Goal: Communication & Community: Answer question/provide support

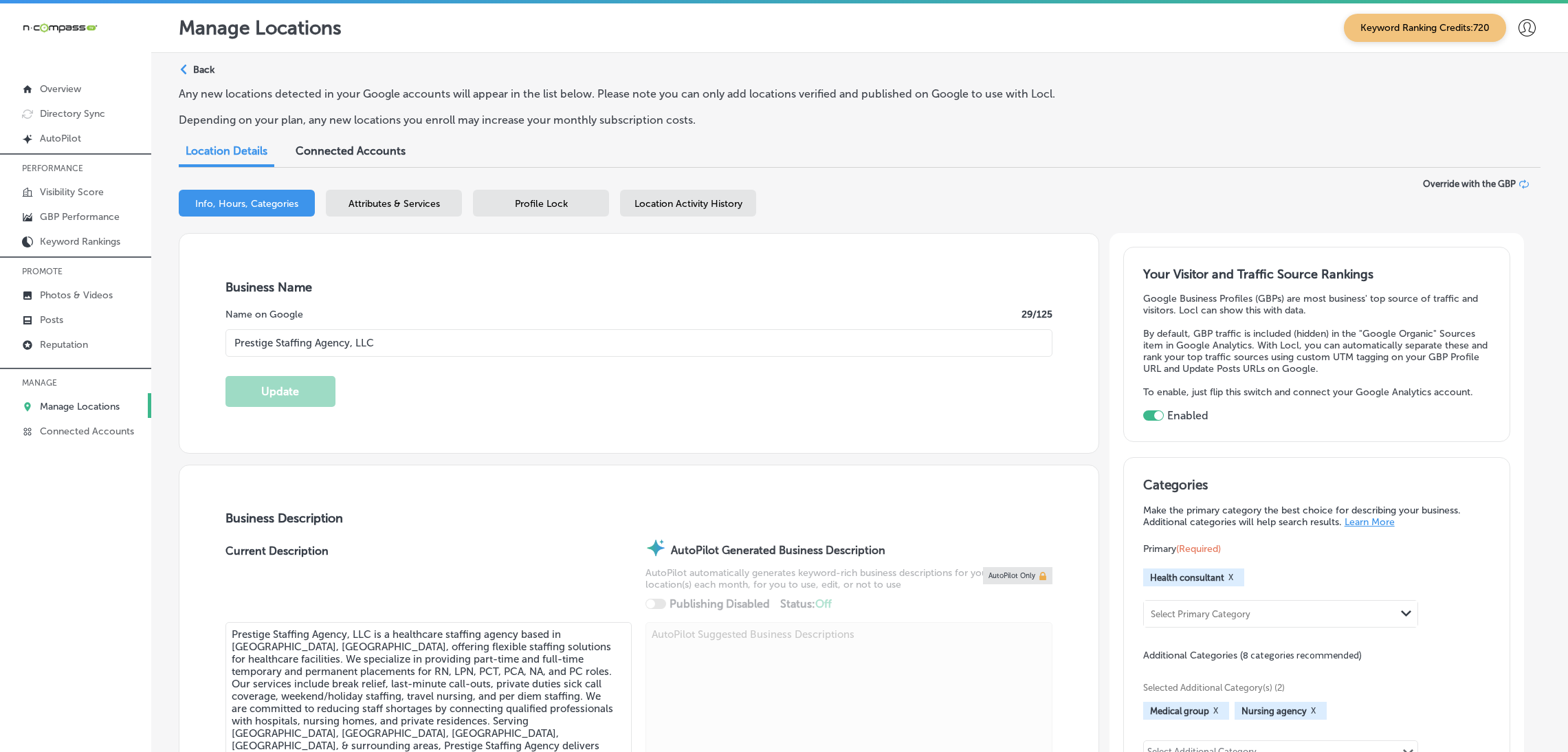
select select "US"
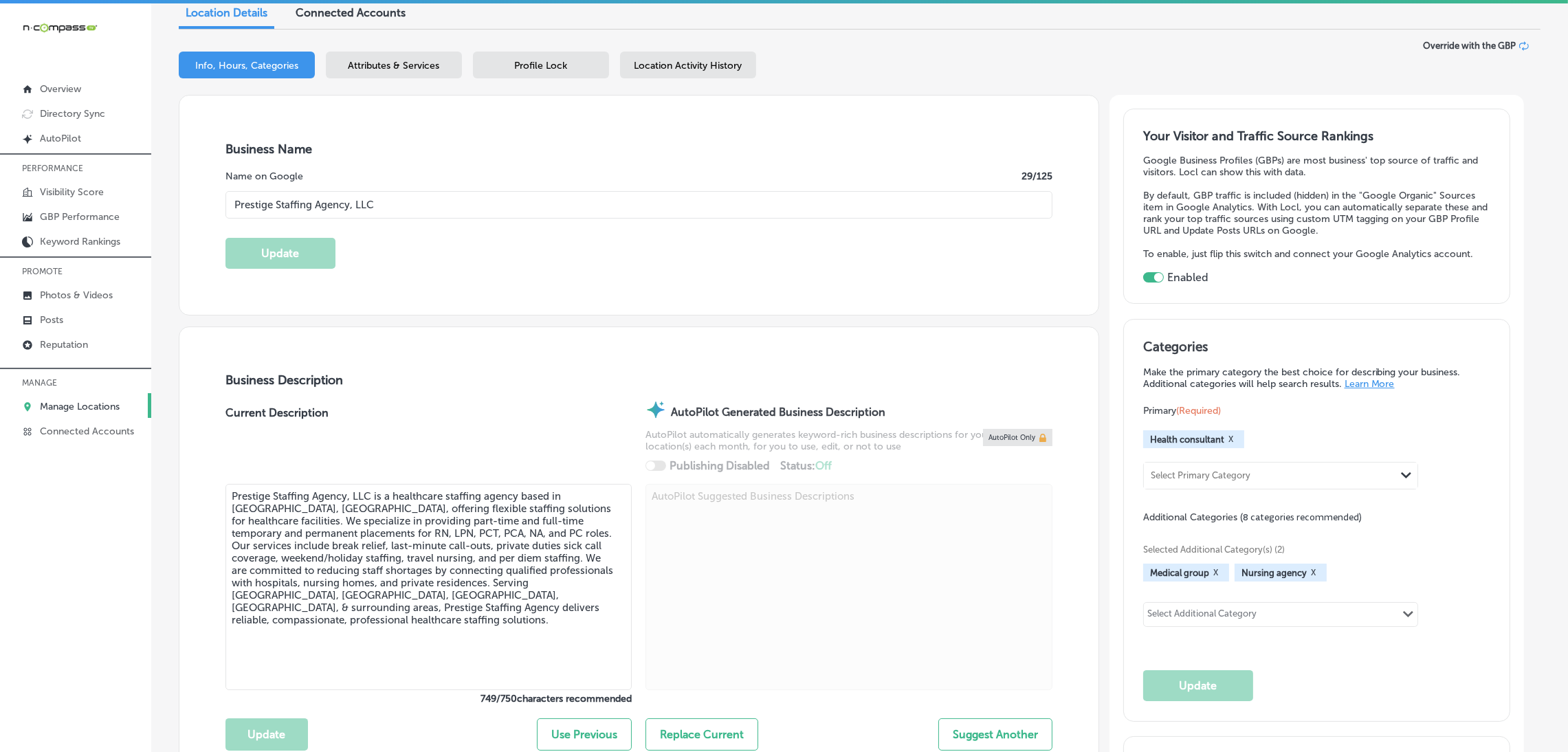
scroll to position [103, 0]
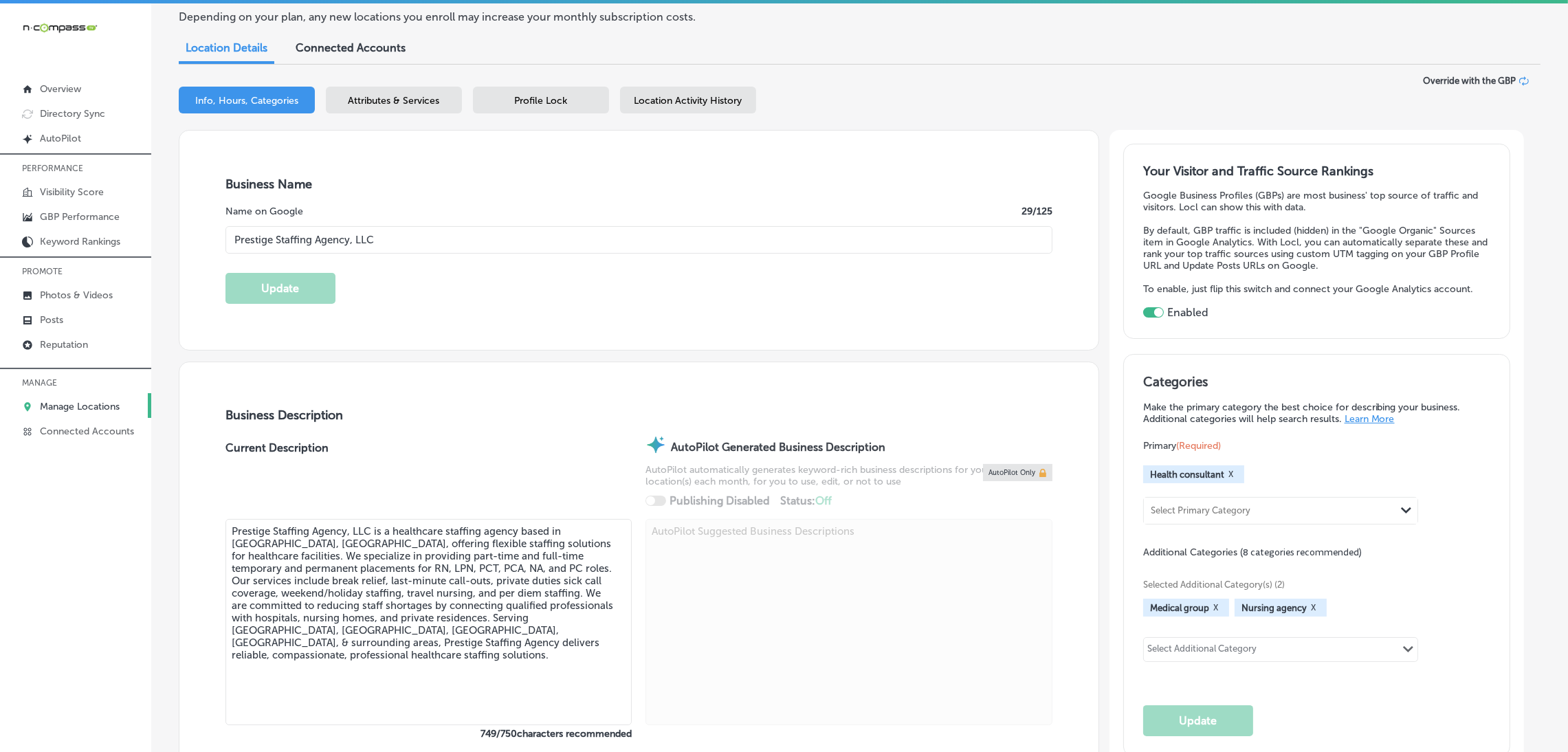
click at [372, 87] on div "Attributes & Services" at bounding box center [394, 99] width 136 height 27
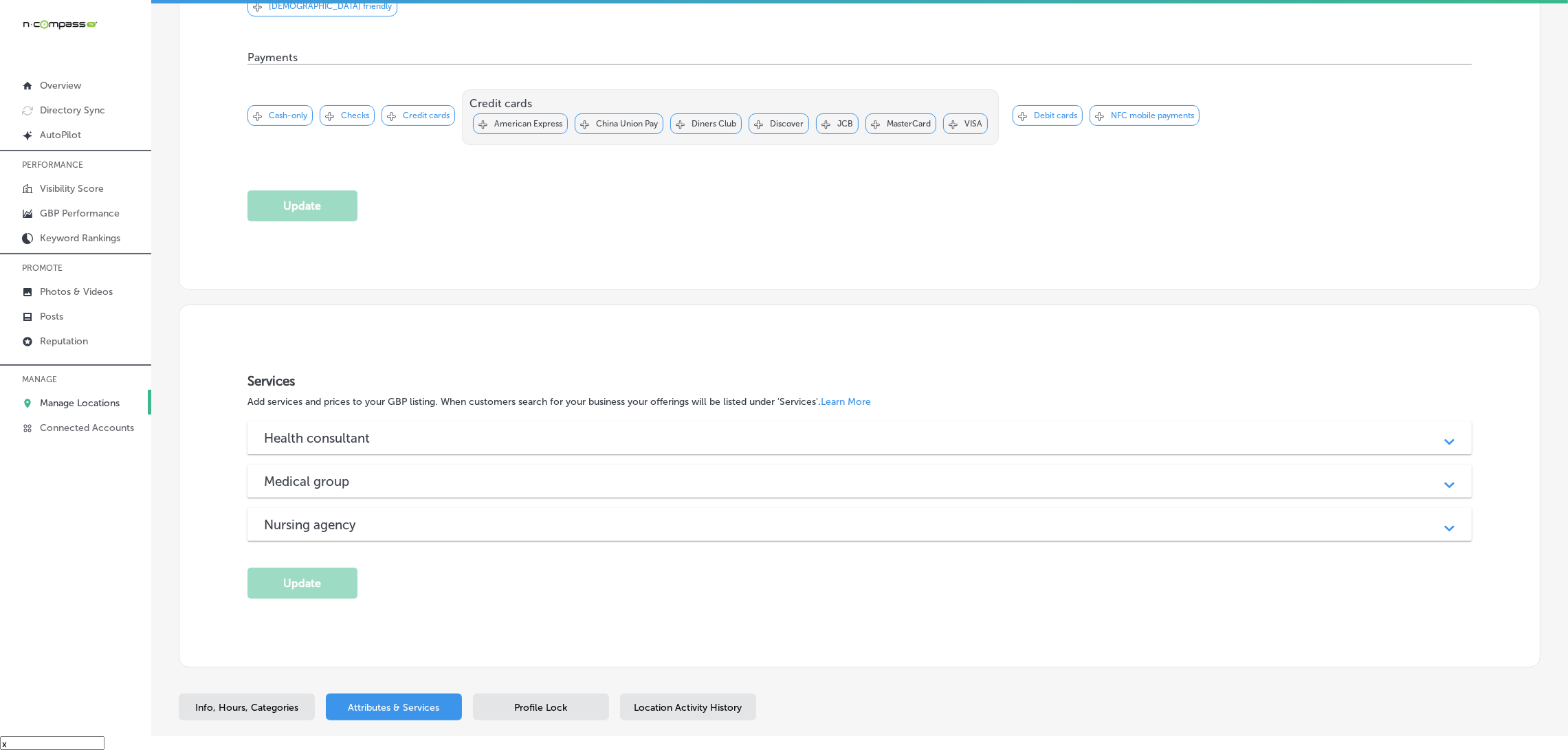
scroll to position [585, 0]
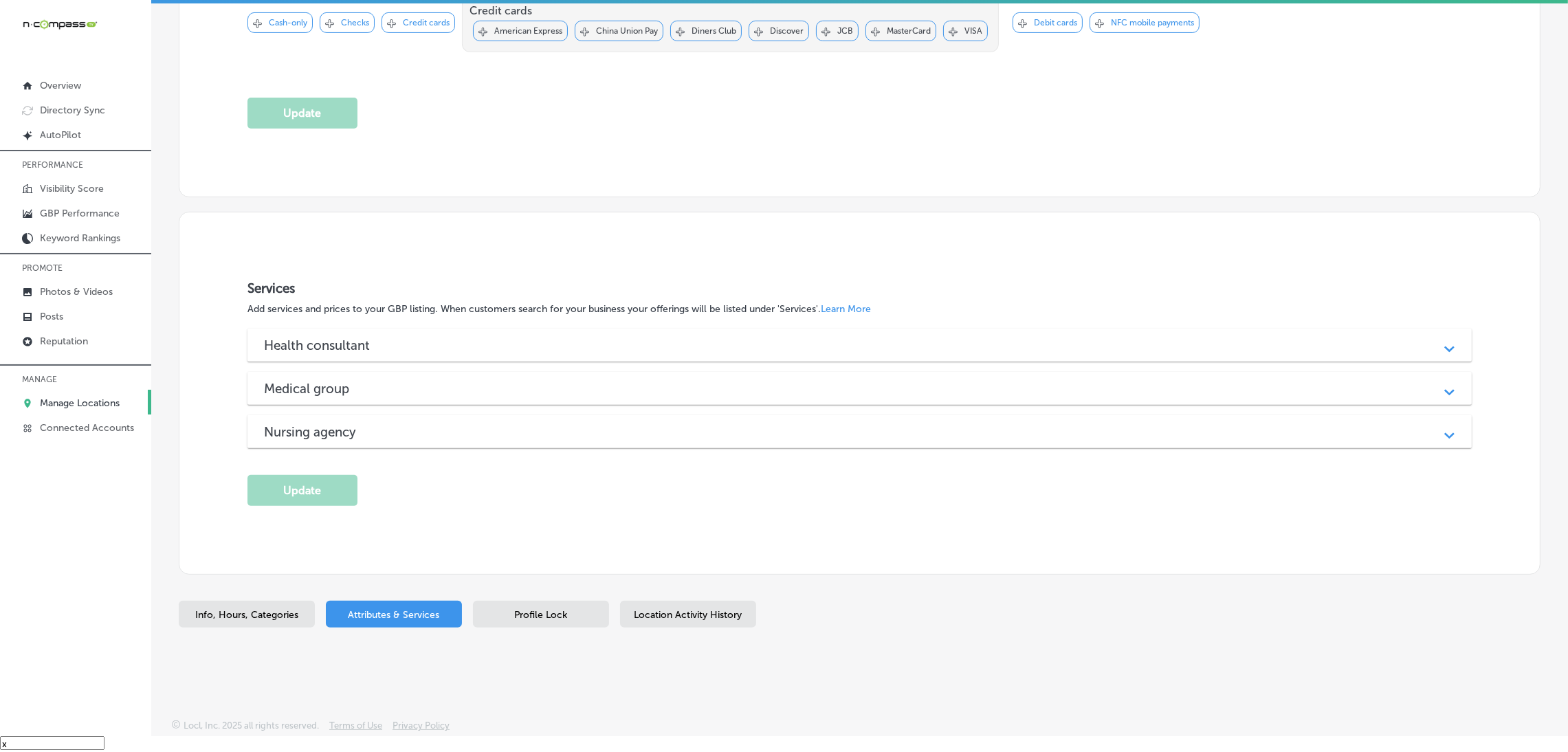
click at [527, 343] on div "Health consultant" at bounding box center [859, 345] width 1191 height 16
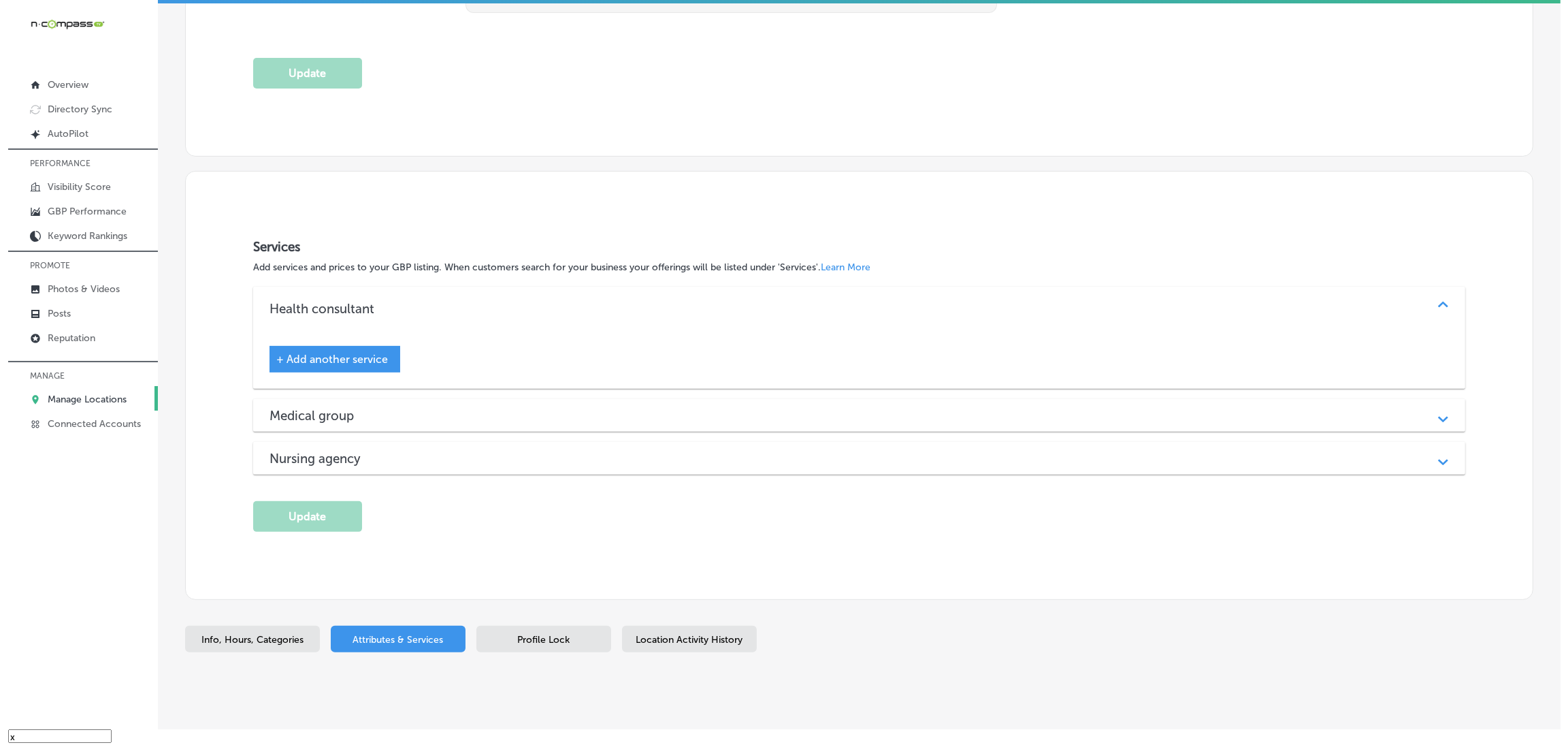
scroll to position [648, 0]
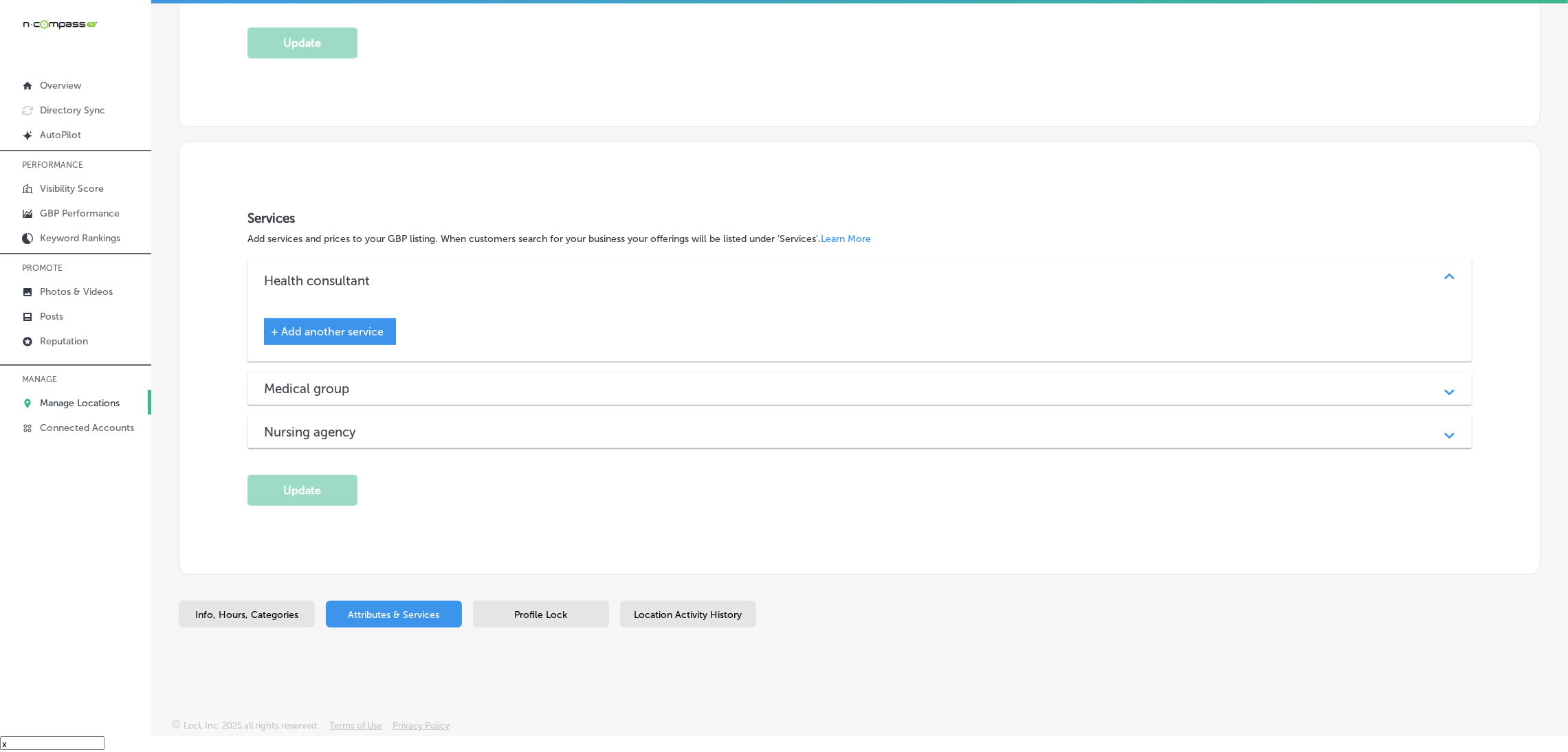
click at [368, 327] on span "+ Add another service" at bounding box center [327, 331] width 113 height 13
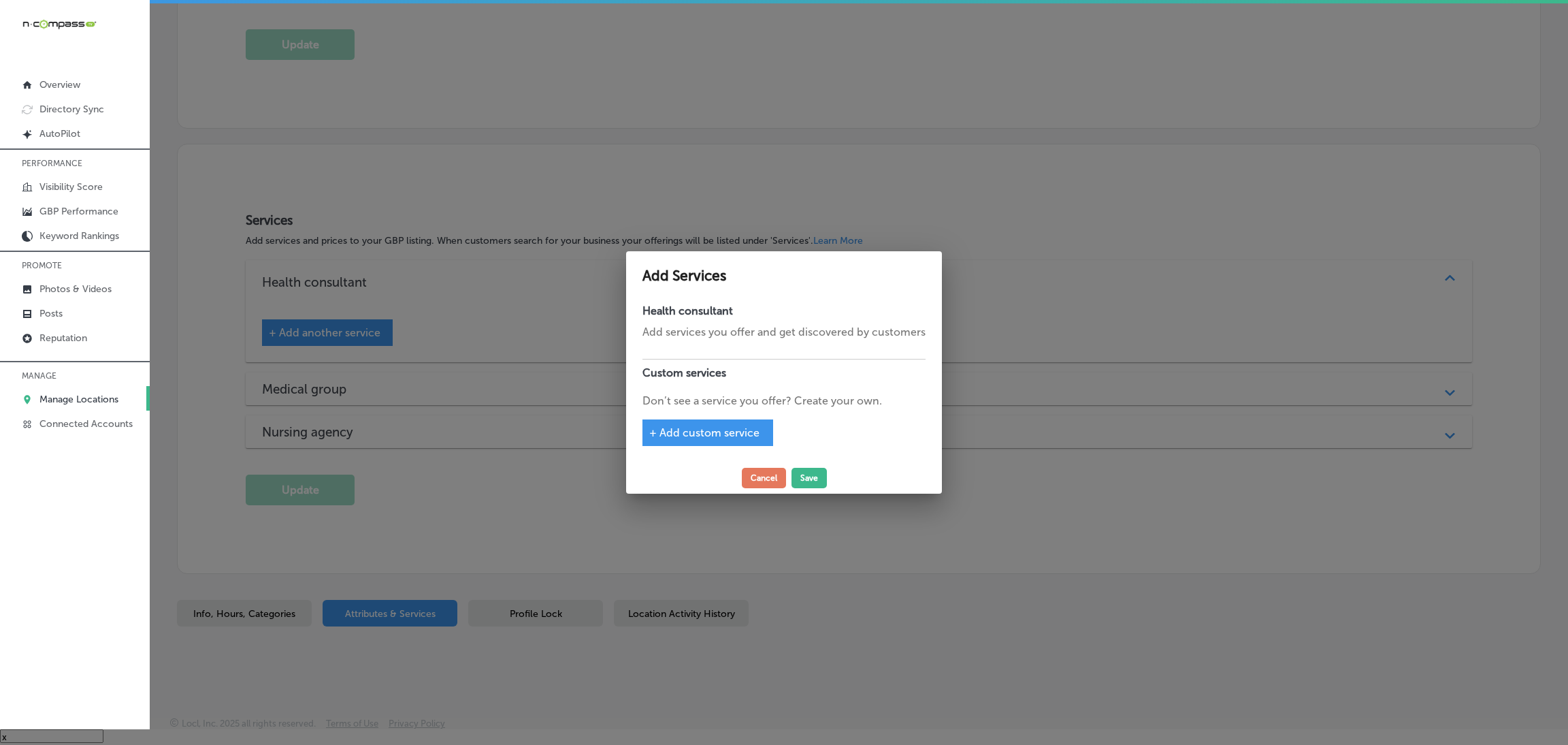
scroll to position [651, 0]
click at [697, 439] on span "+ Add custom service" at bounding box center [704, 432] width 110 height 13
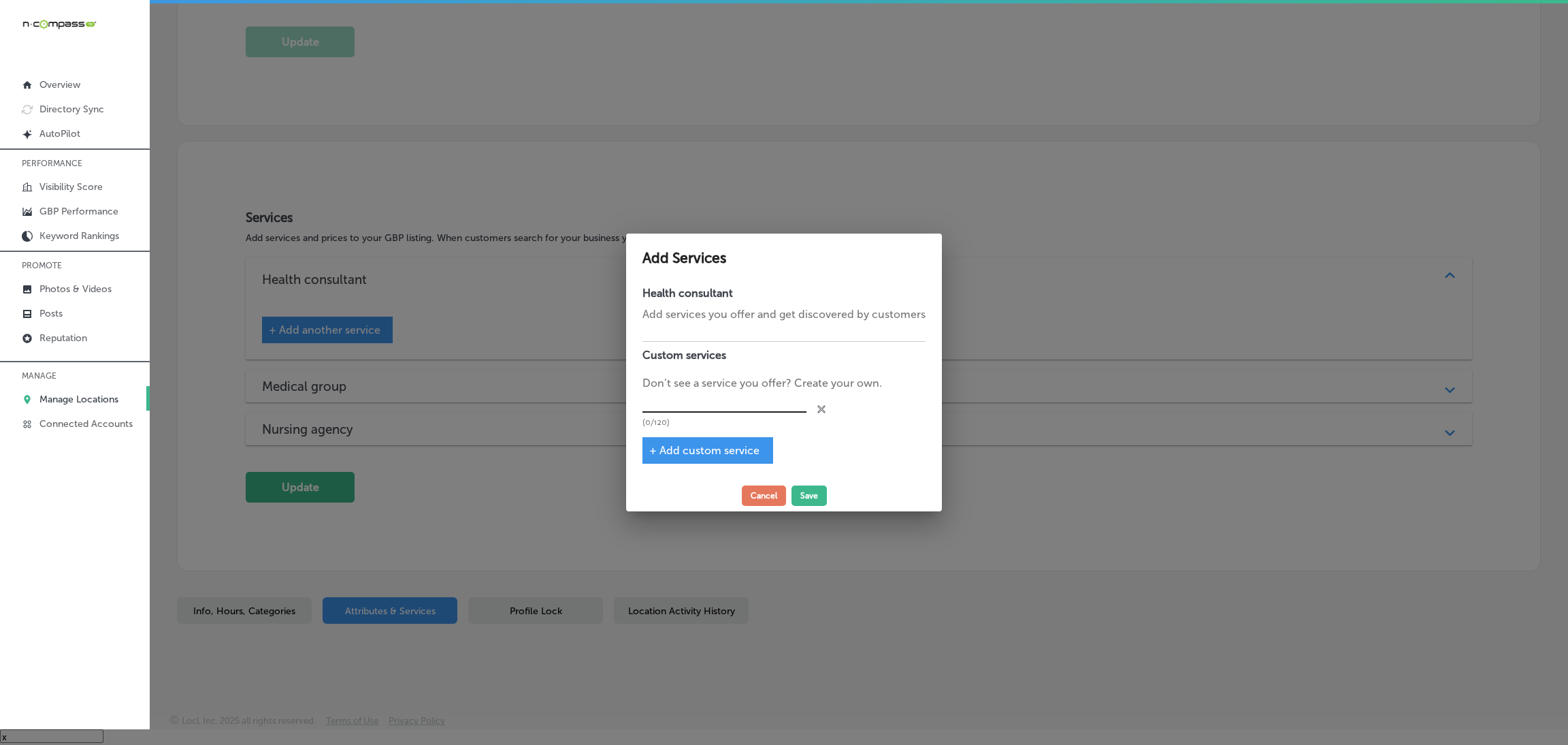
click at [680, 398] on input "text" at bounding box center [724, 403] width 164 height 21
paste input "Temporary staffing"
type input "Temporary staffing"
click at [725, 453] on span "+ Add custom service" at bounding box center [704, 450] width 110 height 13
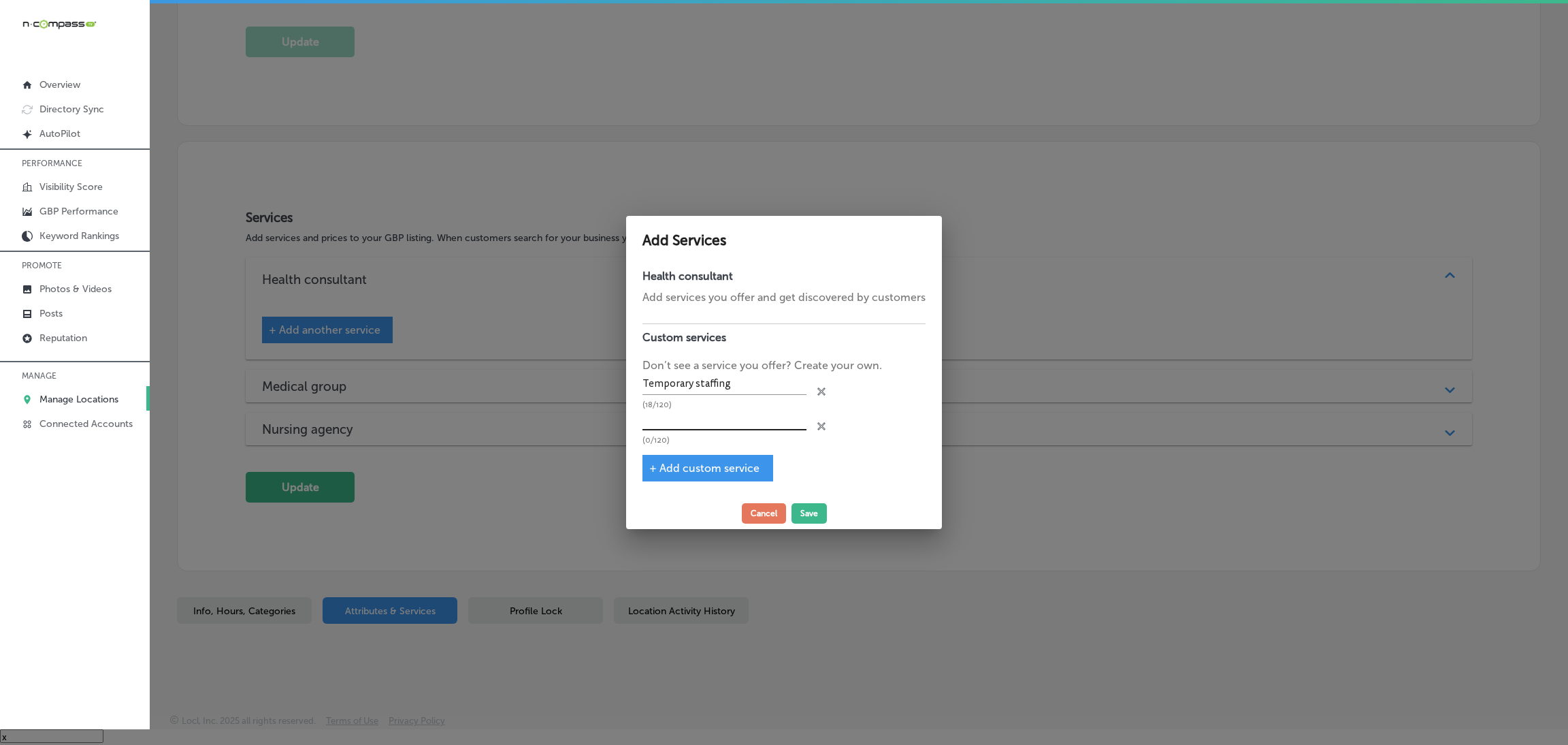
click at [684, 412] on input "text" at bounding box center [724, 420] width 164 height 21
paste input "Permanent placemen"
type input "Permanent placemen"
click at [698, 468] on span "+ Add custom service" at bounding box center [704, 467] width 110 height 13
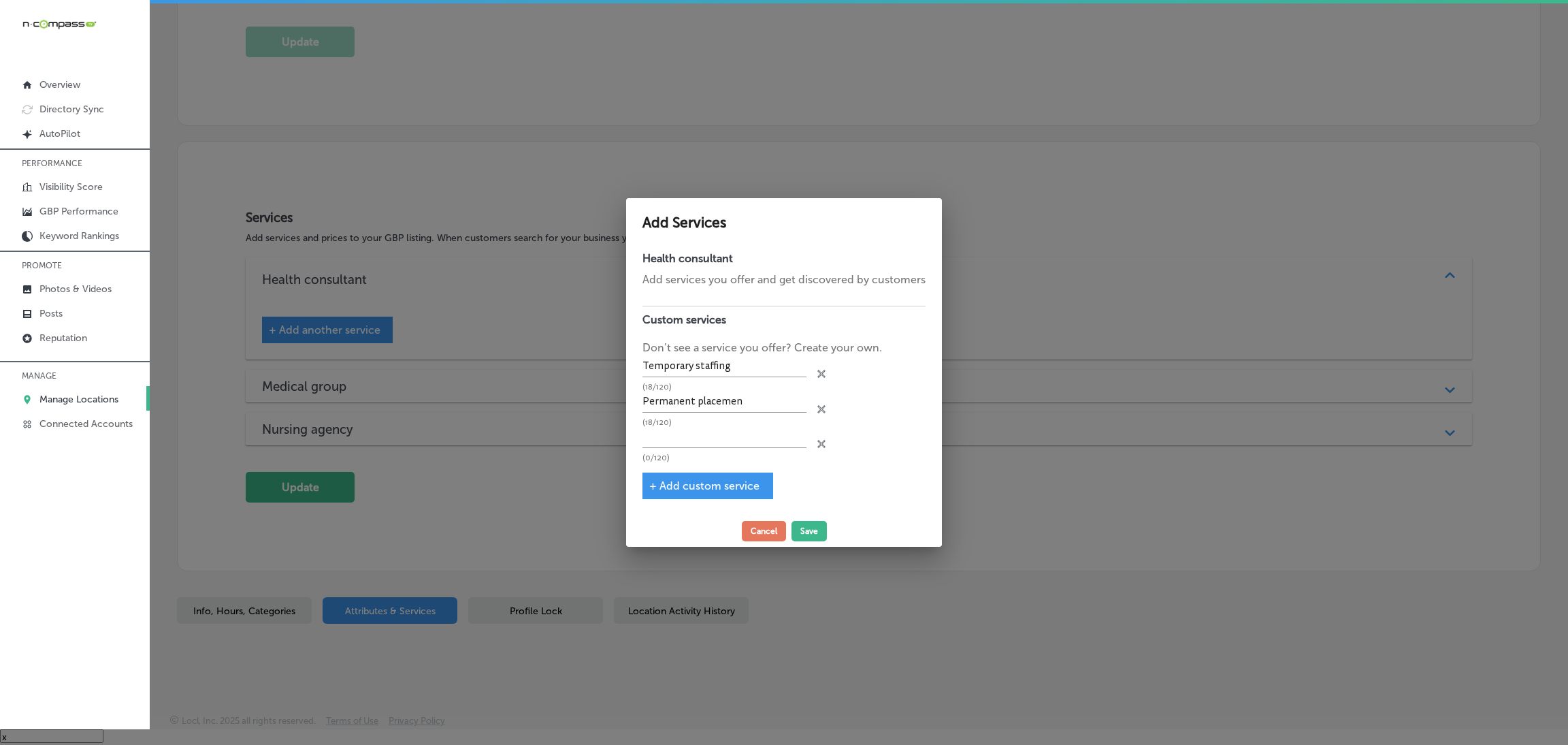
click at [681, 453] on p "(0/120)" at bounding box center [724, 457] width 164 height 9
click at [677, 430] on input "text" at bounding box center [724, 438] width 164 height 21
paste input "Recruitment Process"
type input "Recruitment Process"
click at [678, 476] on div "+ Add custom service" at bounding box center [708, 486] width 131 height 26
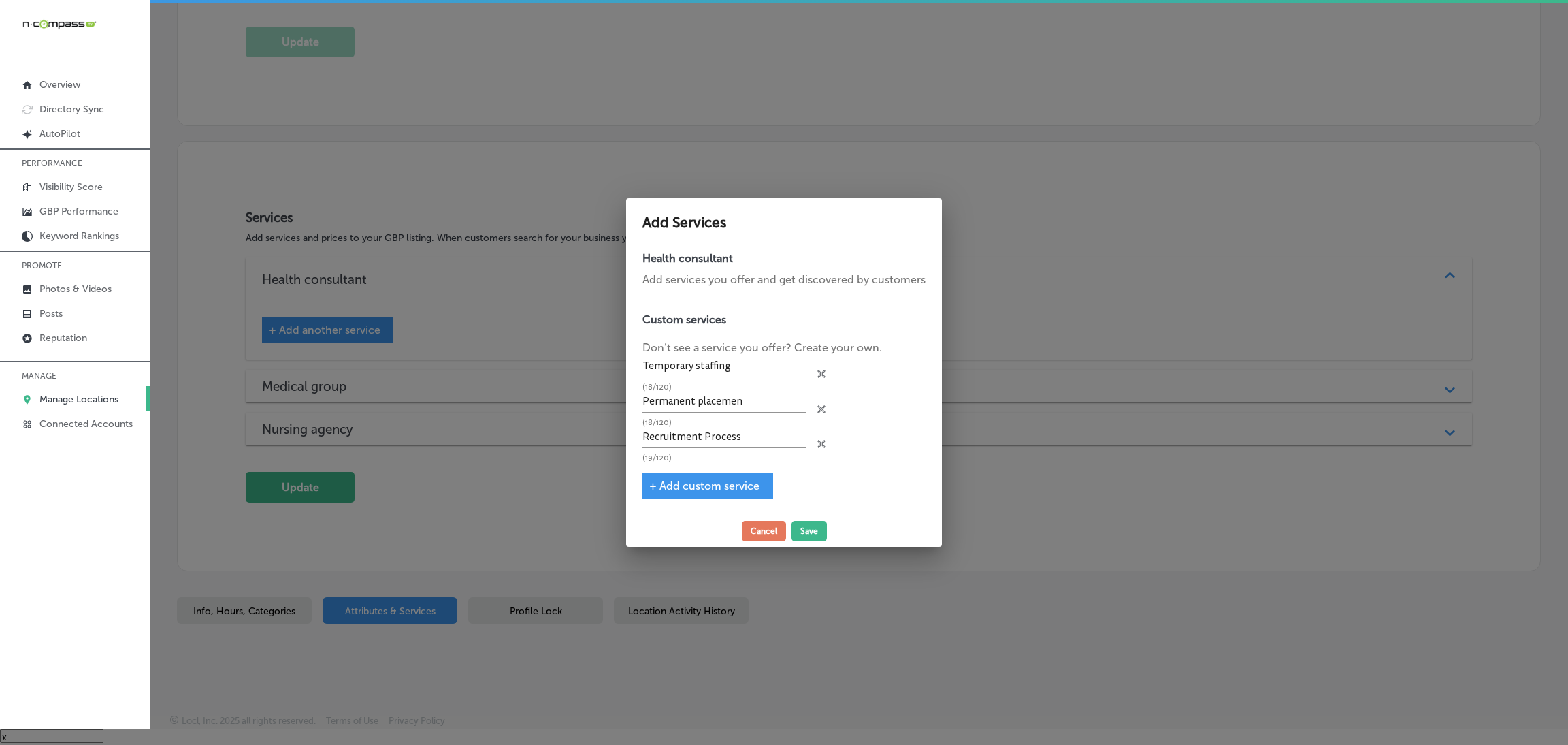
click at [692, 480] on span "+ Add custom service" at bounding box center [704, 486] width 110 height 13
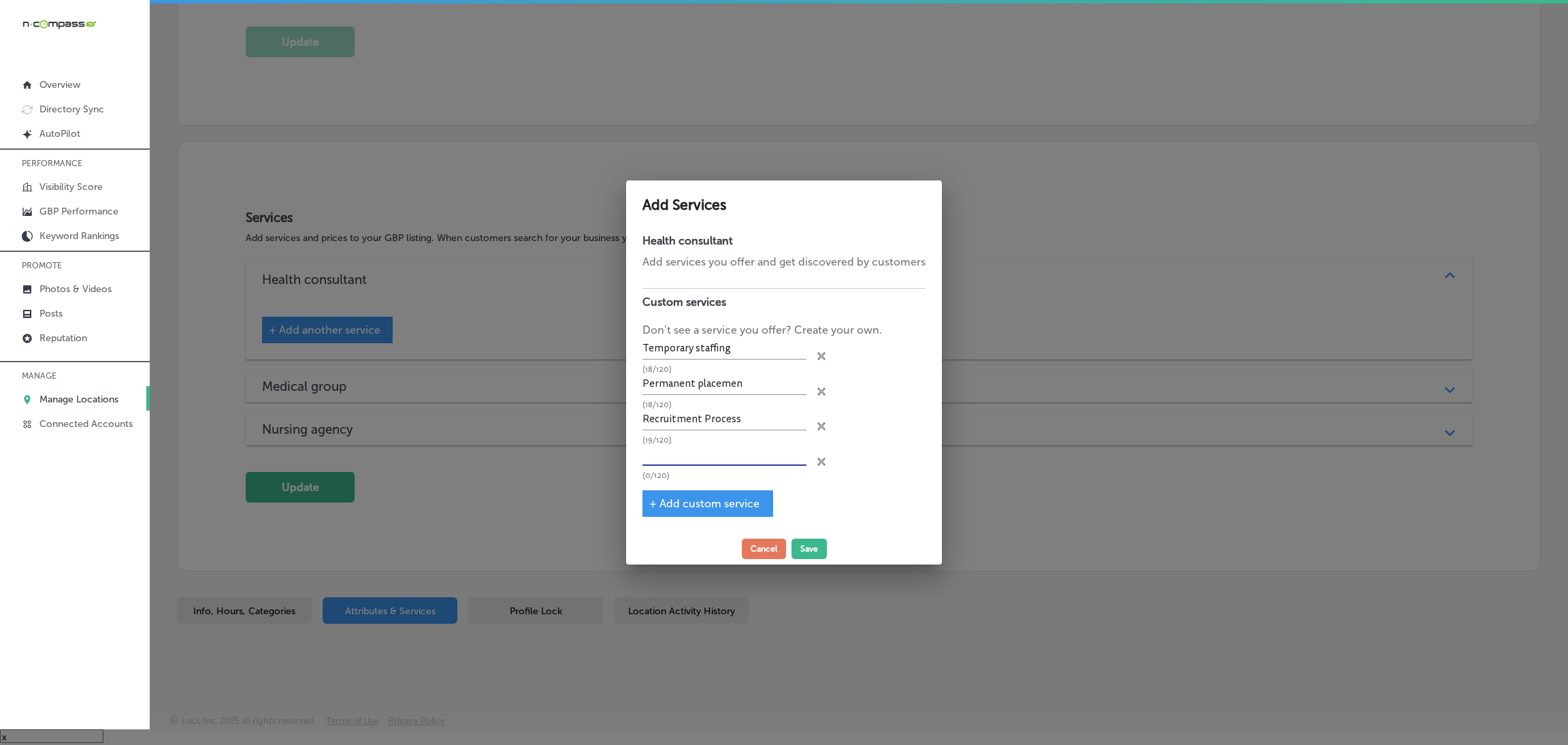
click at [696, 451] on input "text" at bounding box center [724, 455] width 164 height 21
paste input "Outsourcing (RPO)"
type input "Outsourcing (RPO)"
click at [712, 494] on div "+ Add custom service" at bounding box center [708, 503] width 131 height 26
click at [716, 497] on span "+ Add custom service" at bounding box center [704, 503] width 110 height 13
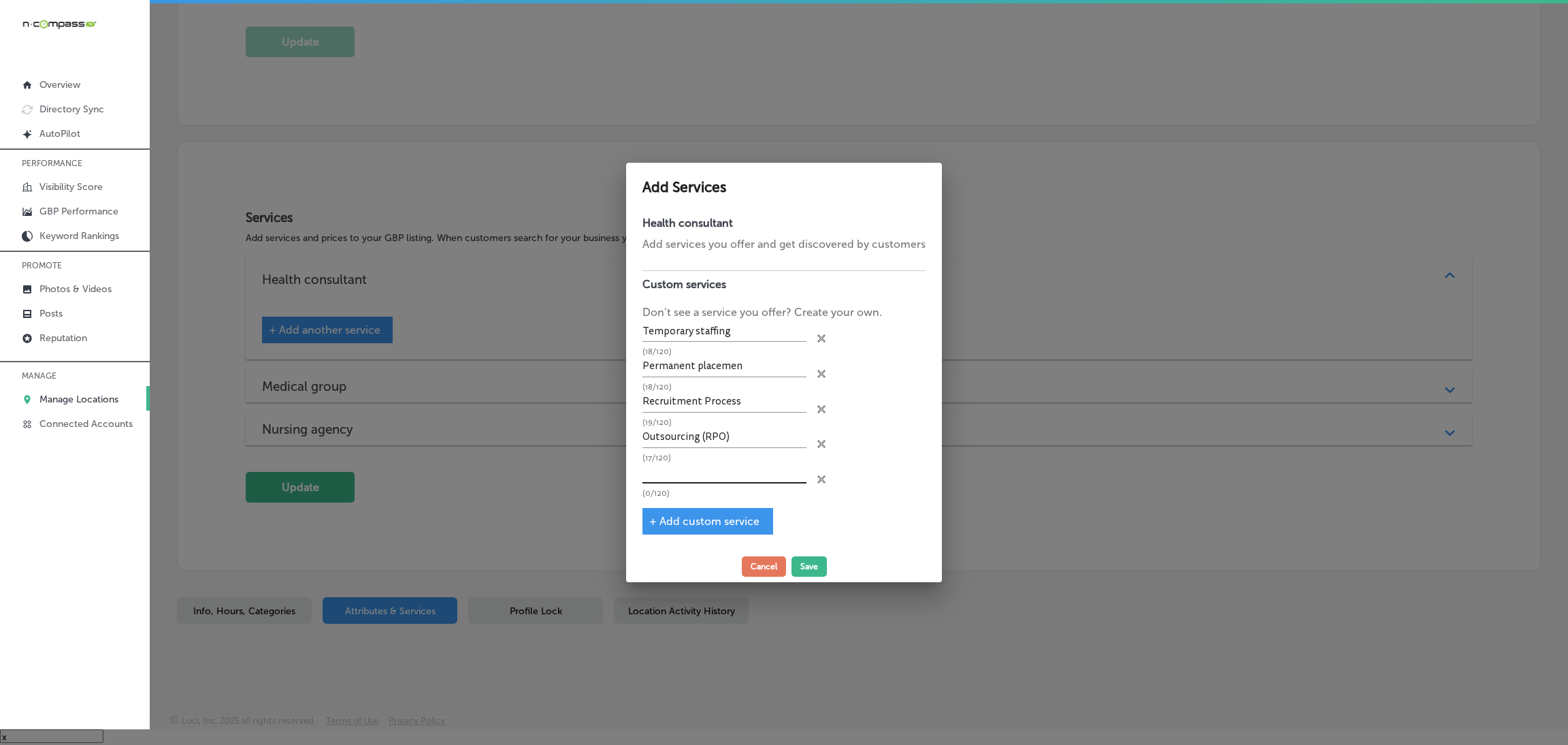
click at [689, 462] on input "text" at bounding box center [724, 473] width 164 height 21
paste input "Full-Time/Part-Time staffing for RN, LPN, PCT, PCA, NA, and PC roles"
type input "Full-Time/Part-Time staffing for RN, LPN, PCT, PCA, NA, and PC roles"
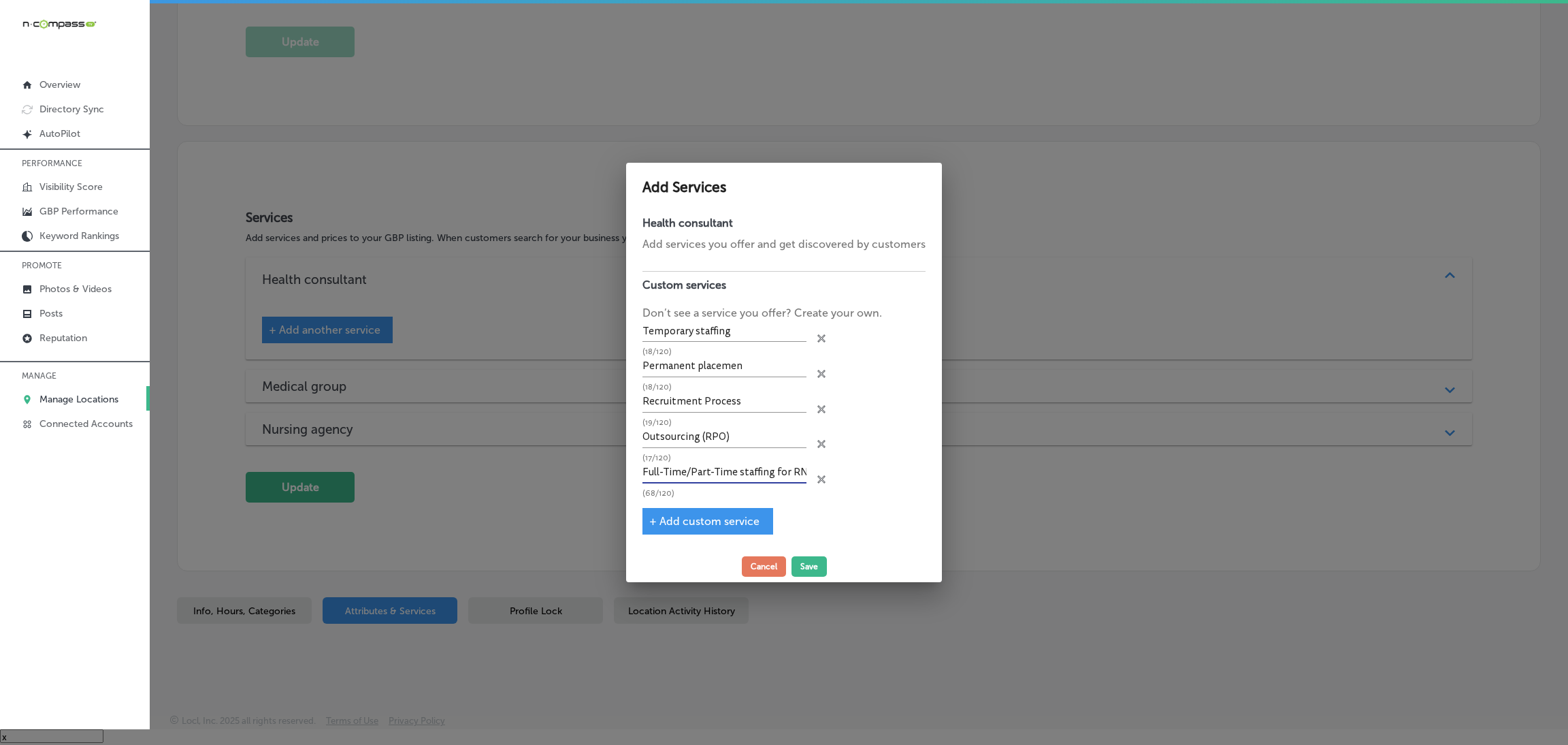
click at [672, 515] on span "+ Add custom service" at bounding box center [704, 521] width 110 height 13
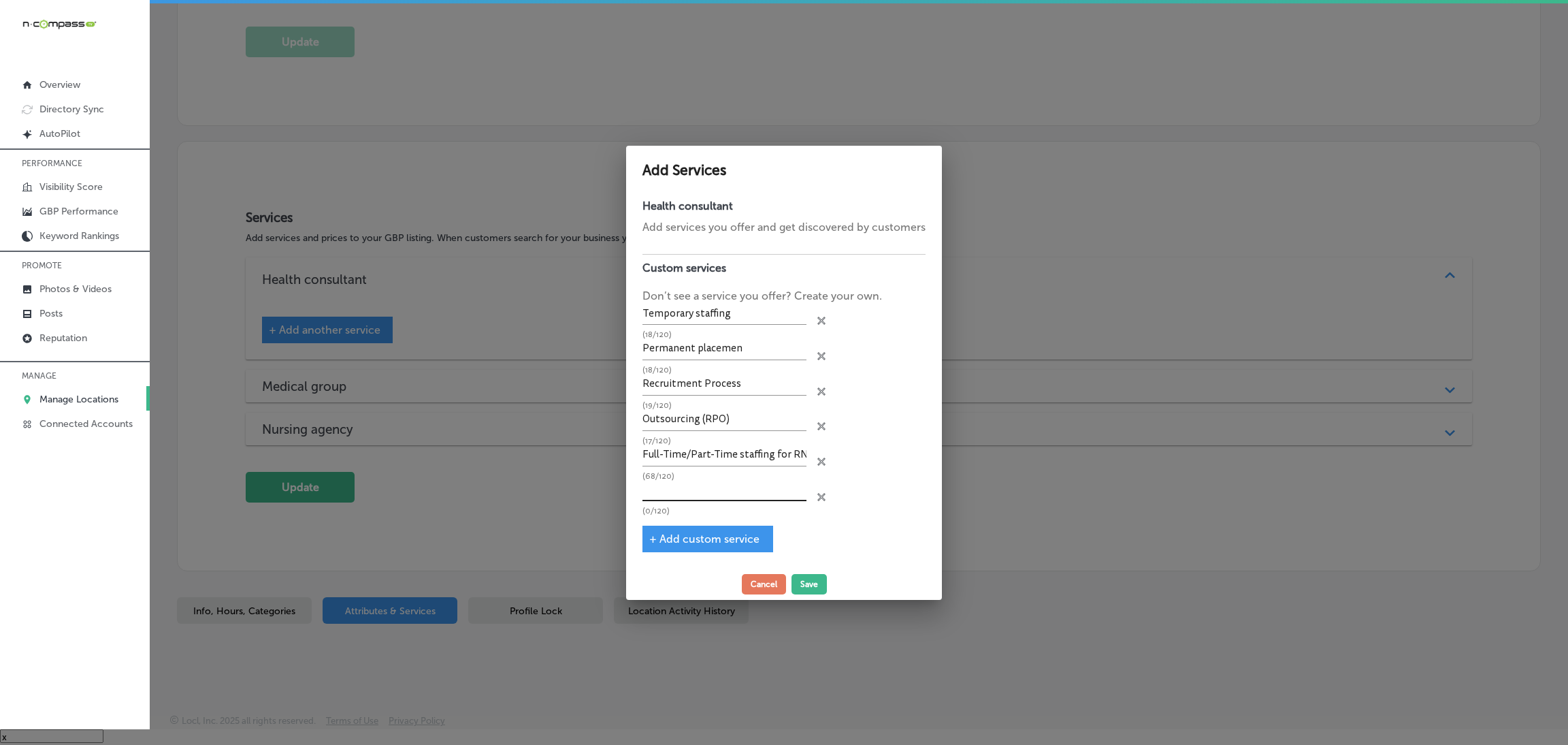
click at [695, 483] on input "text" at bounding box center [724, 490] width 164 height 21
paste input "Break relief and last-minute call-outs"
type input "Break relief and last-minute call-outs"
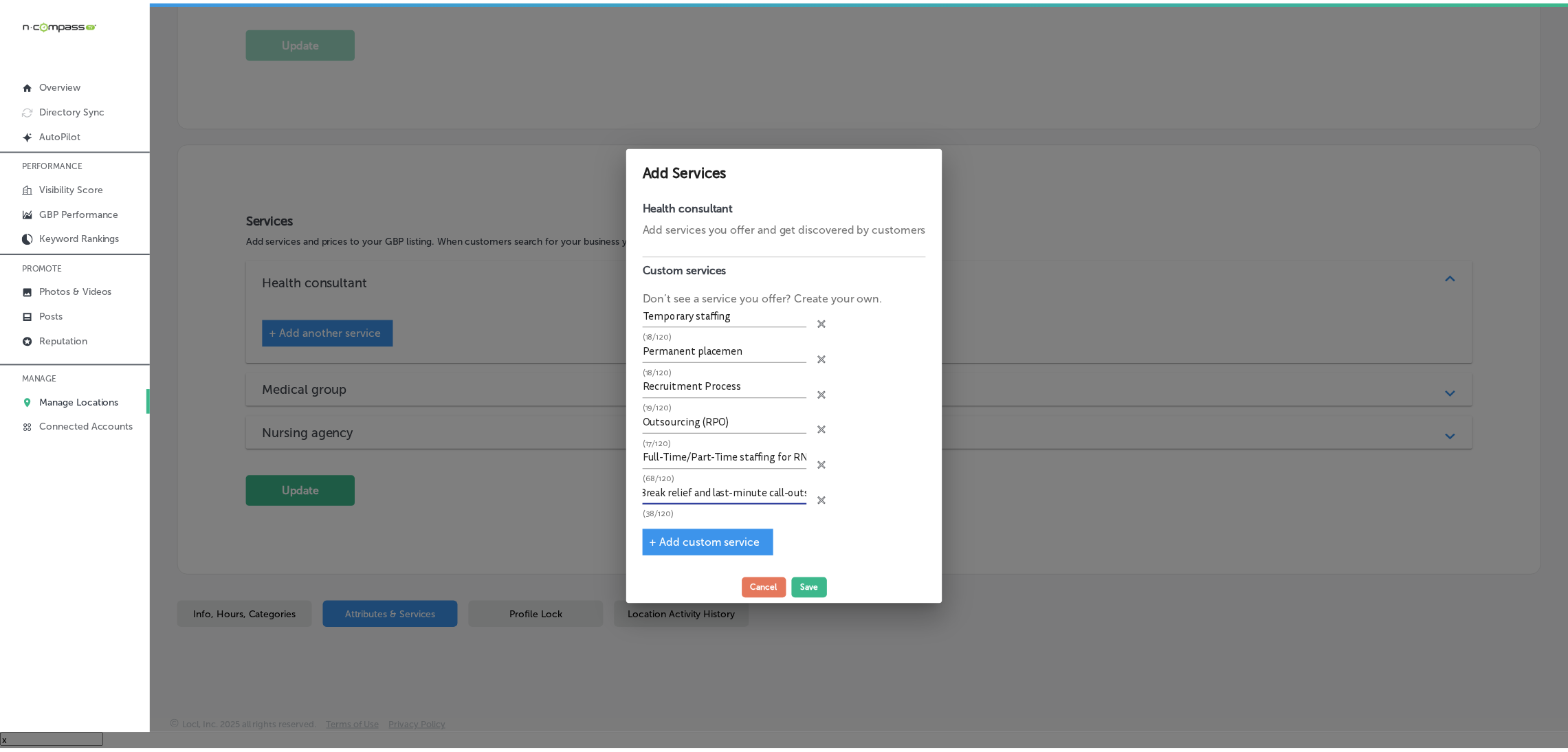
scroll to position [0, 0]
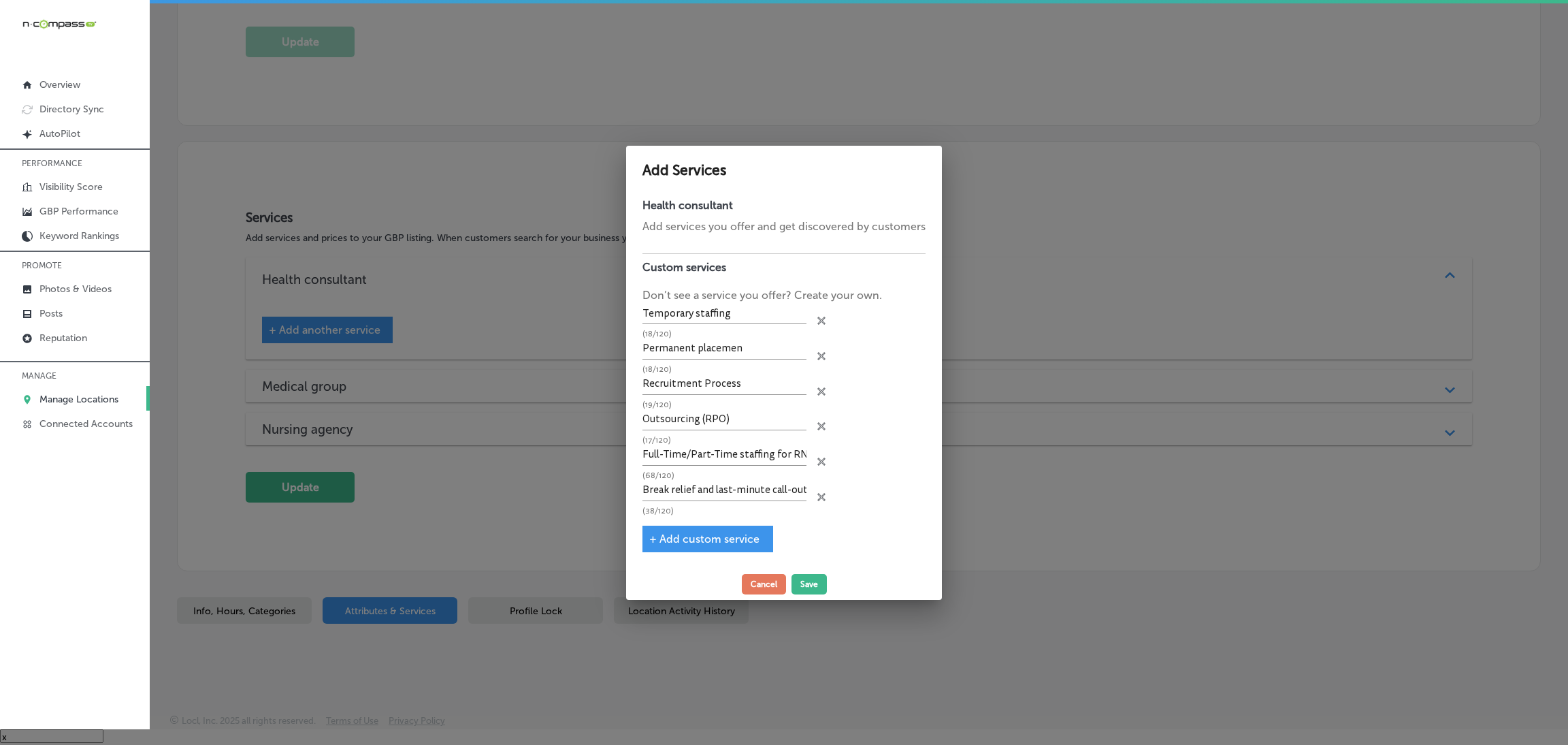
click at [679, 540] on span "+ Add custom service" at bounding box center [704, 538] width 110 height 13
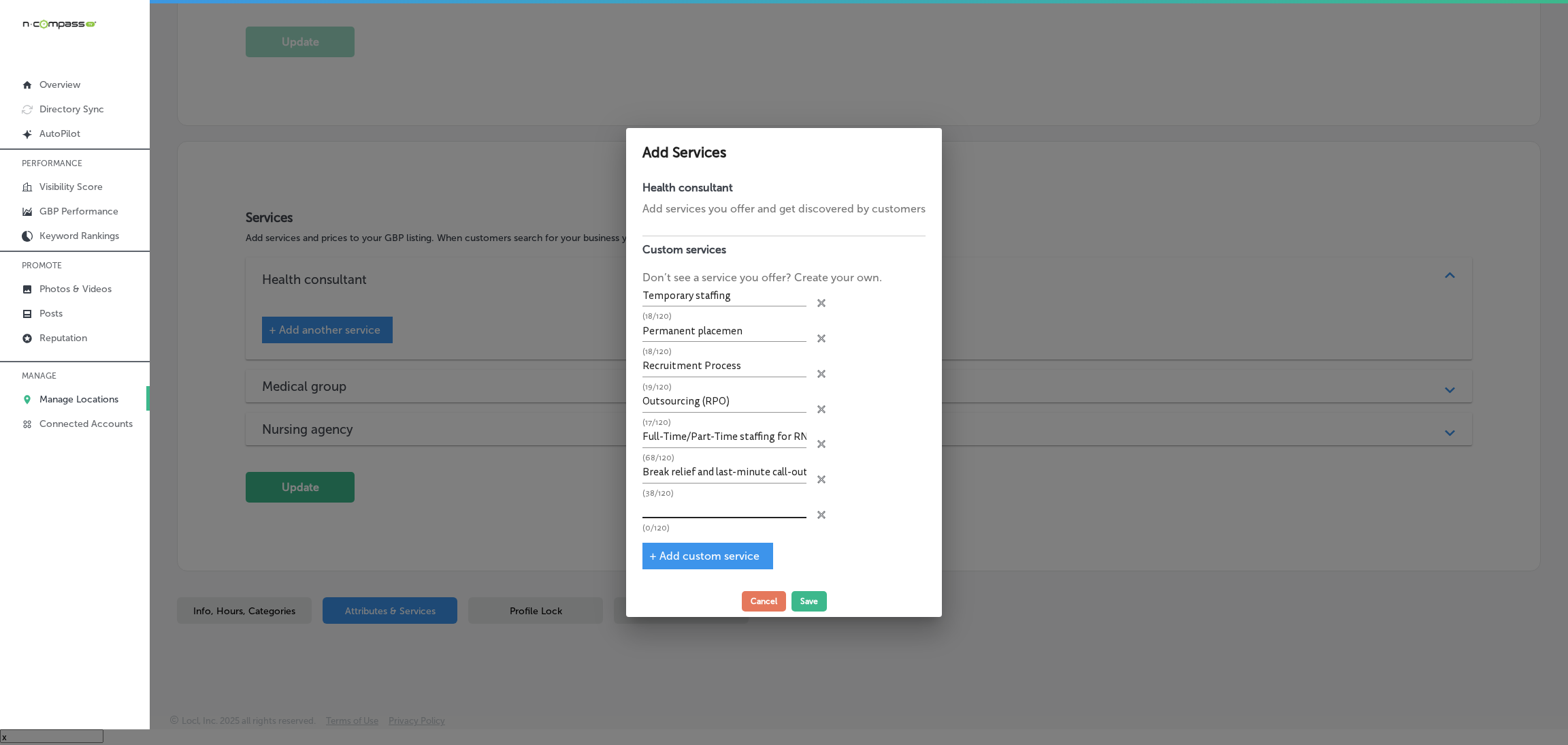
click at [688, 503] on input "text" at bounding box center [724, 508] width 164 height 21
paste input "Private duties"
type input "Private duties"
click at [696, 559] on span "+ Add custom service" at bounding box center [704, 556] width 110 height 13
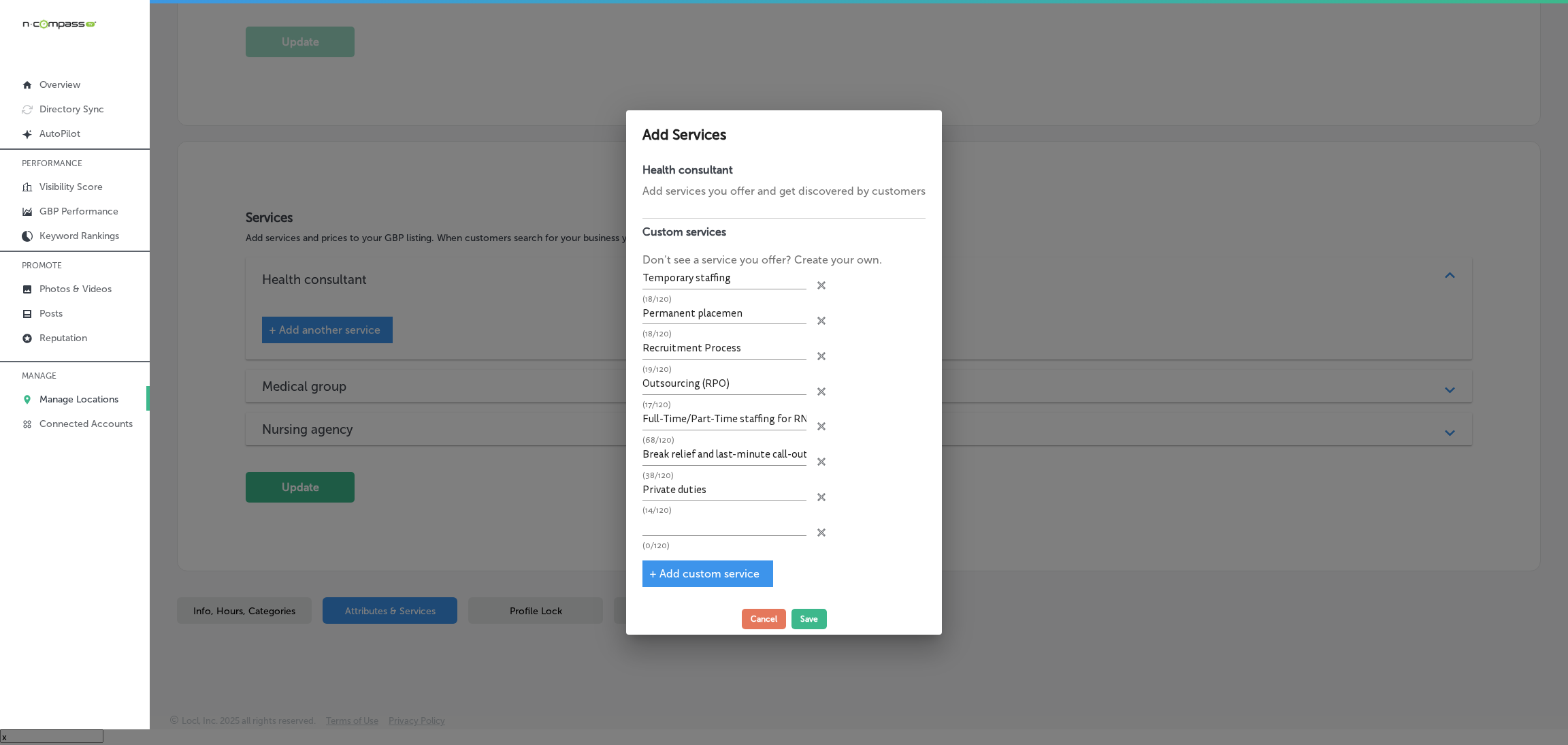
click at [689, 509] on p "(14/120)" at bounding box center [724, 511] width 164 height 9
click at [692, 520] on input "text" at bounding box center [724, 527] width 164 height 21
click at [701, 529] on input "text" at bounding box center [724, 527] width 164 height 21
paste input "Sick call coverage"
type input "Sick call coverage"
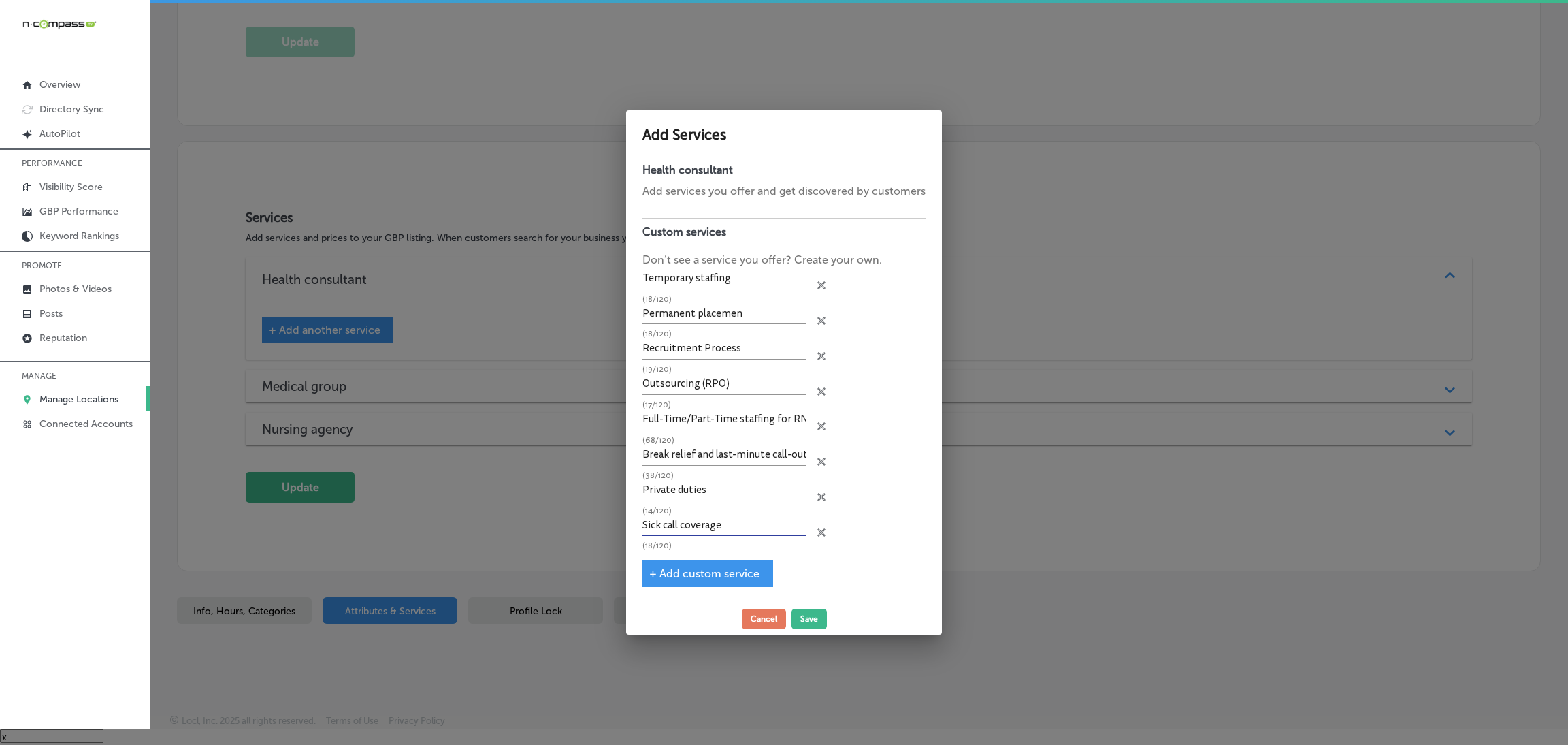
click at [694, 569] on span "+ Add custom service" at bounding box center [704, 573] width 110 height 13
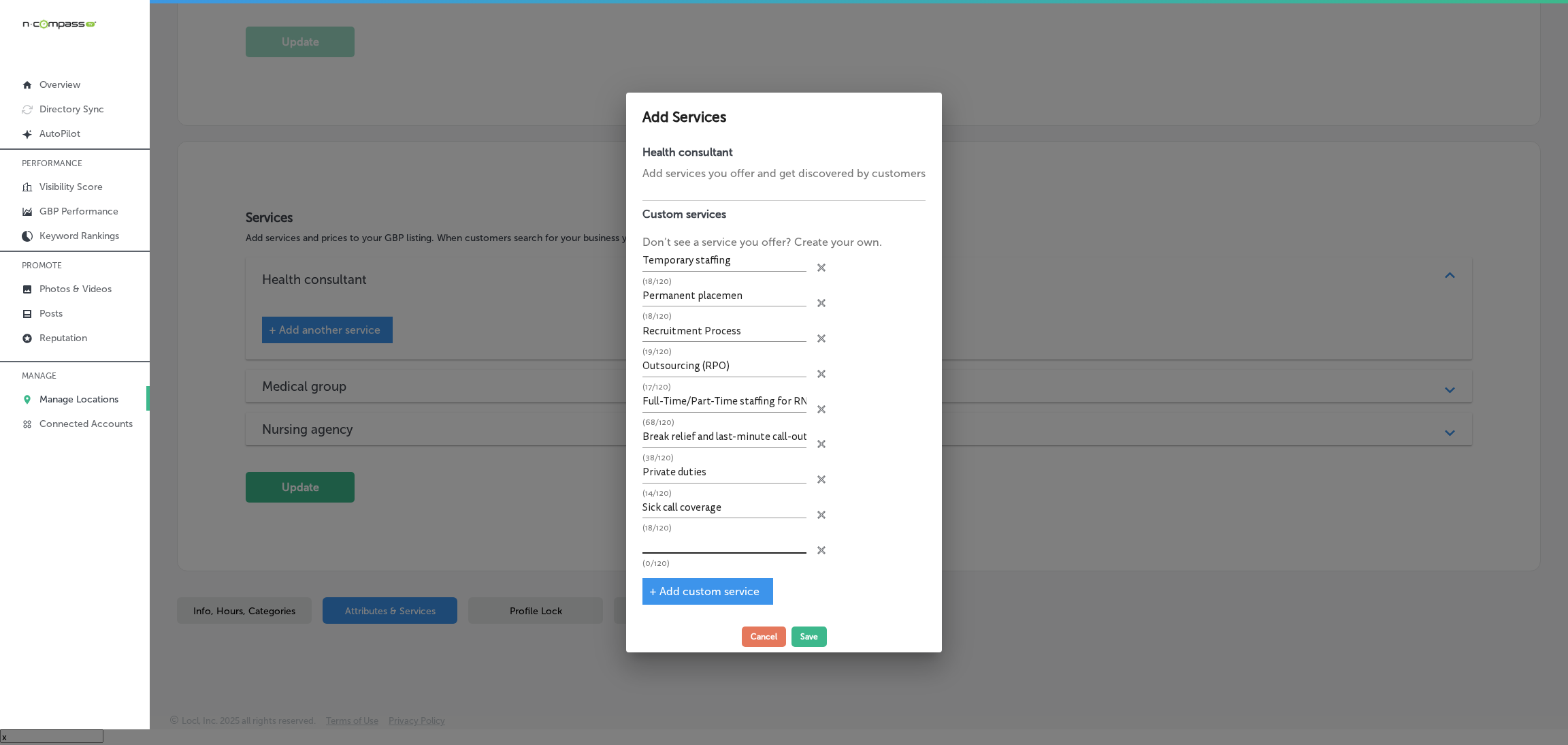
click at [689, 544] on input "text" at bounding box center [724, 543] width 164 height 21
paste input "On-call staff"
type input "On-call staff"
drag, startPoint x: 696, startPoint y: 590, endPoint x: 691, endPoint y: 584, distance: 7.8
click at [696, 593] on span "+ Add custom service" at bounding box center [704, 591] width 110 height 13
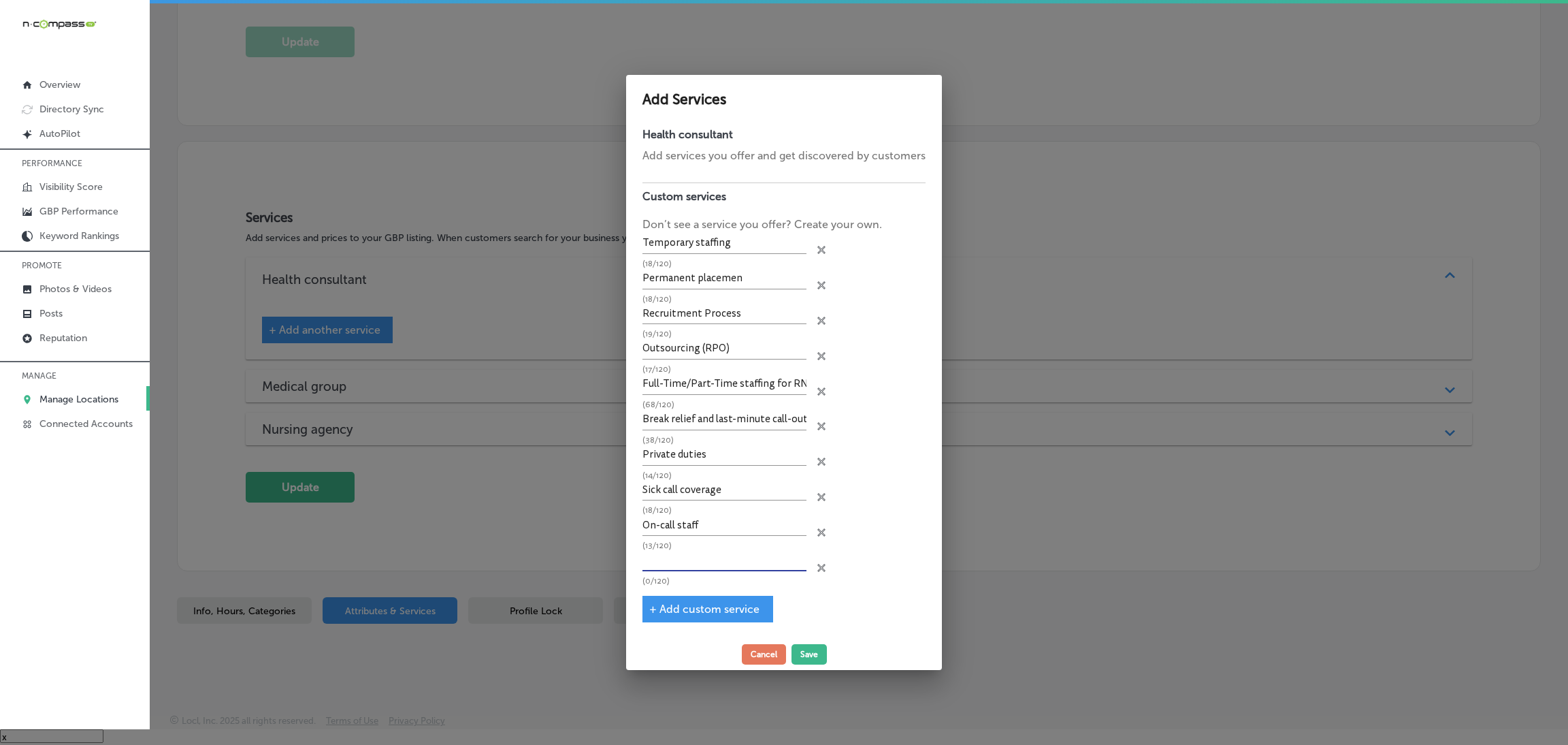
click at [694, 560] on input "text" at bounding box center [724, 561] width 164 height 21
paste input "Weekend/Holiday coverage"
type input "Weekend/Holiday coverage"
click at [719, 613] on div "+ Add custom service" at bounding box center [708, 608] width 131 height 26
click at [709, 604] on span "+ Add custom service" at bounding box center [704, 608] width 110 height 13
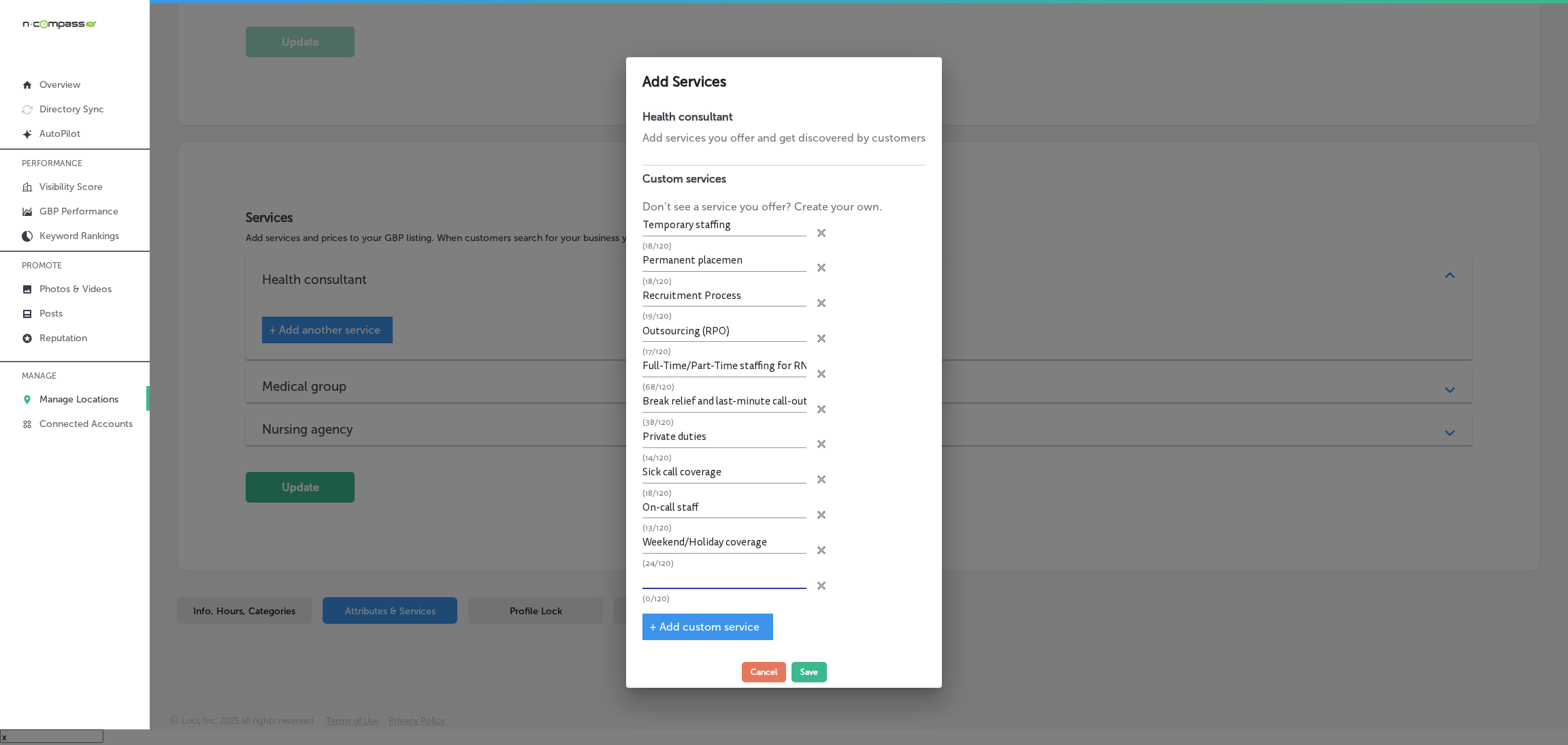
click at [706, 575] on input "text" at bounding box center [724, 578] width 164 height 21
paste input "Travel nursing Per diem staffing"
drag, startPoint x: 708, startPoint y: 578, endPoint x: 824, endPoint y: 576, distance: 116.0
click at [824, 576] on div "Travel nursing Per diem staffing (32/120) close Created with Sketch." at bounding box center [784, 585] width 283 height 35
click at [715, 613] on div "+ Add custom service" at bounding box center [708, 626] width 131 height 26
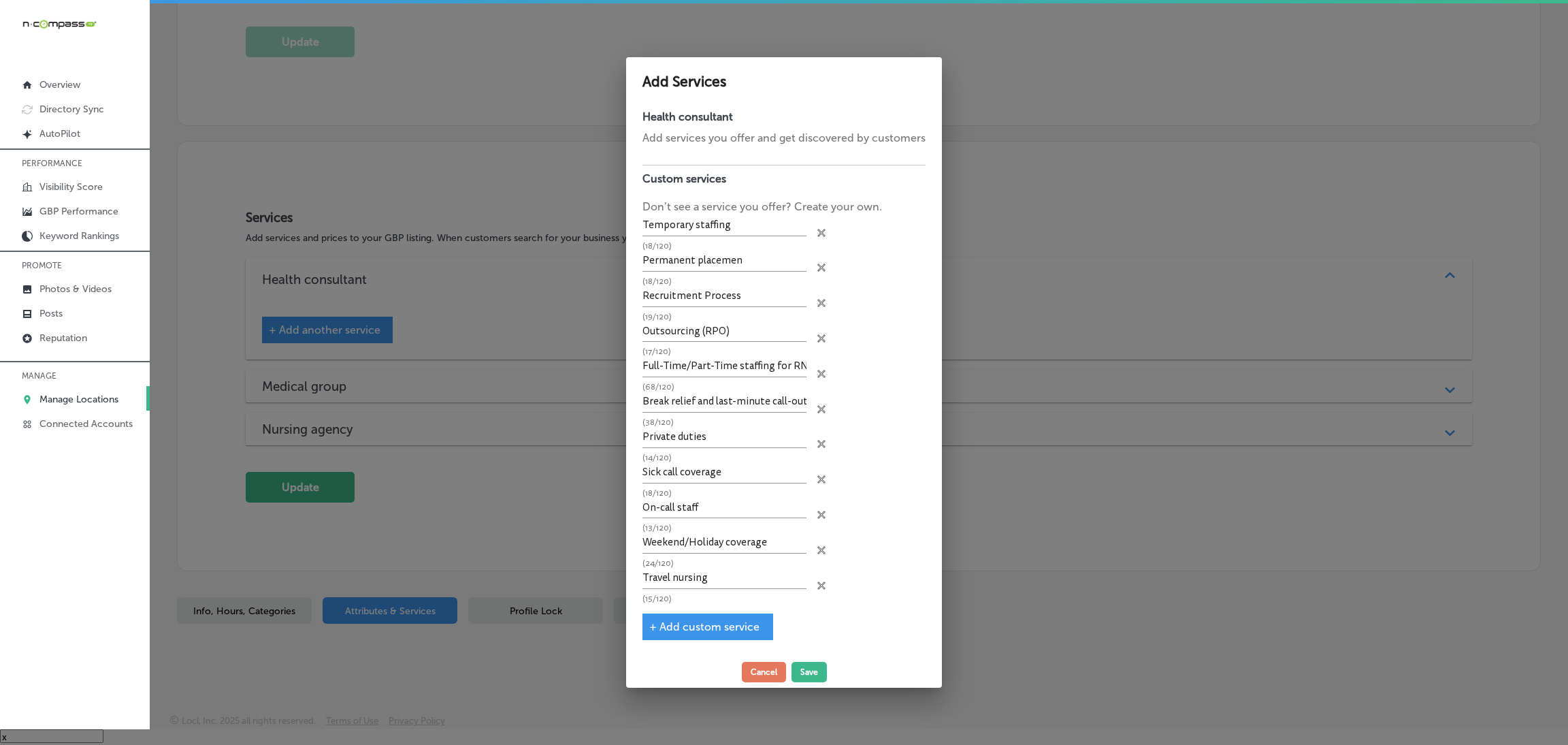
click at [700, 627] on span "+ Add custom service" at bounding box center [704, 626] width 110 height 13
type input "Travel nursing"
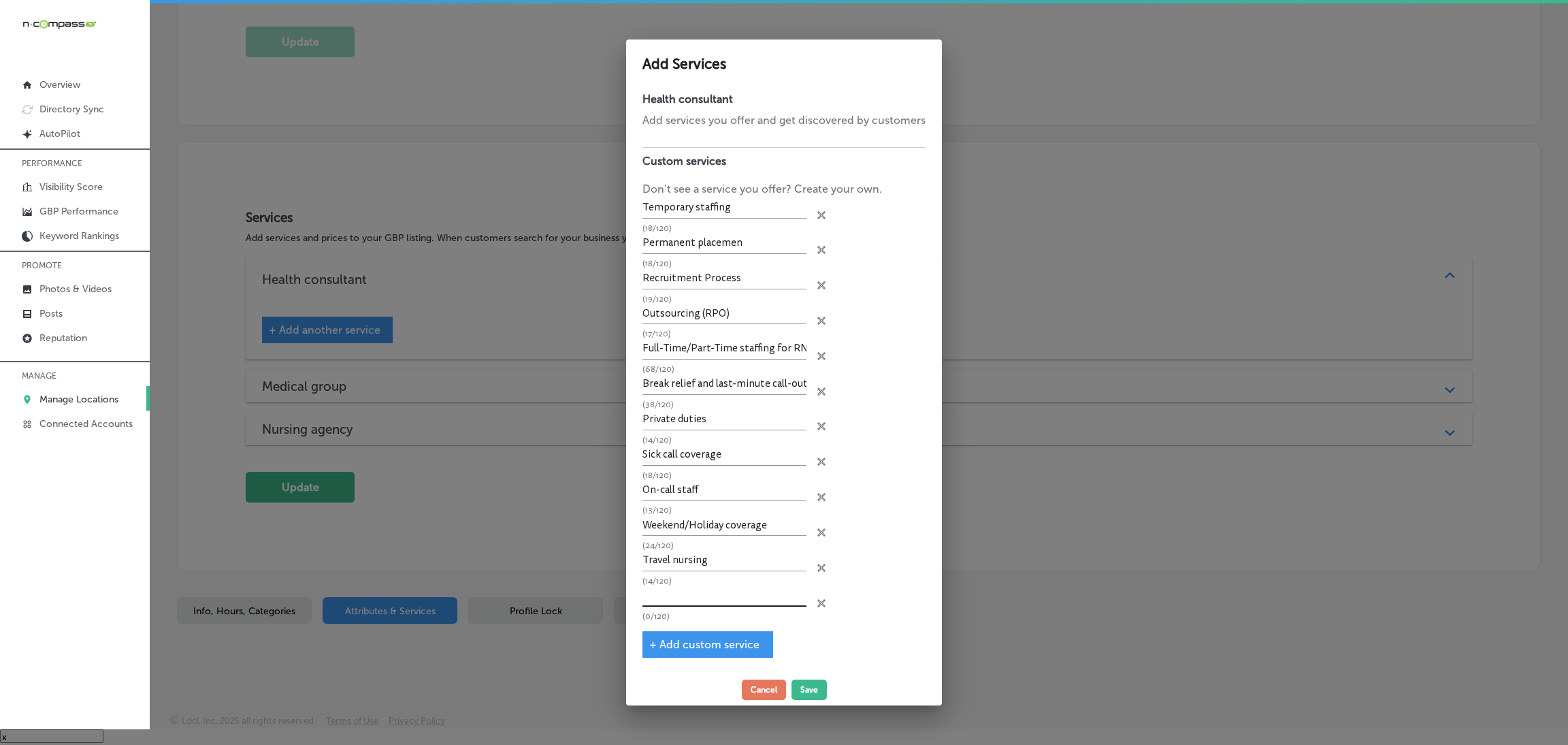
click at [694, 597] on input "text" at bounding box center [724, 597] width 164 height 21
paste input "Per diem staffing"
type input "Per diem staffing"
click at [805, 686] on button "Save" at bounding box center [809, 689] width 35 height 20
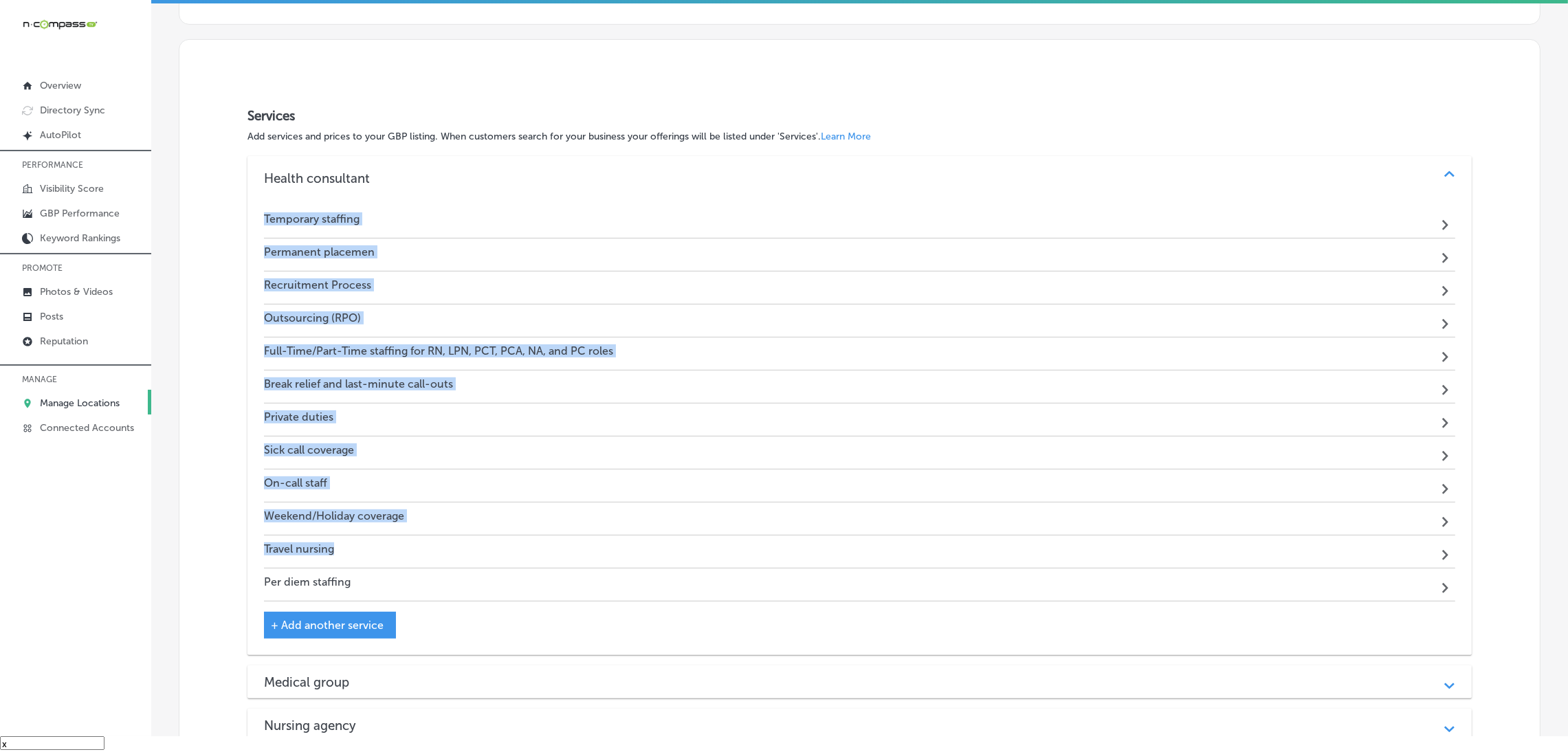
scroll to position [759, 0]
drag, startPoint x: 265, startPoint y: 315, endPoint x: 372, endPoint y: 587, distance: 292.3
click at [374, 587] on div "Temporary staffing Path Created with Sketch. Permanent placemen Path Created wi…" at bounding box center [859, 402] width 1191 height 396
copy div "Temporary staffing Path Created with Sketch. Permanent placemen Path Created wi…"
click at [386, 219] on div "Temporary staffing Path Created with Sketch." at bounding box center [859, 220] width 1191 height 33
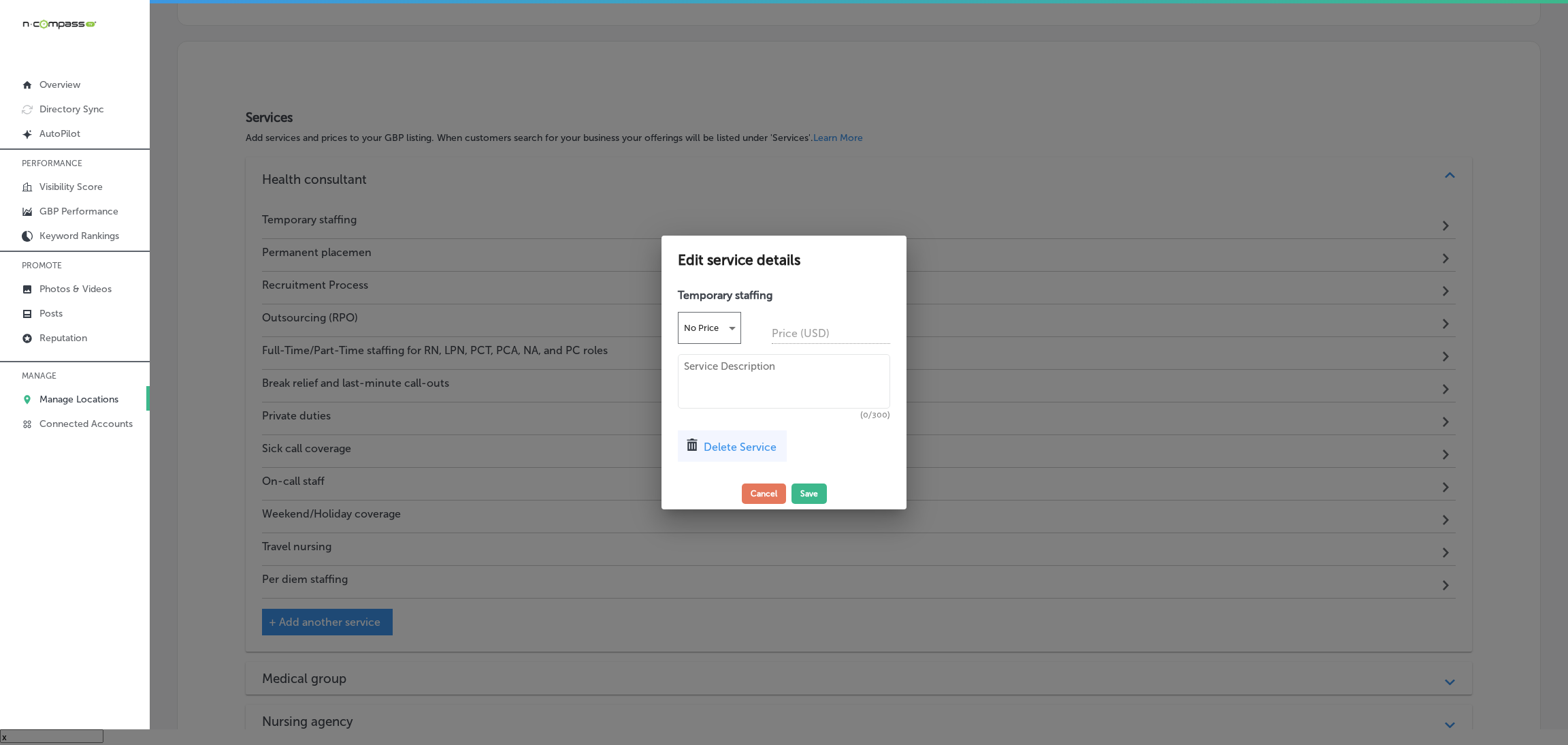
click at [763, 372] on textarea at bounding box center [784, 381] width 212 height 55
paste textarea "We provide short-term healthcare professionals to cover staff shortages, ensuri…"
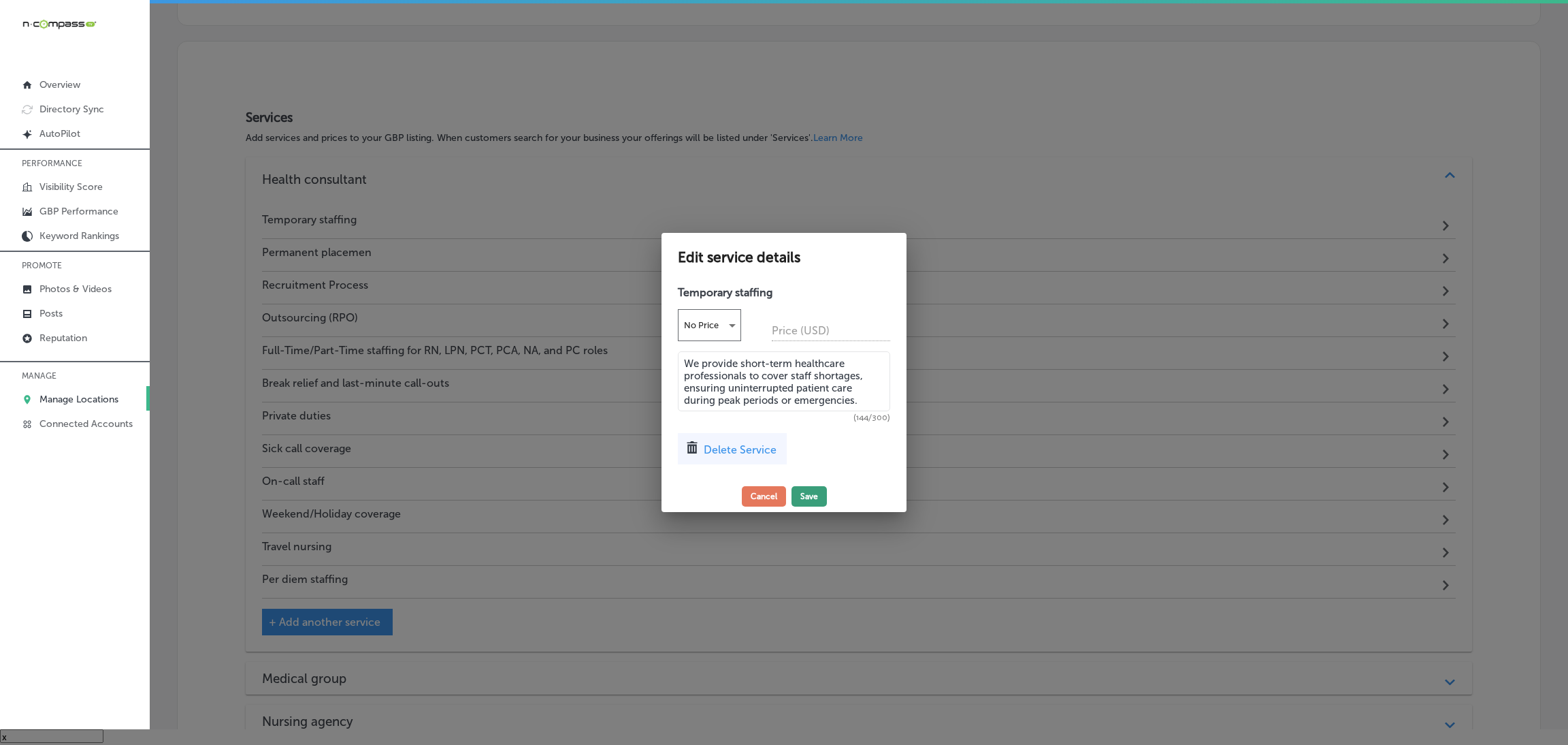
type textarea "We provide short-term healthcare professionals to cover staff shortages, ensuri…"
click at [810, 488] on button "Save" at bounding box center [809, 496] width 35 height 20
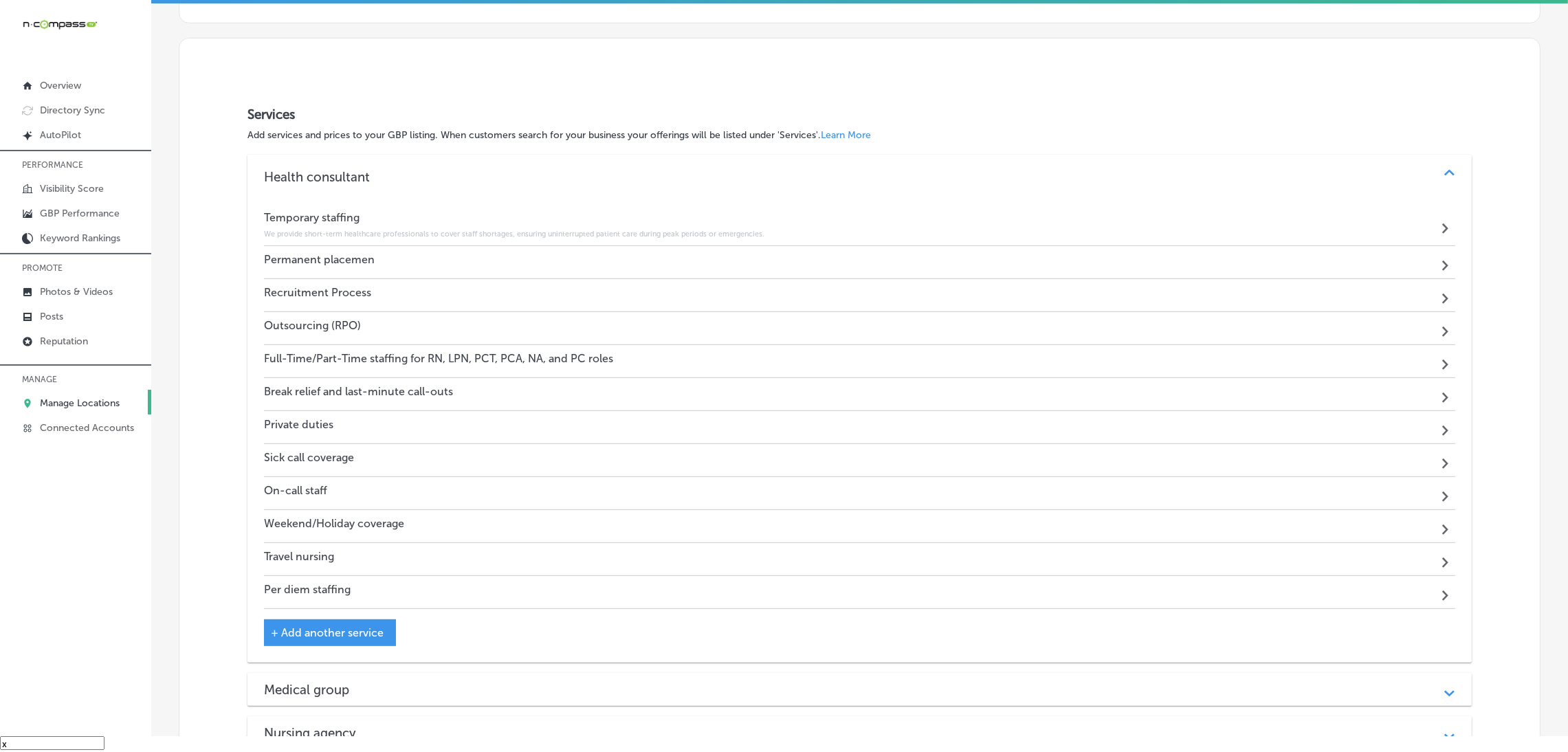
click at [327, 260] on h4 "Permanent placemen" at bounding box center [319, 259] width 110 height 13
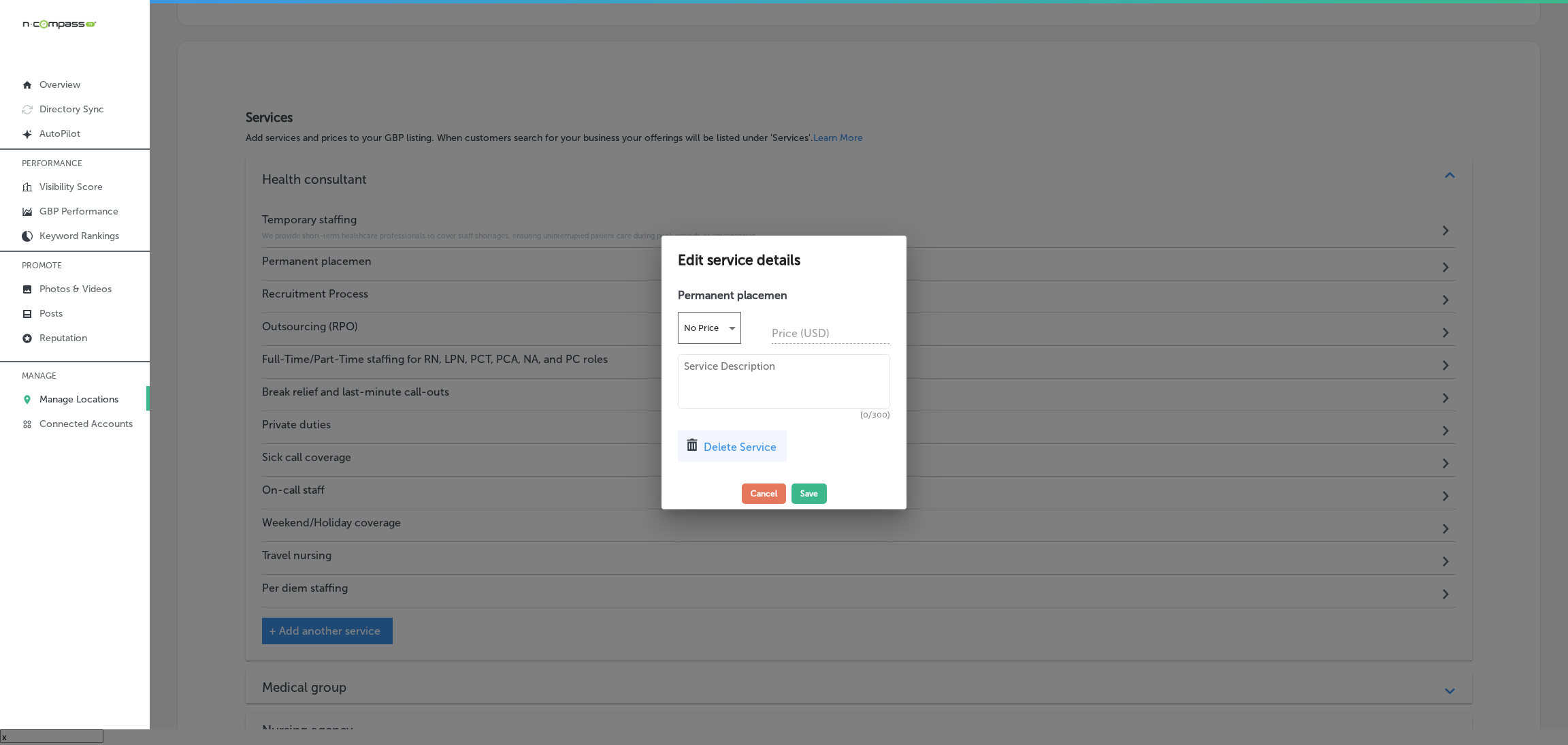
click at [816, 380] on textarea at bounding box center [784, 381] width 212 height 55
paste textarea "We match qualified healthcare workers with long-term roles, helping facilities …"
type textarea "We match qualified healthcare workers with long-term roles, helping facilities …"
click at [806, 490] on button "Save" at bounding box center [809, 493] width 35 height 20
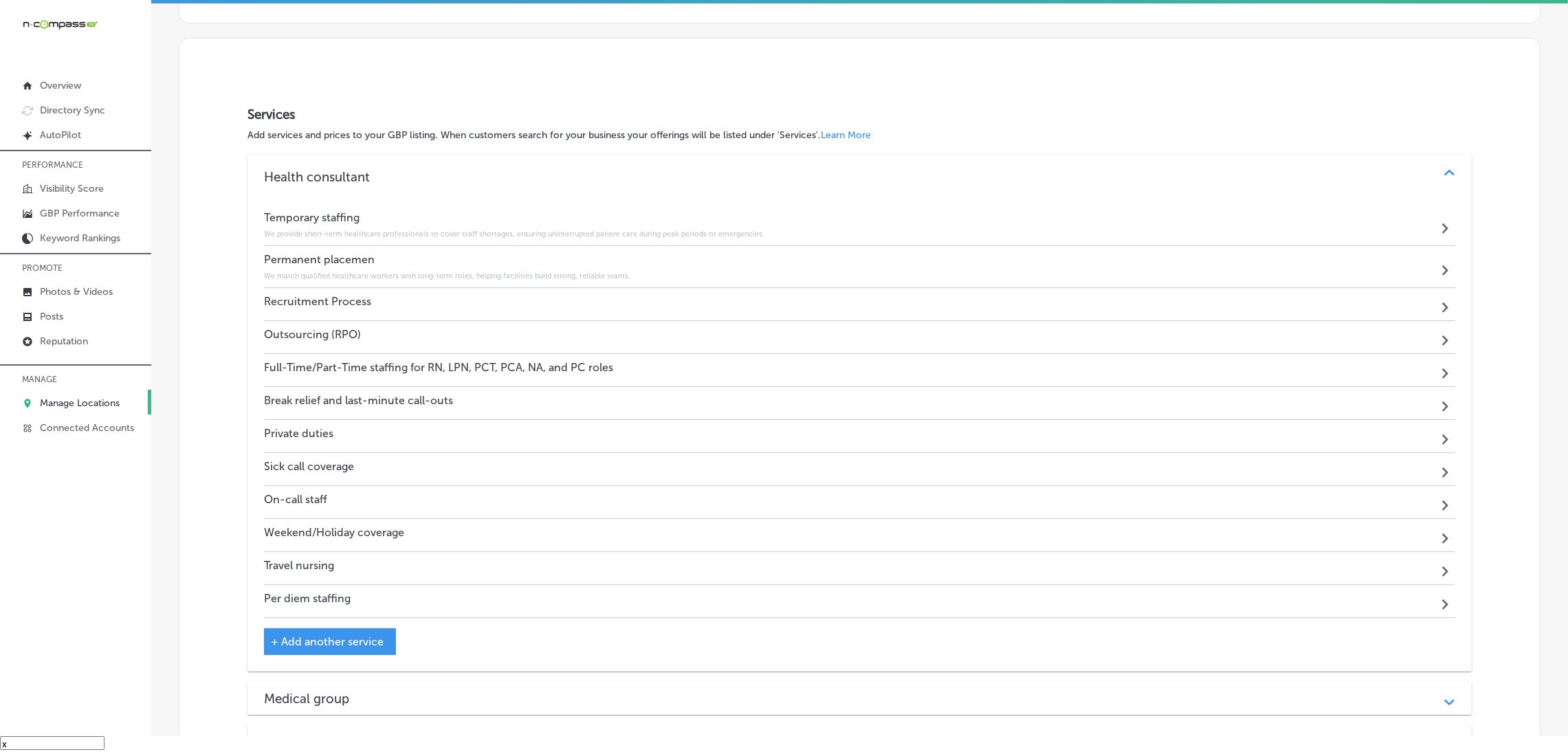
click at [366, 299] on h4 "Recruitment Process" at bounding box center [317, 301] width 107 height 13
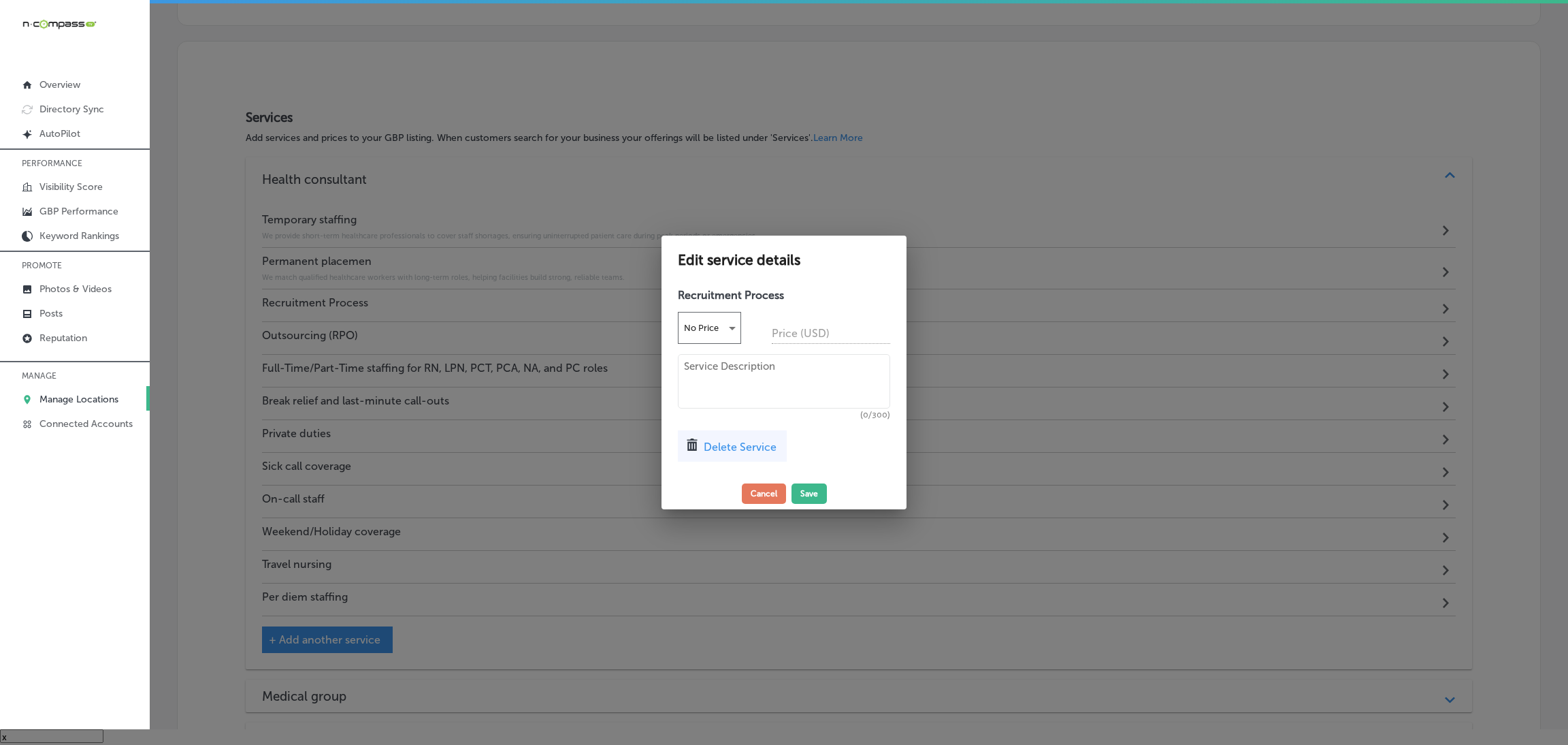
click at [754, 379] on textarea at bounding box center [784, 381] width 212 height 55
paste textarea "Let us handle your entire hiring process—from sourcing to onboarding—so you can…"
type textarea "Let us handle your entire hiring process—from sourcing to onboarding—so you can…"
click at [808, 484] on button "Save" at bounding box center [809, 493] width 35 height 20
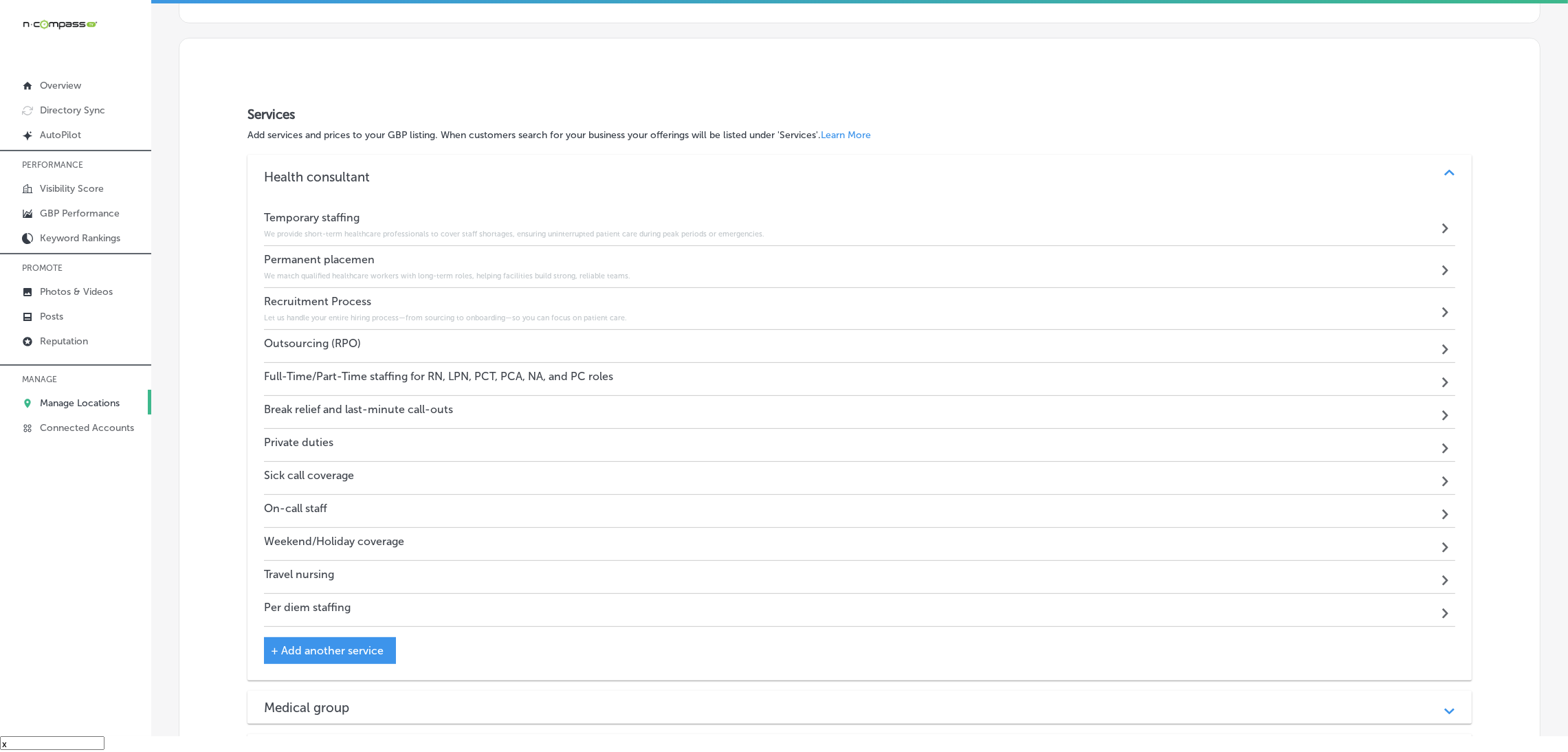
click at [358, 352] on div "Outsourcing (RPO)" at bounding box center [312, 345] width 96 height 19
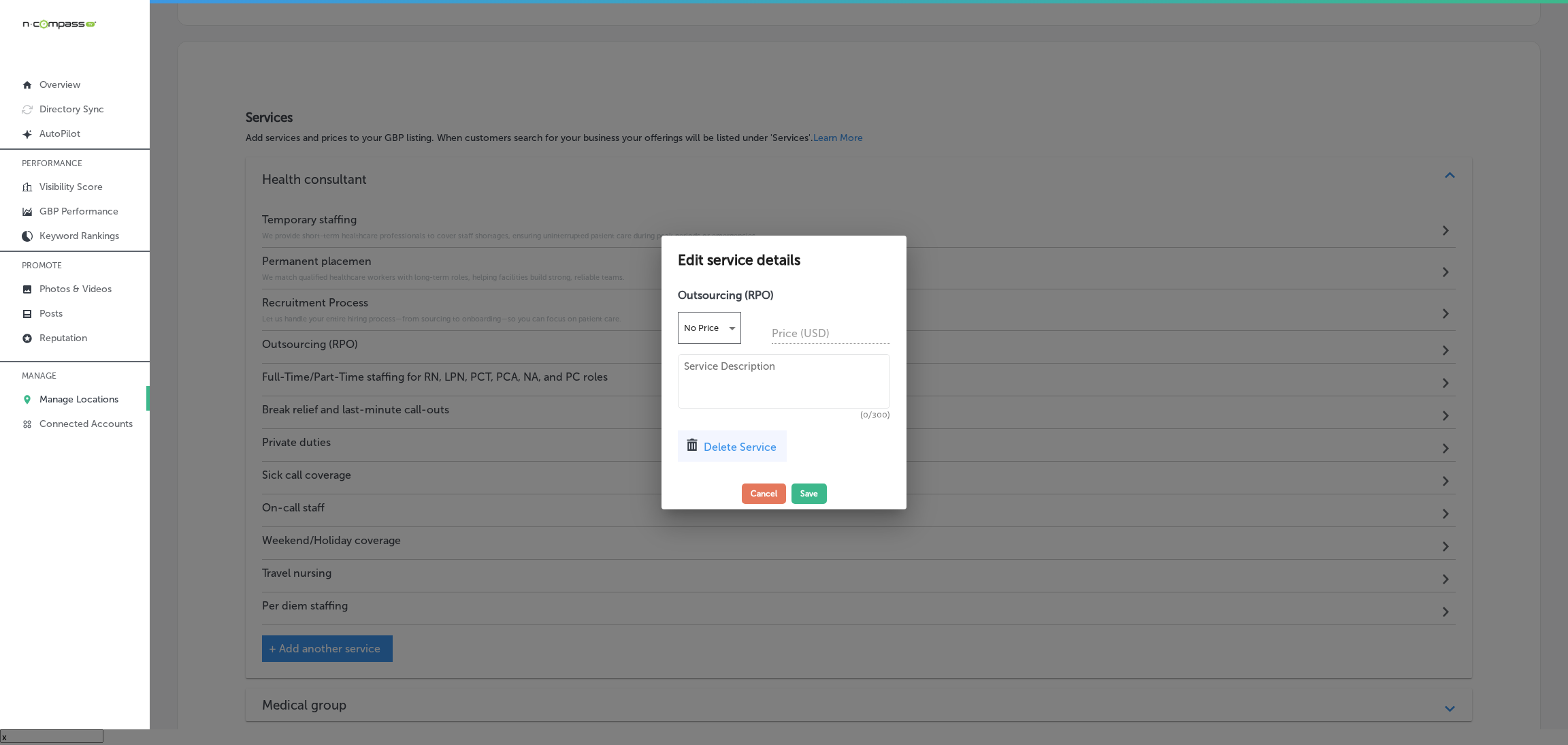
click at [732, 385] on textarea at bounding box center [784, 381] width 212 height 55
paste textarea "Let us handle your entire hiring process—from sourcing to onboarding—so you can…"
type textarea "Let us handle your entire hiring process—from sourcing to onboarding—so you can…"
click at [816, 487] on button "Save" at bounding box center [809, 493] width 35 height 20
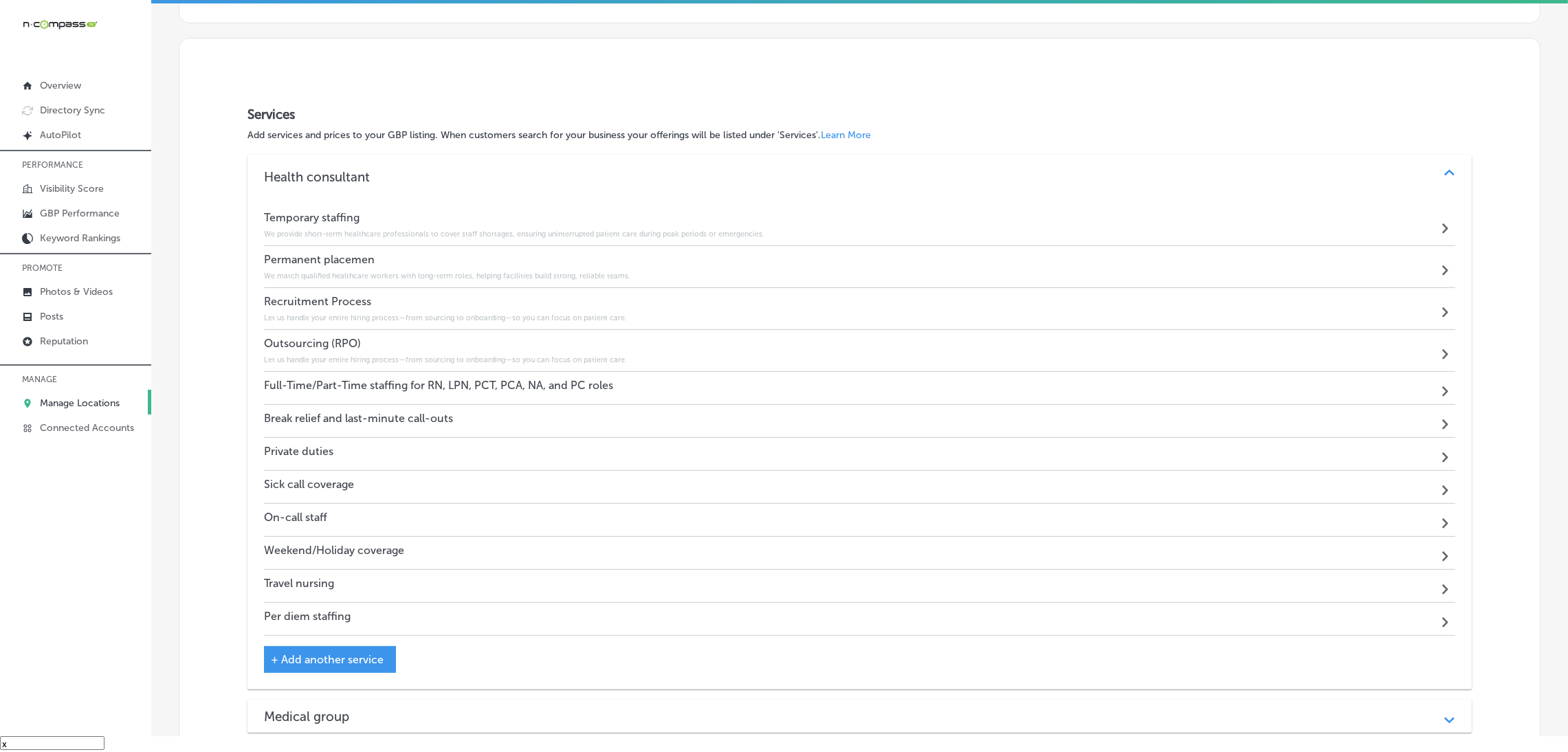
click at [405, 429] on div "Break relief and last-minute call-outs Path Created with Sketch." at bounding box center [859, 421] width 1191 height 33
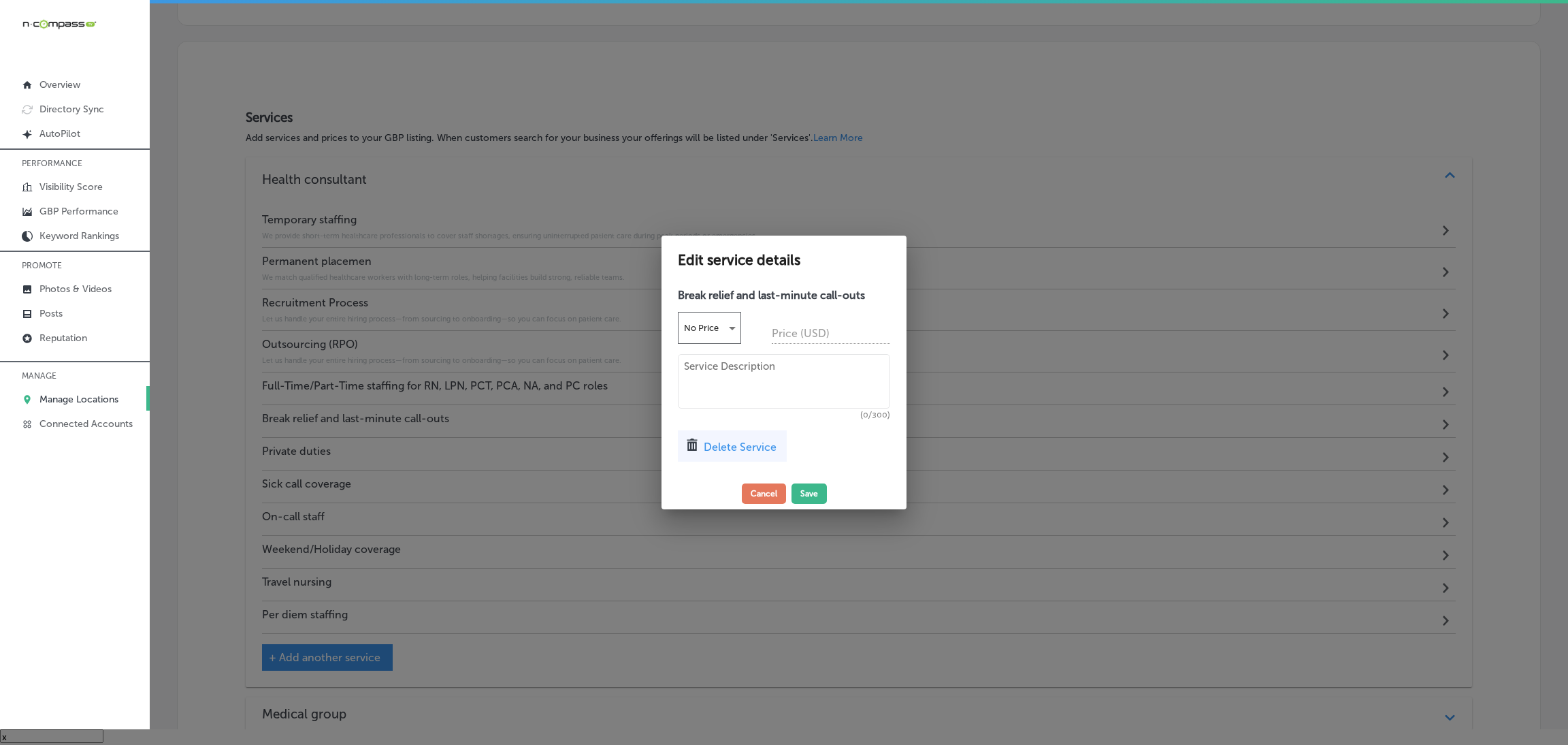
click at [790, 464] on div "Break relief and last-minute call-outs No Price Price (USD) (0/300) Delete Serv…" at bounding box center [784, 379] width 245 height 196
click at [746, 504] on div "Edit service details Break relief and last-minute call-outs No Price Price (USD…" at bounding box center [784, 372] width 245 height 274
click at [752, 493] on button "Cancel" at bounding box center [763, 493] width 44 height 20
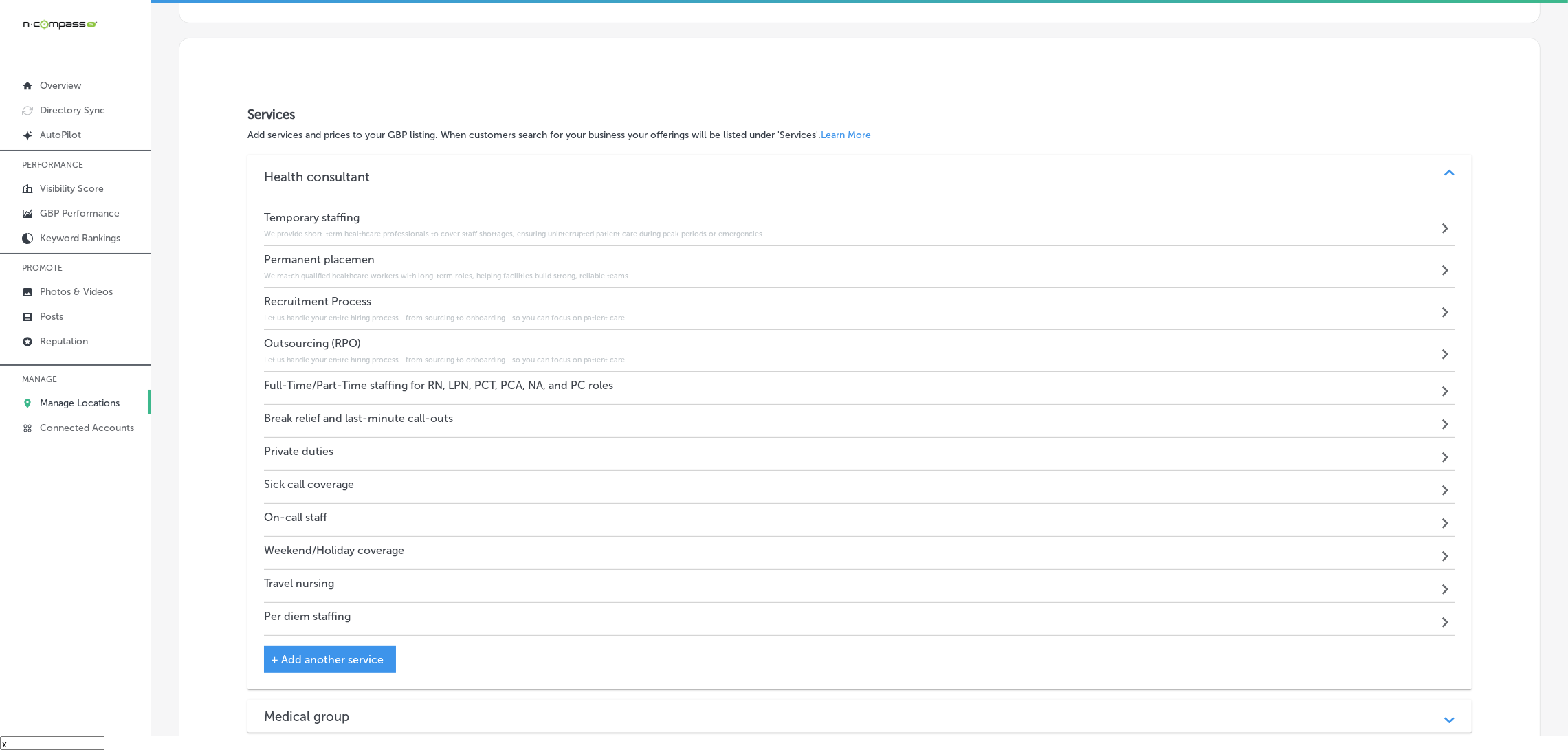
click at [340, 392] on div "Full-Time/Part-Time staffing for RN, LPN, PCT, PCA, NA, and PC roles" at bounding box center [438, 388] width 349 height 19
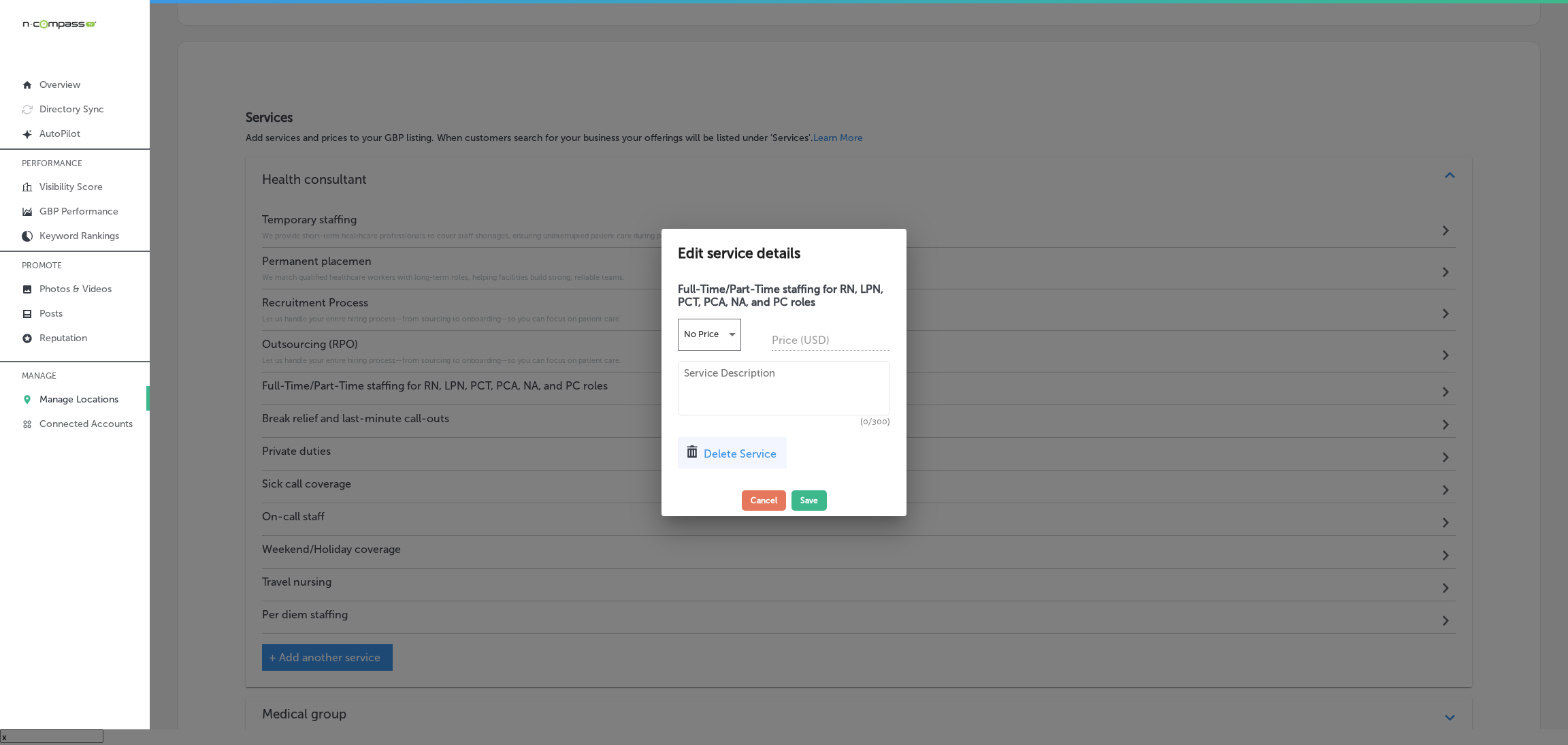
click at [770, 387] on textarea at bounding box center [784, 388] width 212 height 55
paste textarea "Whether you need full-time support or part-time flexibility, we supply skilled …"
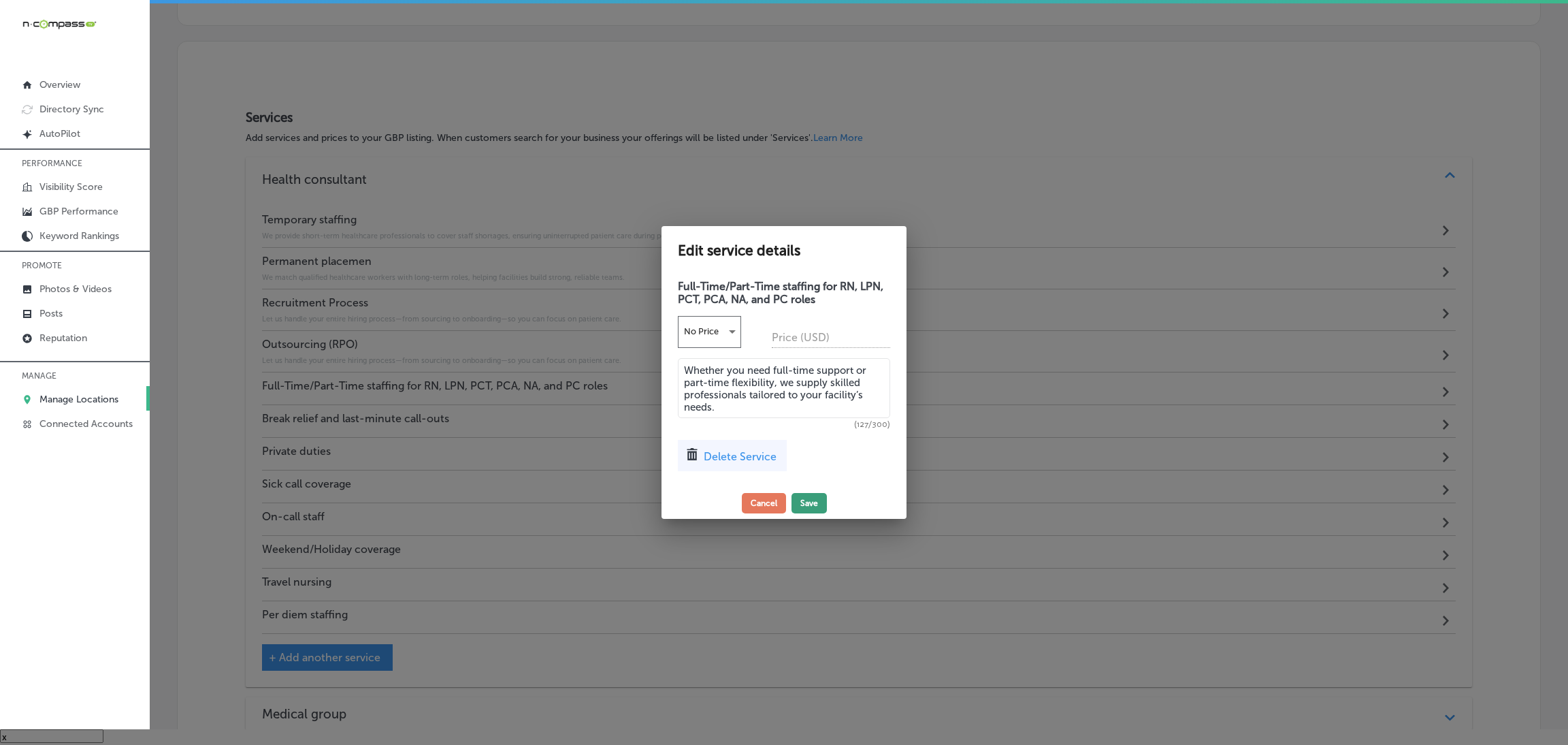
type textarea "Whether you need full-time support or part-time flexibility, we supply skilled …"
click at [810, 504] on button "Save" at bounding box center [809, 503] width 35 height 20
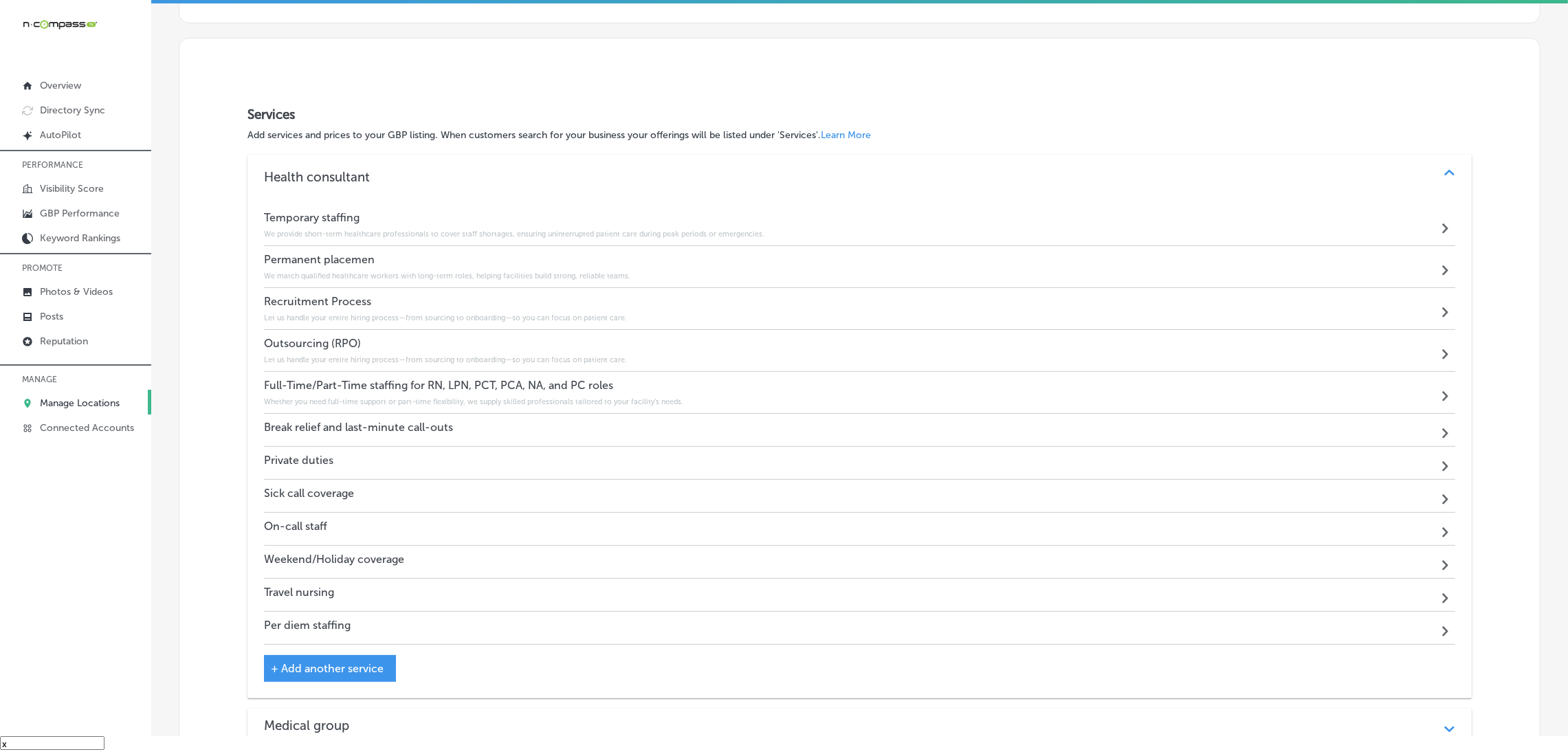
click at [320, 427] on h4 "Break relief and last-minute call-outs" at bounding box center [358, 426] width 189 height 13
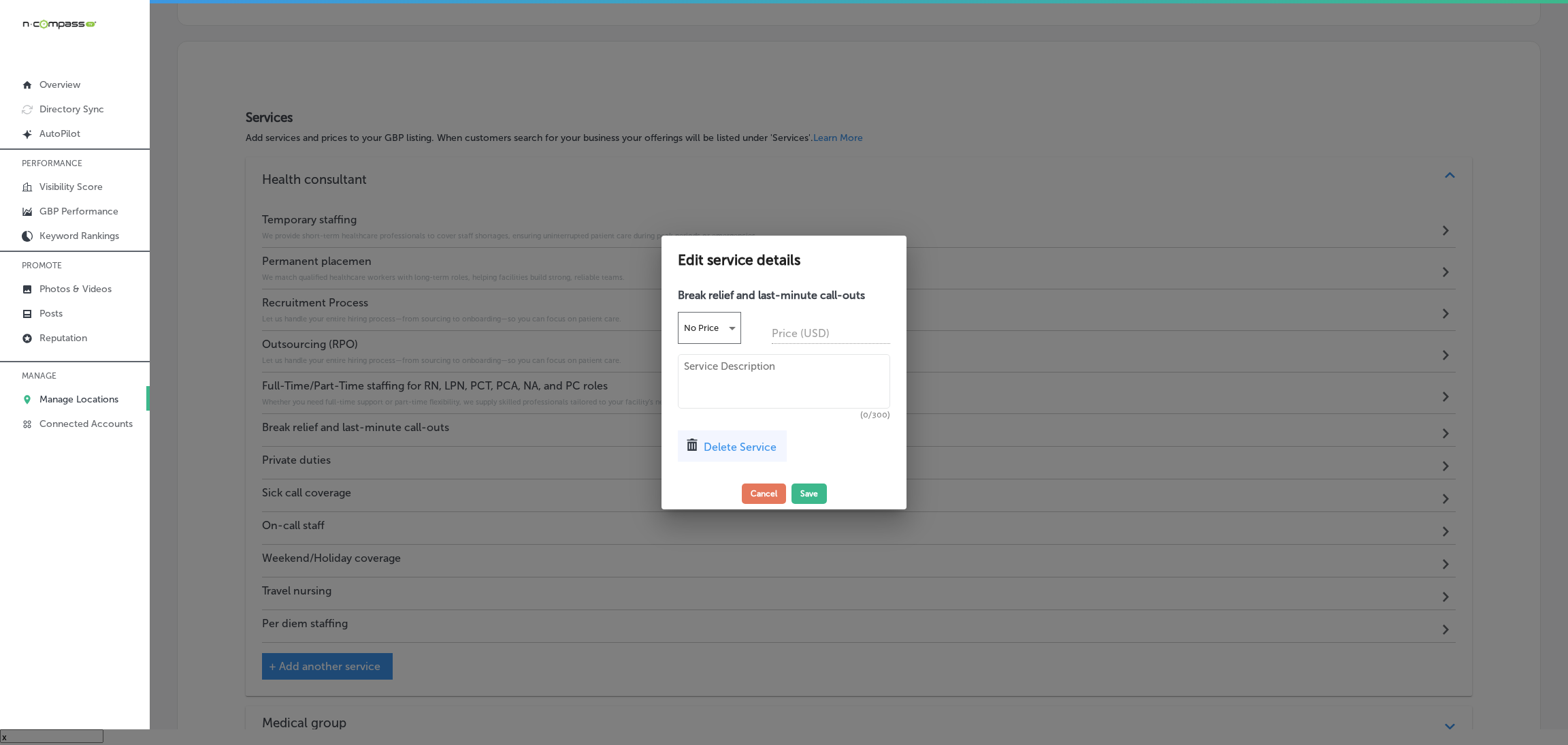
click at [807, 352] on div "Break relief and last-minute call-outs No Price Price (USD) (0/300) Delete Serv…" at bounding box center [784, 379] width 245 height 196
click at [805, 380] on textarea at bounding box center [784, 381] width 212 height 55
click at [802, 385] on textarea at bounding box center [784, 381] width 212 height 55
click at [766, 389] on textarea at bounding box center [784, 381] width 212 height 55
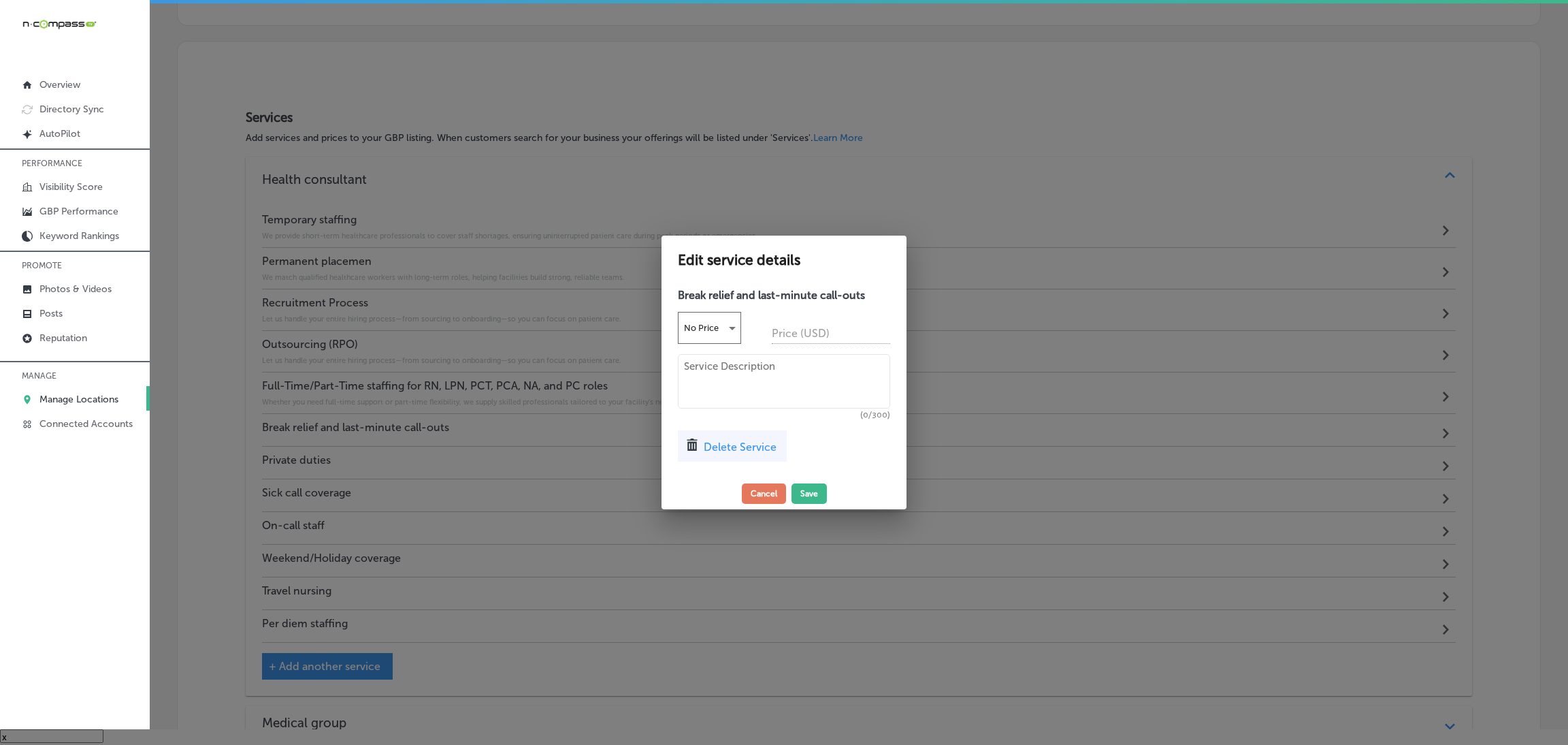
paste textarea "Our on-demand team steps in quickly to provide break coverage or fill last-minu…"
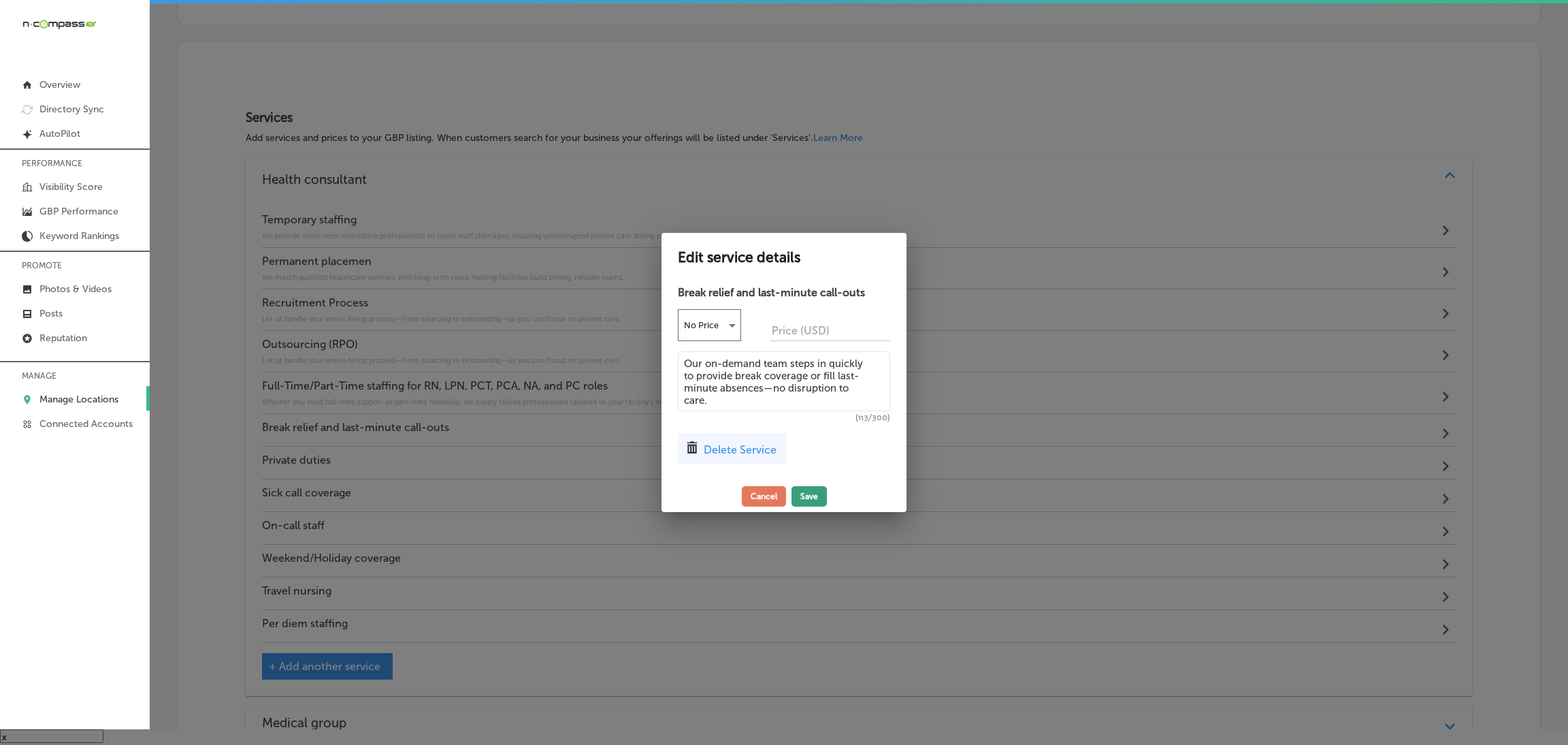
type textarea "Our on-demand team steps in quickly to provide break coverage or fill last-minu…"
click at [805, 500] on button "Save" at bounding box center [809, 496] width 35 height 20
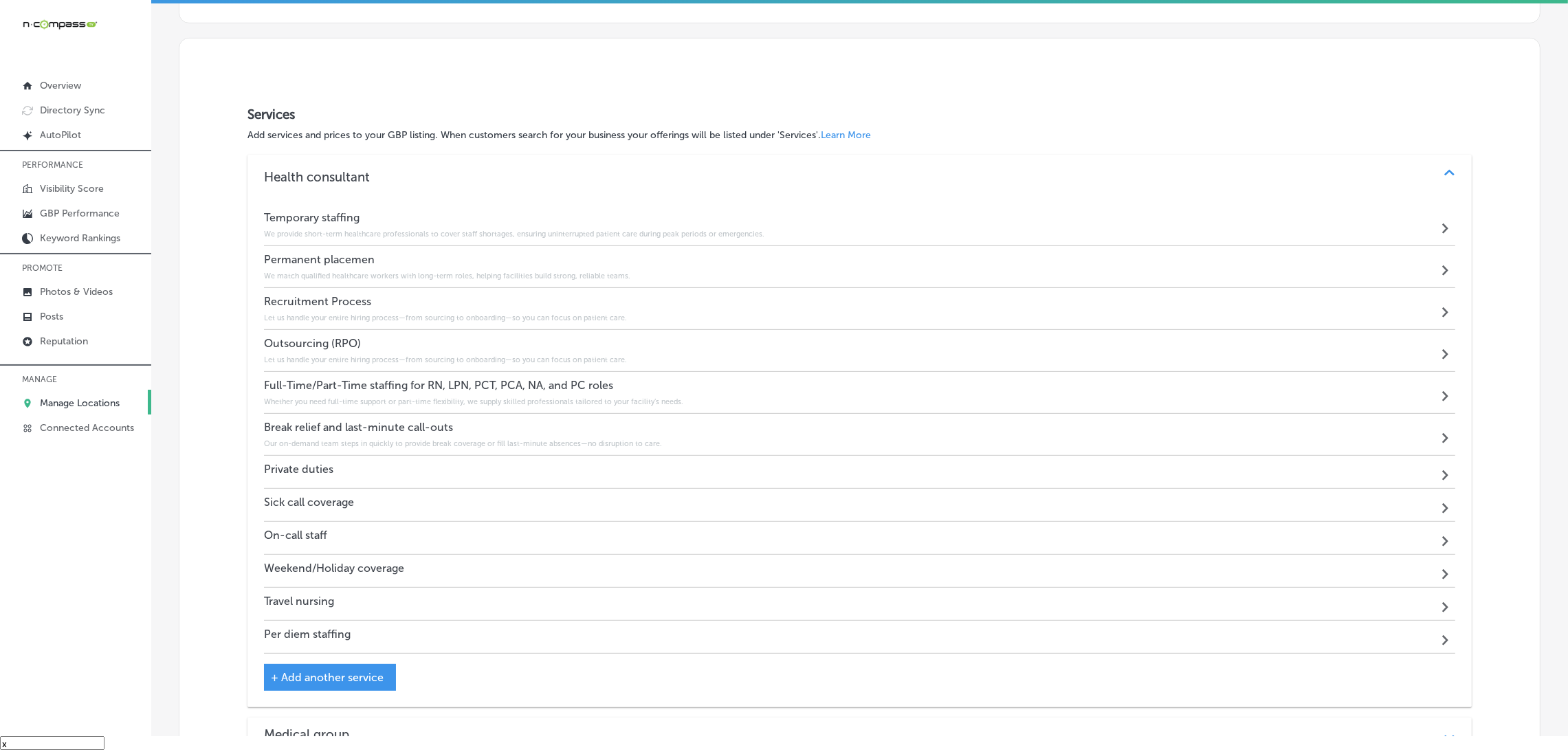
click at [319, 470] on h4 "Private duties" at bounding box center [298, 469] width 70 height 13
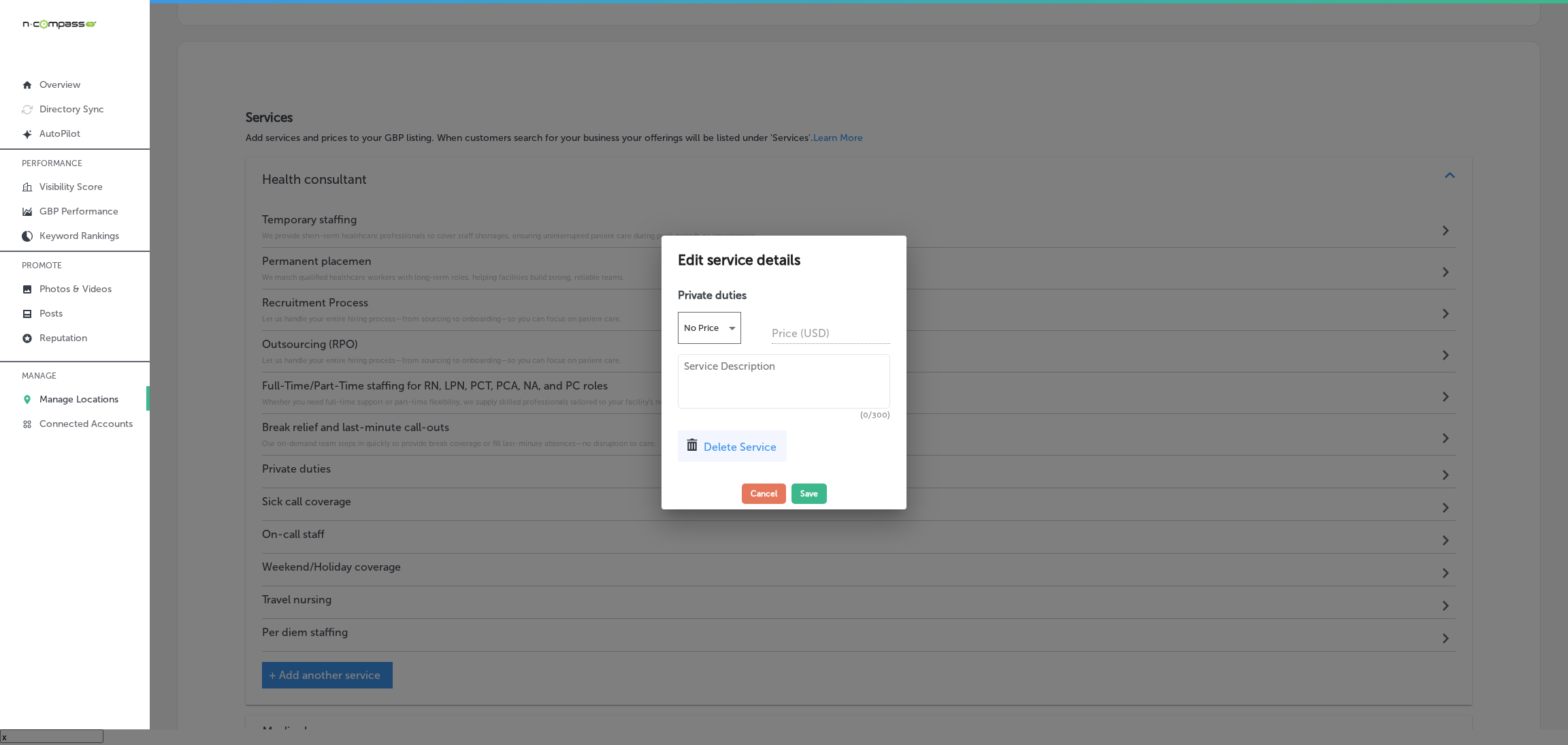
click at [761, 376] on textarea at bounding box center [784, 381] width 212 height 55
paste textarea "We offer compassionate, one-on-one care in private residences, delivered by pro…"
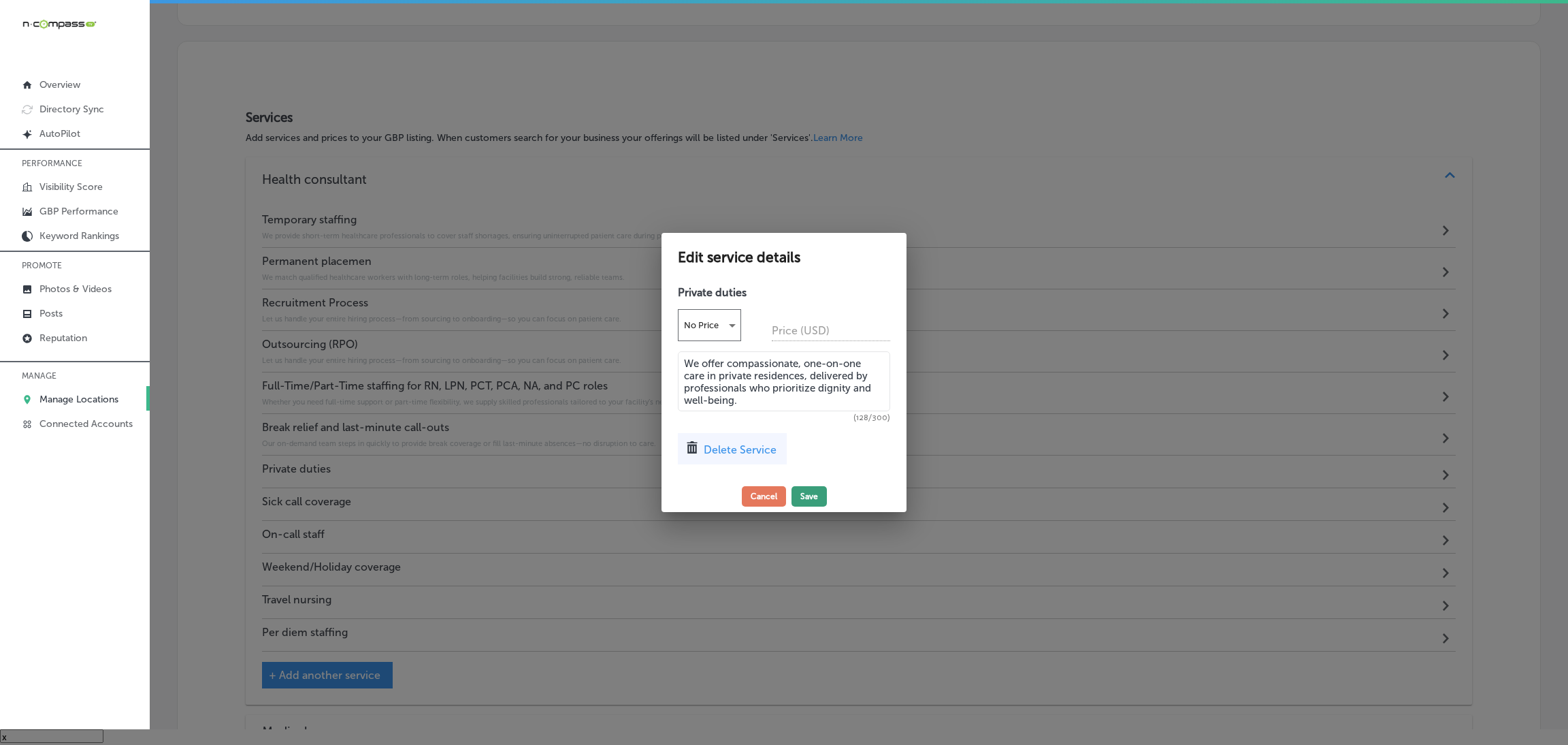
type textarea "We offer compassionate, one-on-one care in private residences, delivered by pro…"
click at [812, 495] on button "Save" at bounding box center [809, 496] width 35 height 20
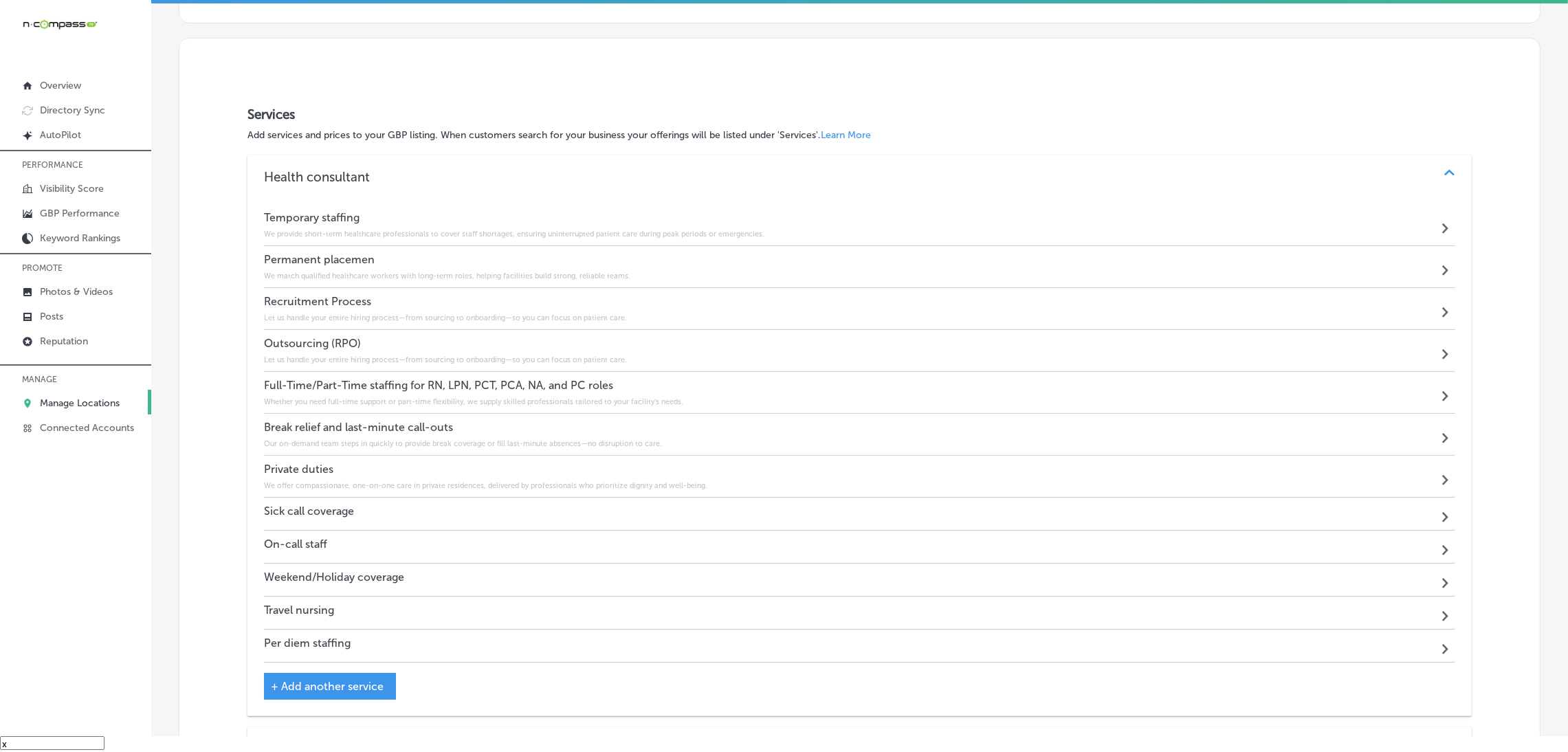
click at [372, 514] on div "Sick call coverage Path Created with Sketch." at bounding box center [859, 515] width 1191 height 33
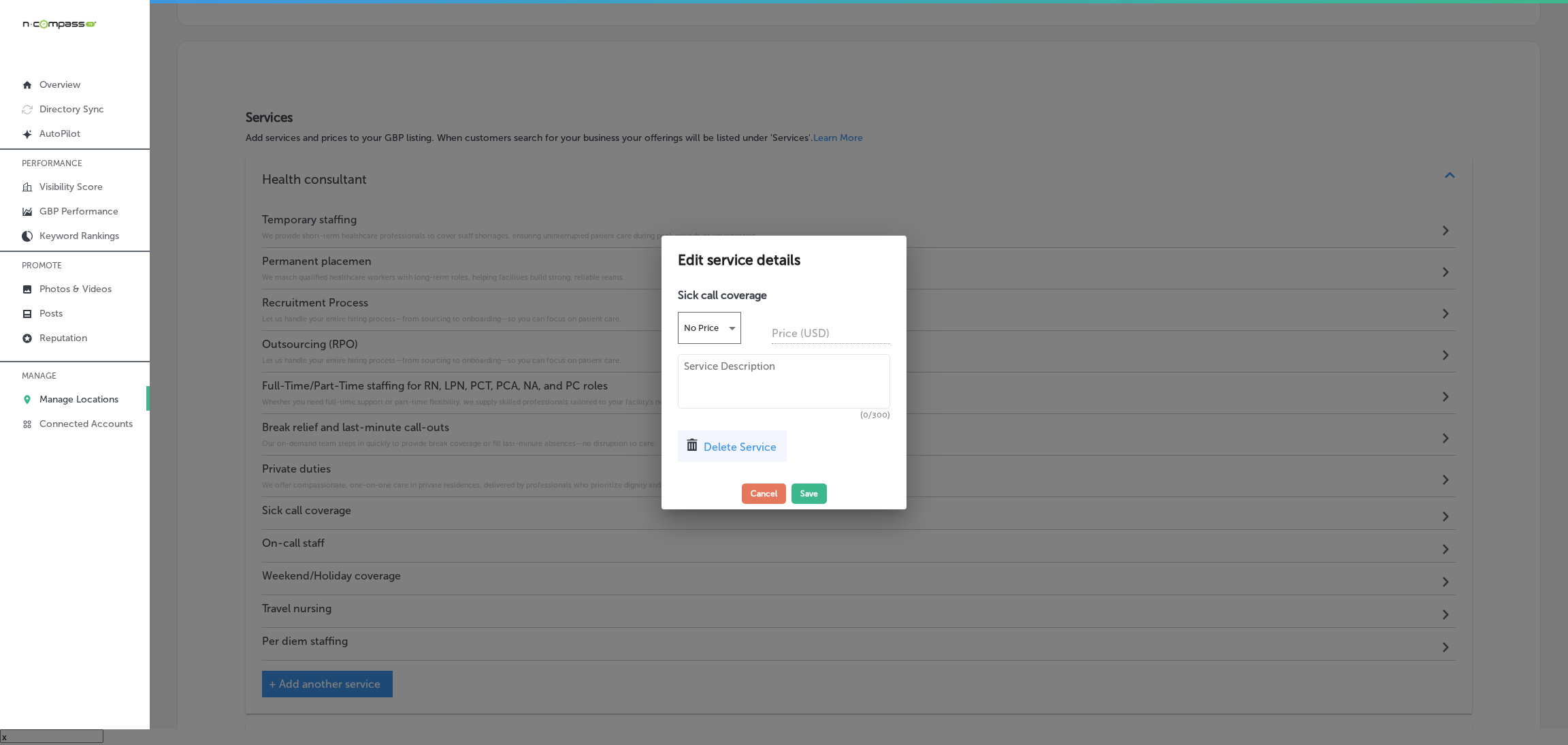
click at [749, 383] on textarea at bounding box center [784, 381] width 212 height 55
paste textarea "When staff call out unexpectedly, we respond fast with qualified replacements t…"
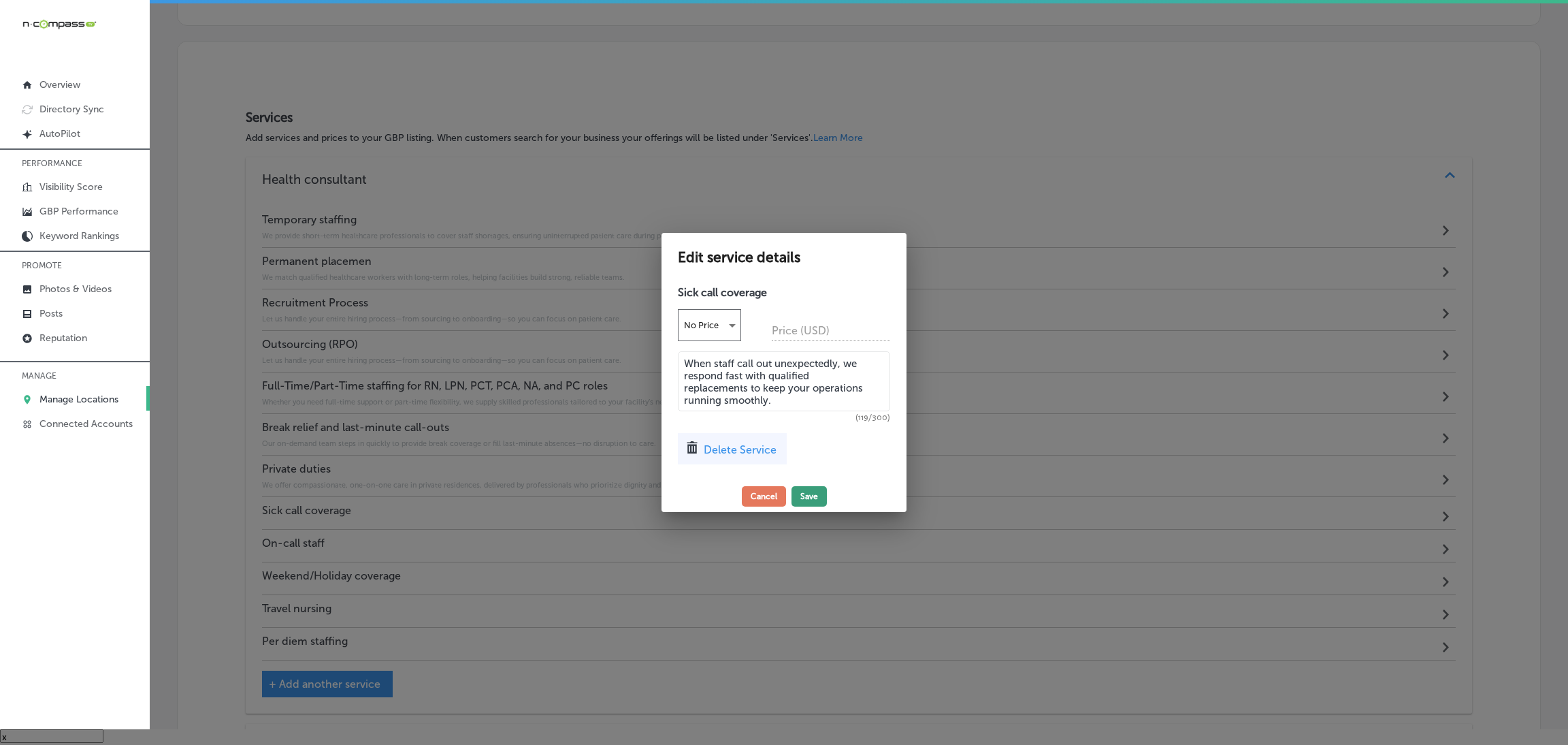
type textarea "When staff call out unexpectedly, we respond fast with qualified replacements t…"
click at [805, 504] on button "Save" at bounding box center [809, 496] width 35 height 20
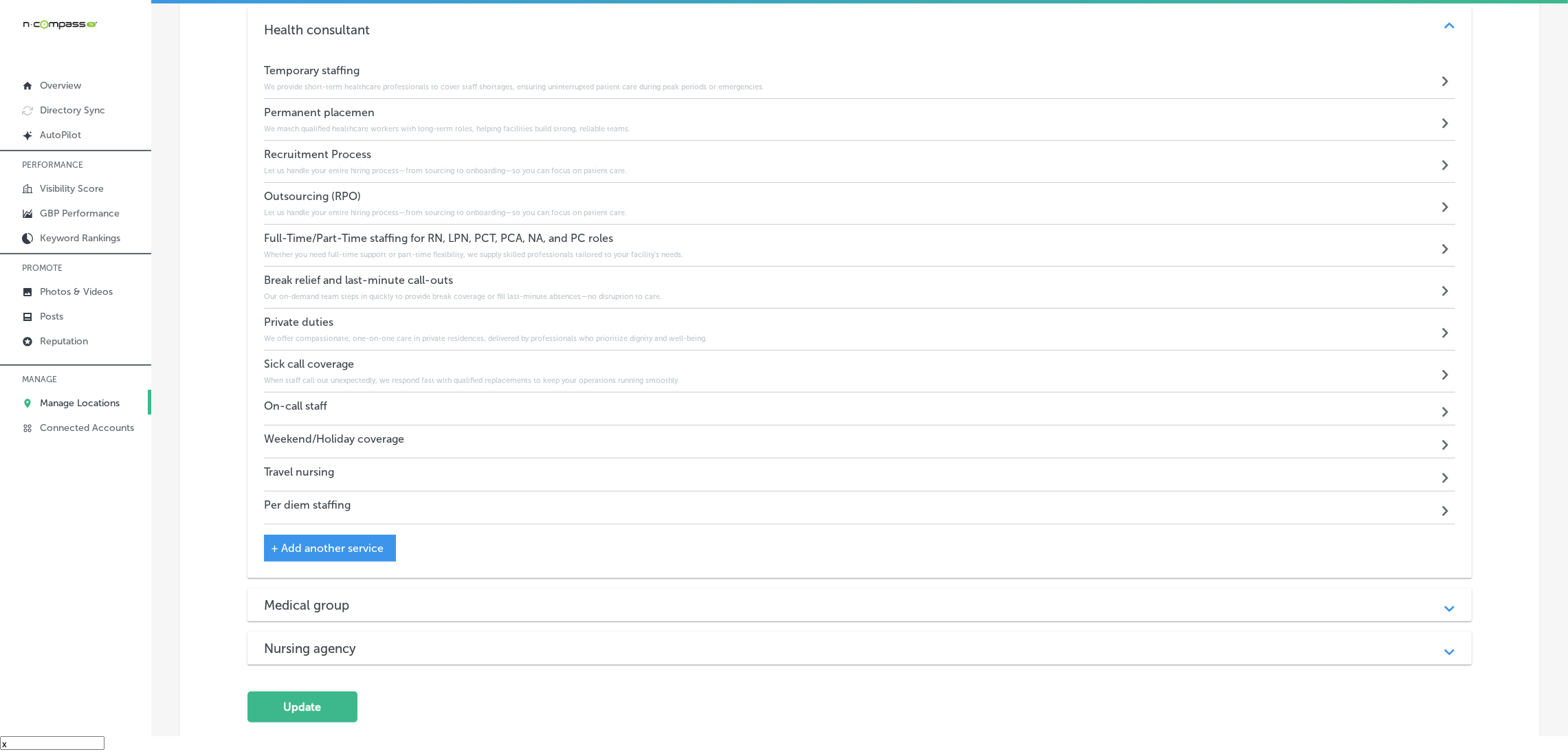
scroll to position [965, 0]
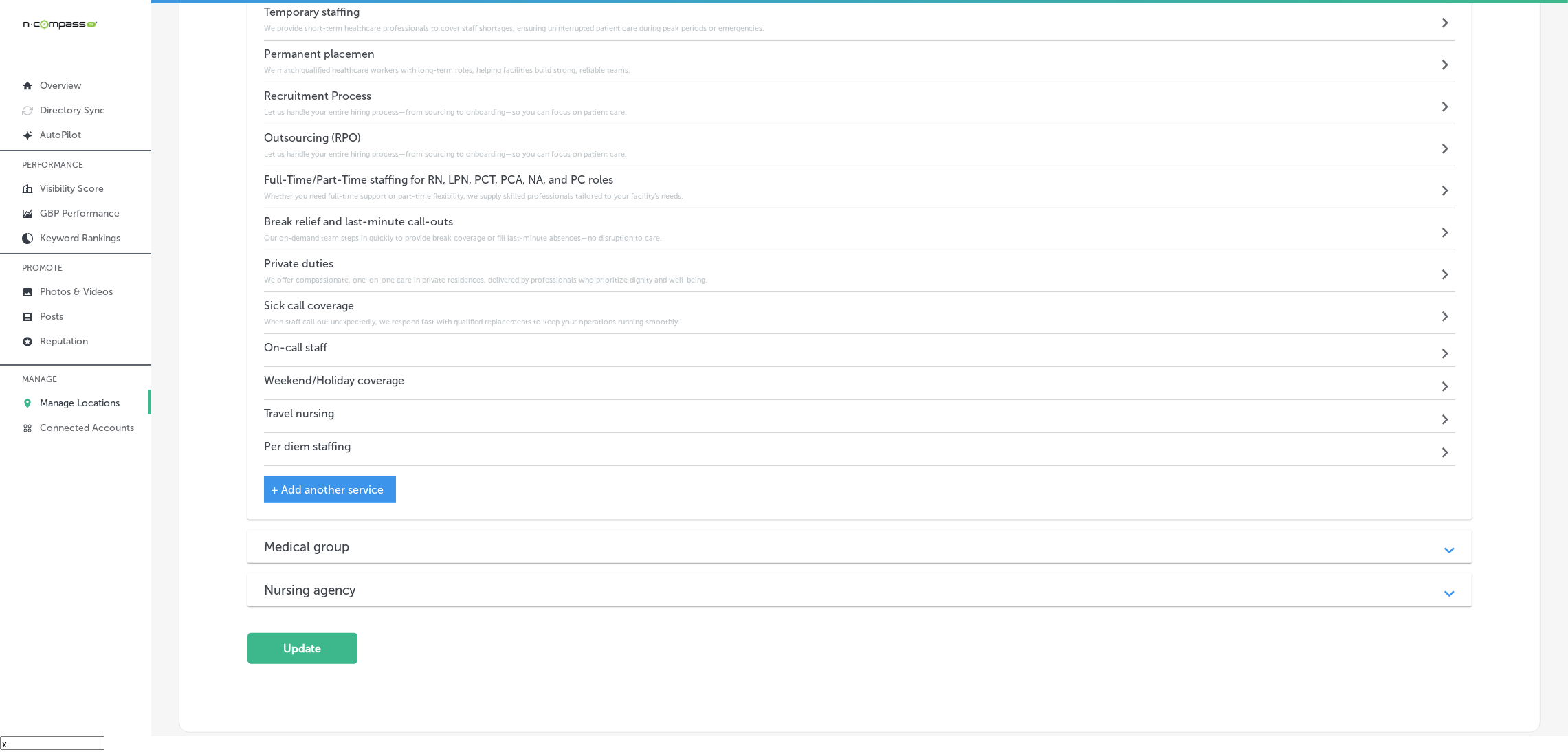
click at [315, 320] on h6 "When staff call out unexpectedly, we respond fast with qualified replacements t…" at bounding box center [471, 322] width 415 height 9
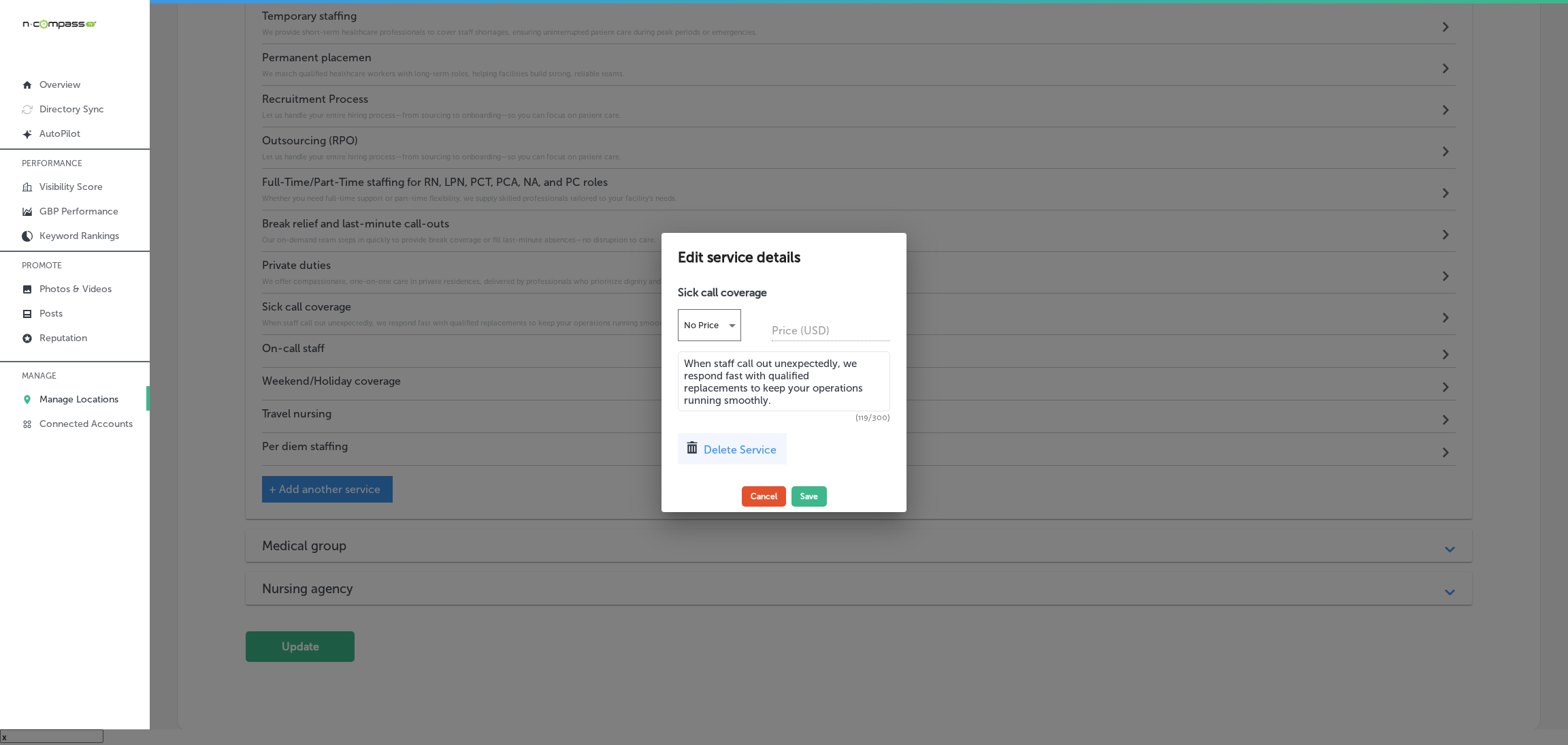
click at [752, 493] on button "Cancel" at bounding box center [763, 496] width 44 height 20
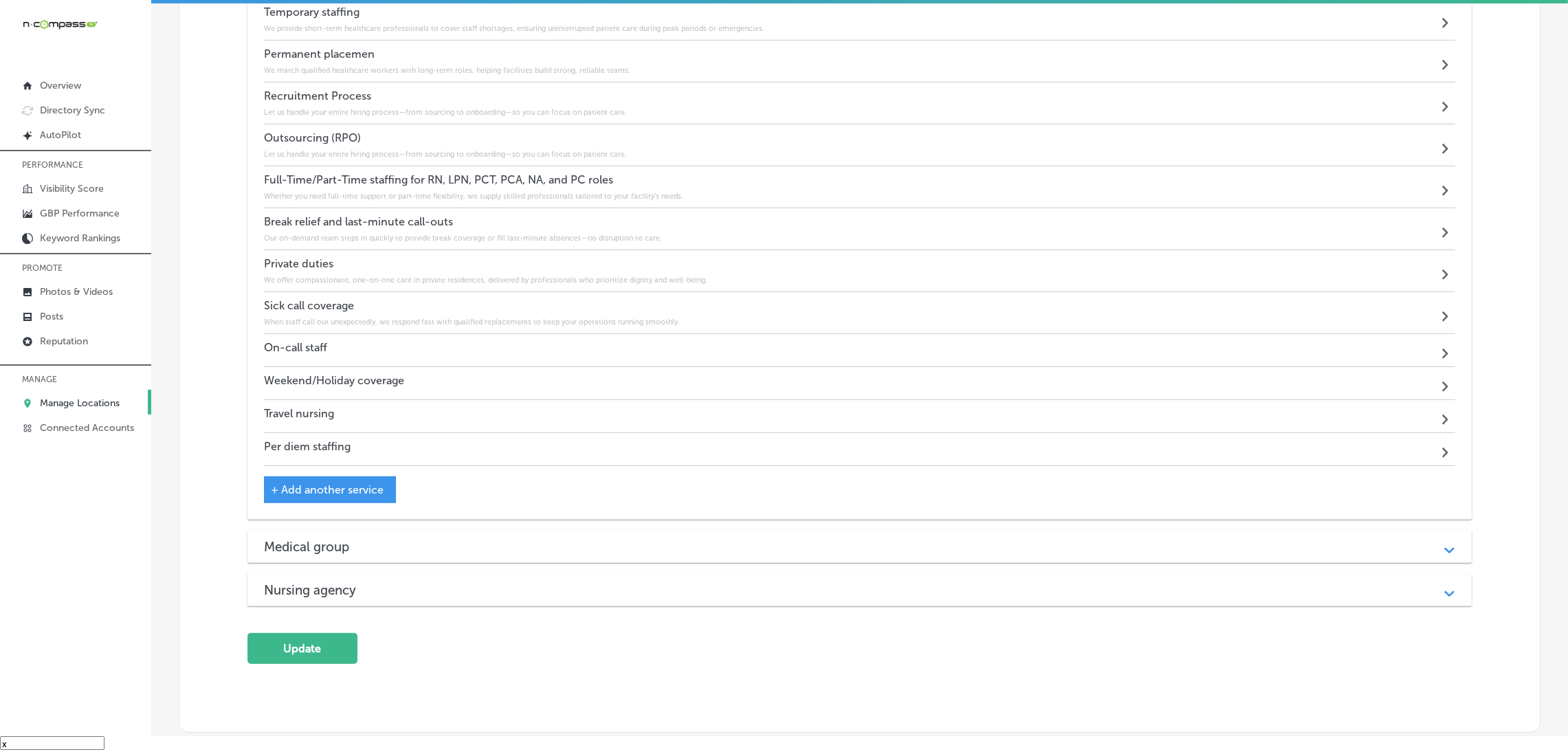
click at [426, 359] on div "On-call staff Path Created with Sketch." at bounding box center [859, 350] width 1191 height 33
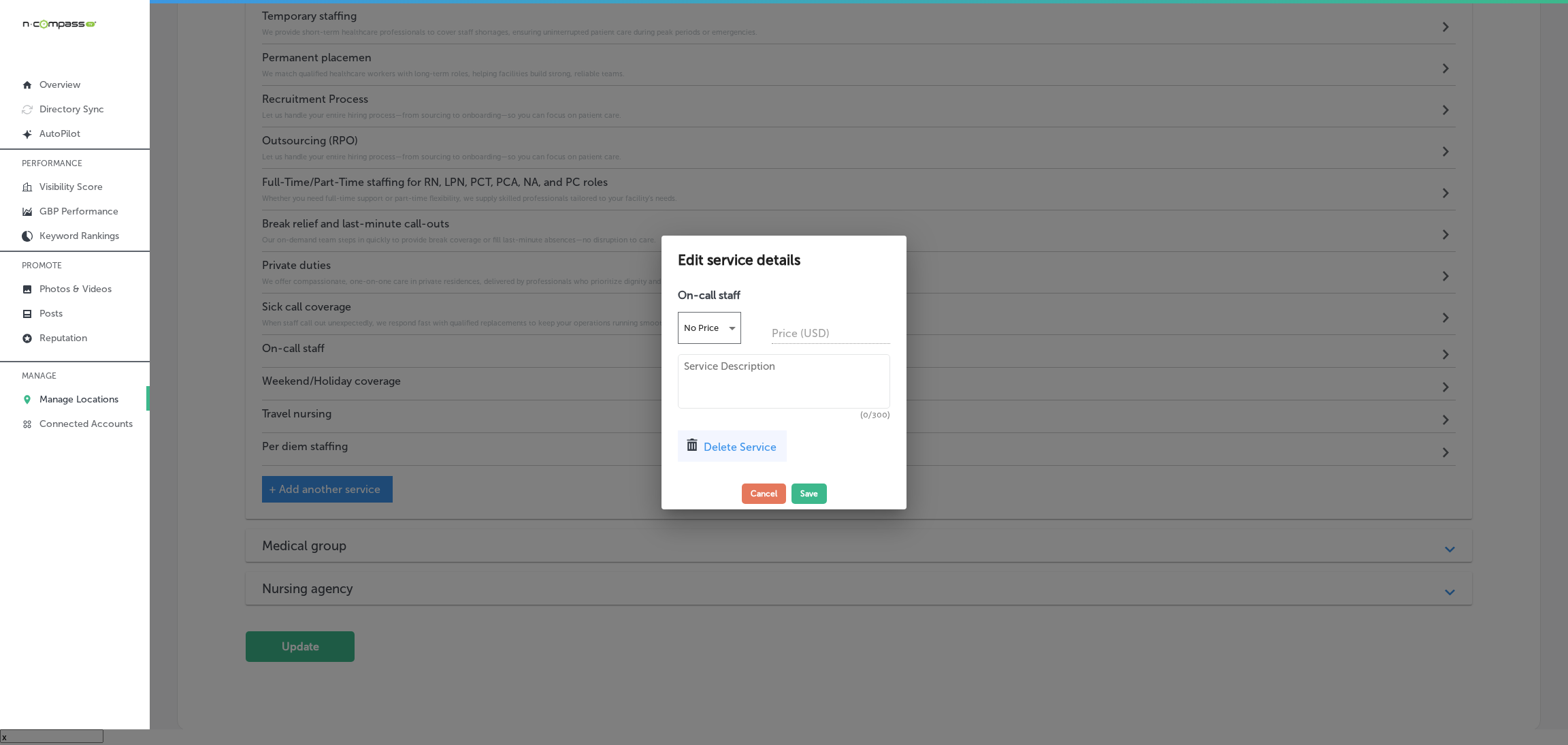
click at [799, 406] on textarea at bounding box center [784, 381] width 212 height 55
paste textarea "With professionals always on standby, we’re ready to dispatch staff any time—da…"
type textarea "With professionals always on standby, we’re ready to dispatch staff any time—da…"
click at [811, 495] on button "Save" at bounding box center [809, 493] width 35 height 20
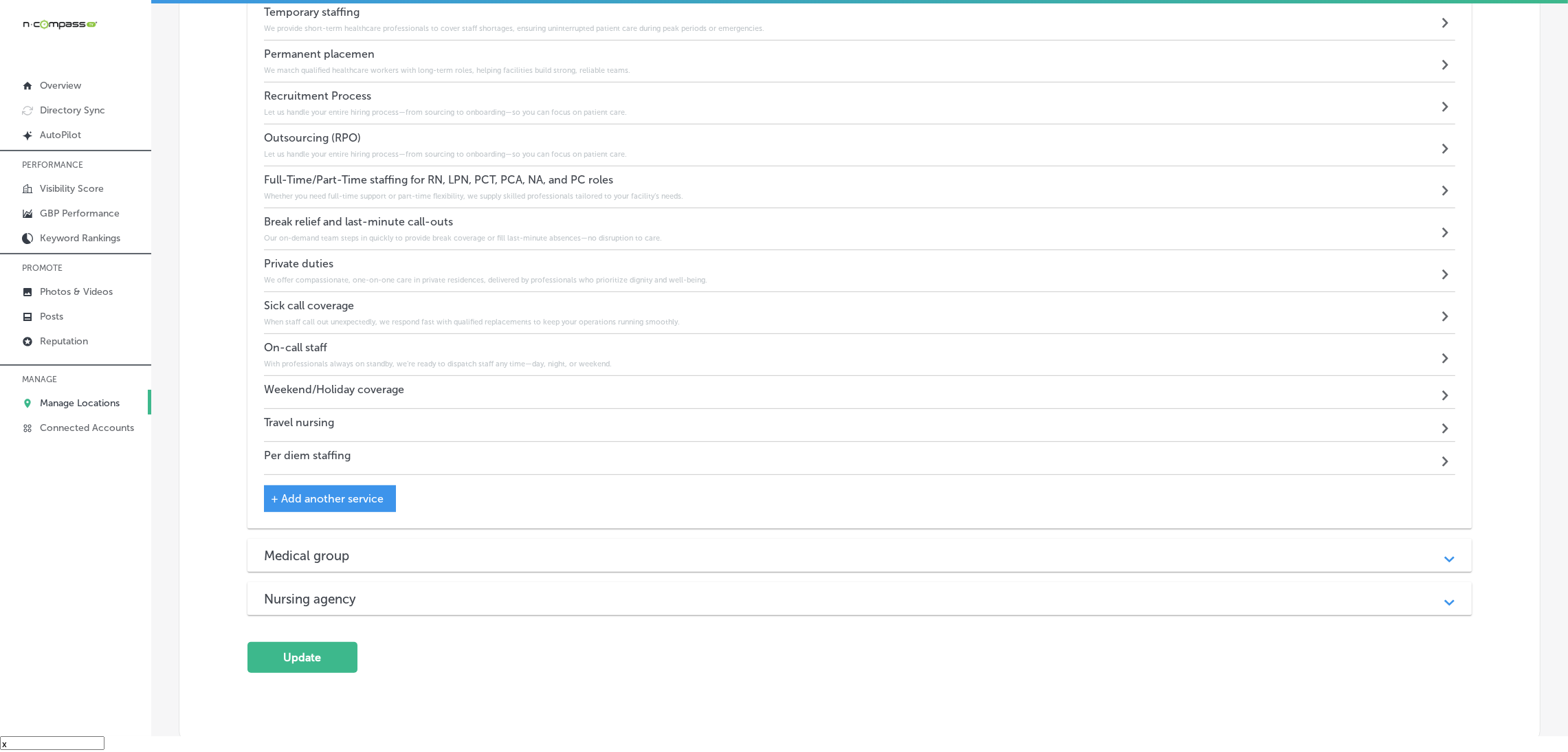
click at [311, 383] on h4 "Weekend/Holiday coverage" at bounding box center [334, 389] width 140 height 13
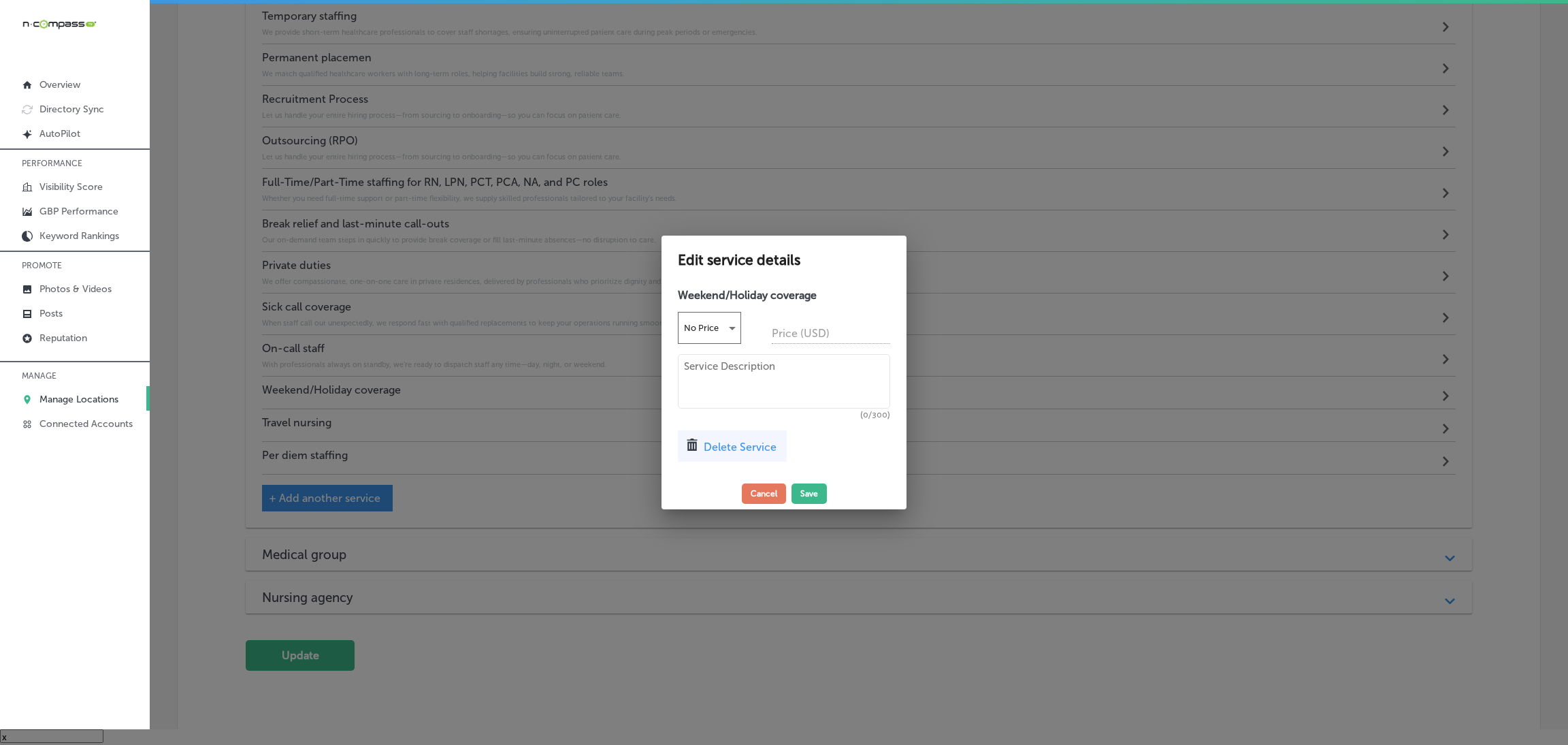
click at [739, 396] on textarea at bounding box center [784, 381] width 212 height 55
paste textarea "We maintain consistent staffing during weekends and holidays, helping facilitie…"
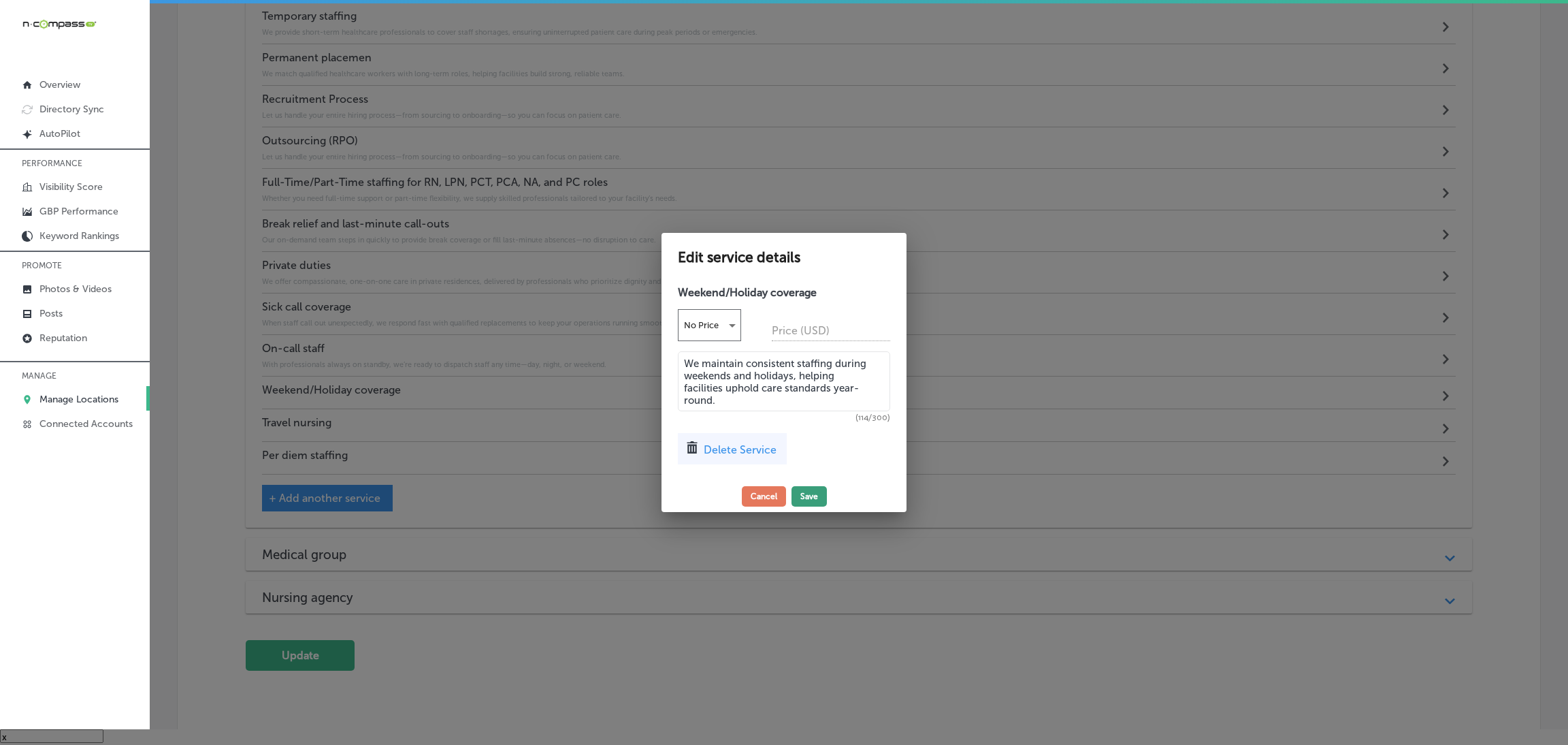
type textarea "We maintain consistent staffing during weekends and holidays, helping facilitie…"
click at [811, 499] on button "Save" at bounding box center [809, 496] width 35 height 20
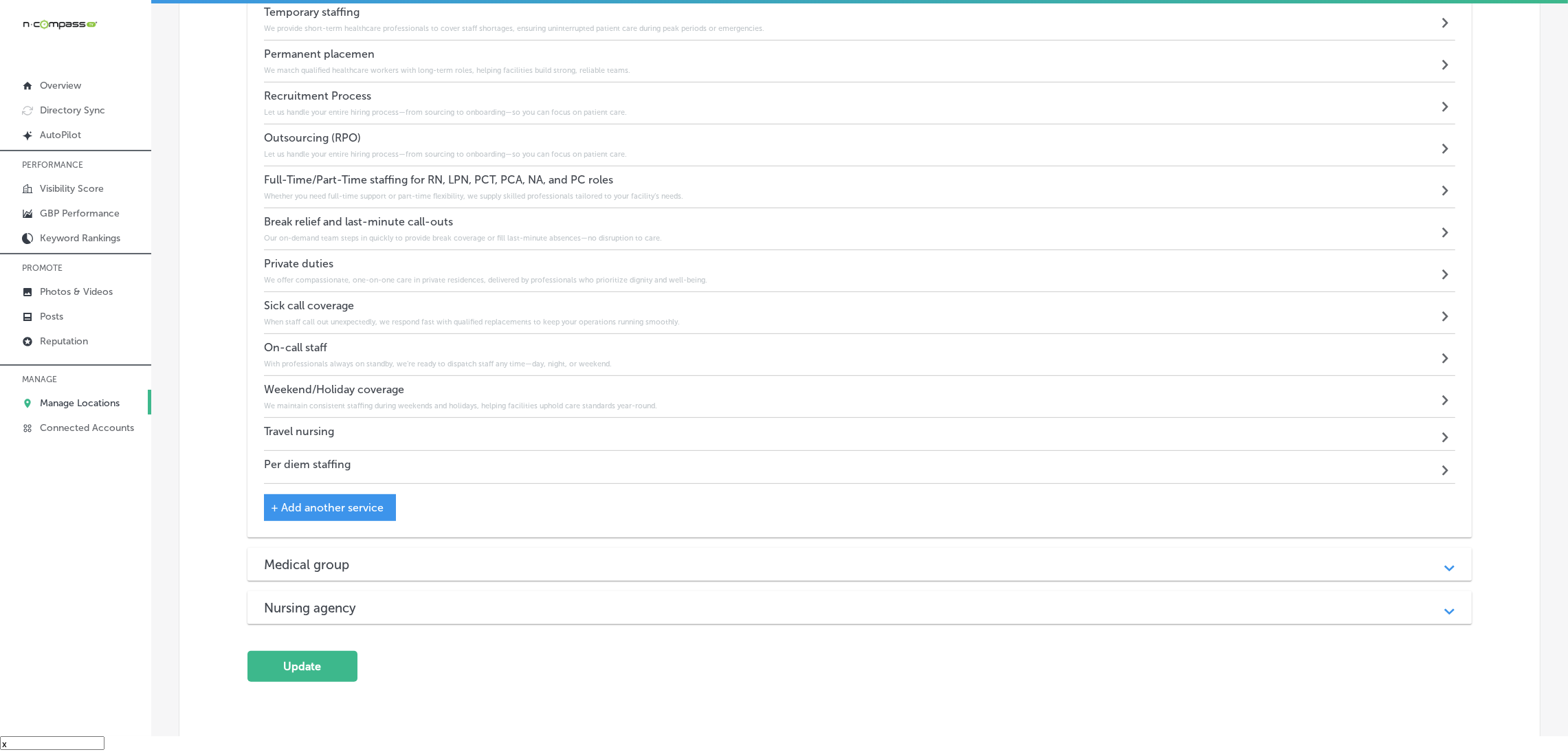
click at [349, 429] on div "Travel nursing Path Created with Sketch." at bounding box center [859, 435] width 1191 height 33
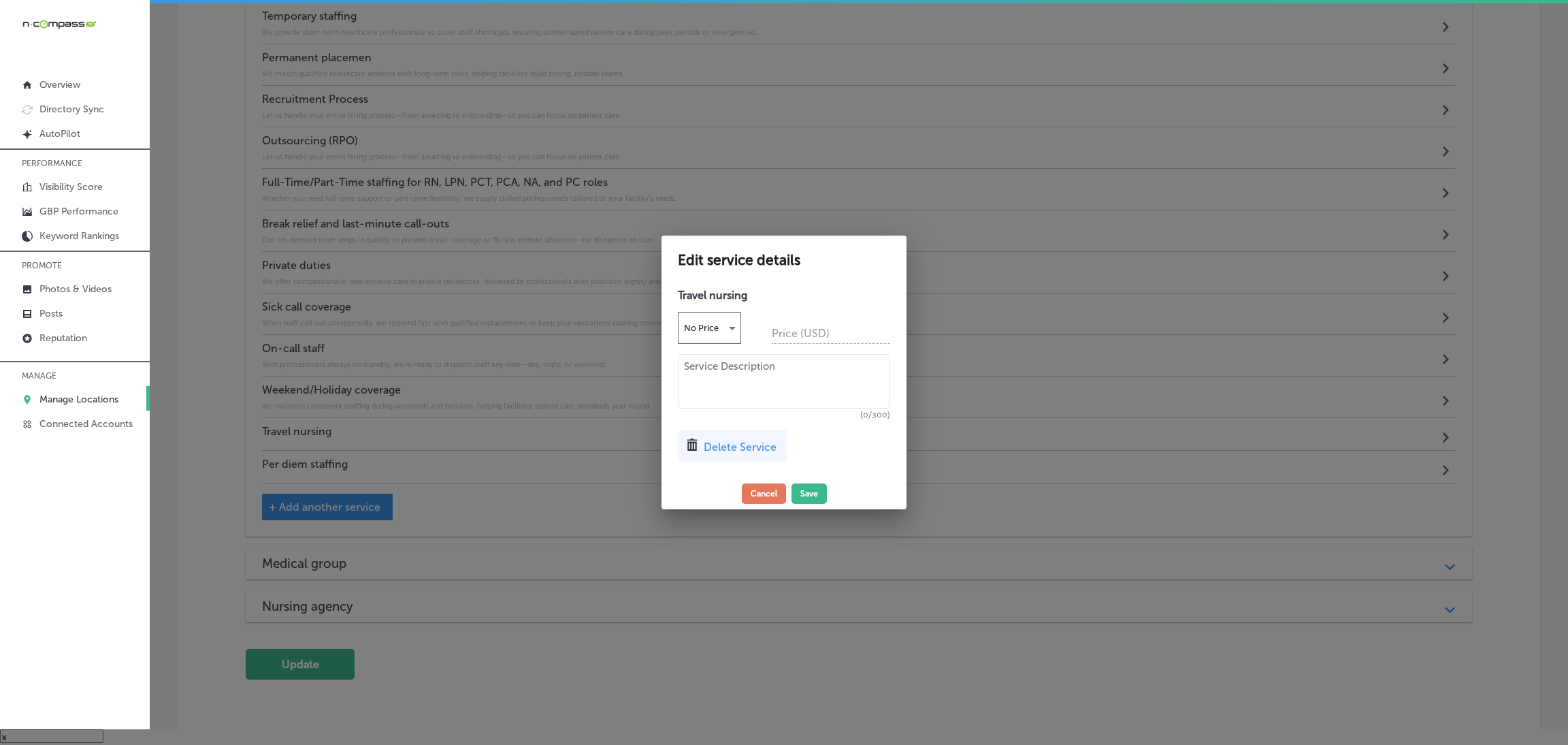
click at [822, 403] on textarea at bounding box center [784, 381] width 212 height 55
paste textarea "We deploy experienced nurses to healthcare facilities across regions, addressin…"
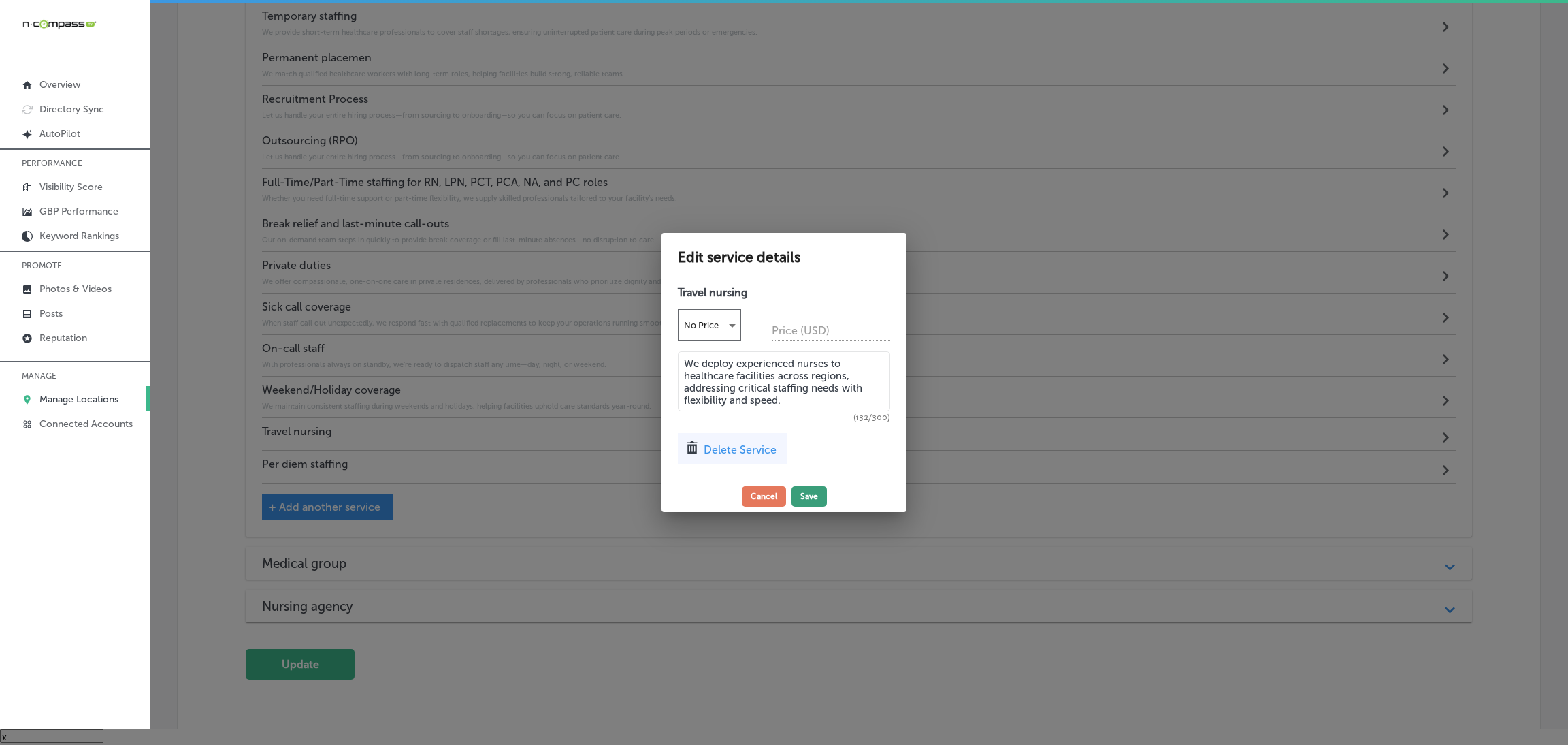
type textarea "We deploy experienced nurses to healthcare facilities across regions, addressin…"
click at [819, 495] on button "Save" at bounding box center [809, 496] width 35 height 20
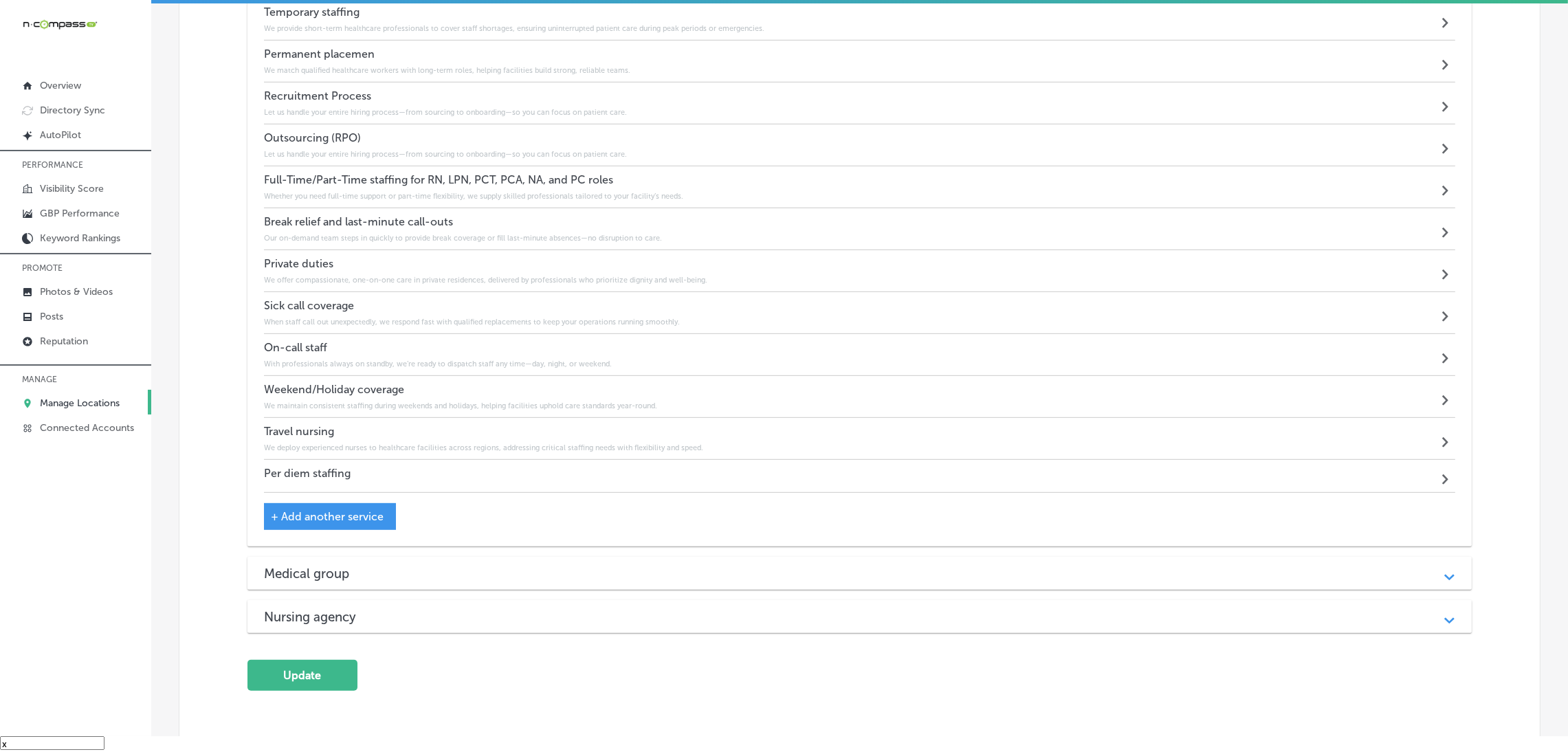
click at [345, 470] on h4 "Per diem staffing" at bounding box center [307, 472] width 87 height 13
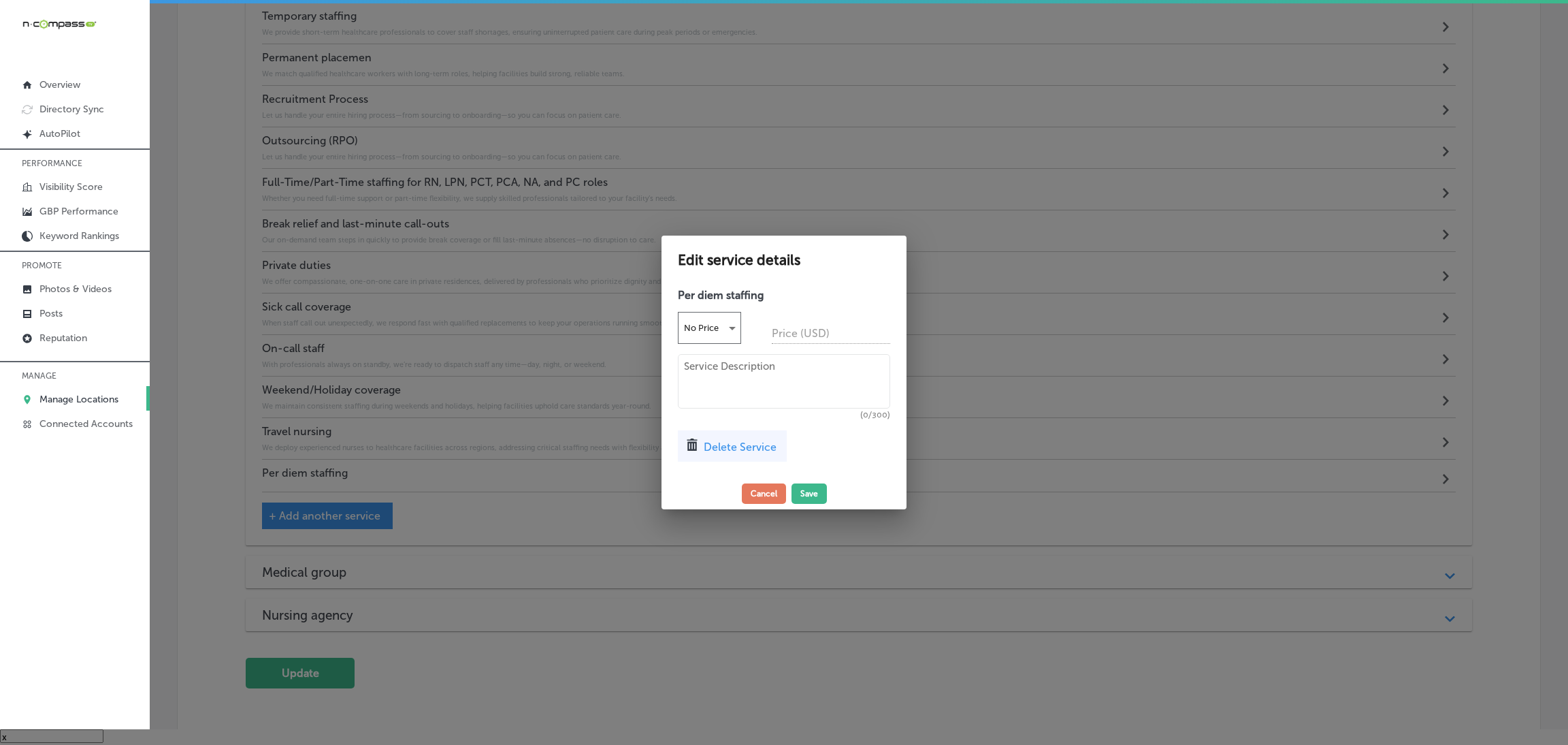
click at [793, 362] on textarea at bounding box center [784, 381] width 212 height 55
paste textarea "Our per diem staff offer day-to-day flexibility, perfect for fluctuating patien…"
type textarea "Our per diem staff offer day-to-day flexibility, perfect for fluctuating patien…"
click at [816, 490] on button "Save" at bounding box center [809, 493] width 35 height 20
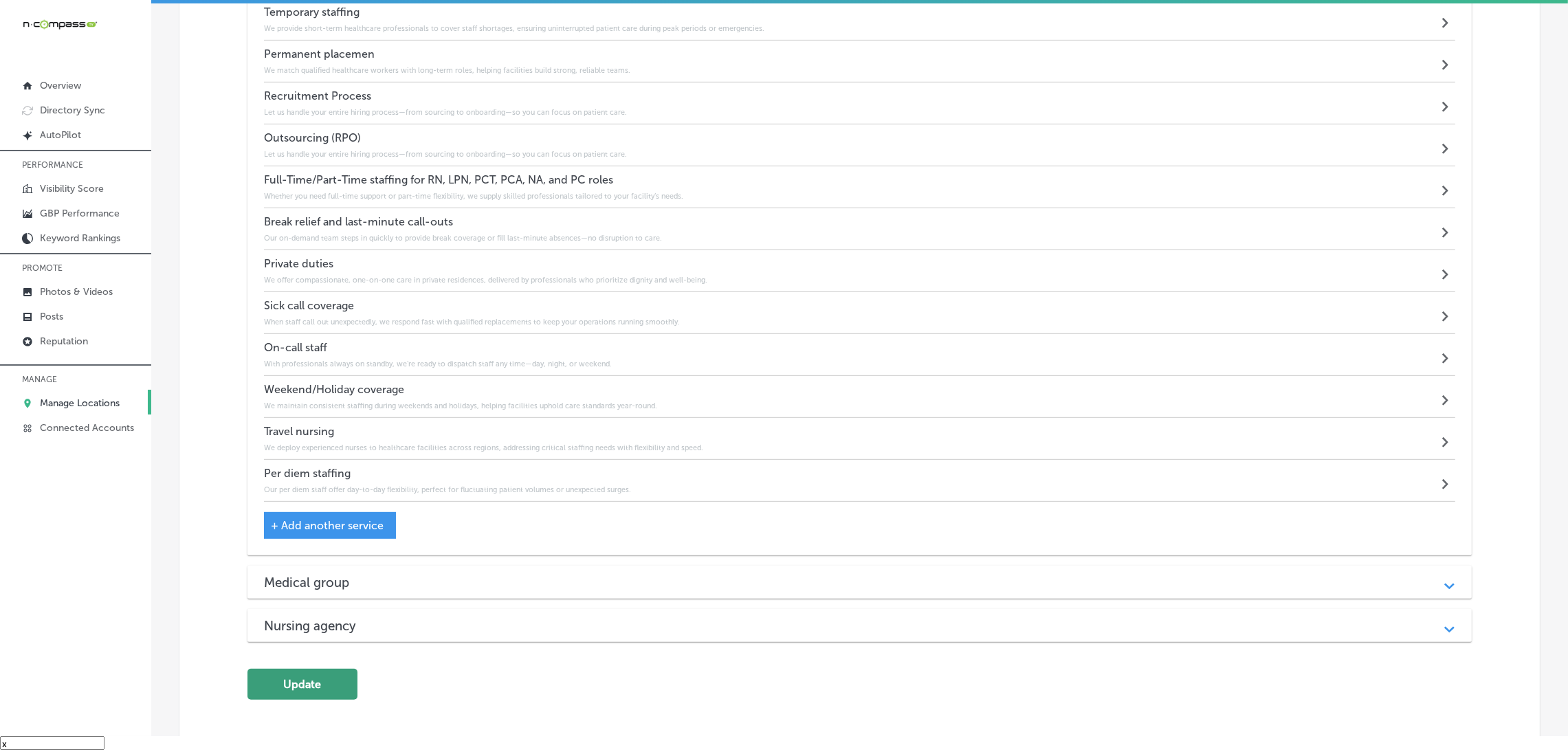
click at [321, 673] on button "Update" at bounding box center [302, 683] width 110 height 31
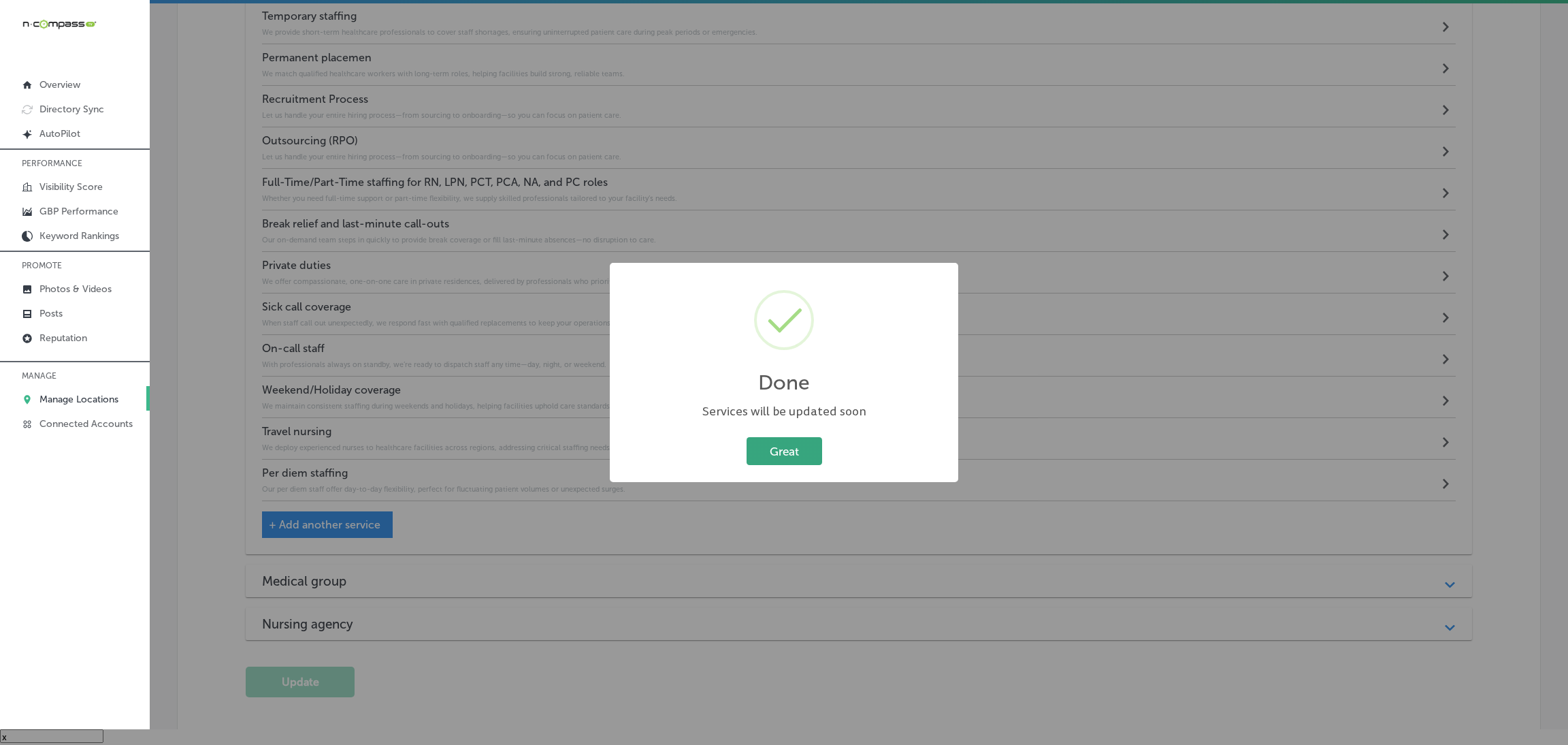
click at [770, 437] on button "Great" at bounding box center [784, 451] width 76 height 28
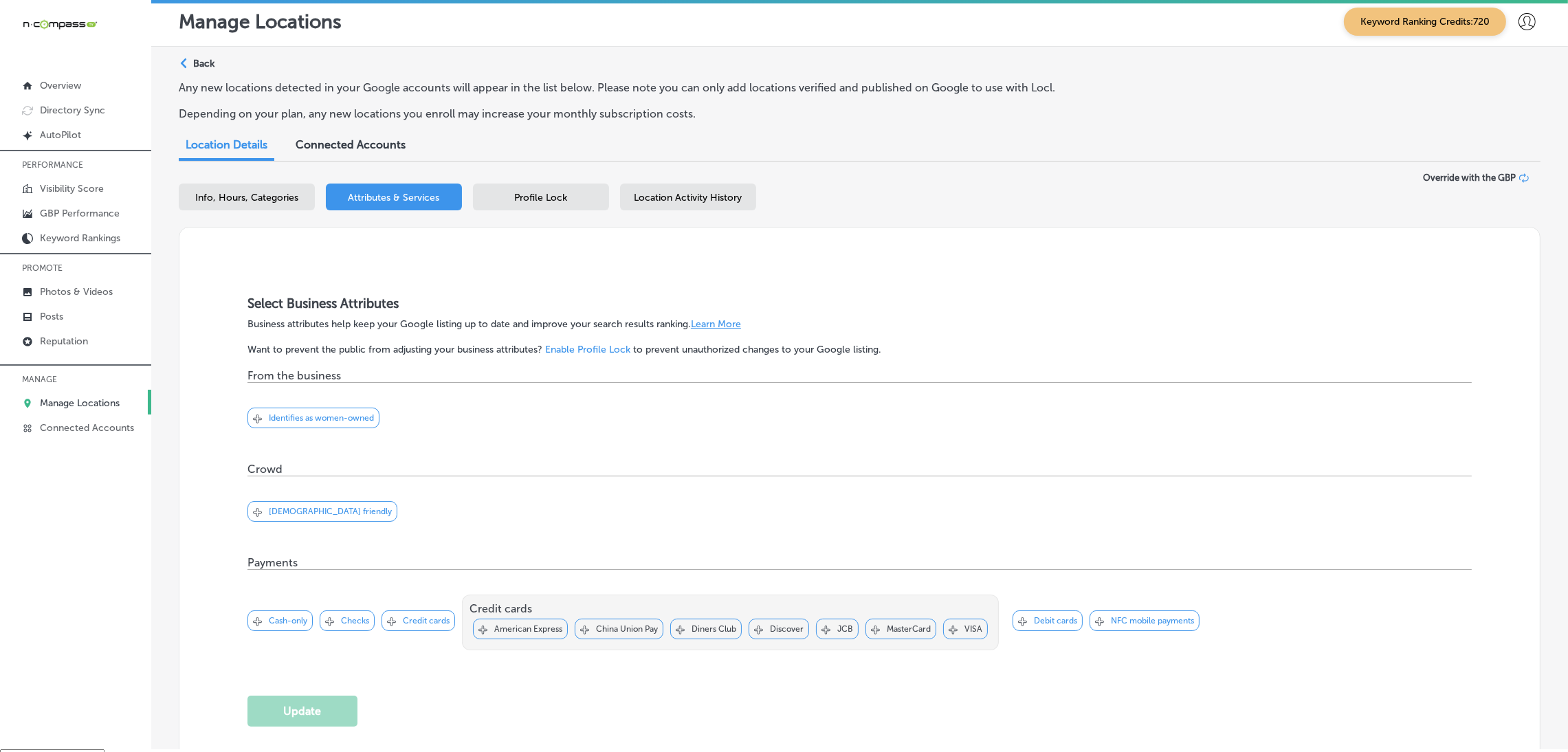
scroll to position [0, 0]
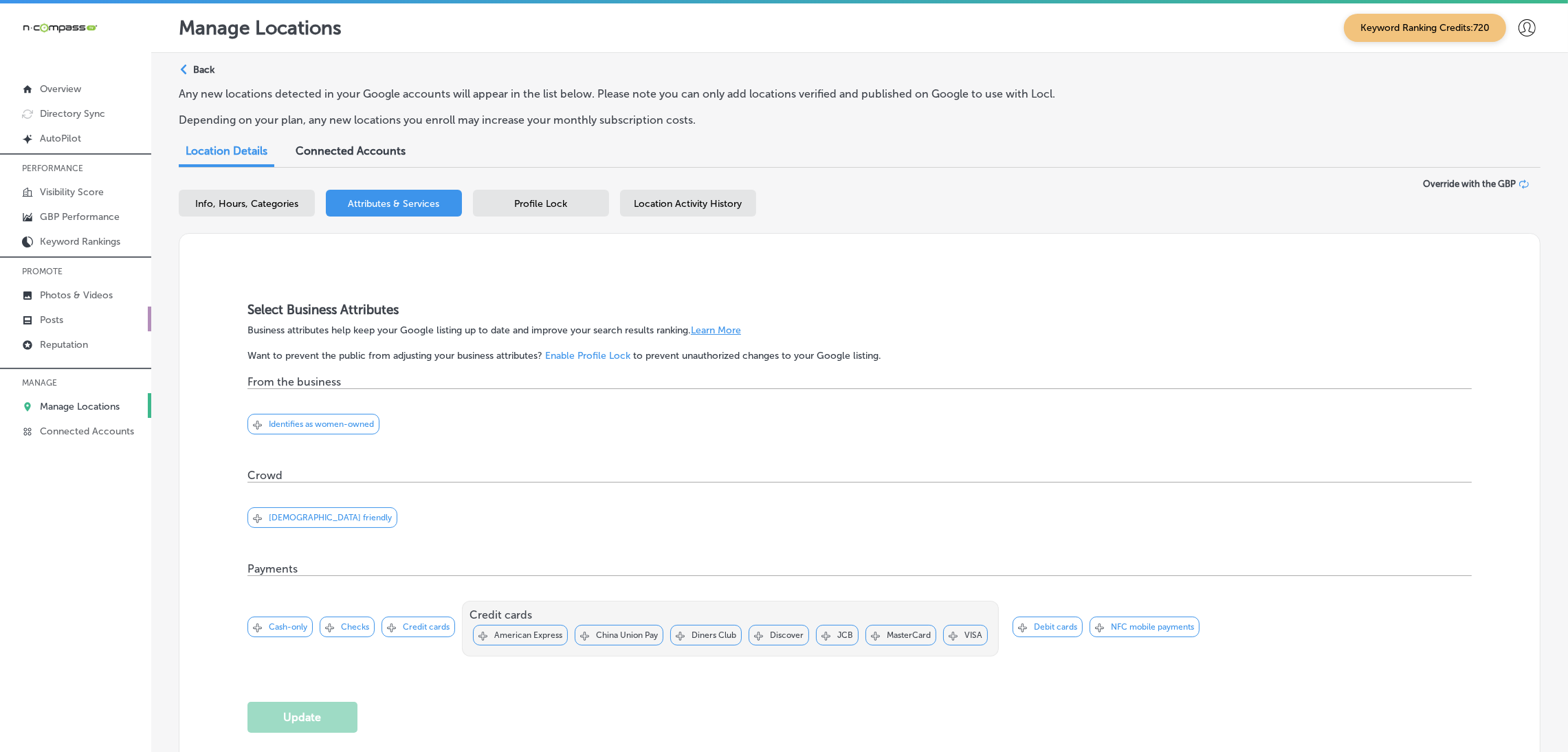
click at [80, 322] on link "Posts" at bounding box center [76, 318] width 152 height 25
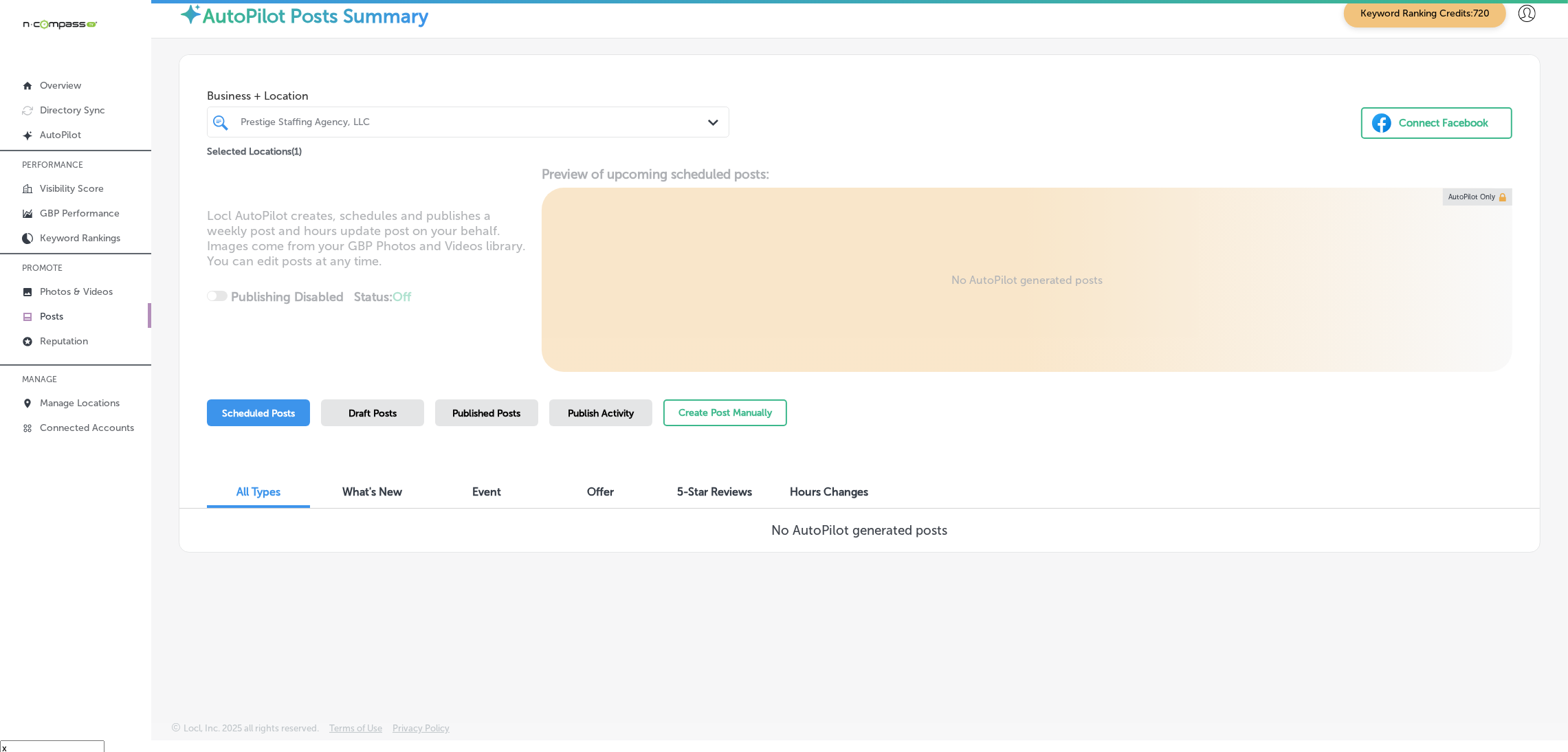
scroll to position [20, 0]
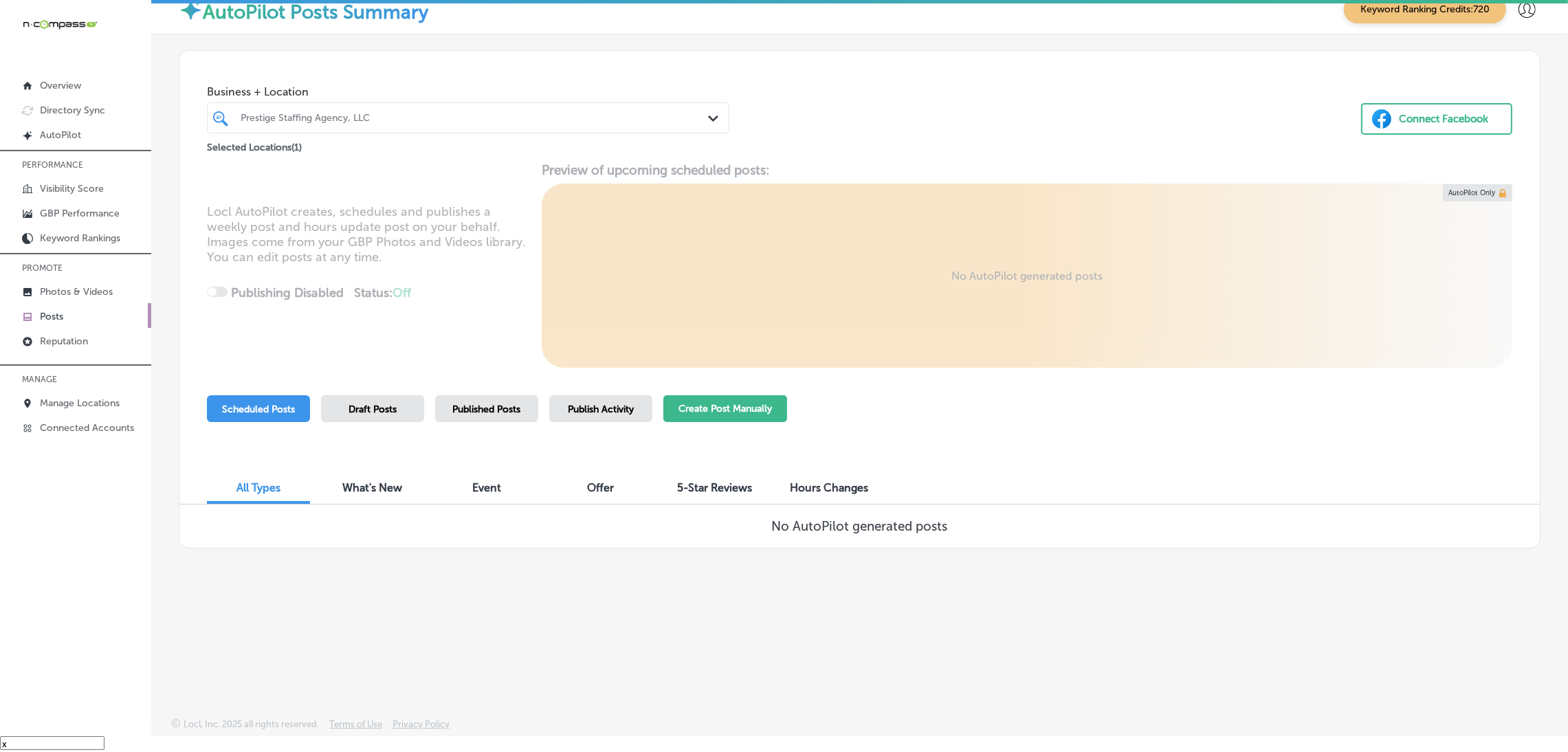
click at [734, 405] on button "Create Post Manually" at bounding box center [725, 408] width 124 height 27
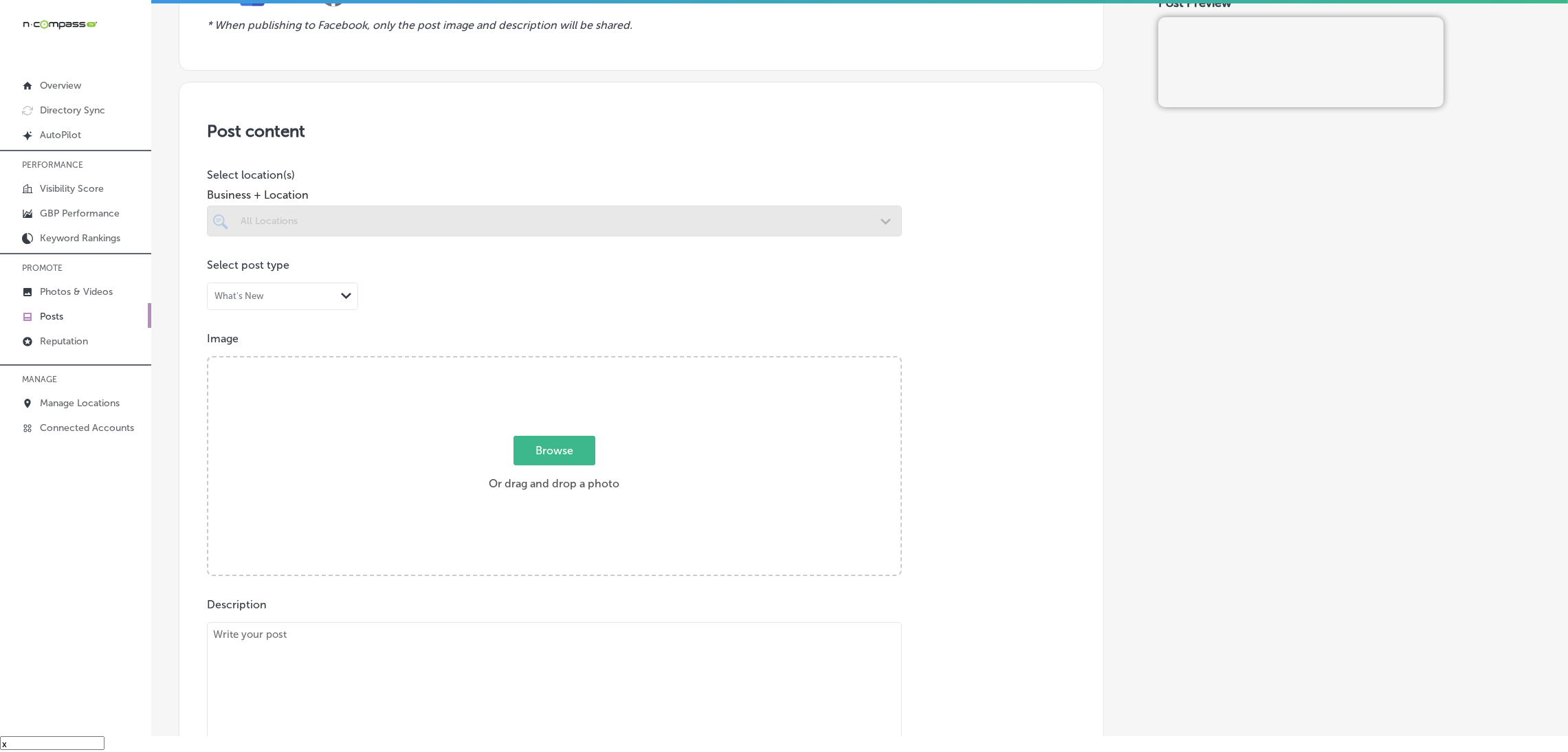
scroll to position [206, 0]
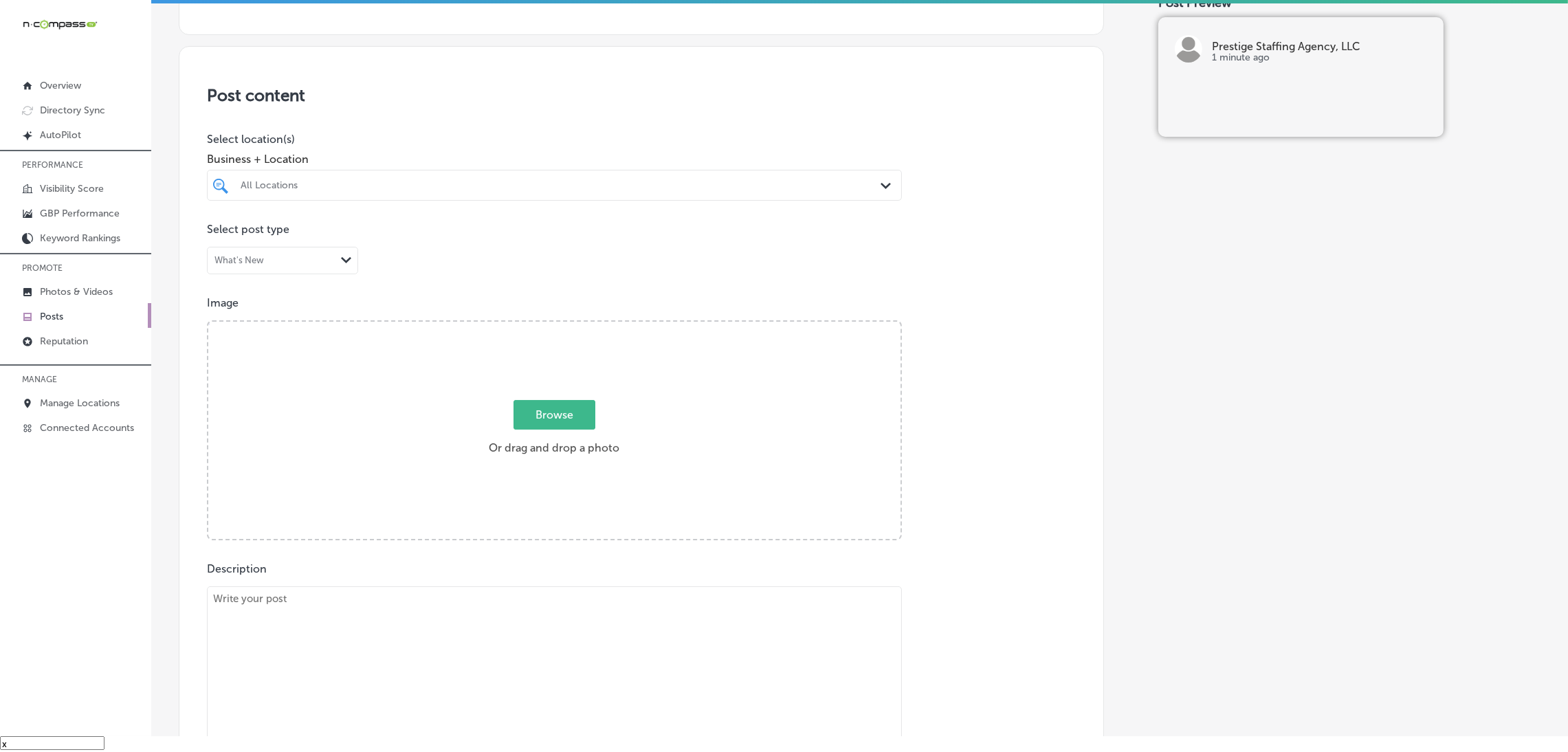
click at [379, 173] on div "All Locations Path Created with Sketch." at bounding box center [554, 184] width 695 height 31
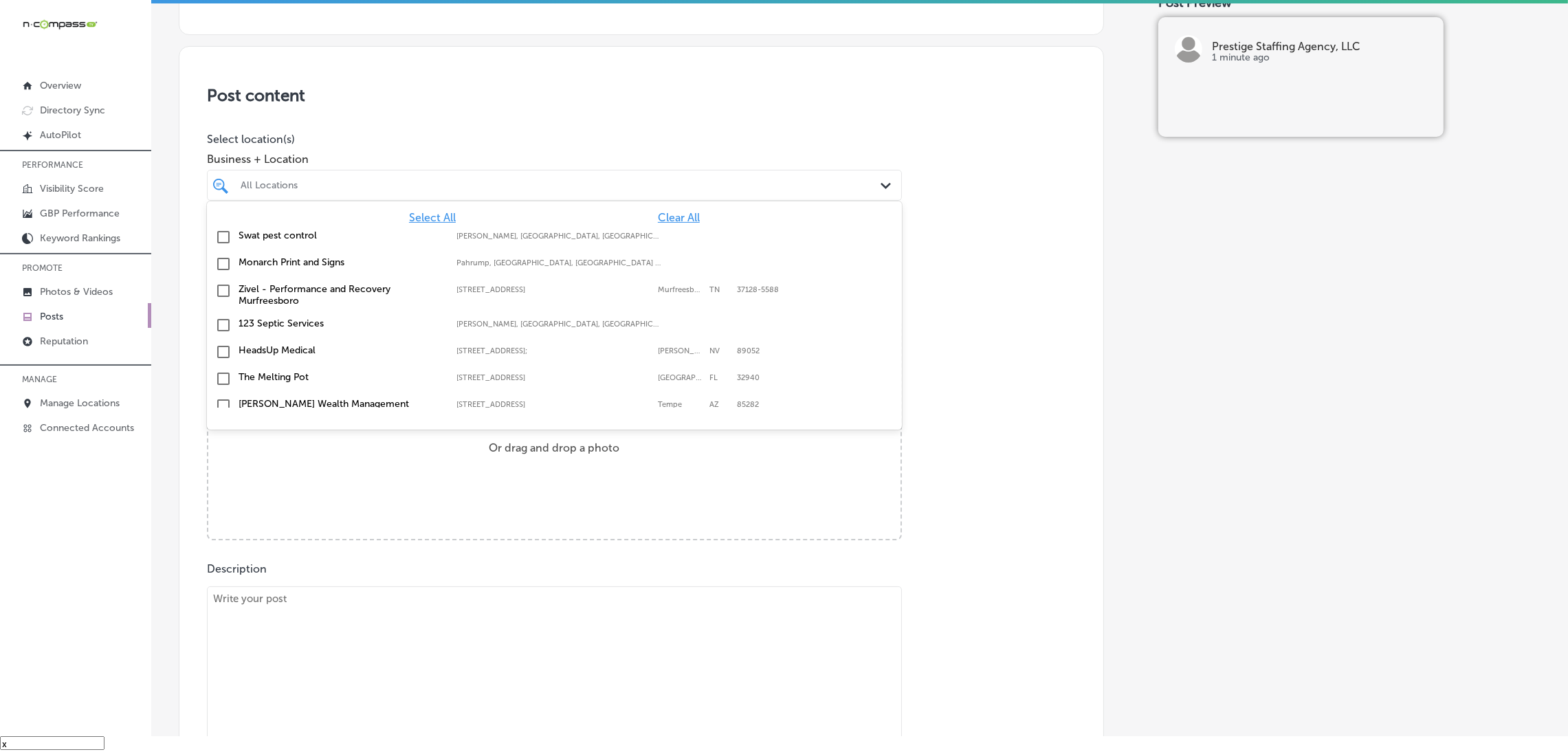
click at [381, 181] on div "All Locations" at bounding box center [561, 185] width 642 height 12
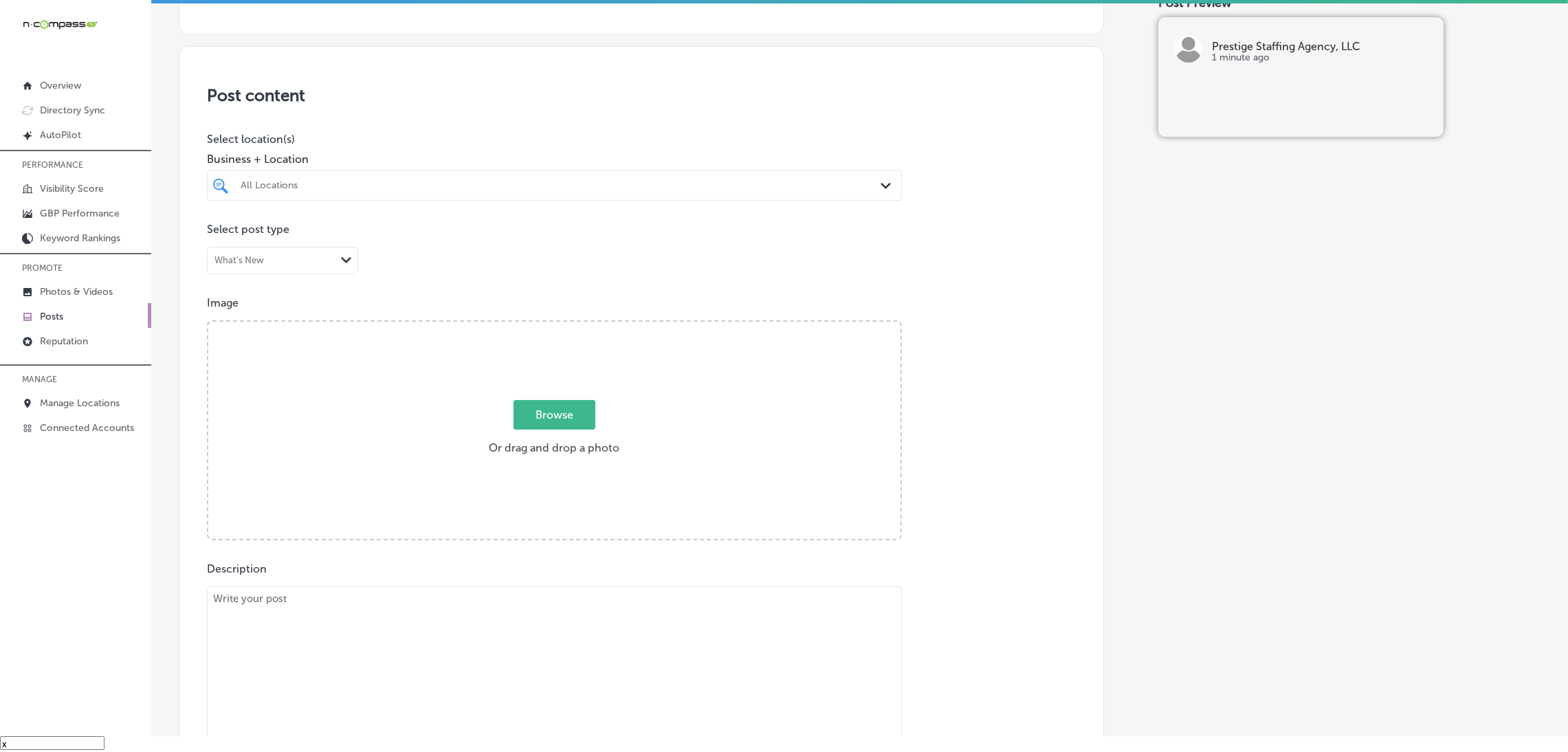
click at [425, 186] on div "All Locations" at bounding box center [561, 185] width 642 height 12
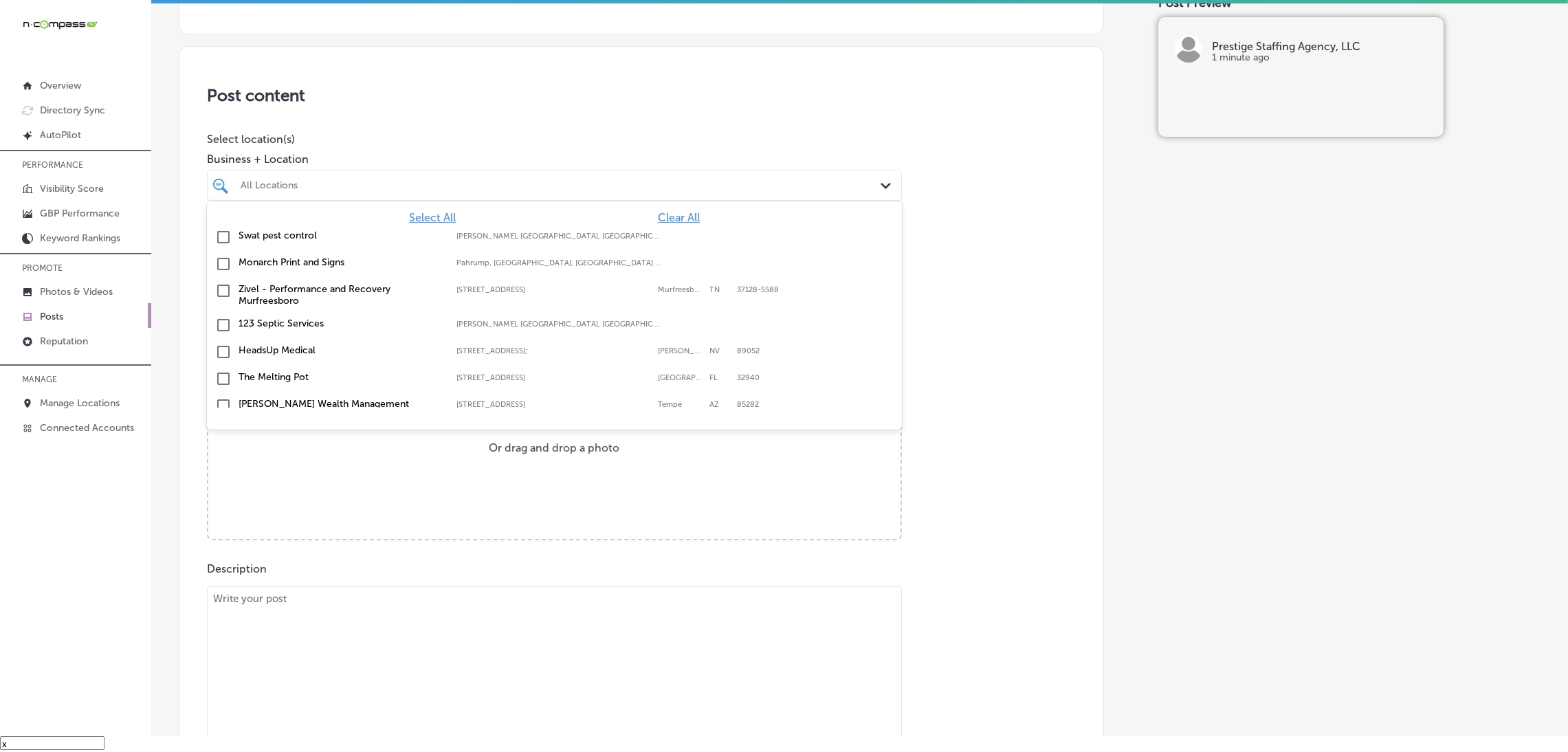
click at [658, 222] on span "Clear All" at bounding box center [678, 217] width 42 height 13
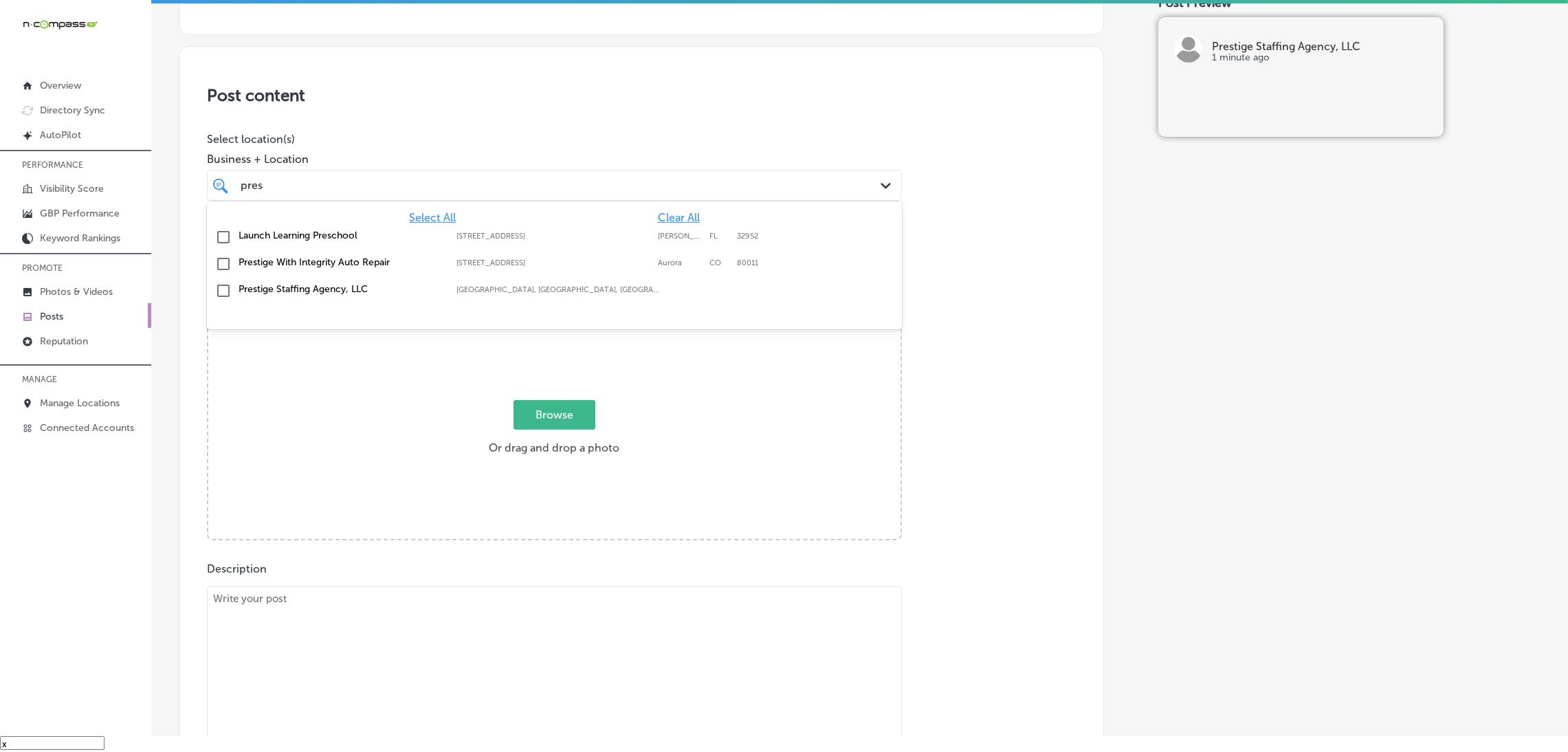
click at [441, 284] on div "Prestige Staffing Agency, LLC [GEOGRAPHIC_DATA], [GEOGRAPHIC_DATA], [GEOGRAPHIC…" at bounding box center [493, 289] width 511 height 12
type input "pres"
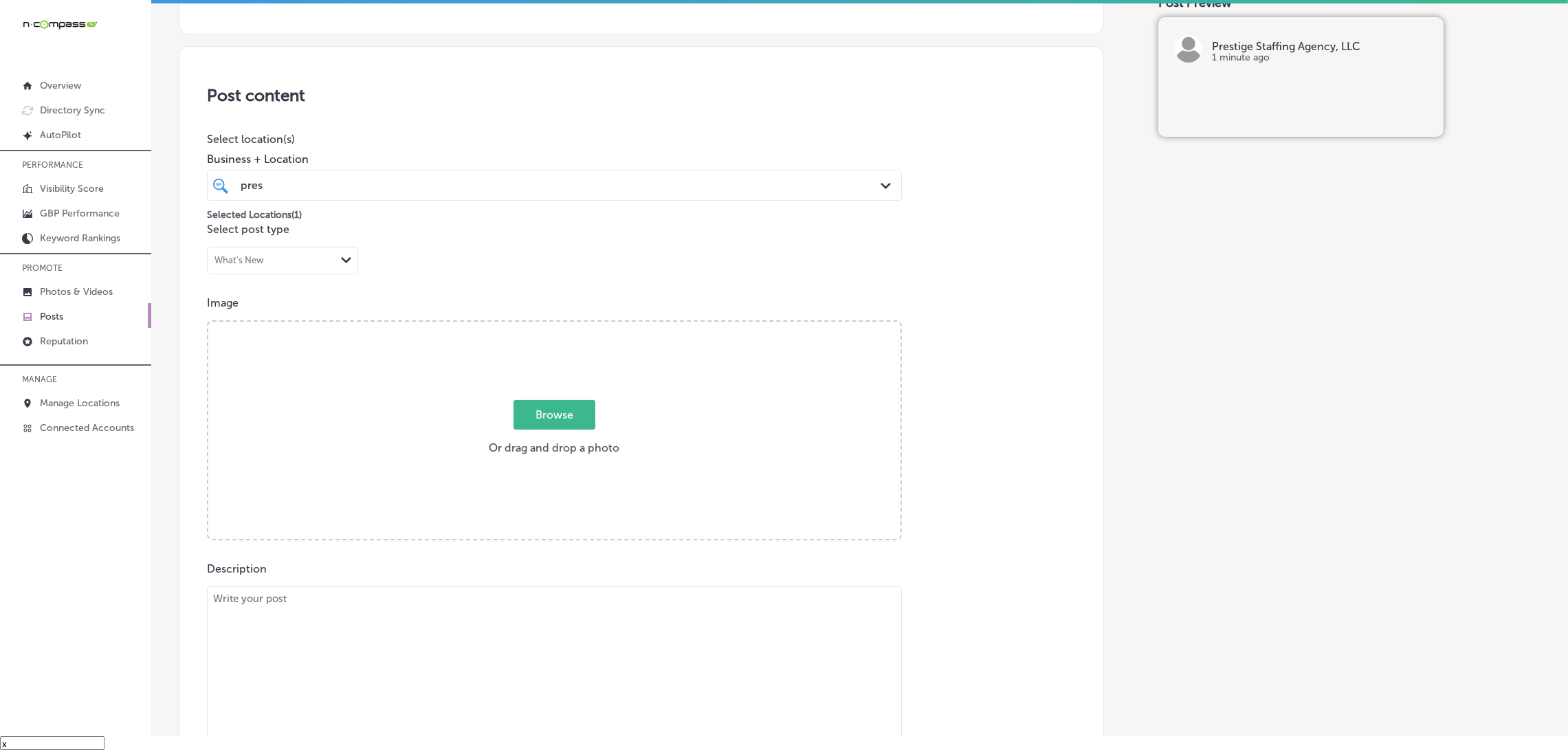
click at [983, 256] on div "Post content Select location(s) Business + Location pres pres Path Created with…" at bounding box center [642, 481] width 925 height 870
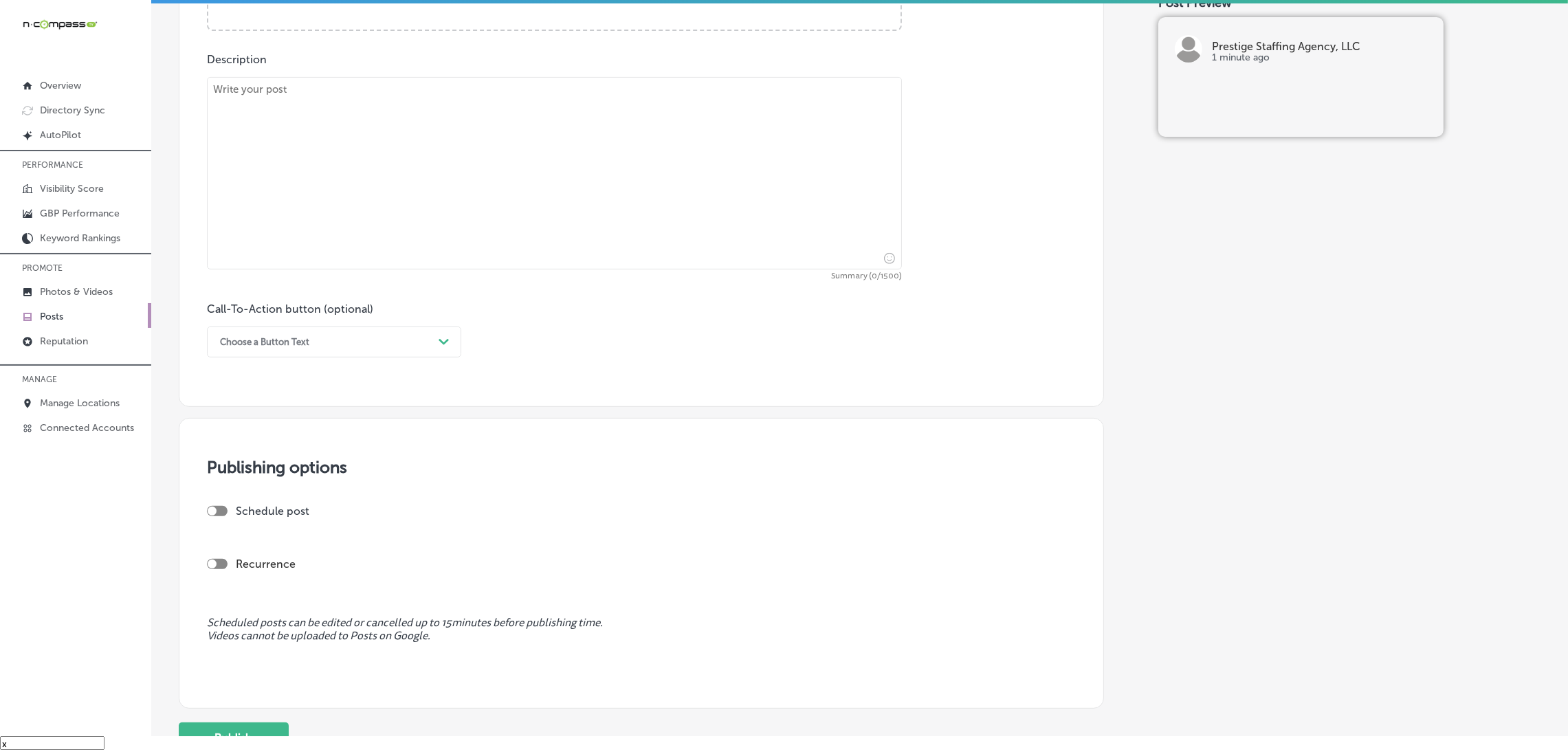
scroll to position [721, 0]
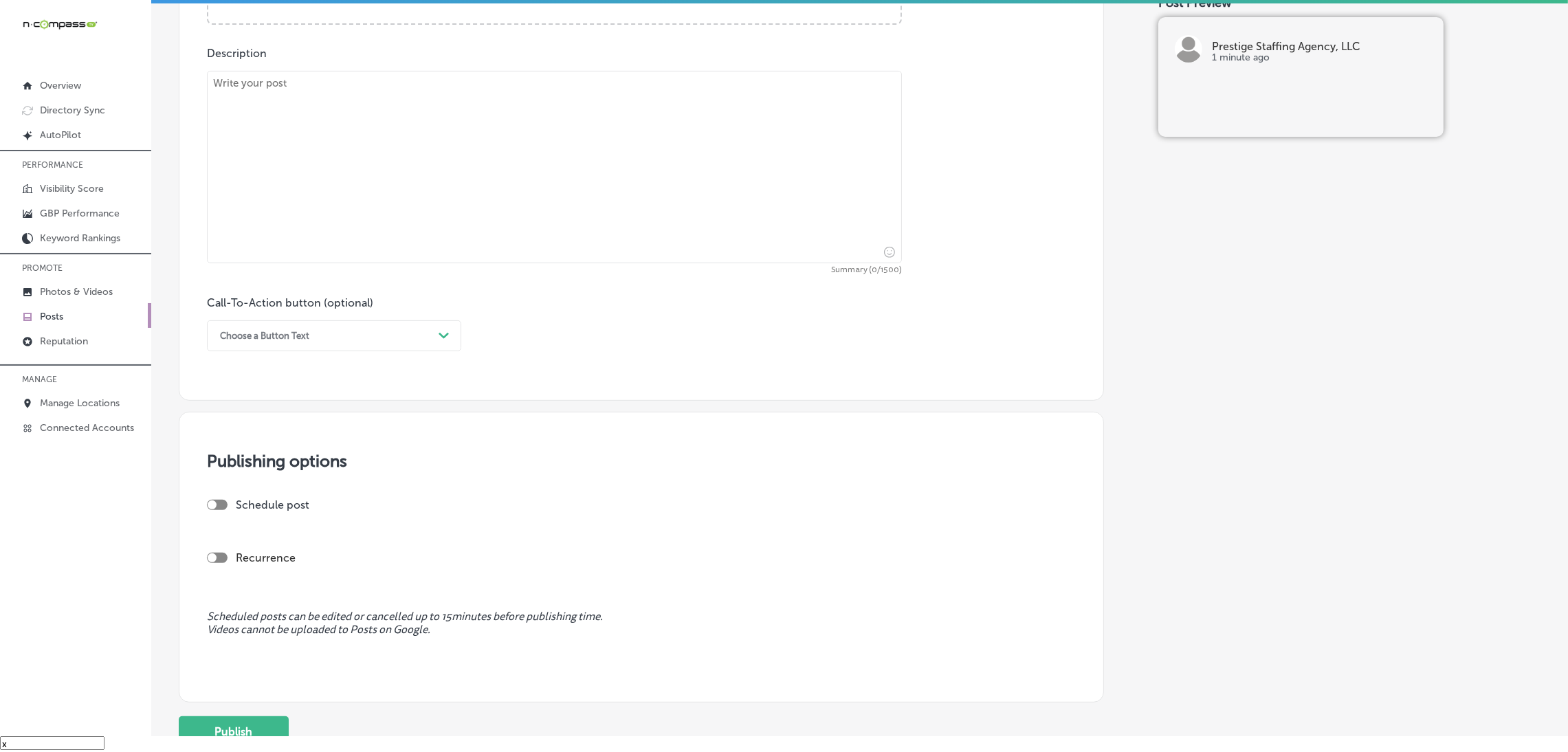
click at [311, 83] on textarea at bounding box center [554, 167] width 695 height 193
paste textarea "Prestige Staffing Agency, LLC provides top-tier healthcare staffing services ac…"
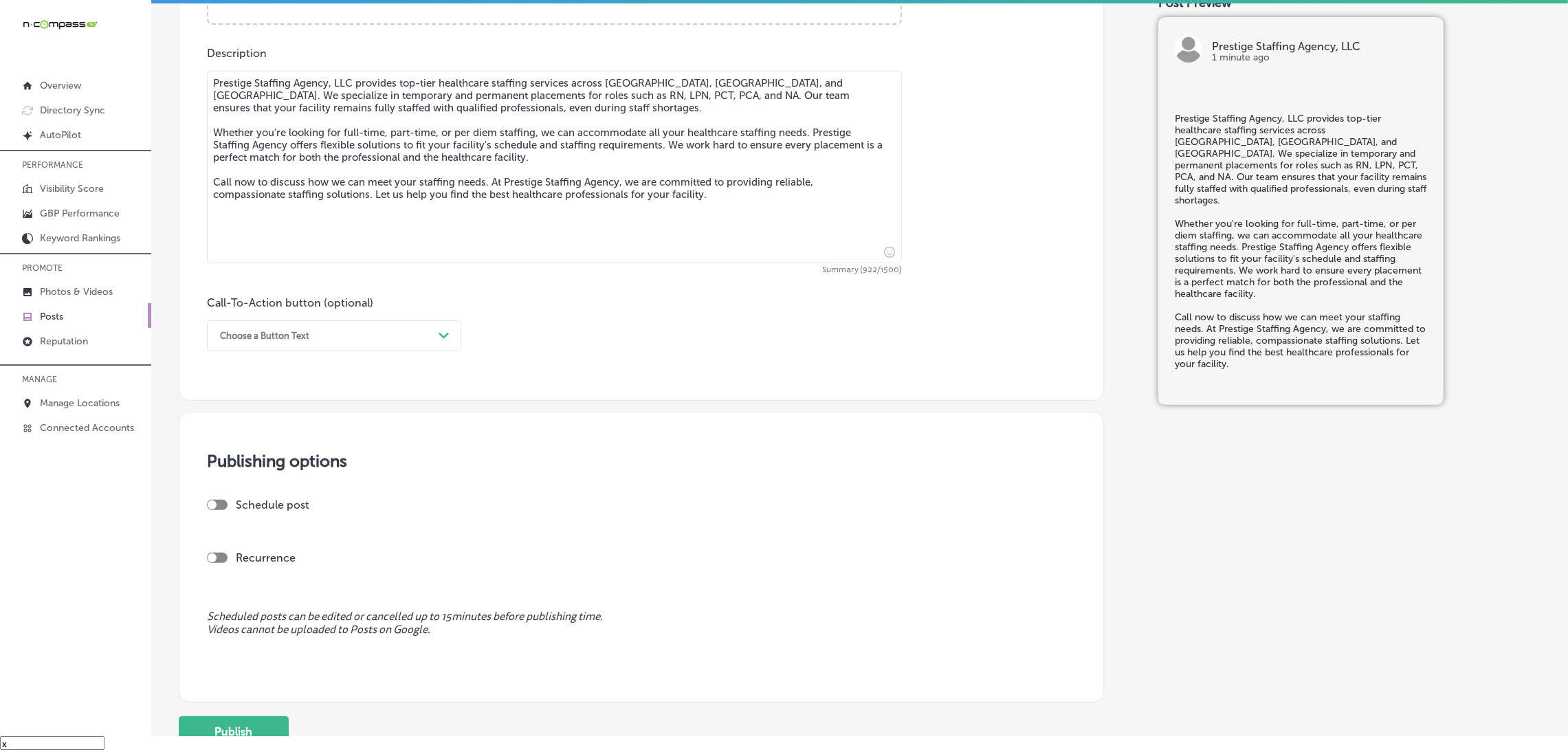
type textarea "Prestige Staffing Agency, LLC provides top-tier healthcare staffing services ac…"
click at [370, 344] on div "Choose a Button Text" at bounding box center [322, 336] width 220 height 22
click at [256, 512] on div "Call Now" at bounding box center [334, 510] width 254 height 24
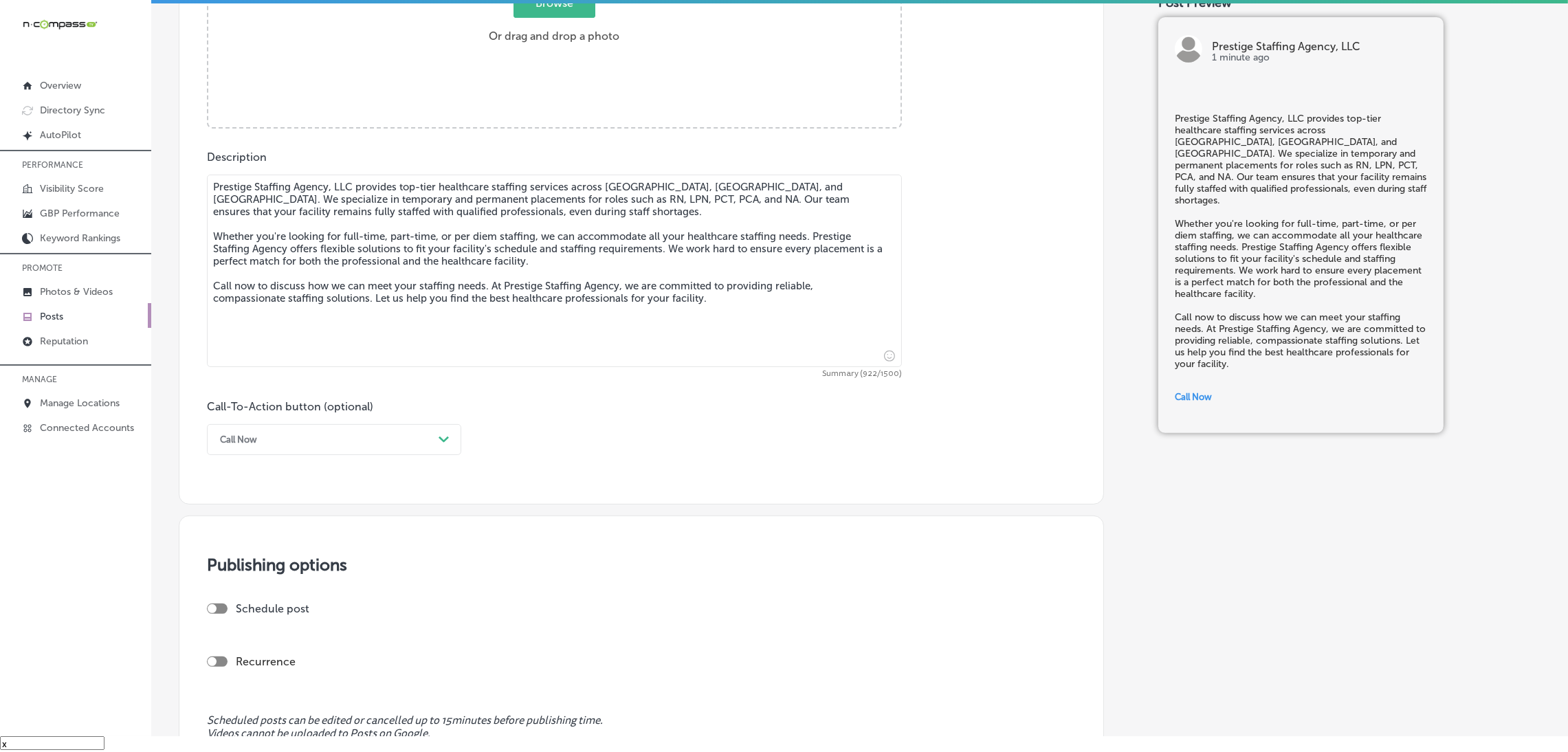
scroll to position [412, 0]
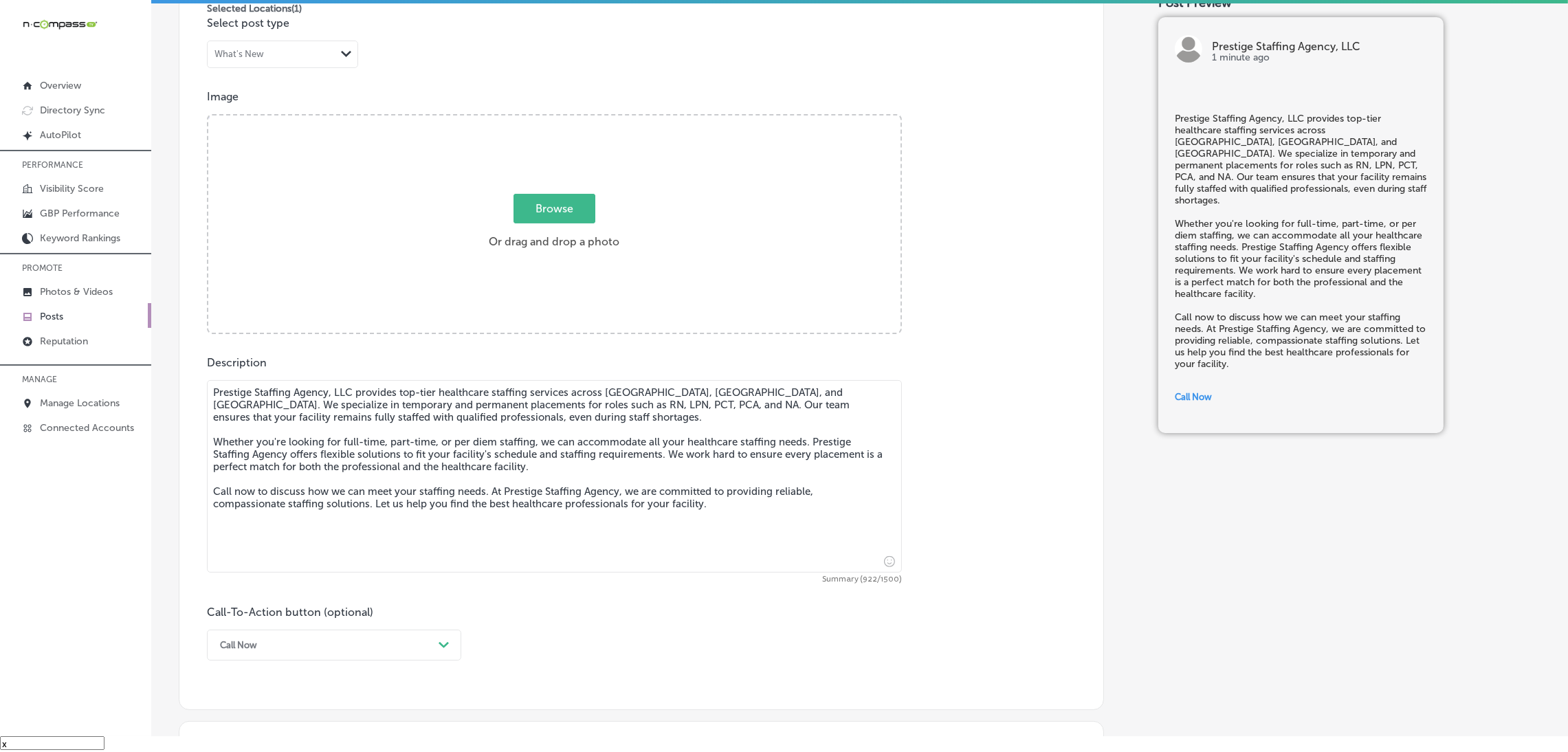
click at [541, 237] on label "Browse Or drag and drop a photo" at bounding box center [554, 224] width 142 height 60
click at [541, 120] on input "Browse Or drag and drop a photo" at bounding box center [554, 117] width 692 height 4
type input "C:\fakepath\527. NYVT Media. [PERSON_NAME]-5.png"
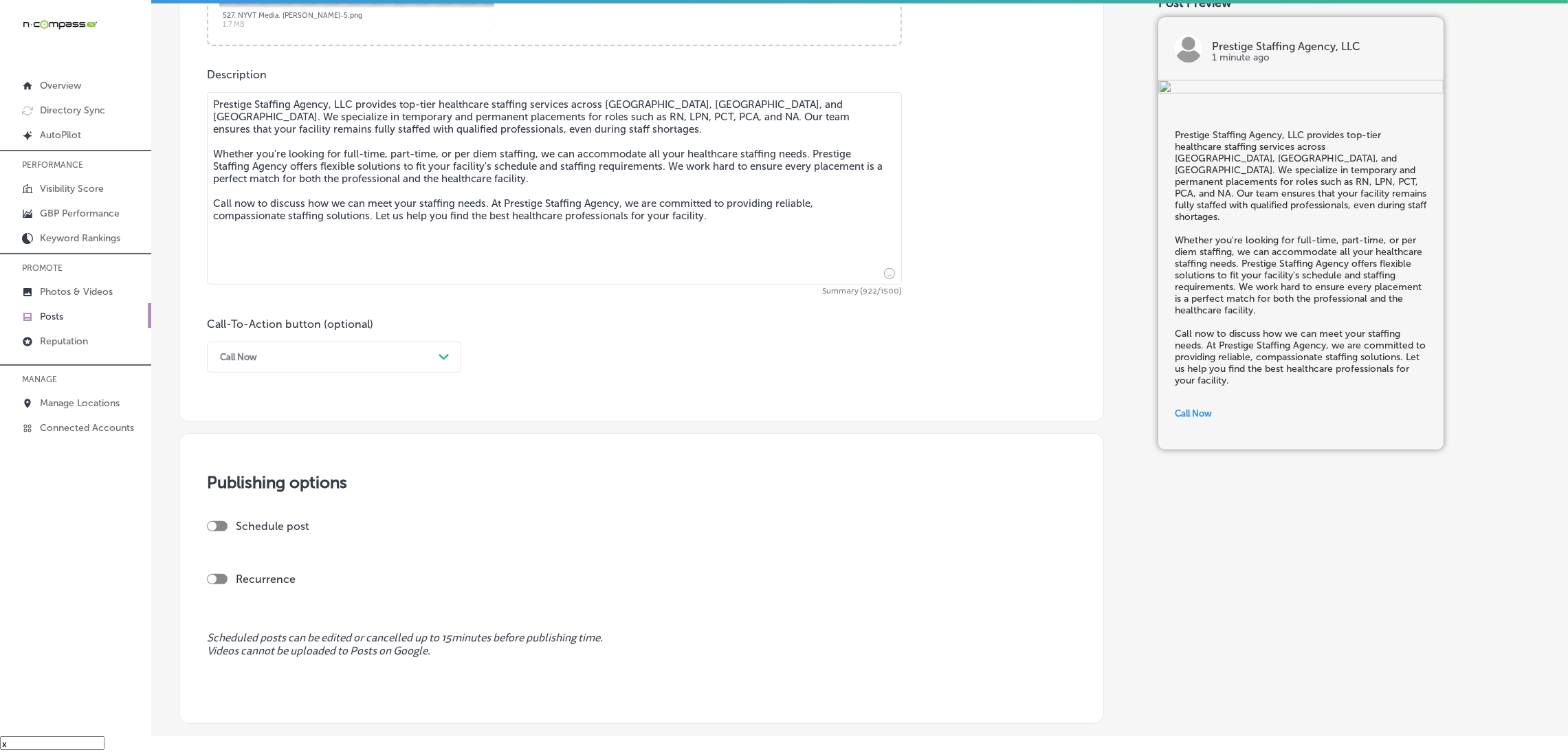
scroll to position [825, 0]
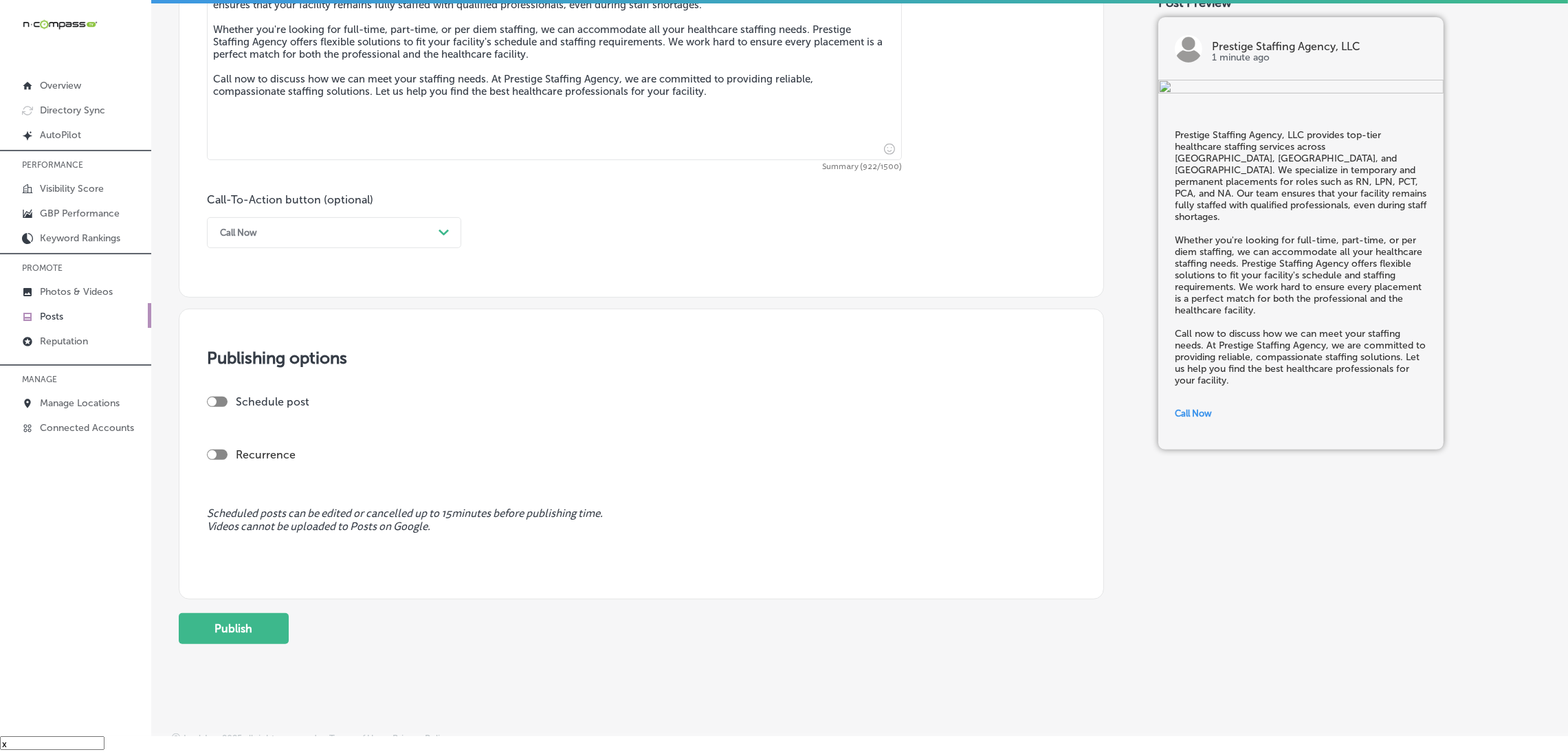
click at [310, 242] on div "Call Now" at bounding box center [322, 233] width 220 height 22
click at [259, 407] on div "Call Now" at bounding box center [334, 407] width 254 height 24
click at [221, 407] on div at bounding box center [217, 402] width 21 height 10
checkbox input "true"
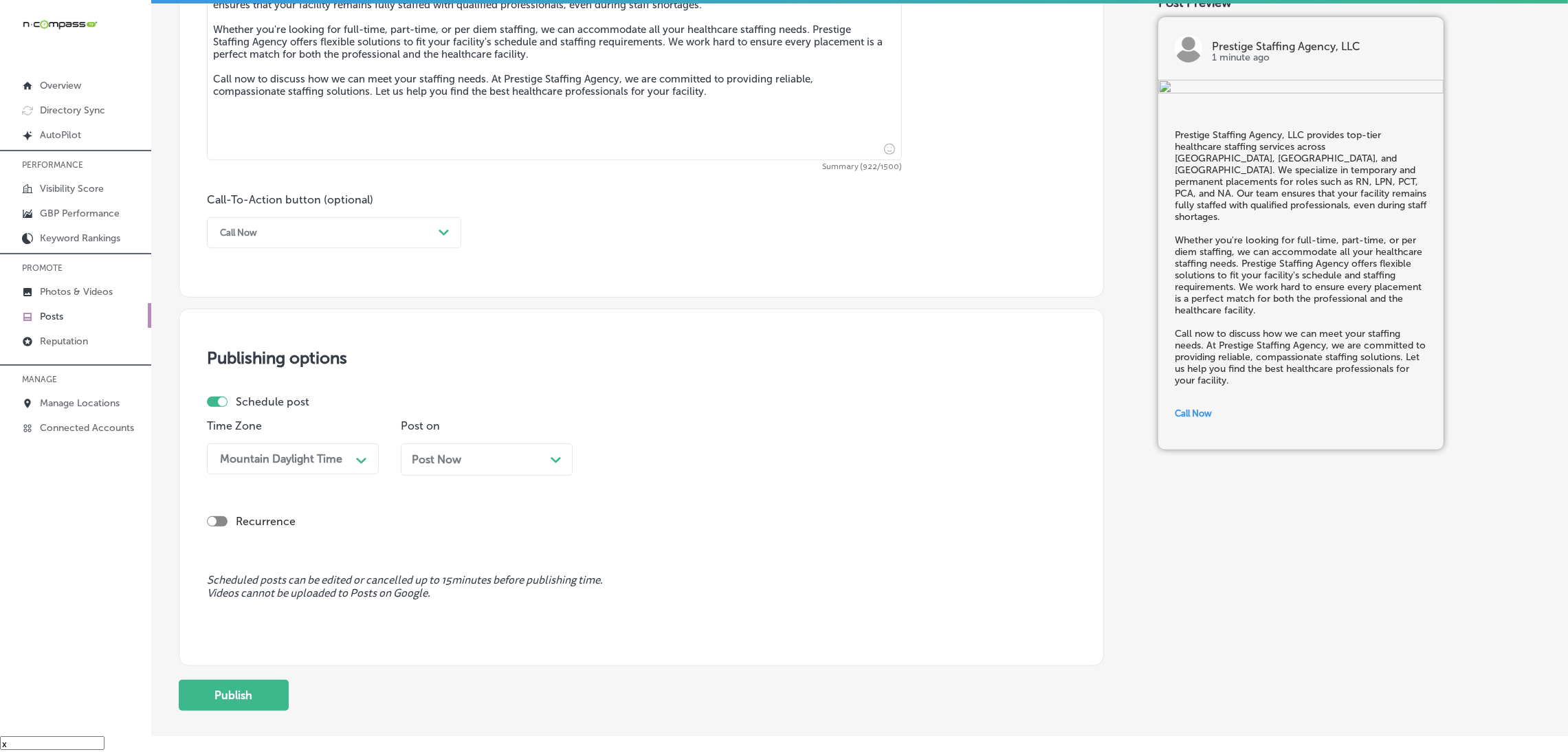
click at [417, 466] on span "Post Now" at bounding box center [436, 459] width 49 height 13
click at [262, 691] on button "Publish" at bounding box center [234, 695] width 110 height 31
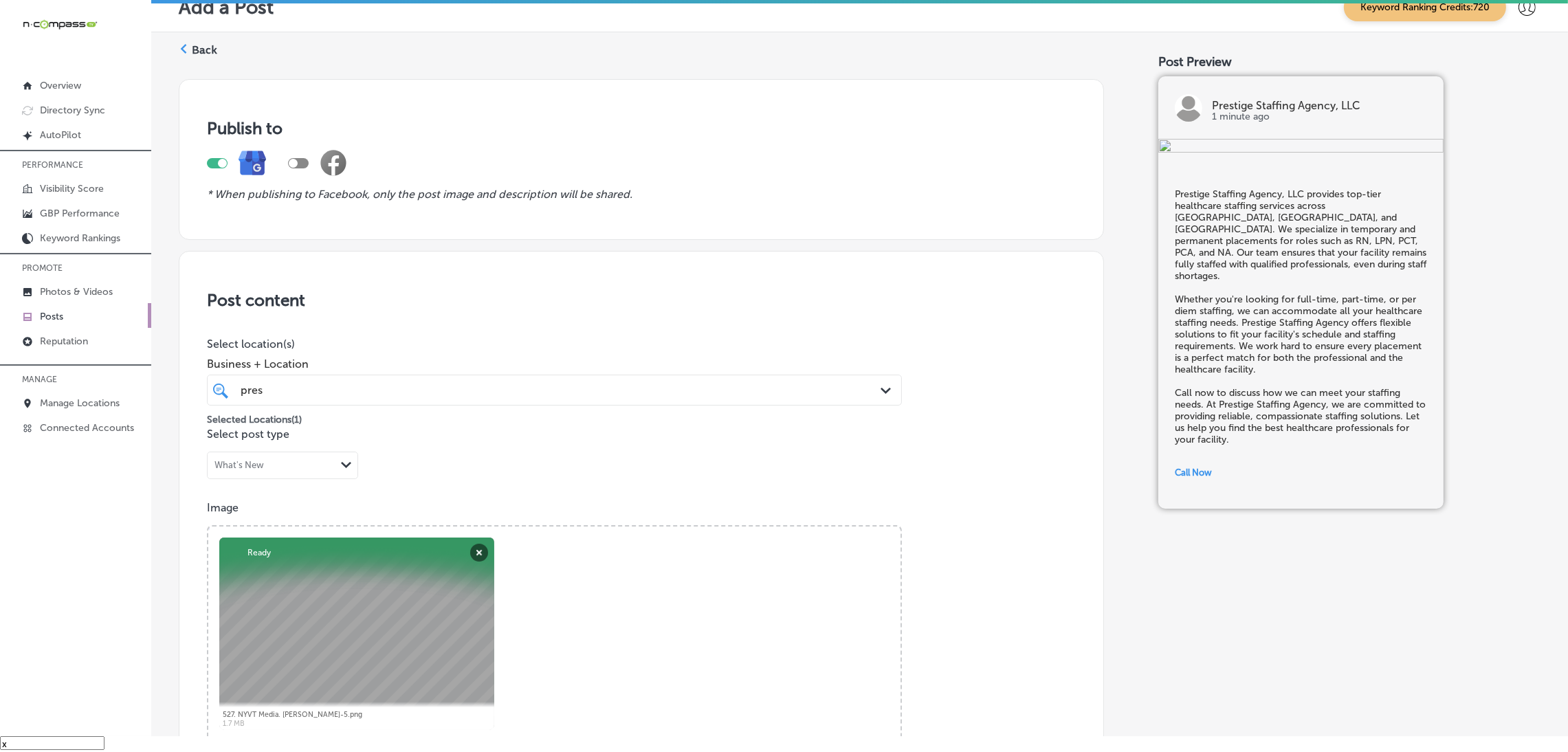
scroll to position [0, 0]
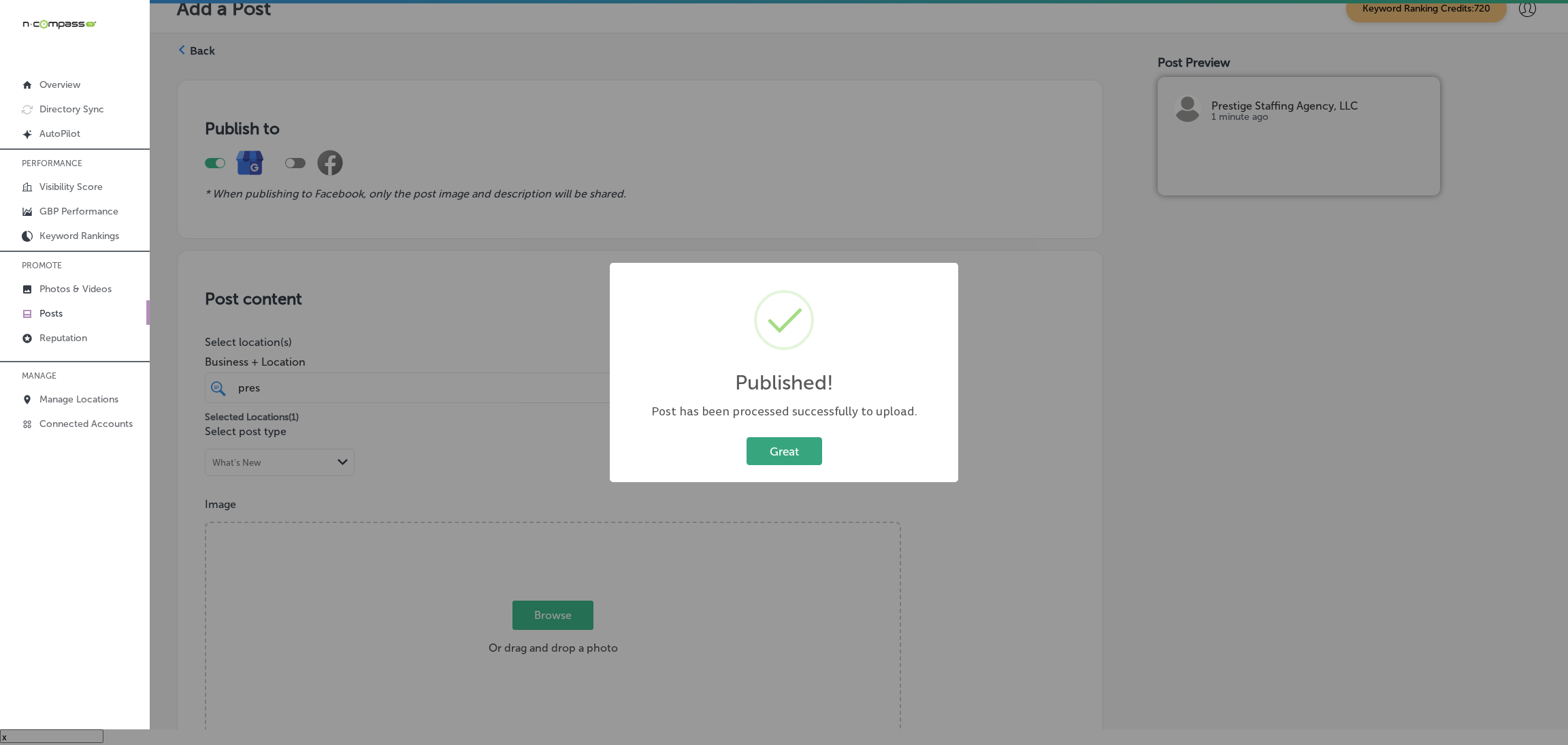
click at [775, 448] on button "Great" at bounding box center [784, 451] width 76 height 28
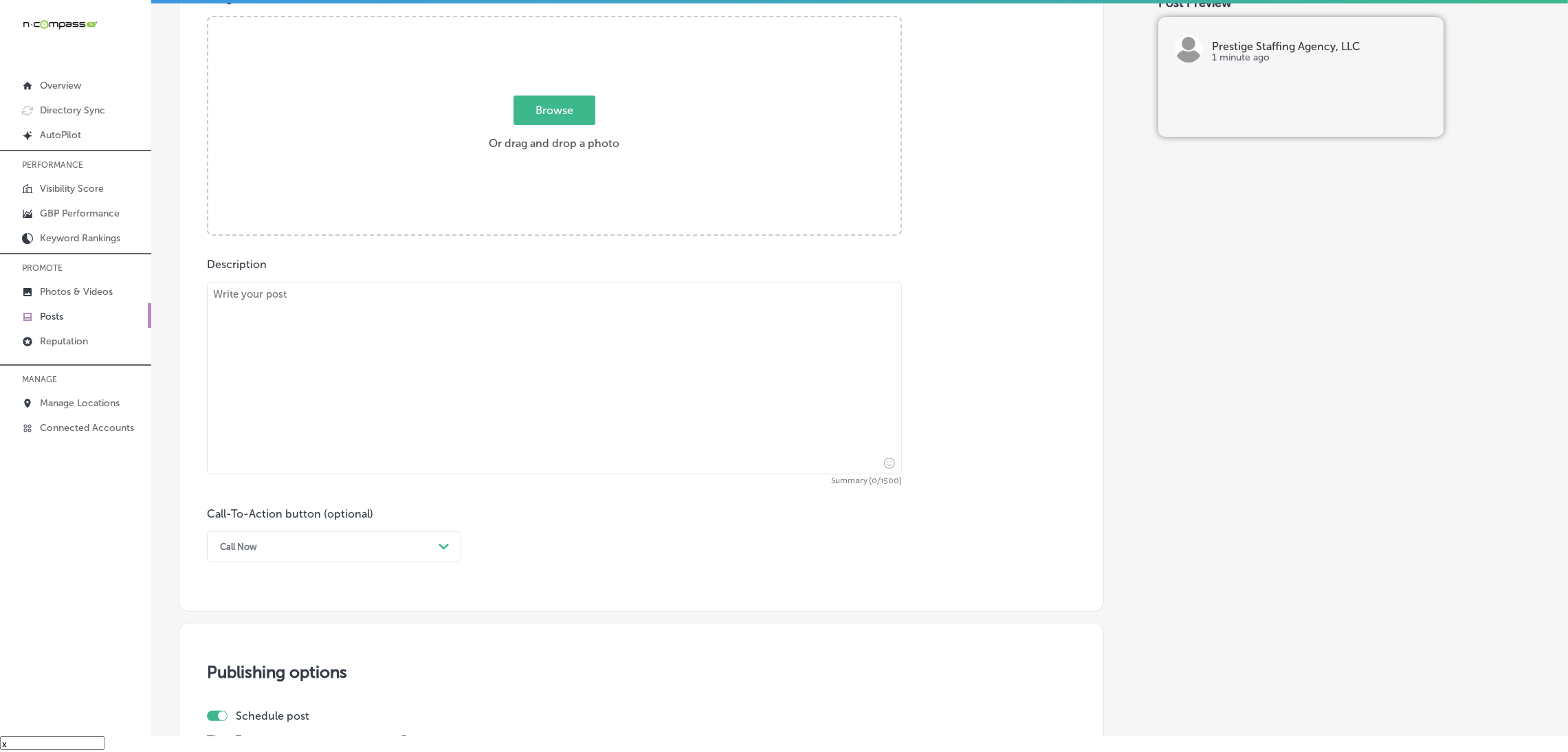
scroll to position [515, 0]
click at [436, 431] on textarea at bounding box center [554, 374] width 695 height 193
paste textarea "At Prestige Staffing Agency, we offer both temporary and permanent healthcare s…"
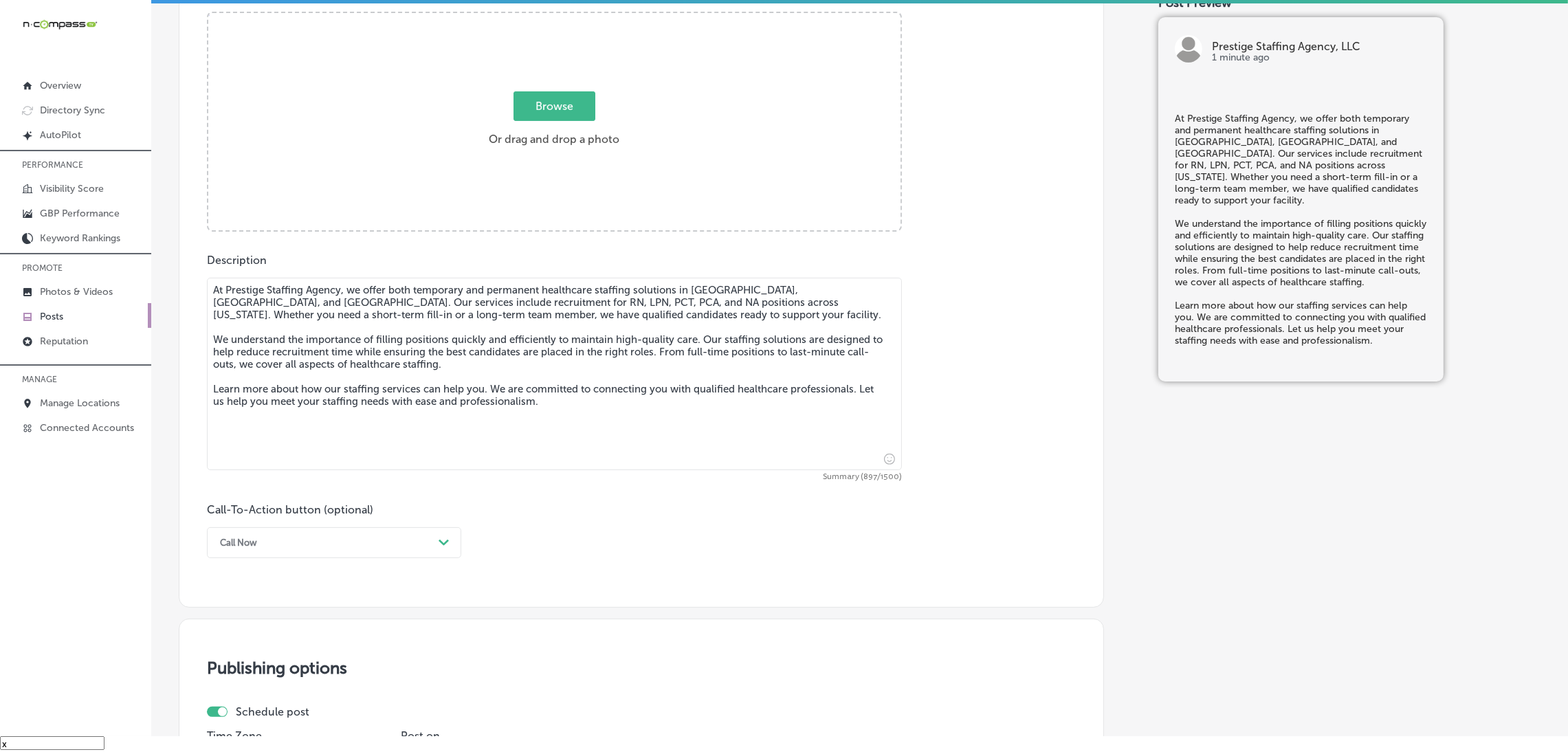
type textarea "At Prestige Staffing Agency, we offer both temporary and permanent healthcare s…"
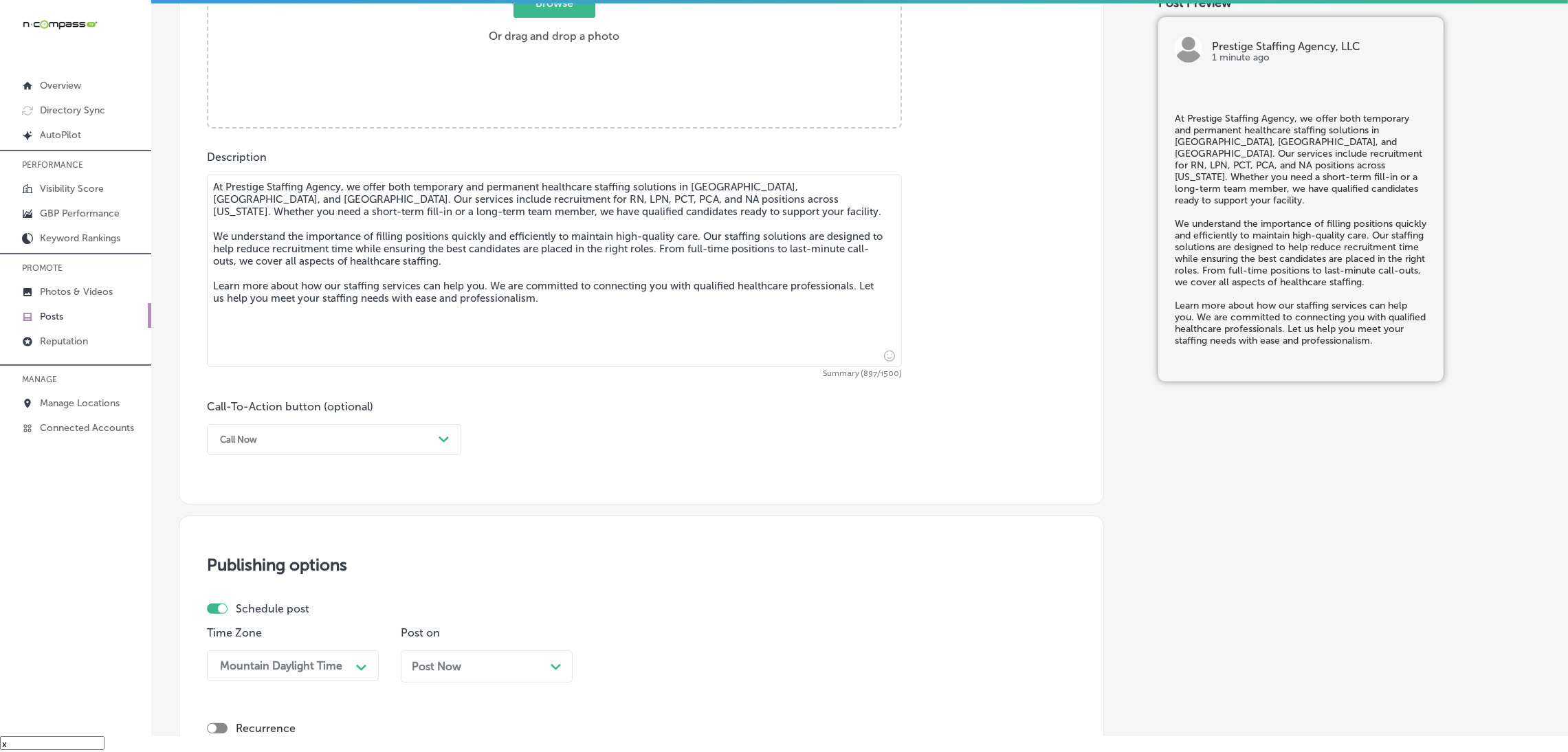
click at [298, 439] on div "Call Now" at bounding box center [322, 440] width 220 height 22
click at [258, 452] on div "Call Now Path Created with Sketch." at bounding box center [334, 439] width 254 height 31
click at [270, 567] on div "Learn more" at bounding box center [334, 566] width 254 height 24
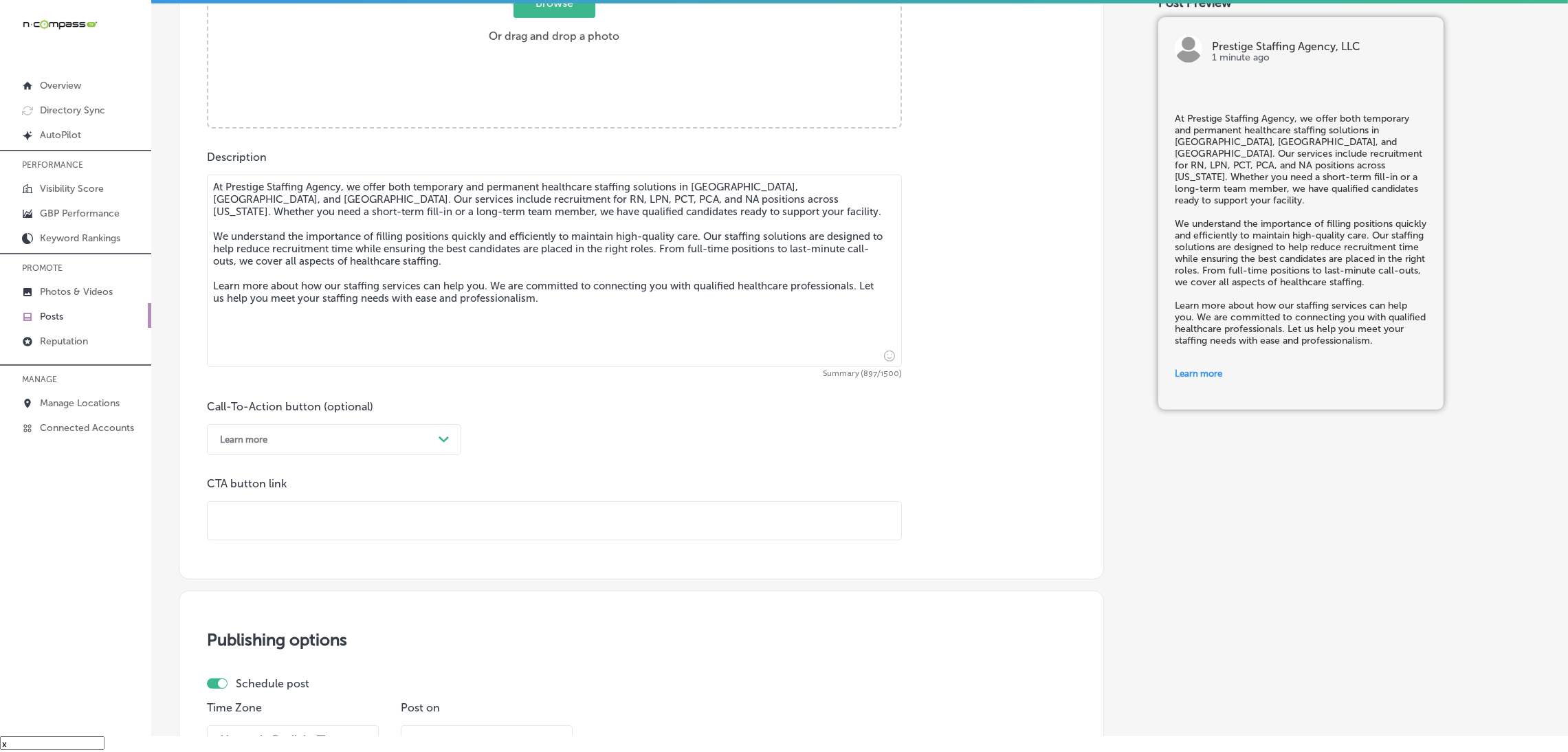
click at [306, 518] on input "text" at bounding box center [554, 521] width 694 height 37
paste input "[URL][DOMAIN_NAME]"
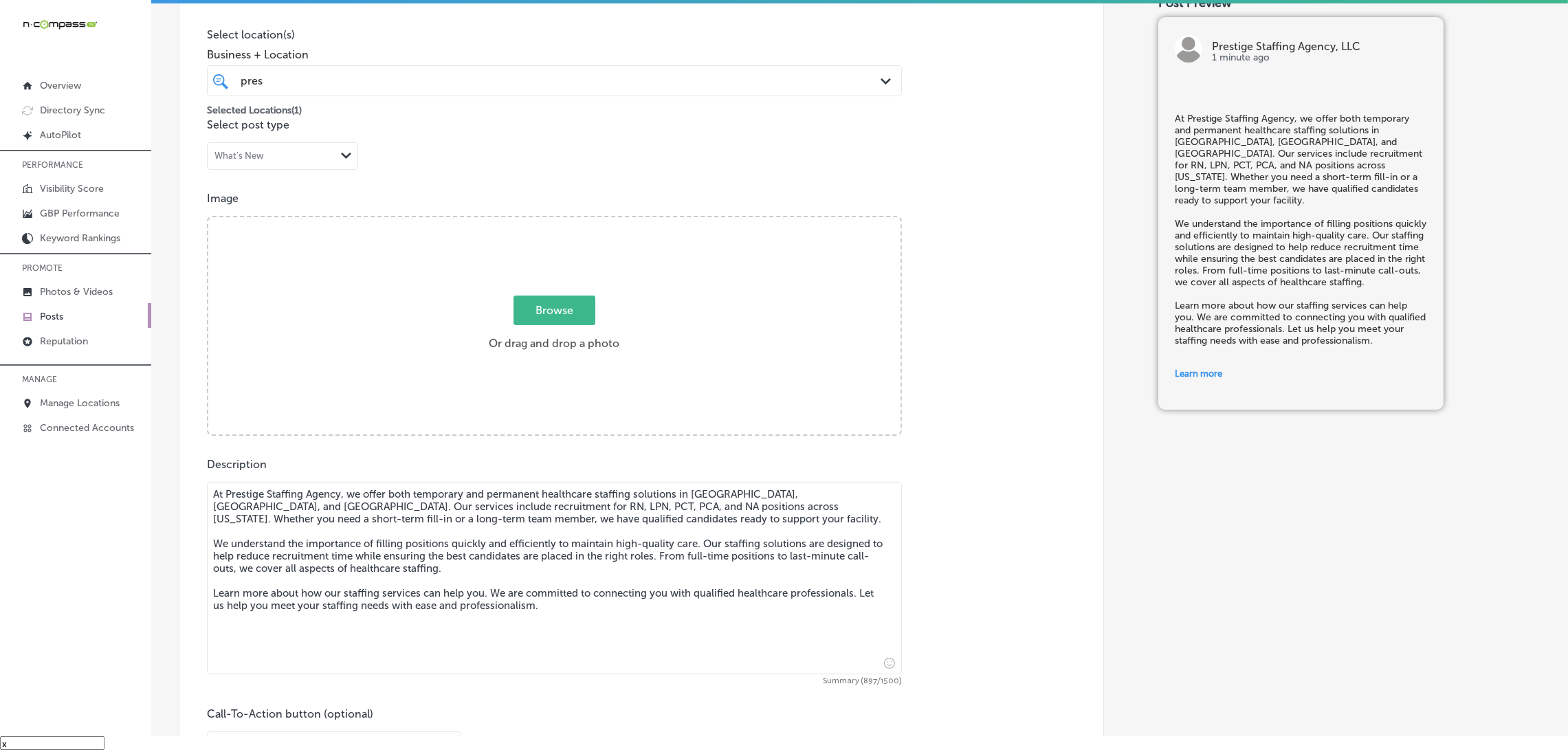
scroll to position [206, 0]
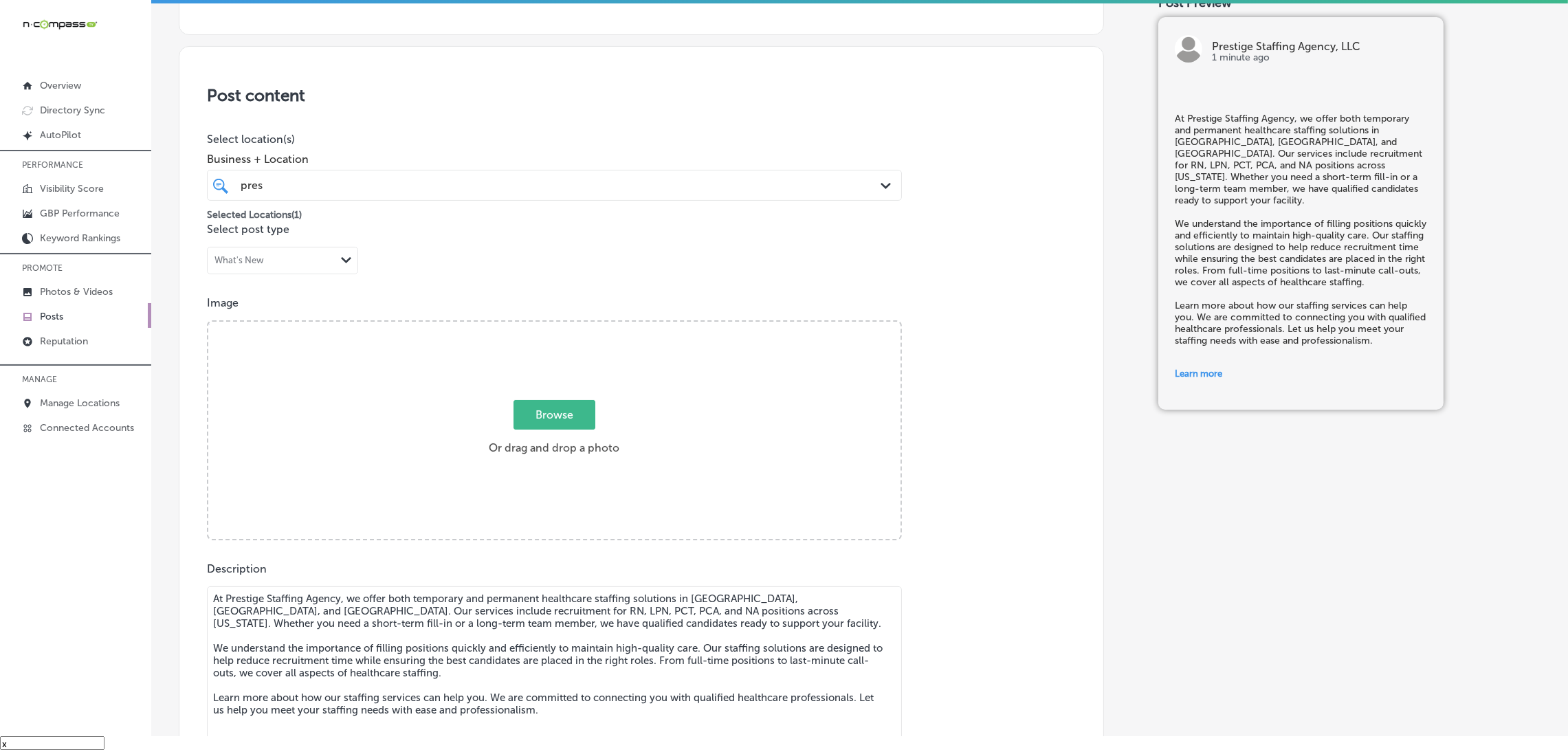
type input "[URL][DOMAIN_NAME]"
click at [593, 389] on div "Browse Or drag and drop a photo" at bounding box center [554, 431] width 692 height 219
click at [209, 322] on input "Browse Or drag and drop a photo" at bounding box center [554, 324] width 692 height 4
type input "C:\fakepath\527. NYVT Media. [PERSON_NAME]-4.png"
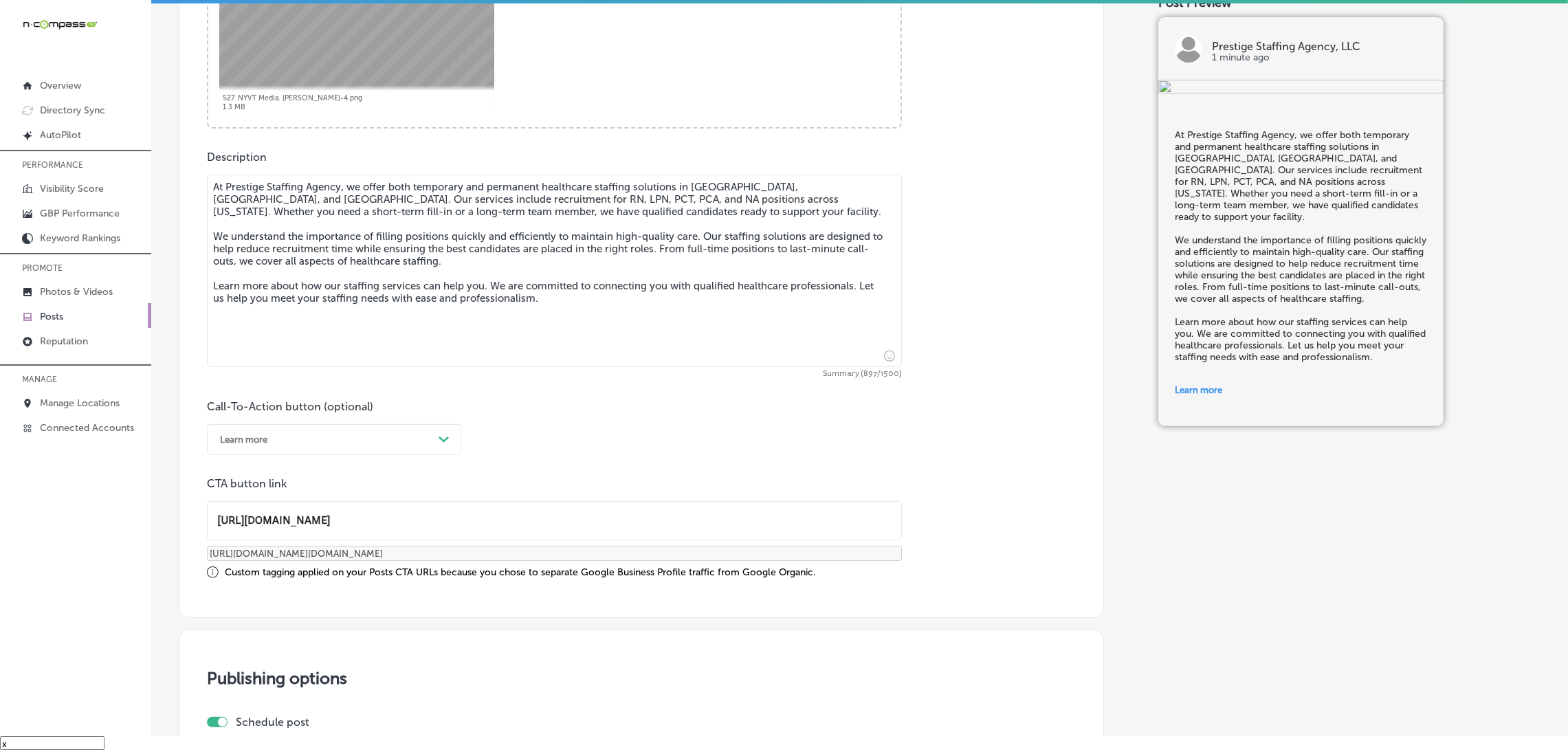
scroll to position [927, 0]
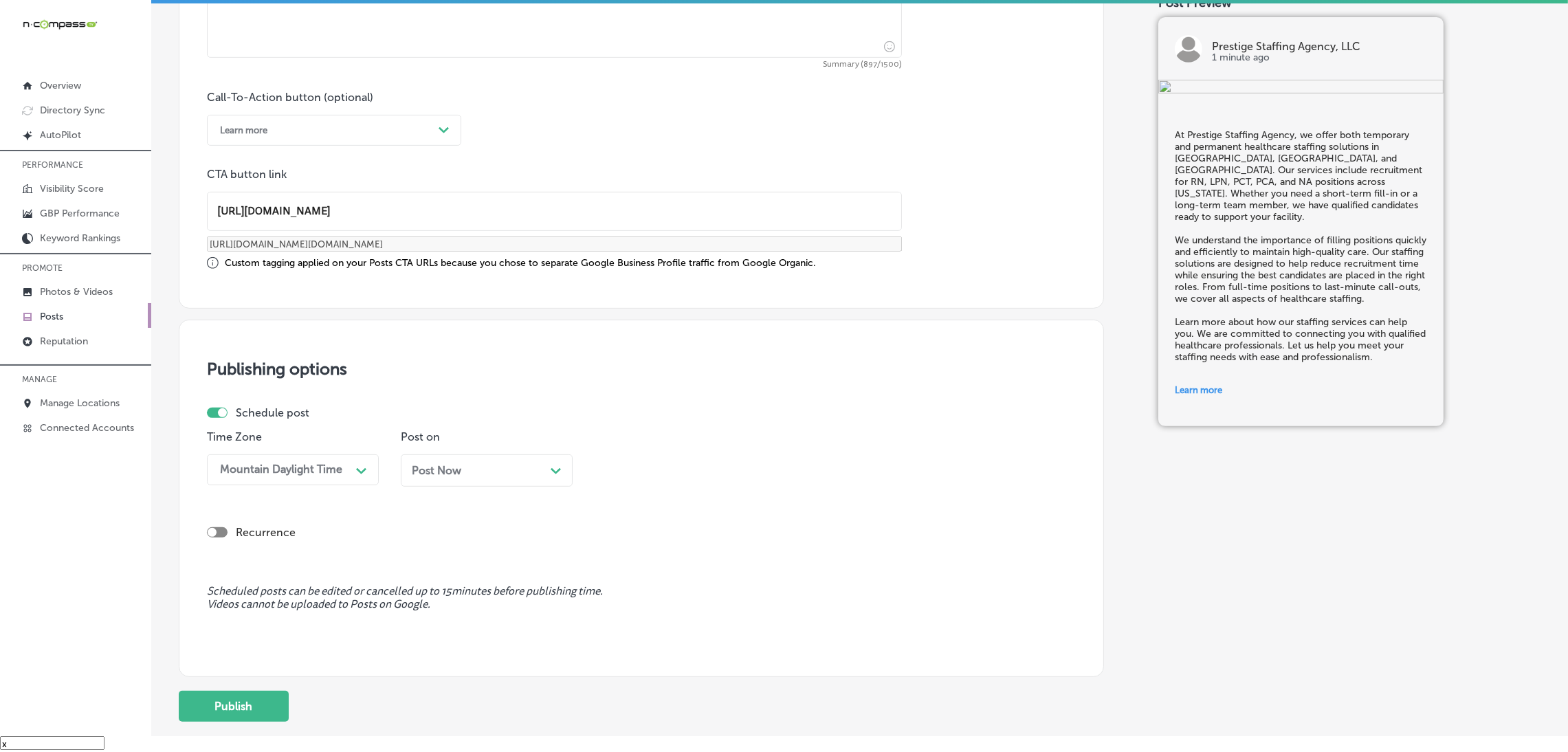
click at [428, 475] on span "Post Now" at bounding box center [436, 470] width 49 height 13
drag, startPoint x: 642, startPoint y: 468, endPoint x: 678, endPoint y: 480, distance: 37.9
click at [645, 468] on div "10:45 AM" at bounding box center [631, 470] width 48 height 13
click at [654, 556] on div "7:00 AM" at bounding box center [680, 555] width 172 height 24
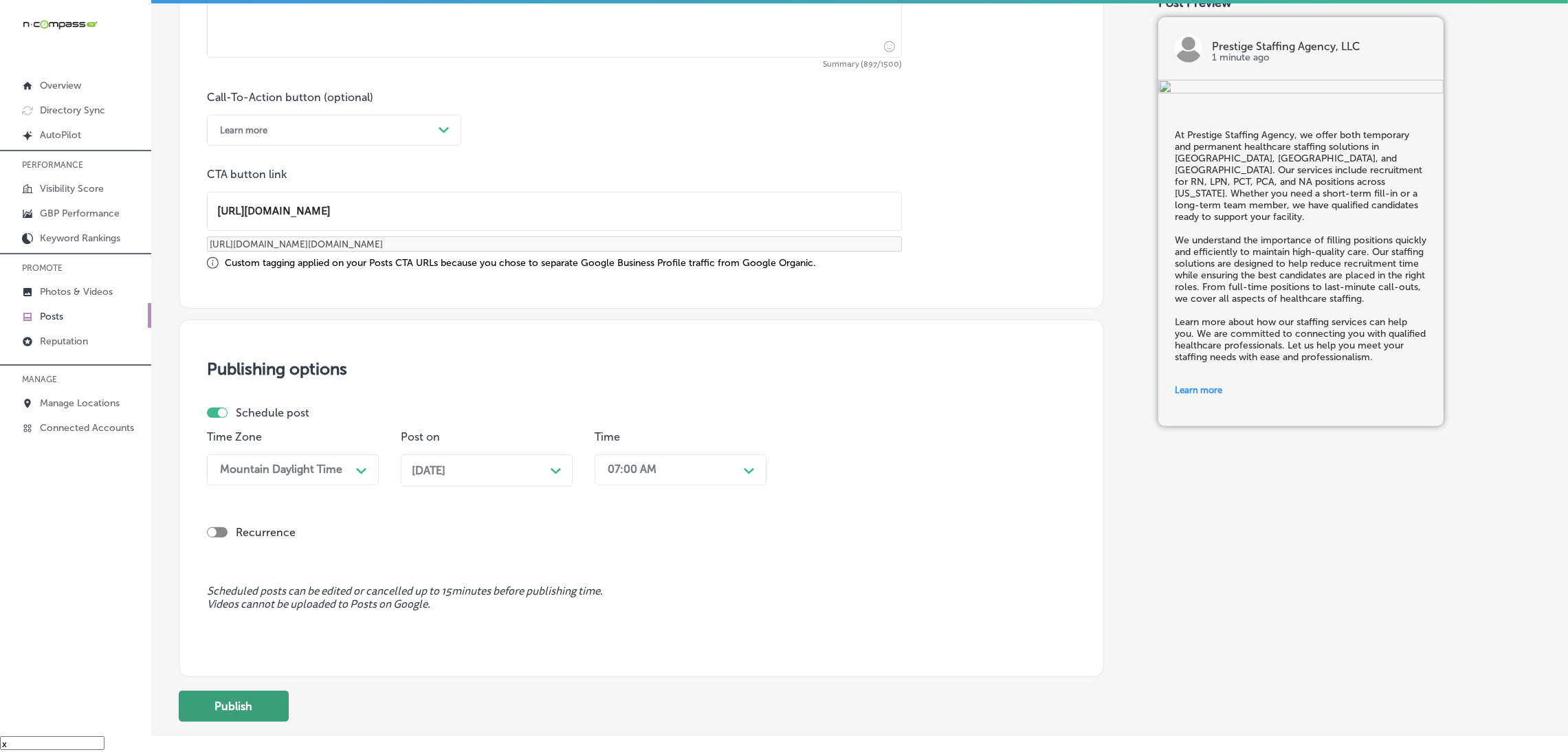
click at [262, 707] on button "Publish" at bounding box center [234, 706] width 110 height 31
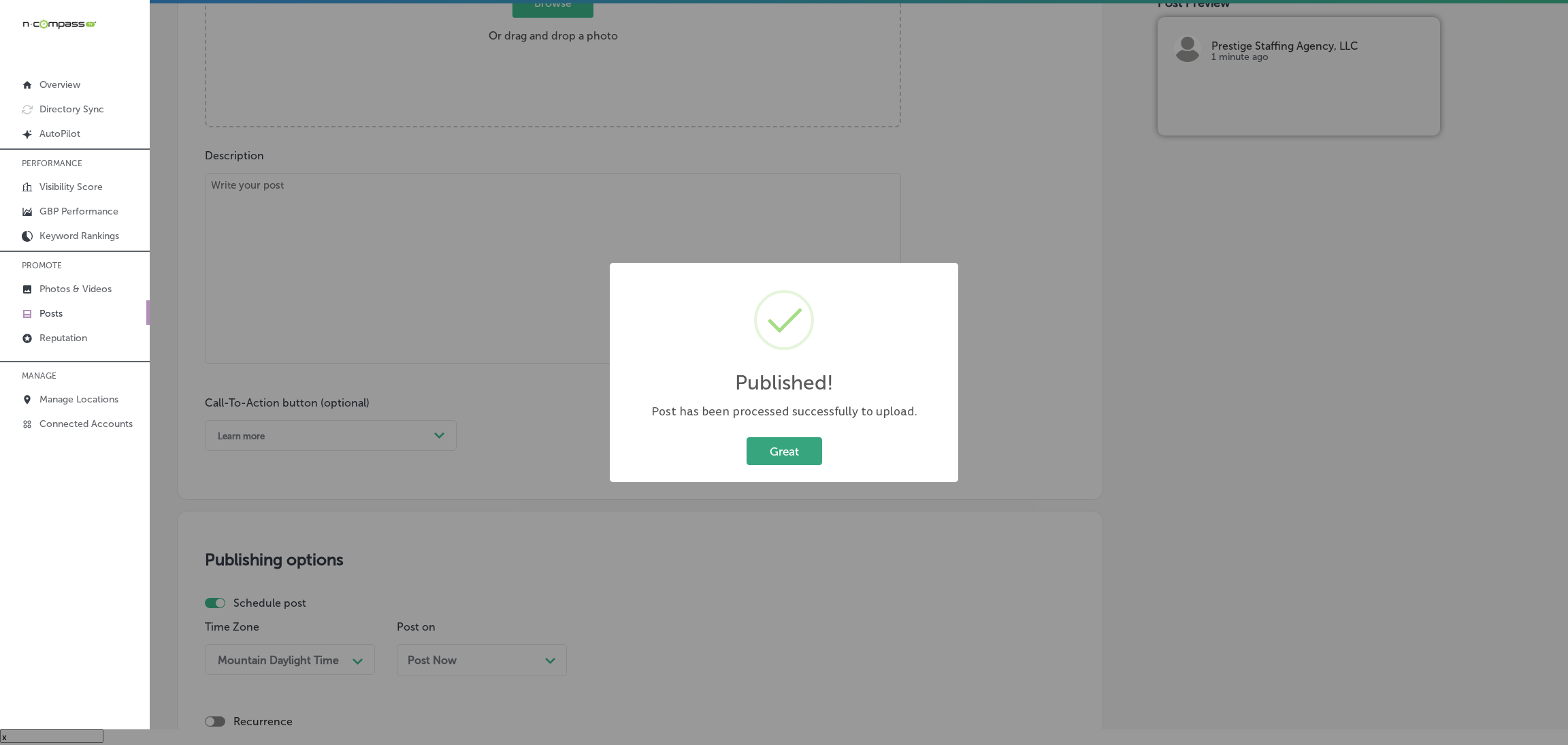
click at [783, 461] on button "Great" at bounding box center [784, 451] width 76 height 28
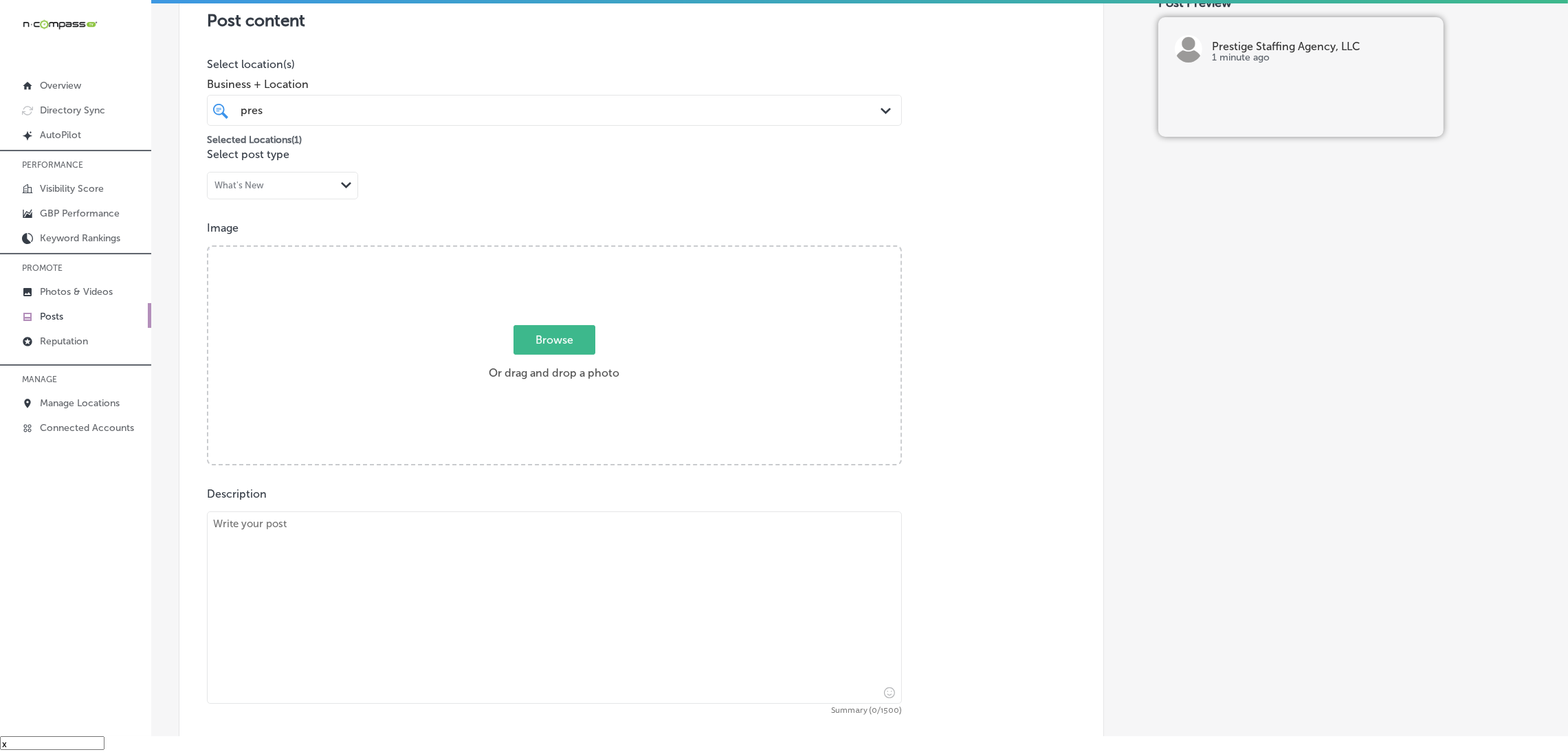
scroll to position [412, 0]
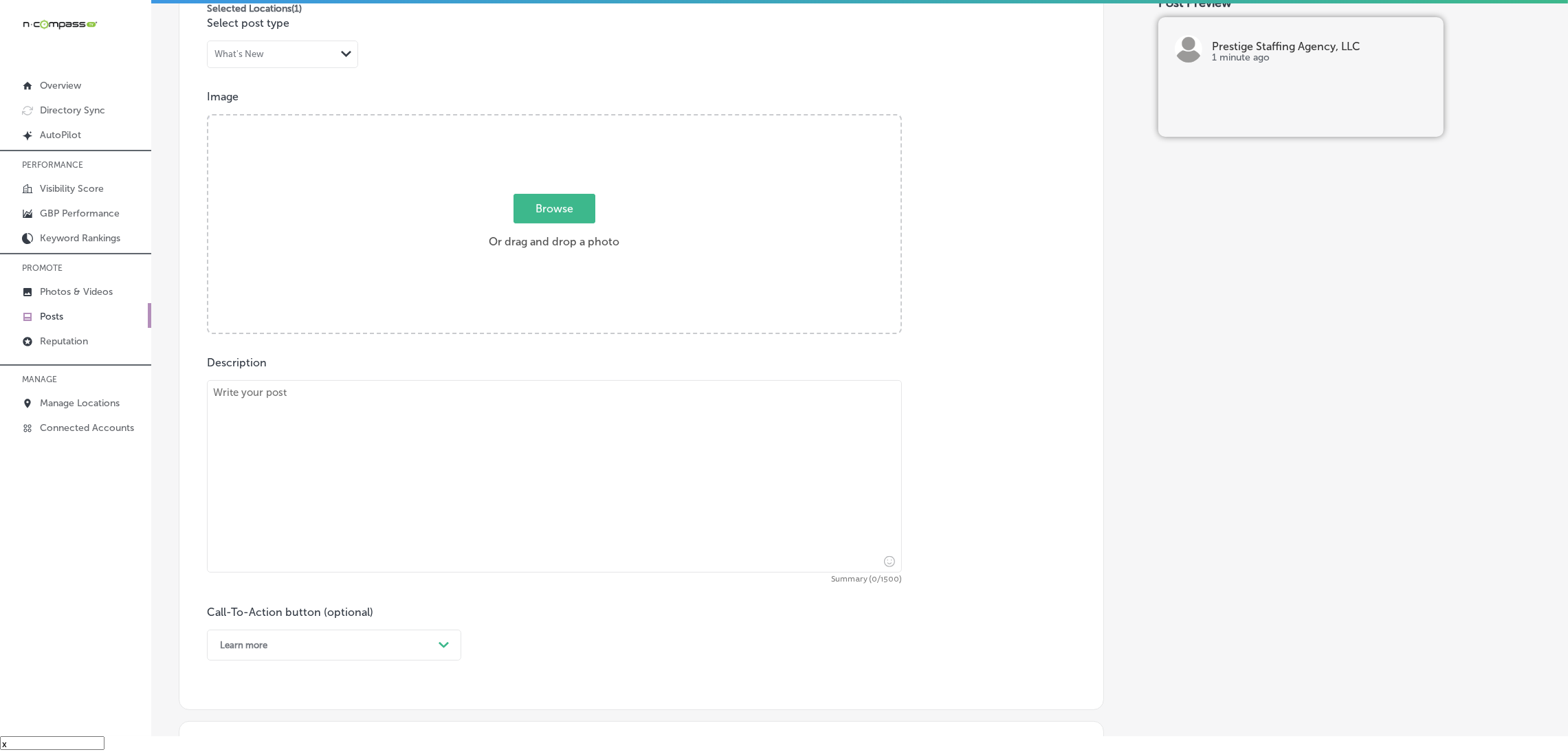
click at [436, 420] on textarea at bounding box center [554, 476] width 695 height 193
paste textarea "Prestige Staffing Agency provides travel nursing staffing solutions to healthca…"
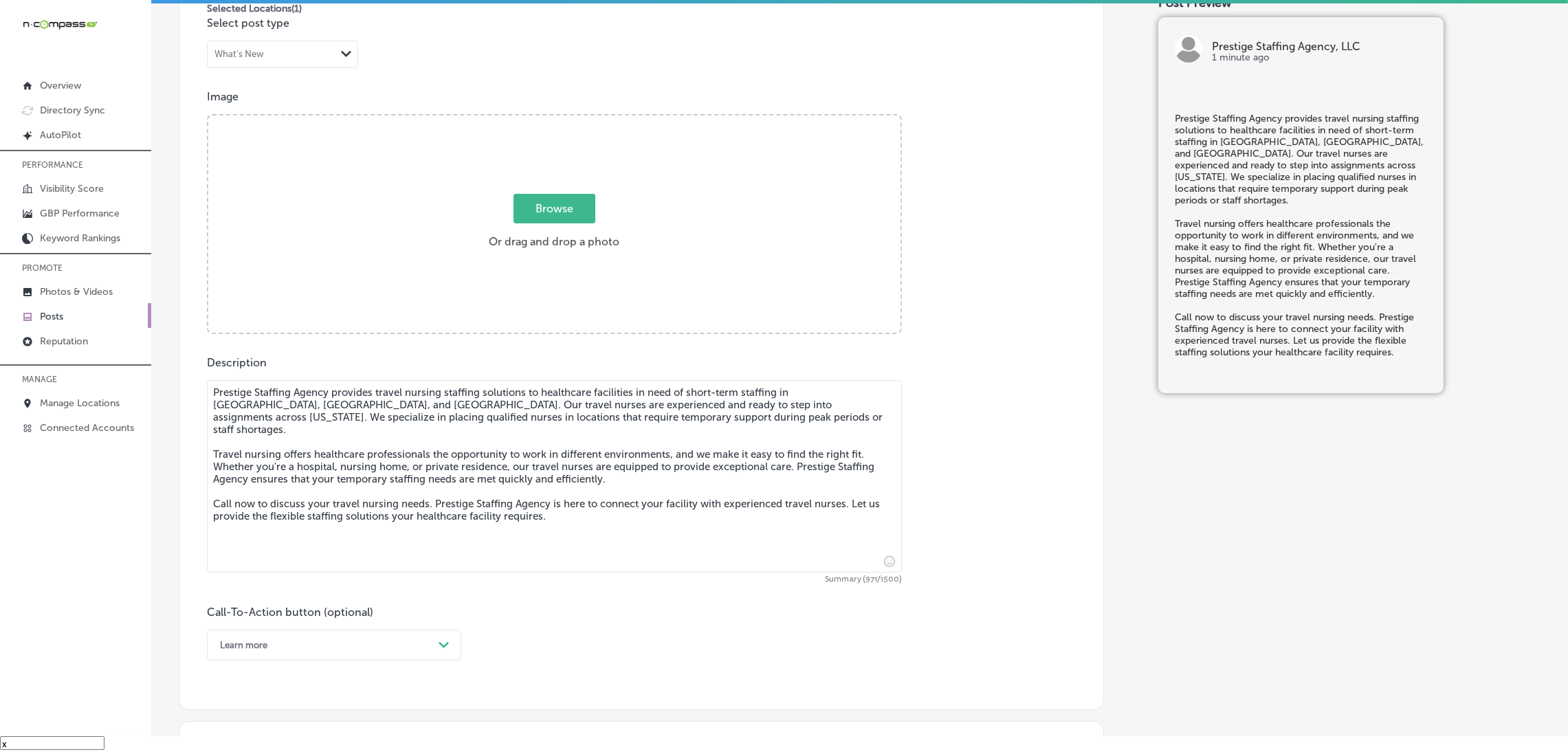
type textarea "Prestige Staffing Agency provides travel nursing staffing solutions to healthca…"
click at [538, 219] on span "Browse" at bounding box center [554, 209] width 82 height 30
click at [538, 120] on input "Browse Or drag and drop a photo" at bounding box center [554, 117] width 692 height 4
type input "C:\fakepath\527. NYVT Media. [PERSON_NAME]-3.png"
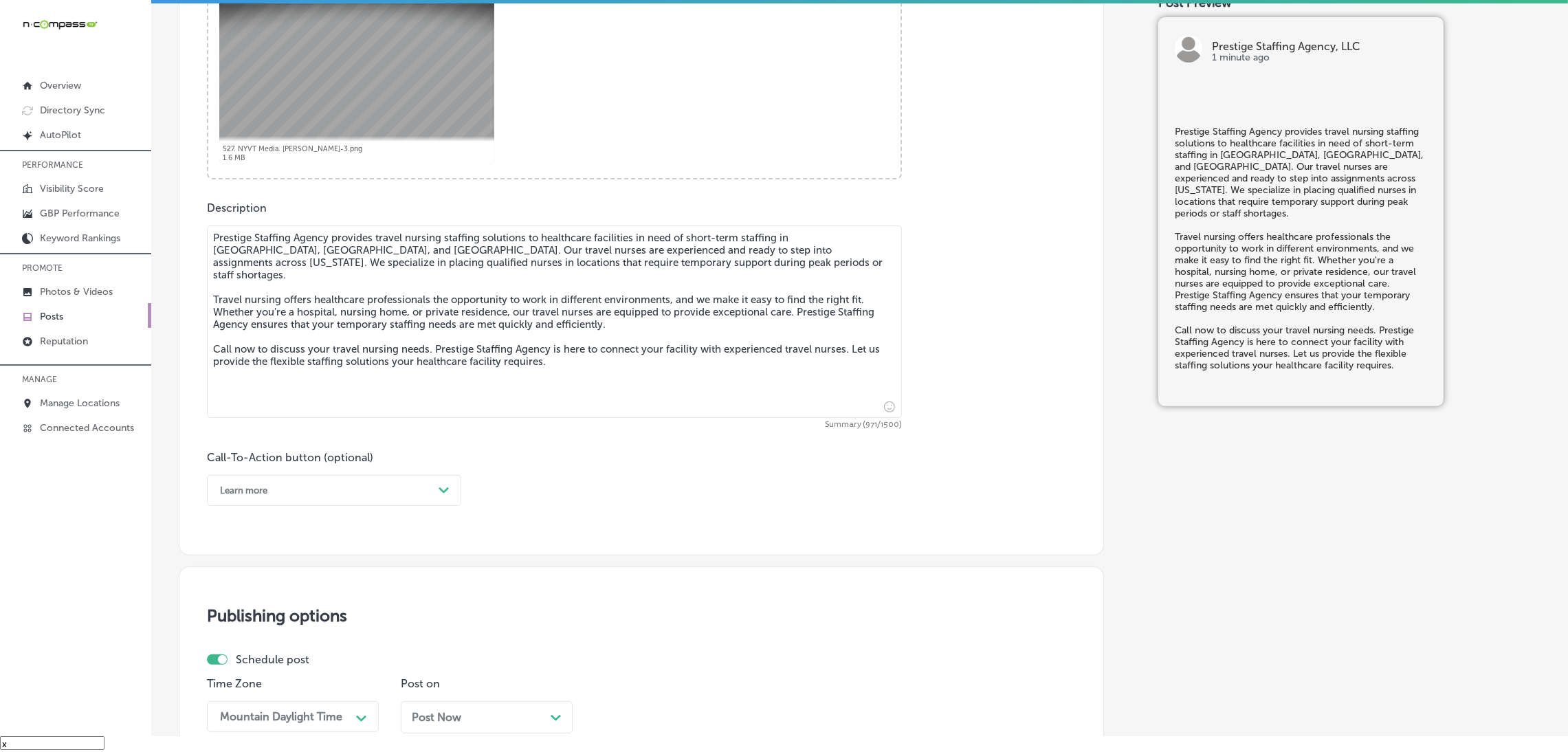
scroll to position [721, 0]
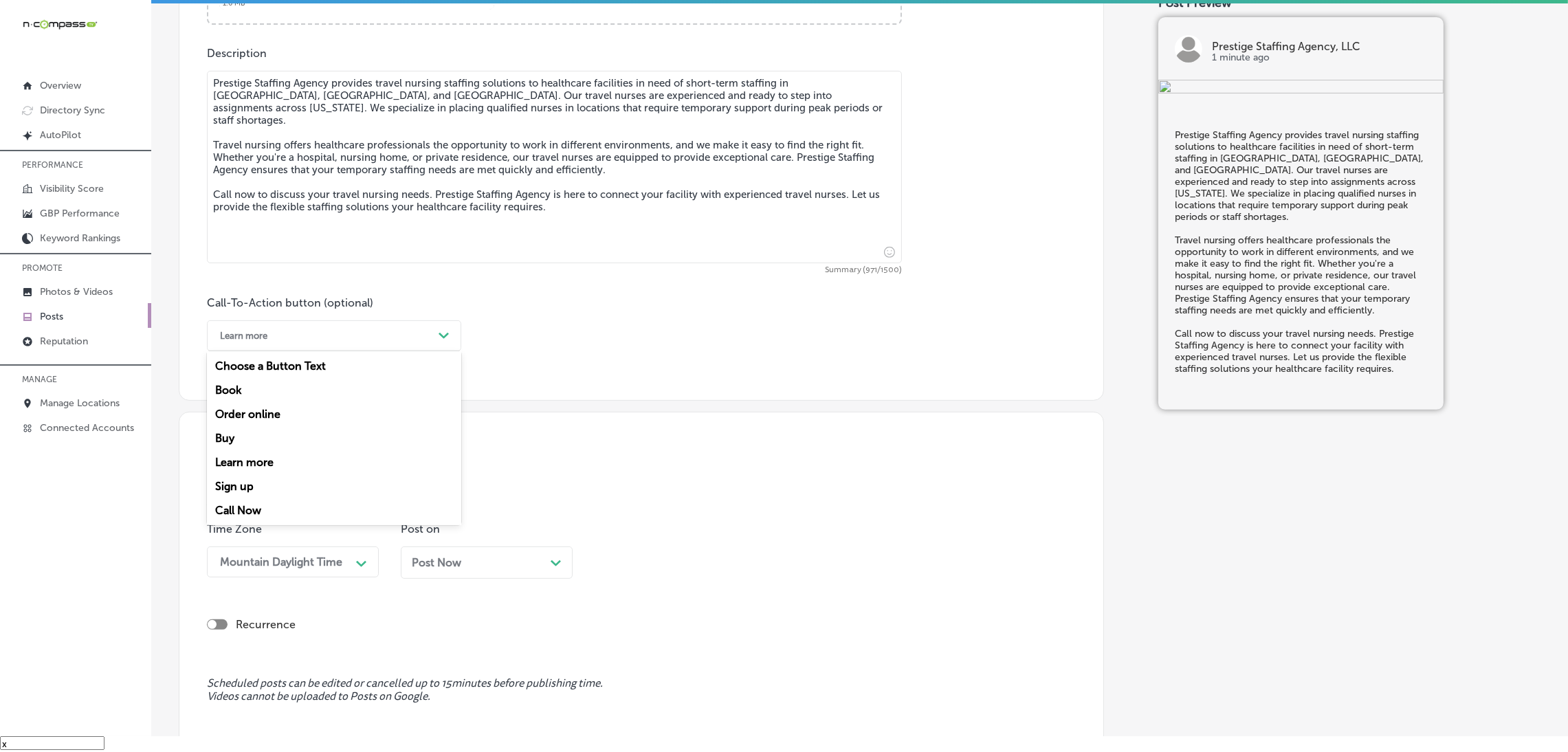
click at [265, 339] on div "Learn more" at bounding box center [243, 336] width 47 height 10
click at [261, 508] on div "Call Now" at bounding box center [334, 510] width 254 height 24
click at [424, 575] on div "Post Now Path Created with Sketch." at bounding box center [486, 562] width 172 height 32
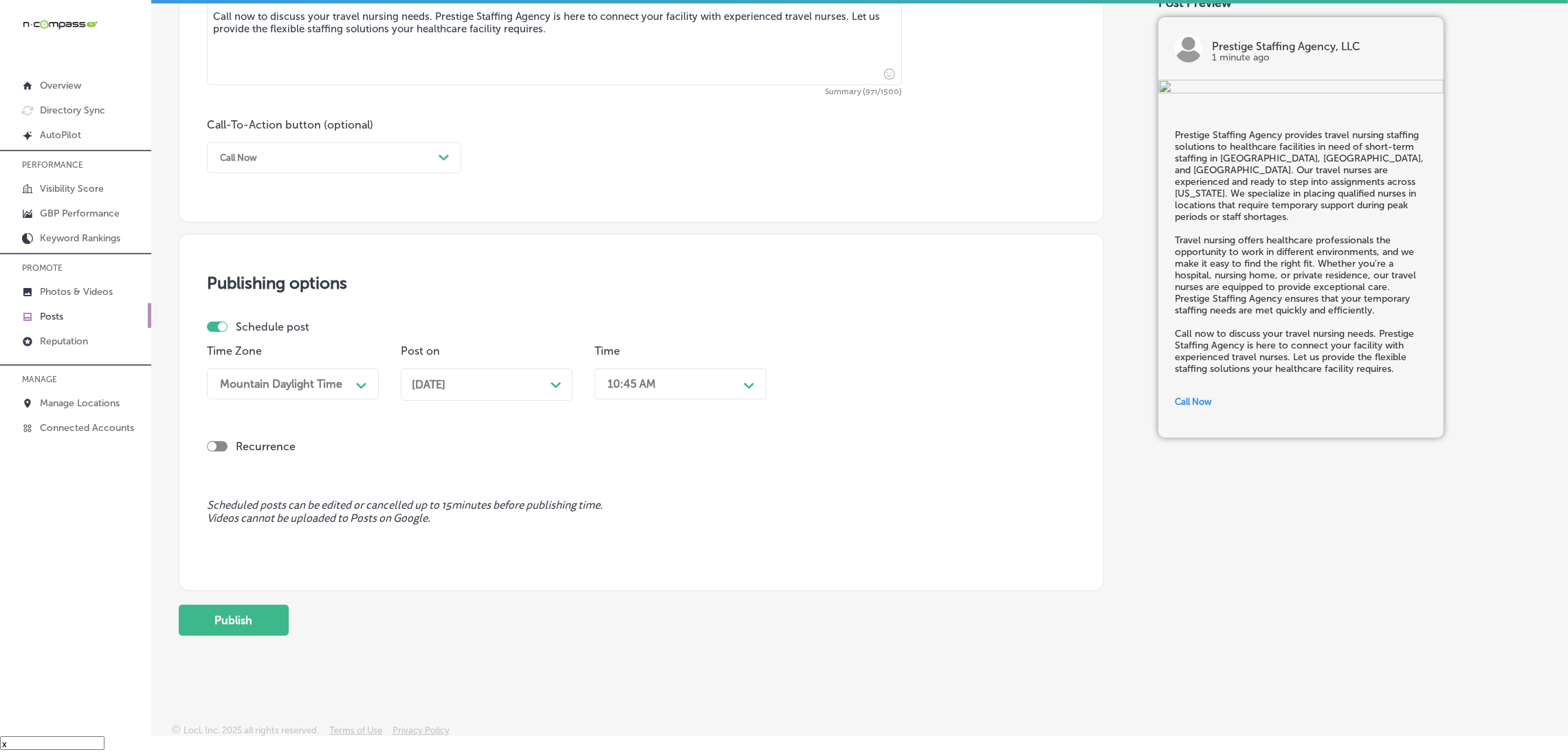
scroll to position [908, 0]
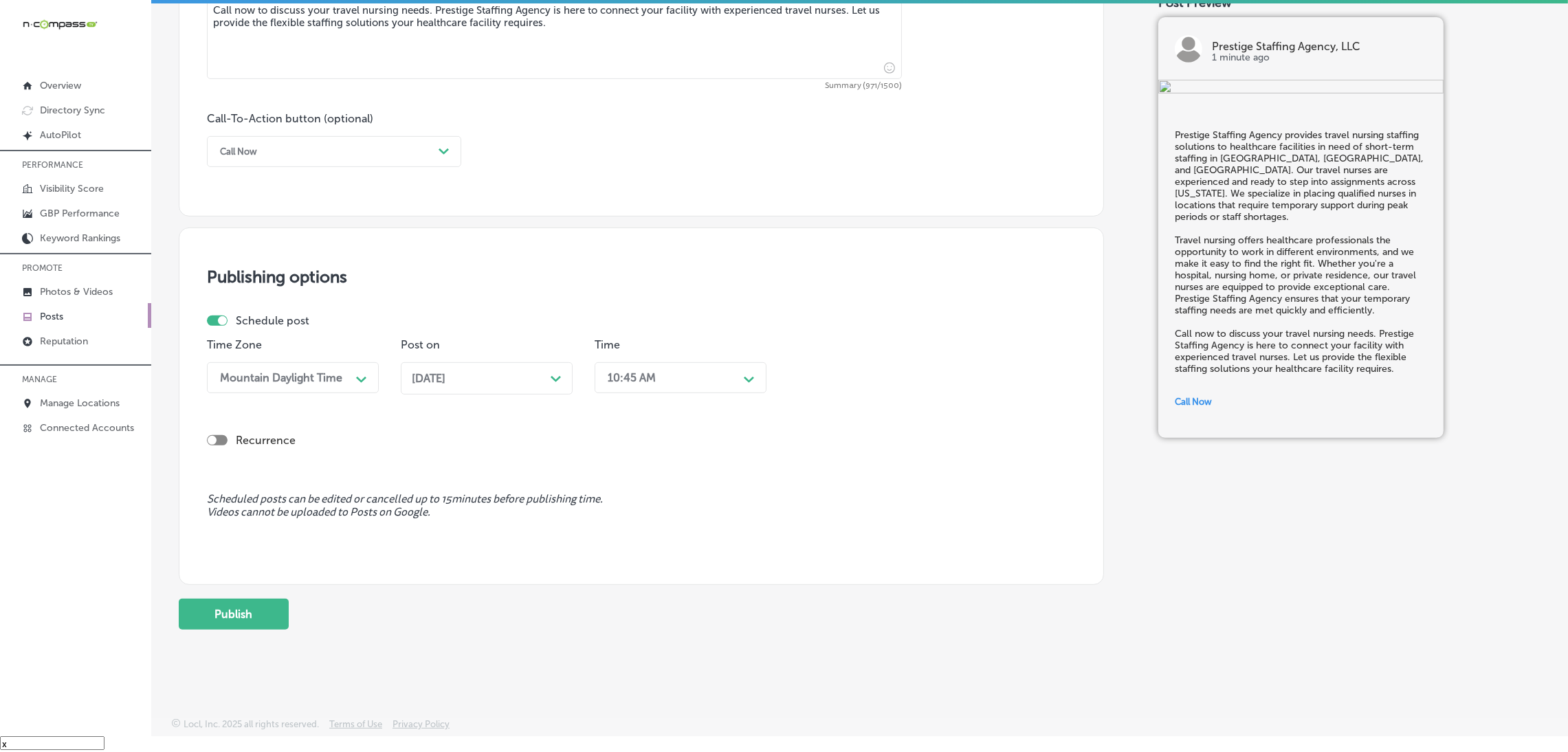
click at [689, 375] on div "10:45 AM" at bounding box center [669, 377] width 138 height 24
click at [616, 470] on div "7:00 AM" at bounding box center [680, 464] width 172 height 24
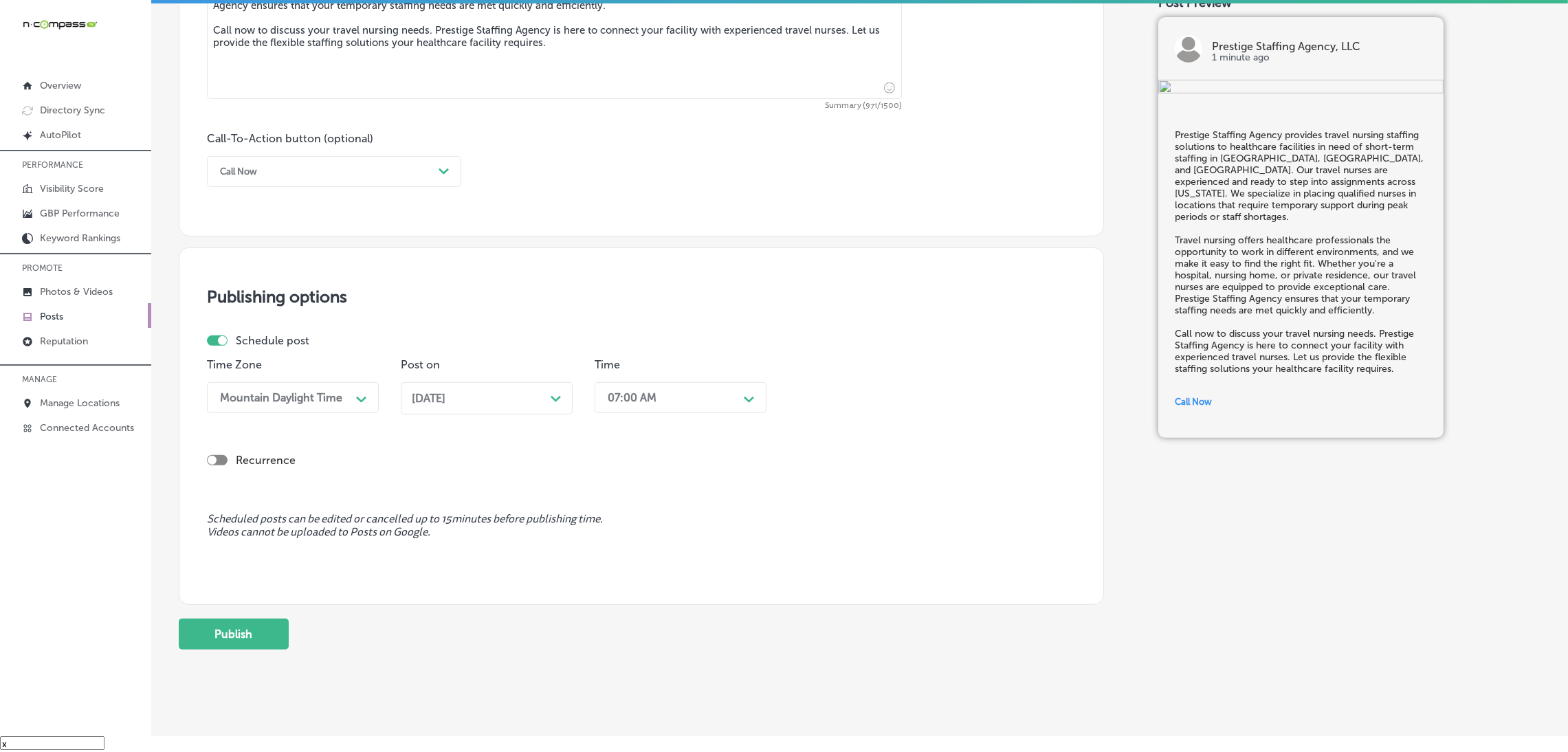
scroll to position [908, 0]
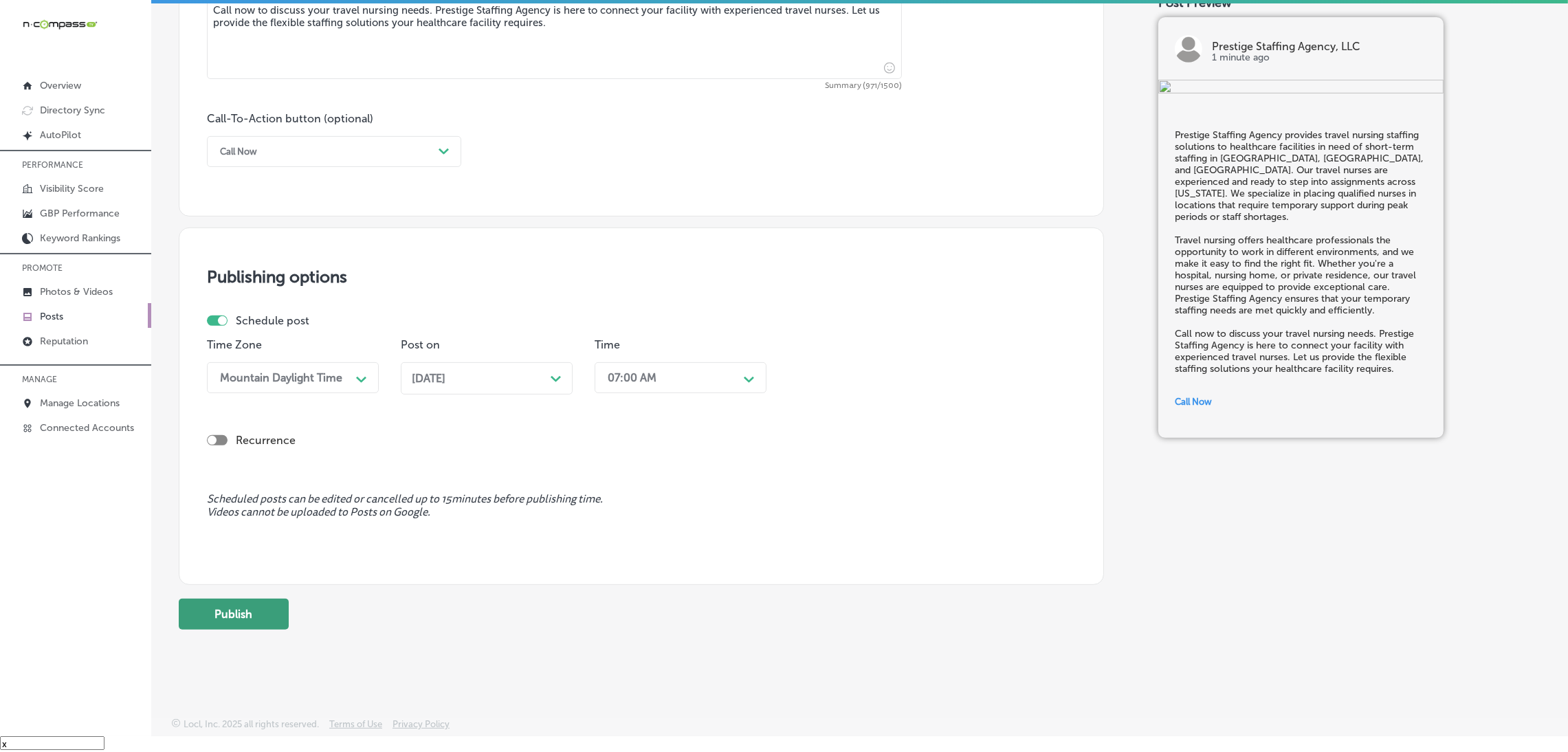
click at [244, 607] on button "Publish" at bounding box center [234, 613] width 110 height 31
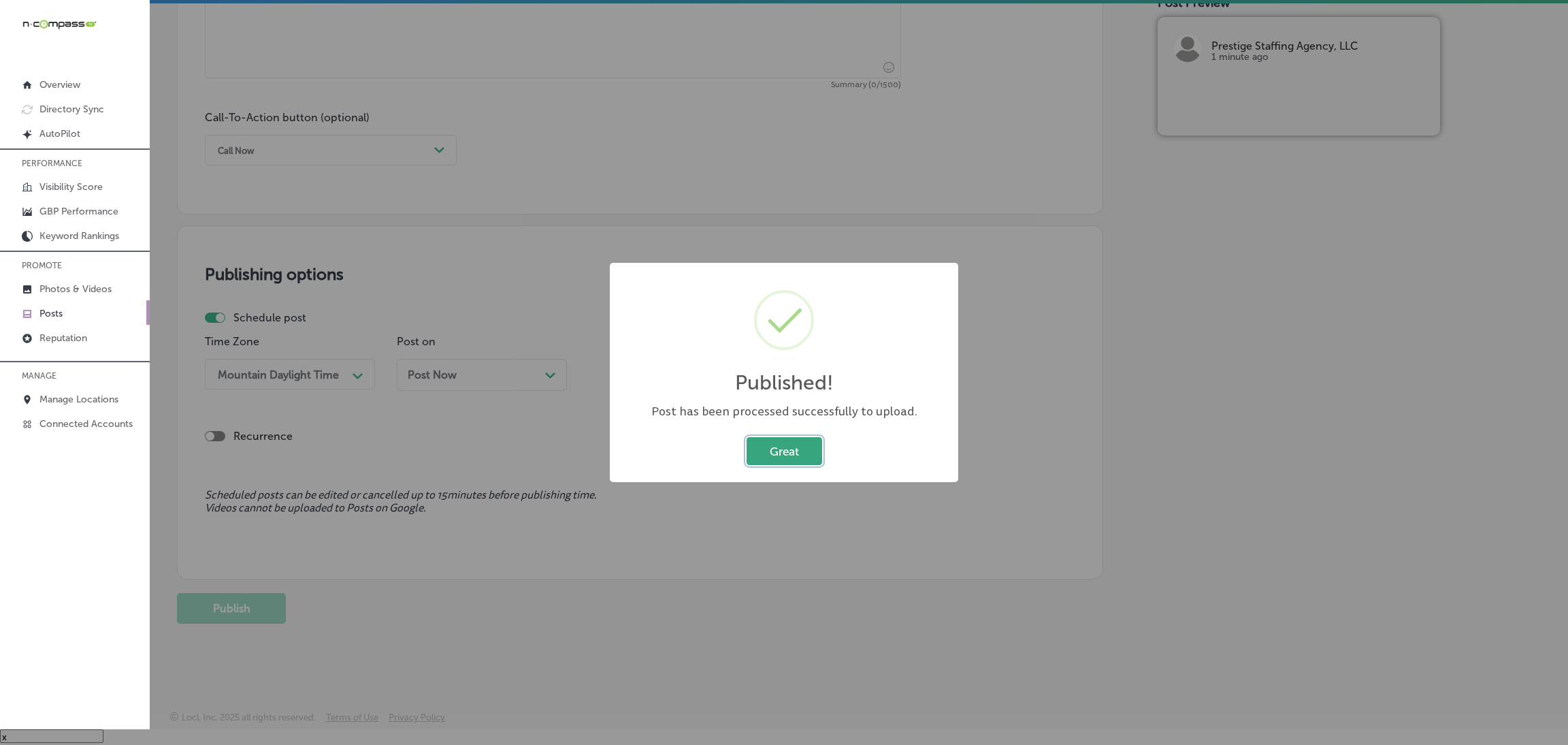
click at [778, 452] on button "Great" at bounding box center [784, 451] width 76 height 28
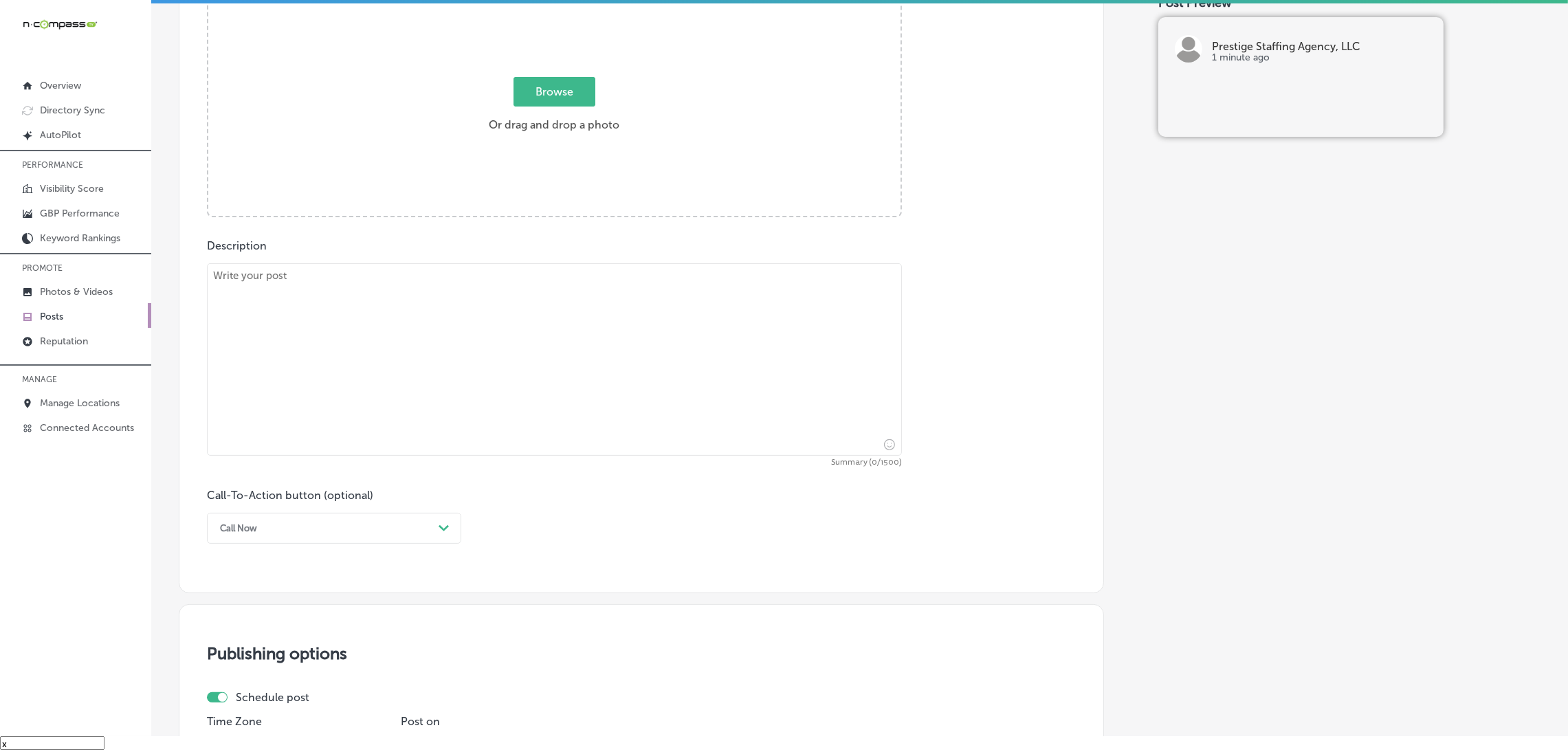
scroll to position [393, 0]
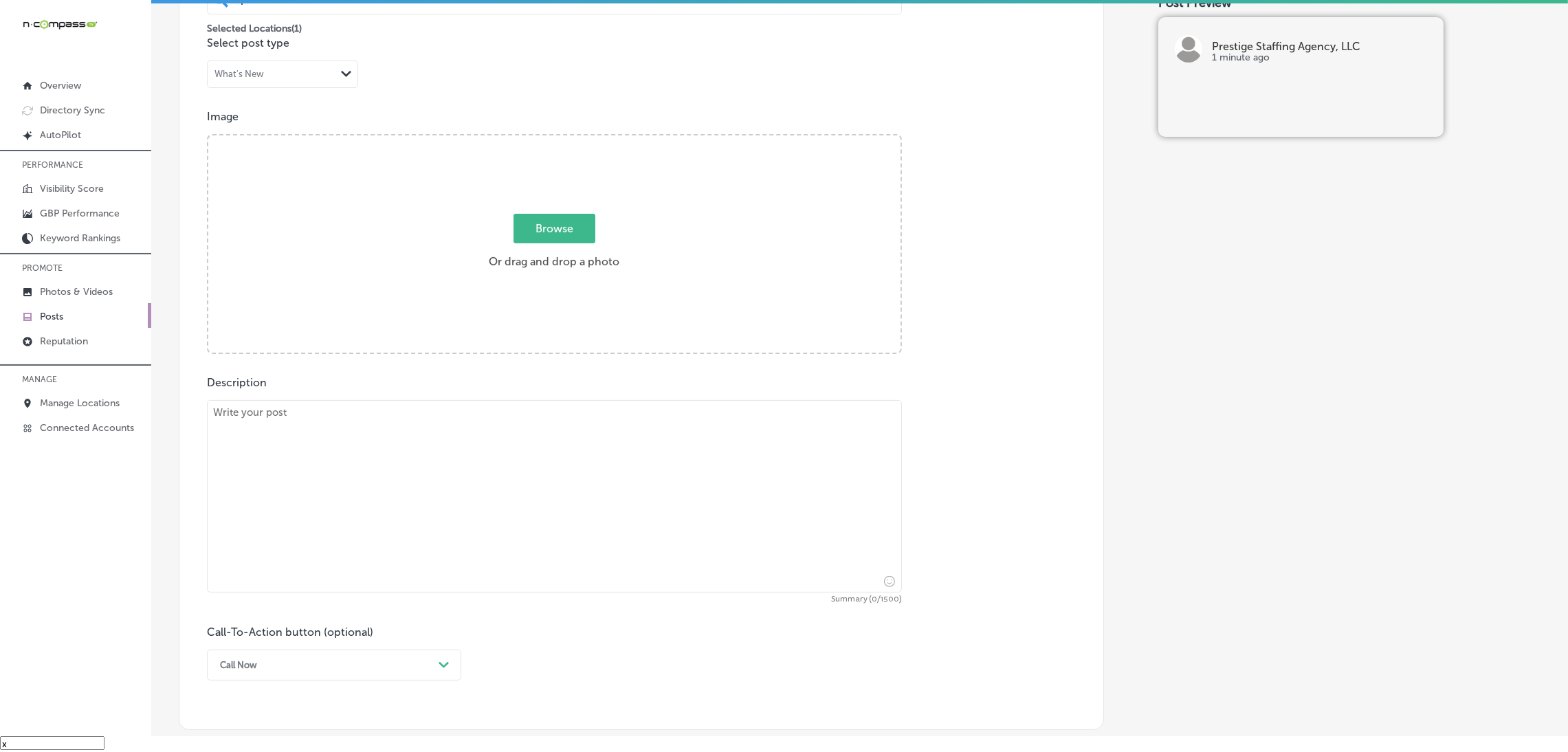
click at [508, 474] on textarea at bounding box center [554, 496] width 695 height 193
paste textarea "Prestige Staffing Agency offers break relief and sick call coverage to healthca…"
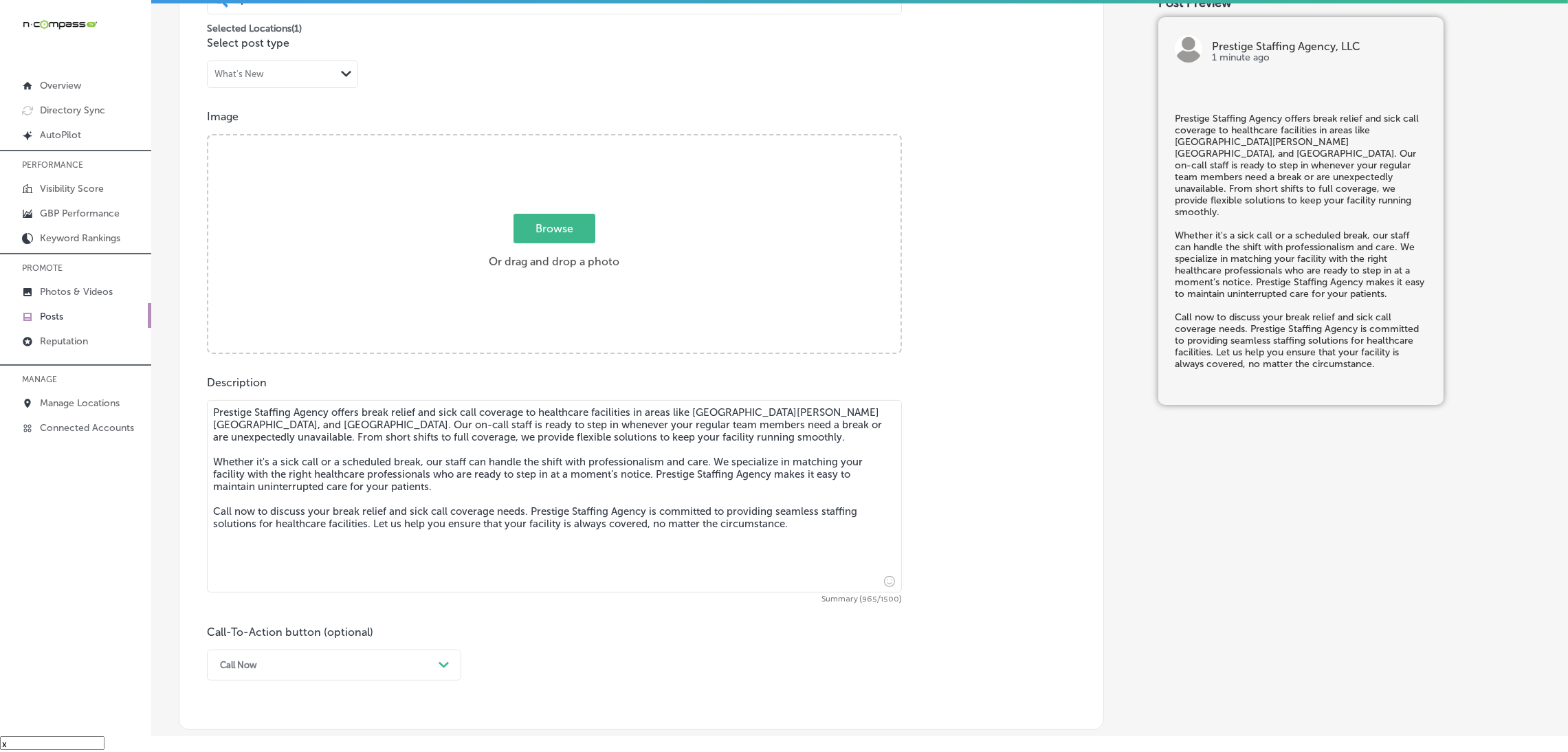
type textarea "Prestige Staffing Agency offers break relief and sick call coverage to healthca…"
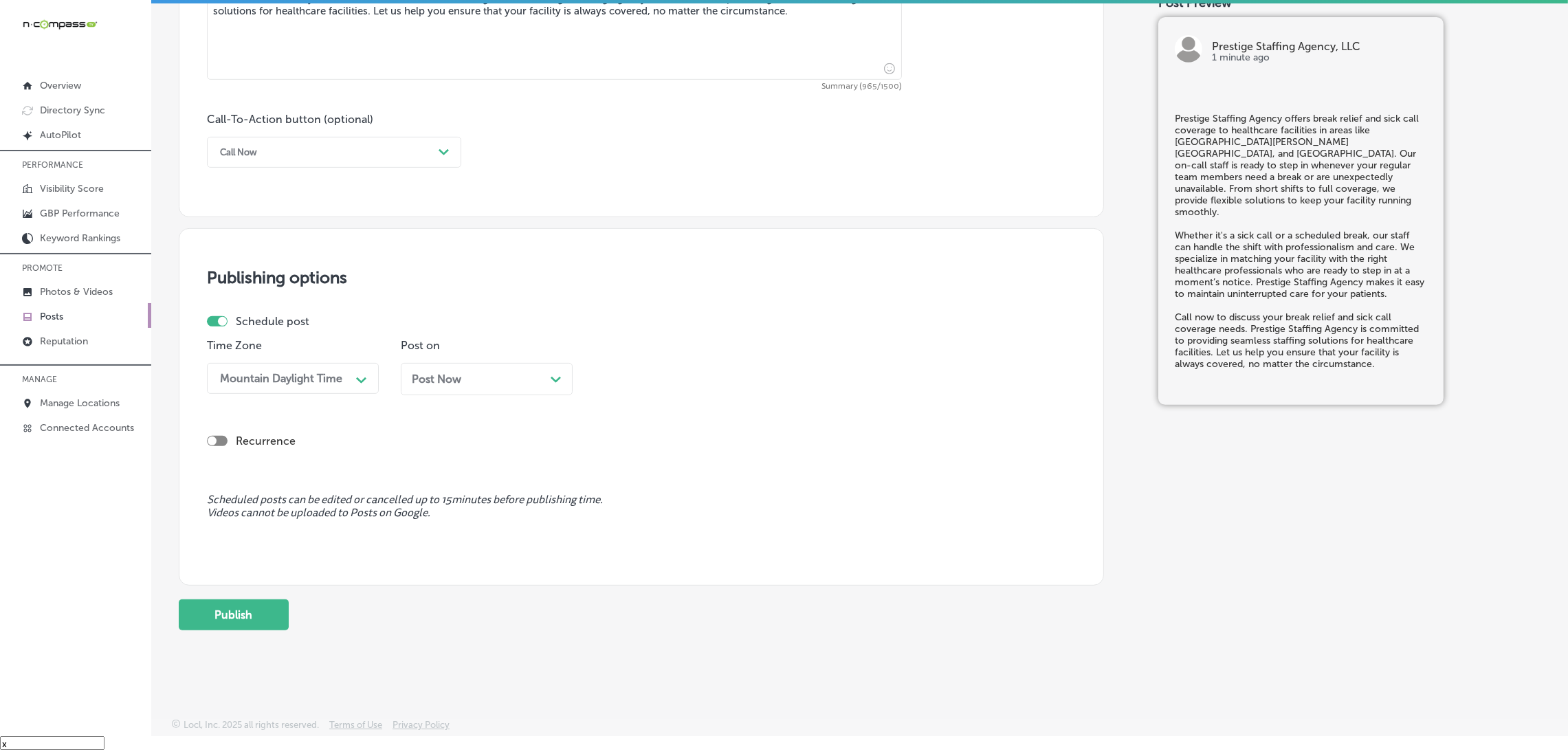
scroll to position [908, 0]
click at [470, 372] on div "Post Now Path Created with Sketch." at bounding box center [486, 378] width 150 height 13
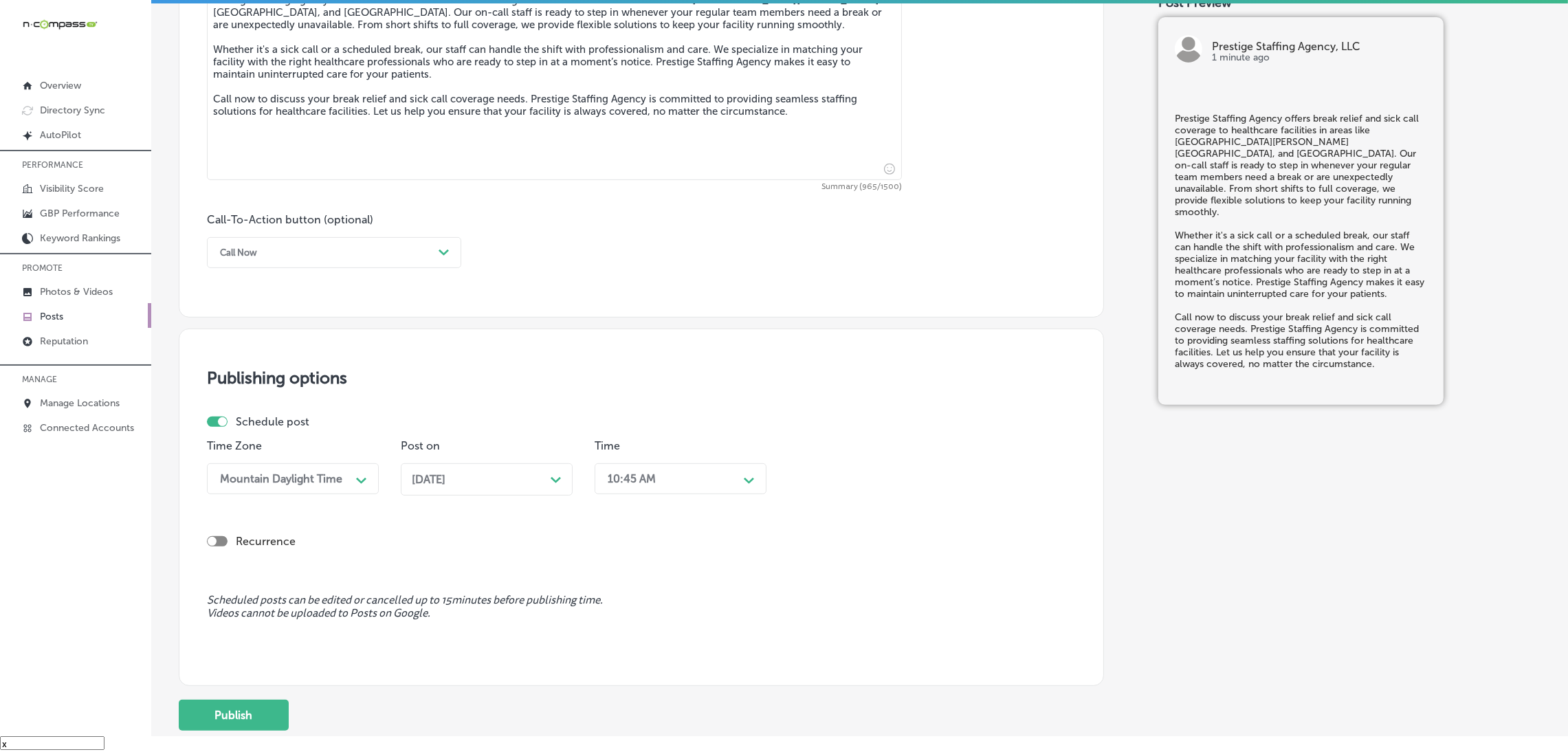
click at [645, 499] on div "Time 10:45 AM Path Created with Sketch." at bounding box center [680, 472] width 172 height 67
click at [643, 487] on div "10:45 AM" at bounding box center [669, 478] width 138 height 24
click at [632, 668] on div "7:00 AM" at bounding box center [680, 667] width 172 height 24
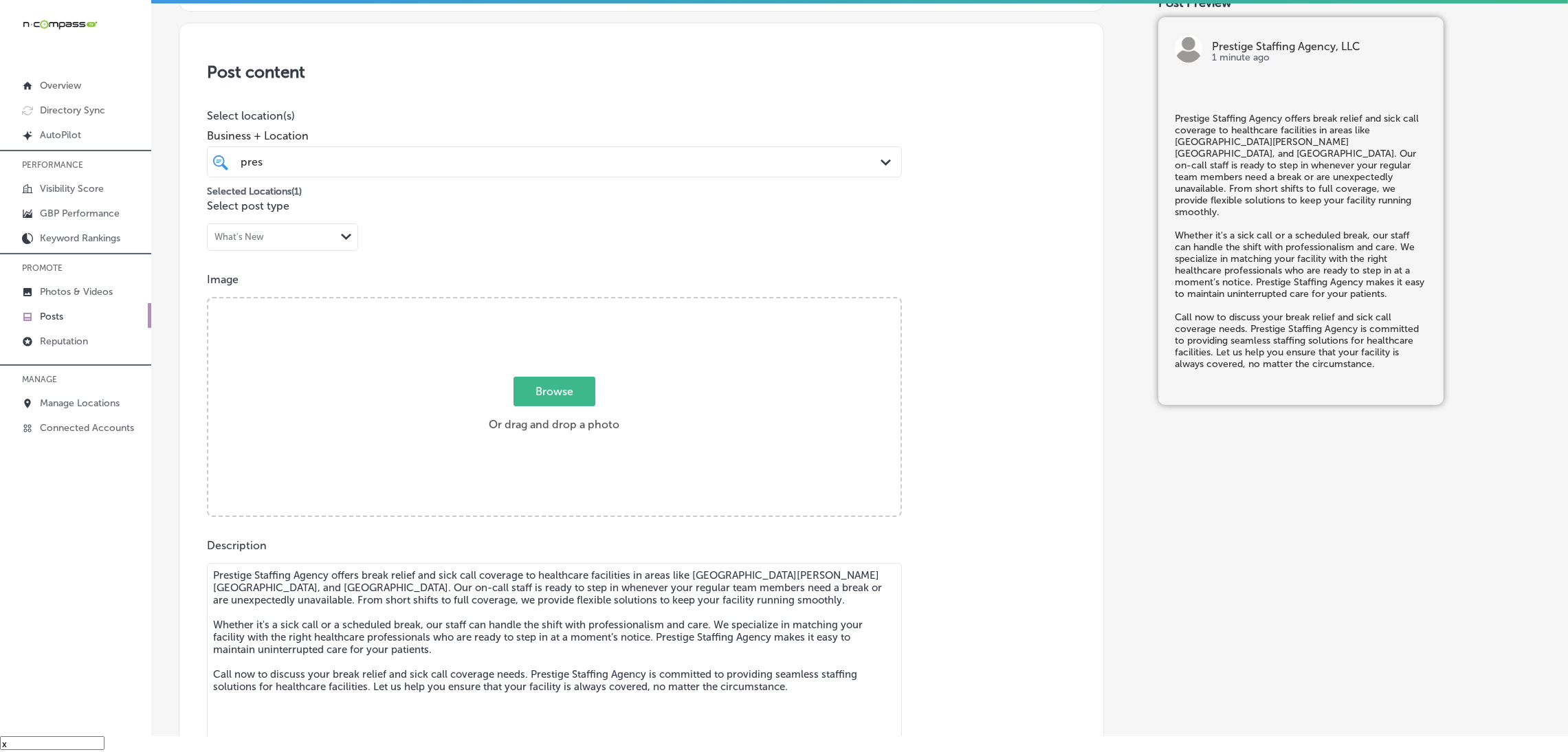
scroll to position [83, 0]
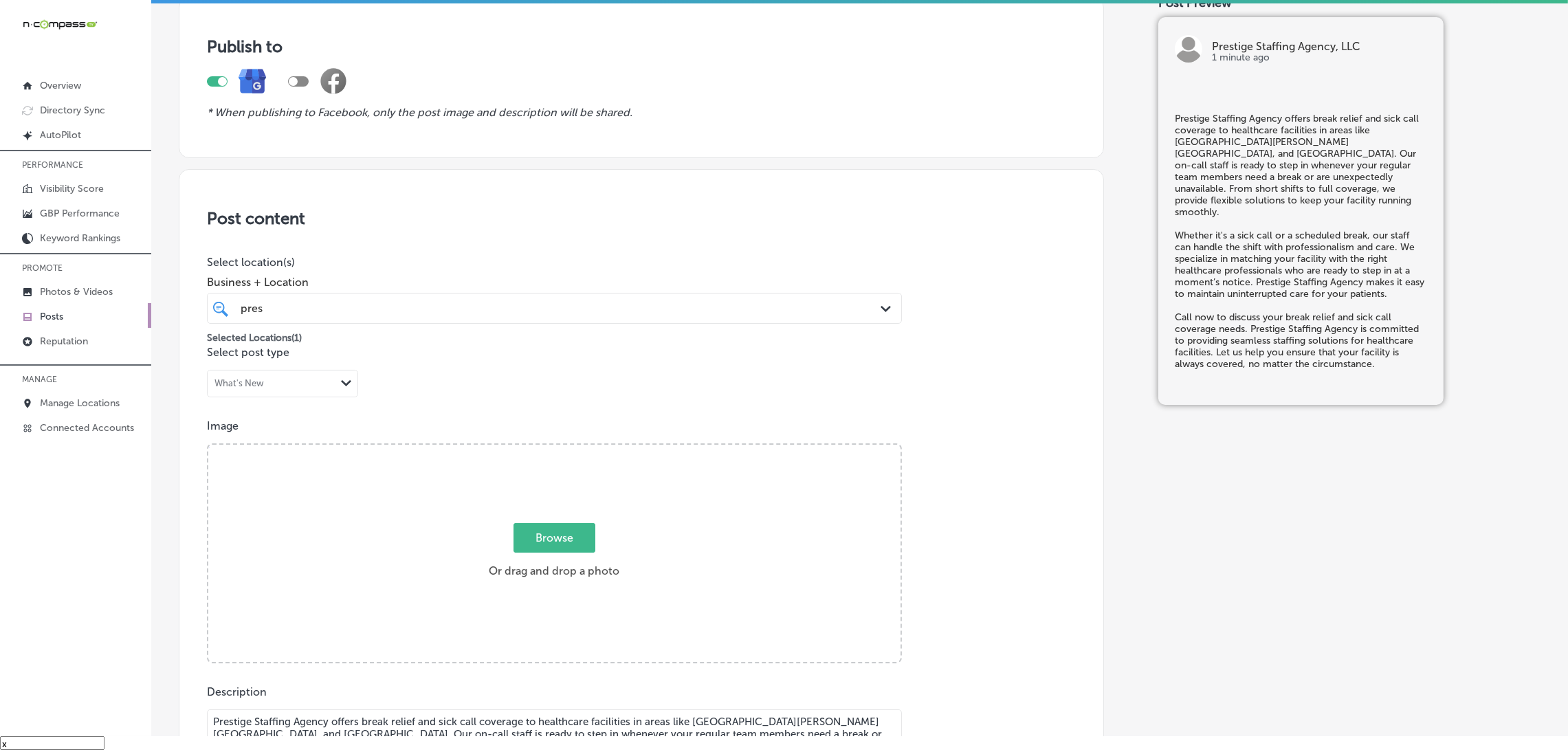
click at [549, 470] on div "Browse Or drag and drop a photo" at bounding box center [554, 554] width 692 height 219
click at [209, 445] on input "Browse Or drag and drop a photo" at bounding box center [554, 447] width 692 height 4
type input "C:\fakepath\527. NYVT Media. [PERSON_NAME]-2 (2).png"
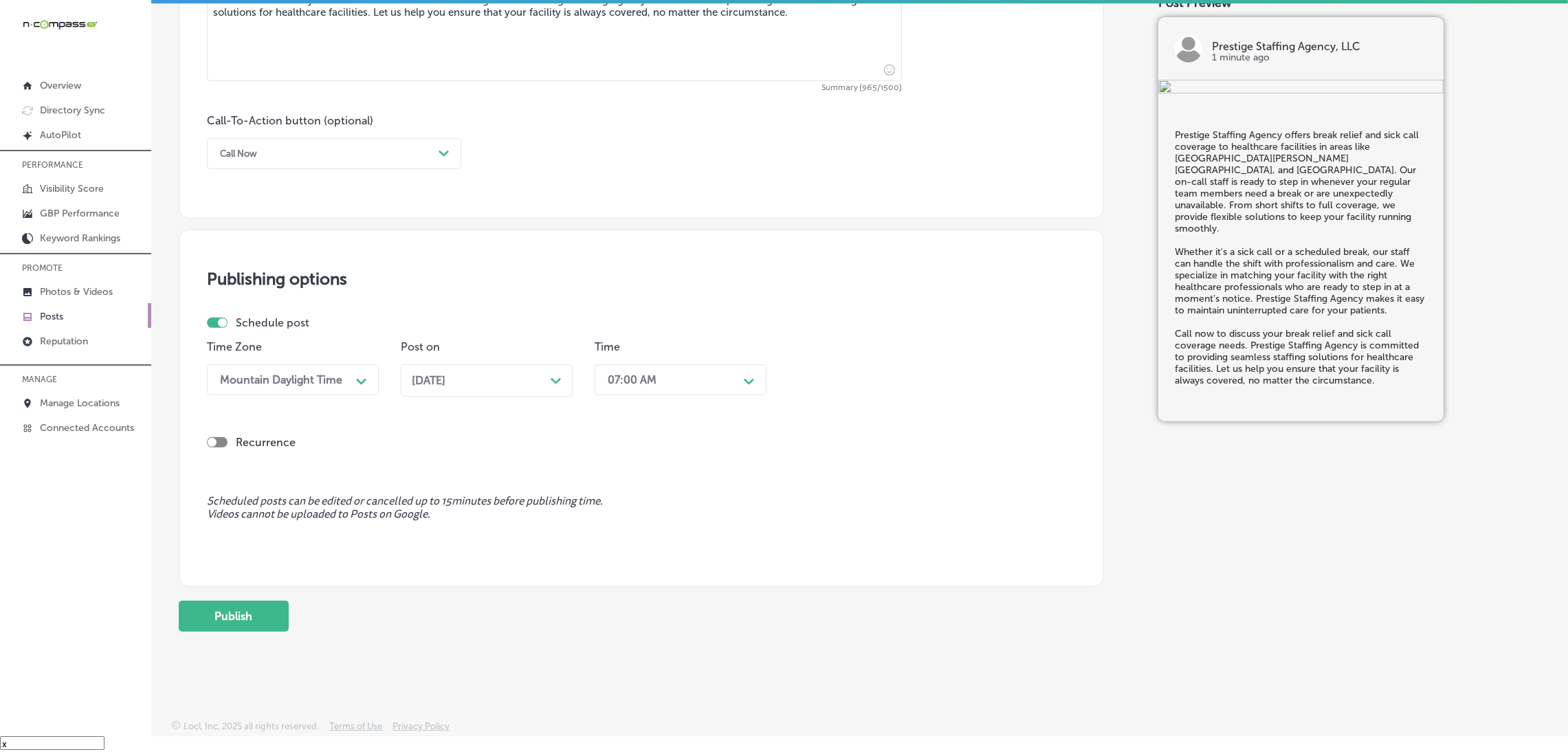
scroll to position [908, 0]
click at [256, 611] on button "Publish" at bounding box center [234, 613] width 110 height 31
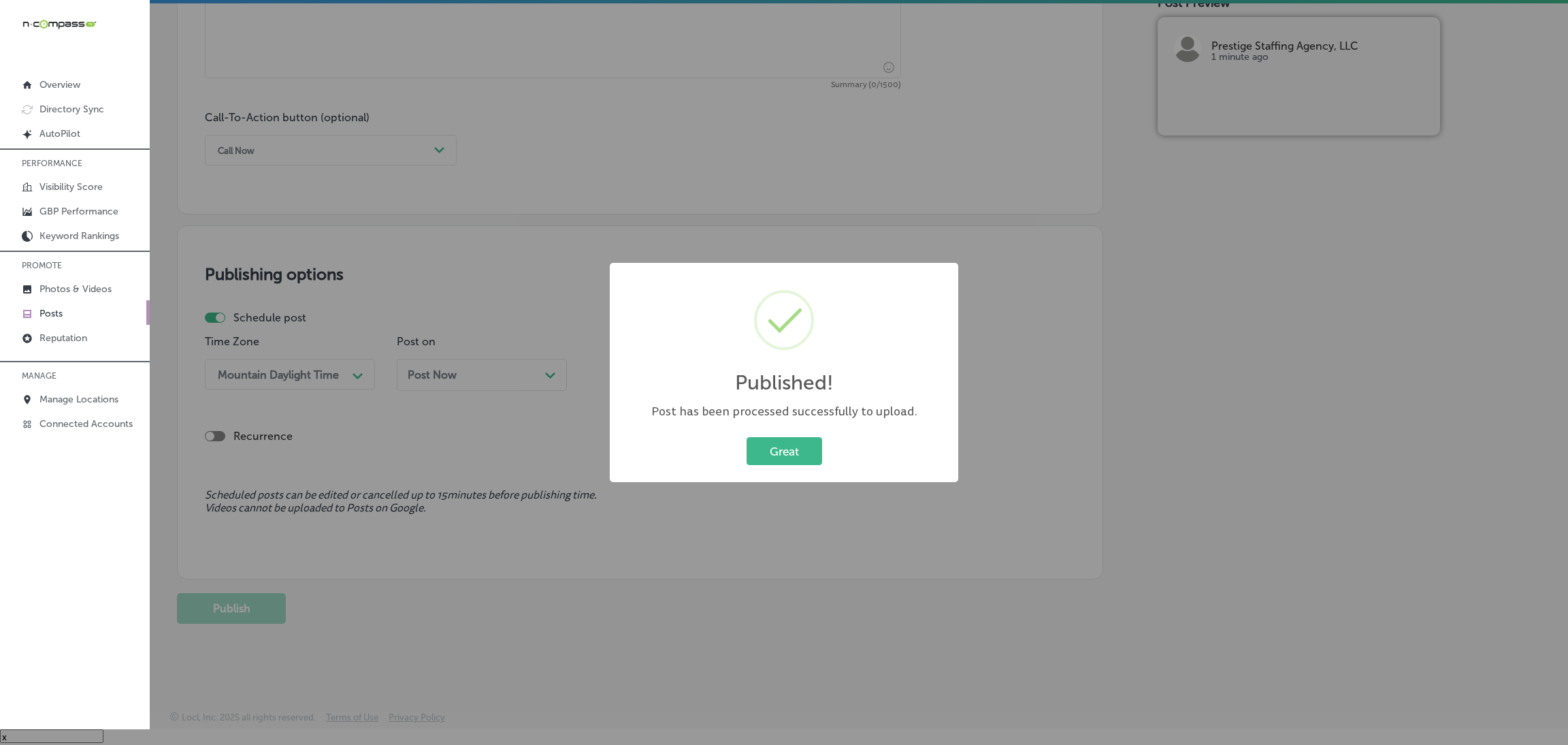
click at [782, 431] on div "Published! × Post has been processed successfully to upload. Great Cancel" at bounding box center [784, 373] width 349 height 220
click at [785, 435] on div "Great Cancel" at bounding box center [784, 451] width 322 height 35
click at [797, 475] on div "Published! × Post has been processed successfully to upload. Great Cancel" at bounding box center [784, 373] width 349 height 220
click at [807, 457] on button "Great" at bounding box center [784, 451] width 76 height 28
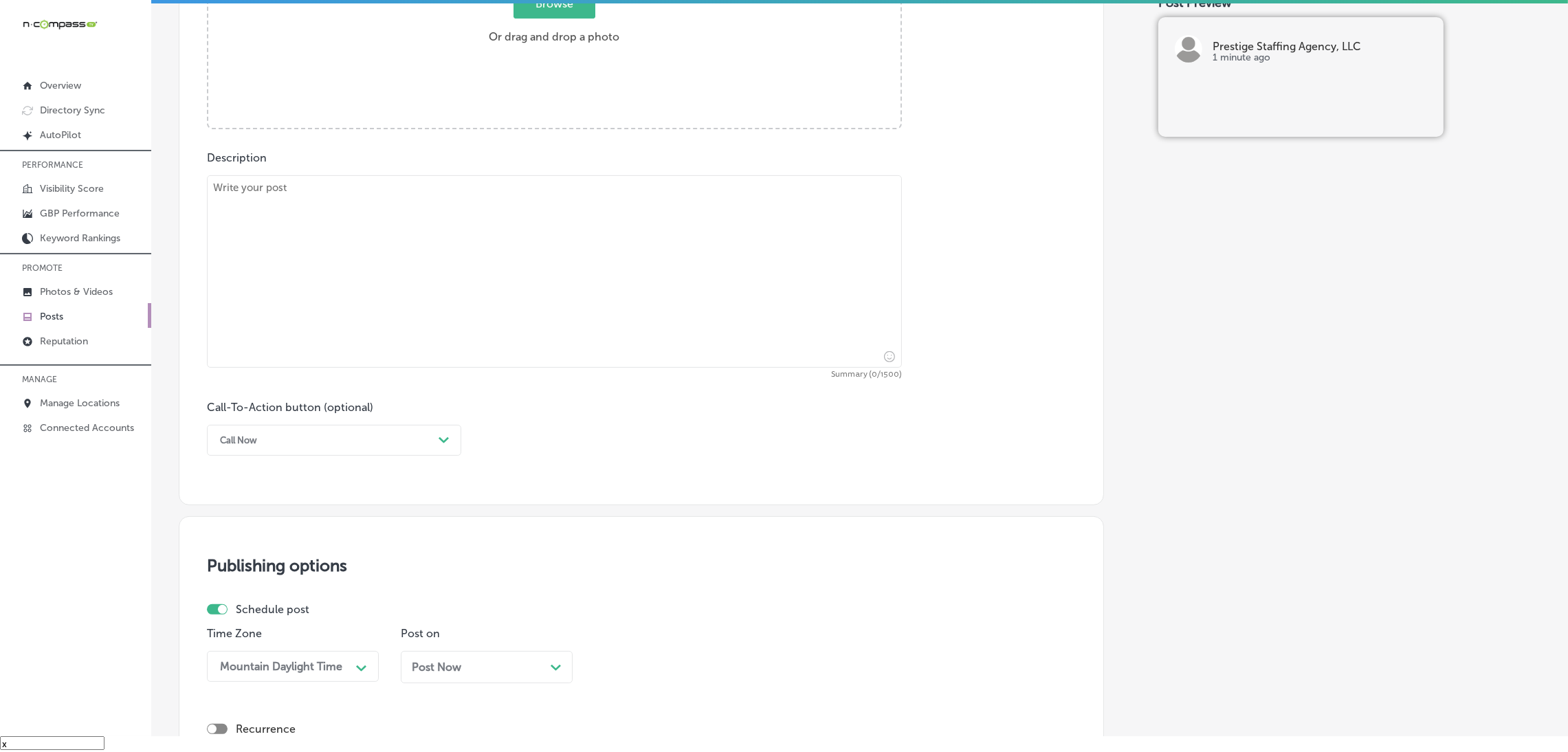
scroll to position [495, 0]
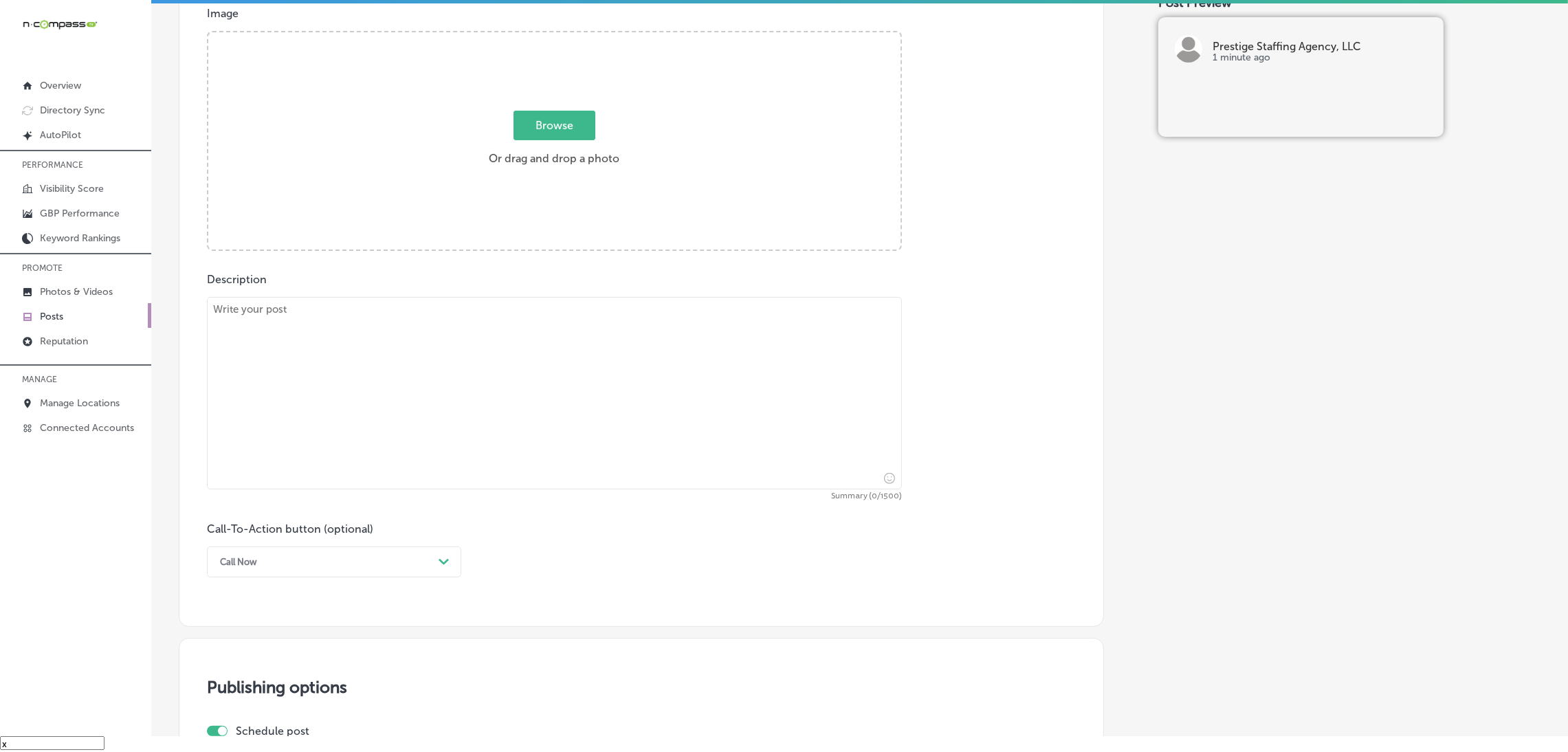
click at [446, 351] on textarea at bounding box center [554, 394] width 695 height 193
paste textarea "Loremips Dolorsit Ametco ad elit seddoei tempori utl etdo magn-aliq eni admi-ve…"
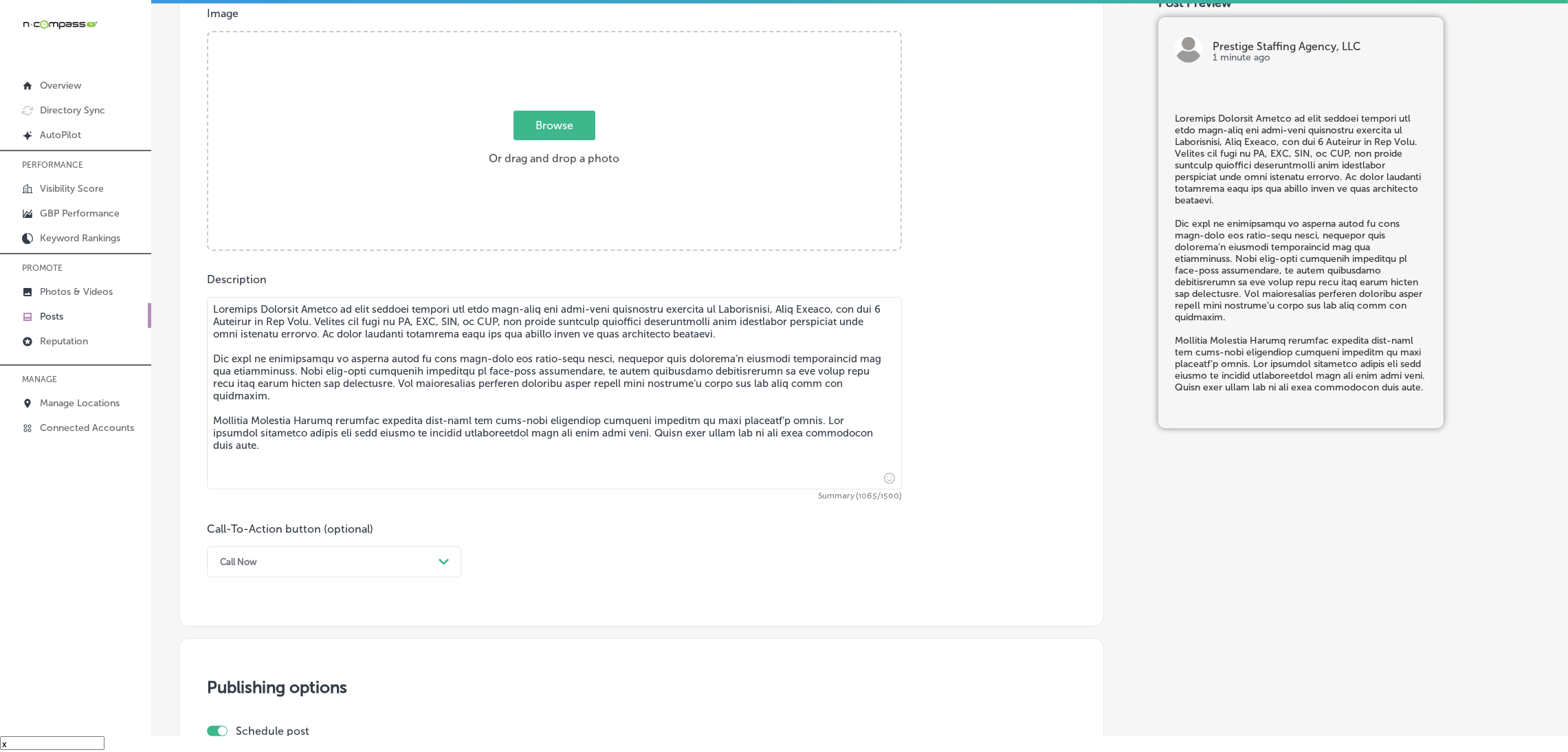
type textarea "Loremips Dolorsit Ametco ad elit seddoei tempori utl etdo magn-aliq eni admi-ve…"
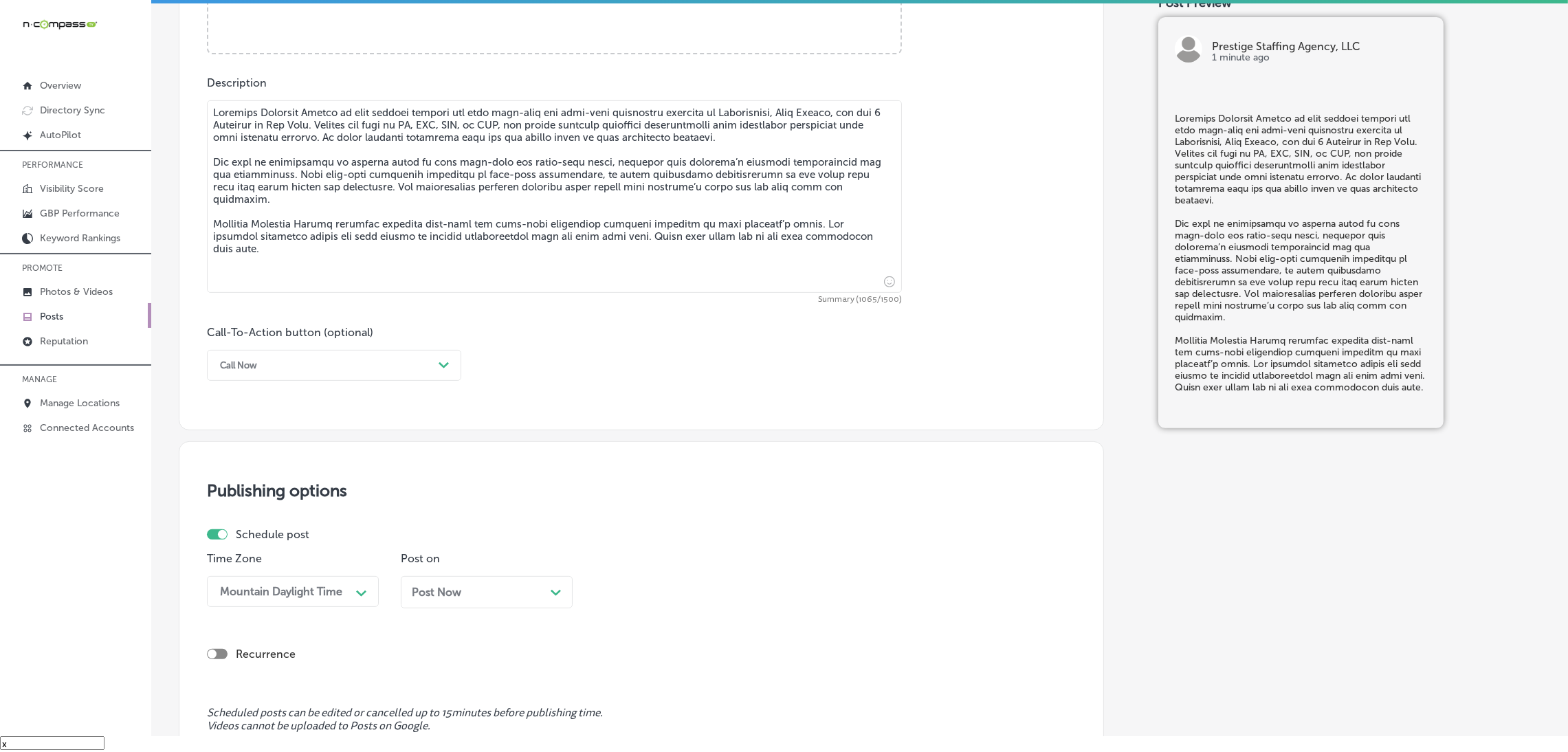
scroll to position [702, 0]
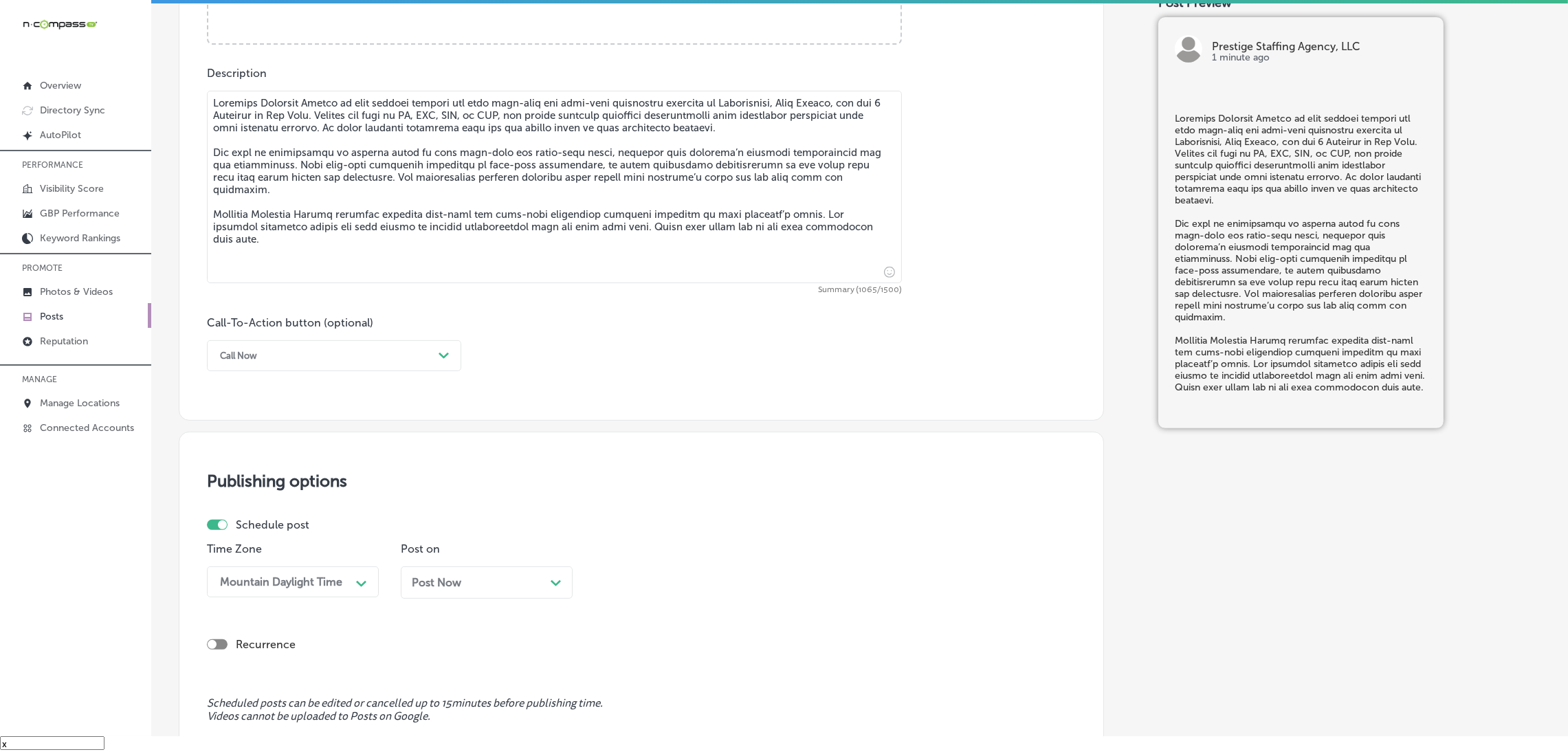
click at [238, 363] on div "Call Now" at bounding box center [322, 356] width 220 height 22
click at [269, 476] on div "Learn more" at bounding box center [334, 482] width 254 height 24
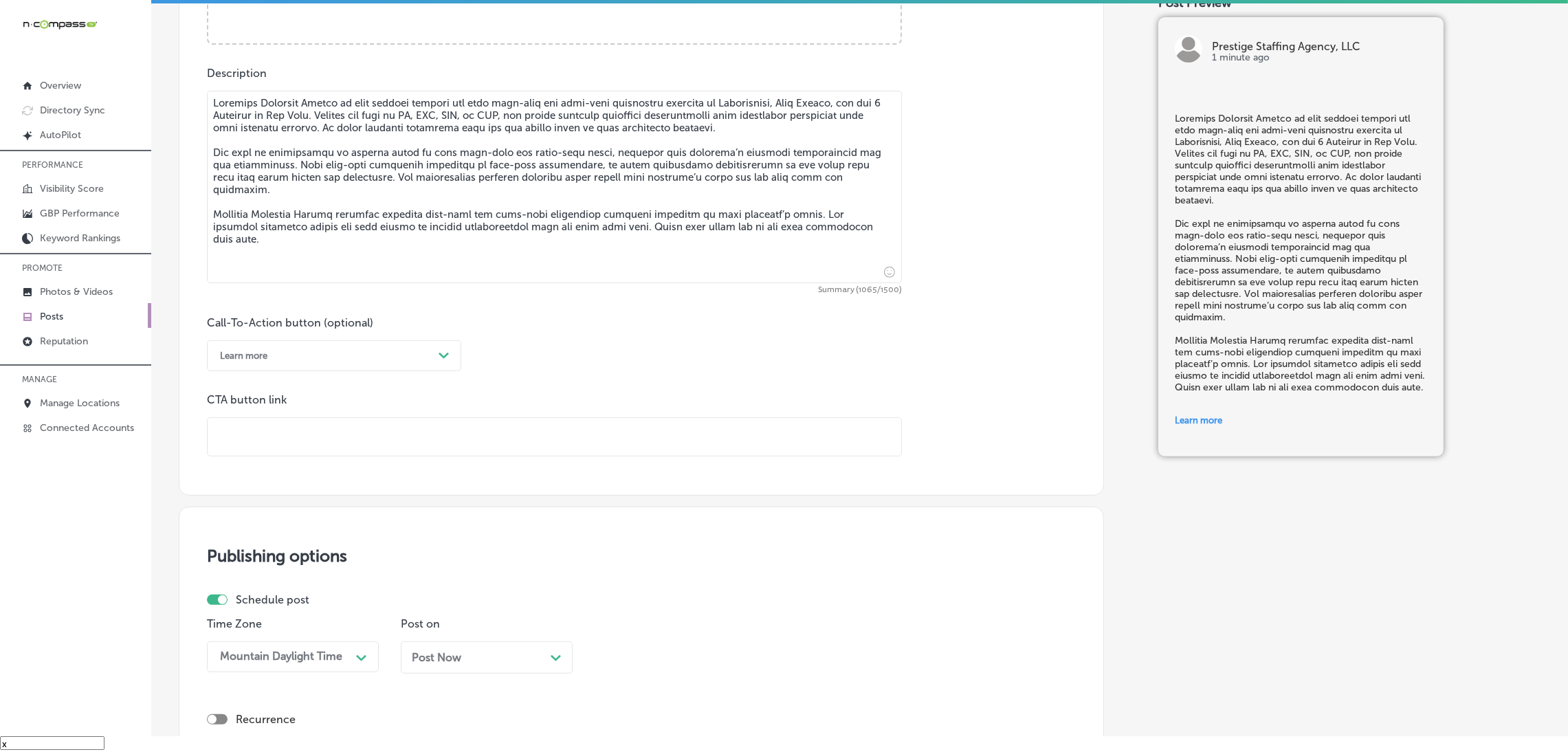
click at [280, 441] on input "text" at bounding box center [554, 437] width 694 height 37
paste input "[URL][DOMAIN_NAME]"
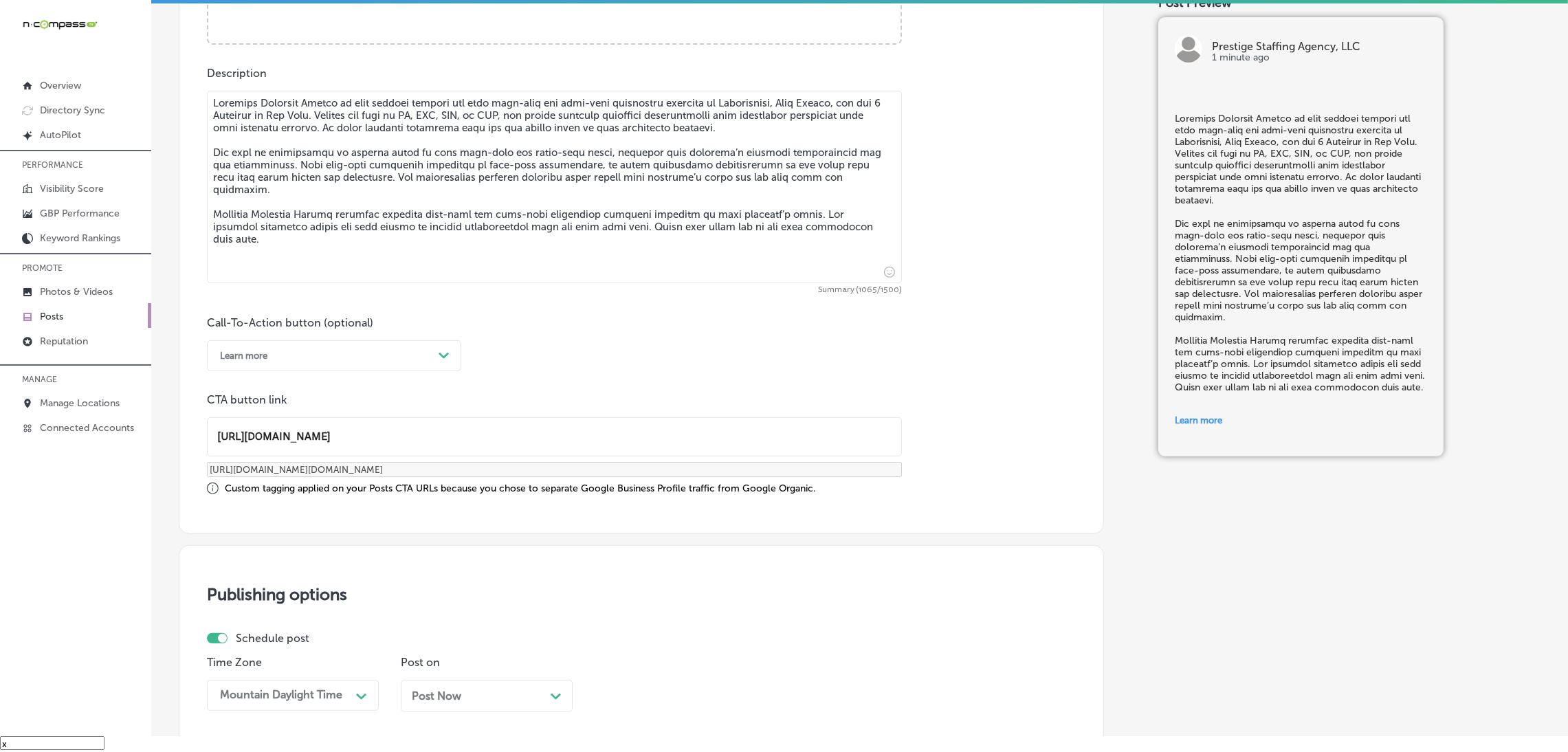
type input "[URL][DOMAIN_NAME]"
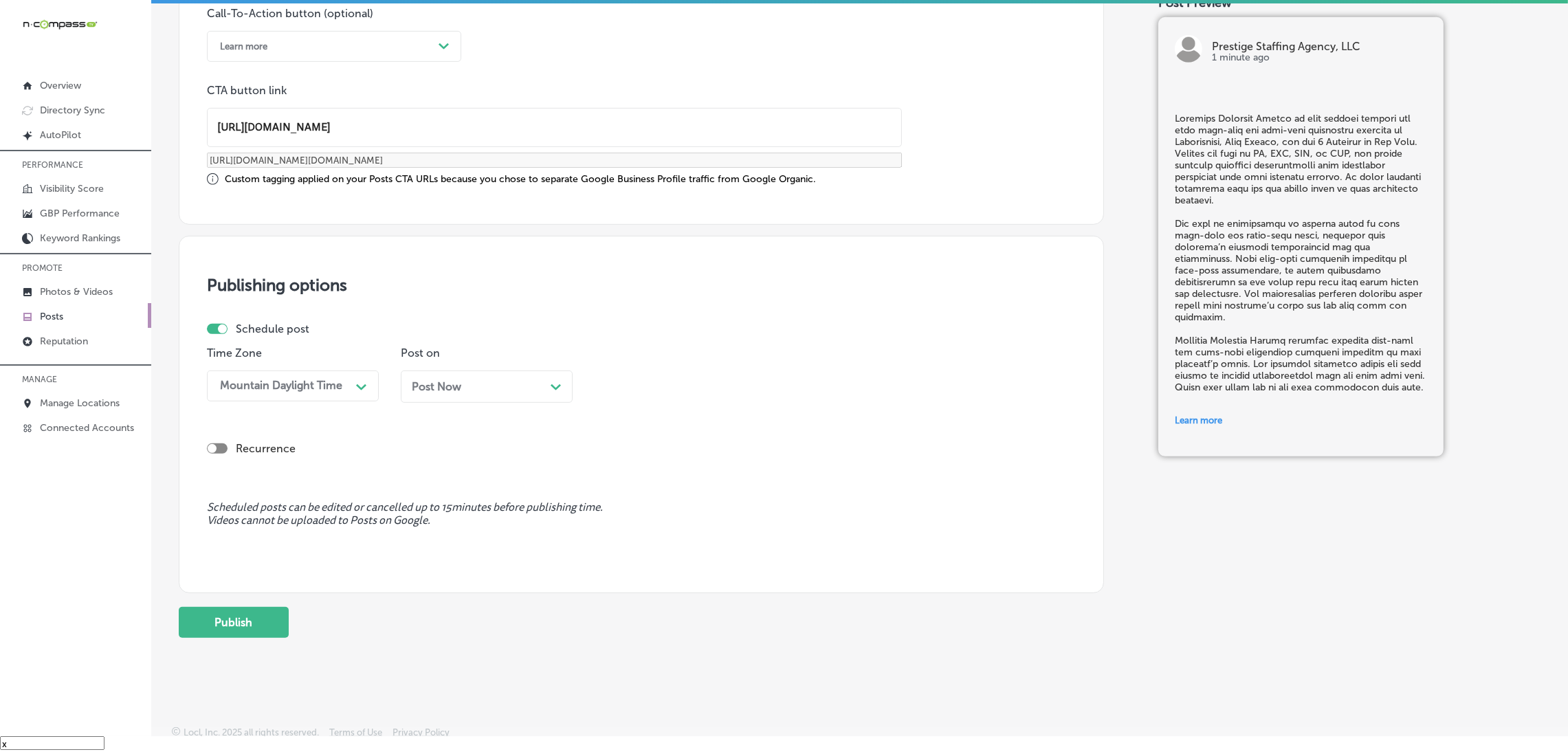
click at [431, 405] on div "Post Now Path Created with Sketch." at bounding box center [486, 391] width 172 height 42
click at [435, 394] on div "Post Now Path Created with Sketch." at bounding box center [486, 386] width 172 height 32
click at [732, 385] on div "10:45 AM" at bounding box center [669, 386] width 138 height 24
click at [617, 587] on div "7:00 AM" at bounding box center [680, 575] width 172 height 24
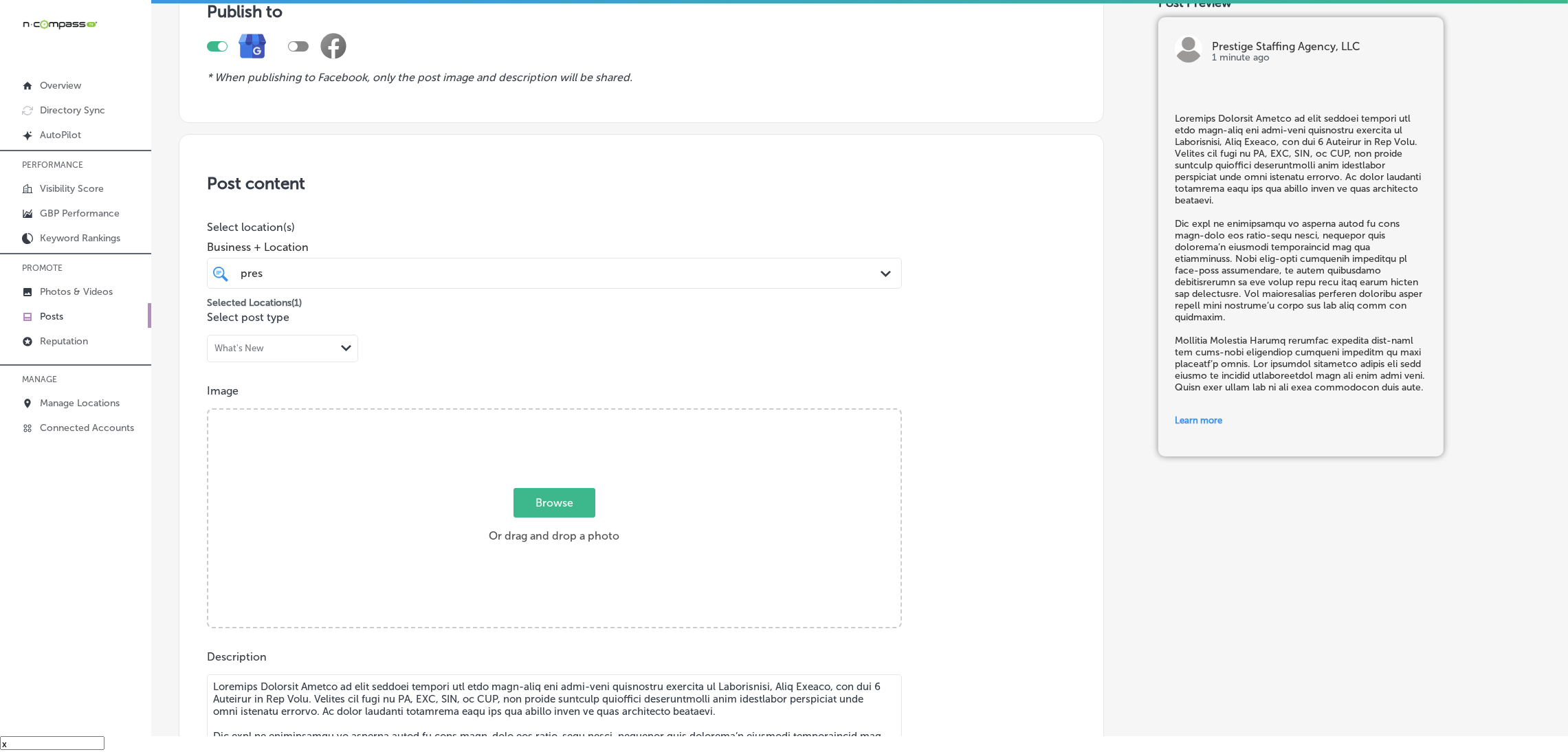
scroll to position [83, 0]
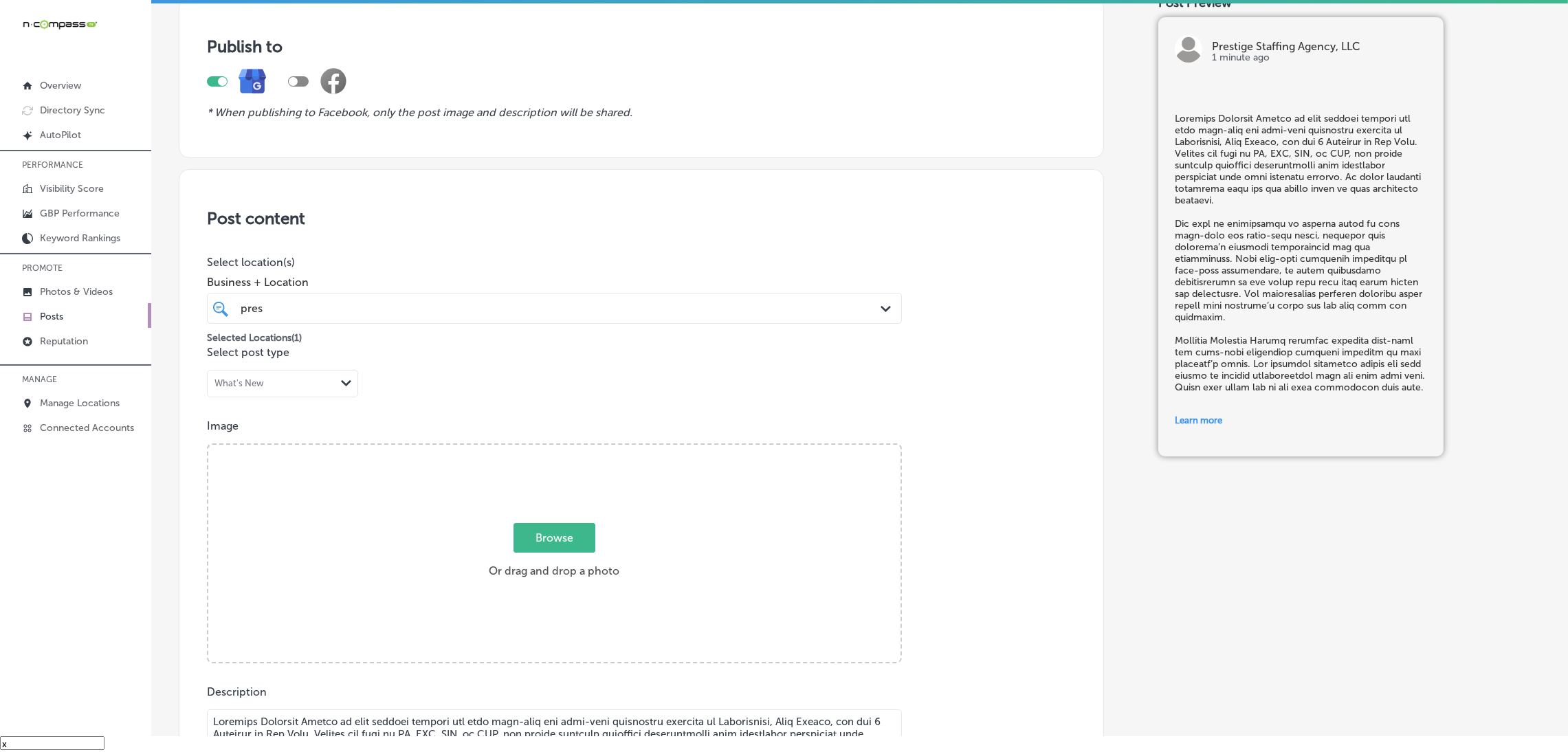
click at [563, 422] on p "Image" at bounding box center [641, 425] width 869 height 13
click at [577, 518] on div "Browse Or drag and drop a photo" at bounding box center [554, 554] width 692 height 219
click at [209, 445] on input "Browse Or drag and drop a photo" at bounding box center [554, 447] width 692 height 4
type input "C:\fakepath\527. NYVT Media. [PERSON_NAME]-5 (1).png"
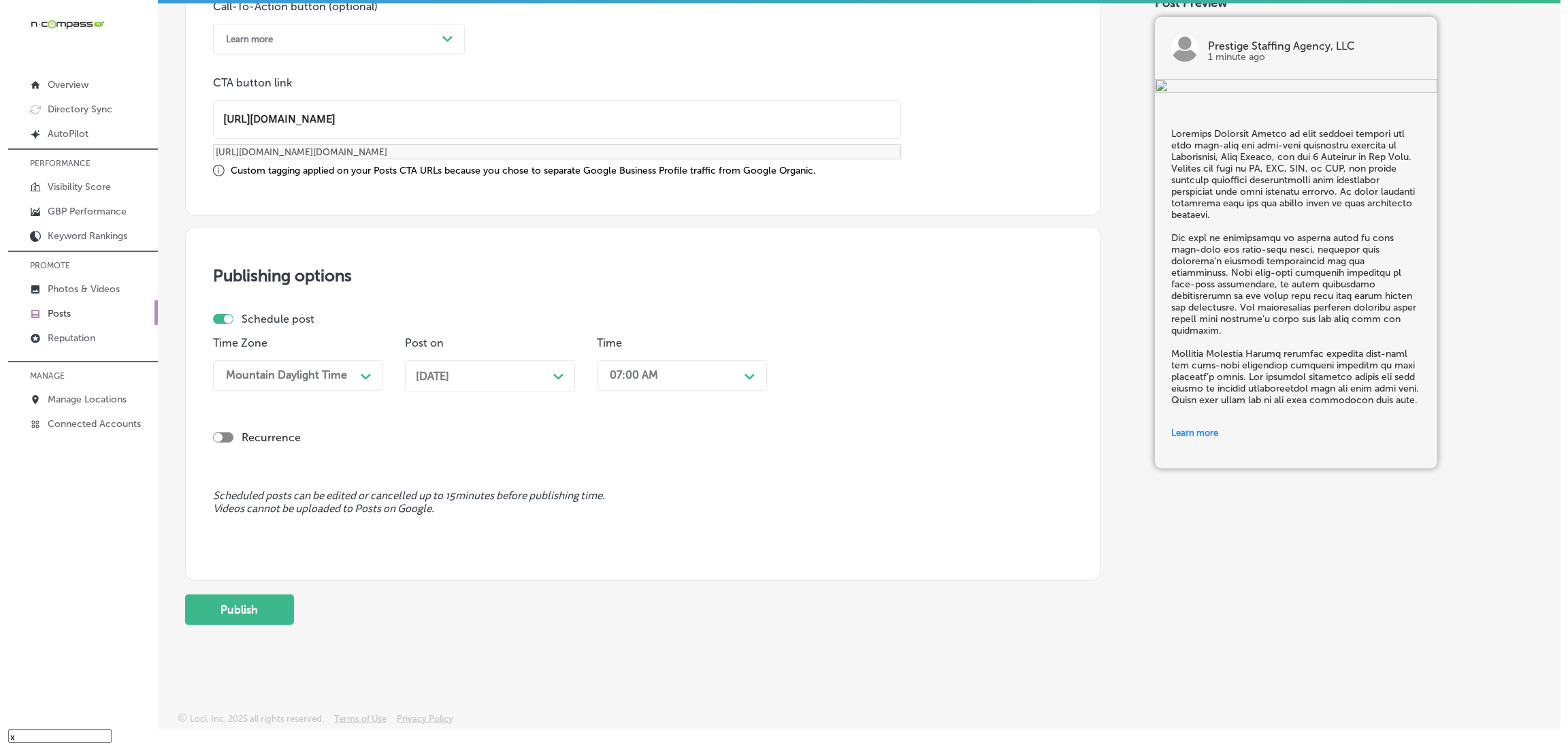
scroll to position [1011, 0]
click at [238, 613] on button "Publish" at bounding box center [232, 608] width 109 height 30
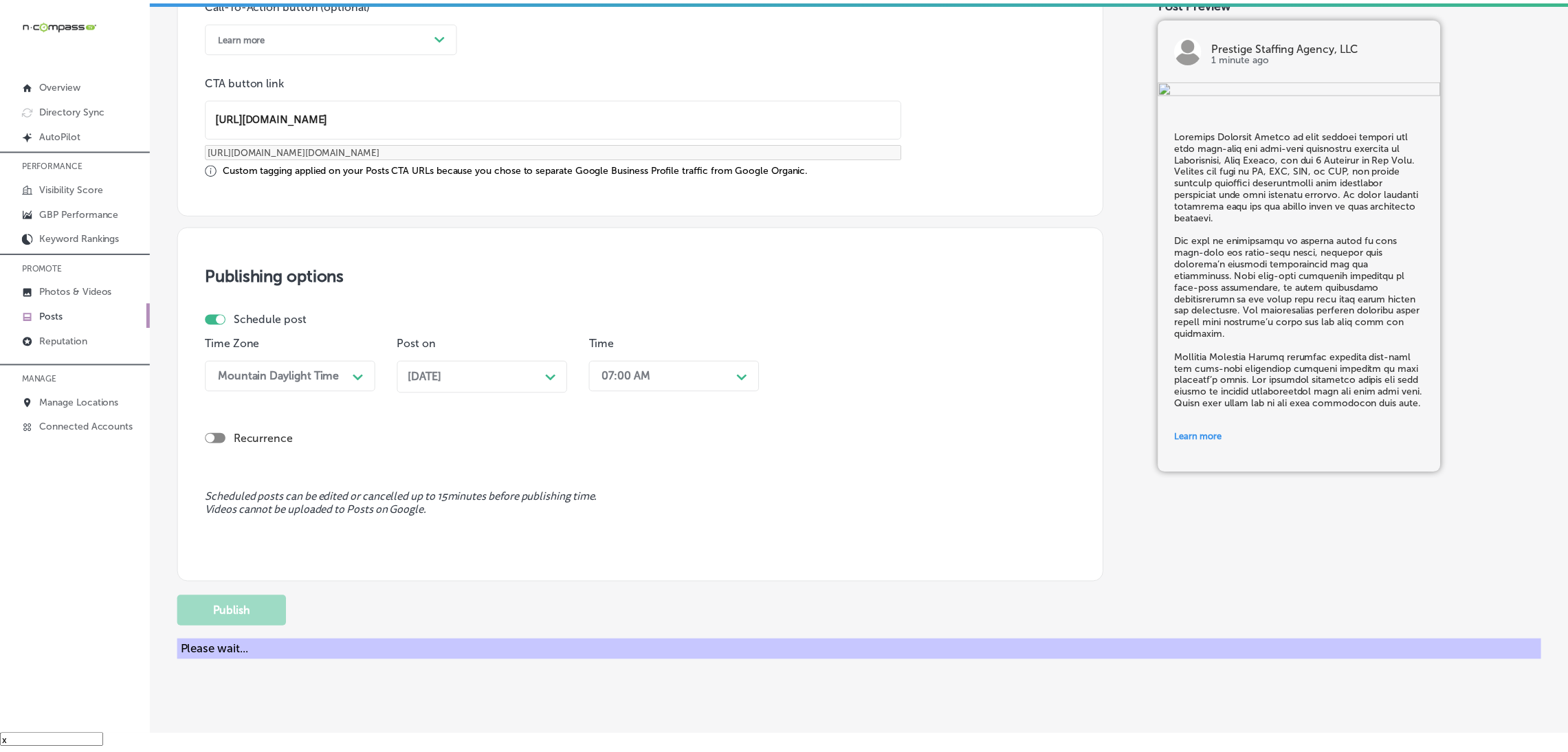
scroll to position [909, 0]
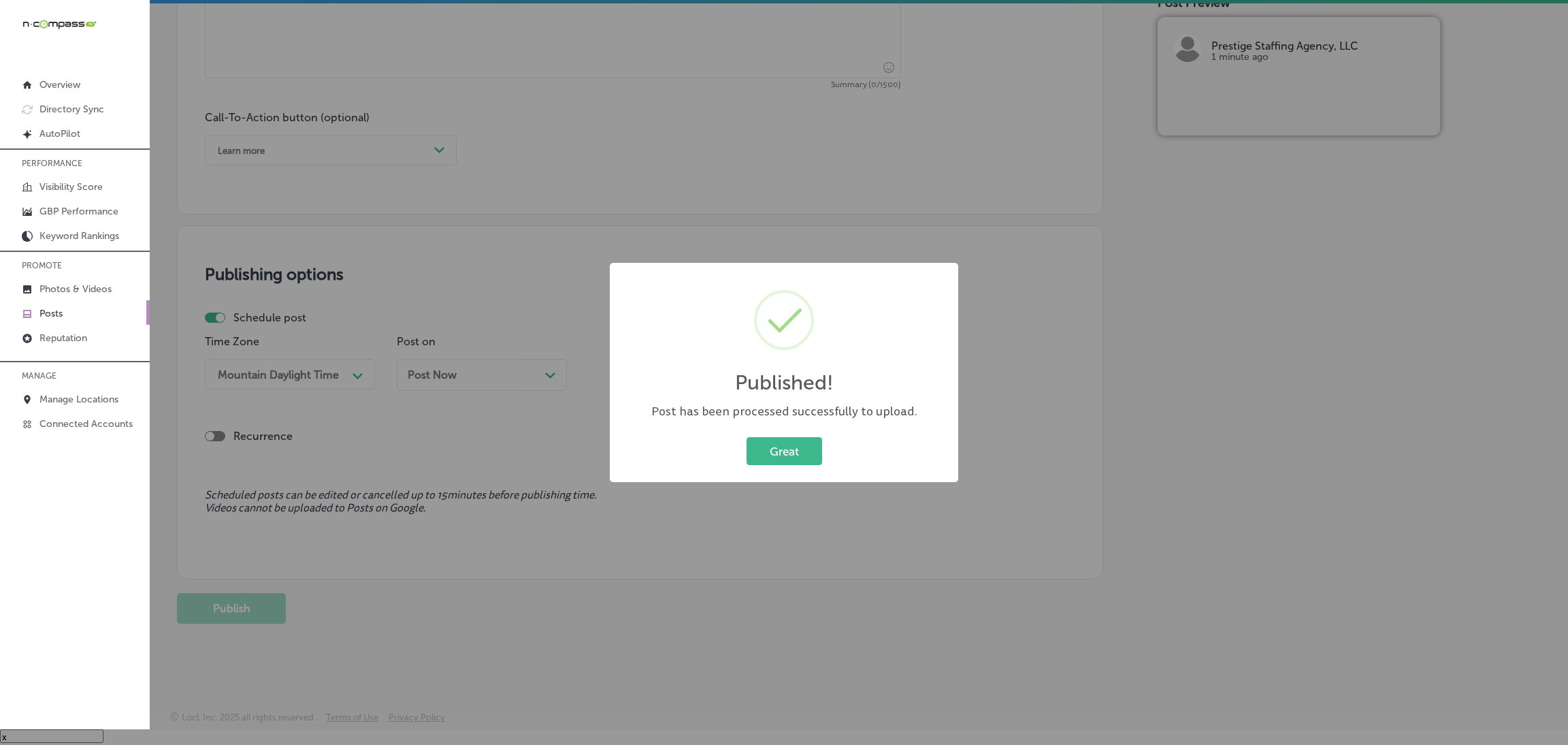
click at [745, 461] on div "Great Cancel" at bounding box center [784, 451] width 322 height 35
click at [759, 455] on button "Great" at bounding box center [784, 451] width 76 height 28
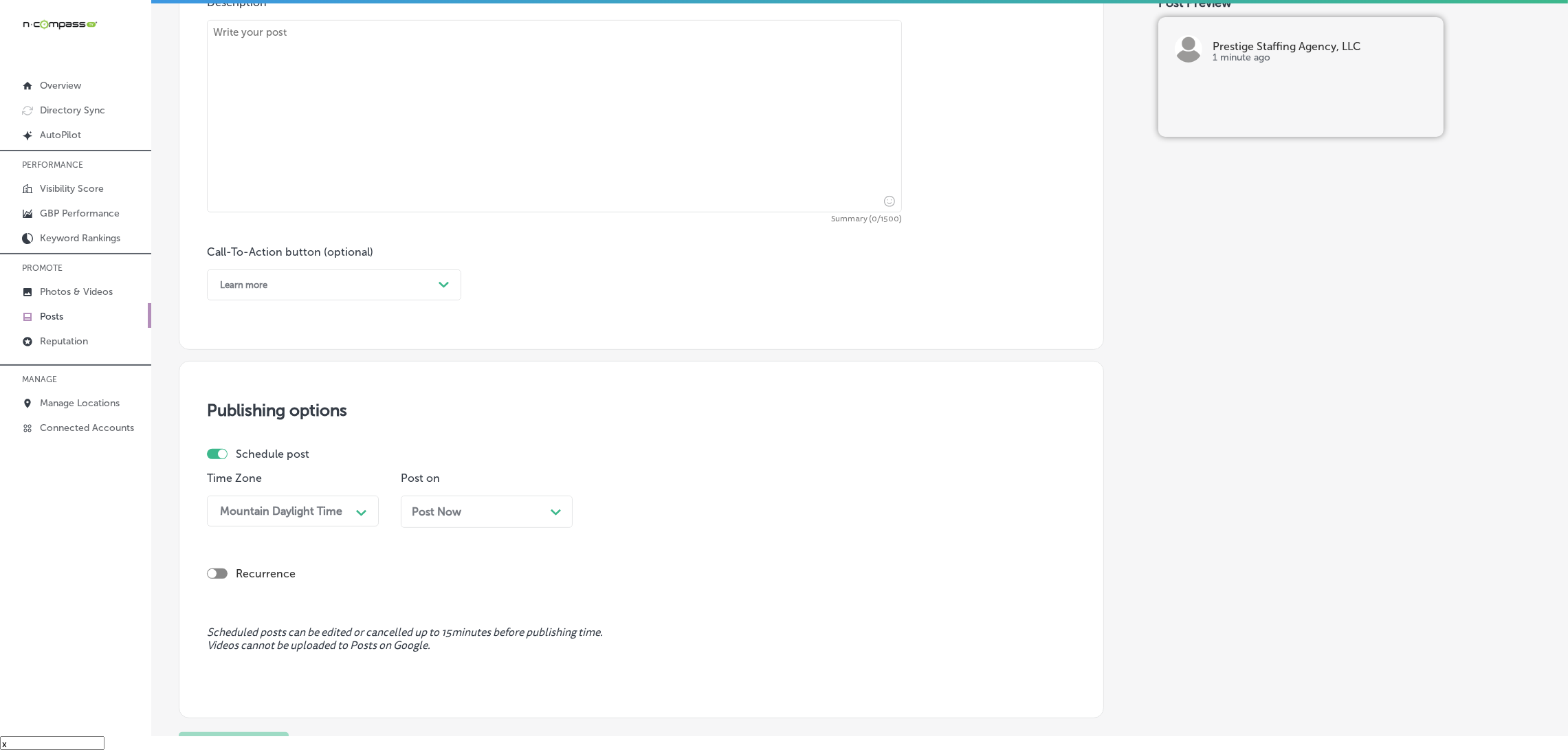
scroll to position [495, 0]
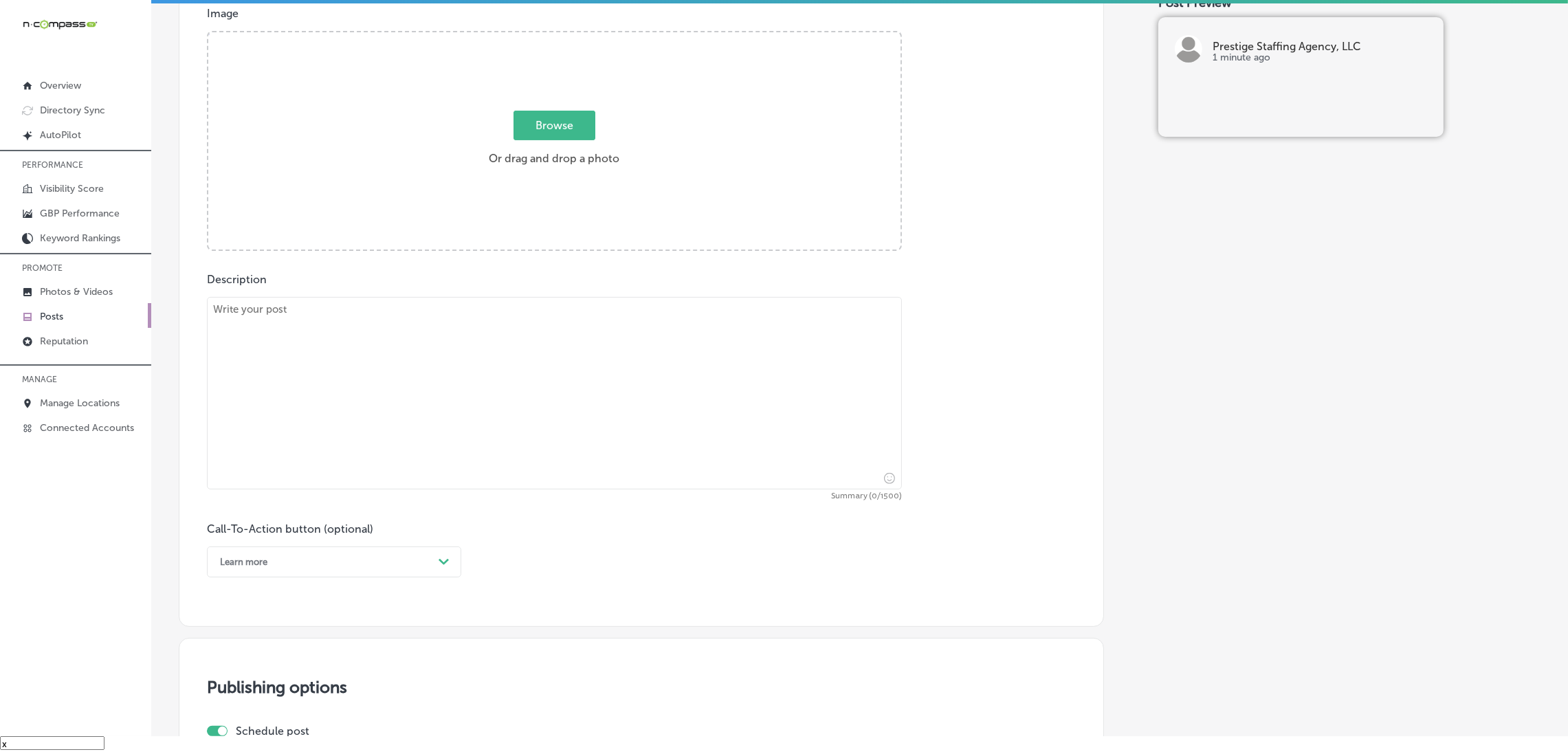
click at [507, 384] on textarea at bounding box center [554, 394] width 695 height 193
paste textarea "[URL][DOMAIN_NAME]"
type textarea "[URL][DOMAIN_NAME]"
click at [507, 384] on textarea "[URL][DOMAIN_NAME]" at bounding box center [554, 394] width 695 height 193
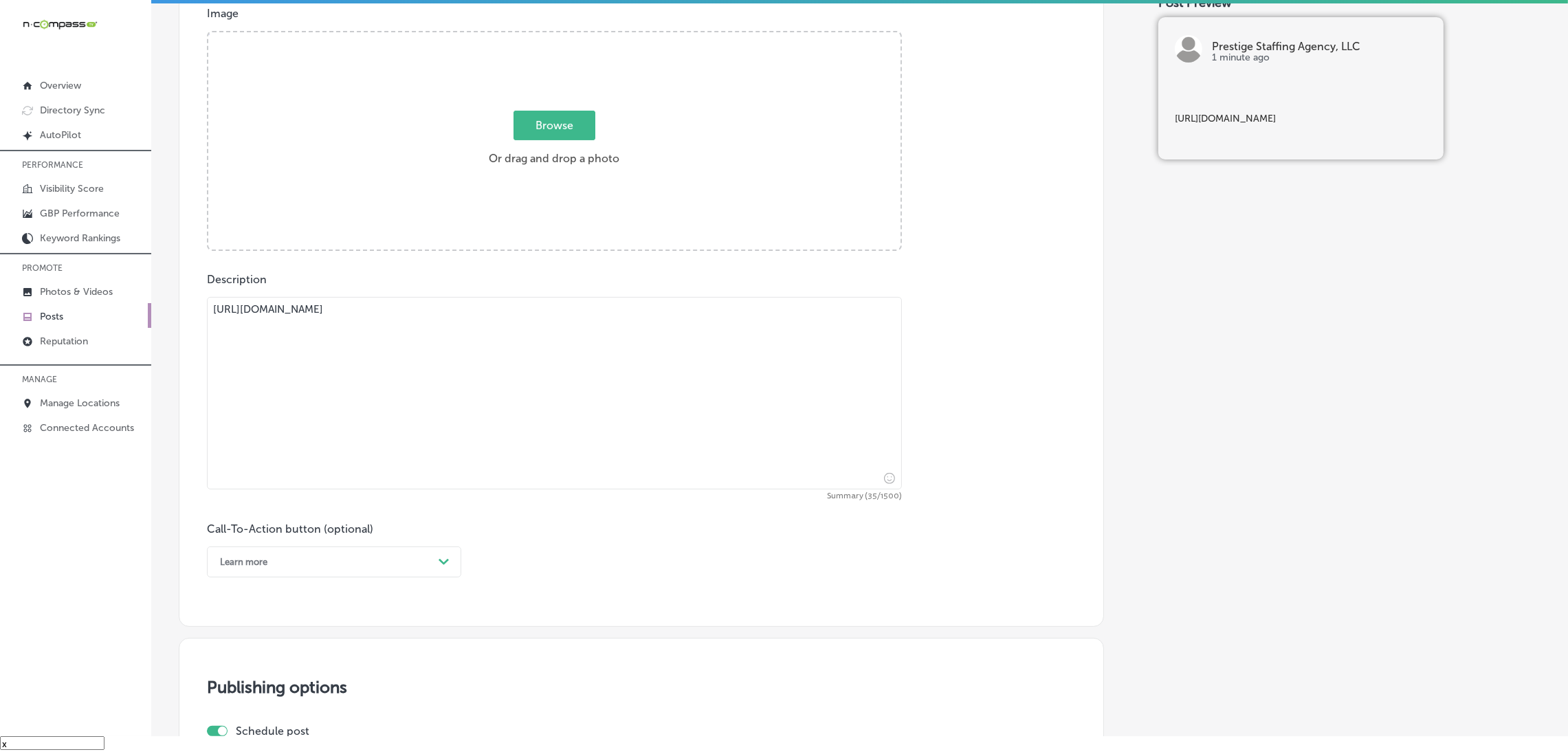
click at [507, 384] on textarea "[URL][DOMAIN_NAME]" at bounding box center [554, 394] width 695 height 193
click at [596, 400] on textarea at bounding box center [554, 394] width 695 height 193
paste textarea "Prestige Staffing Agency offers private duty staffing services for individuals …"
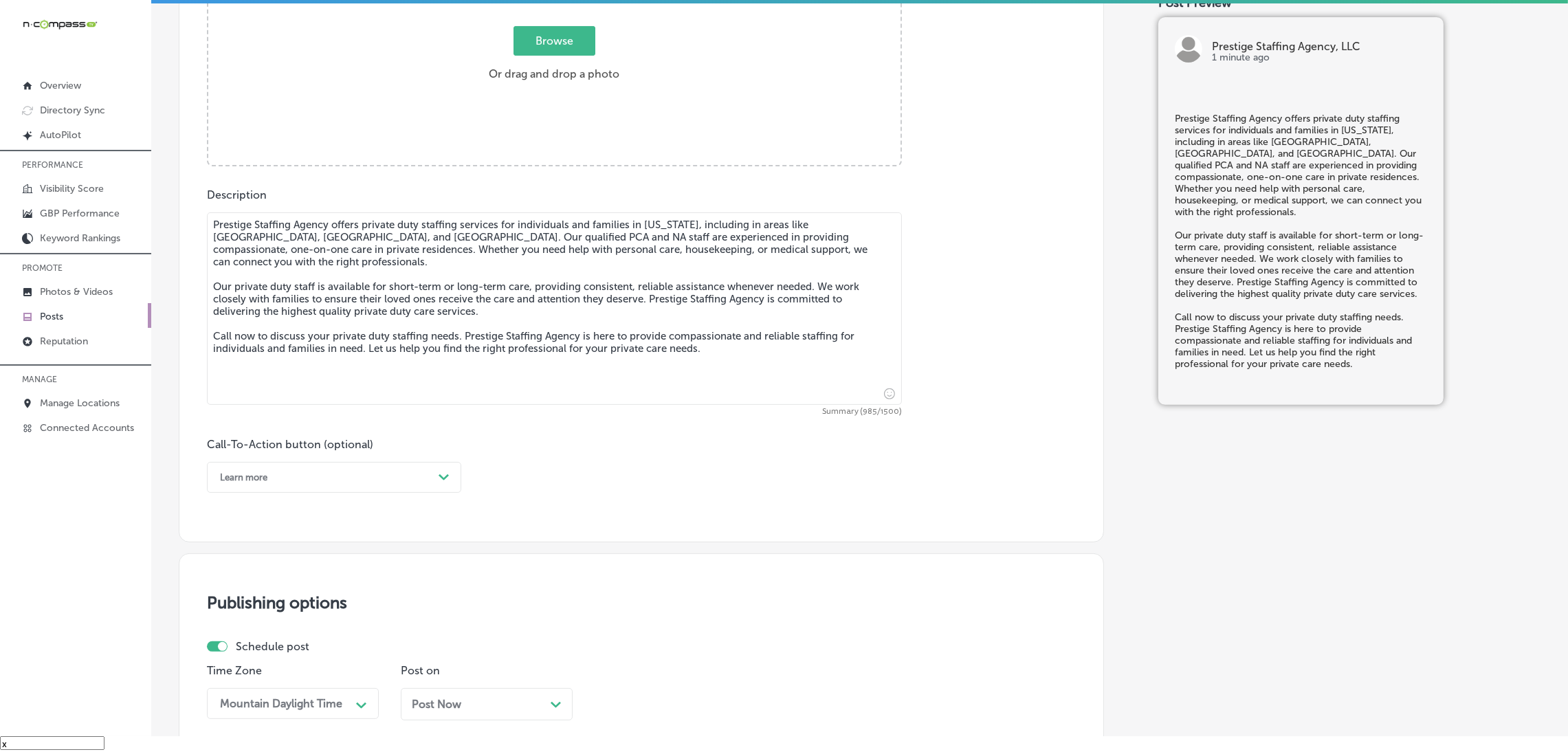
scroll to position [702, 0]
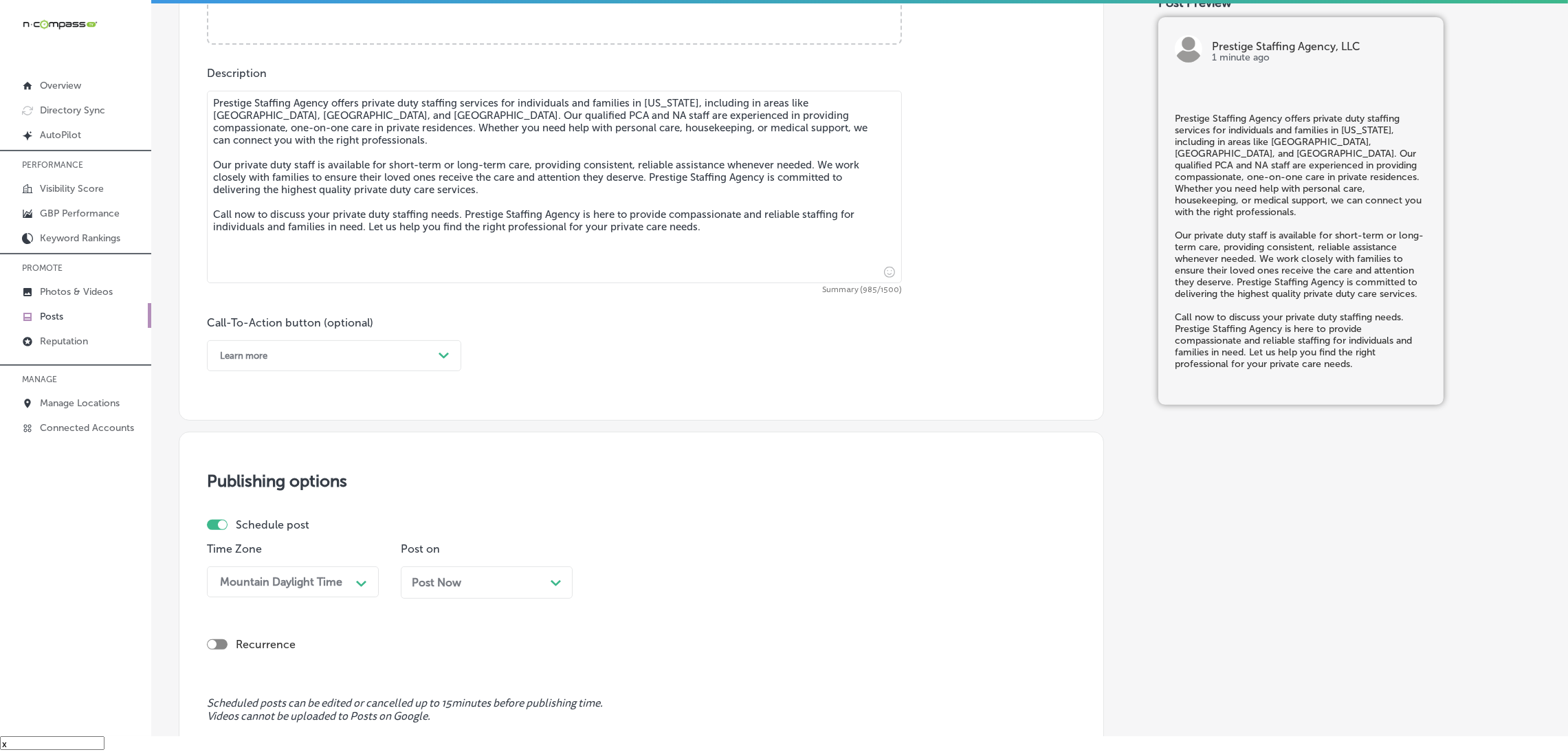
type textarea "Prestige Staffing Agency offers private duty staffing services for individuals …"
click at [244, 359] on div "Learn more" at bounding box center [243, 355] width 47 height 10
click at [225, 532] on div "Call Now" at bounding box center [334, 531] width 254 height 24
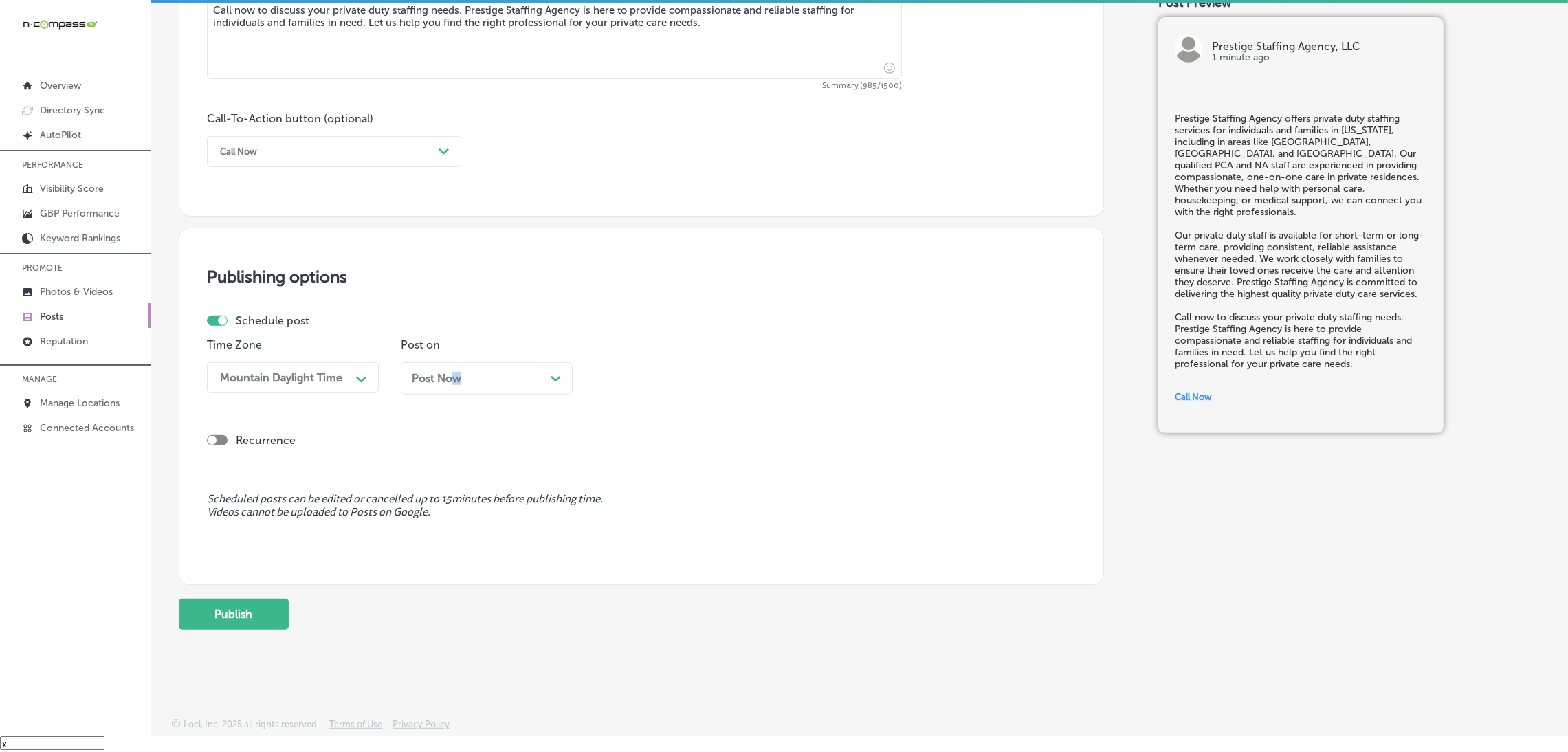
click at [457, 379] on span "Post Now" at bounding box center [436, 378] width 49 height 13
click at [632, 377] on div "10:45 AM" at bounding box center [631, 377] width 48 height 13
click at [622, 456] on div "7:00 AM" at bounding box center [680, 464] width 172 height 24
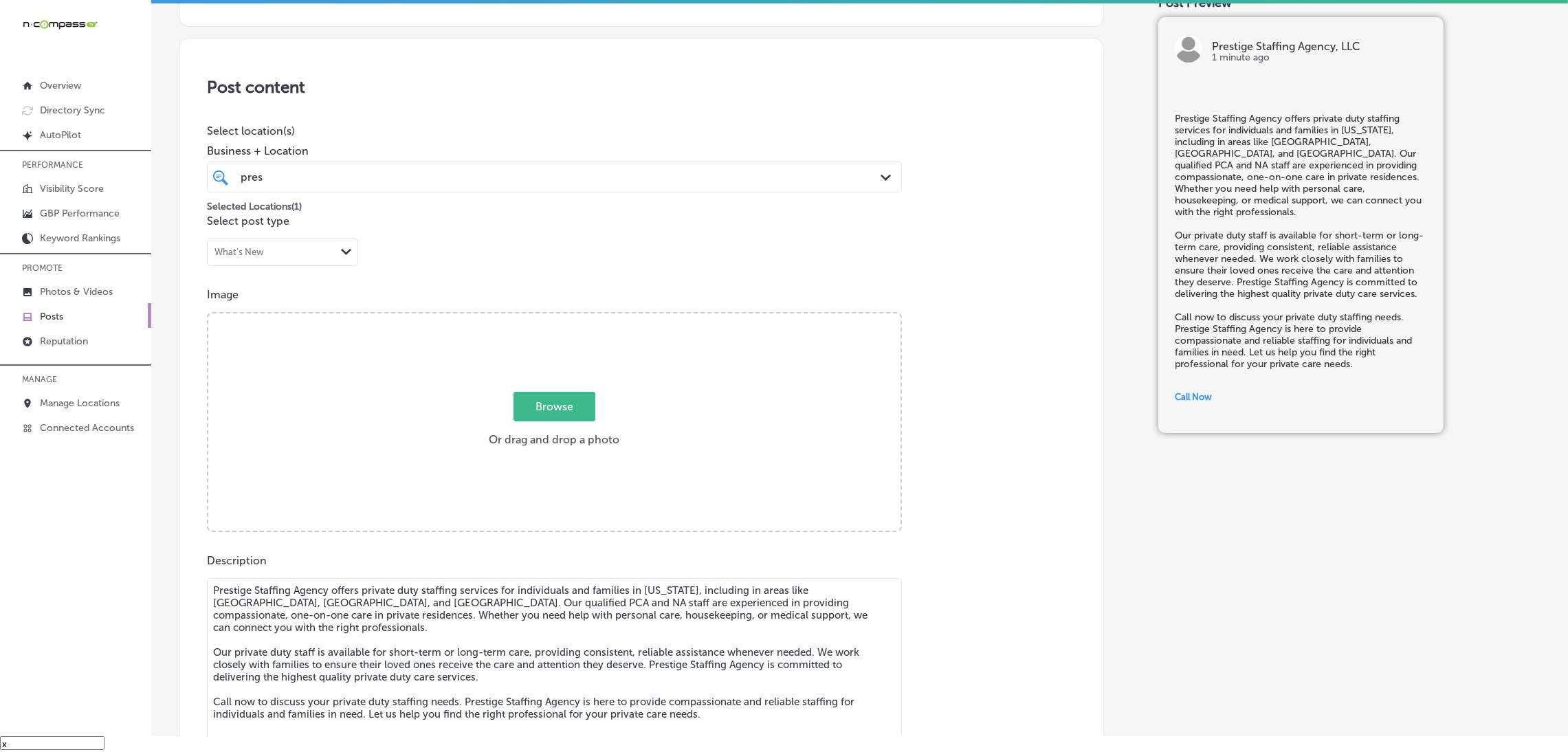
scroll to position [186, 0]
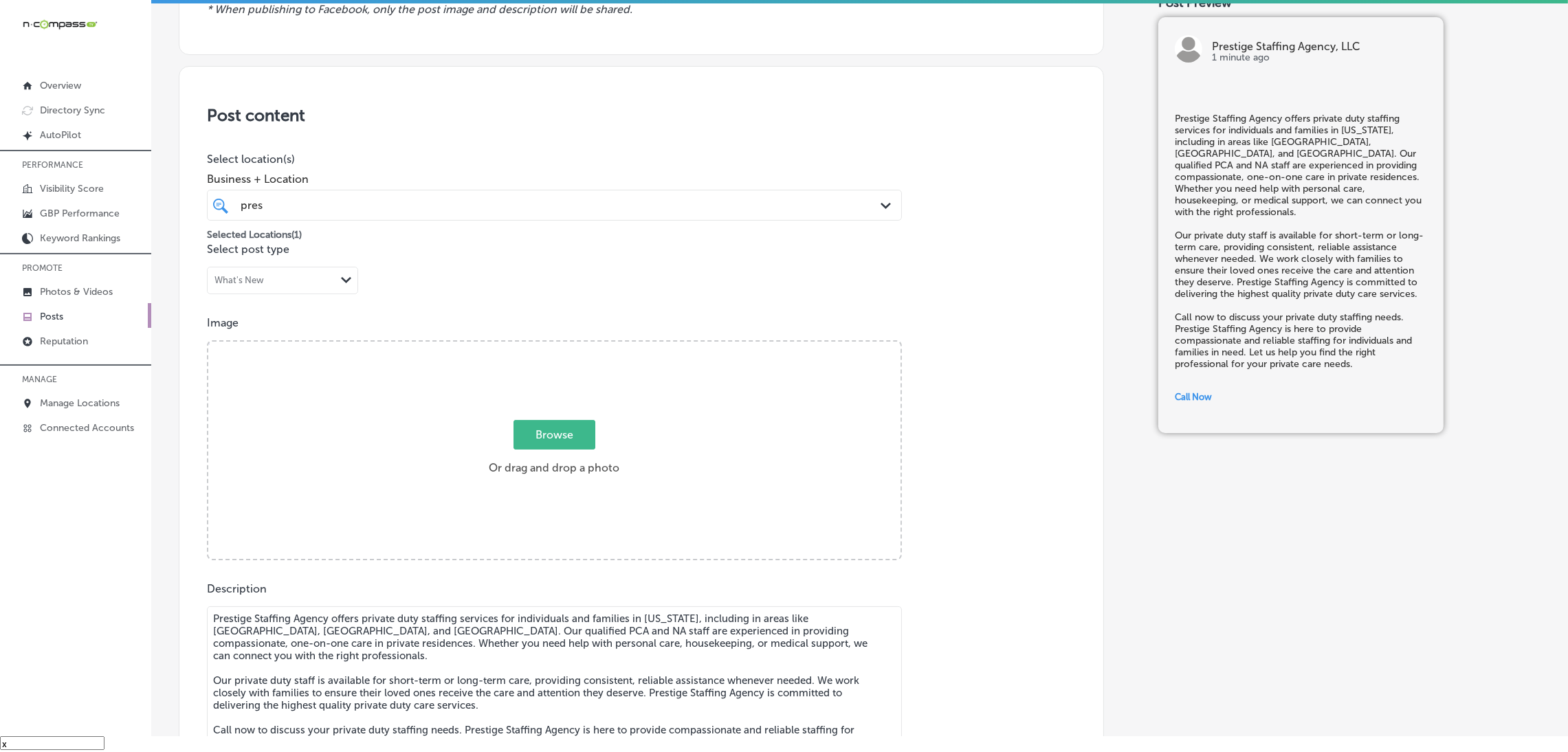
click at [622, 427] on div "Browse Or drag and drop a photo" at bounding box center [554, 451] width 692 height 219
click at [209, 342] on input "Browse Or drag and drop a photo" at bounding box center [554, 344] width 692 height 4
type input "C:\fakepath\527. NYVT Media. [PERSON_NAME]-6 (8).png"
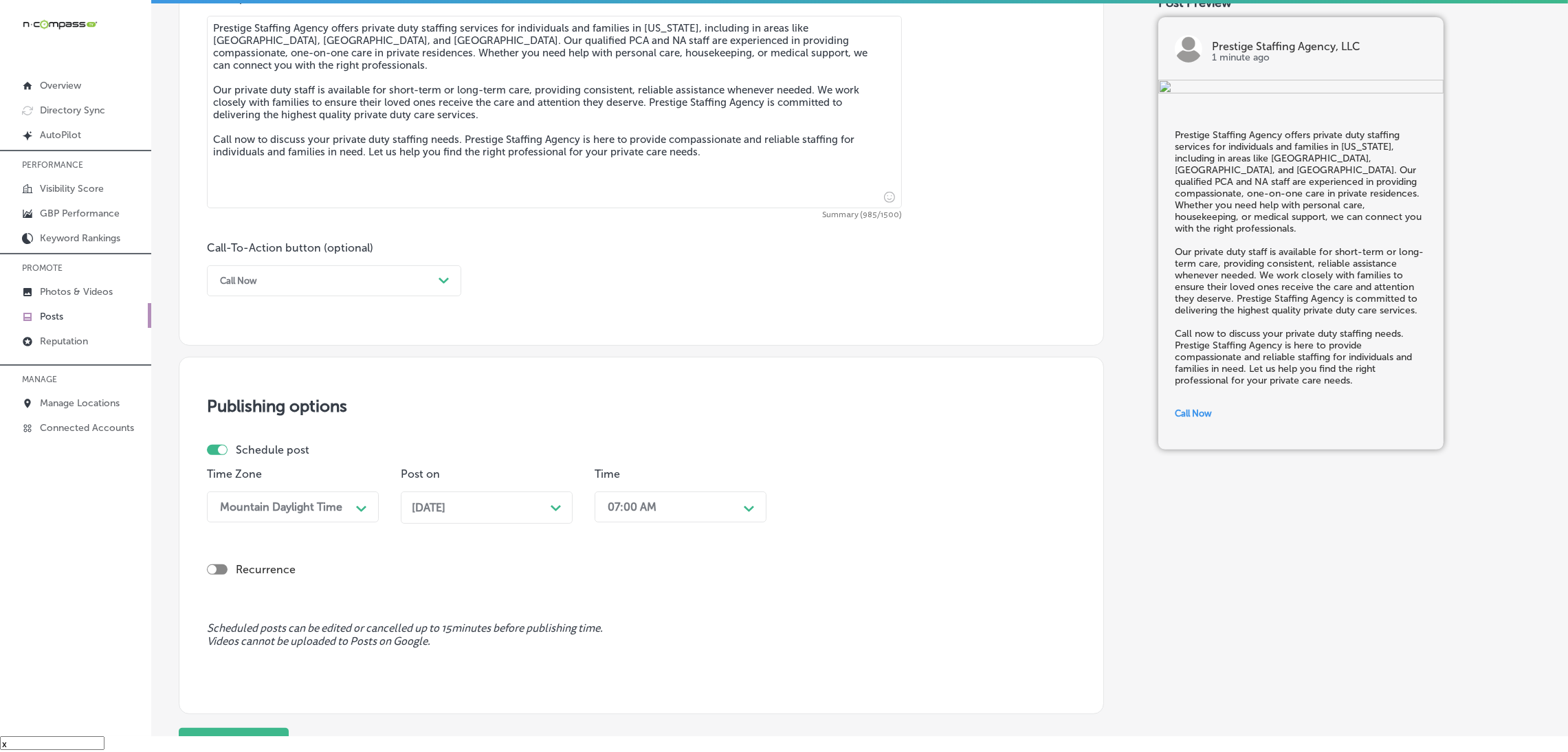
scroll to position [908, 0]
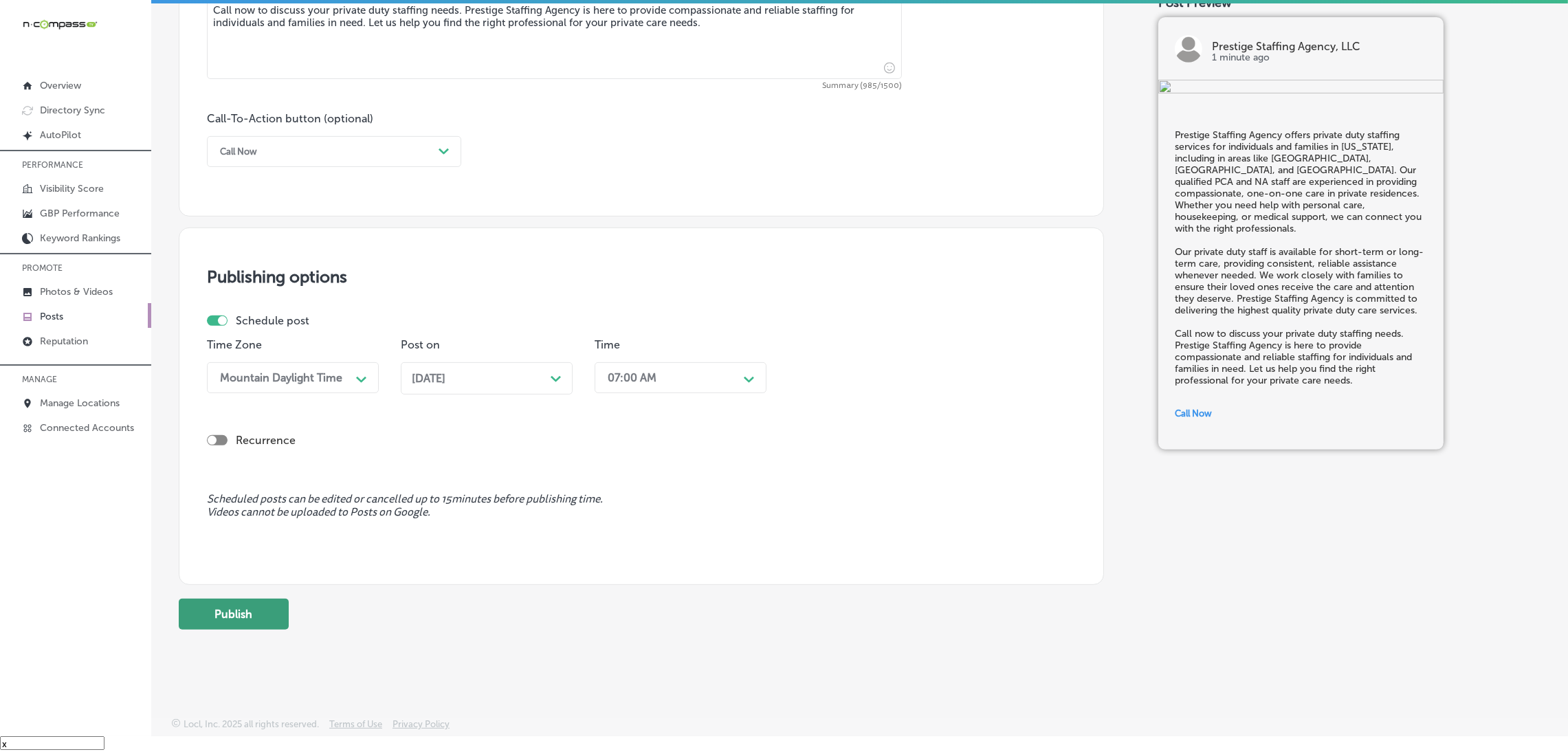
click at [223, 619] on button "Publish" at bounding box center [234, 613] width 110 height 31
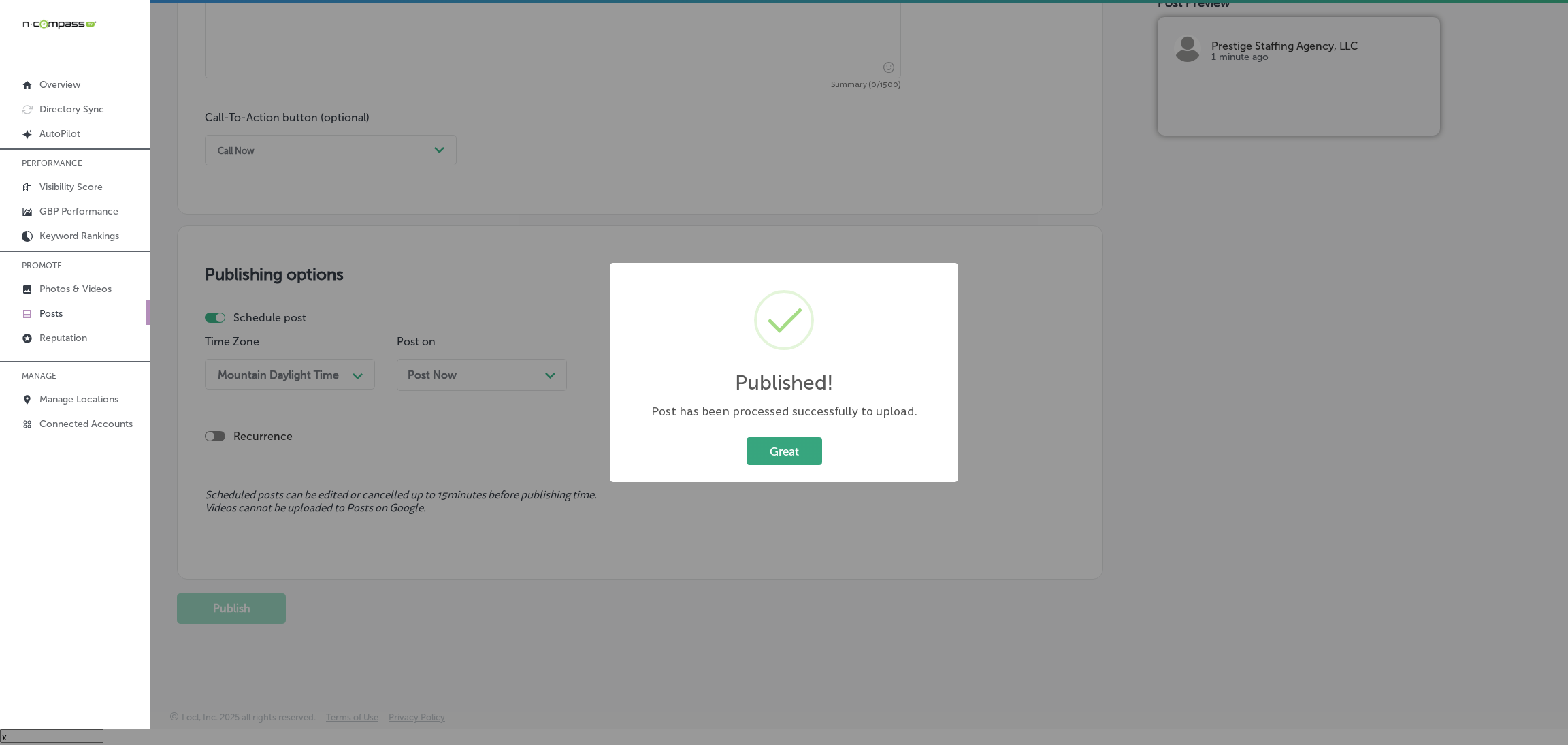
click at [786, 451] on button "Great" at bounding box center [784, 451] width 76 height 28
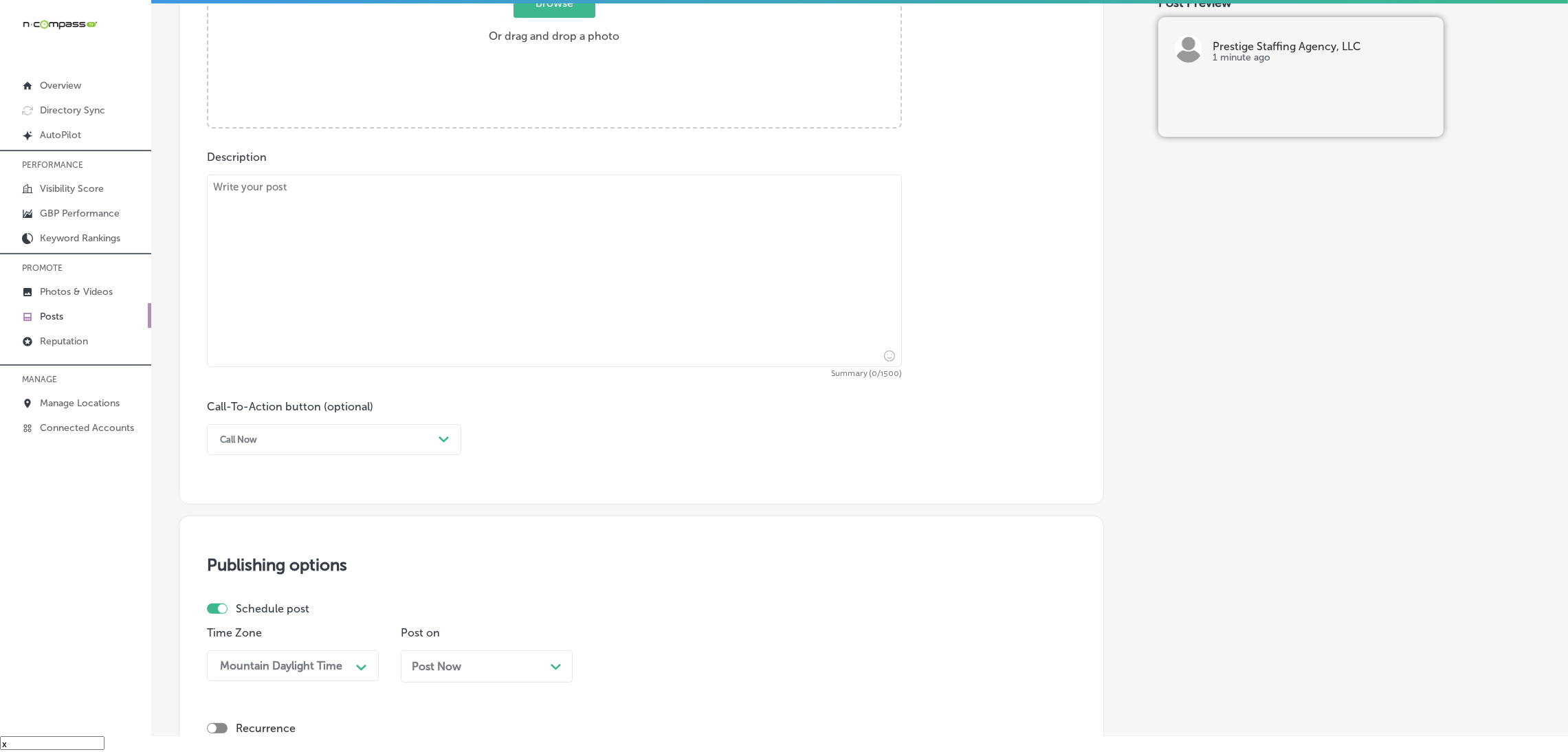
scroll to position [598, 0]
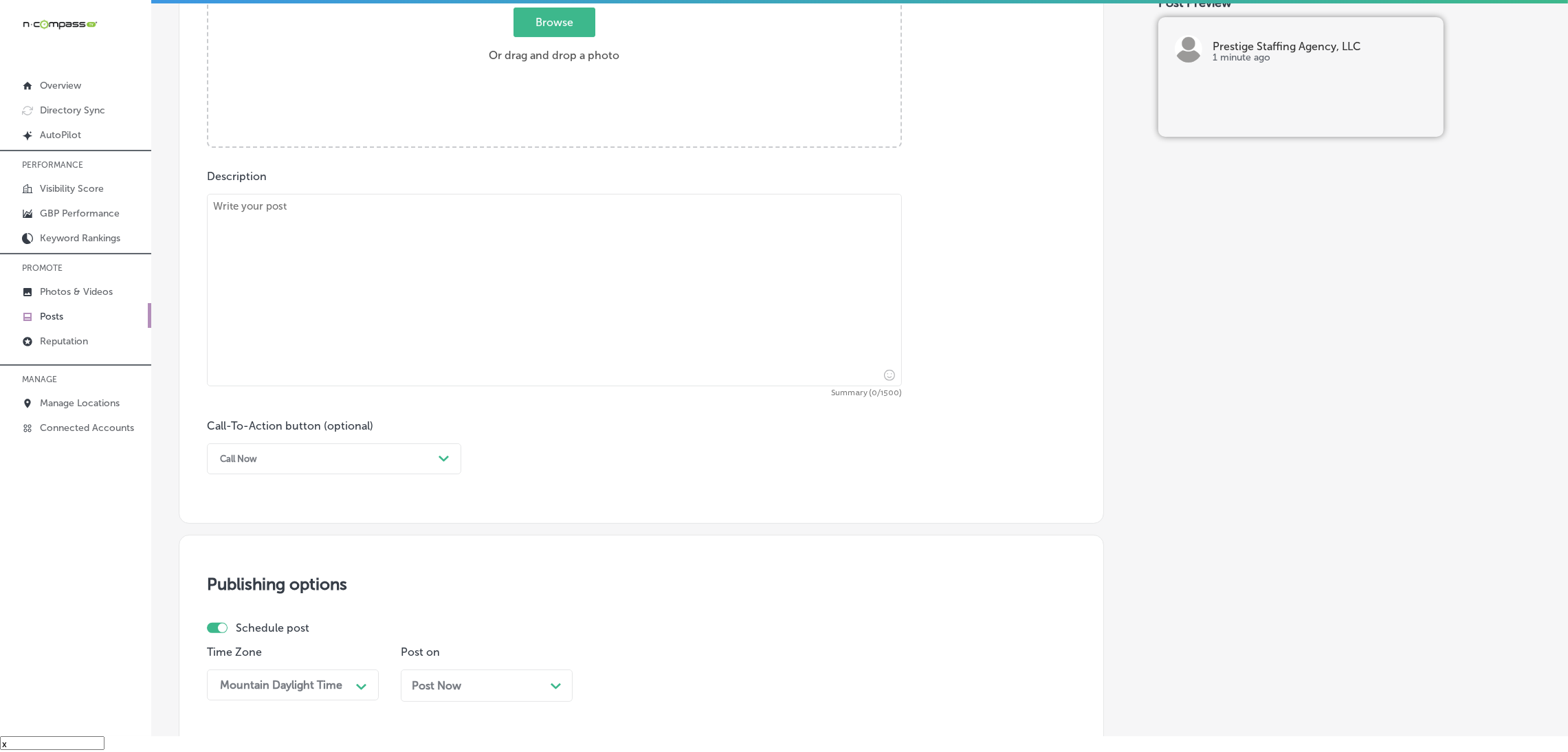
click at [493, 346] on textarea at bounding box center [554, 290] width 695 height 193
paste textarea "Prestige Staffing Agency offers Recruitment Process Outsourcing (RPO) services …"
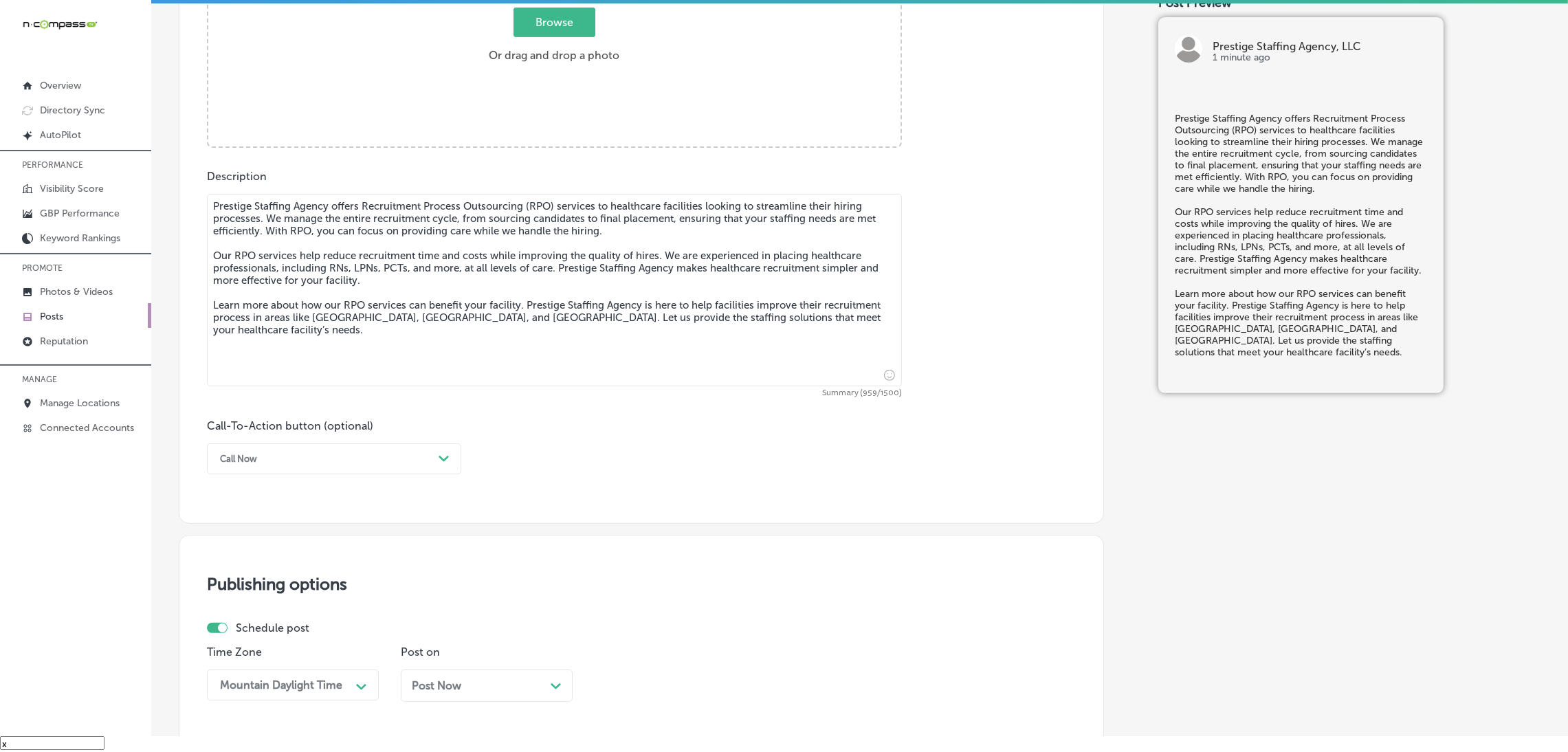
type textarea "Prestige Staffing Agency offers Recruitment Process Outsourcing (RPO) services …"
click at [341, 462] on div "Call Now" at bounding box center [322, 459] width 220 height 22
click at [253, 588] on div "Learn more" at bounding box center [334, 585] width 254 height 24
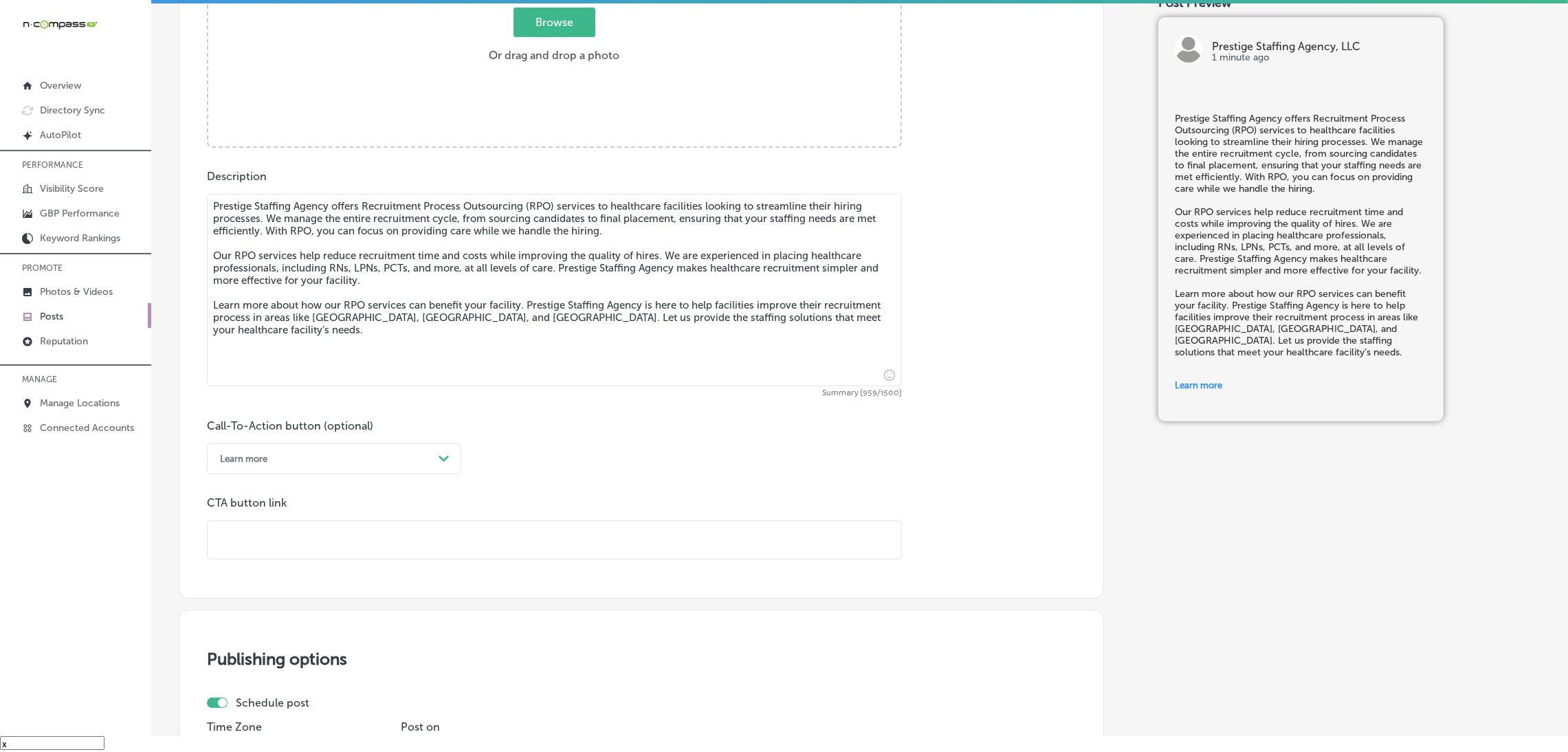
drag, startPoint x: 280, startPoint y: 545, endPoint x: 286, endPoint y: 541, distance: 7.2
click at [280, 545] on input "text" at bounding box center [554, 539] width 694 height 37
paste input "[URL][DOMAIN_NAME]"
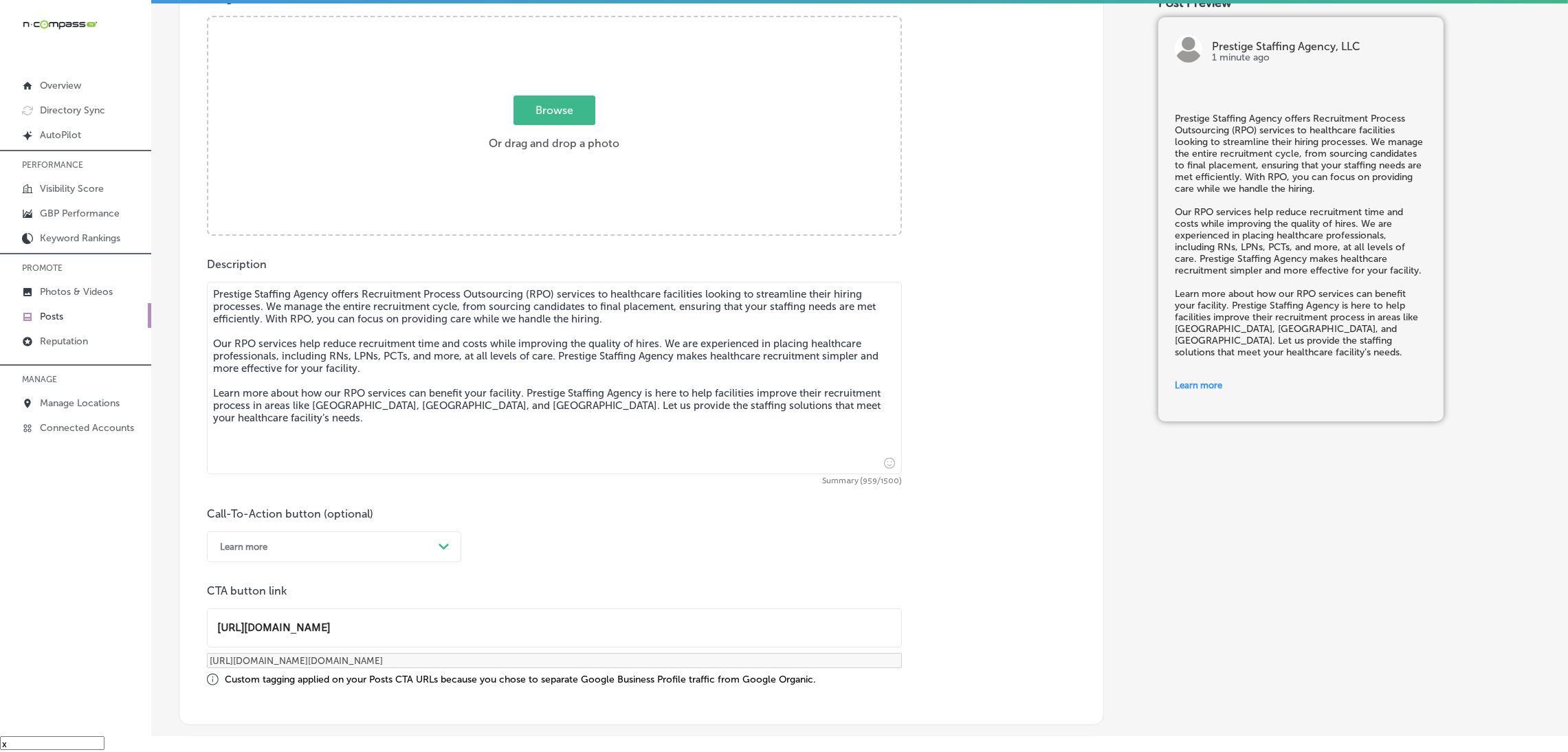
scroll to position [393, 0]
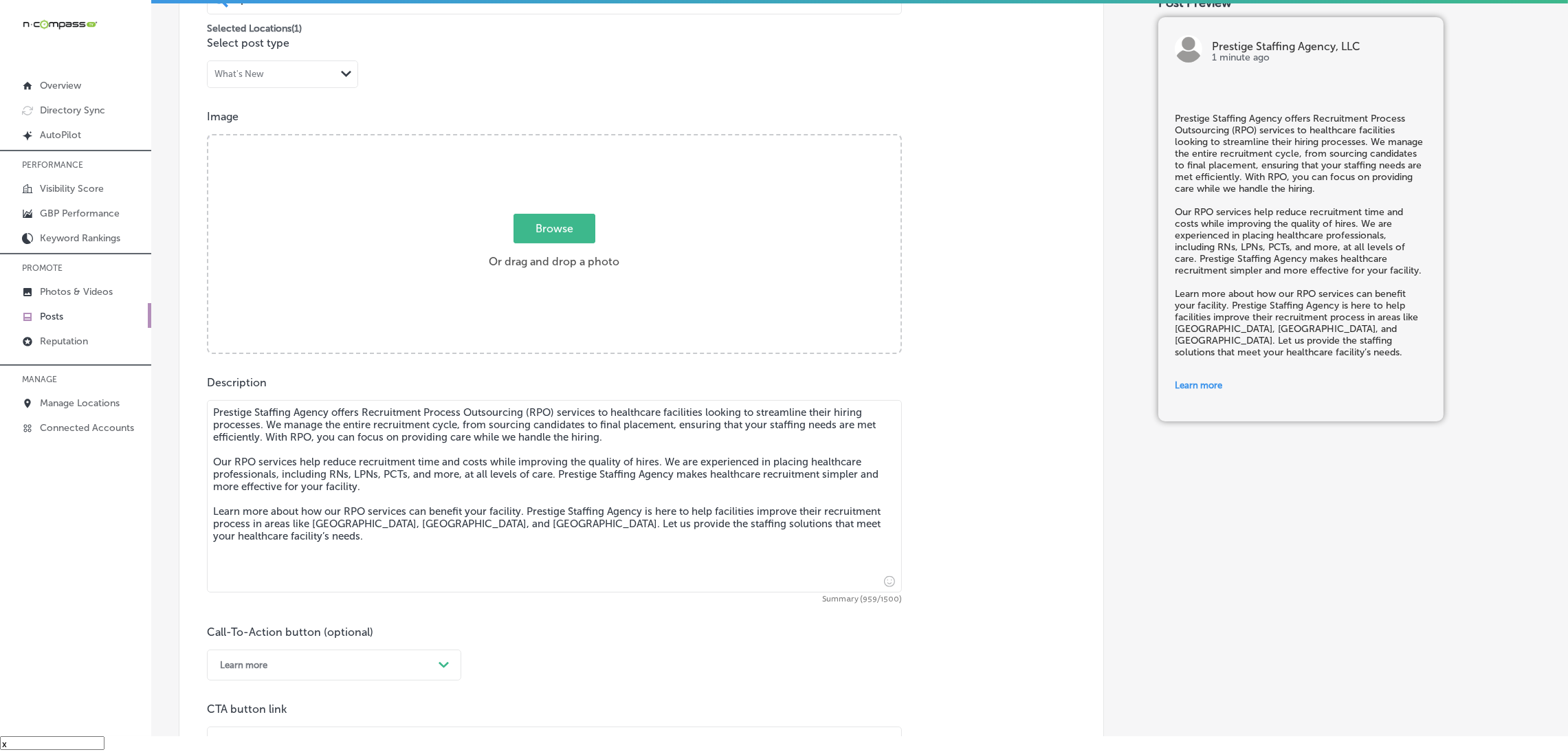
type input "[URL][DOMAIN_NAME]"
click at [550, 303] on div "Browse Or drag and drop a photo" at bounding box center [554, 245] width 692 height 219
click at [209, 136] on input "Browse Or drag and drop a photo" at bounding box center [554, 138] width 692 height 4
type input "C:\fakepath\527. NYVT Media. [PERSON_NAME]-3 (1).png"
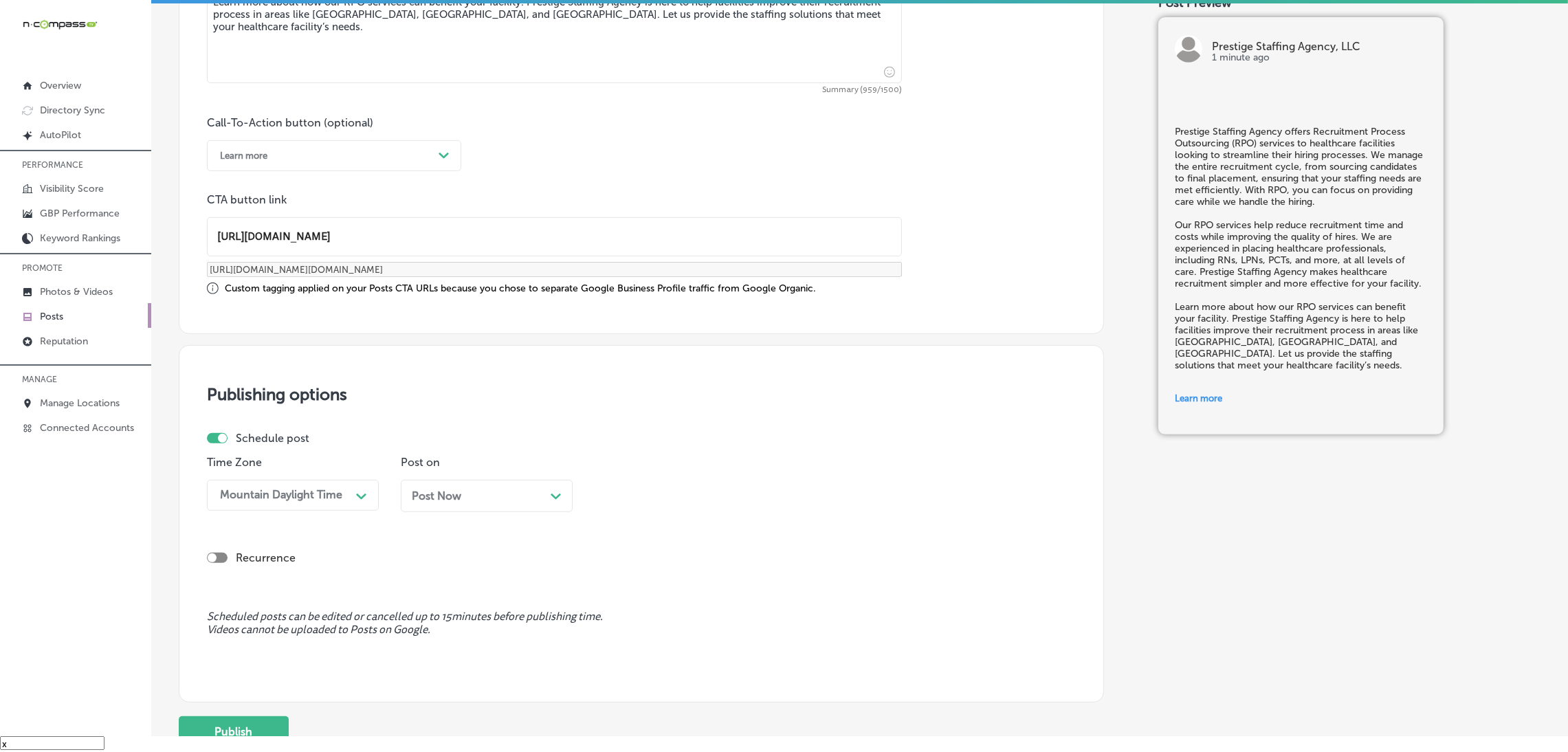
scroll to position [908, 0]
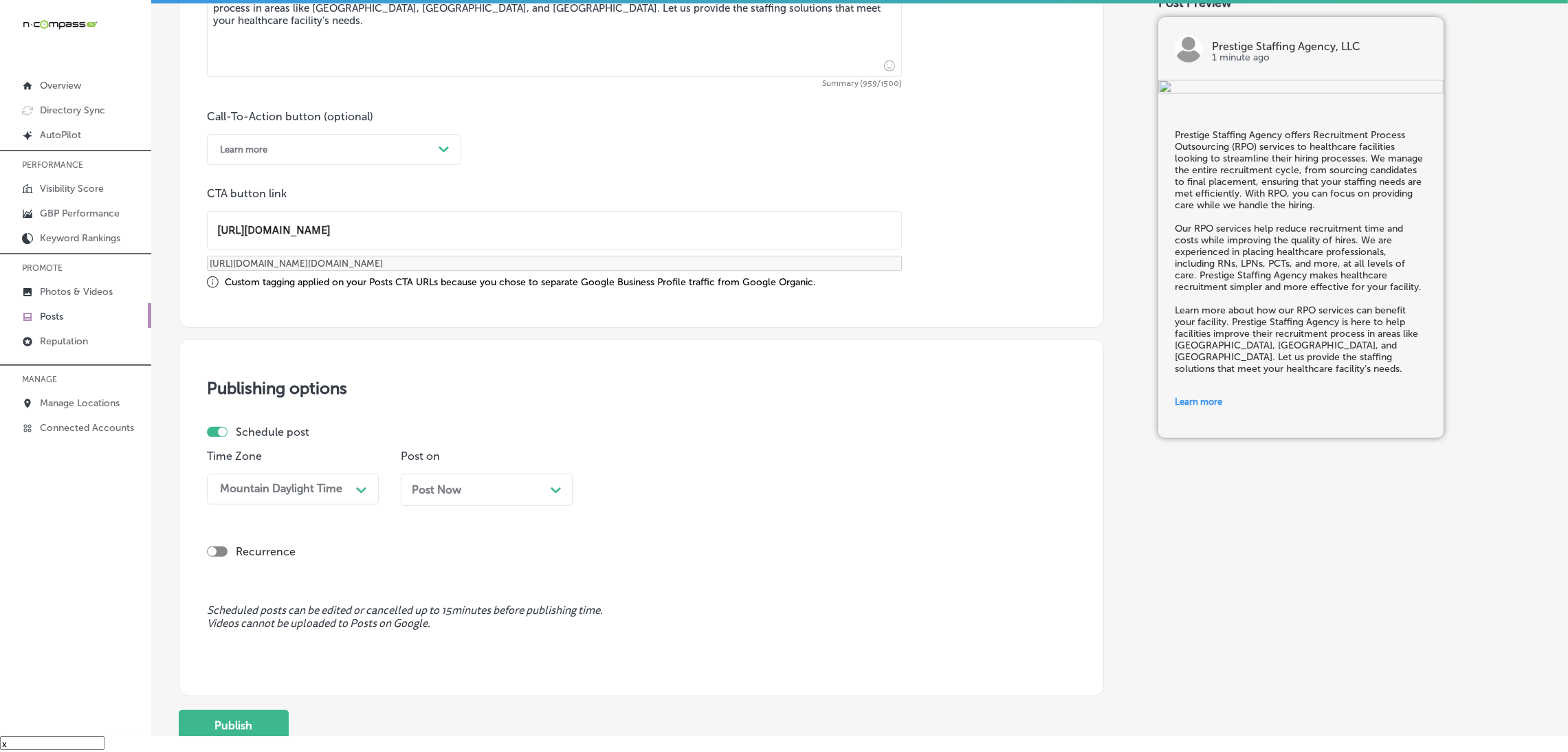
click at [452, 495] on span "Post Now" at bounding box center [436, 489] width 49 height 13
drag, startPoint x: 646, startPoint y: 501, endPoint x: 658, endPoint y: 499, distance: 12.2
click at [648, 501] on div "10:45 AM Path Created with Sketch." at bounding box center [680, 488] width 172 height 31
click at [634, 571] on div "7:00 AM" at bounding box center [680, 575] width 172 height 24
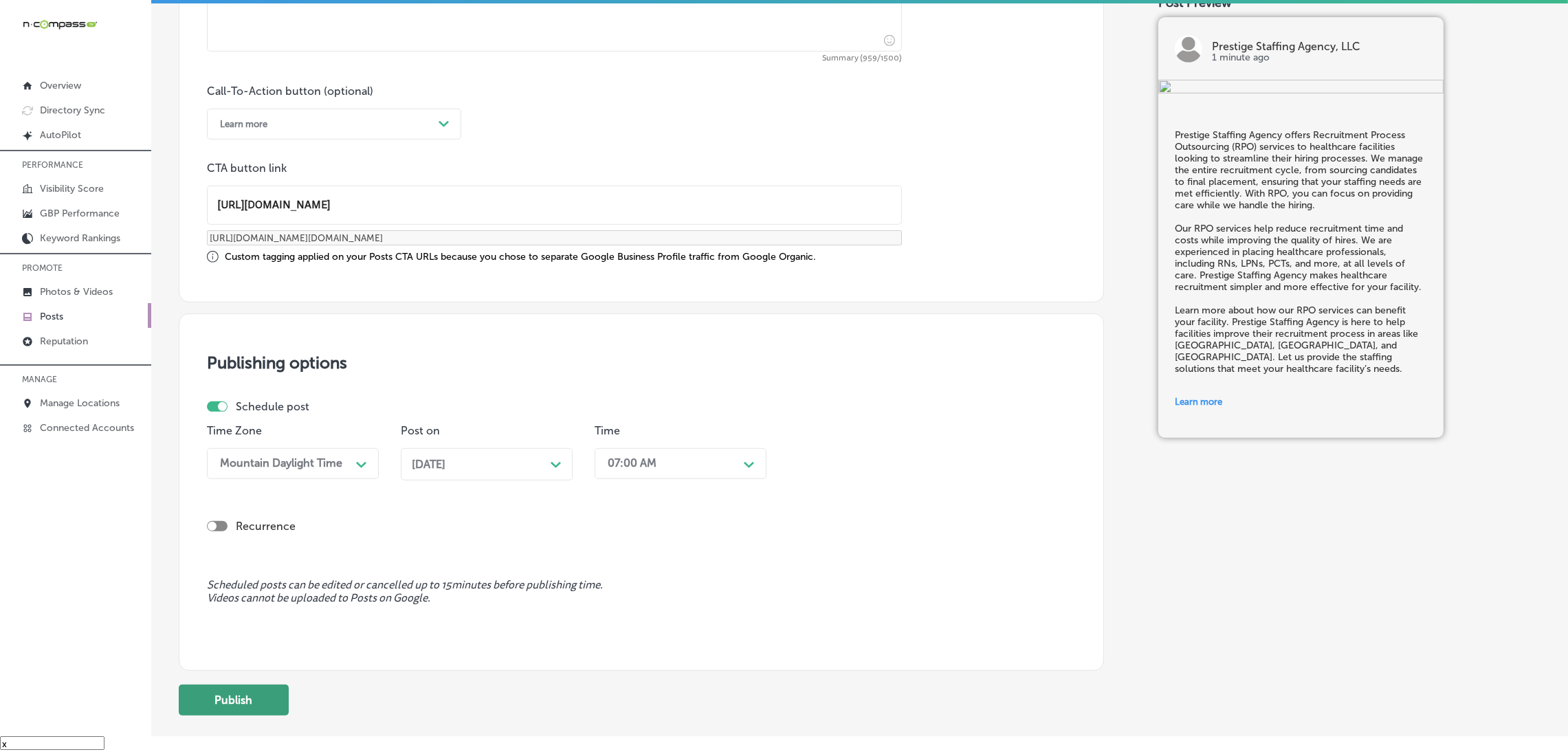
scroll to position [1021, 0]
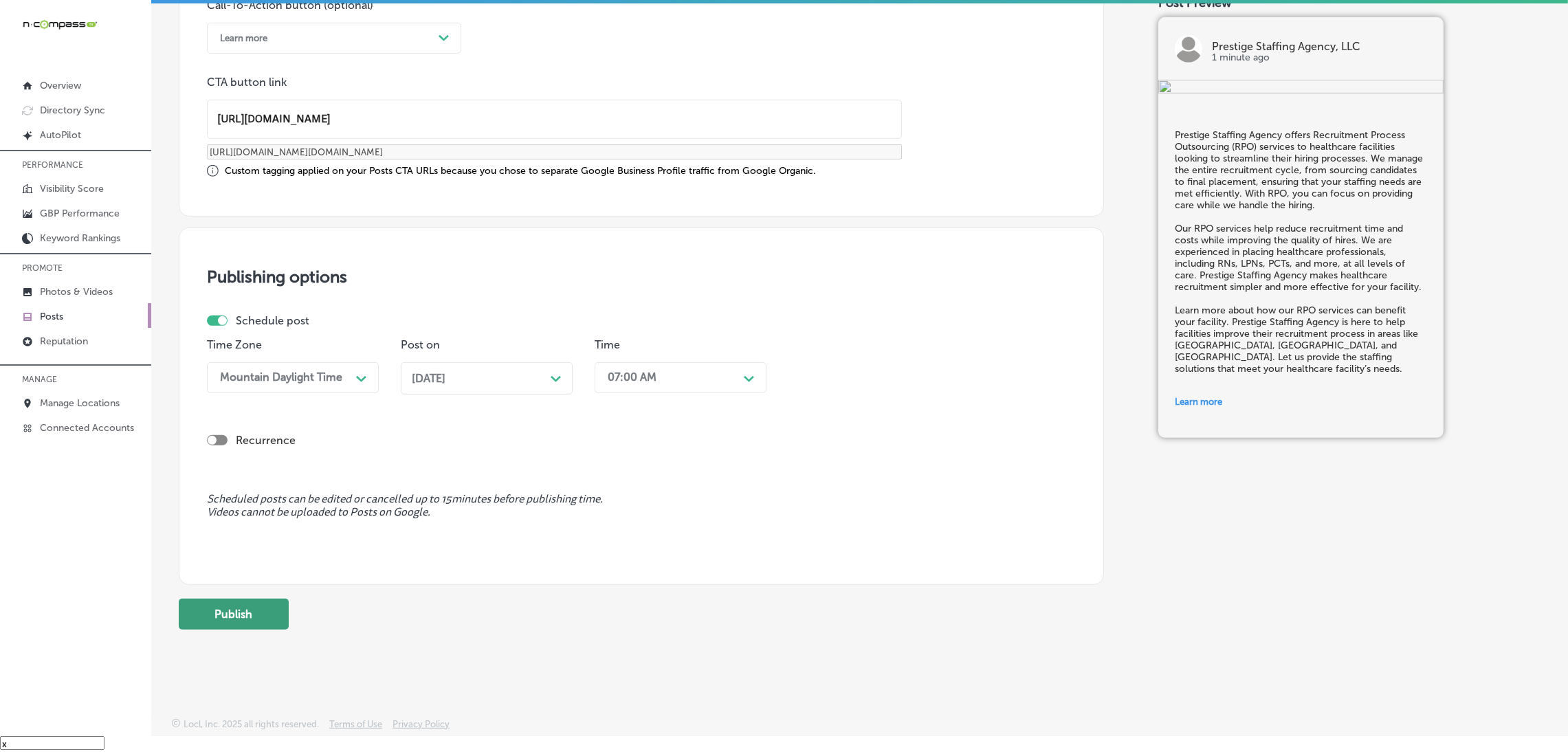
click at [229, 600] on button "Publish" at bounding box center [234, 613] width 110 height 31
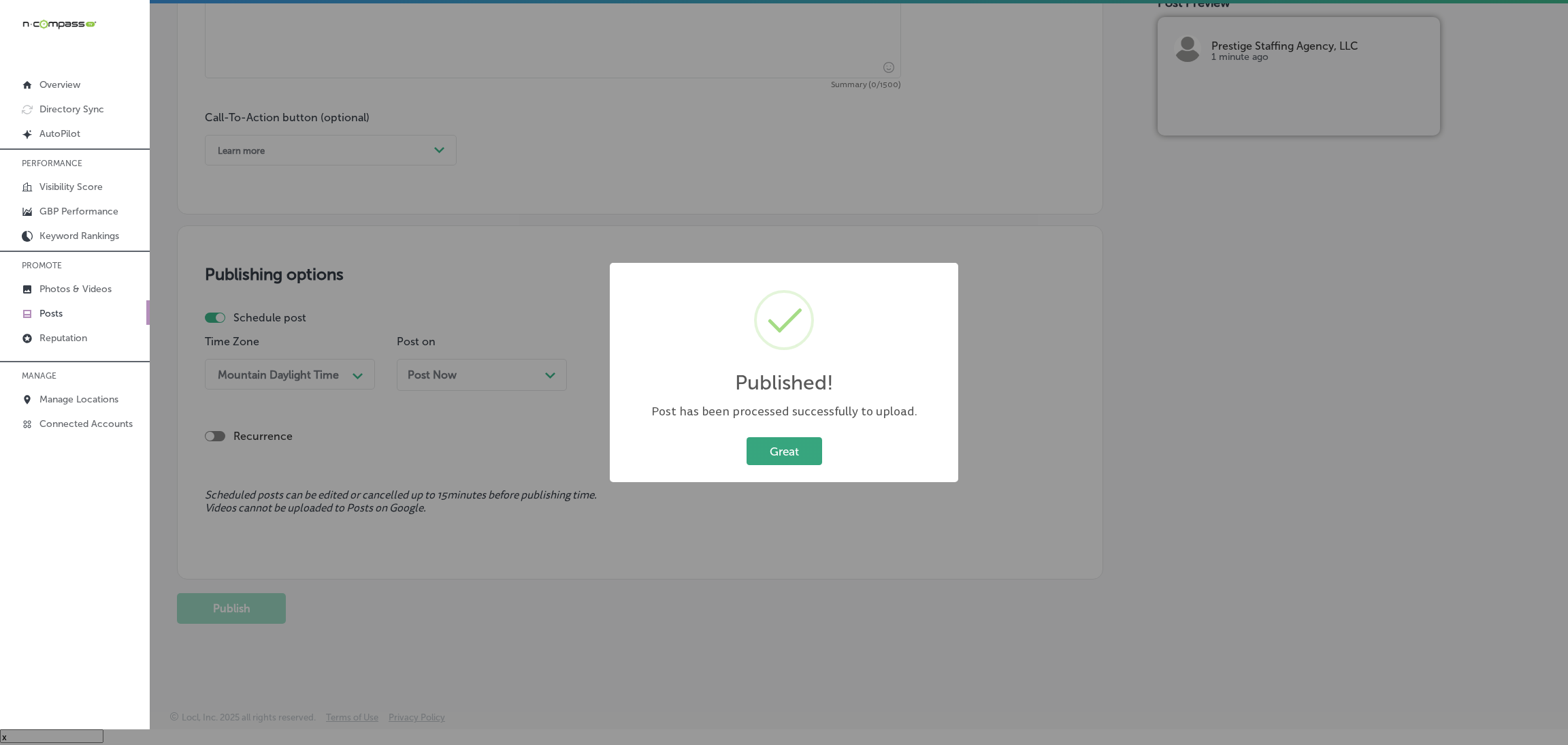
click at [802, 442] on button "Great" at bounding box center [784, 451] width 76 height 28
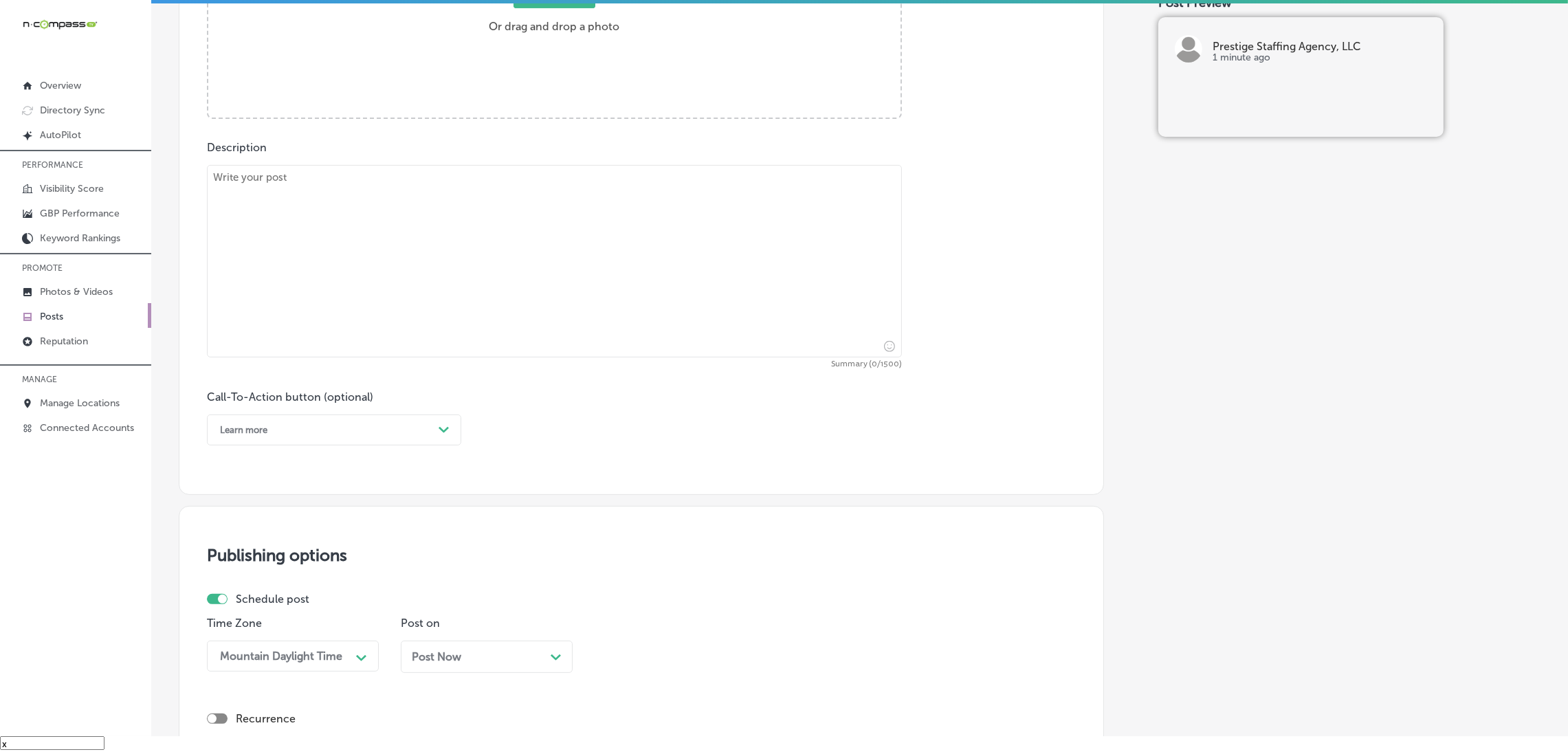
scroll to position [598, 0]
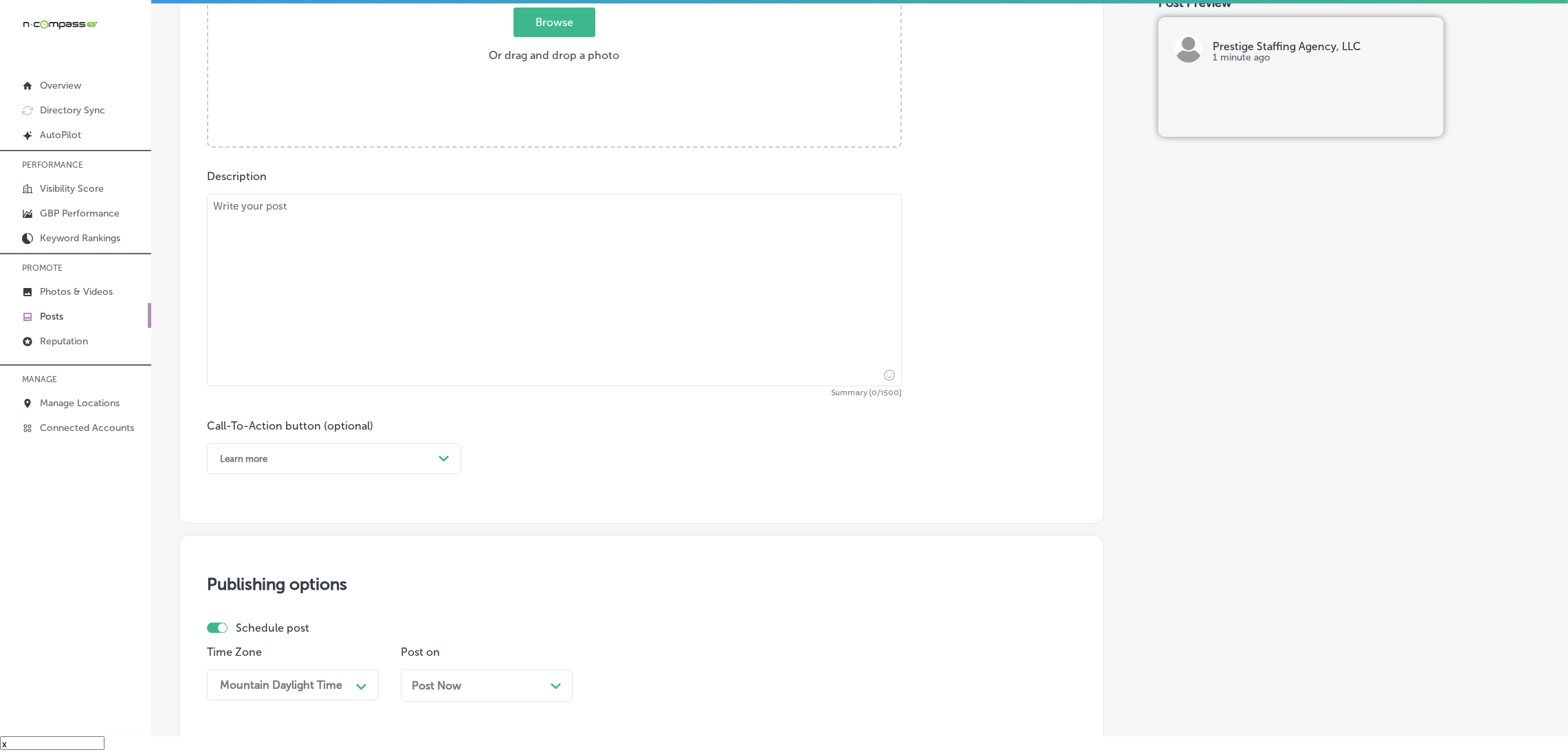
click at [472, 318] on textarea at bounding box center [554, 290] width 695 height 193
paste textarea "Prestige Staffing Agency offers reliable on-call healthcare staffing for facili…"
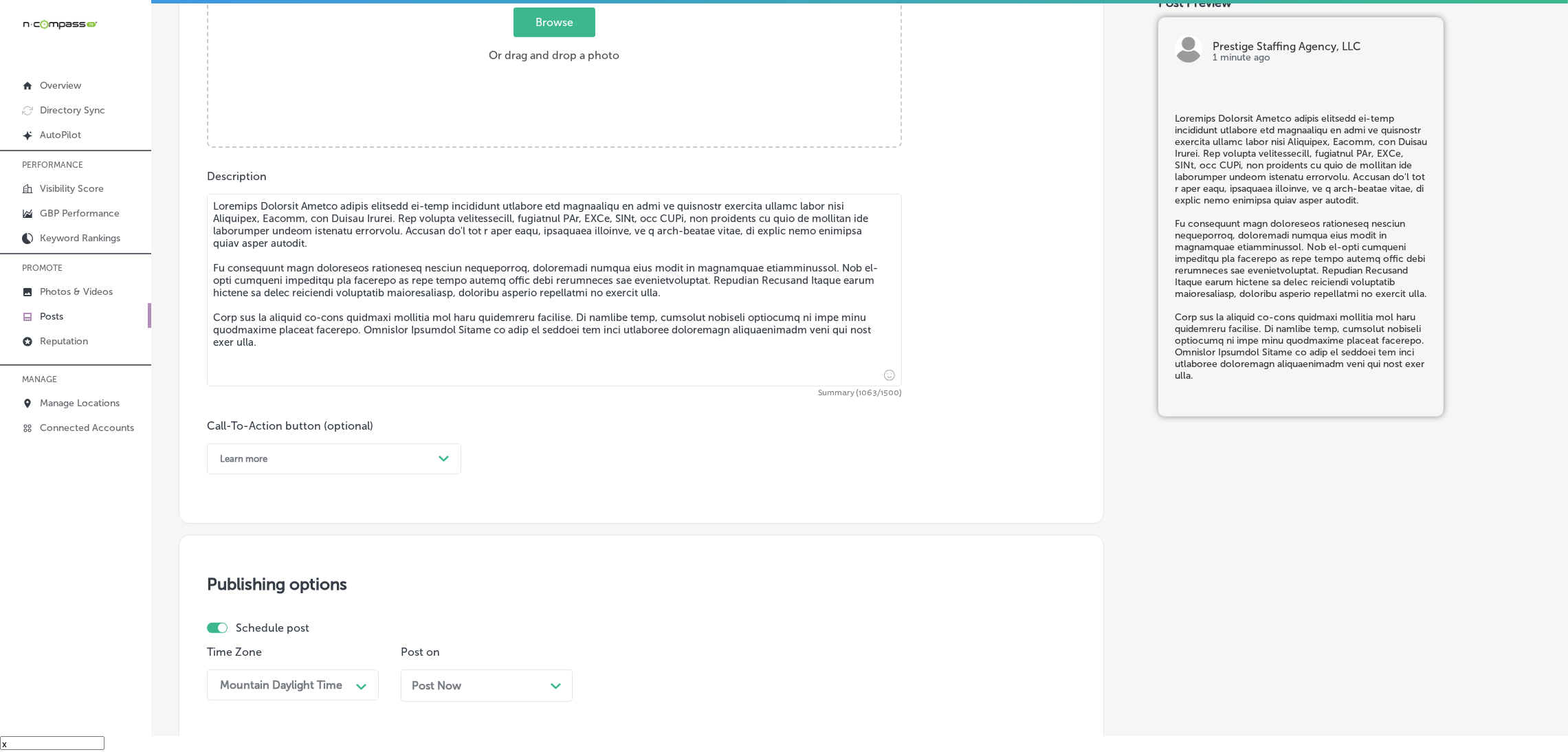
type textarea "Prestige Staffing Agency offers reliable on-call healthcare staffing for facili…"
click at [316, 459] on div "Learn more" at bounding box center [322, 459] width 220 height 22
click at [261, 618] on div "Sign up" at bounding box center [334, 609] width 254 height 24
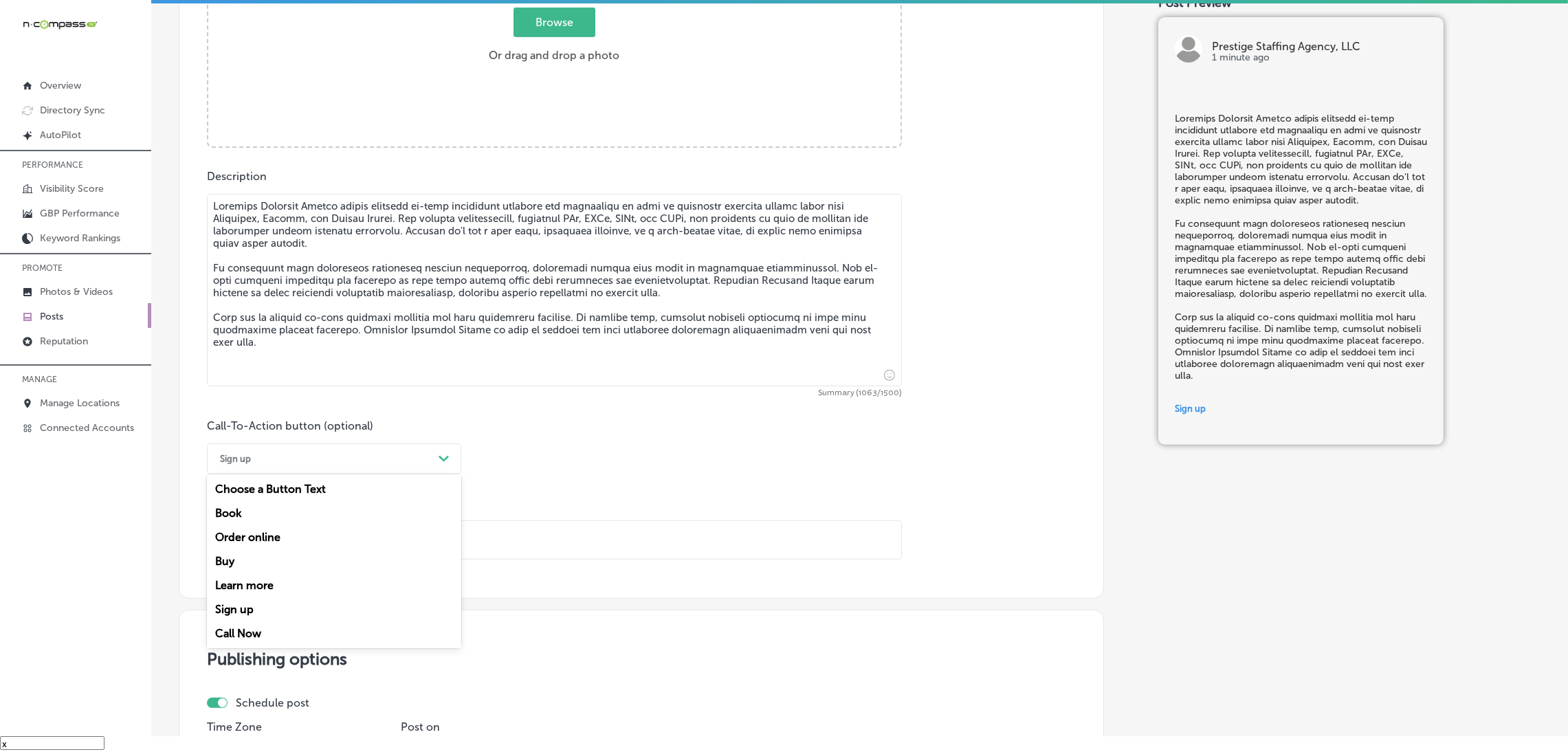
click at [265, 447] on div "Sign up Path Created with Sketch." at bounding box center [334, 458] width 254 height 31
click at [282, 633] on div "Call Now" at bounding box center [334, 633] width 254 height 24
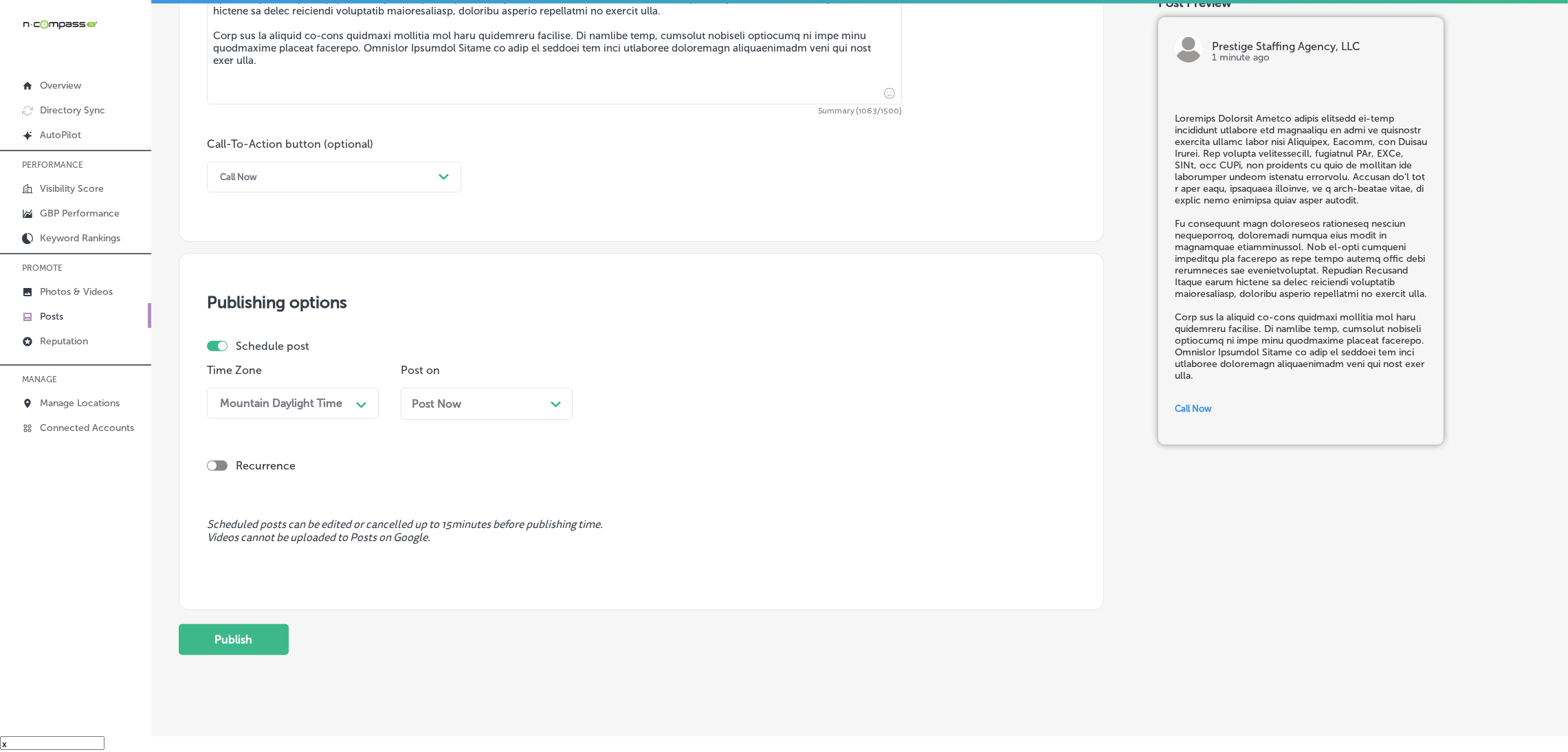
scroll to position [908, 0]
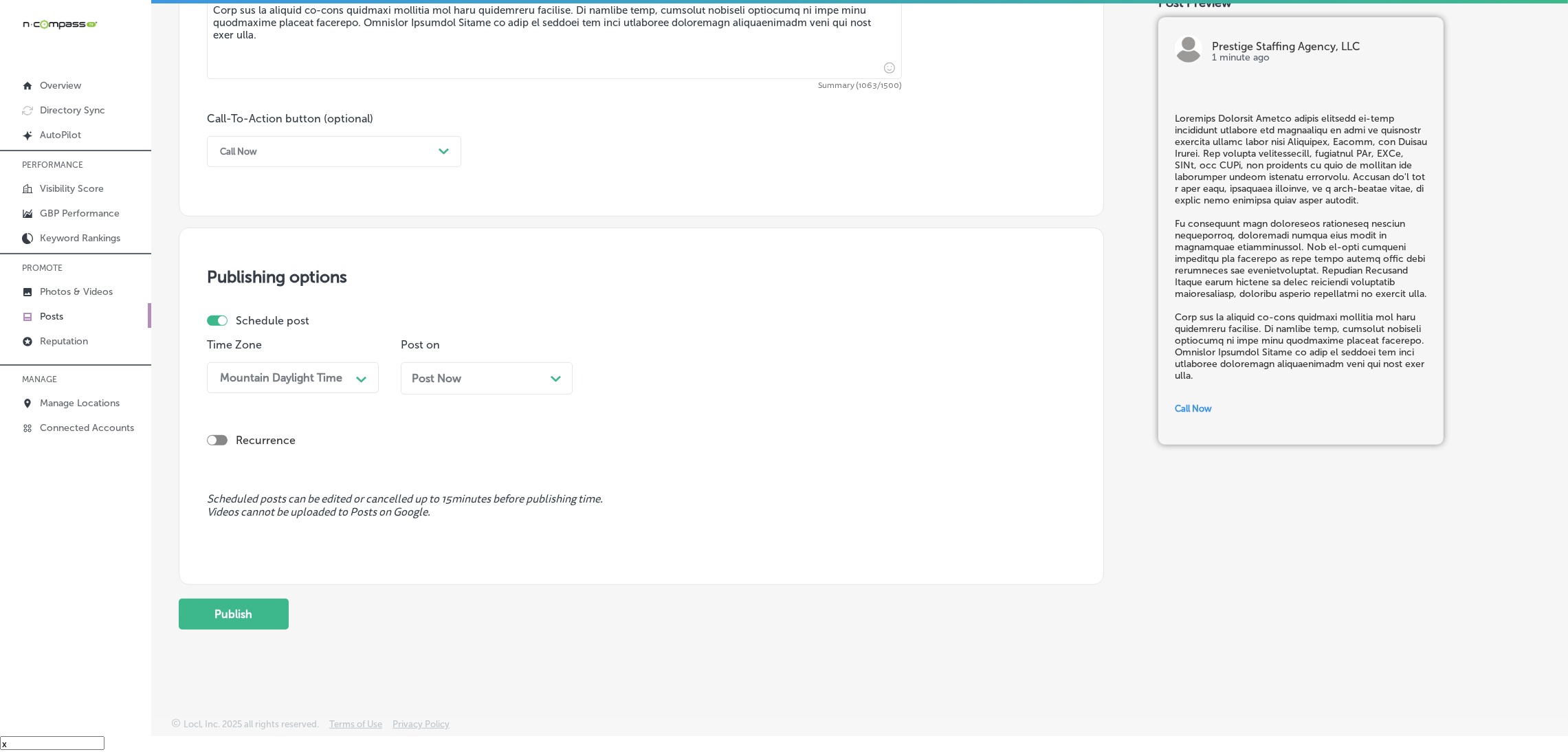
click at [461, 391] on div "Post Now Path Created with Sketch." at bounding box center [486, 378] width 172 height 32
drag, startPoint x: 632, startPoint y: 359, endPoint x: 637, endPoint y: 377, distance: 18.7
click at [632, 366] on div "Time 10:45 AM Path Created with Sketch." at bounding box center [680, 372] width 172 height 67
click at [640, 379] on div "10:45 AM" at bounding box center [631, 377] width 48 height 13
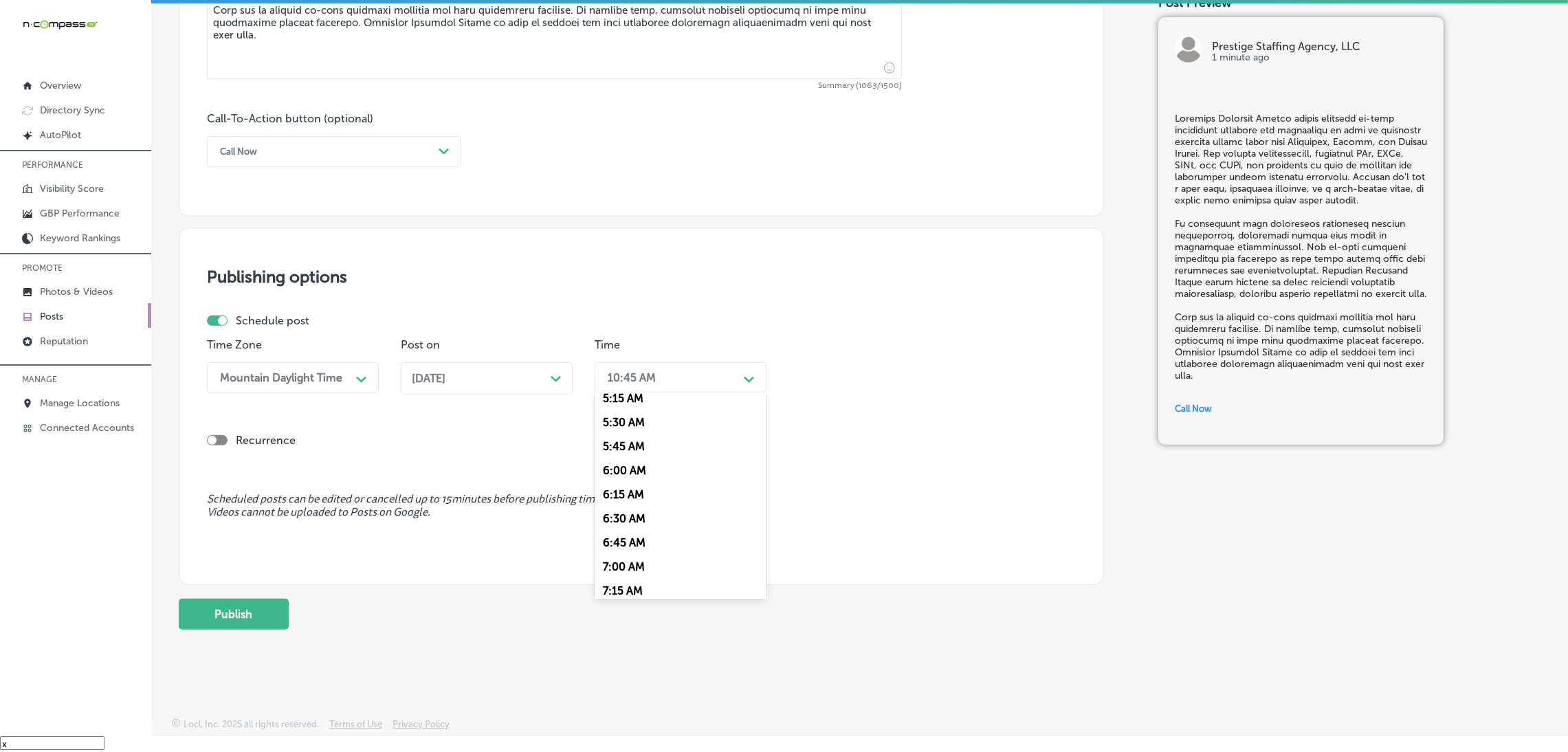
click at [626, 580] on div "7:15 AM" at bounding box center [680, 591] width 172 height 24
click at [666, 354] on div "Time option 7:15 AM, selected. 0 results available. Select is focused , press D…" at bounding box center [680, 372] width 172 height 67
click at [658, 381] on div "07:15 AM" at bounding box center [669, 377] width 138 height 24
click at [626, 469] on div "7:00 AM" at bounding box center [680, 464] width 172 height 24
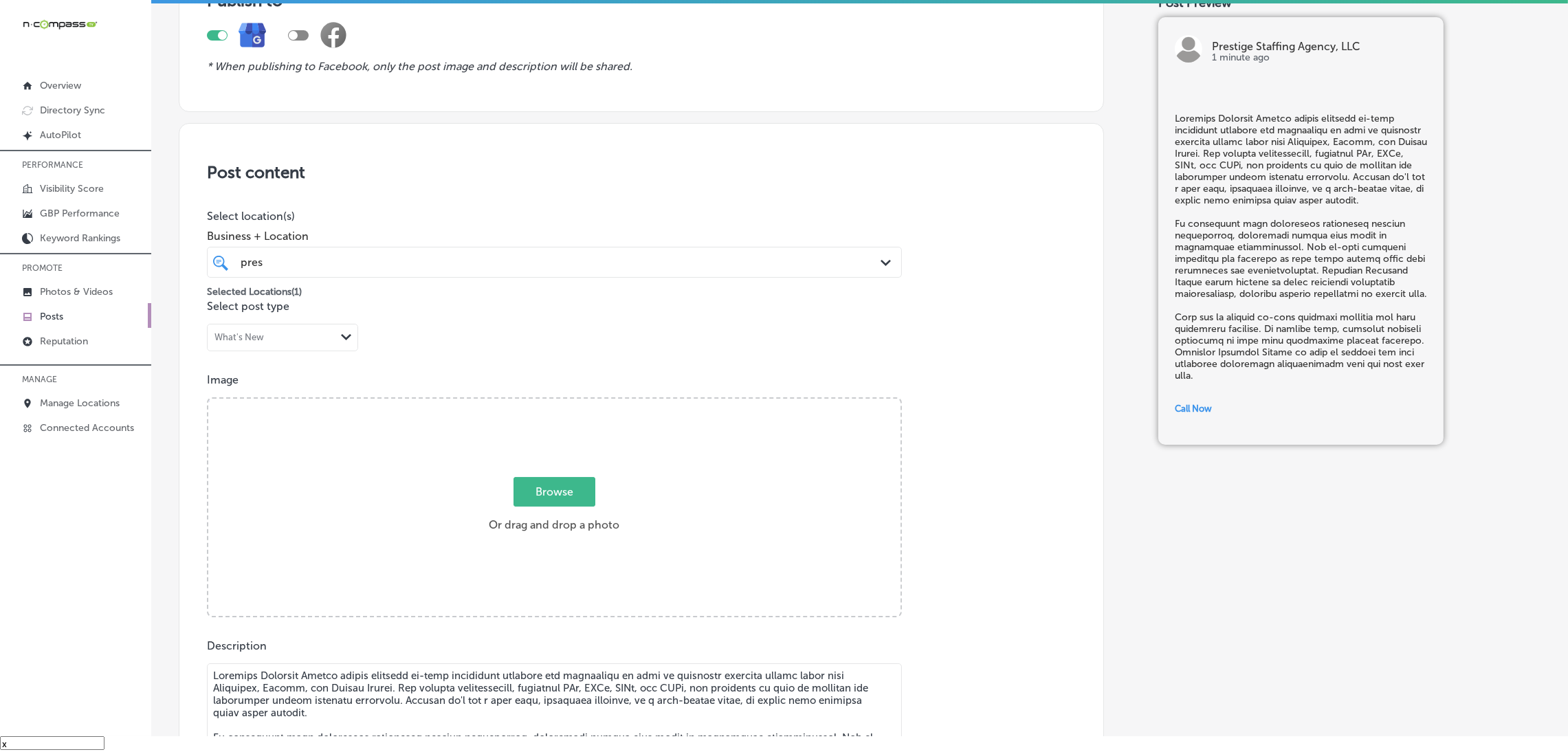
scroll to position [83, 0]
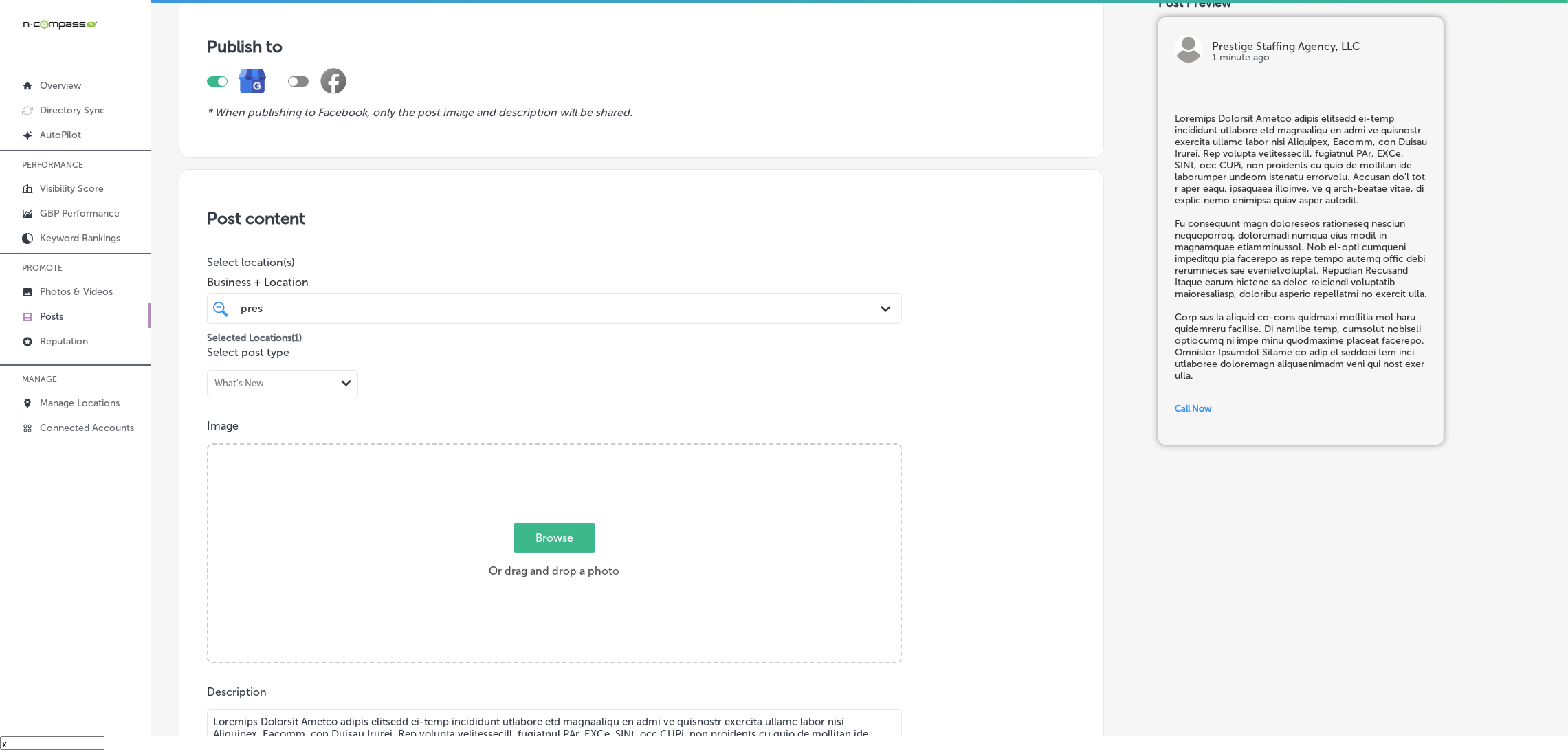
click at [585, 516] on div "Browse Or drag and drop a photo" at bounding box center [554, 554] width 692 height 219
click at [209, 445] on input "Browse Or drag and drop a photo" at bounding box center [554, 447] width 692 height 4
type input "C:\fakepath\527. NYVT Media. [PERSON_NAME]-2.png"
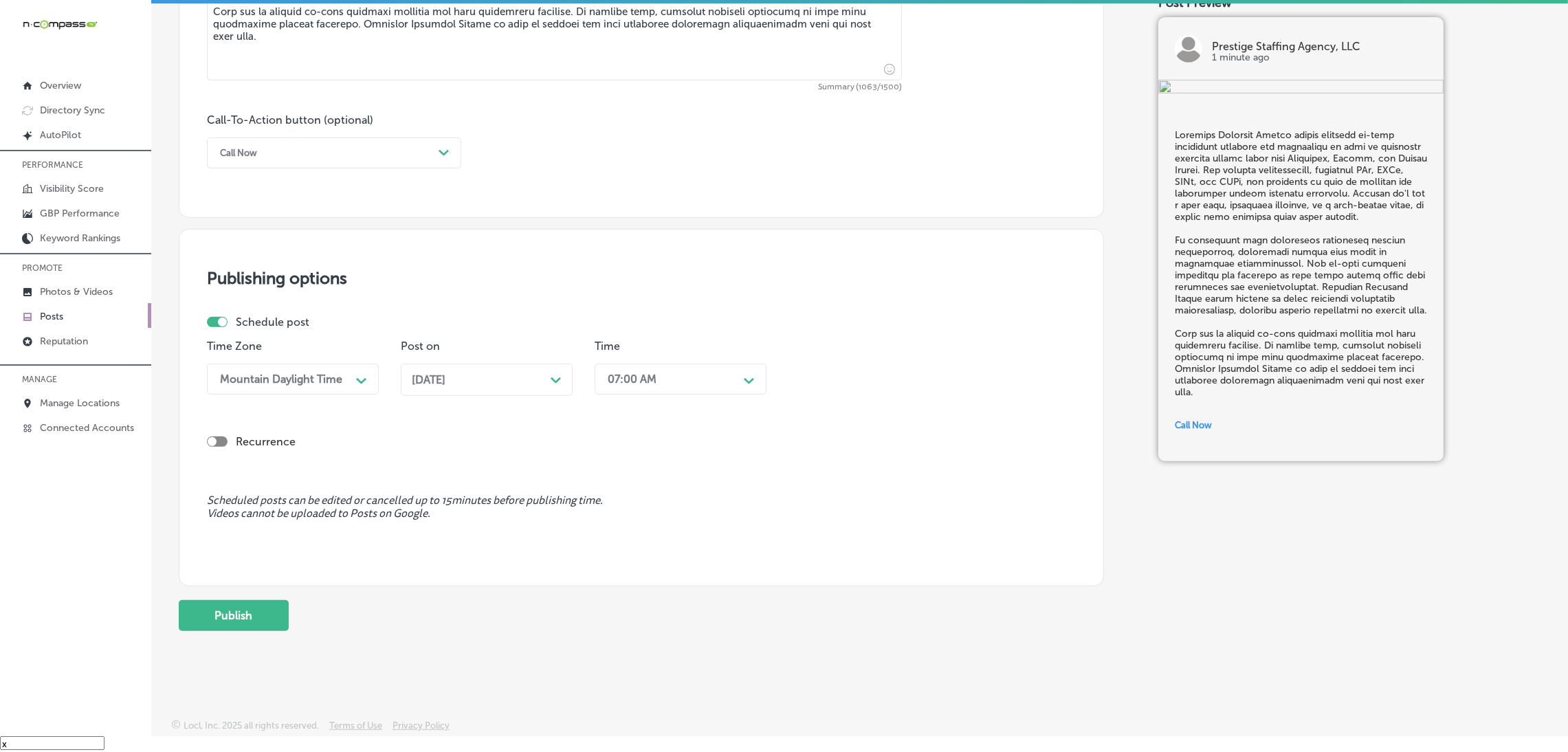
scroll to position [908, 0]
click at [241, 607] on button "Publish" at bounding box center [234, 613] width 110 height 31
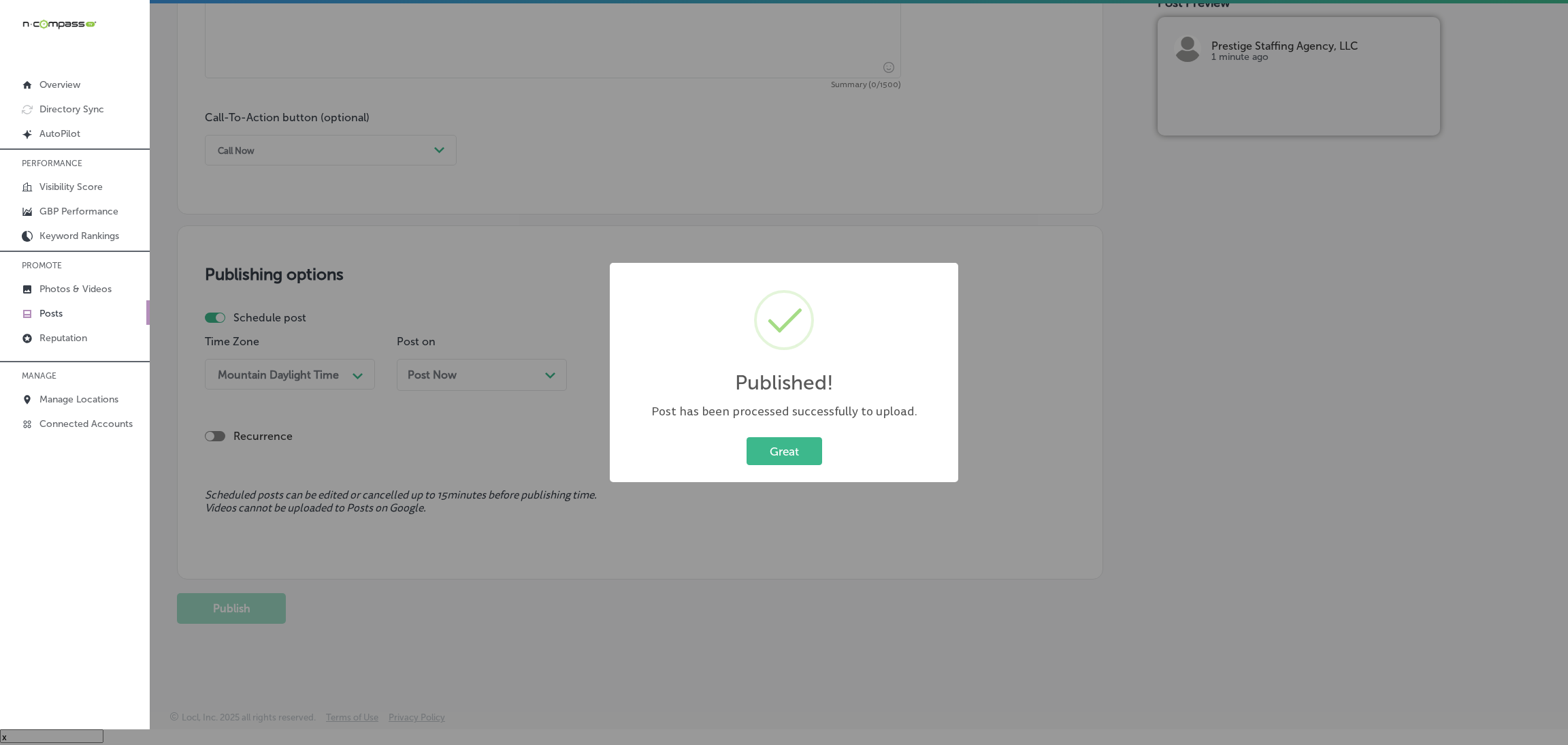
click at [736, 435] on div "Great Cancel" at bounding box center [784, 451] width 322 height 35
click at [782, 450] on button "Great" at bounding box center [784, 451] width 76 height 28
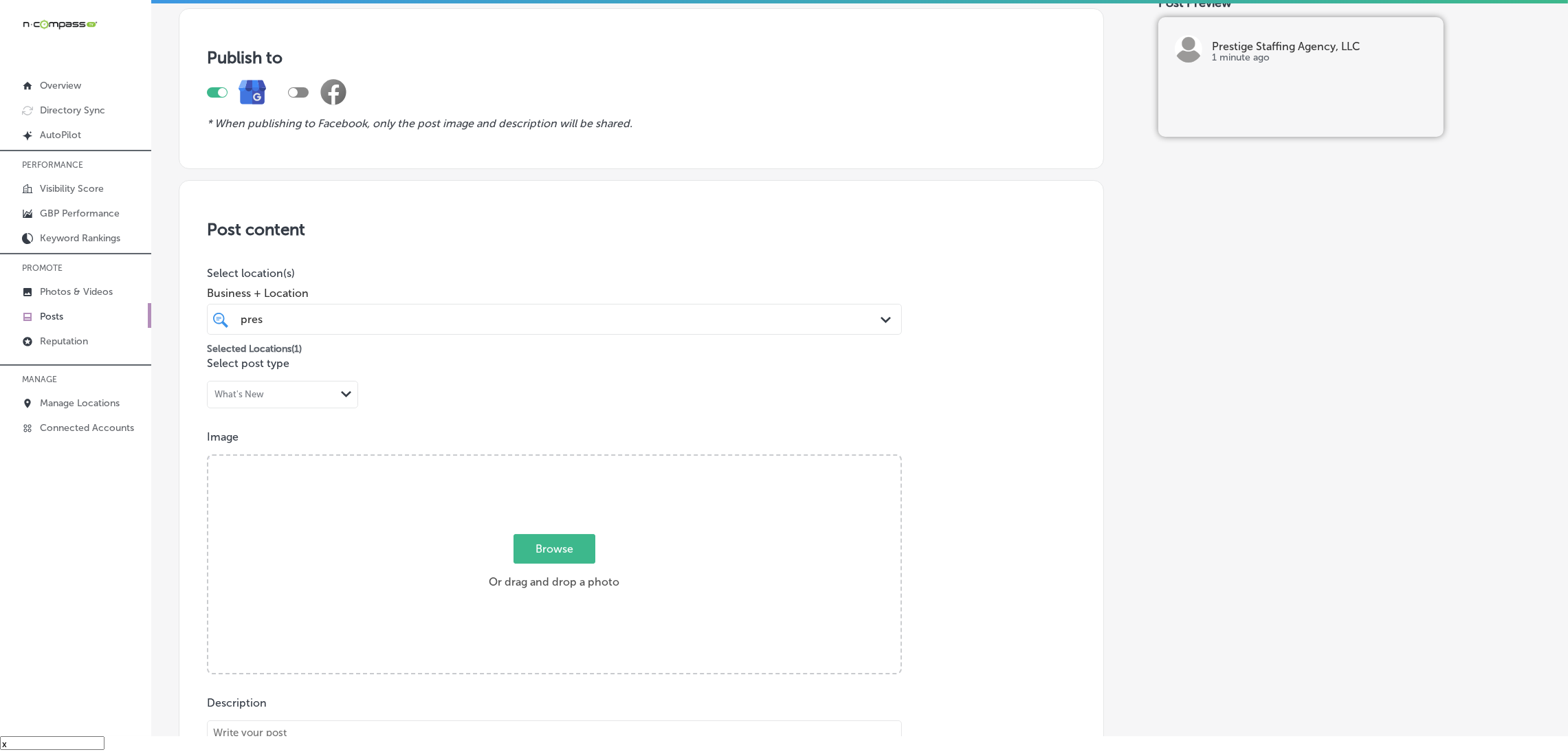
scroll to position [0, 0]
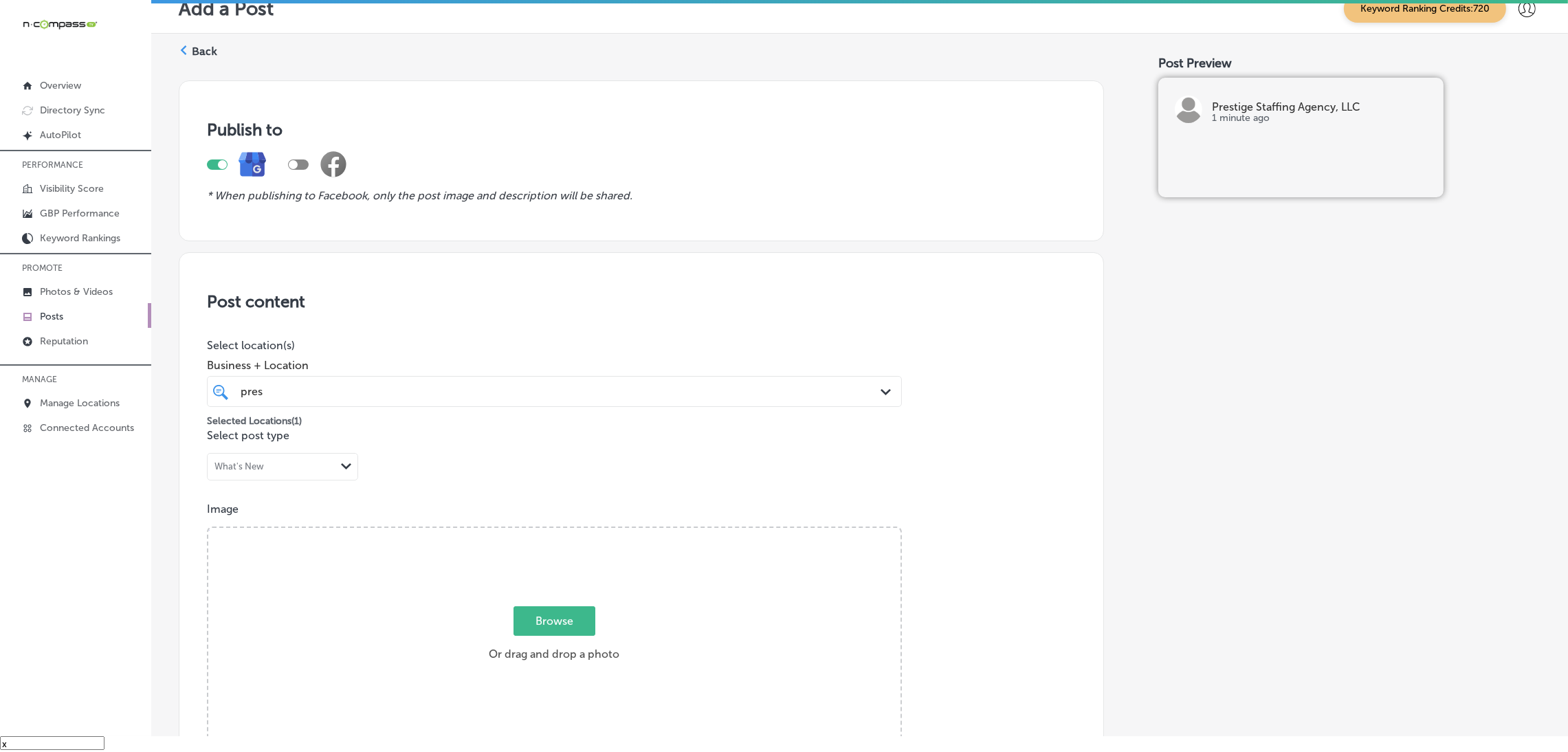
click at [211, 46] on label "Back" at bounding box center [205, 51] width 26 height 15
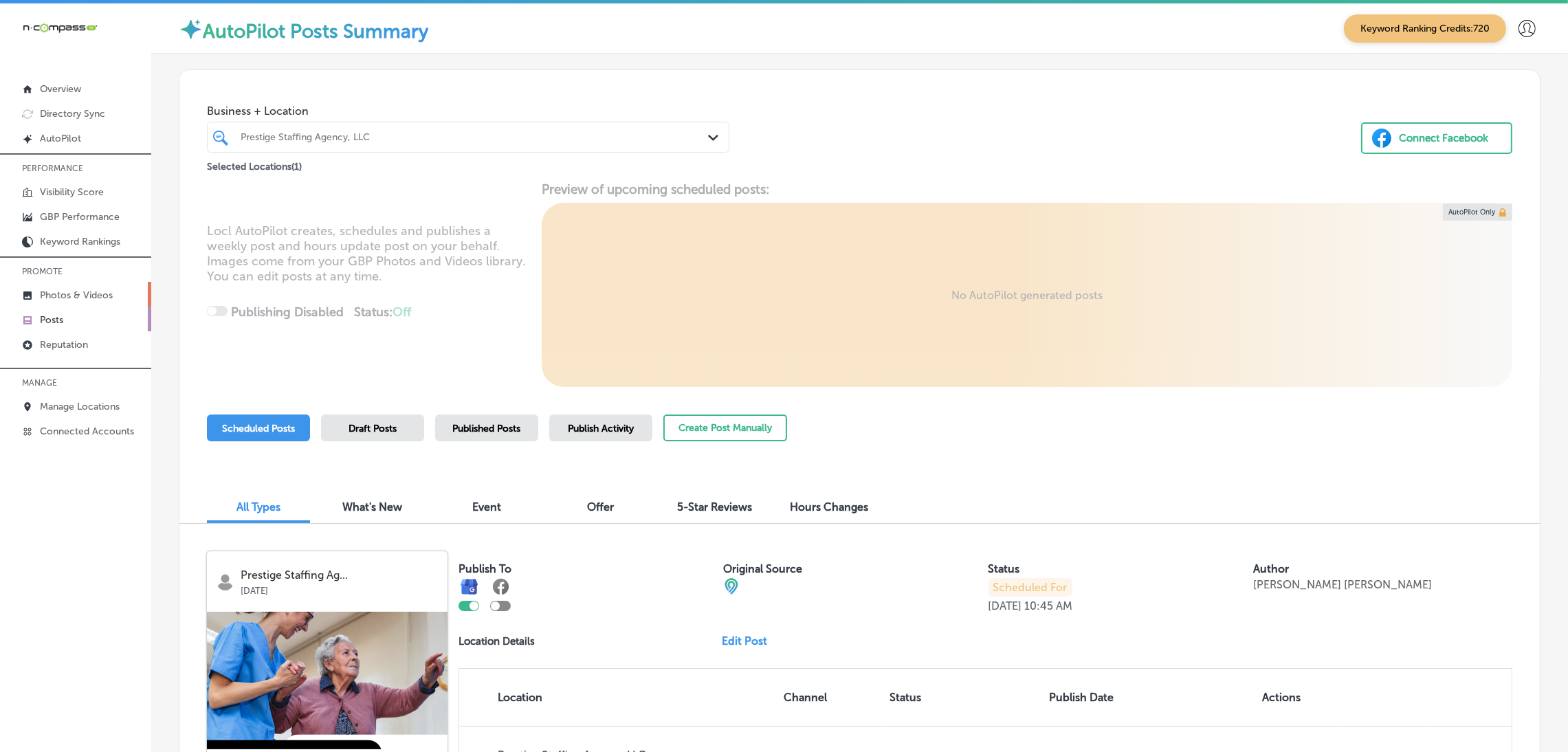
click at [92, 293] on p "Photos & Videos" at bounding box center [77, 295] width 73 height 12
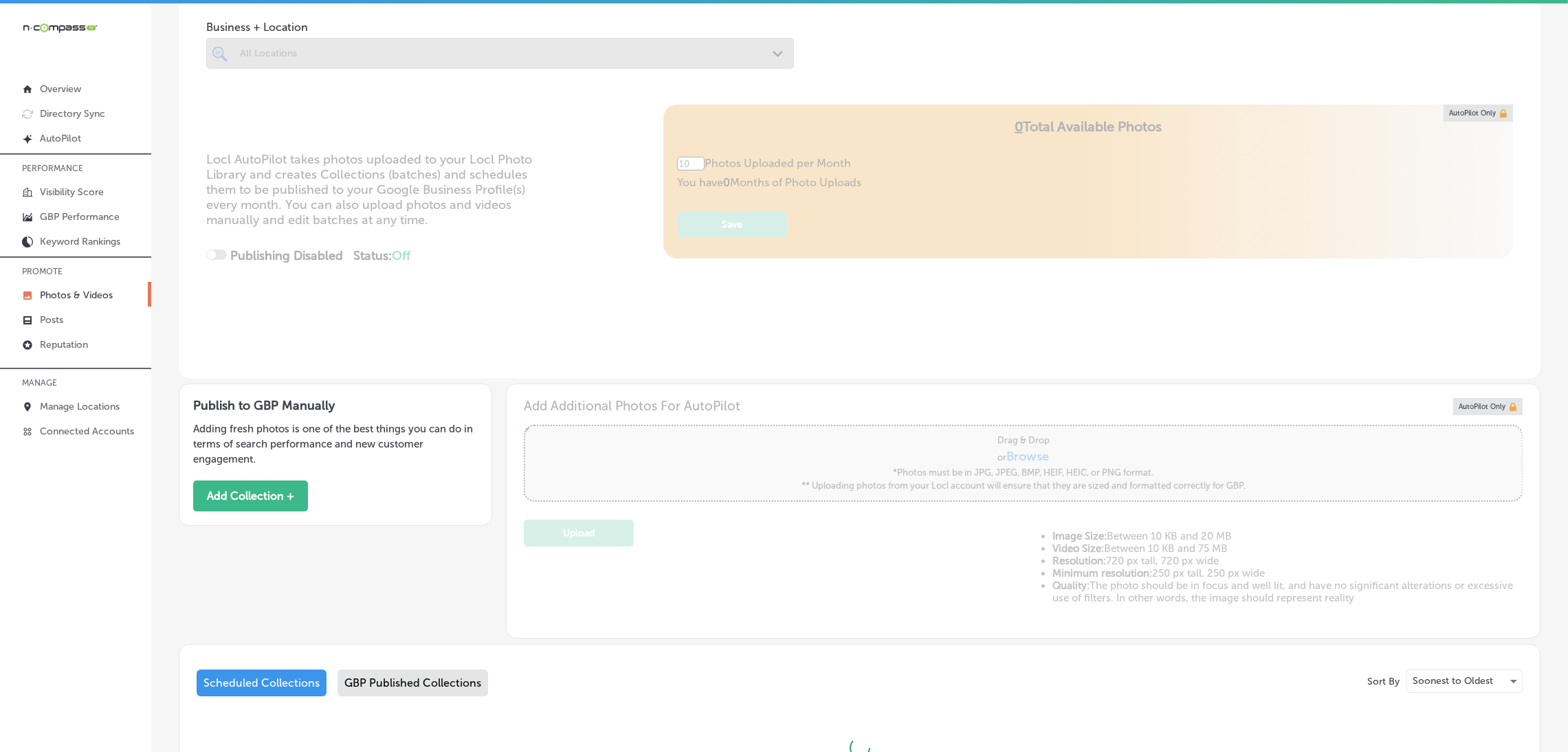
scroll to position [202, 0]
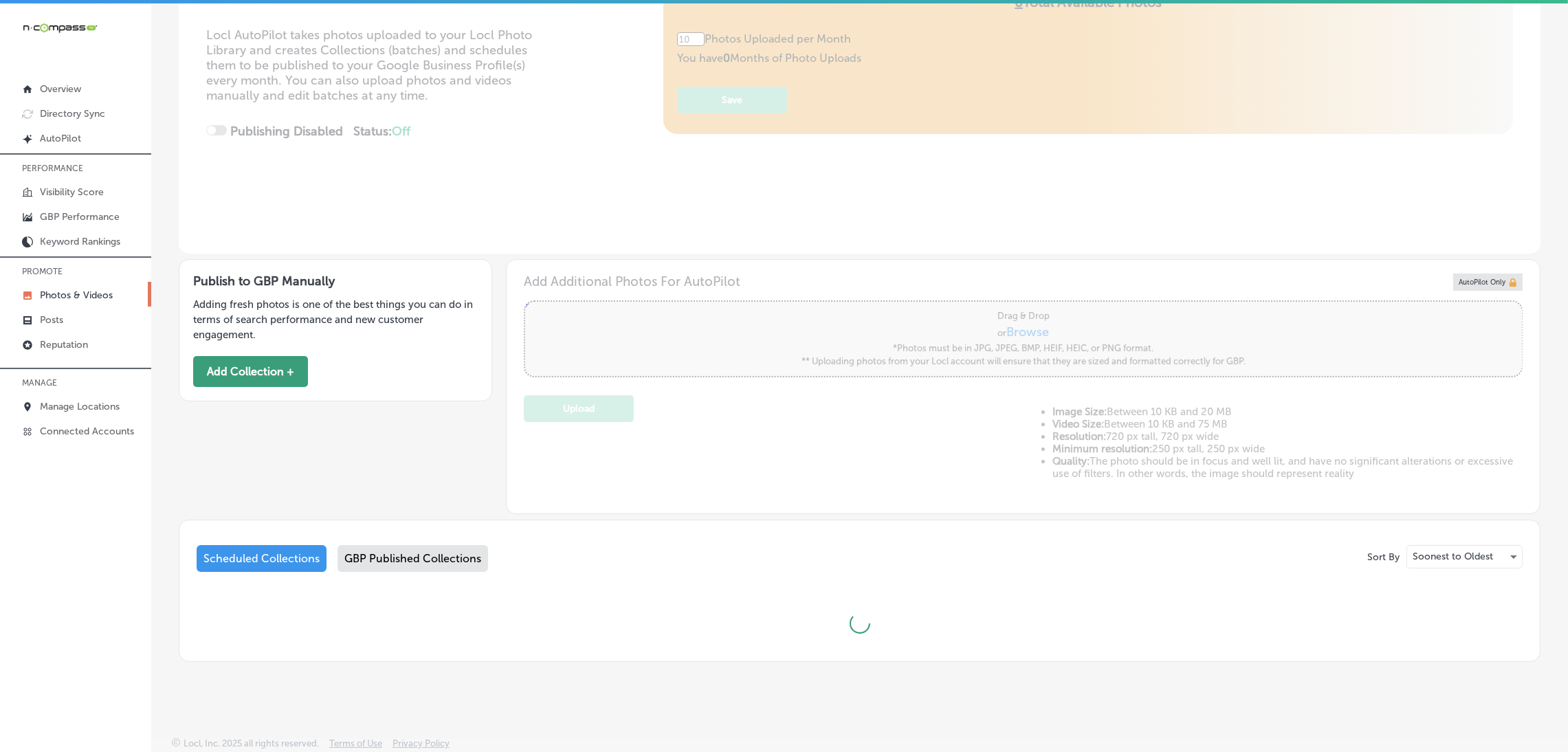
type input "5"
click at [289, 362] on button "Add Collection +" at bounding box center [250, 371] width 115 height 31
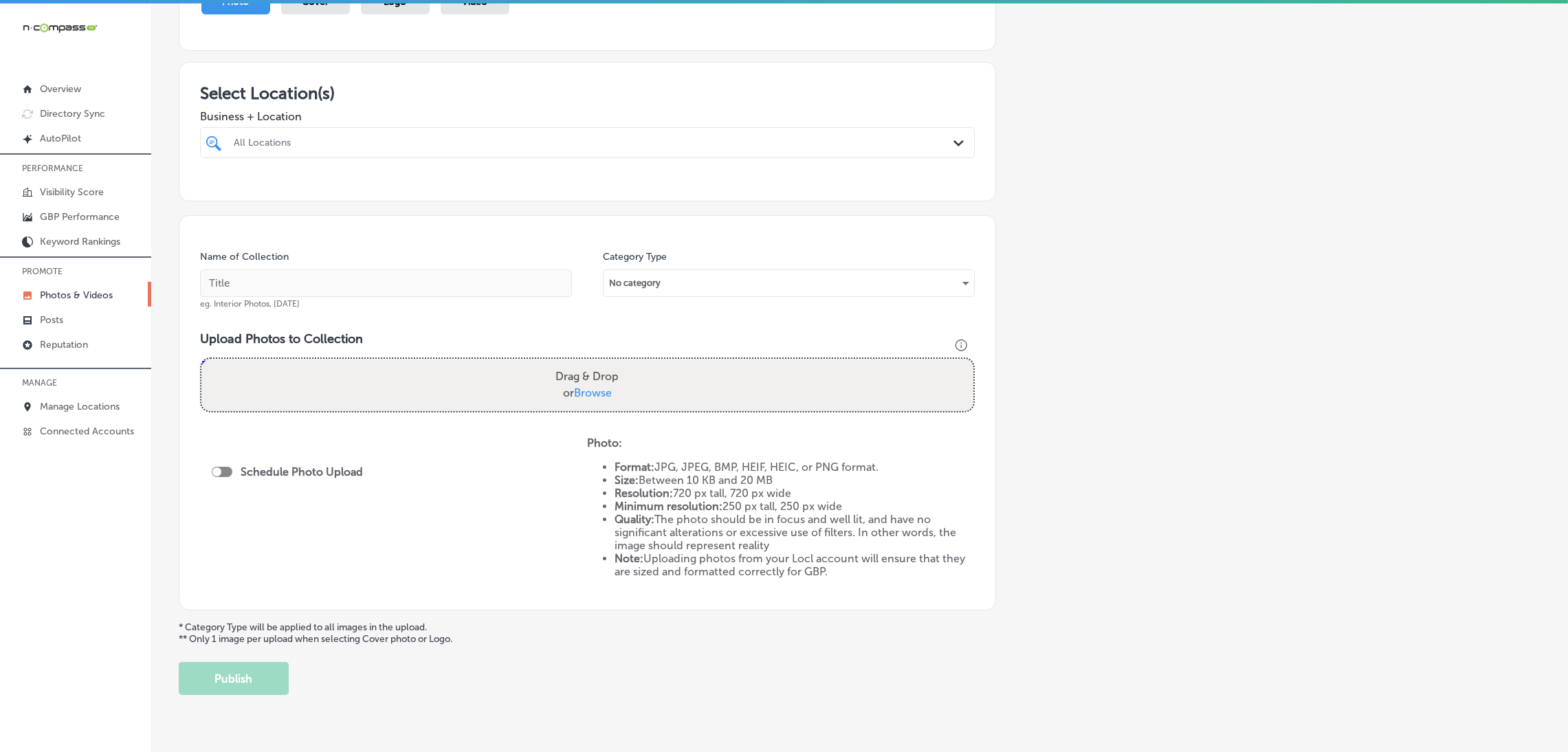
scroll to position [206, 0]
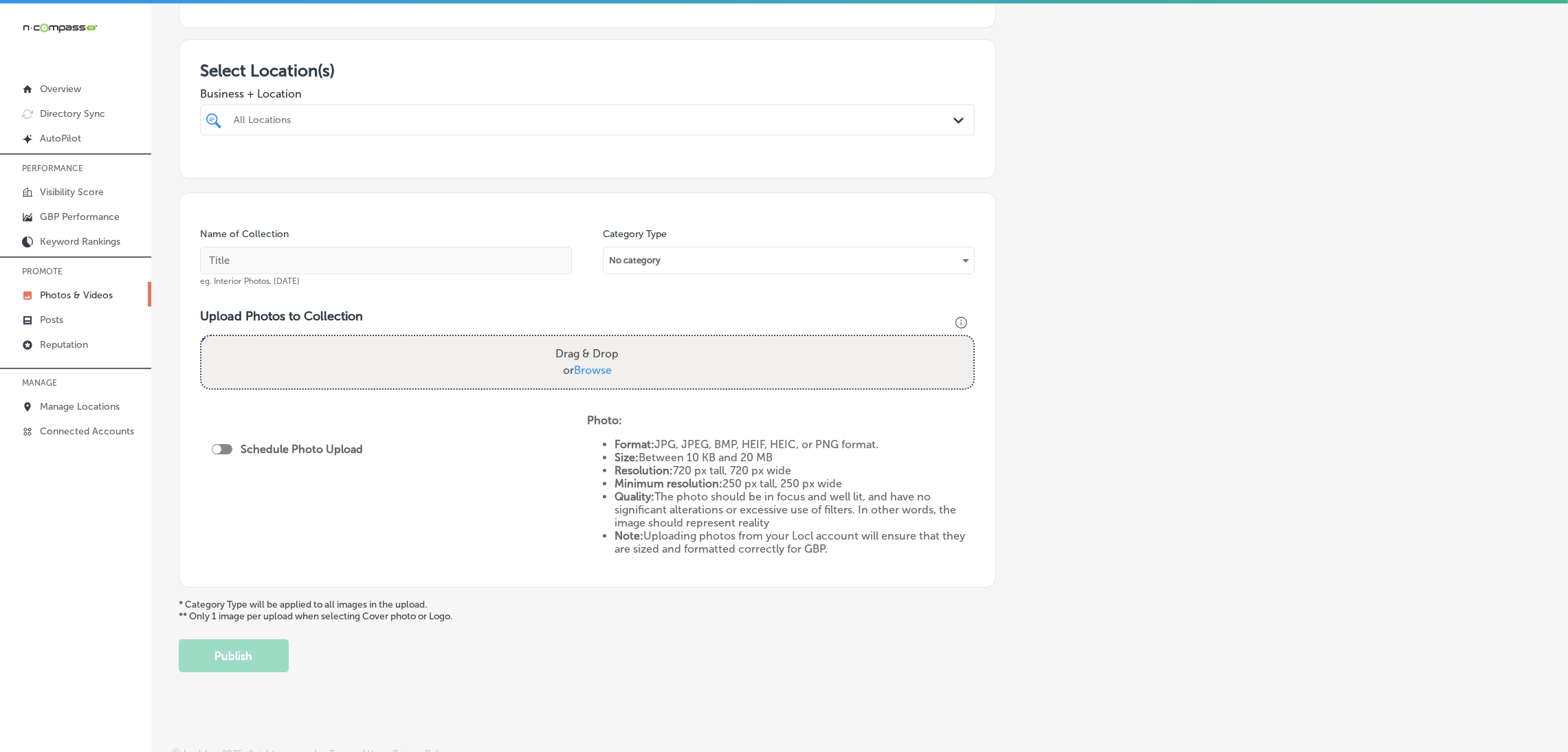
click at [310, 107] on div "All Locations Path Created with Sketch." at bounding box center [587, 119] width 775 height 31
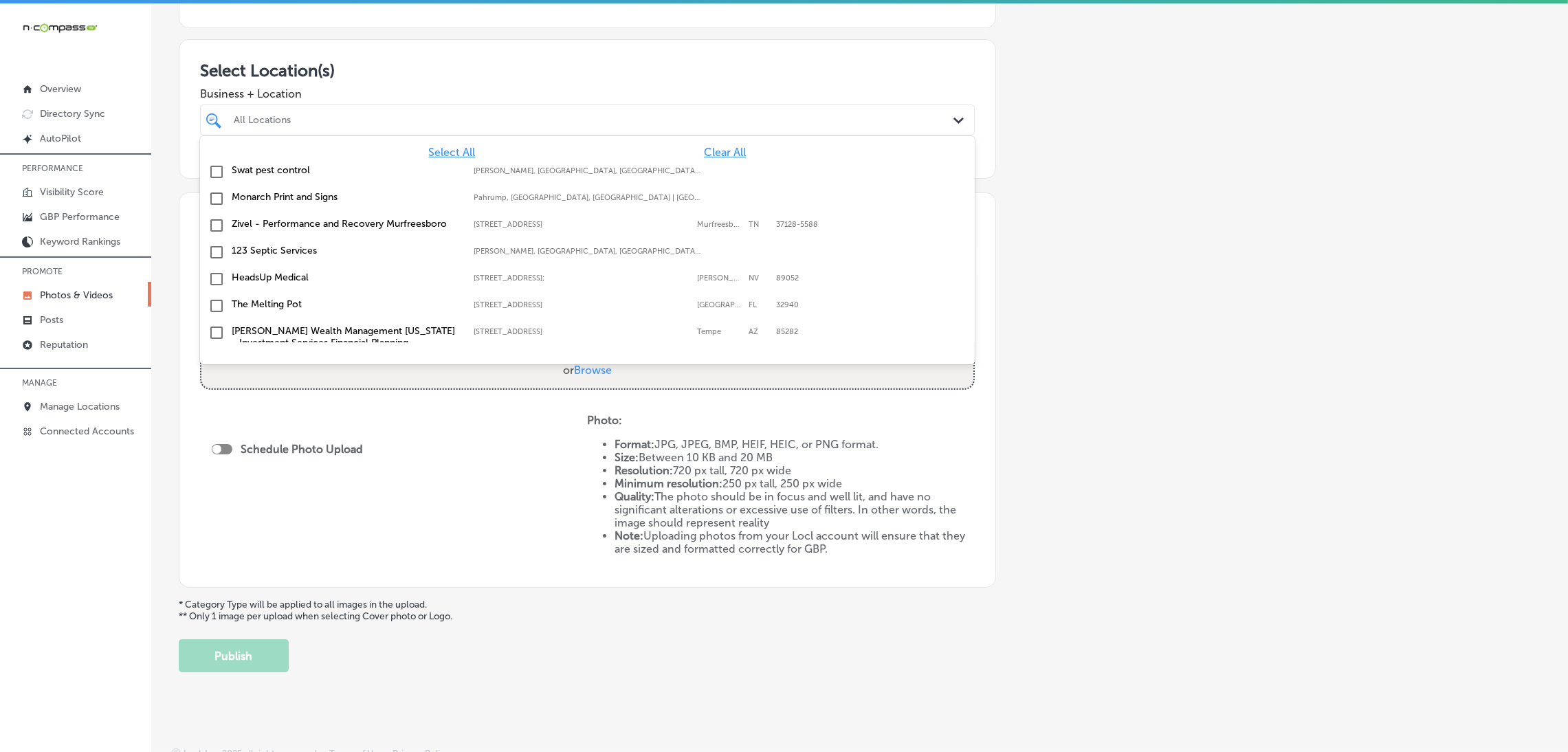
click at [704, 149] on span "Clear All" at bounding box center [724, 152] width 42 height 13
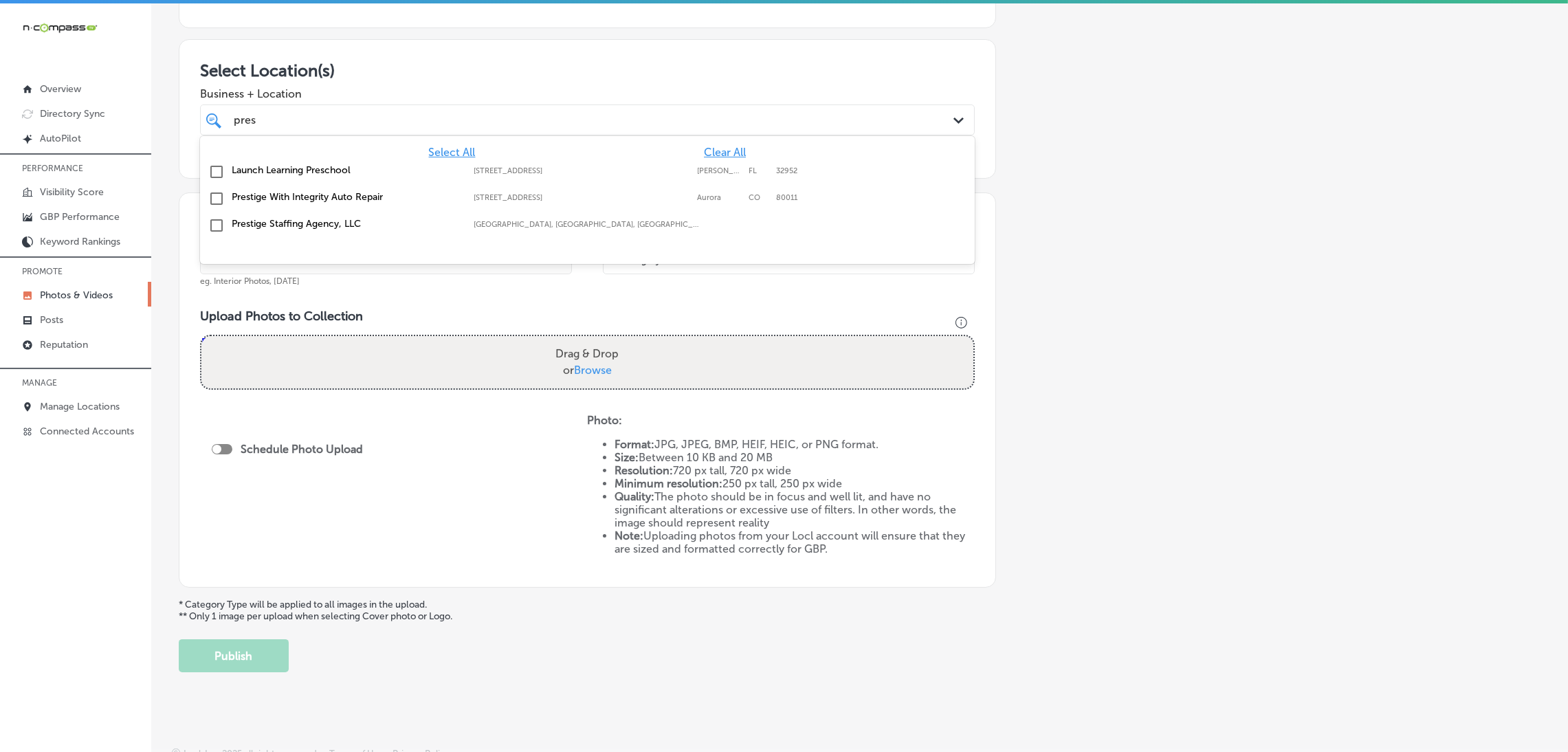
click at [397, 224] on label "Prestige Staffing Agency, LLC" at bounding box center [345, 223] width 228 height 12
type input "pres"
click at [1051, 230] on div "Add a Collection Which Type of Image or Video Would You Like to Upload? Photo C…" at bounding box center [859, 278] width 1361 height 789
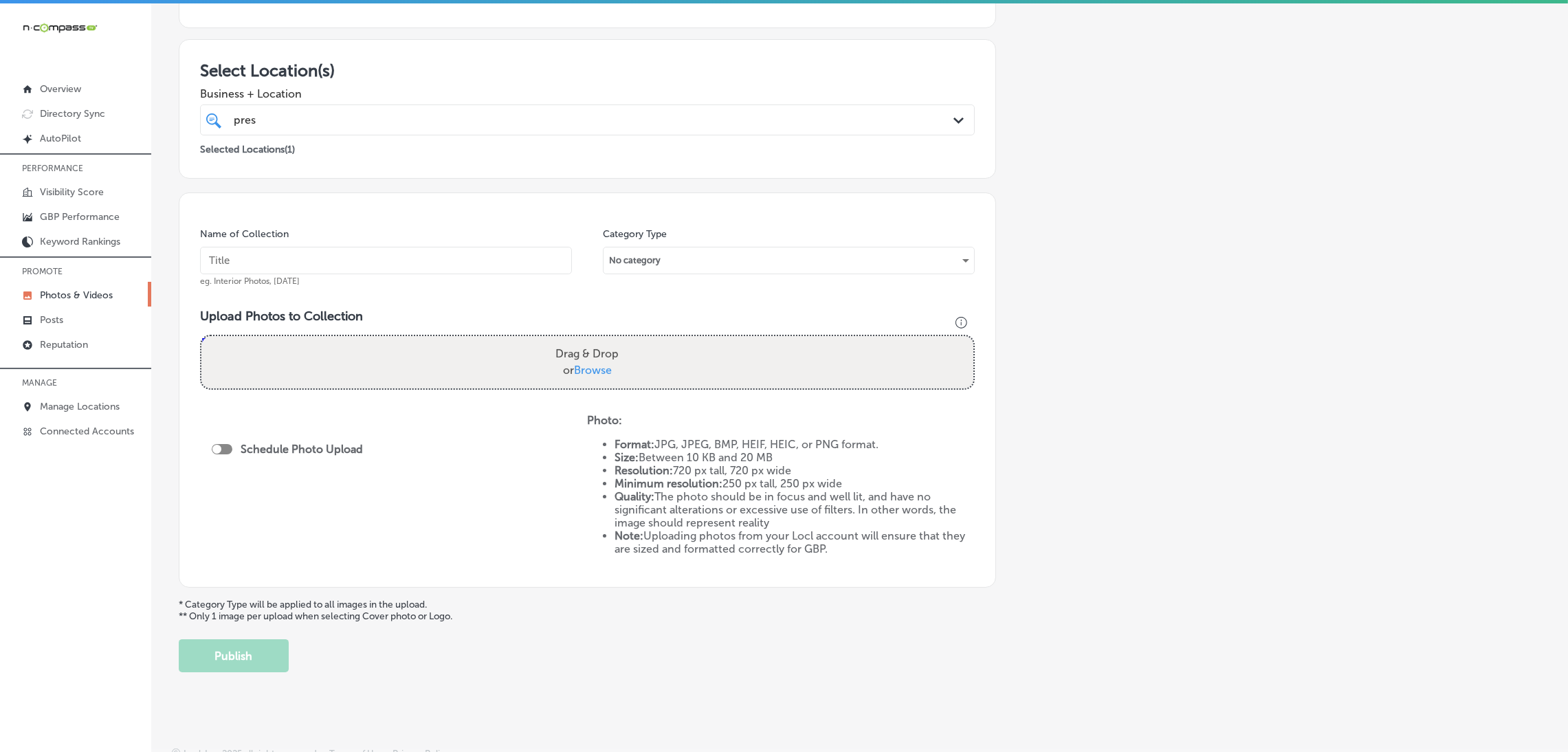
click at [409, 269] on input "text" at bounding box center [386, 261] width 372 height 28
type input "Prestige-Staffing-Agency,-LLC"
click at [383, 260] on input "Prestige-Staffing-Agency,-LLC" at bounding box center [386, 261] width 372 height 28
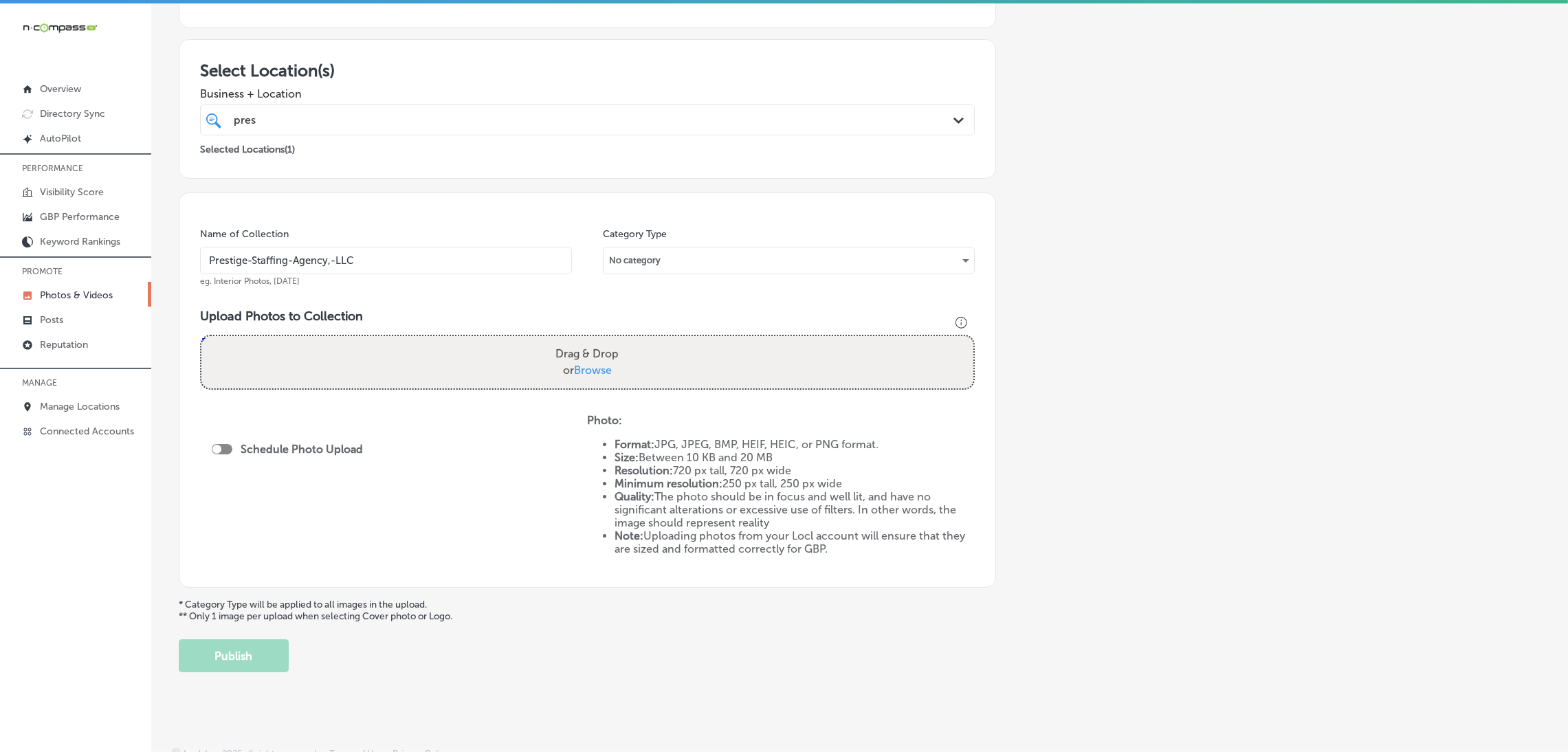
click at [434, 304] on div "Name of Collection Prestige-Staffing-Agency,-LLC eg. Interior Photos, [DATE] Ca…" at bounding box center [588, 391] width 817 height 396
click at [484, 356] on div "Drag & Drop or Browse" at bounding box center [588, 361] width 772 height 52
click at [202, 336] on input "Drag & Drop or Browse" at bounding box center [588, 338] width 772 height 4
type input "C:\fakepath\527. NYVT Media. [PERSON_NAME]-6 (5).png"
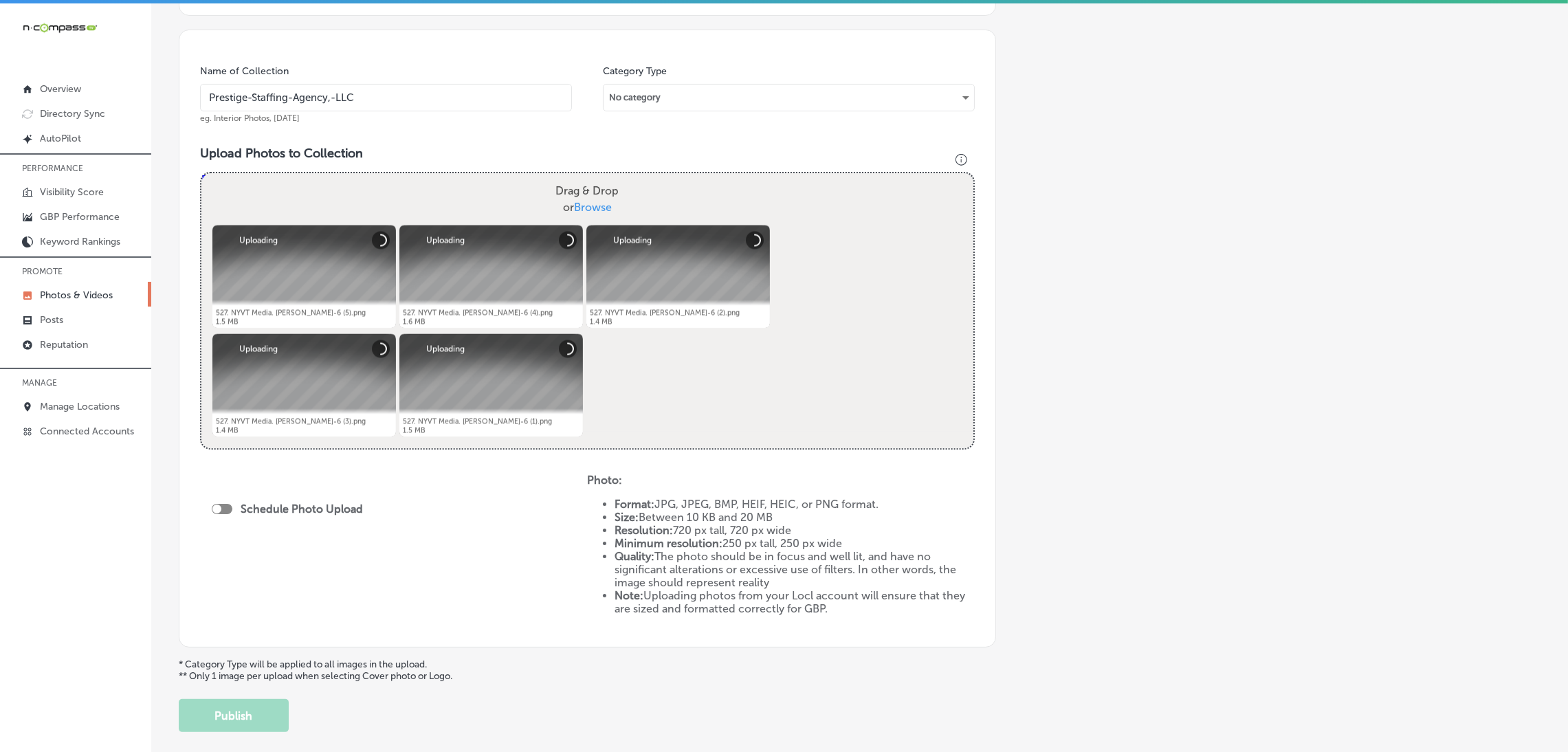
scroll to position [440, 0]
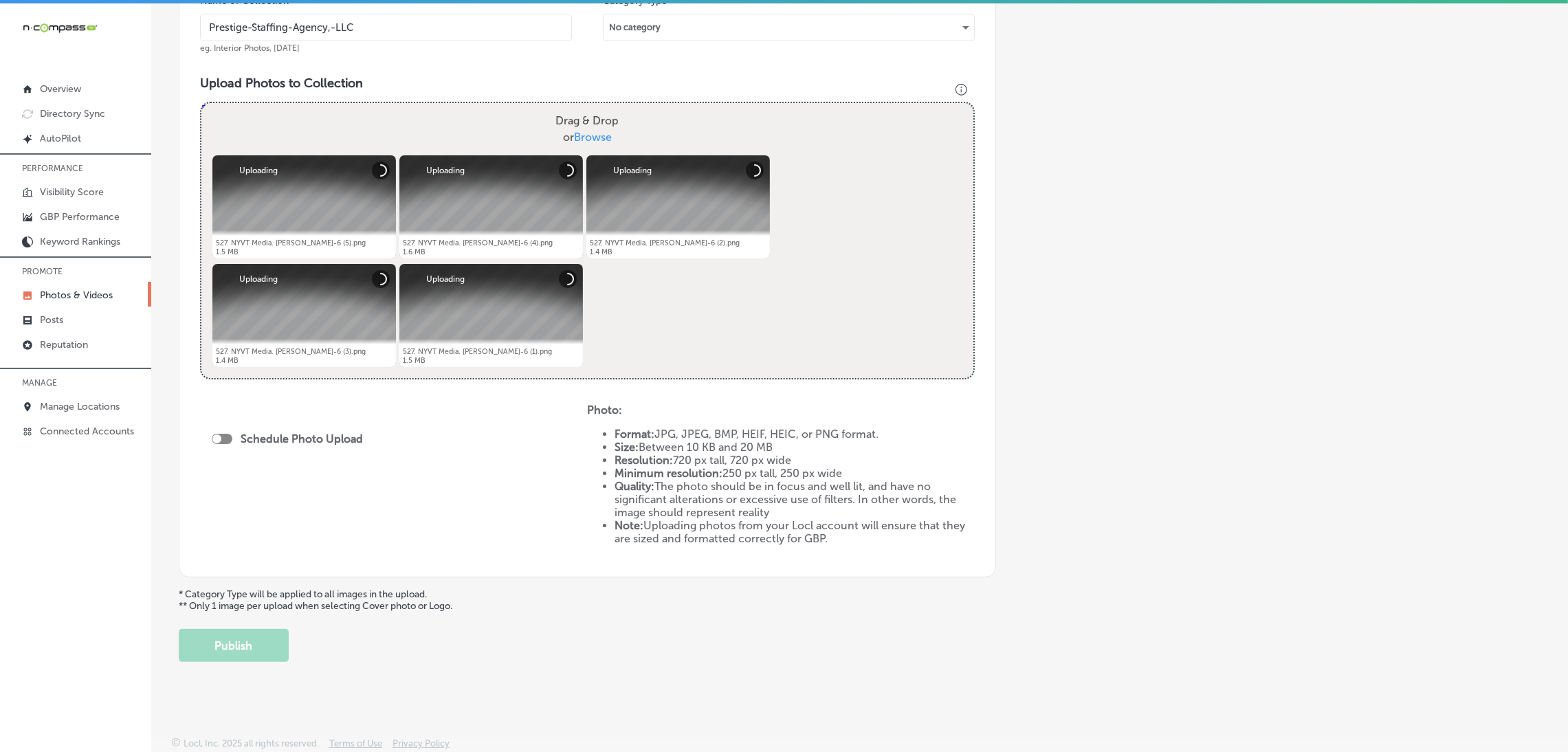
click at [218, 439] on div at bounding box center [217, 438] width 9 height 9
checkbox input "true"
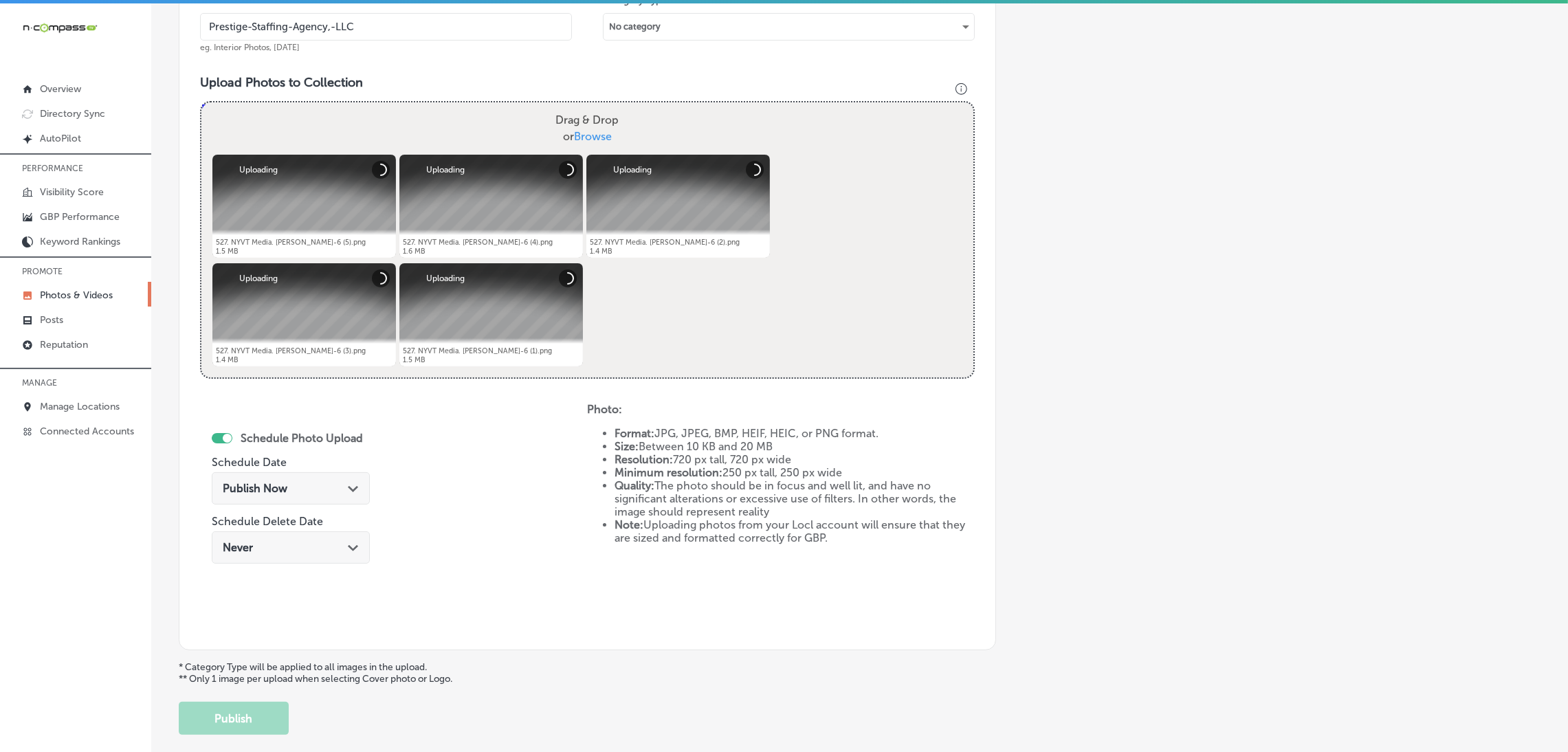
click at [295, 486] on div "Publish Now Path Created with Sketch." at bounding box center [290, 487] width 136 height 13
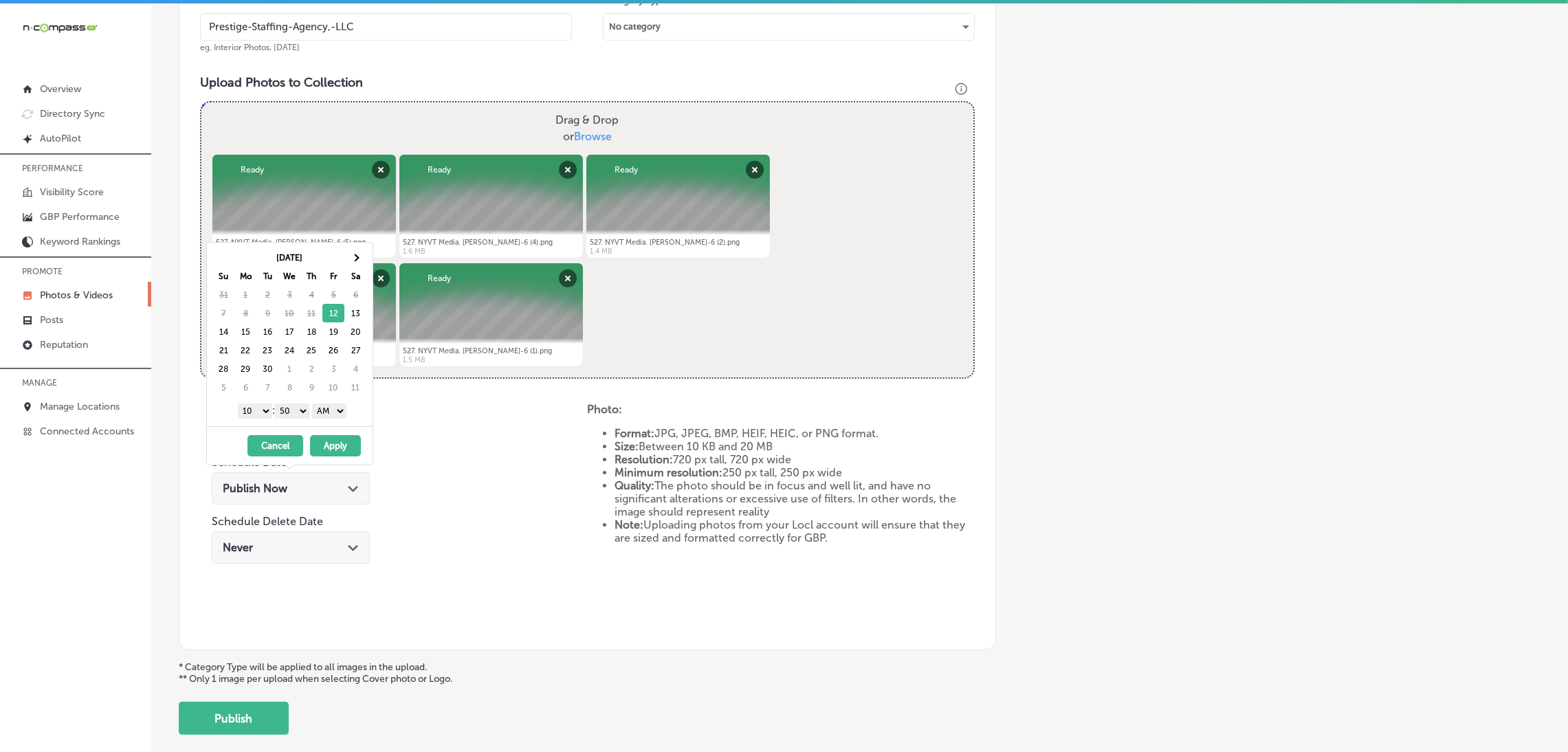
click at [325, 443] on button "Apply" at bounding box center [336, 446] width 51 height 22
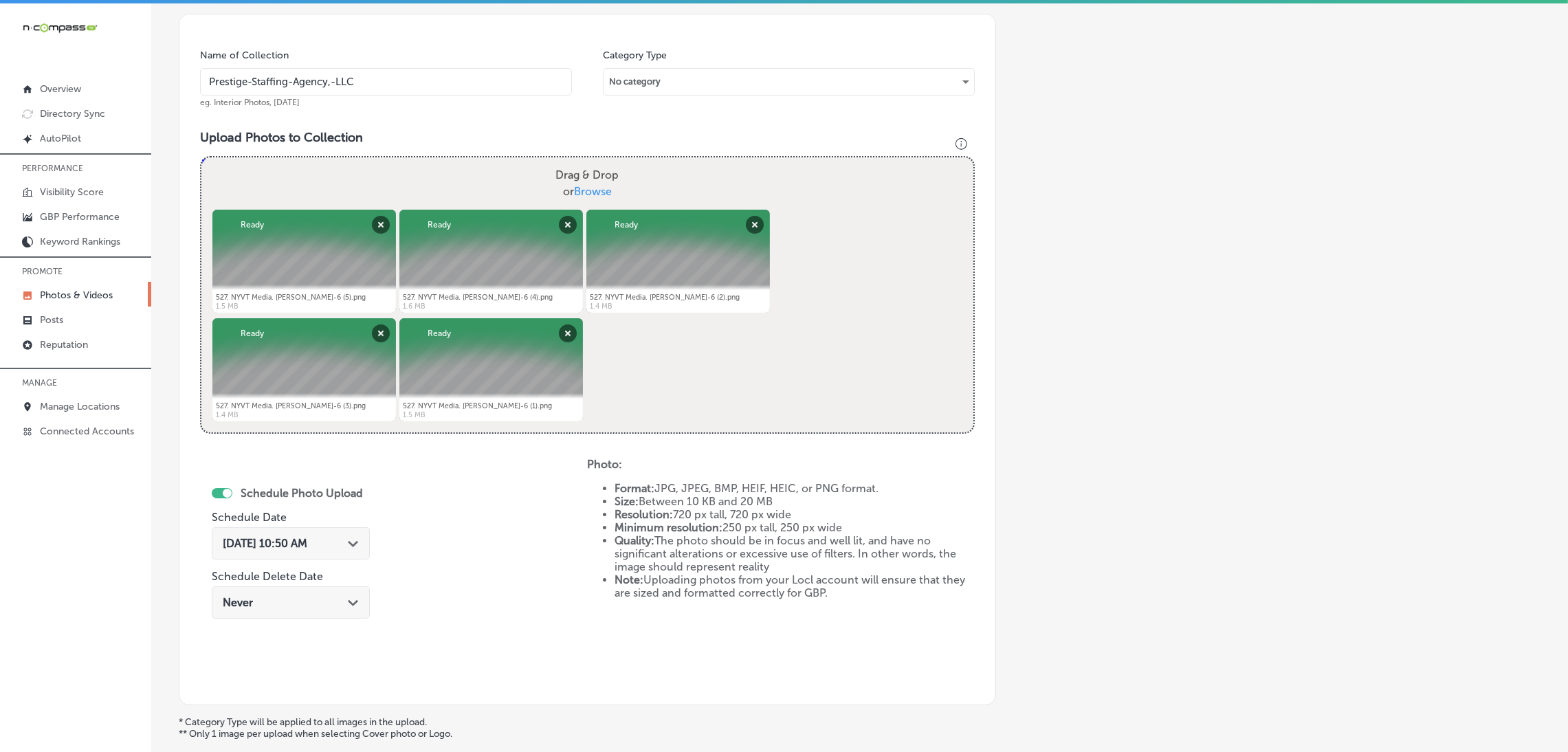
scroll to position [337, 0]
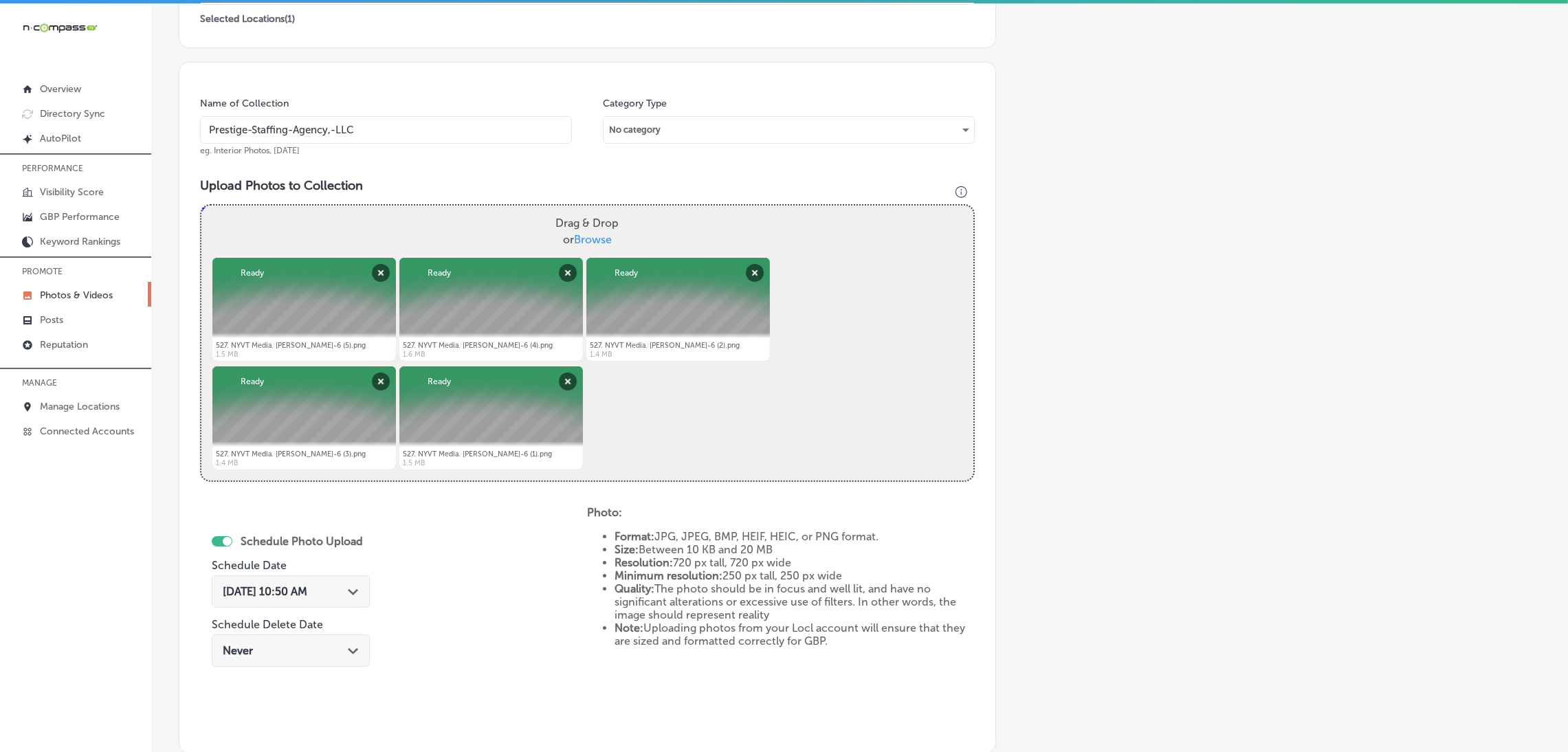
click at [368, 124] on input "Prestige-Staffing-Agency,-LLC" at bounding box center [386, 130] width 372 height 28
click at [459, 164] on div "Name of Collection Prestige-Staffing-Agency,-LLC eg. Interior Photos, [DATE] Ca…" at bounding box center [588, 407] width 817 height 691
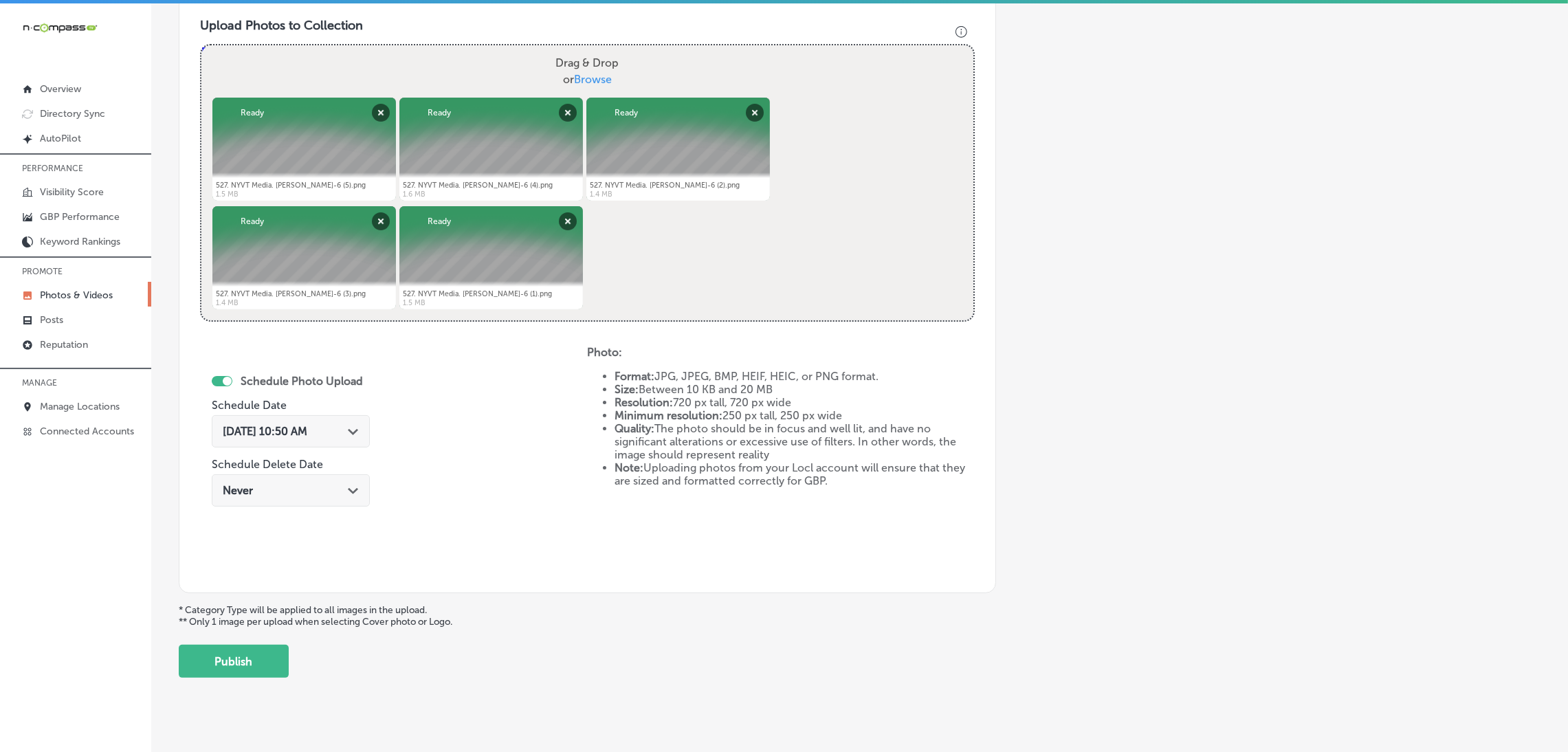
scroll to position [514, 0]
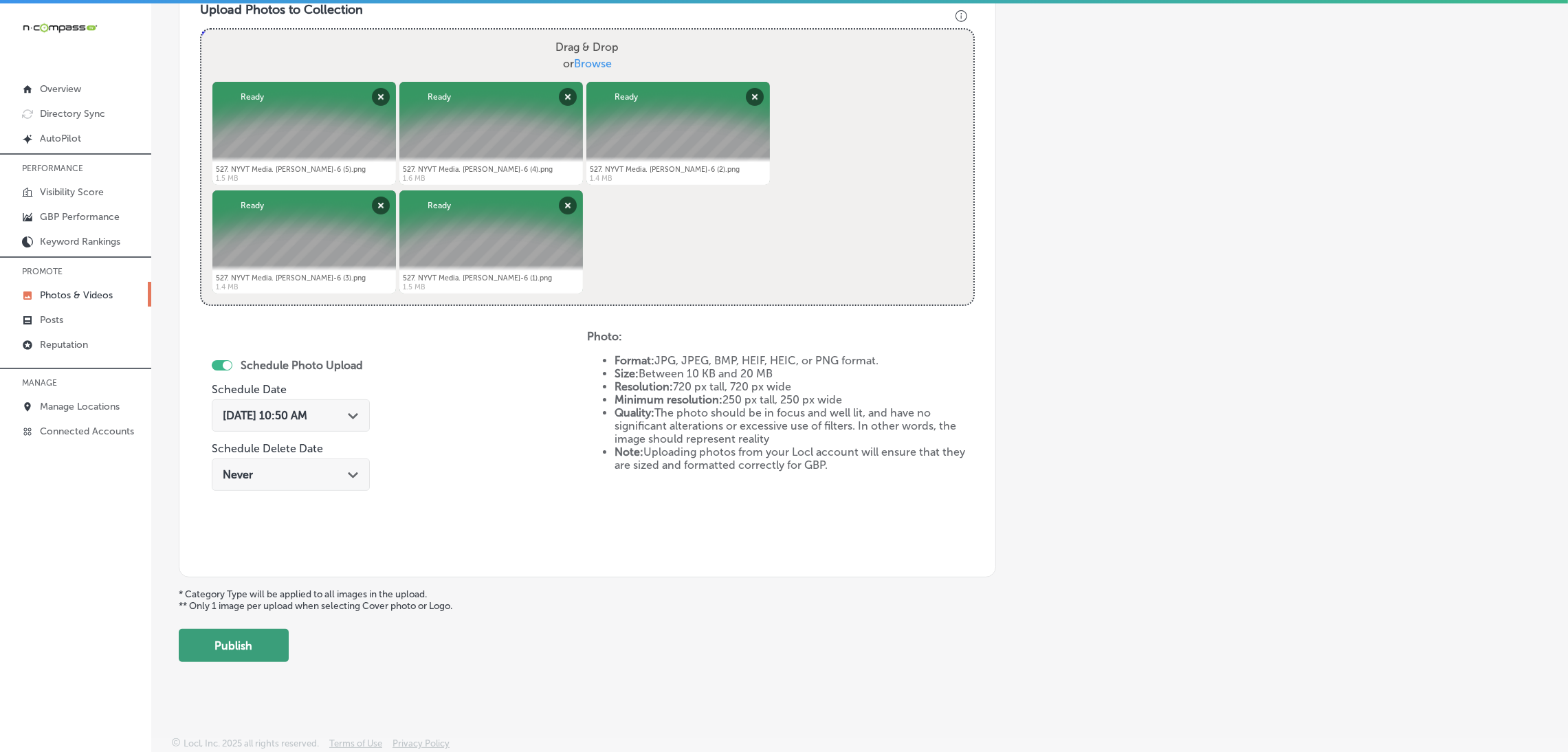
click at [266, 630] on button "Publish" at bounding box center [234, 646] width 110 height 33
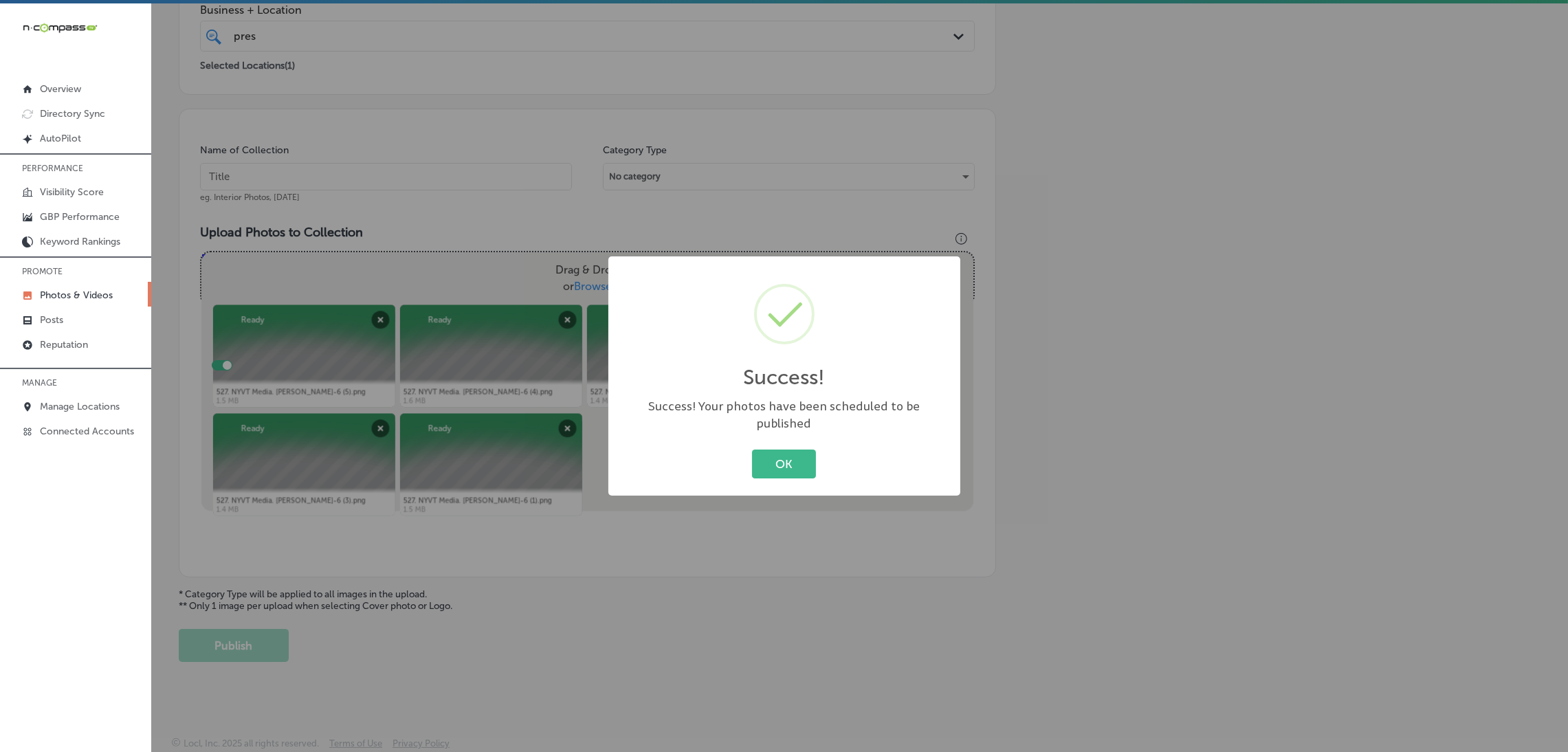
scroll to position [290, 0]
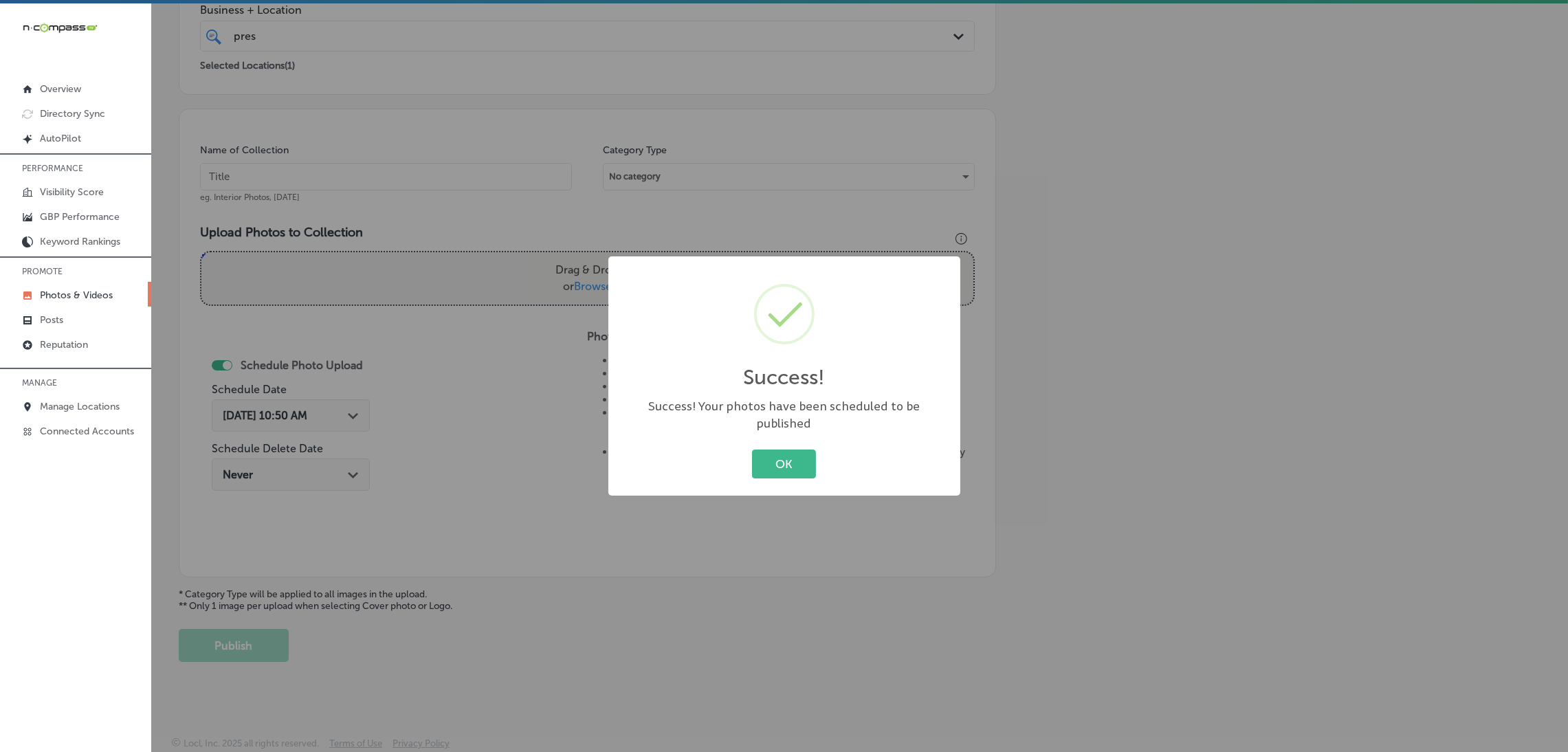
click at [819, 470] on div "OK Cancel" at bounding box center [784, 464] width 325 height 35
click at [801, 456] on button "OK" at bounding box center [784, 464] width 64 height 29
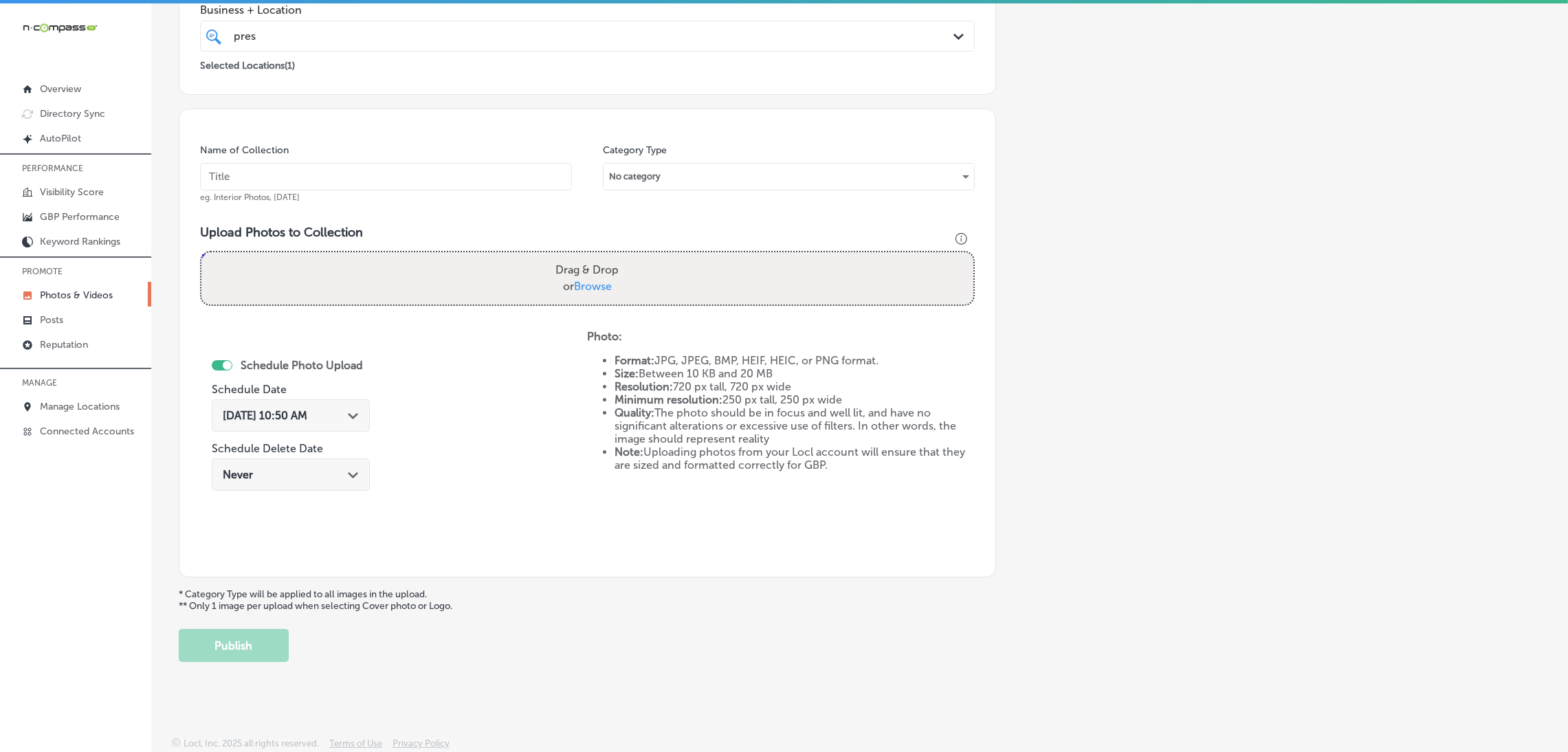
click at [362, 173] on input "text" at bounding box center [386, 176] width 372 height 28
paste input "Prestige-Staffing-Agency,-LLC"
type input "Prestige-Staffing-Agency,-LLC"
click at [552, 284] on label "Drag & Drop or Browse" at bounding box center [587, 278] width 74 height 44
click at [552, 256] on input "Drag & Drop or Browse" at bounding box center [588, 254] width 772 height 4
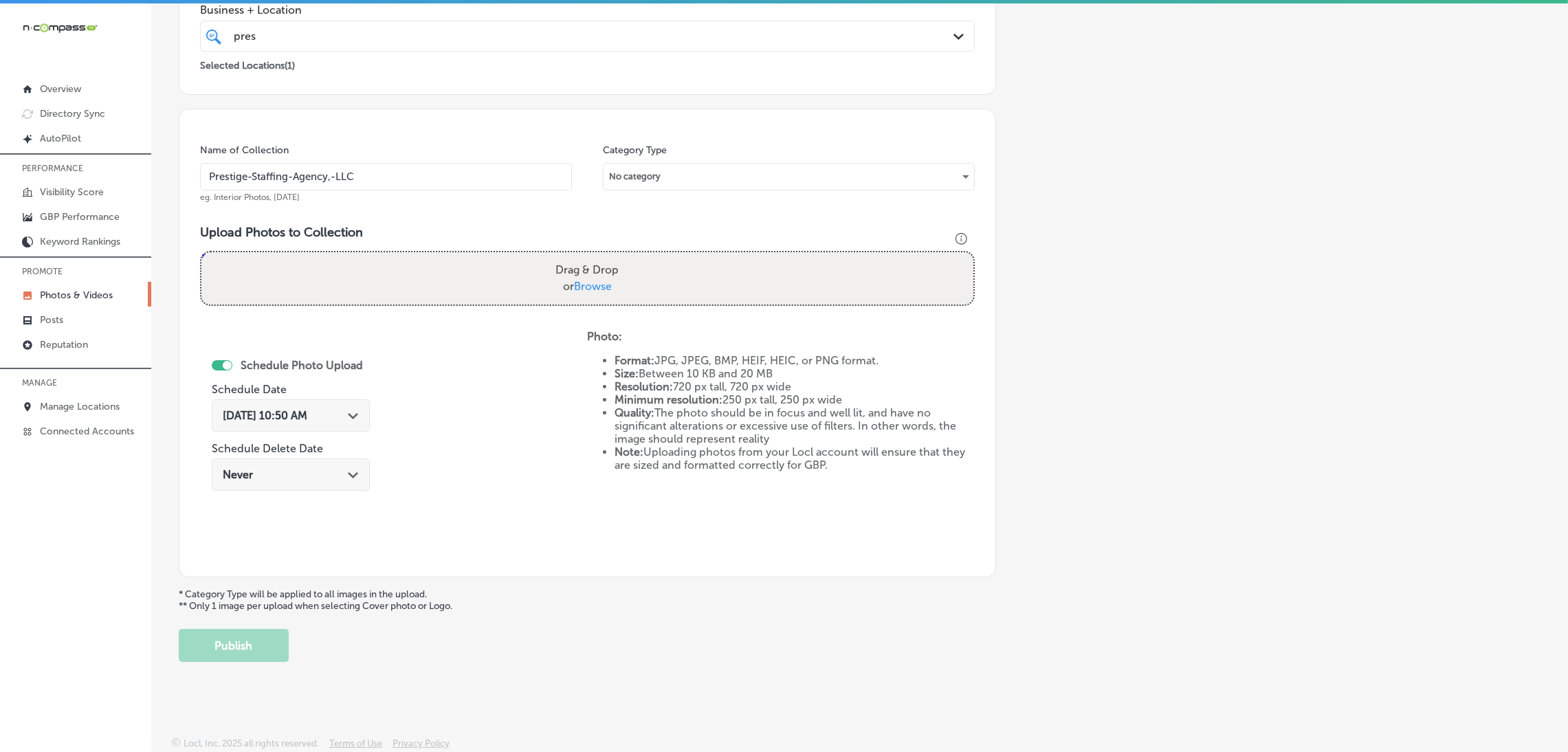
type input "C:\fakepath\527. NYVT Media. [PERSON_NAME]-7 (4).png"
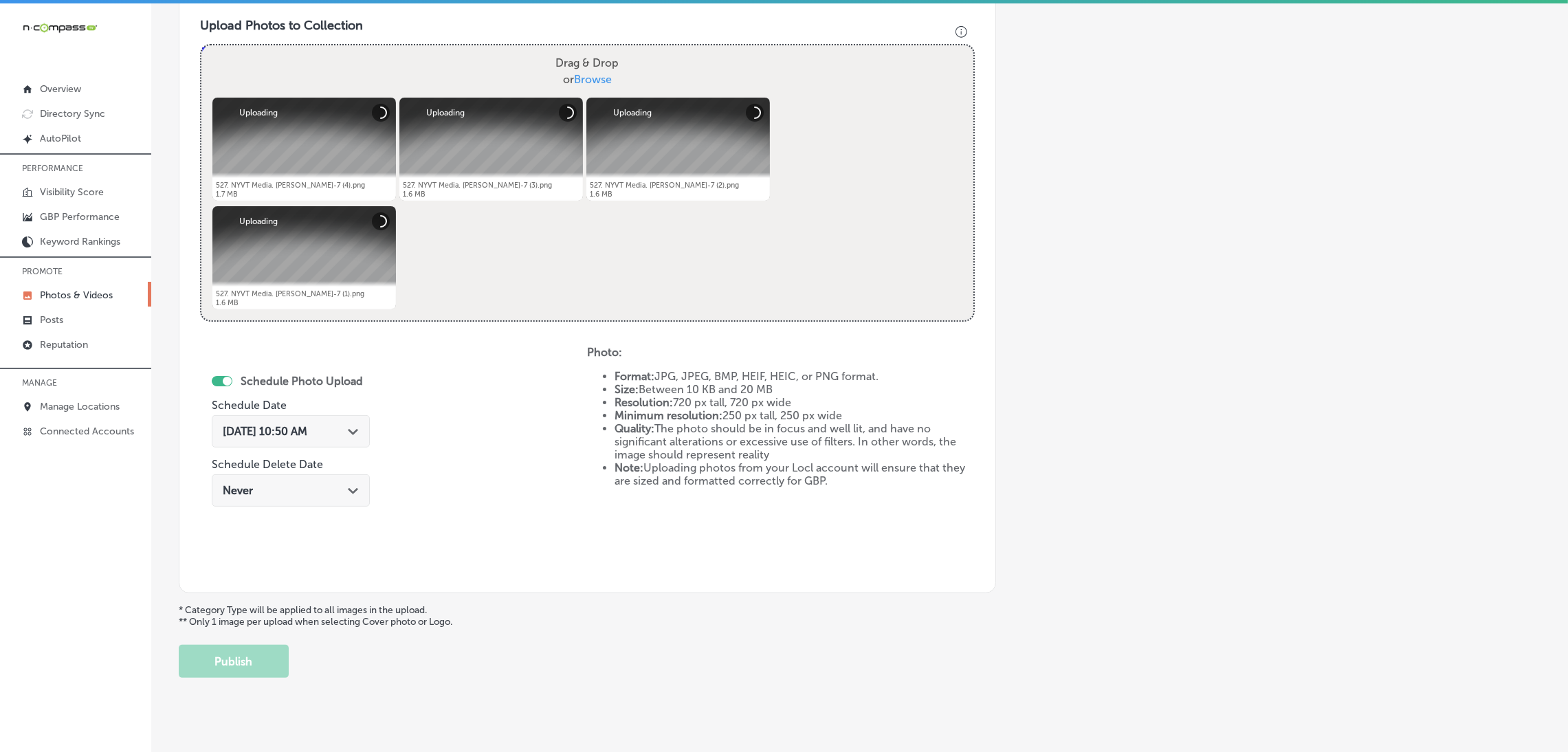
scroll to position [514, 0]
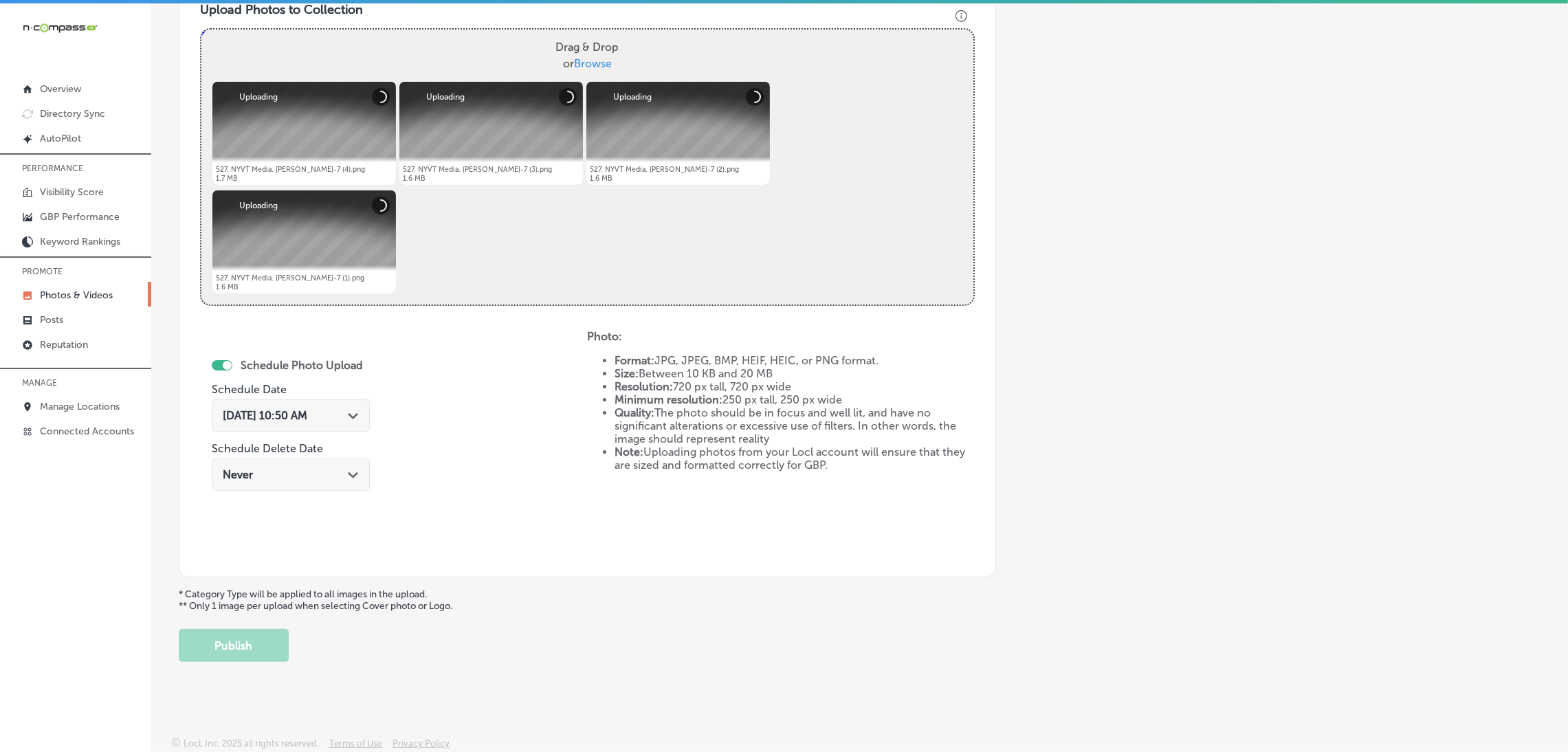
click at [283, 425] on div "[DATE] 10:50 AM Path Created with Sketch." at bounding box center [290, 415] width 158 height 32
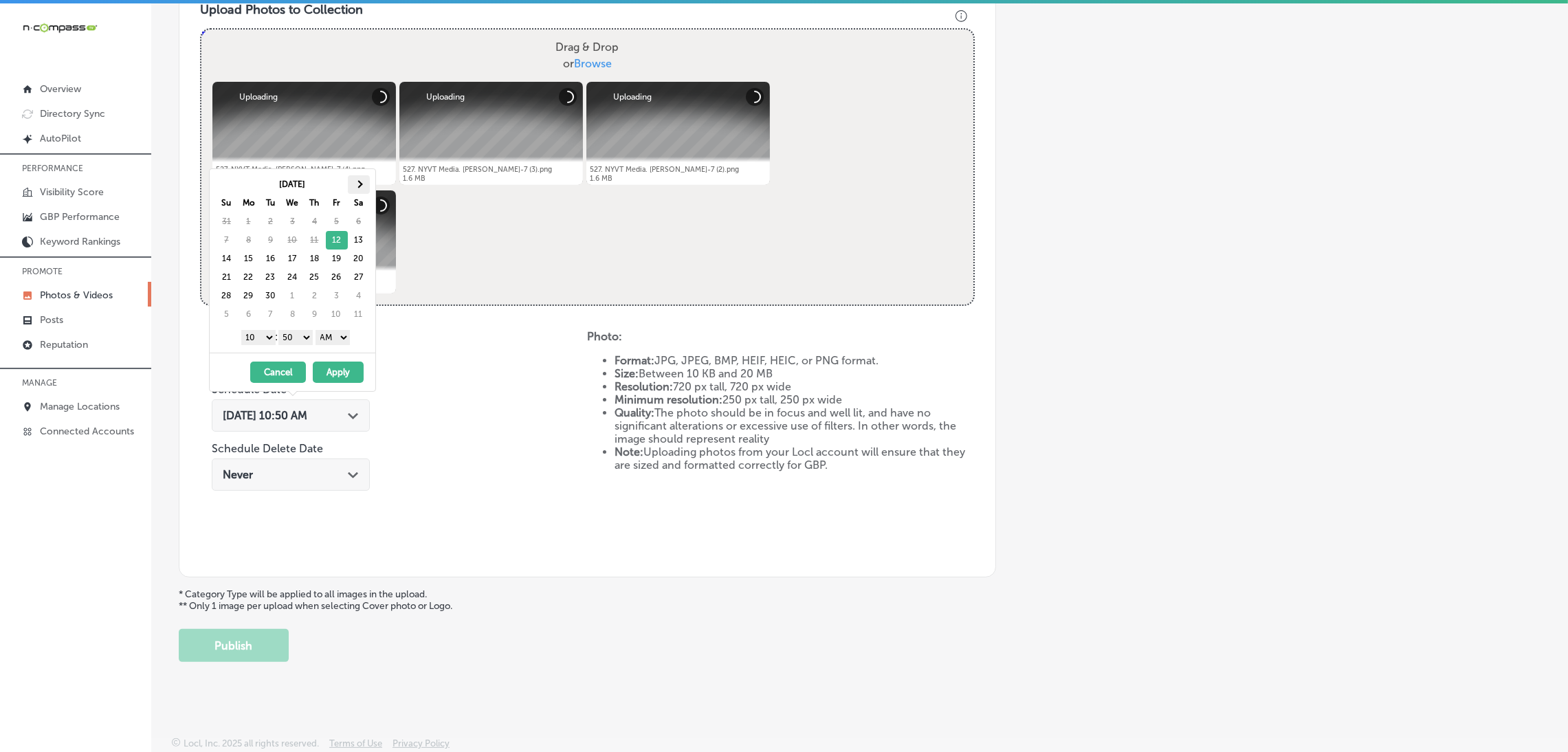
click at [355, 187] on th at bounding box center [358, 184] width 22 height 19
click at [234, 181] on th at bounding box center [226, 184] width 22 height 19
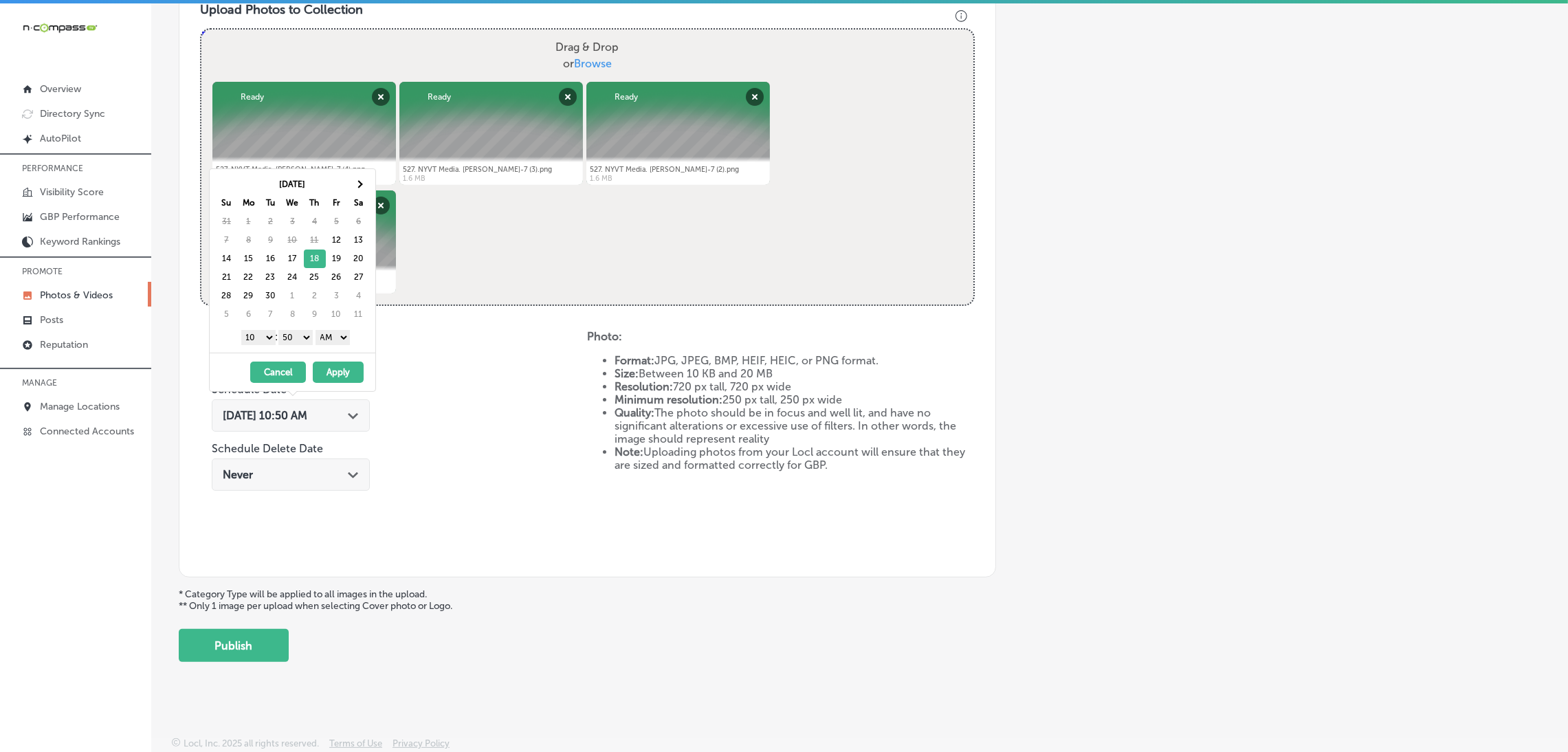
click at [332, 339] on select "AM PM" at bounding box center [333, 337] width 34 height 15
click at [248, 339] on select "1 2 3 4 5 6 7 8 9 10 11 12" at bounding box center [258, 337] width 34 height 15
click at [297, 347] on div "1 2 3 4 5 6 7 8 9 10 11 12 : 00 10 20 30 40 50 AM PM" at bounding box center [295, 337] width 160 height 21
click at [300, 335] on select "00 10 20 30 40 50" at bounding box center [295, 337] width 34 height 15
click at [366, 386] on div "[DATE] - [DATE] Cancel Apply" at bounding box center [292, 371] width 165 height 38
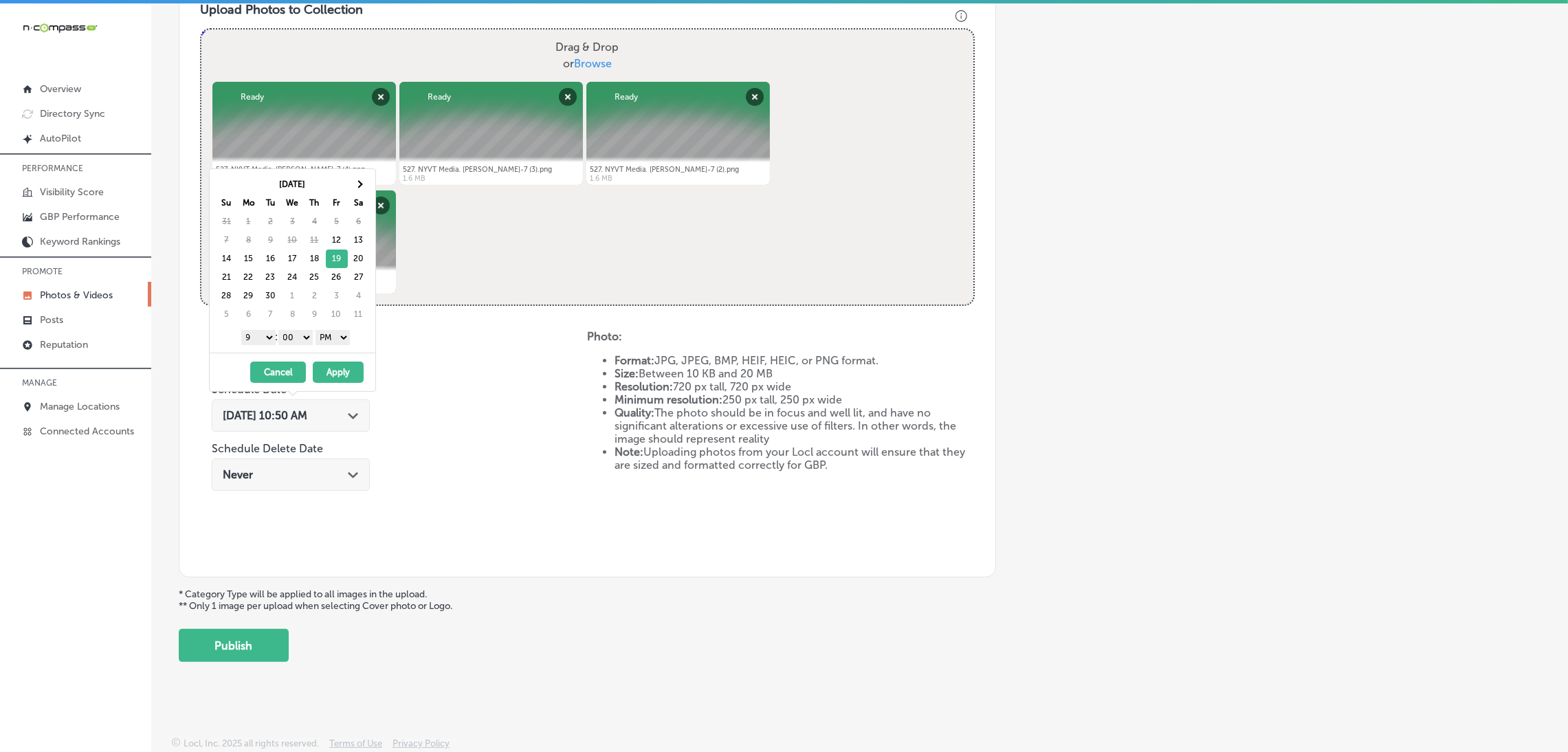
click at [354, 377] on button "Apply" at bounding box center [339, 372] width 51 height 22
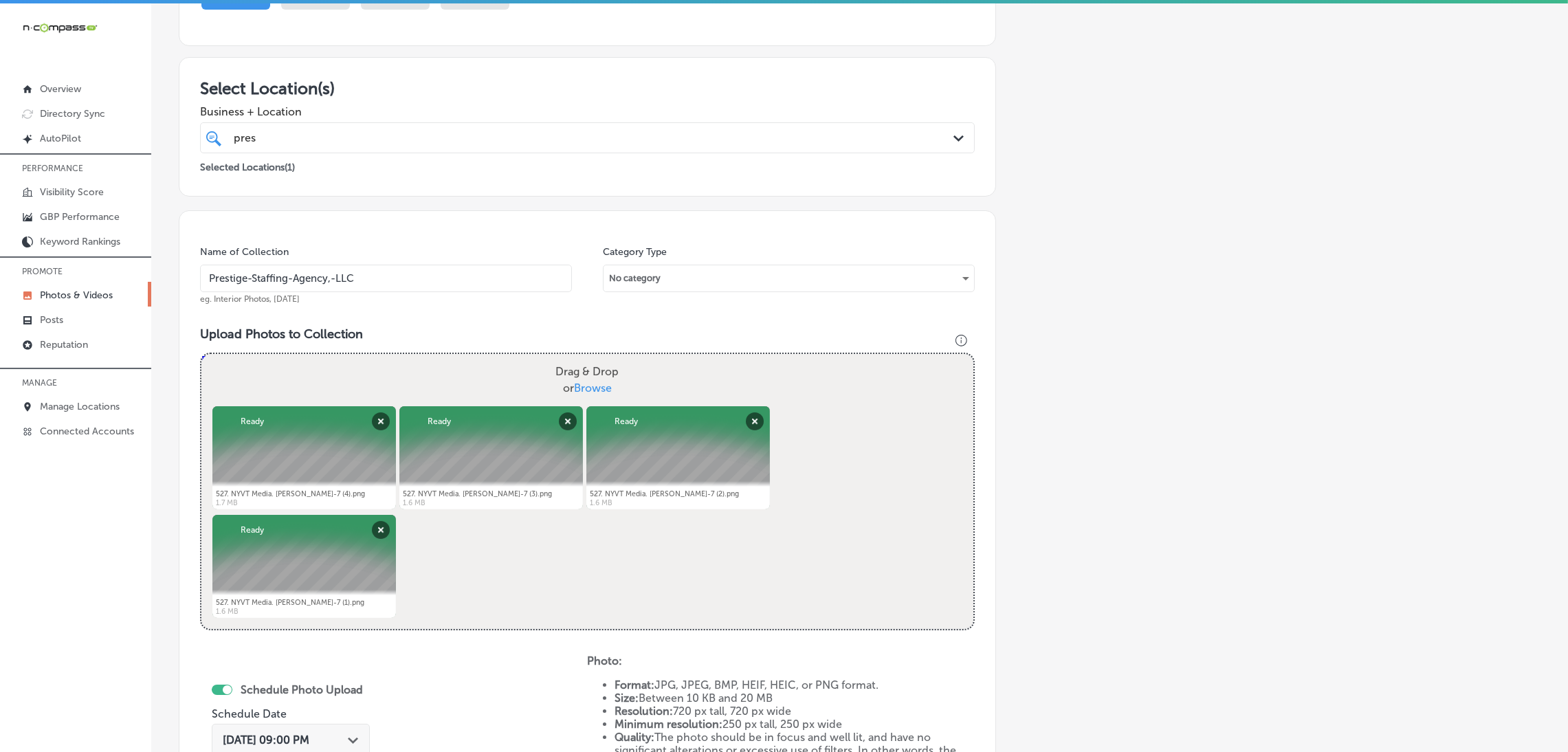
scroll to position [101, 0]
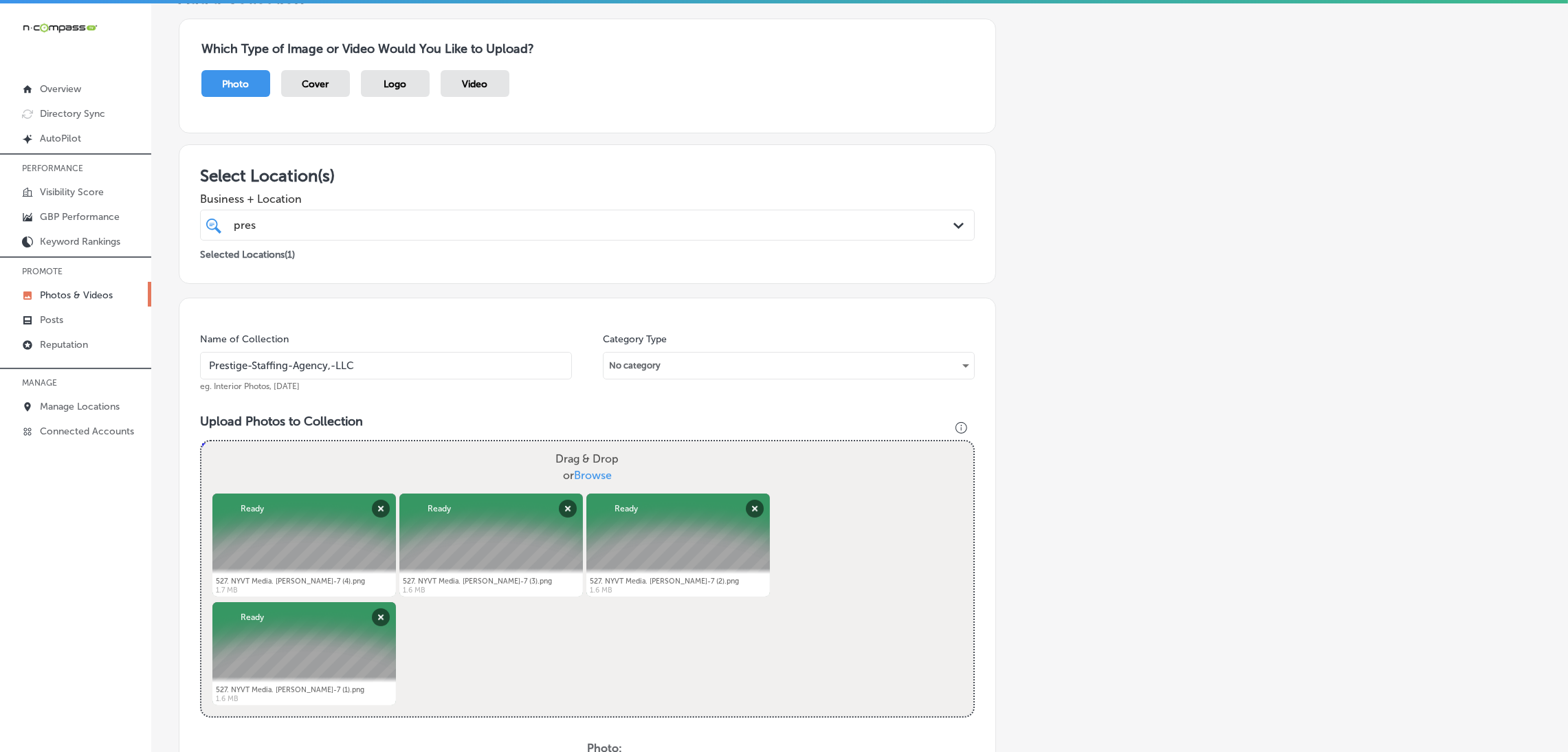
click at [397, 368] on input "Prestige-Staffing-Agency,-LLC" at bounding box center [386, 366] width 372 height 28
click at [395, 367] on input "Prestige-Staffing-Agency,-LLC" at bounding box center [386, 366] width 372 height 28
click at [425, 411] on div "Name of Collection Prestige-Staffing-Agency,-LLC eg. Interior Photos, [DATE] Ca…" at bounding box center [588, 643] width 817 height 691
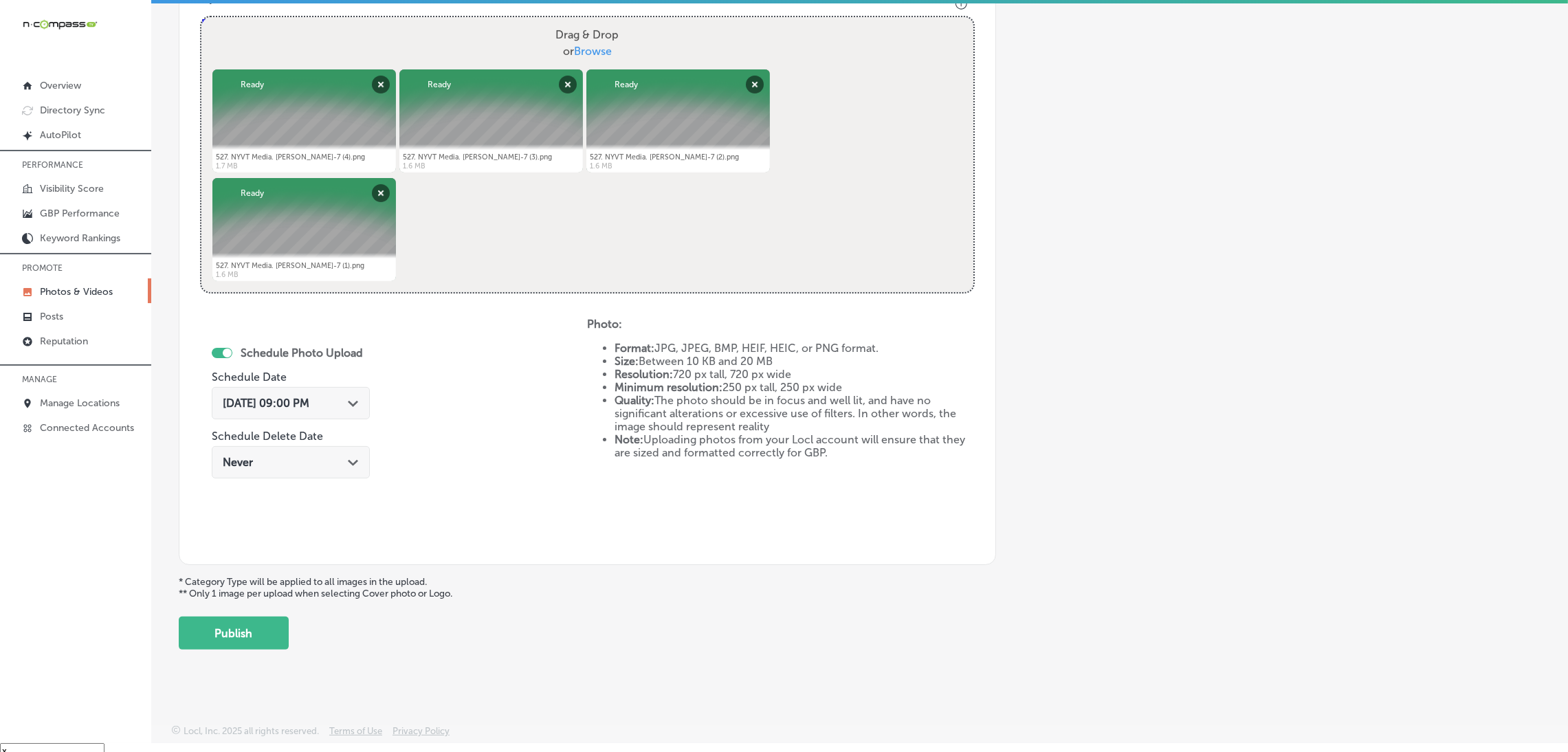
scroll to position [20, 0]
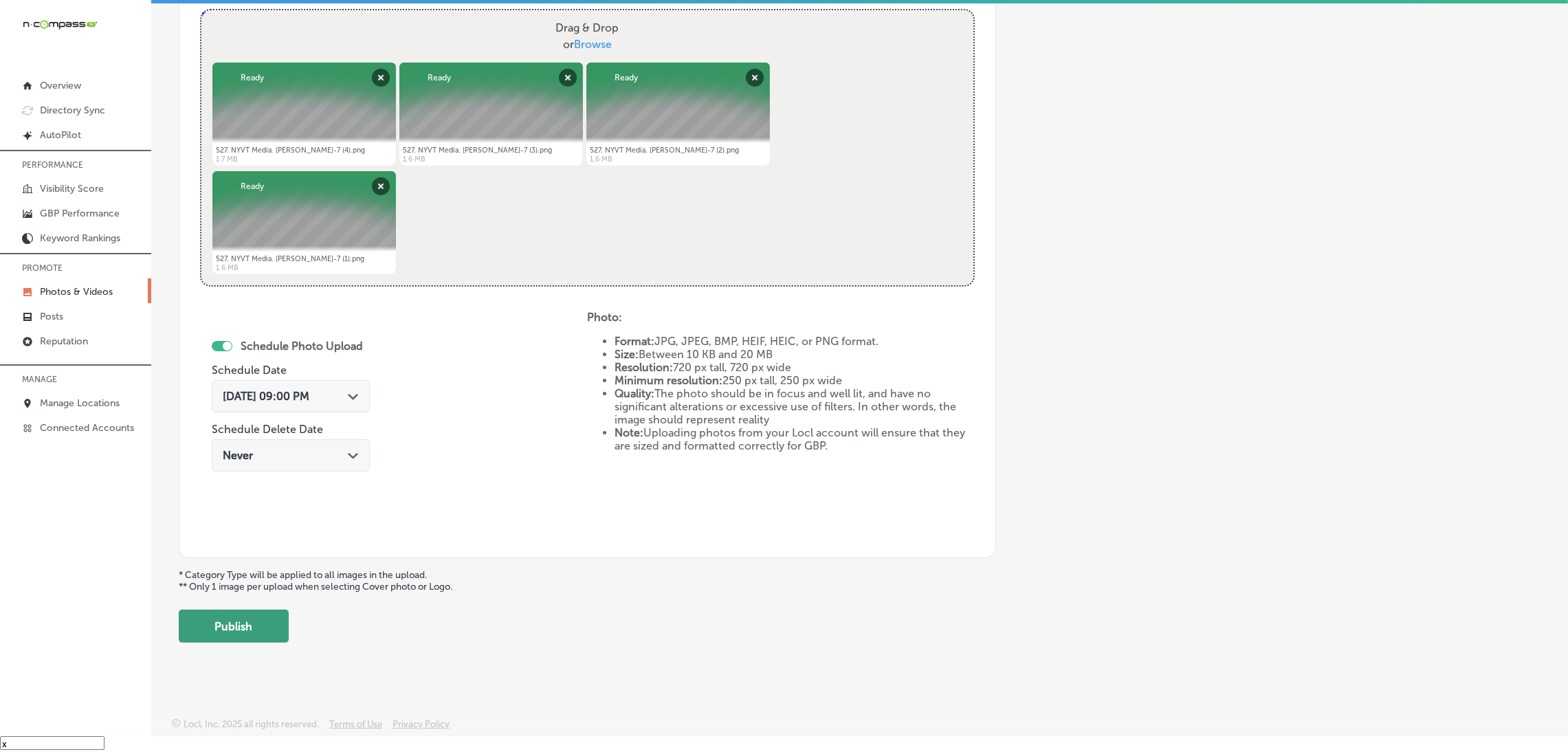
click at [273, 618] on button "Publish" at bounding box center [234, 626] width 110 height 33
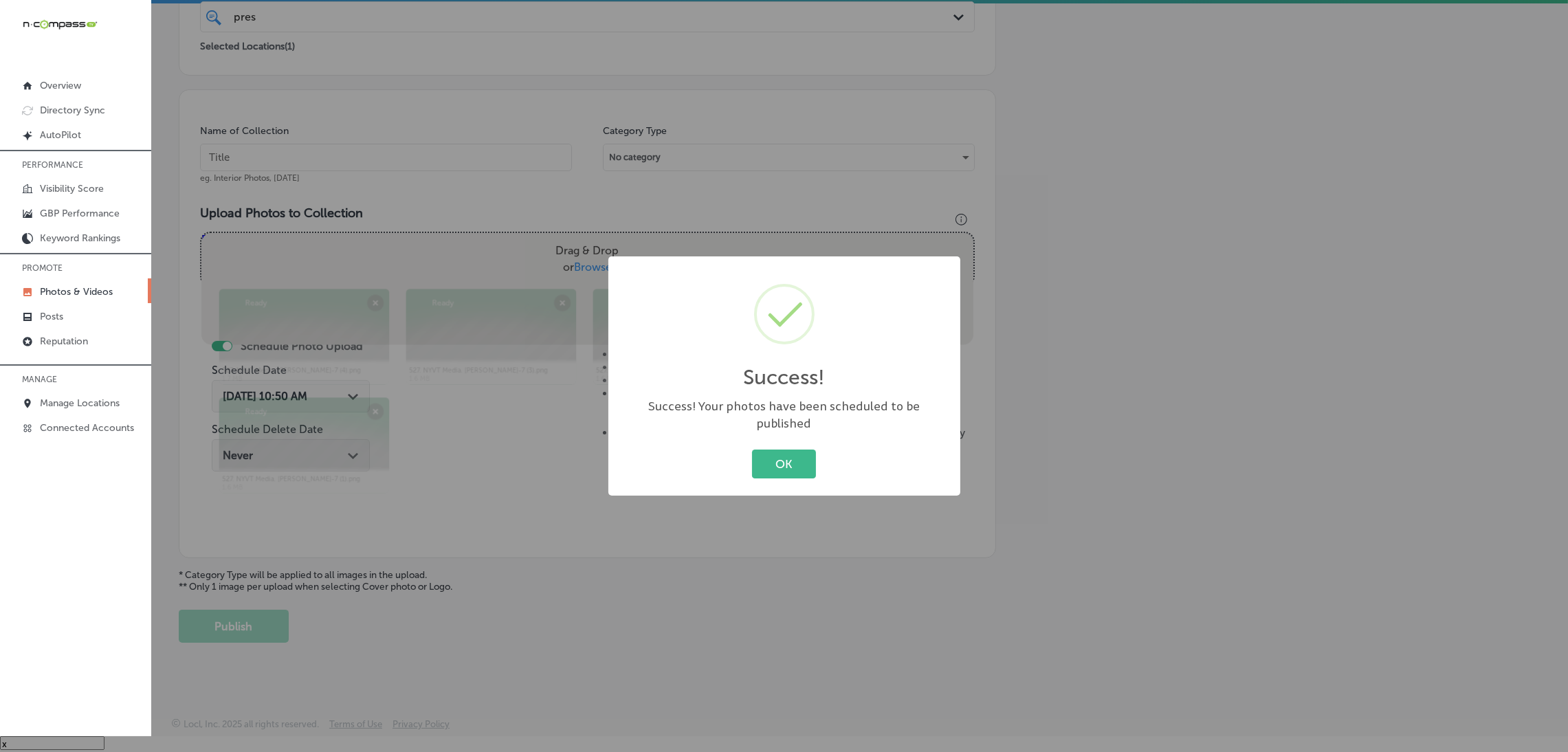
scroll to position [290, 0]
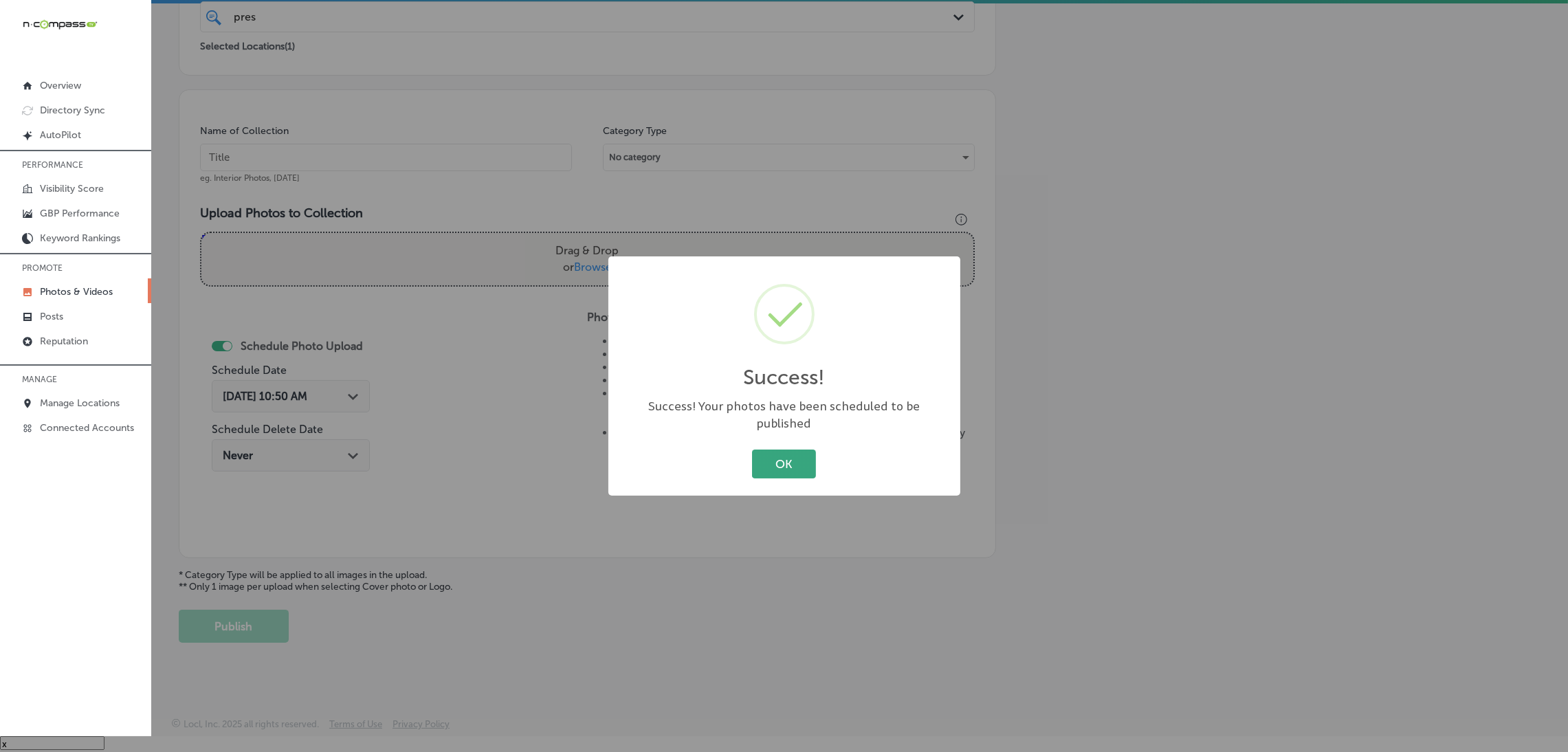
click at [806, 450] on button "OK" at bounding box center [784, 464] width 64 height 29
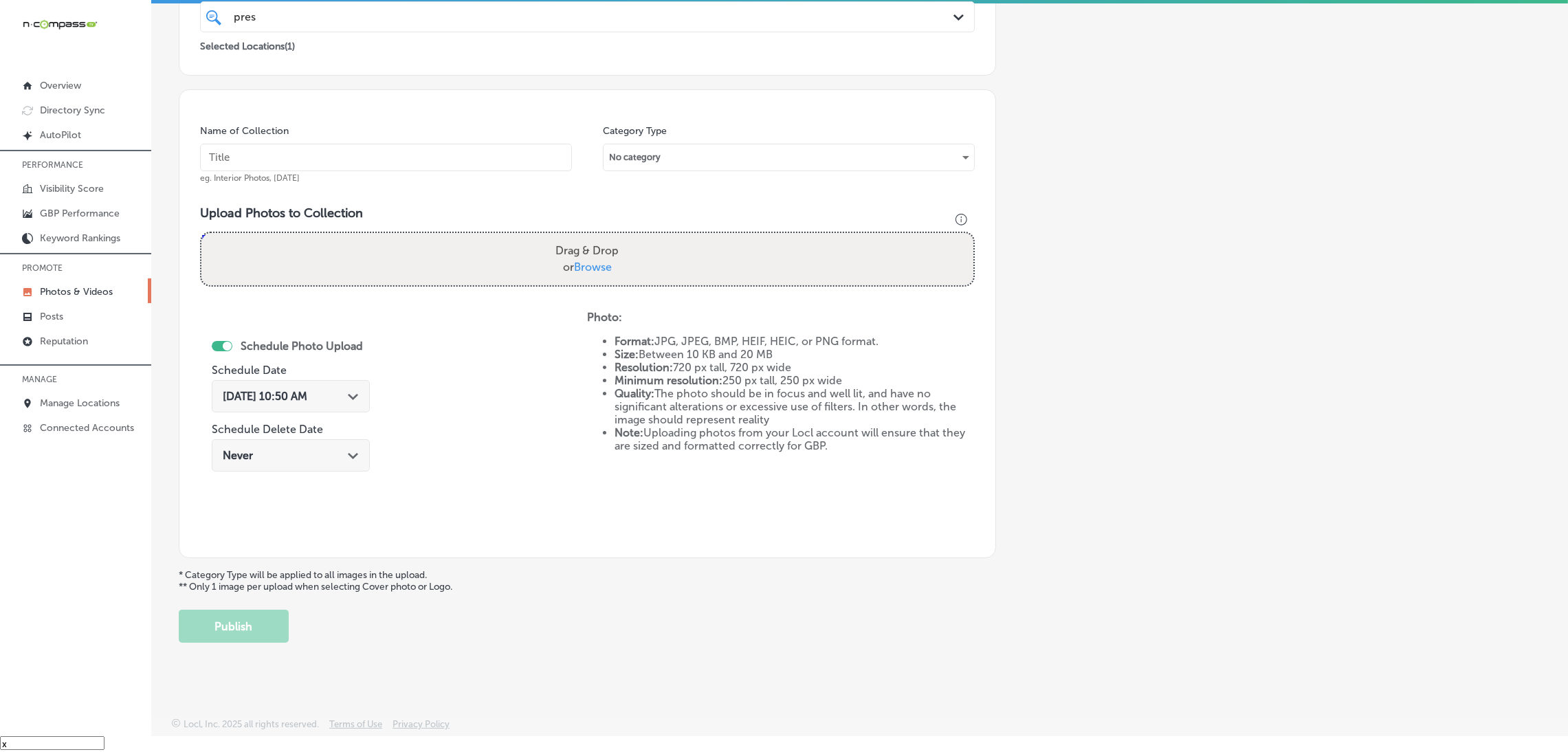
click at [469, 146] on input "text" at bounding box center [386, 157] width 372 height 28
paste input "Prestige-Staffing-Agency,-LLC"
type input "Prestige-Staffing-Agency,-LLC"
click at [642, 240] on div "Drag & Drop or Browse" at bounding box center [588, 259] width 772 height 52
click at [202, 233] on input "Drag & Drop or Browse" at bounding box center [588, 235] width 772 height 4
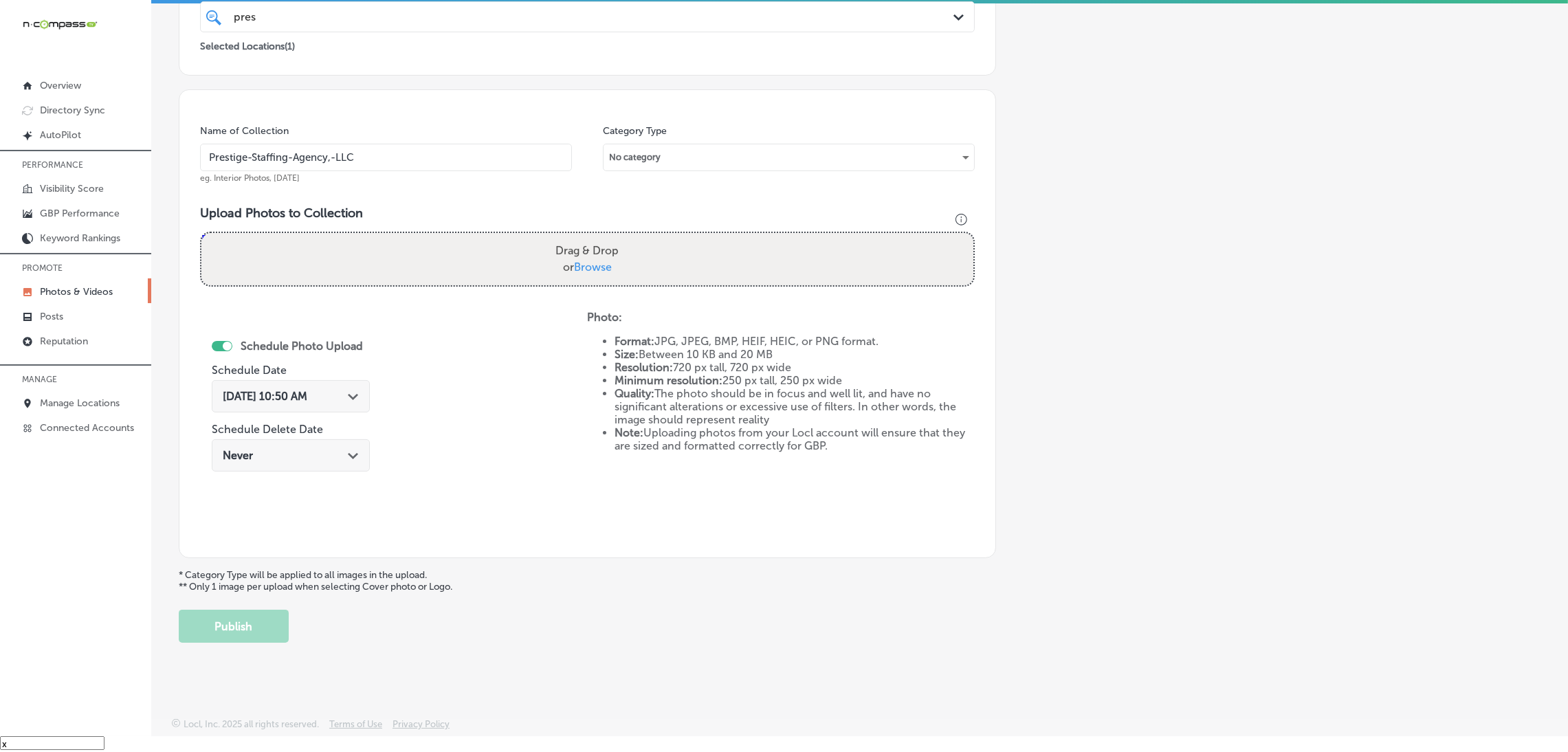
type input "C:\fakepath\527. NYVT Media. [PERSON_NAME]-6.png"
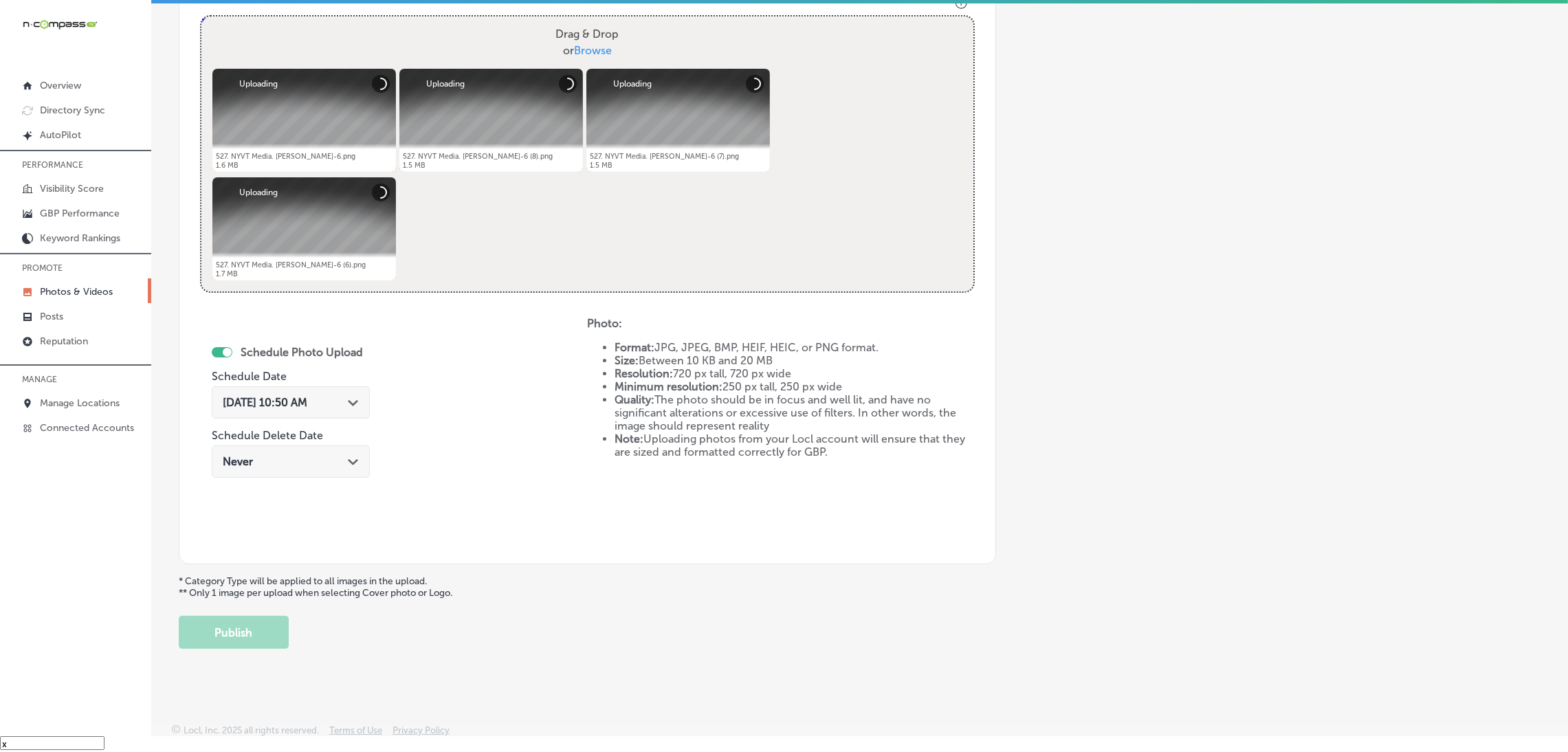
scroll to position [514, 0]
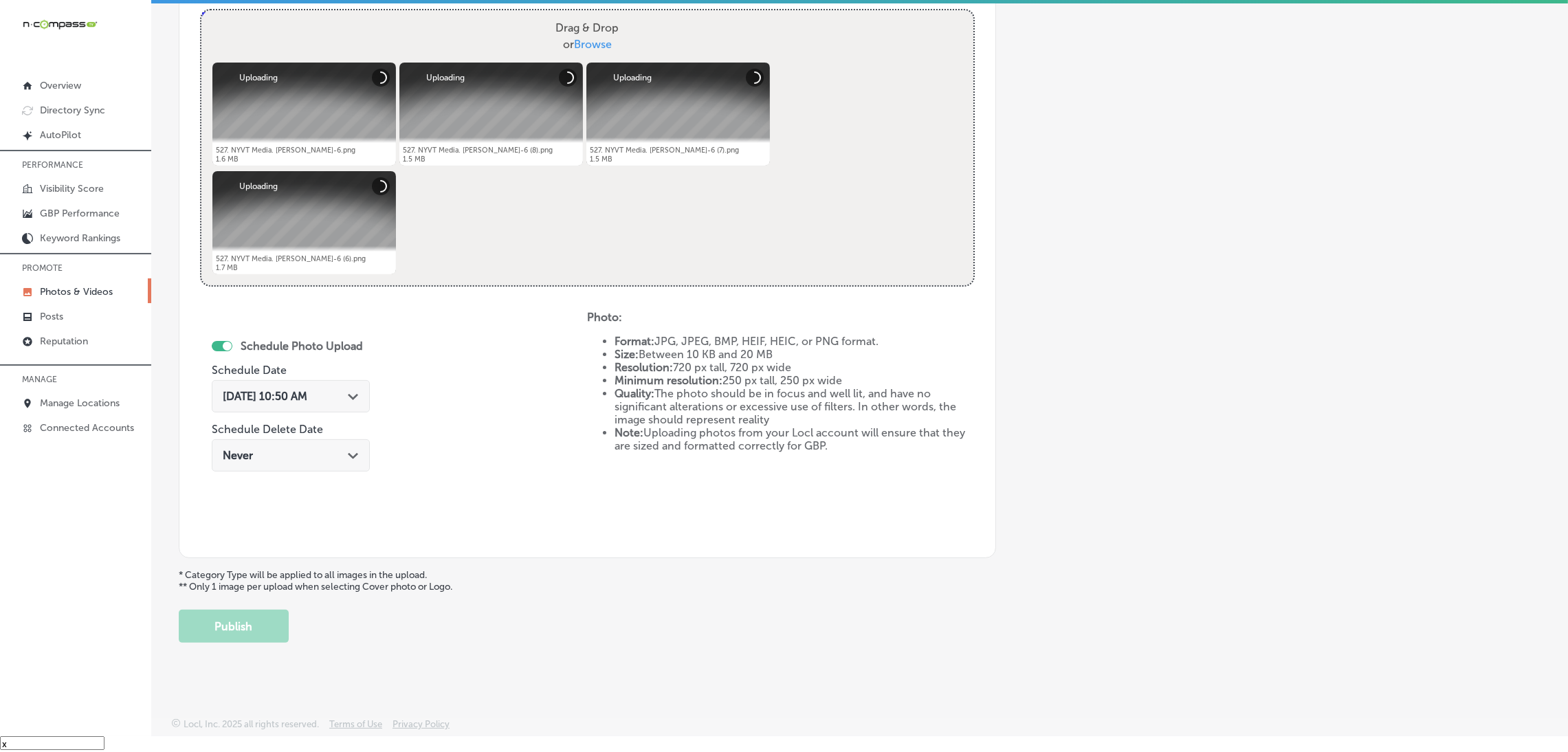
click at [307, 397] on span "[DATE] 10:50 AM" at bounding box center [265, 396] width 85 height 13
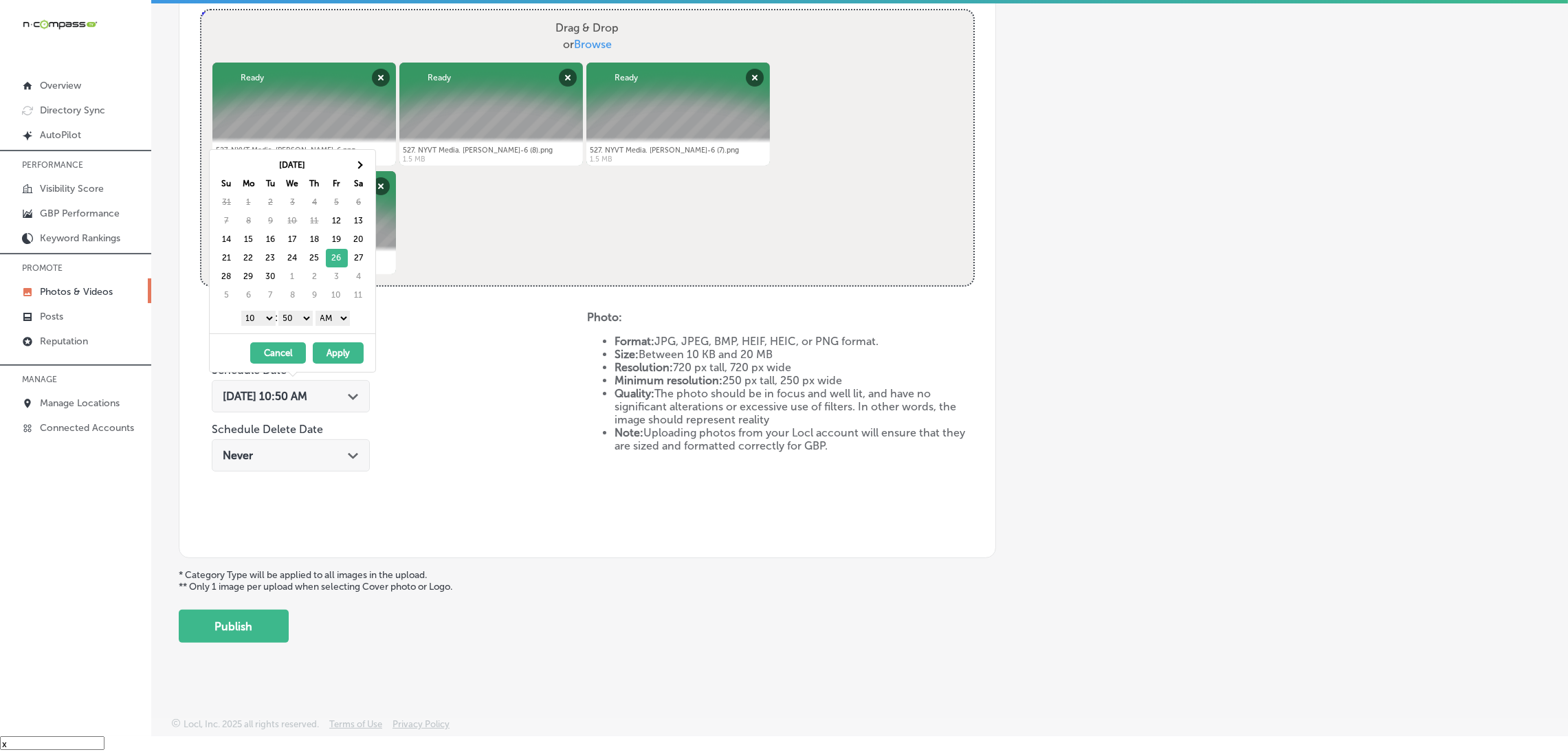
click at [337, 316] on select "AM PM" at bounding box center [333, 318] width 34 height 15
click at [293, 317] on select "00 10 20 30 40 50" at bounding box center [295, 318] width 34 height 15
click at [296, 323] on select "00 10 20 30 40 50" at bounding box center [295, 318] width 34 height 15
click at [254, 323] on select "1 2 3 4 5 6 7 8 9 10 11 12" at bounding box center [258, 318] width 34 height 15
click at [224, 164] on span at bounding box center [226, 164] width 8 height 8
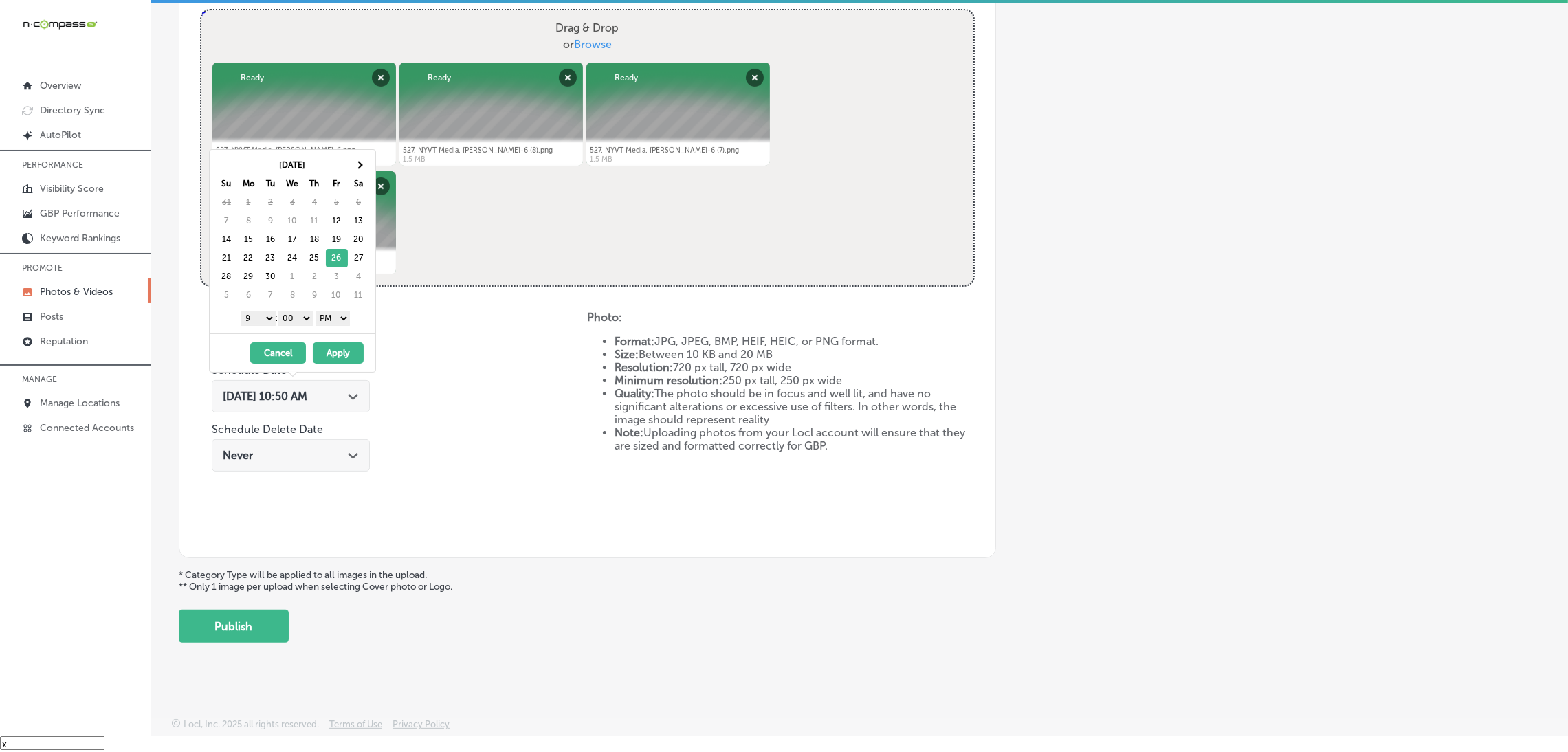
click at [349, 356] on button "Apply" at bounding box center [339, 353] width 51 height 22
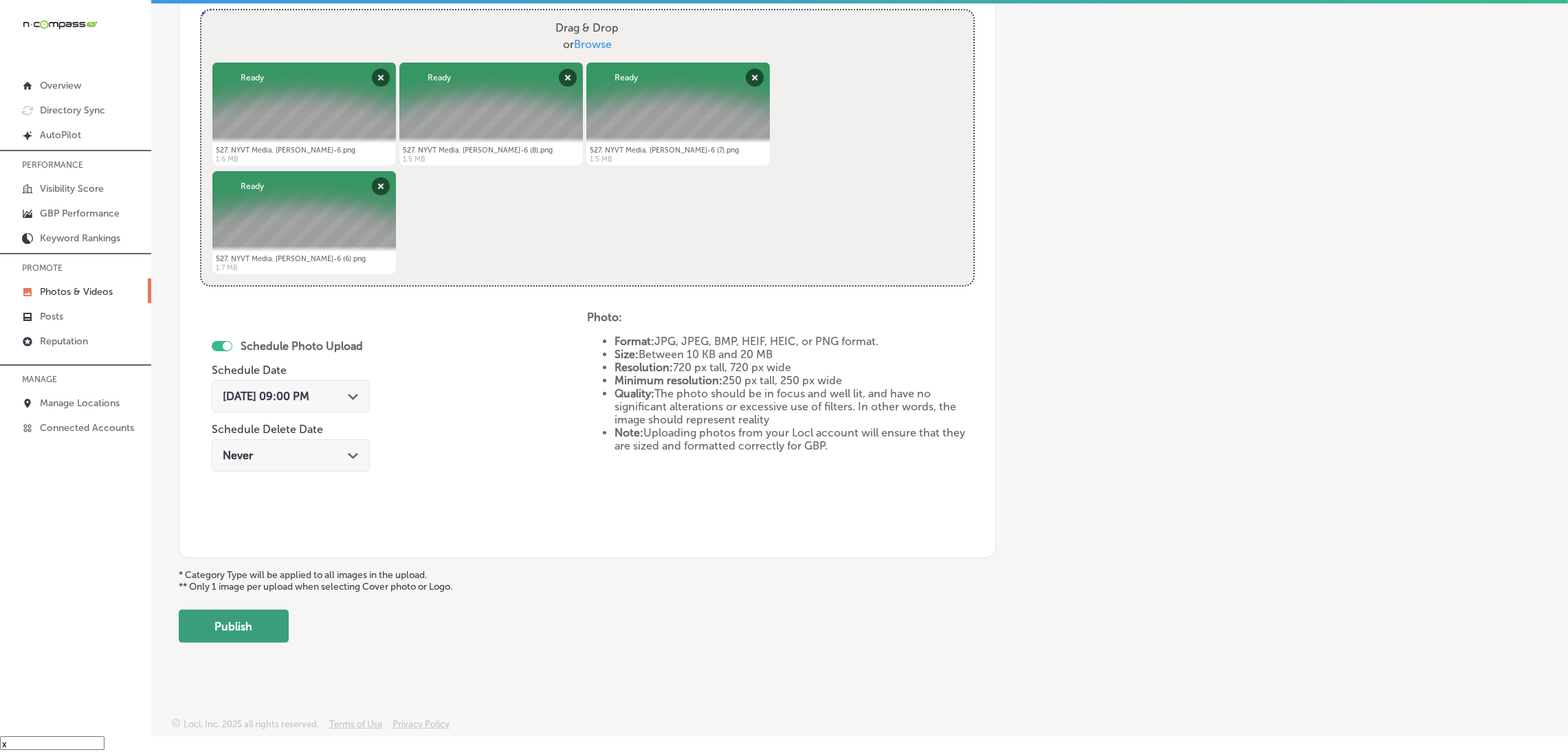
click at [220, 611] on button "Publish" at bounding box center [234, 626] width 110 height 33
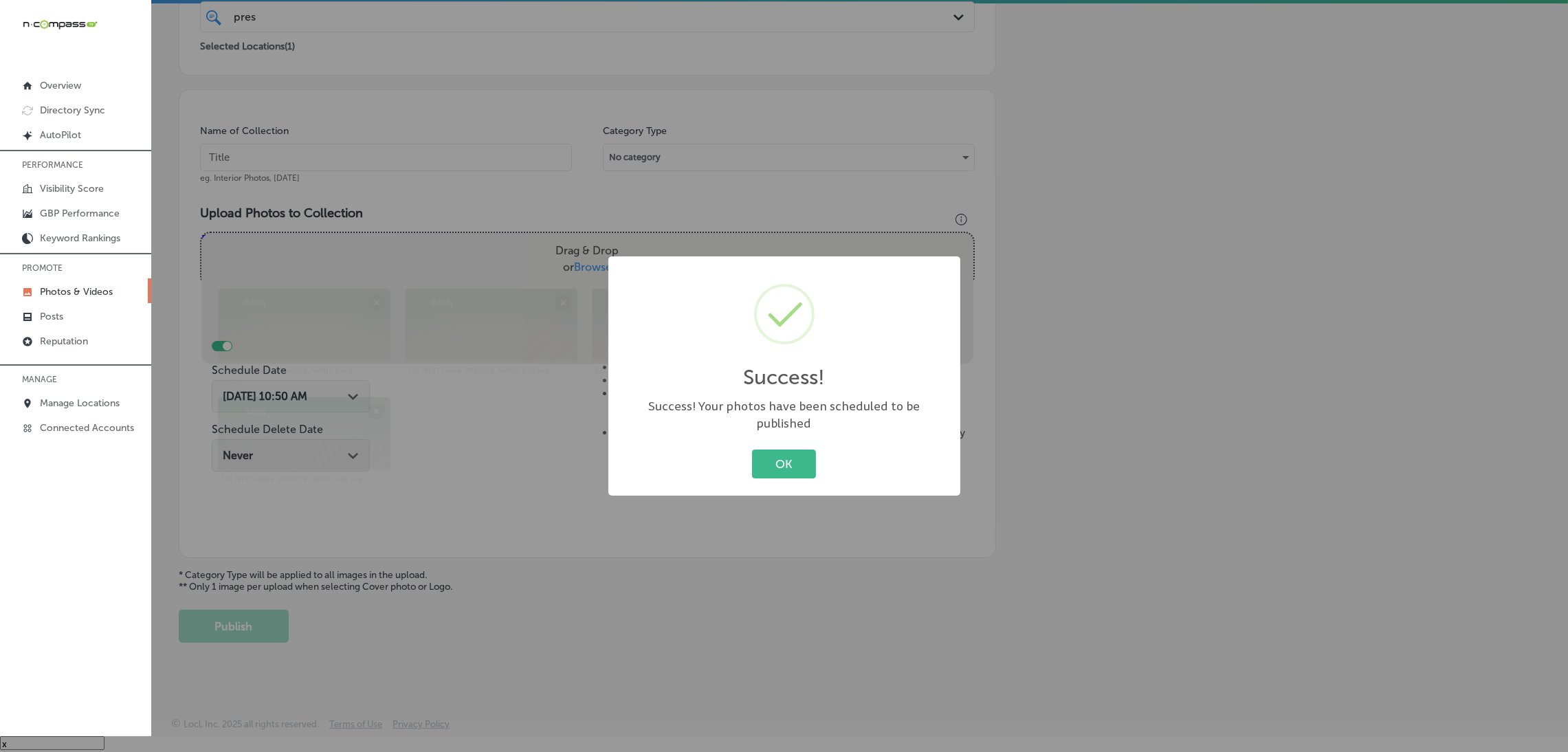
scroll to position [290, 0]
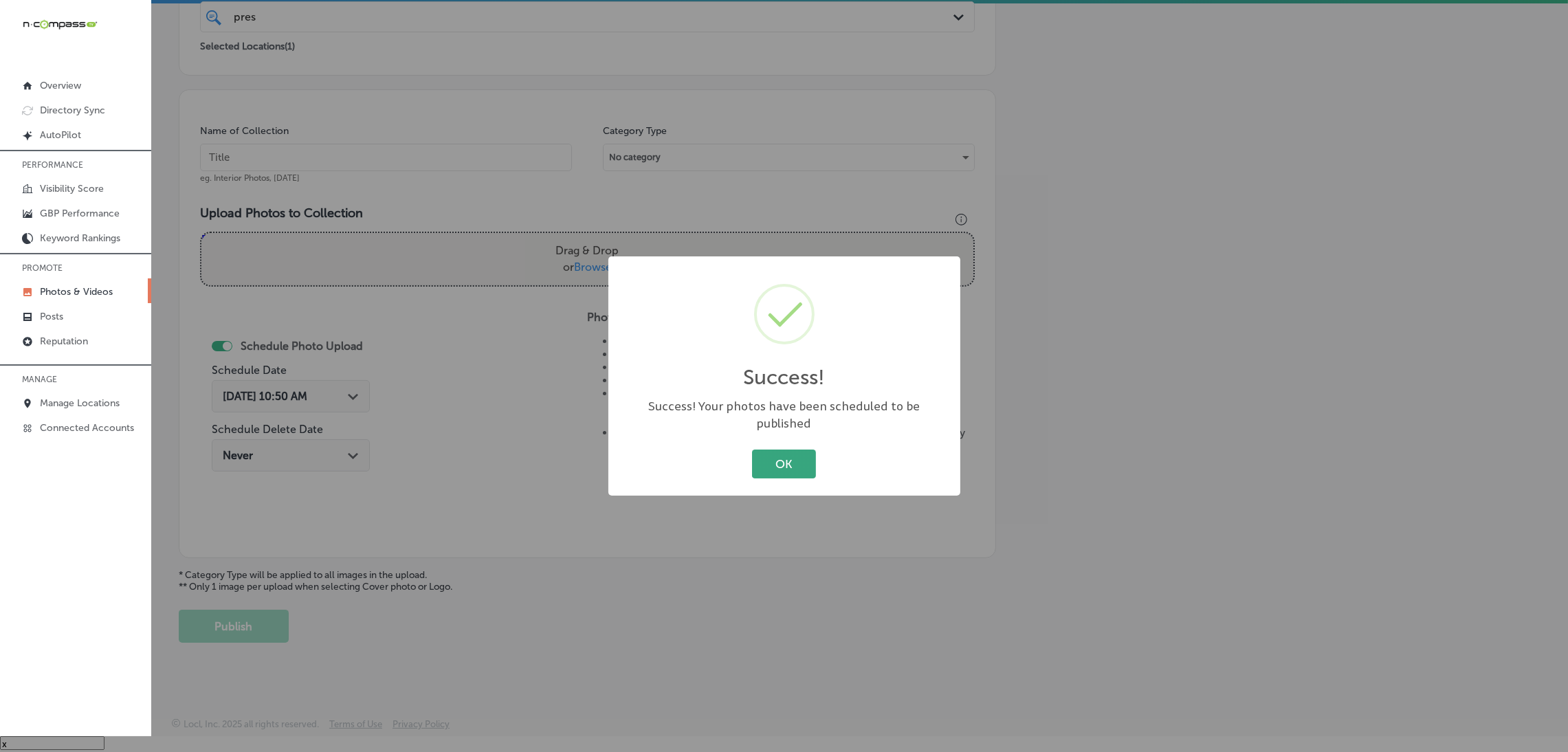
click at [805, 464] on button "OK" at bounding box center [784, 464] width 64 height 29
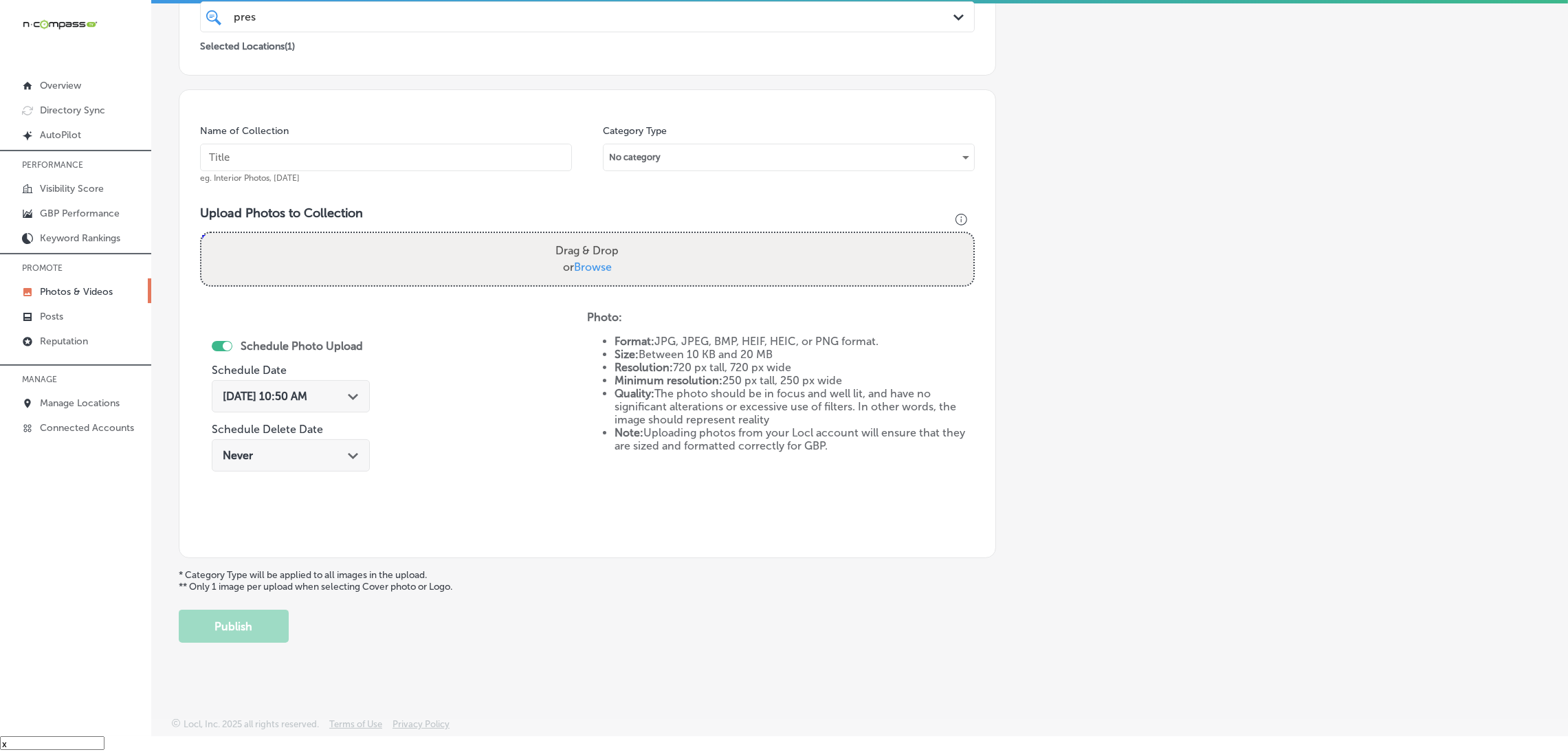
click at [397, 166] on input "text" at bounding box center [386, 157] width 372 height 28
paste input "Prestige-Staffing-Agency,-LLC"
type input "Prestige-Staffing-Agency,-LLC"
click at [493, 222] on div "Upload Photos to Collection Powered by PQINA Drag & Drop or Browse 527. NYVT Me…" at bounding box center [587, 252] width 775 height 93
click at [497, 243] on div "Drag & Drop or Browse" at bounding box center [588, 259] width 772 height 52
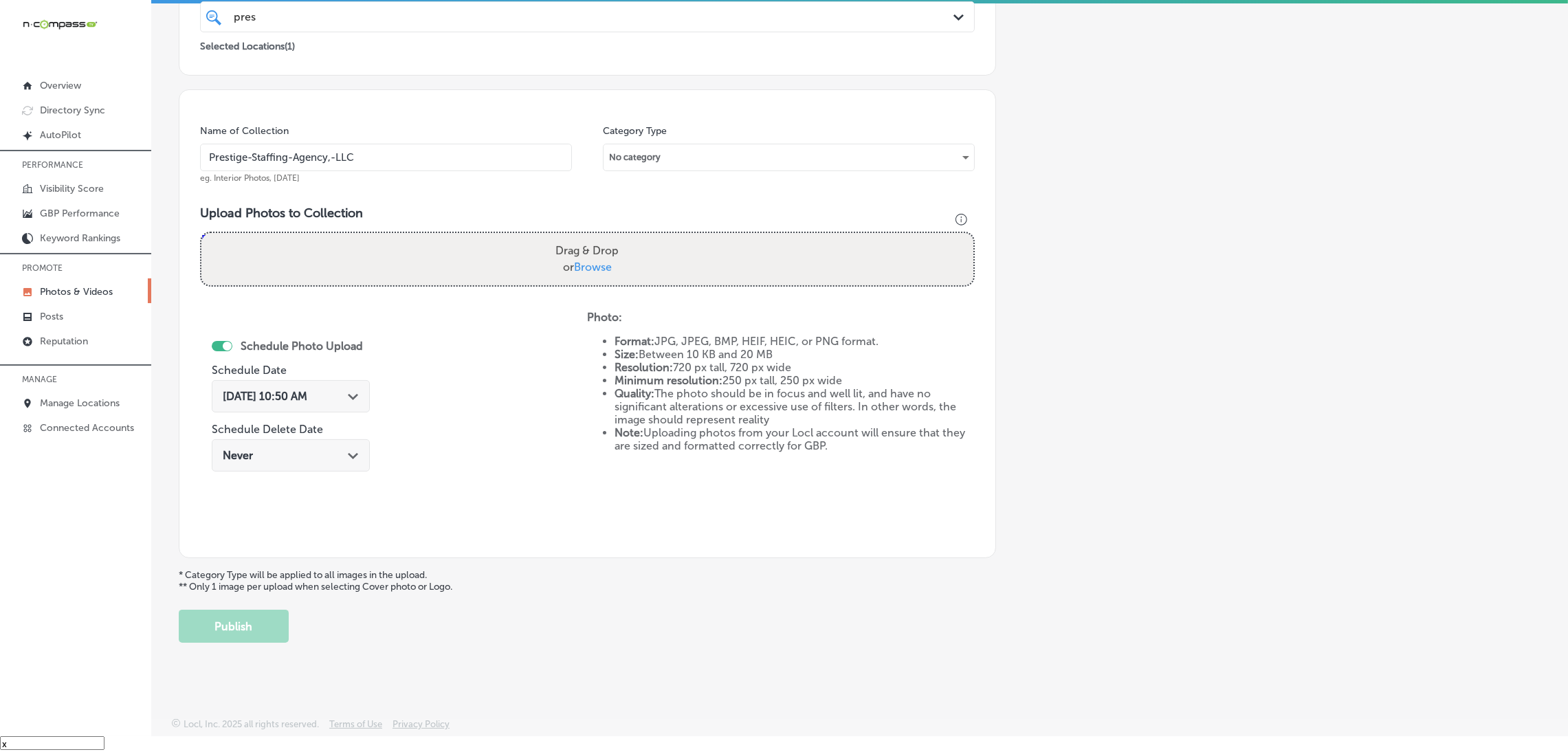
click at [202, 233] on input "Drag & Drop or Browse" at bounding box center [588, 235] width 772 height 4
type input "C:\fakepath\527. NYVT Media. [PERSON_NAME]-7.png"
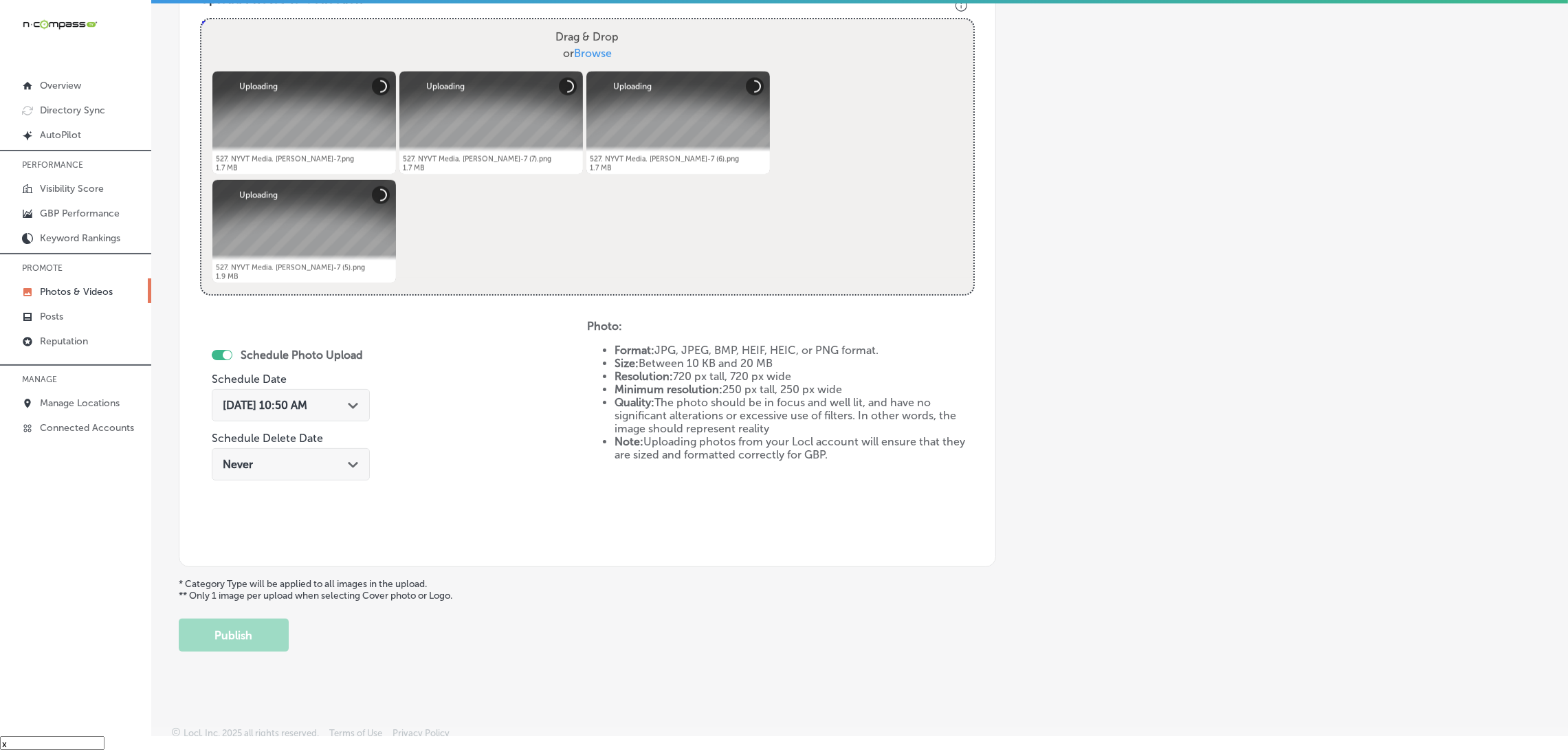
scroll to position [514, 0]
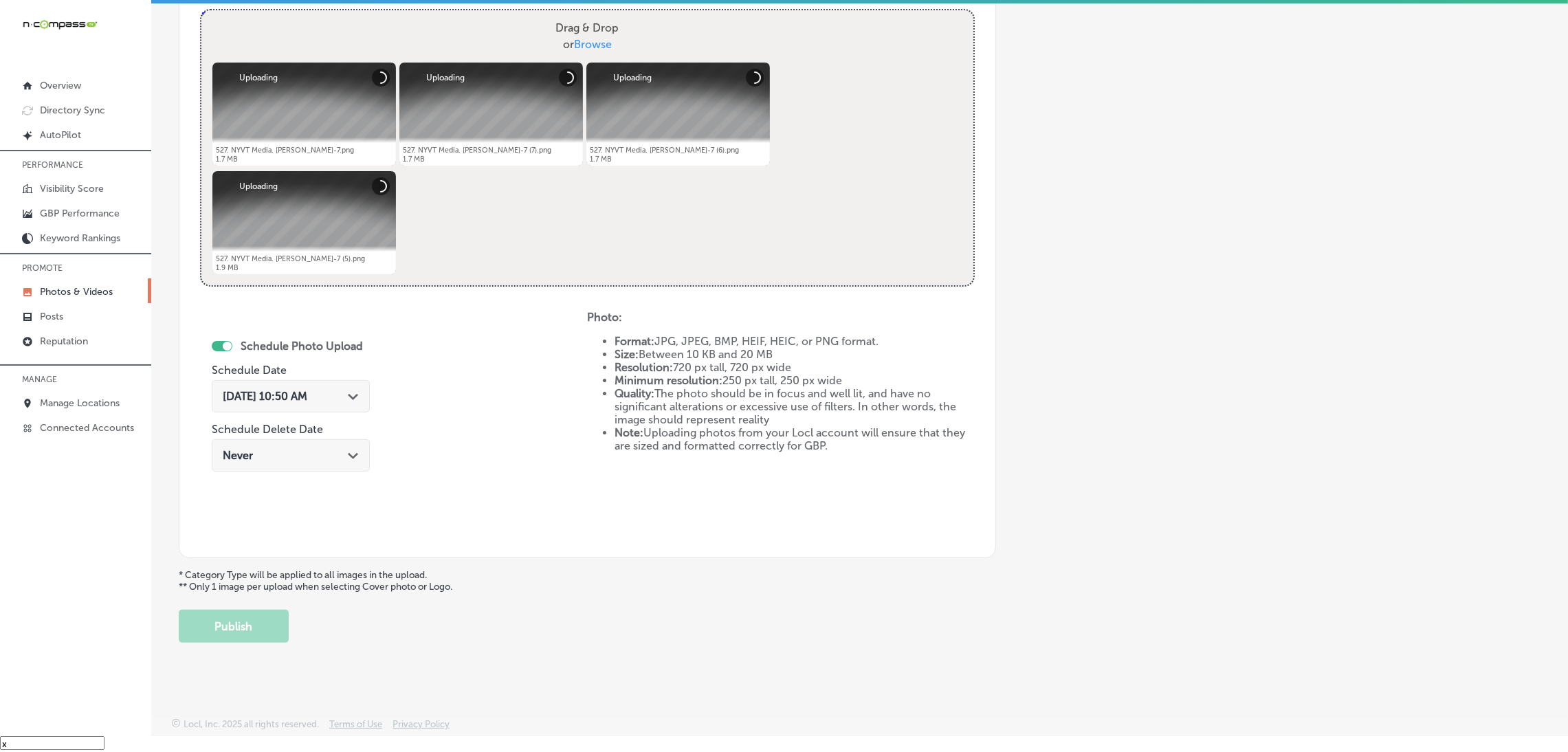
click at [338, 400] on div "[DATE] 10:50 AM Path Created with Sketch." at bounding box center [290, 396] width 136 height 13
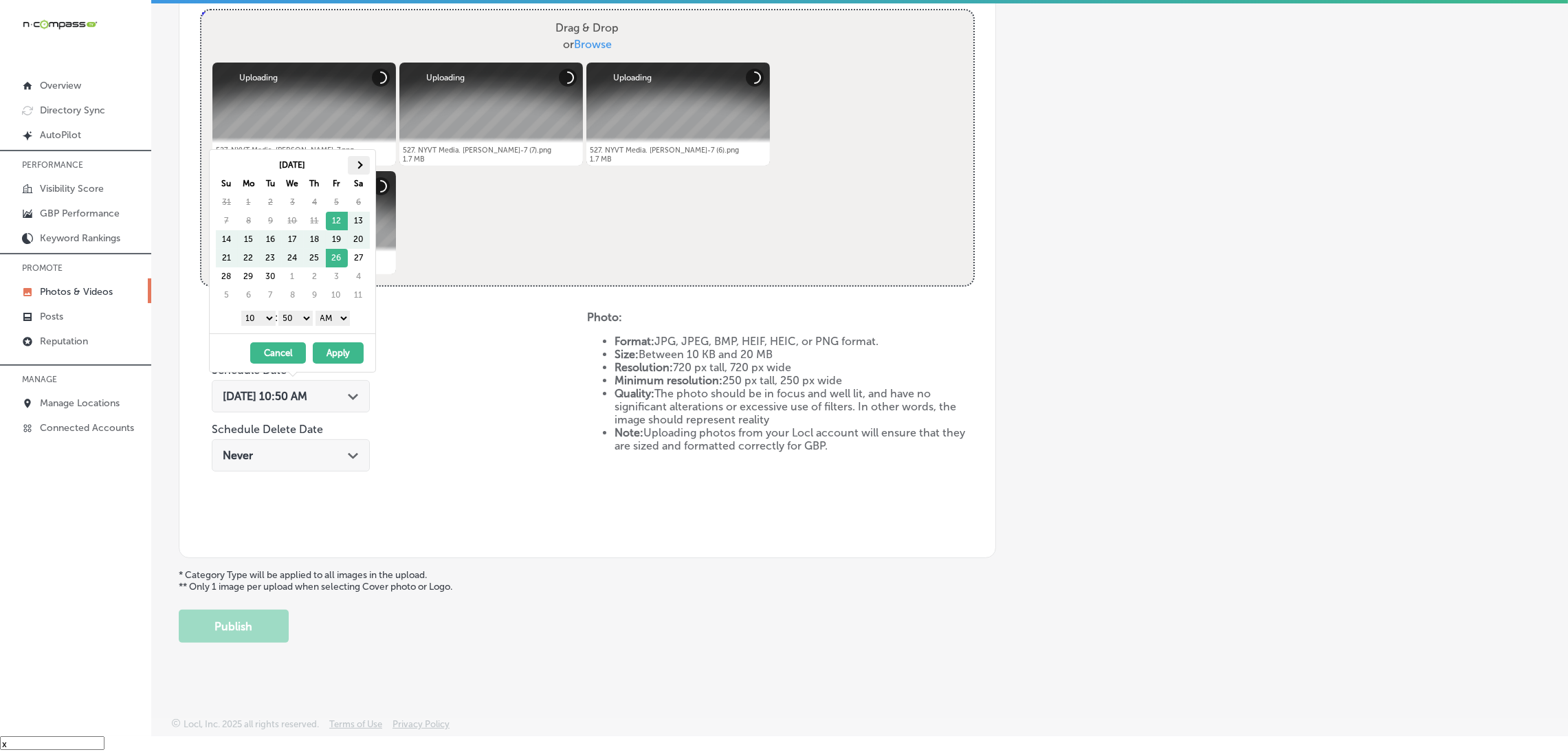
click at [364, 162] on th at bounding box center [358, 165] width 22 height 19
click at [222, 165] on th at bounding box center [226, 165] width 22 height 19
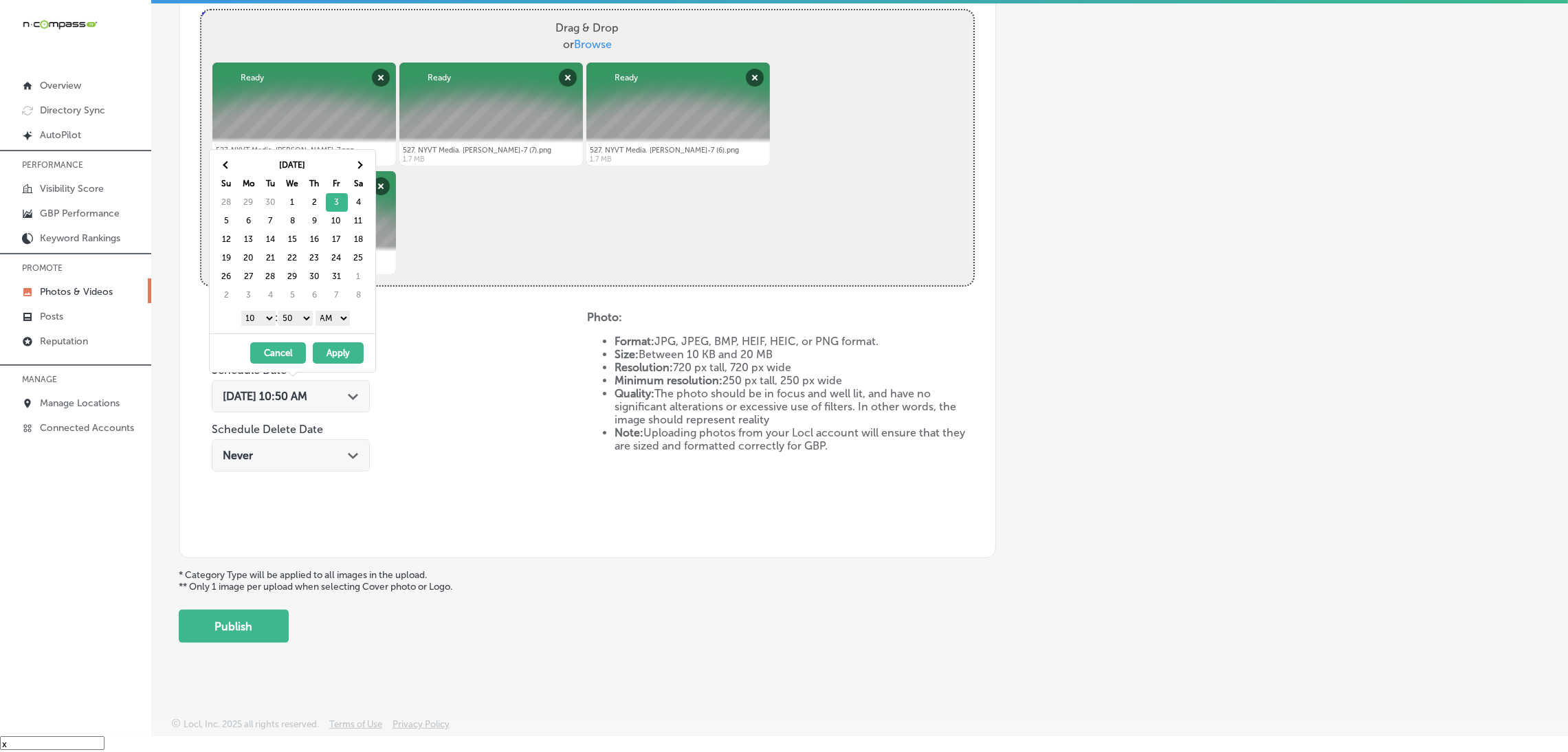
click at [340, 318] on select "AM PM" at bounding box center [333, 318] width 34 height 15
click at [288, 319] on select "00 10 20 30 40 50" at bounding box center [295, 318] width 34 height 15
click at [254, 313] on select "1 2 3 4 5 6 7 8 9 10 11 12" at bounding box center [258, 318] width 34 height 15
click at [329, 347] on button "Apply" at bounding box center [339, 353] width 51 height 22
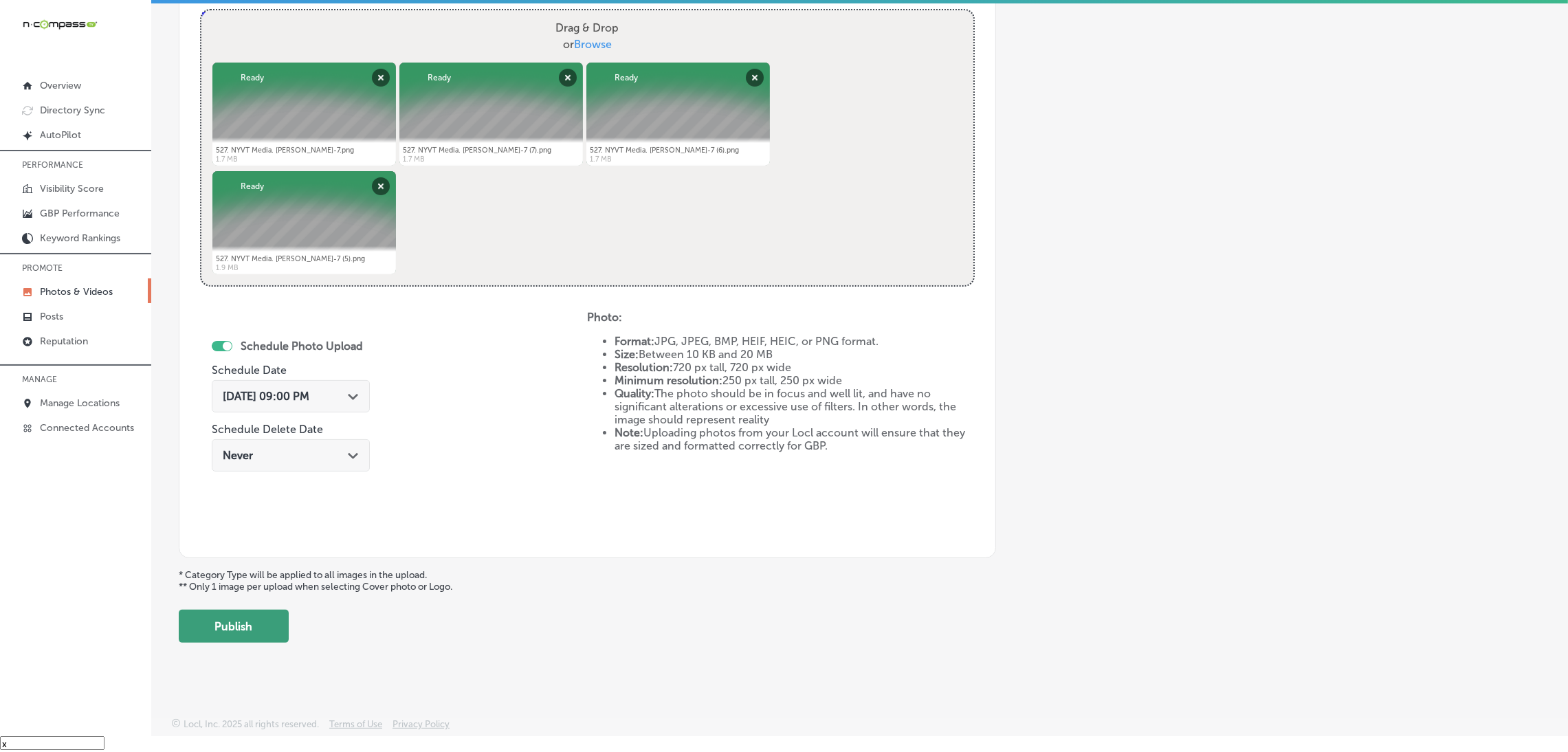
click at [275, 625] on button "Publish" at bounding box center [234, 626] width 110 height 33
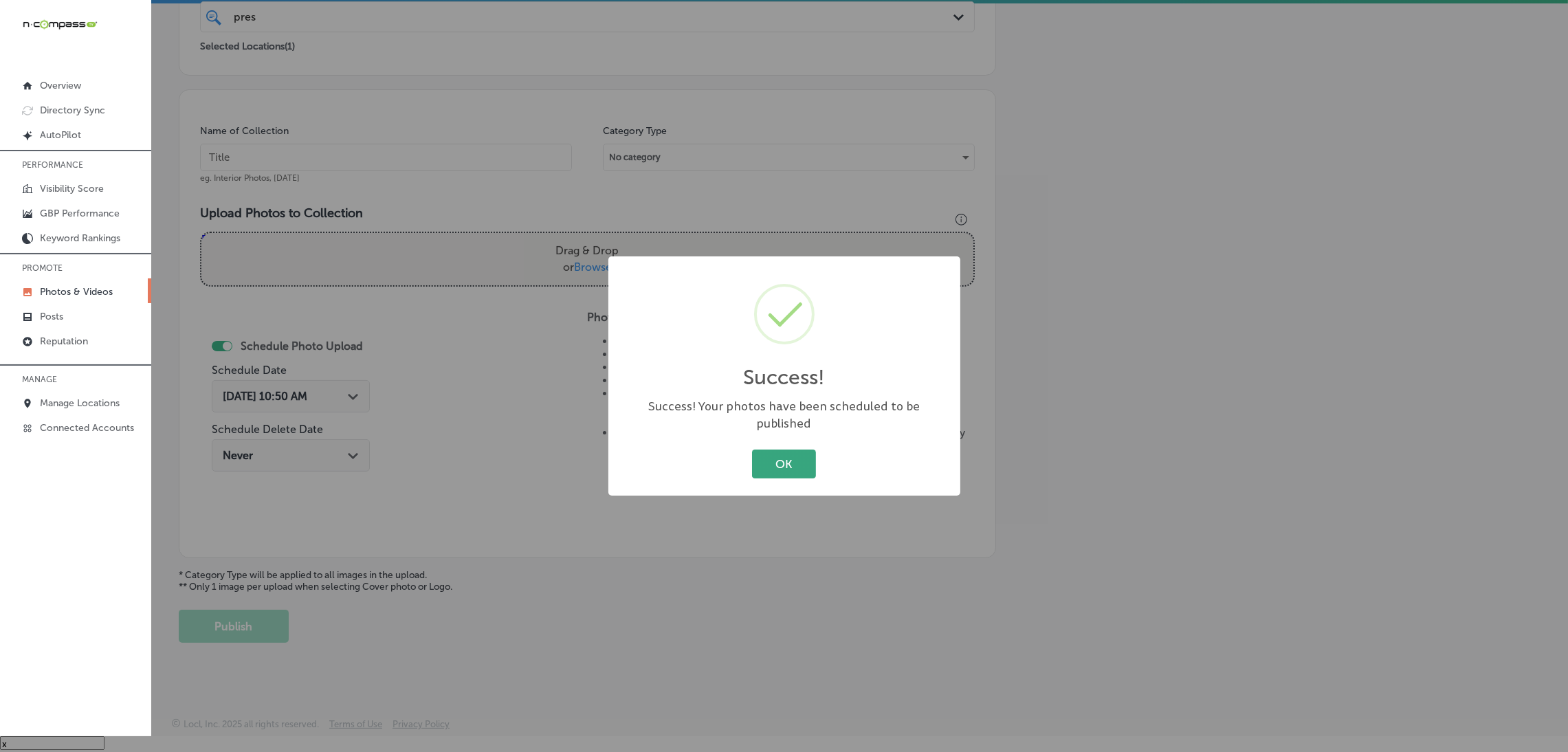
click at [794, 464] on button "OK" at bounding box center [784, 464] width 64 height 29
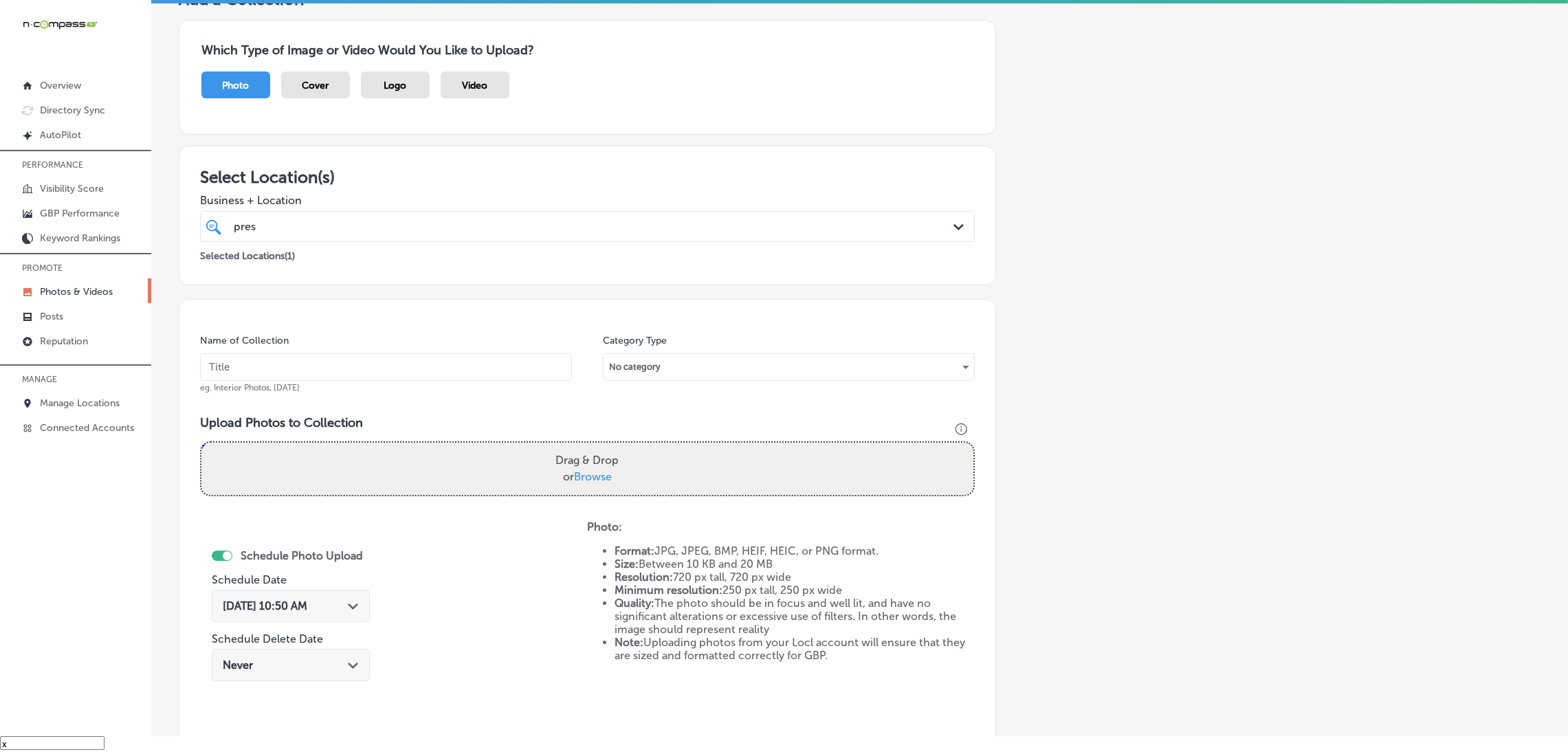
scroll to position [0, 0]
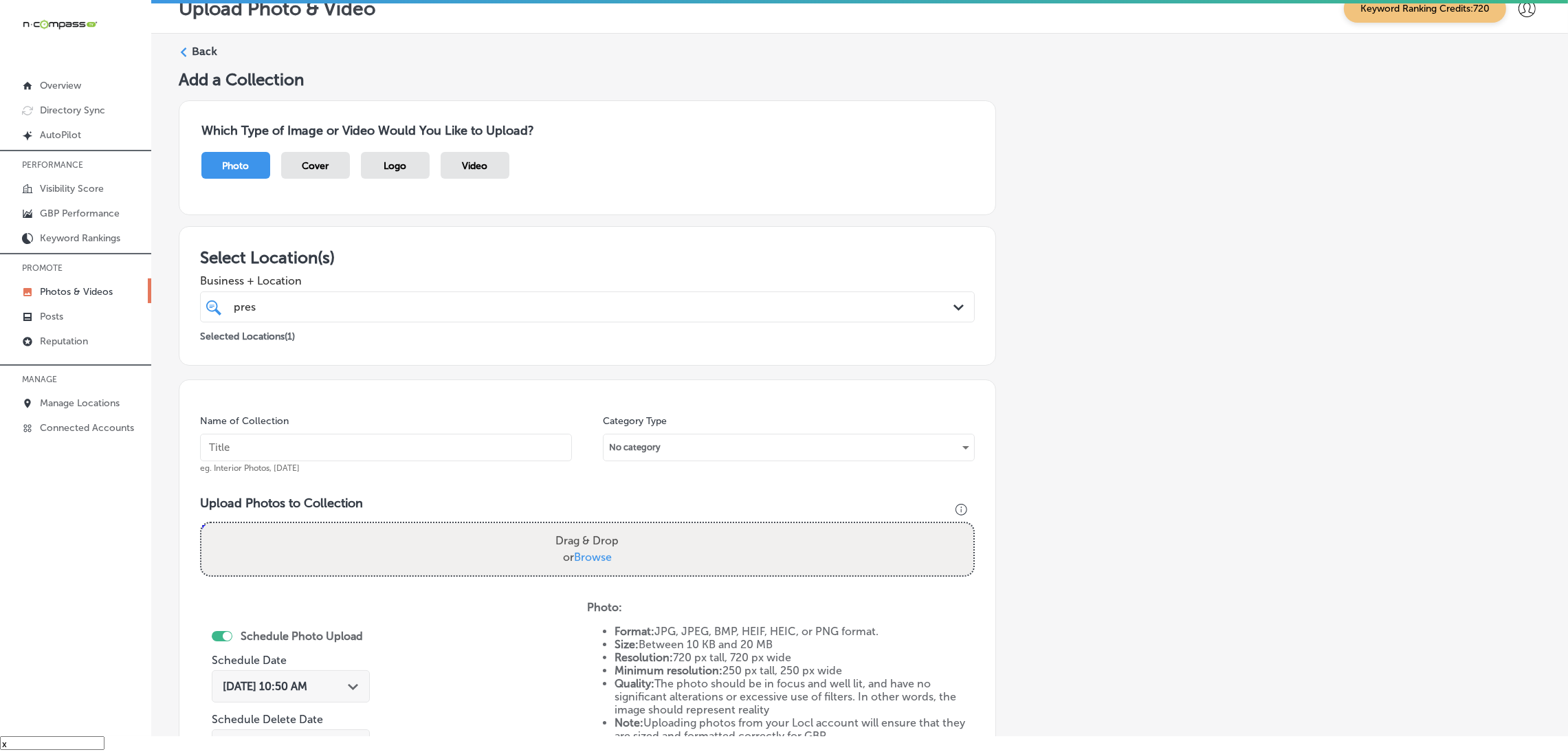
click at [193, 47] on label "Back" at bounding box center [205, 51] width 26 height 15
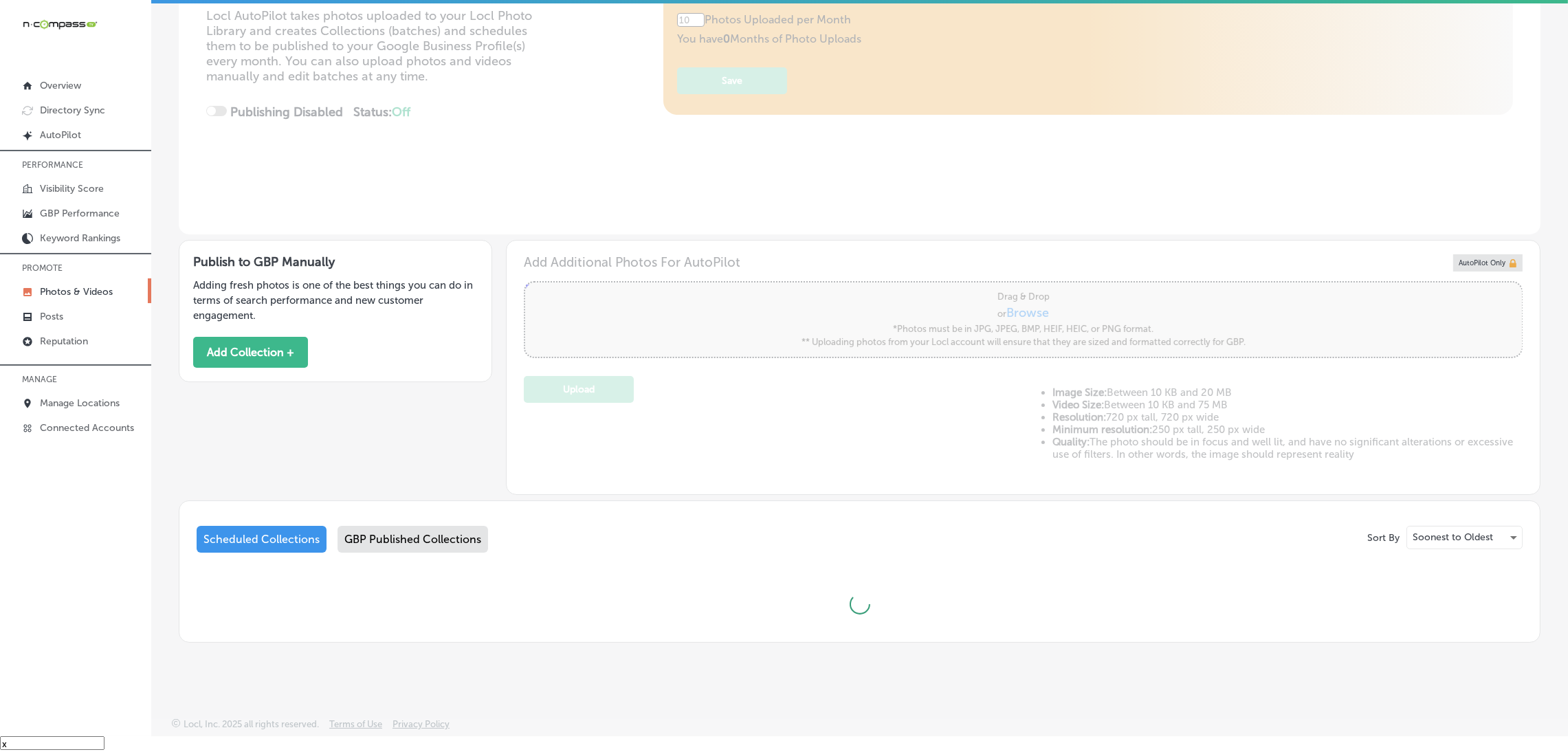
type input "5"
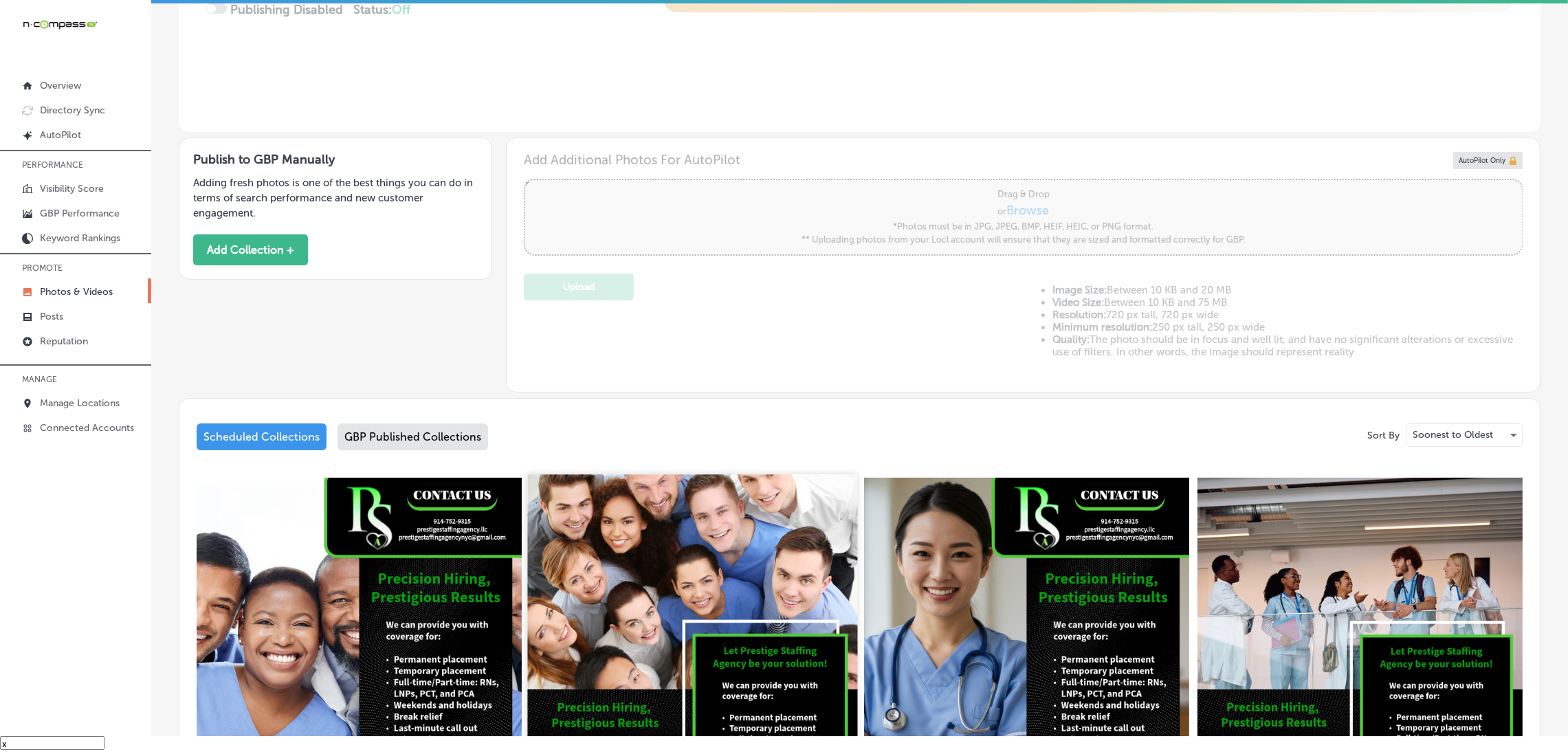
scroll to position [602, 0]
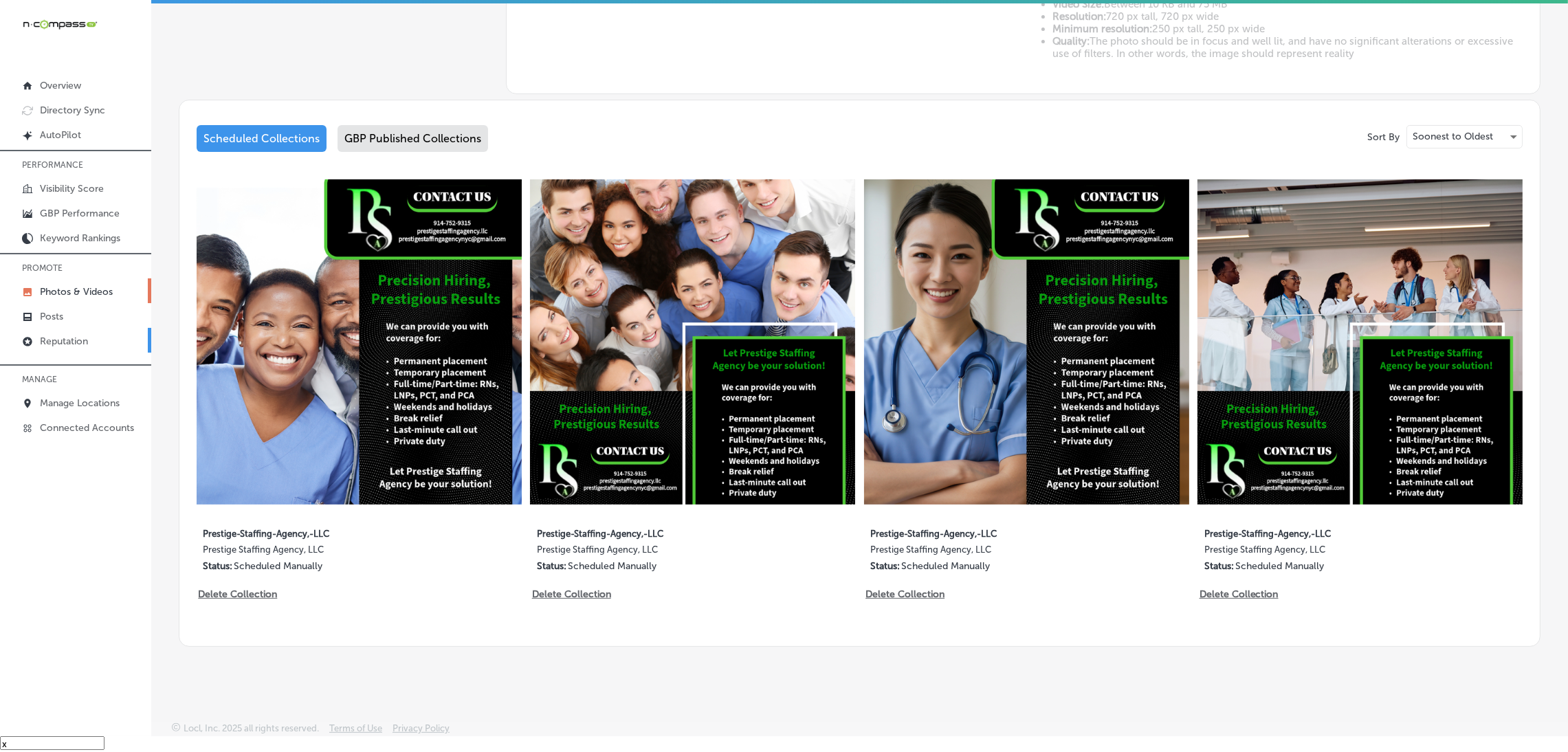
click at [95, 350] on link "Reputation" at bounding box center [76, 340] width 152 height 25
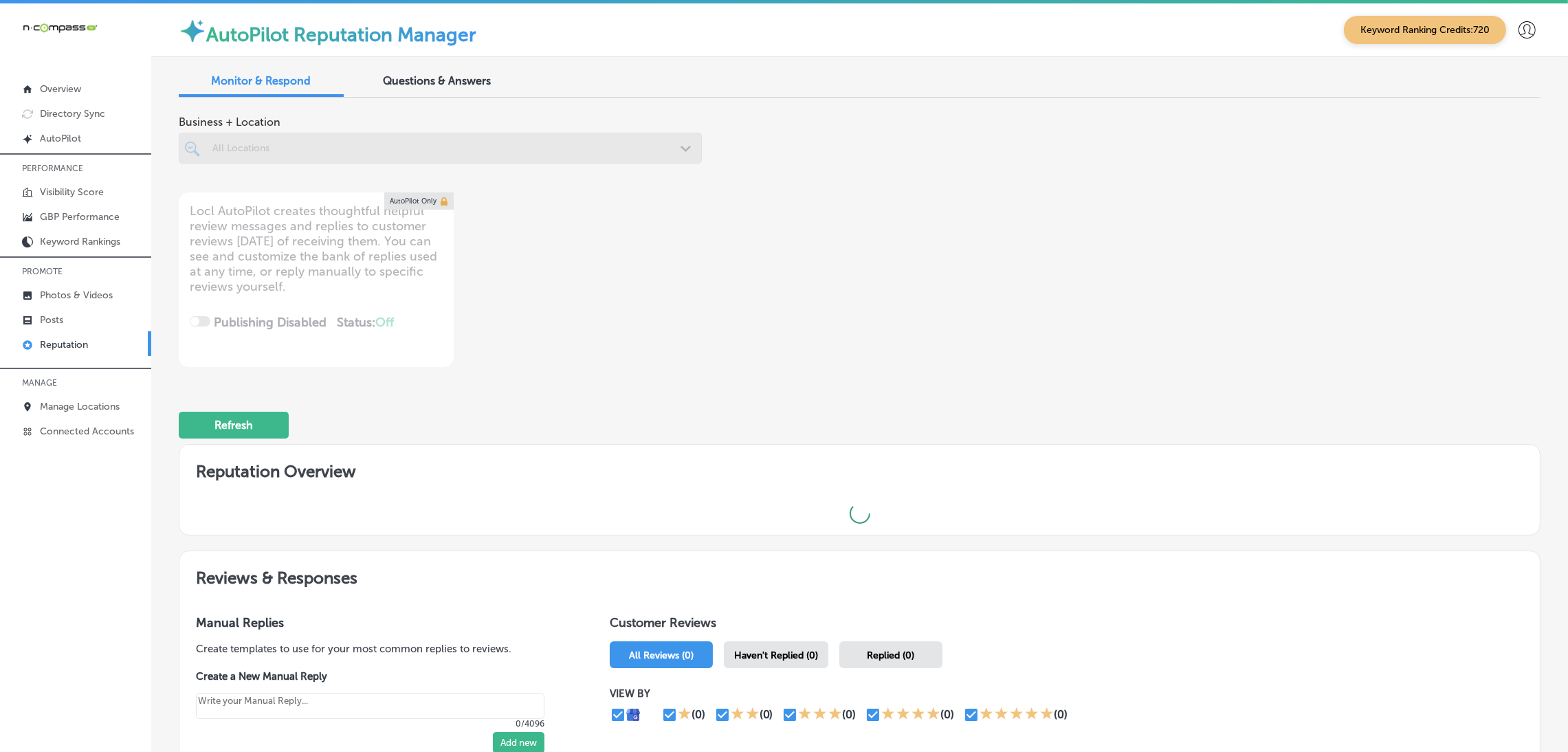
type textarea "x"
click at [456, 88] on div "Questions & Answers" at bounding box center [437, 82] width 165 height 30
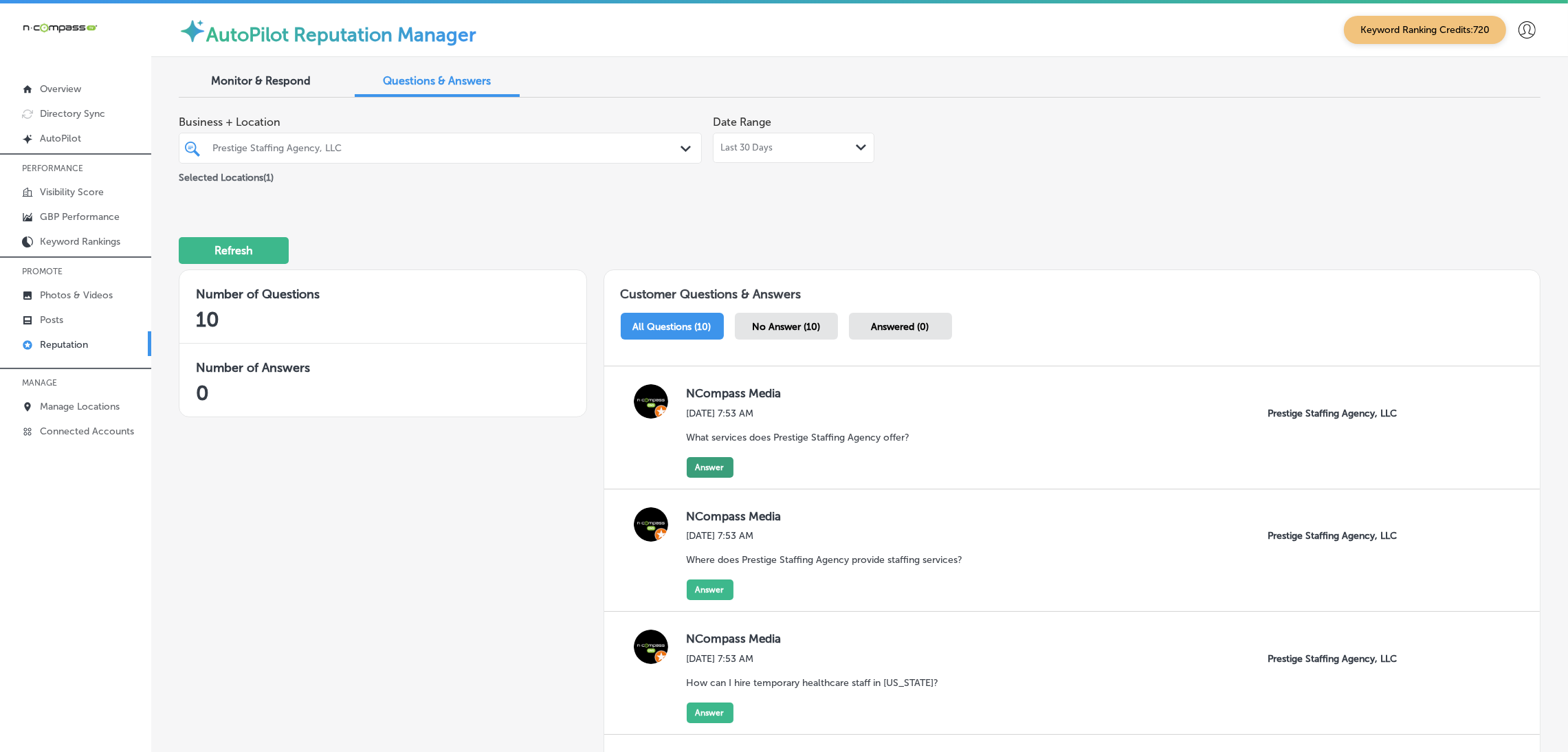
click at [687, 459] on button "Answer" at bounding box center [710, 467] width 46 height 21
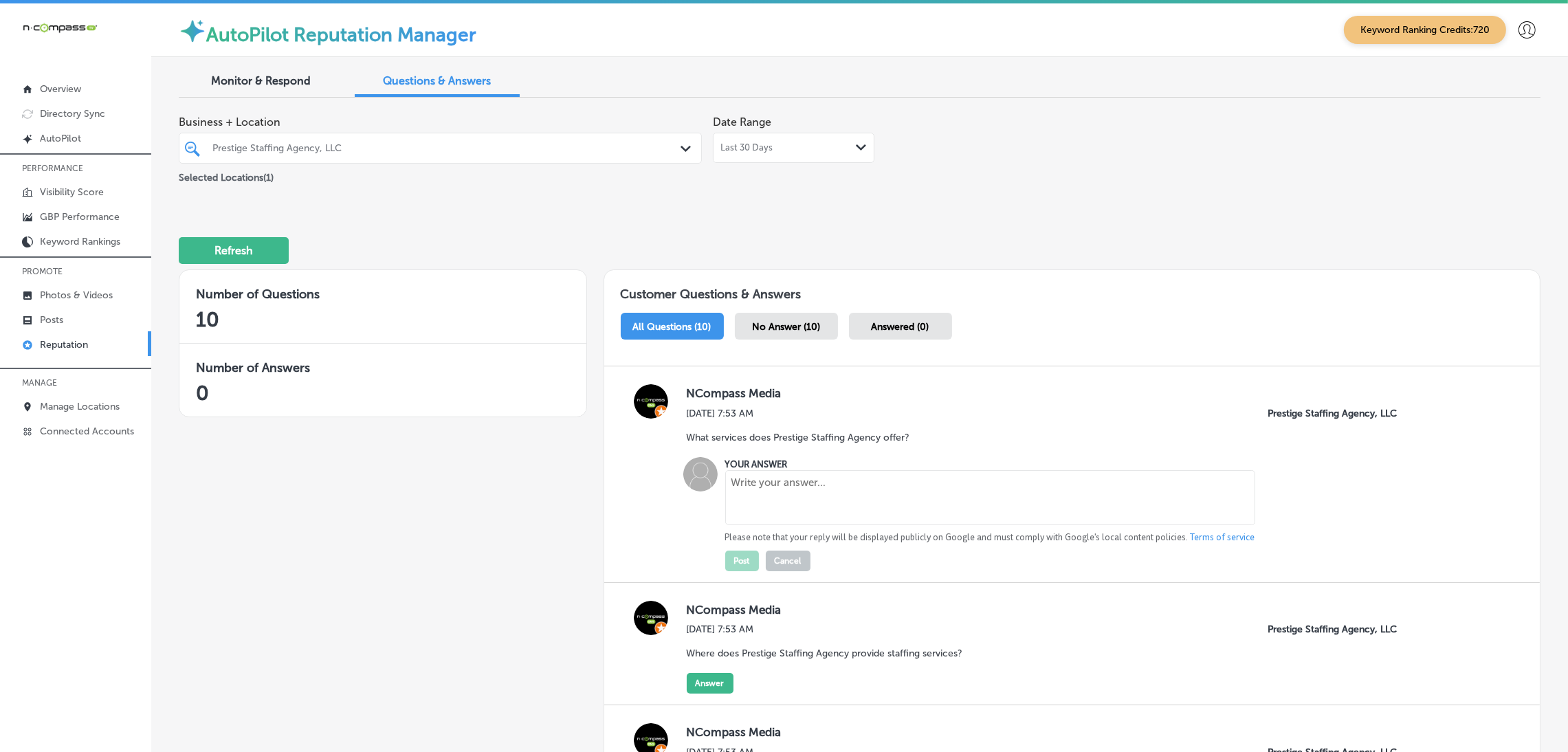
click at [744, 501] on textarea at bounding box center [990, 498] width 530 height 55
paste textarea "Prestige Staffing Agency provides temporary and permanent staffing solutions fo…"
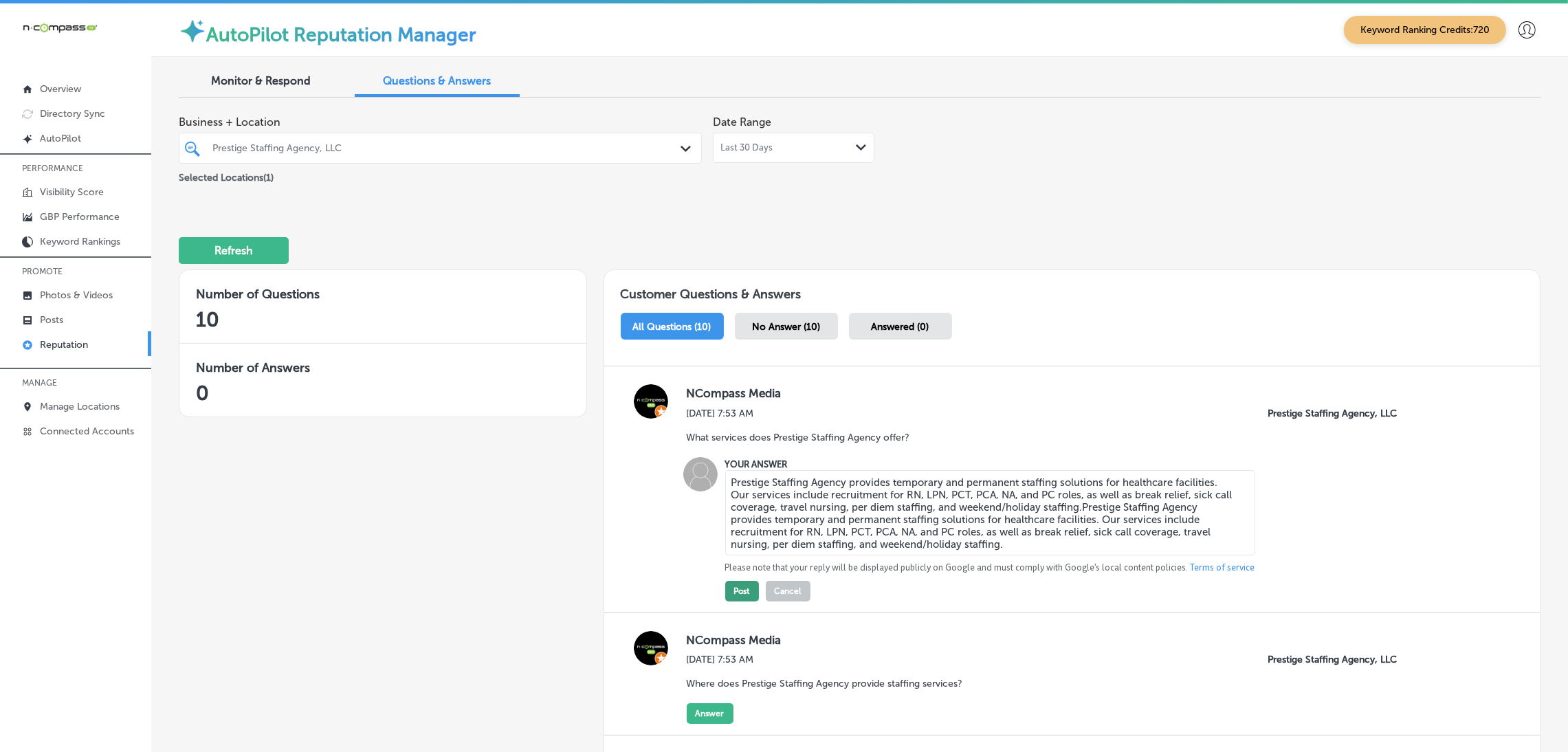
type textarea "Prestige Staffing Agency provides temporary and permanent staffing solutions fo…"
click at [741, 598] on button "Post" at bounding box center [742, 591] width 33 height 21
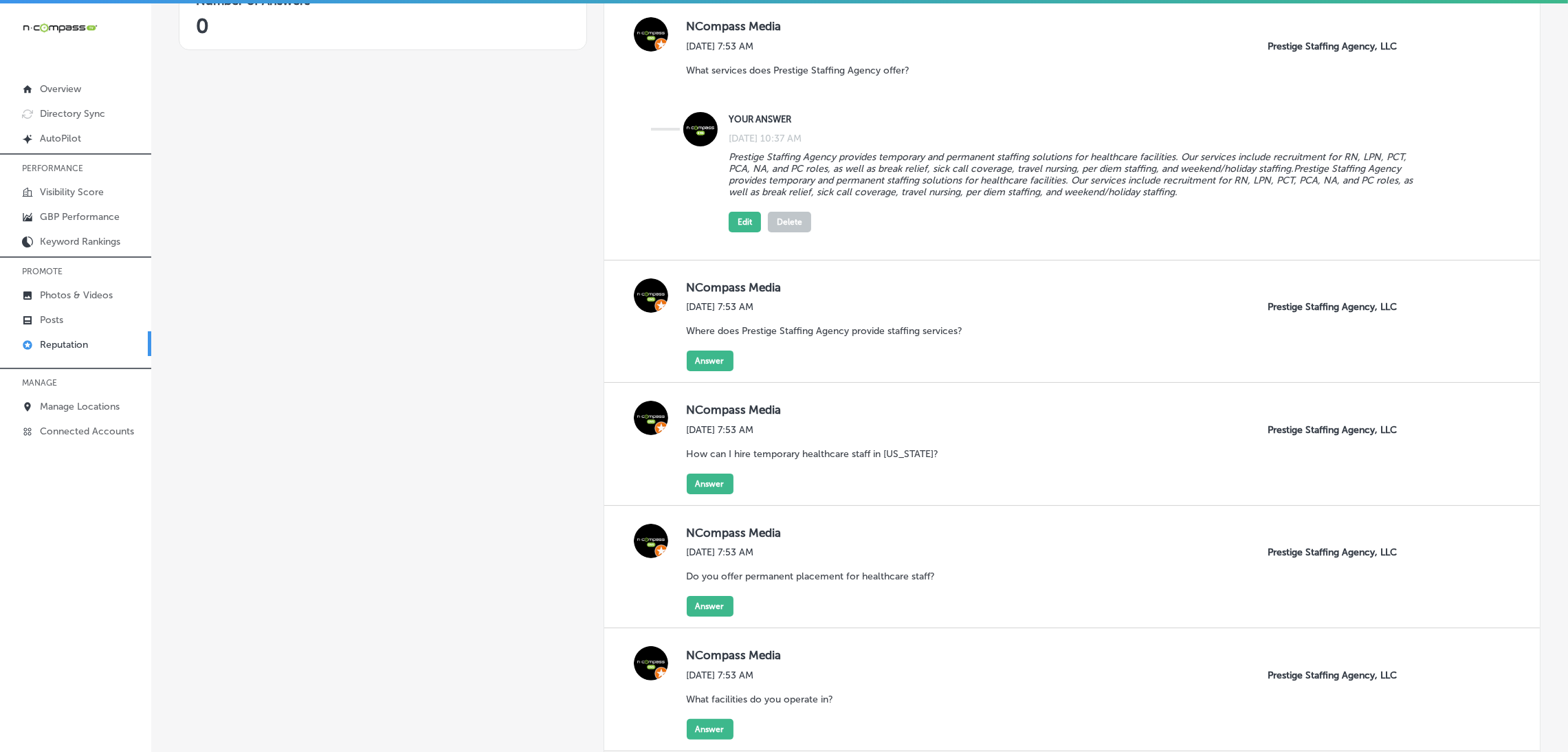
scroll to position [412, 0]
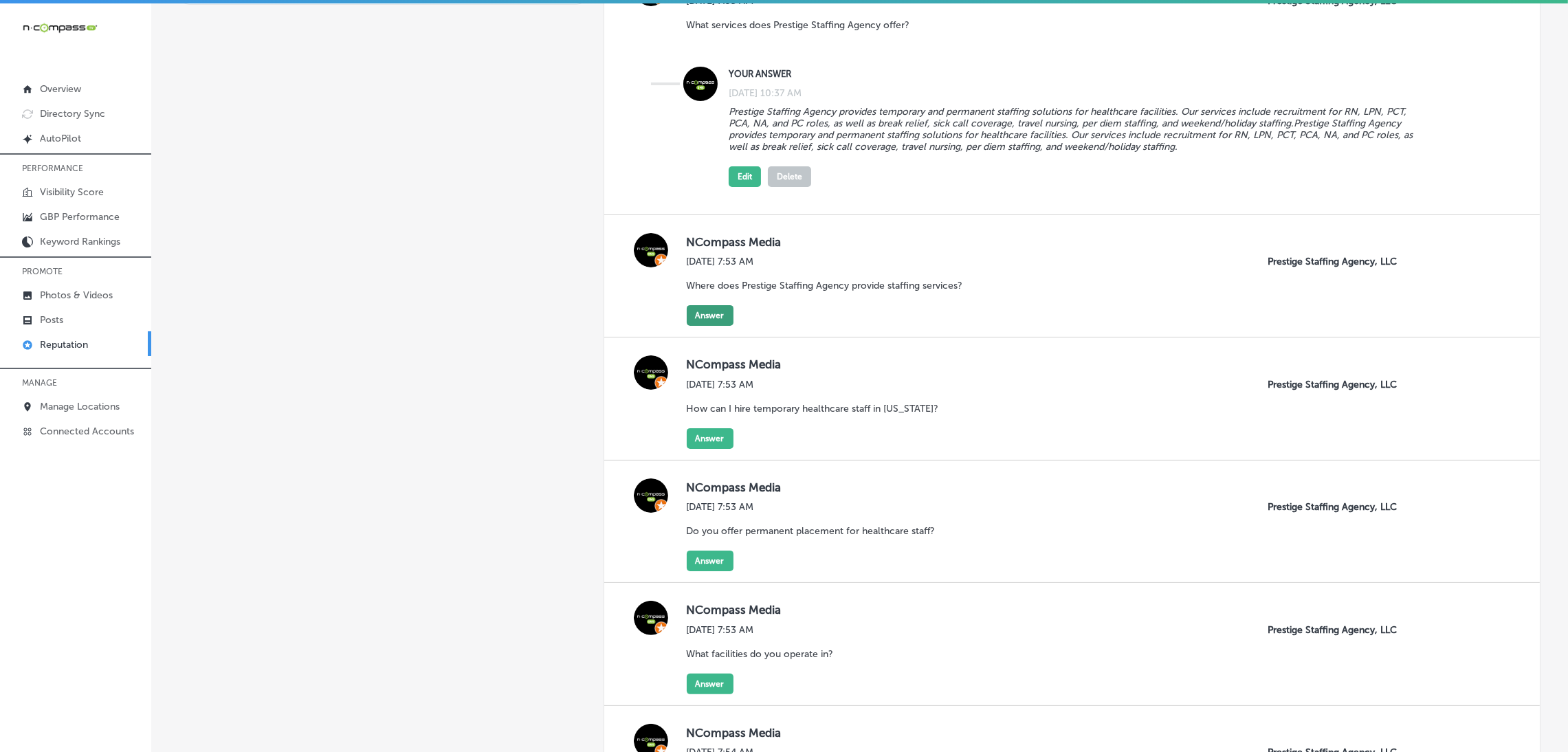
click at [708, 318] on button "Answer" at bounding box center [710, 315] width 46 height 21
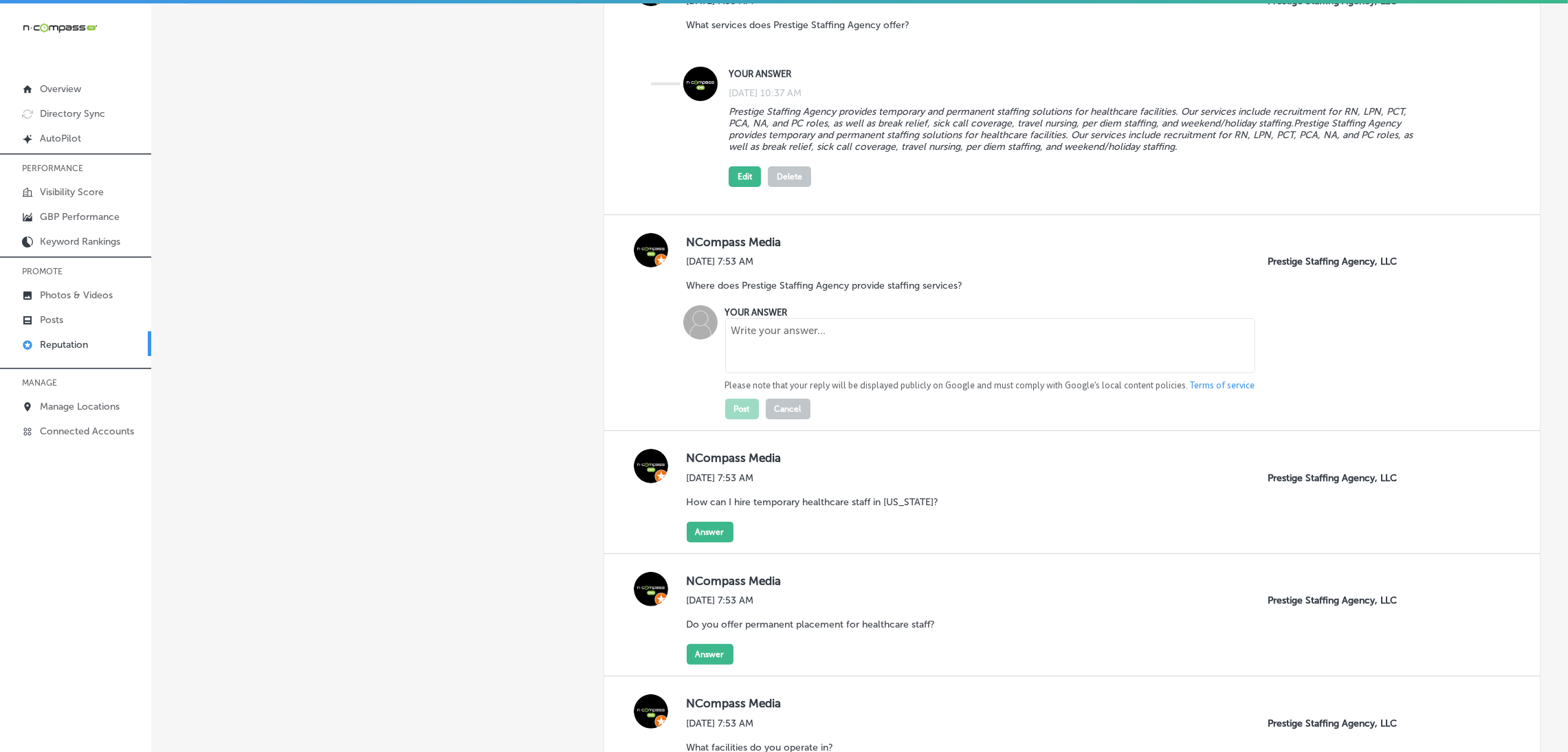
click at [805, 342] on textarea at bounding box center [990, 345] width 530 height 55
paste textarea "We offer healthcare staffing across [GEOGRAPHIC_DATA], [GEOGRAPHIC_DATA], and t…"
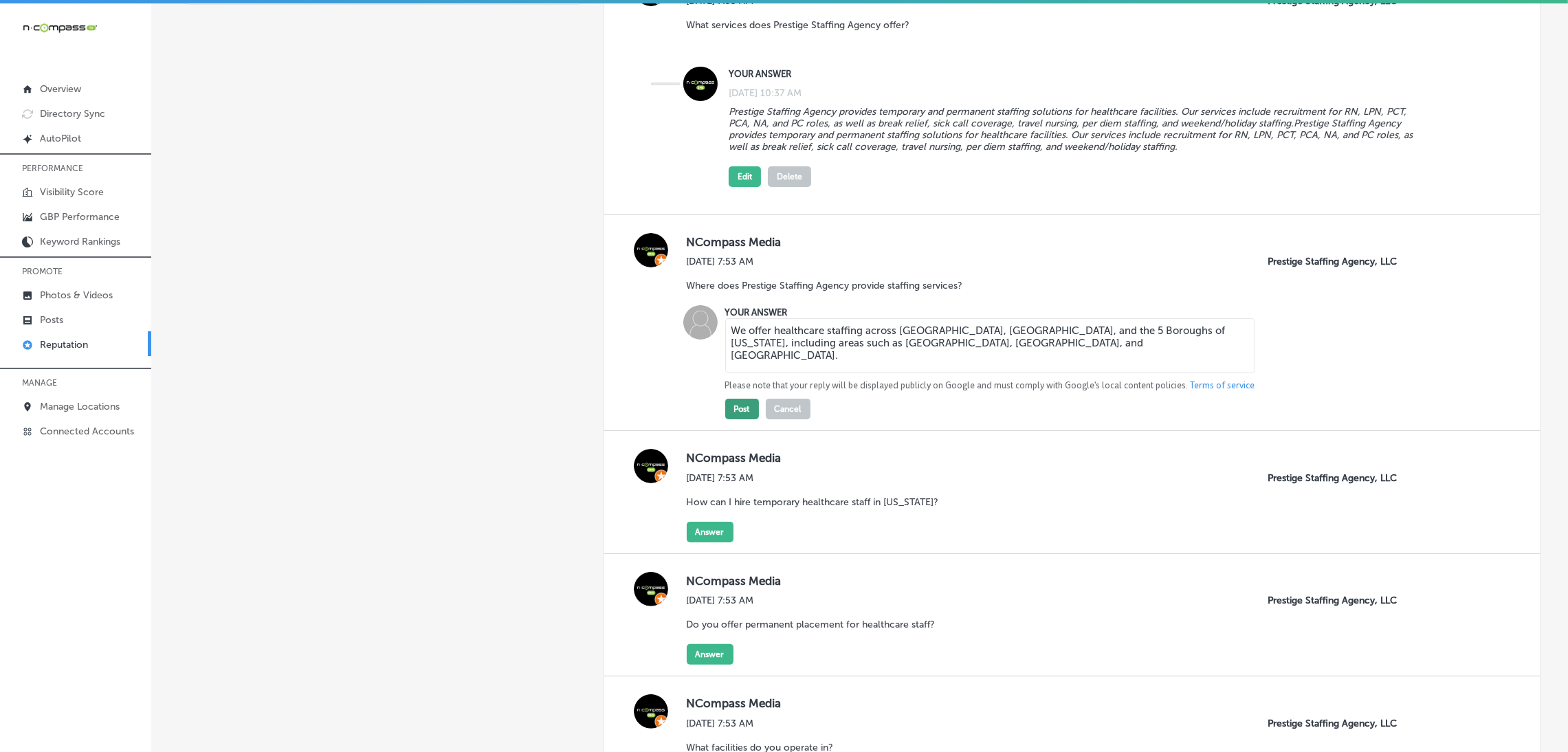
type textarea "We offer healthcare staffing across [GEOGRAPHIC_DATA], [GEOGRAPHIC_DATA], and t…"
click at [739, 402] on button "Post" at bounding box center [742, 408] width 33 height 21
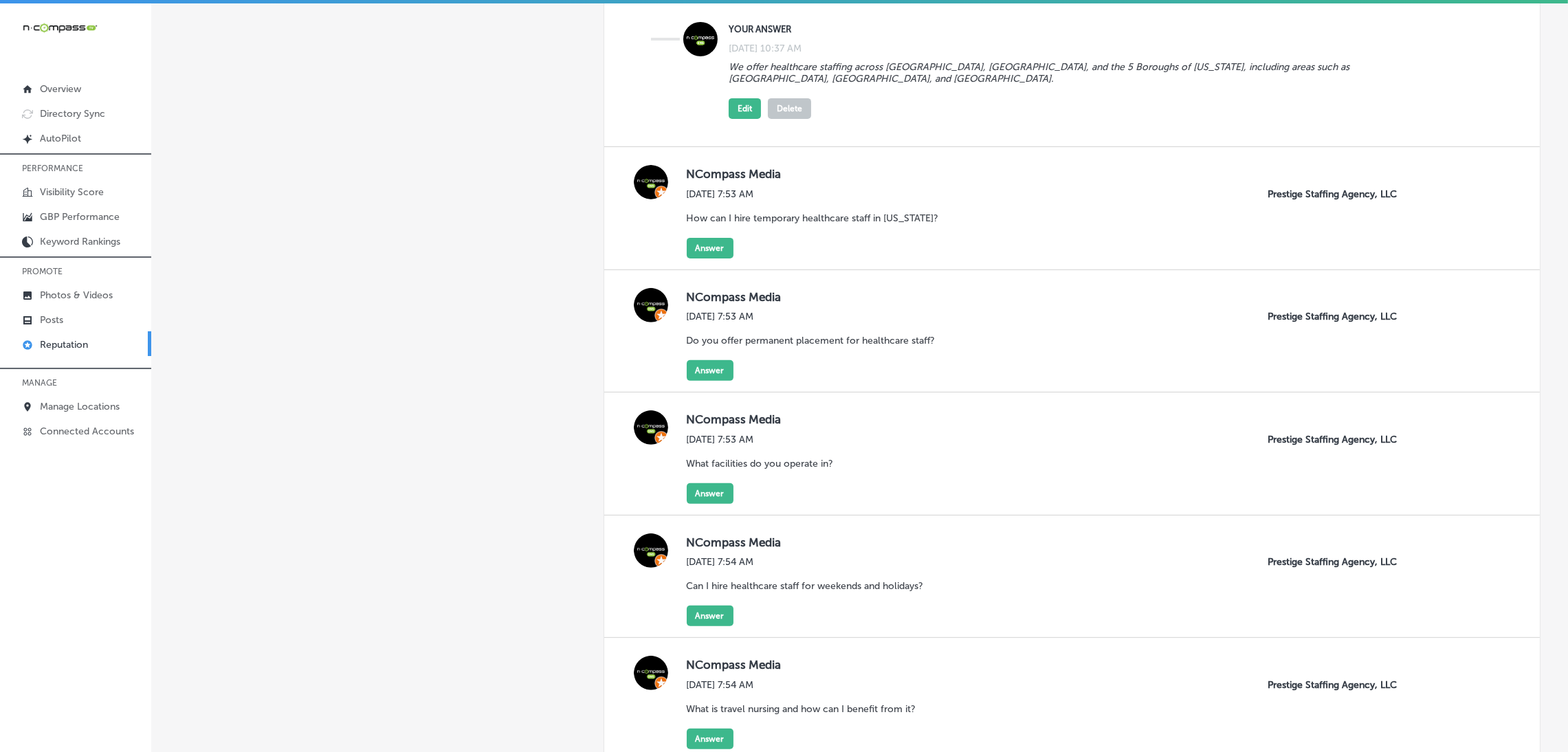
scroll to position [721, 0]
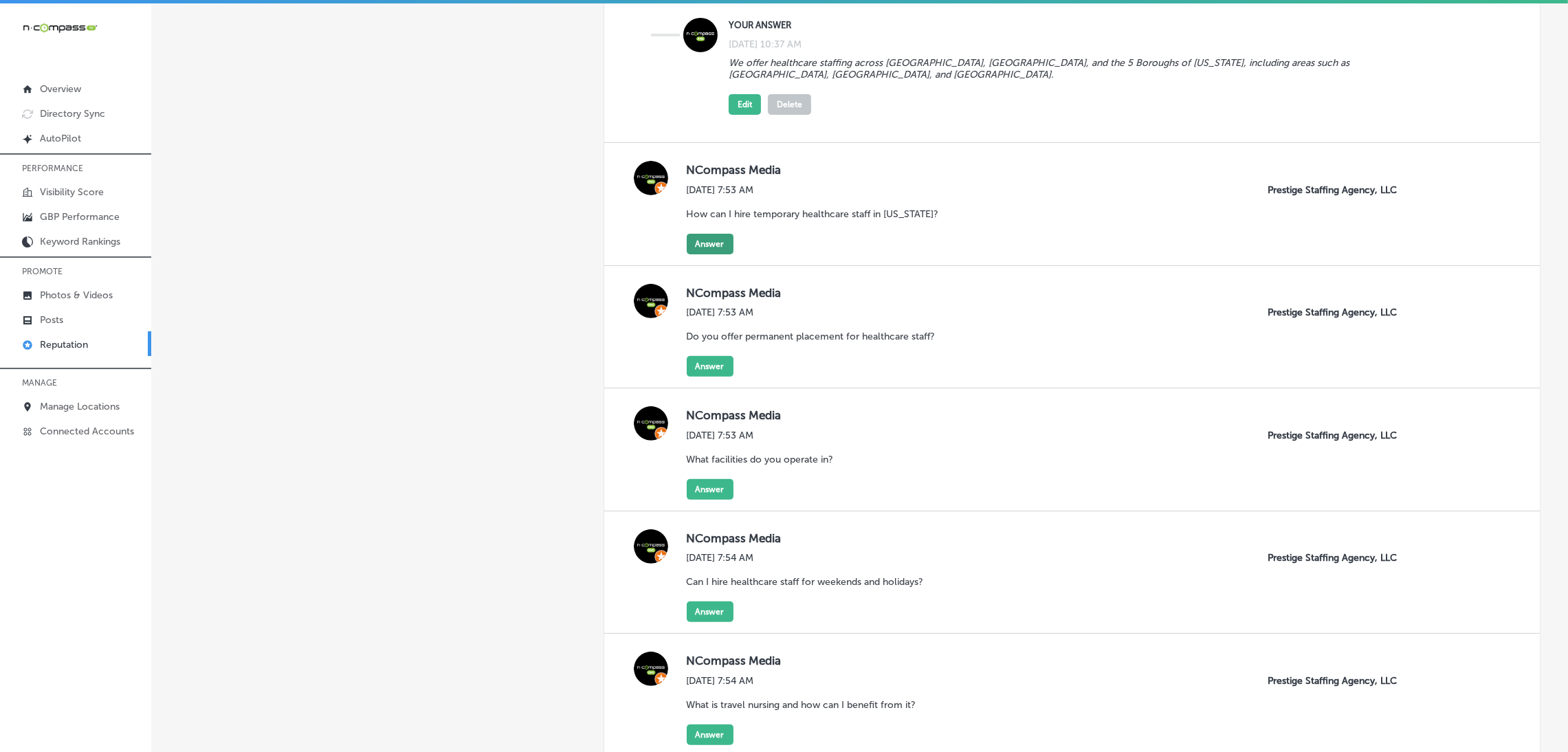
click at [719, 249] on button "Answer" at bounding box center [710, 243] width 46 height 21
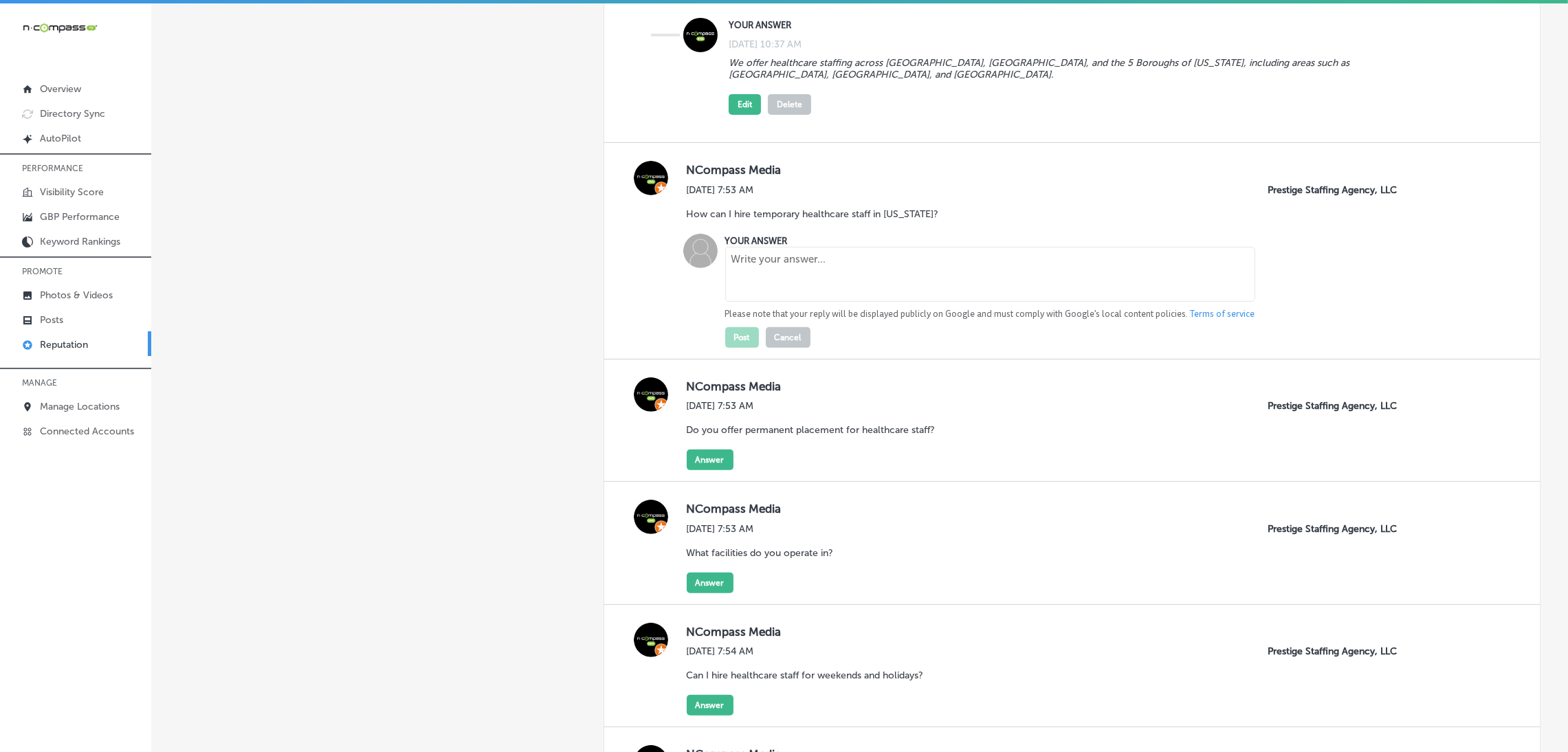
click at [783, 295] on textarea at bounding box center [990, 275] width 530 height 55
paste textarea "Prestige Staffing Agency connects healthcare facilities with qualified professi…"
type textarea "Prestige Staffing Agency connects healthcare facilities with qualified professi…"
click at [745, 343] on button "Post" at bounding box center [742, 337] width 33 height 21
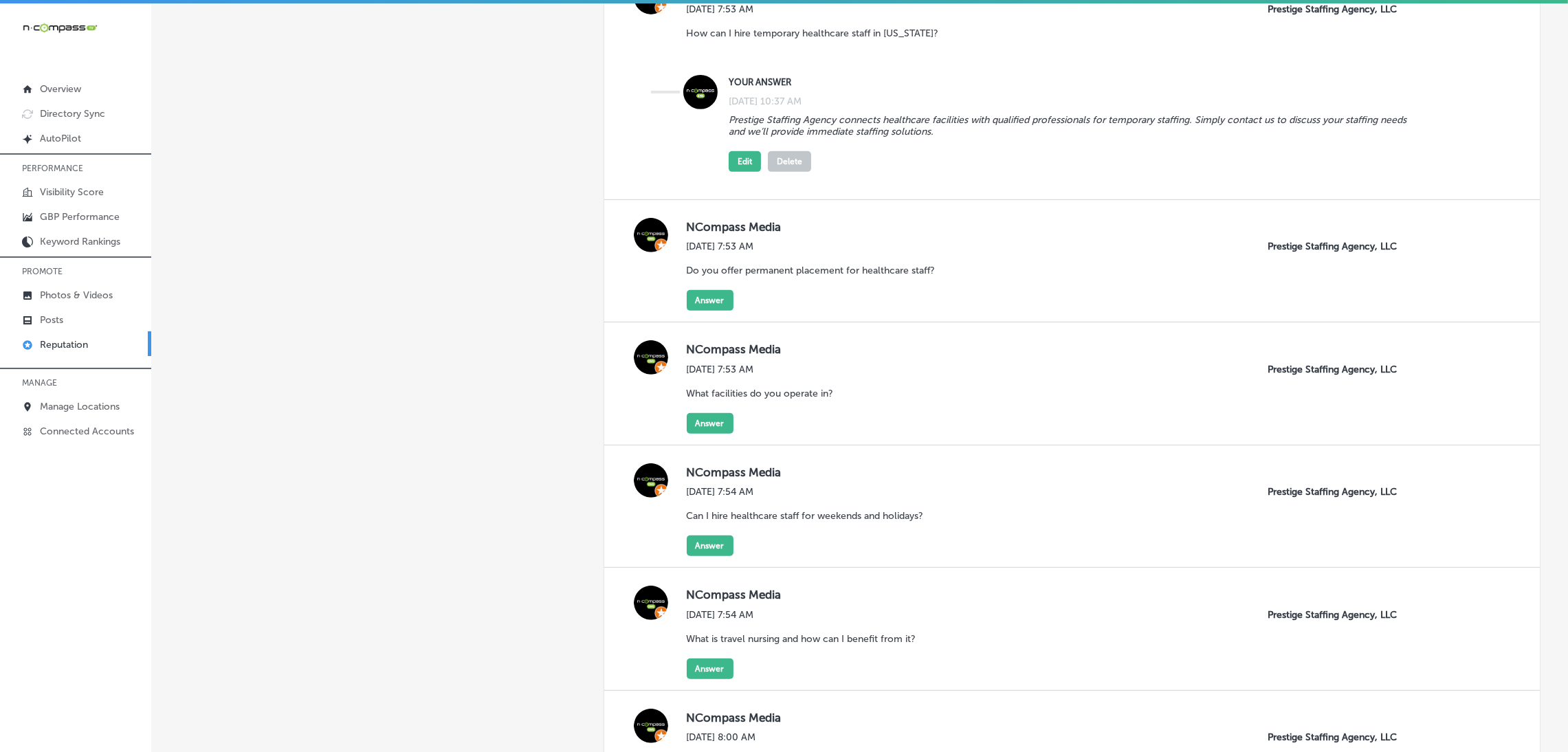
scroll to position [927, 0]
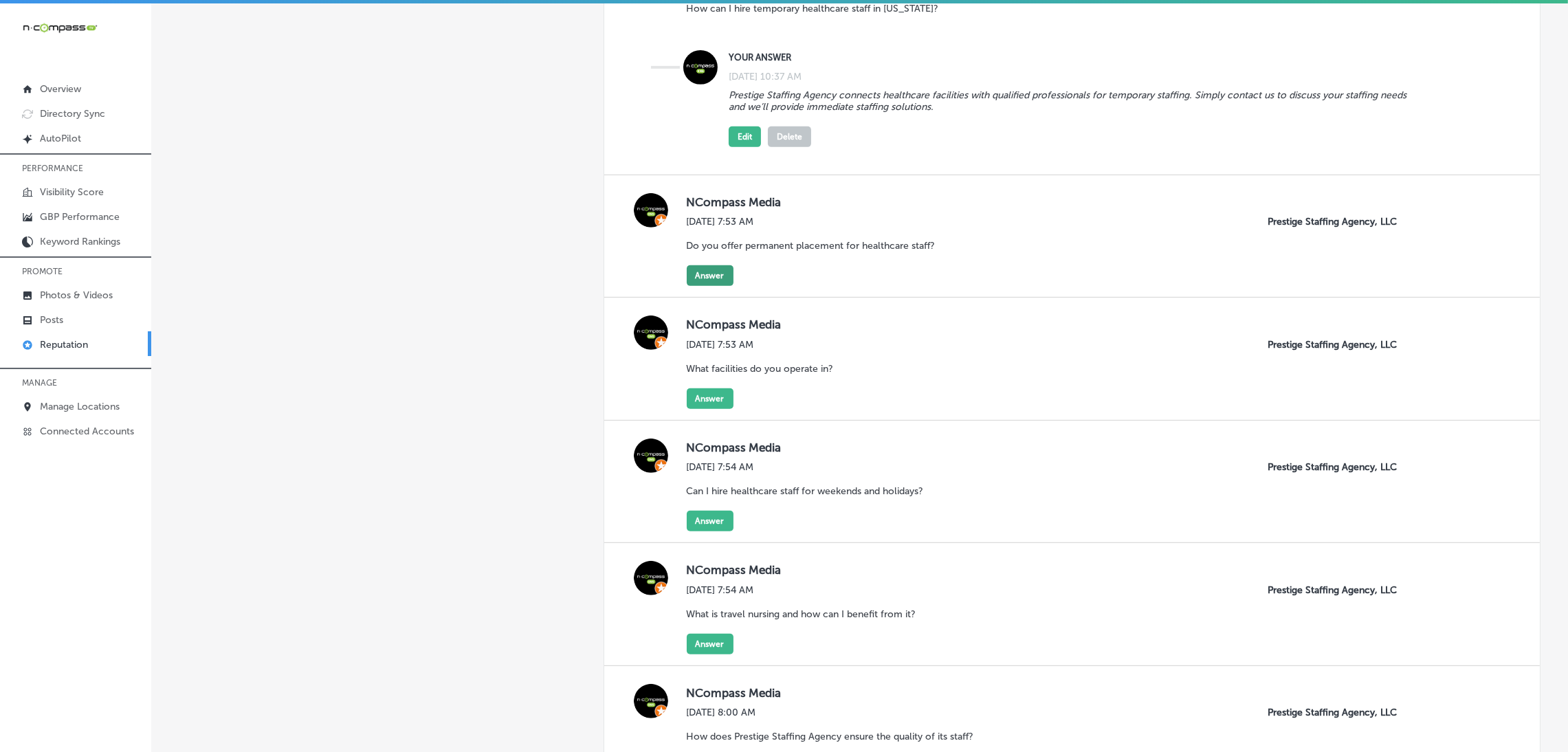
click at [707, 268] on button "Answer" at bounding box center [710, 276] width 46 height 21
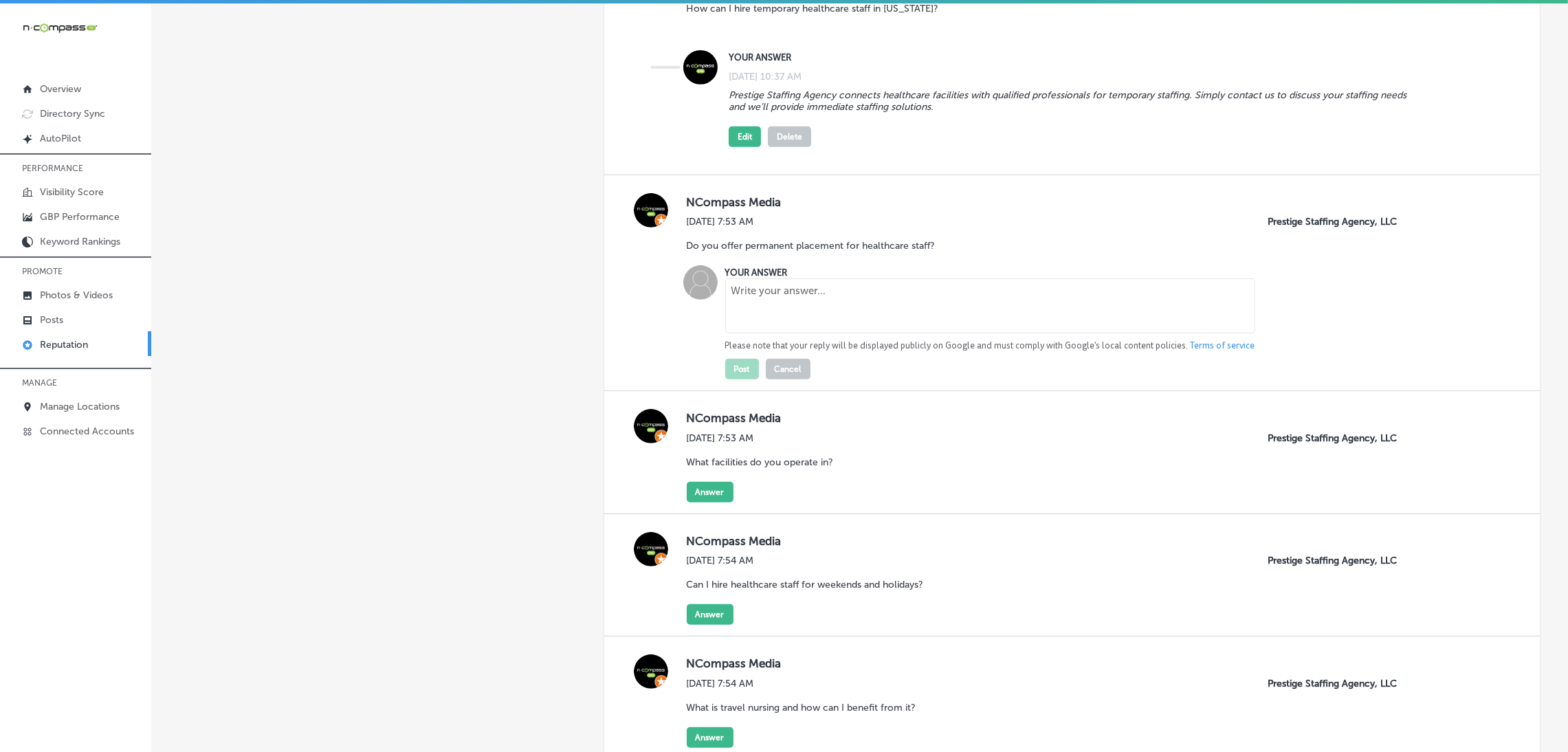
click at [758, 313] on textarea at bounding box center [990, 306] width 530 height 55
paste textarea "Yes, Prestige Staffing Agency offers both temporary and permanent placement ser…"
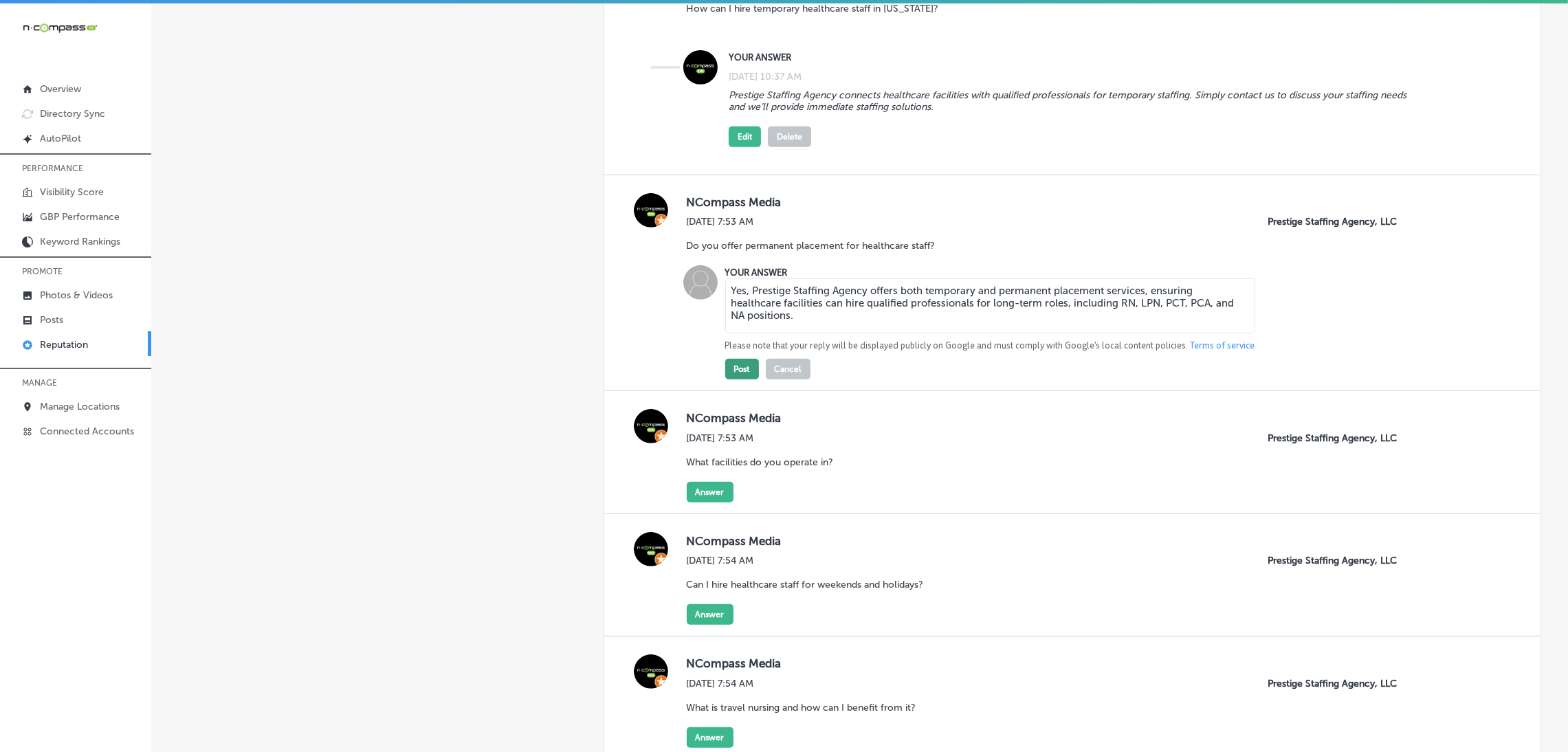
type textarea "Yes, Prestige Staffing Agency offers both temporary and permanent placement ser…"
click at [739, 375] on button "Post" at bounding box center [742, 369] width 33 height 21
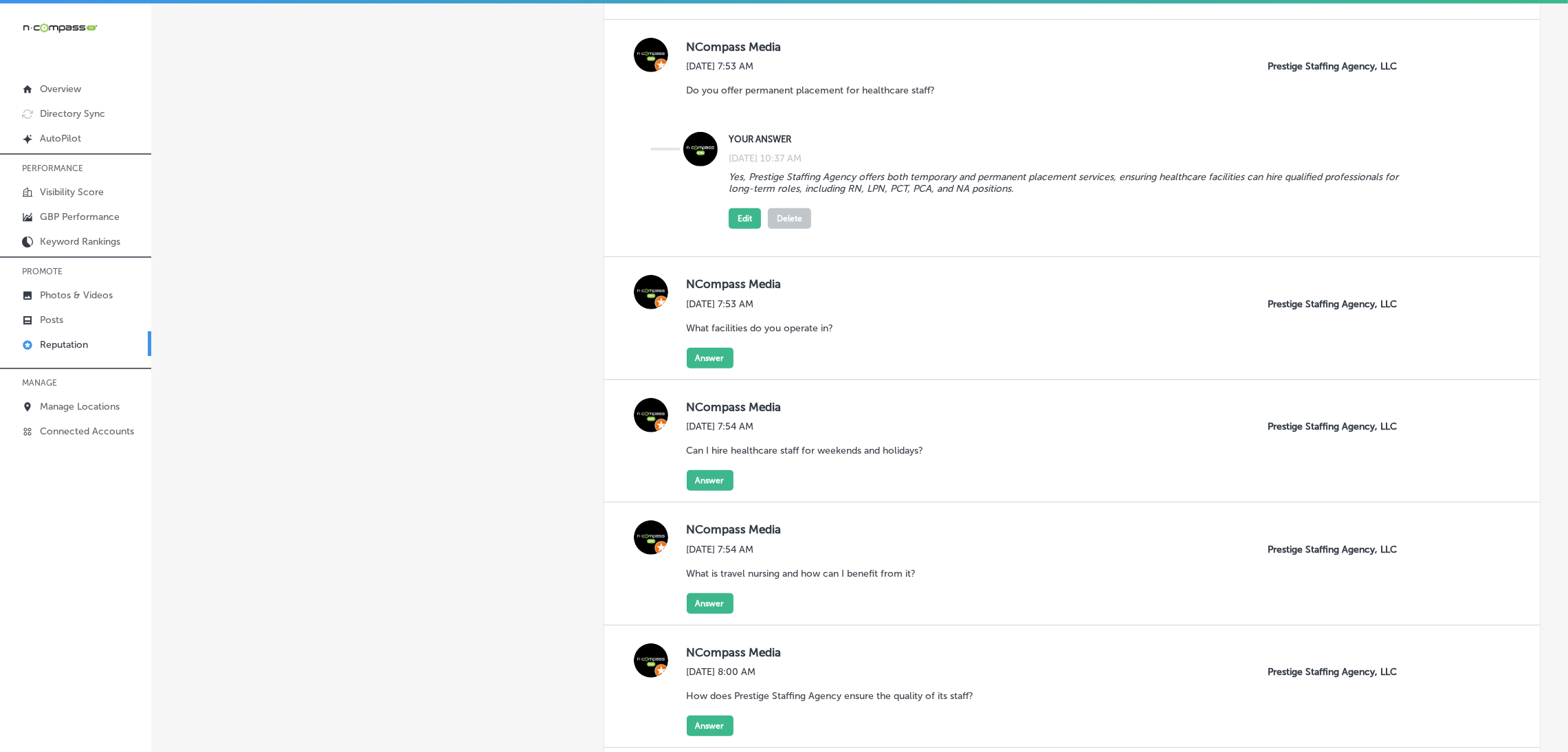
scroll to position [1133, 0]
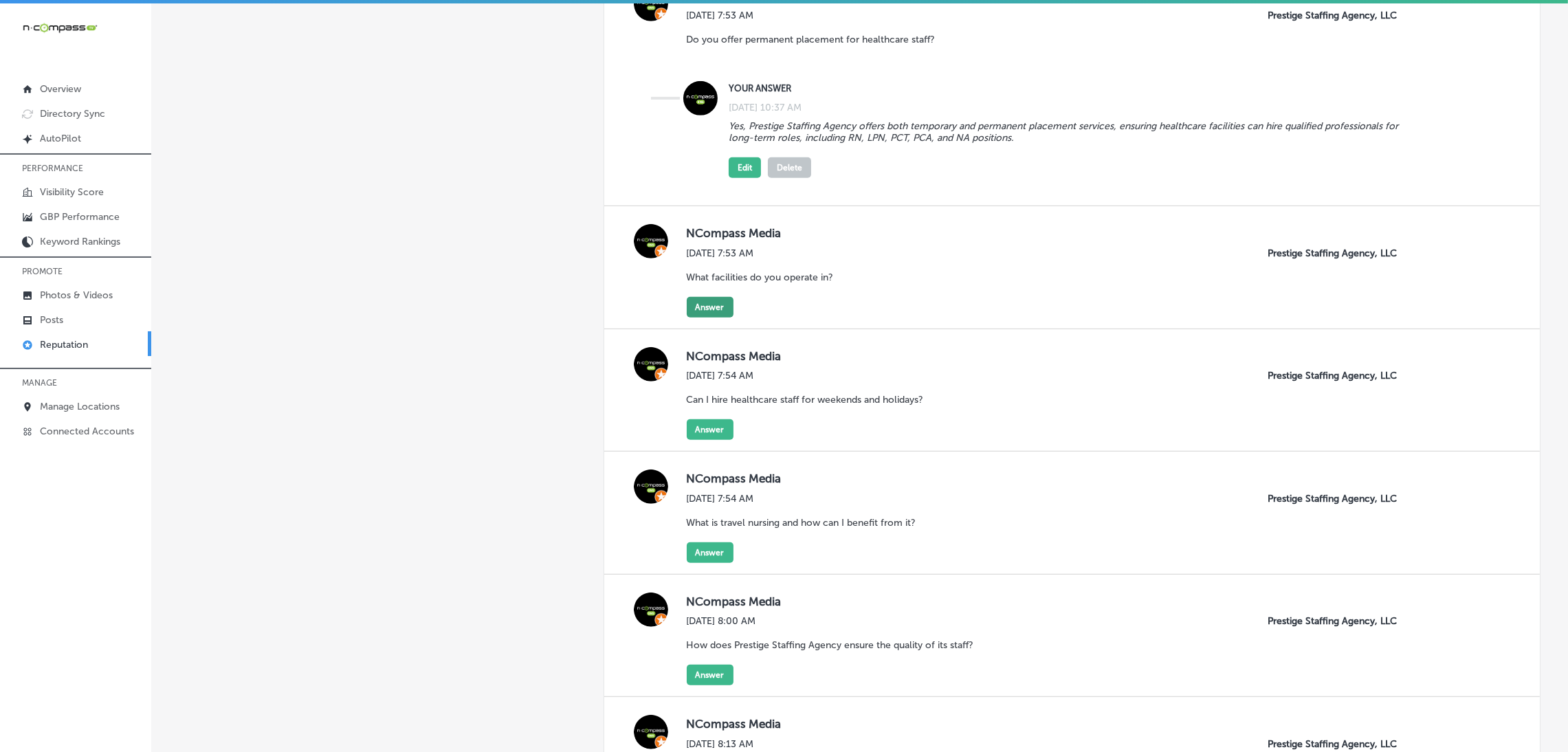
click at [709, 317] on button "Answer" at bounding box center [710, 307] width 46 height 21
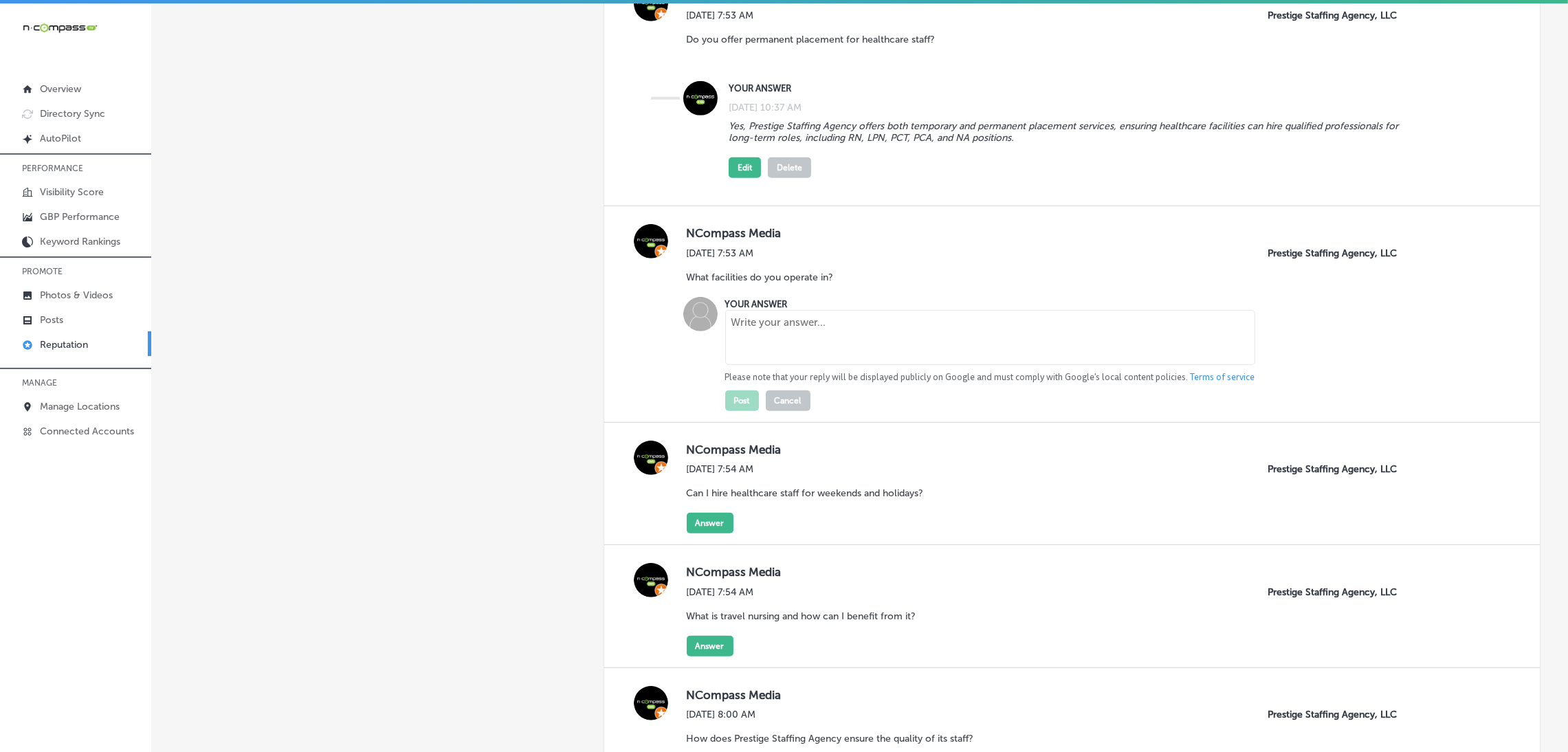
click at [776, 331] on textarea at bounding box center [990, 338] width 530 height 55
paste textarea "We have established relationships with a wide range of facilities and are activ…"
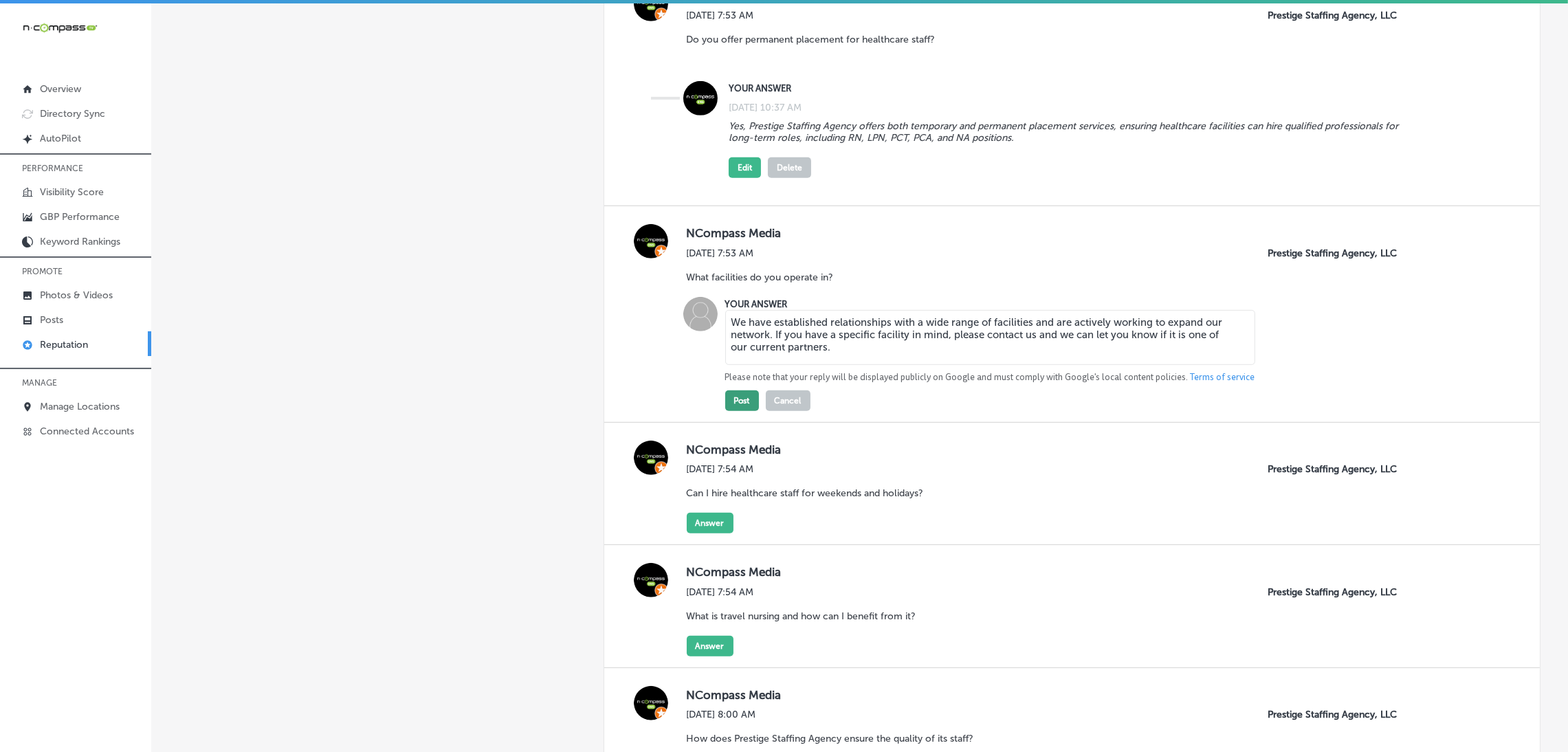
type textarea "We have established relationships with a wide range of facilities and are activ…"
click at [732, 396] on button "Post" at bounding box center [742, 401] width 33 height 21
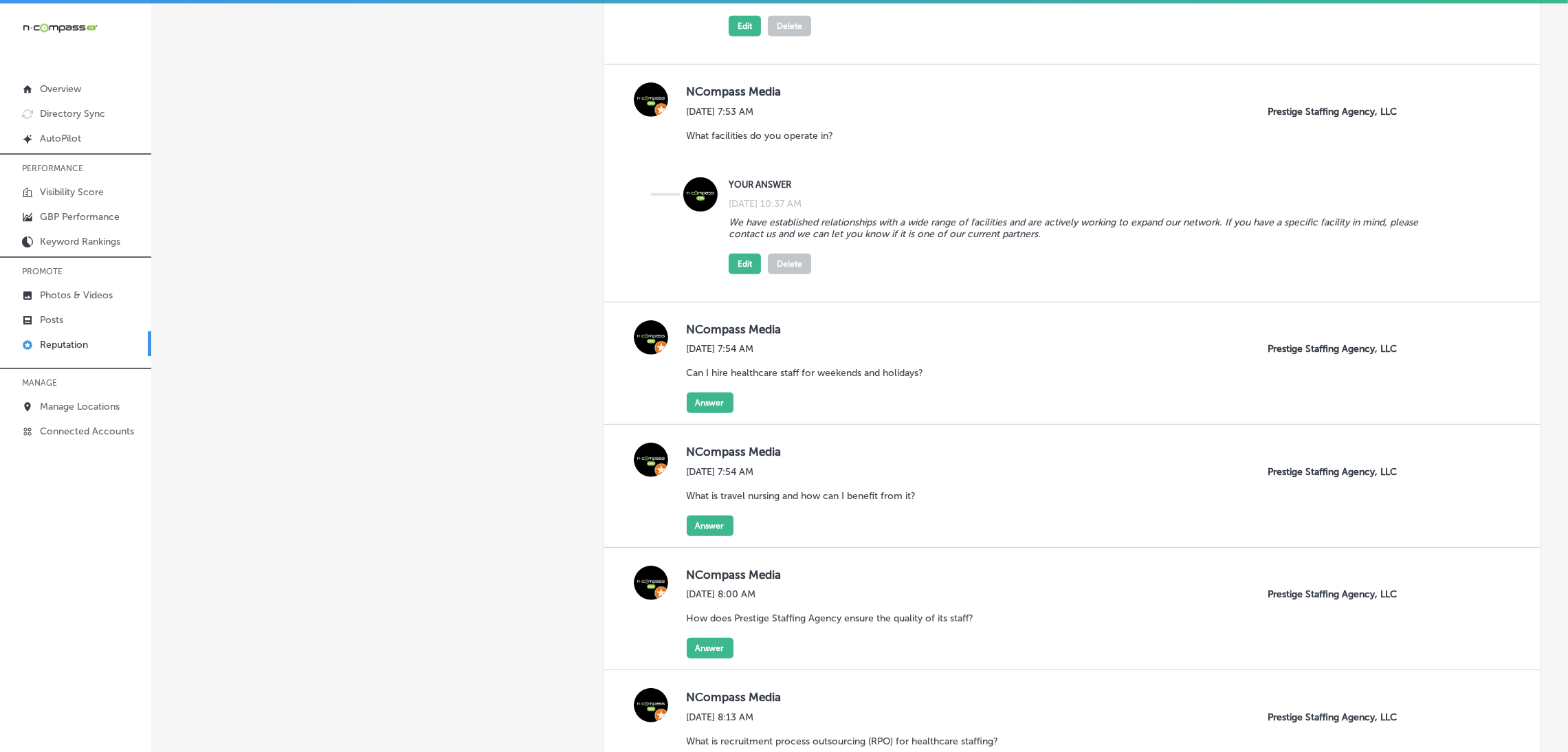
scroll to position [1340, 0]
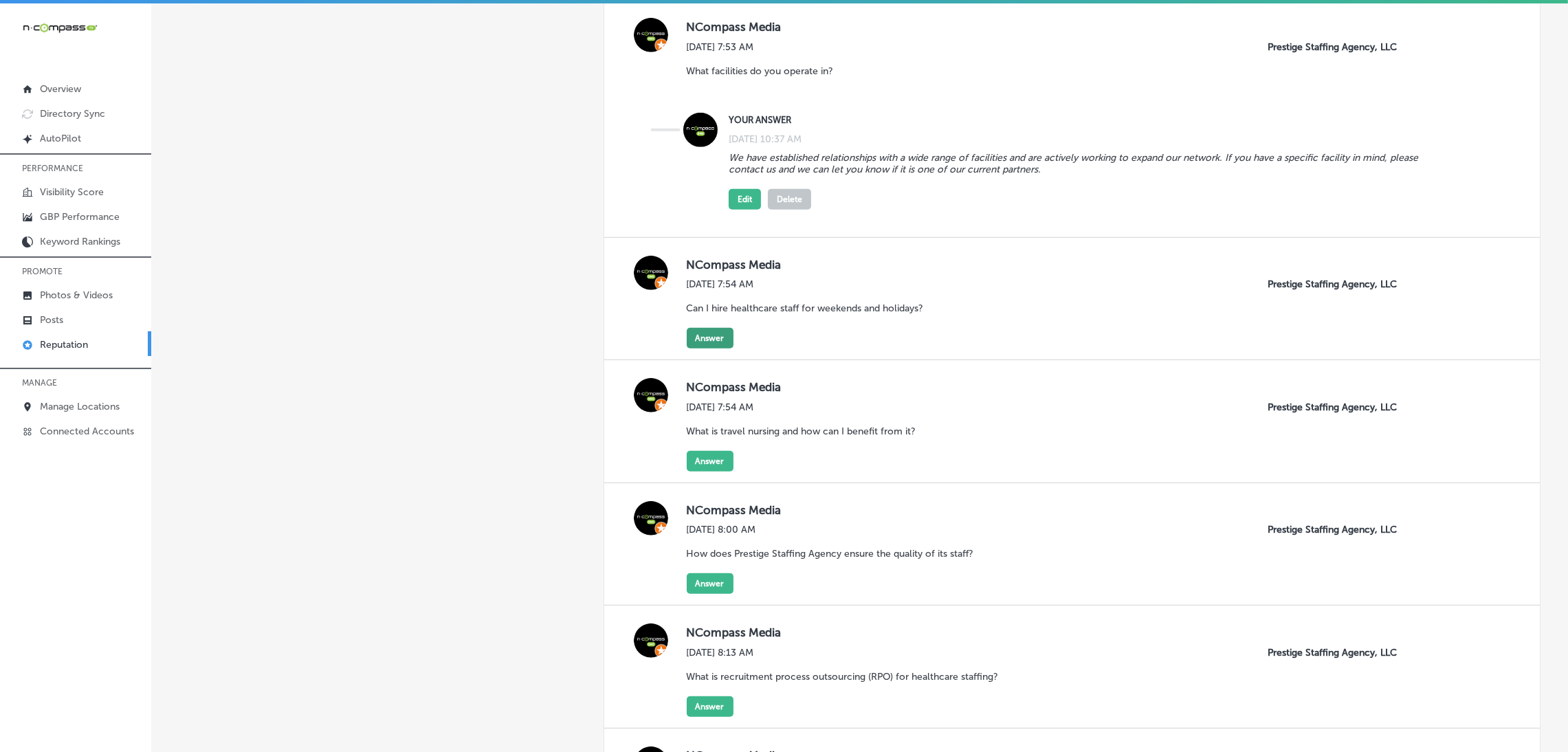
click at [705, 338] on button "Answer" at bounding box center [710, 338] width 46 height 21
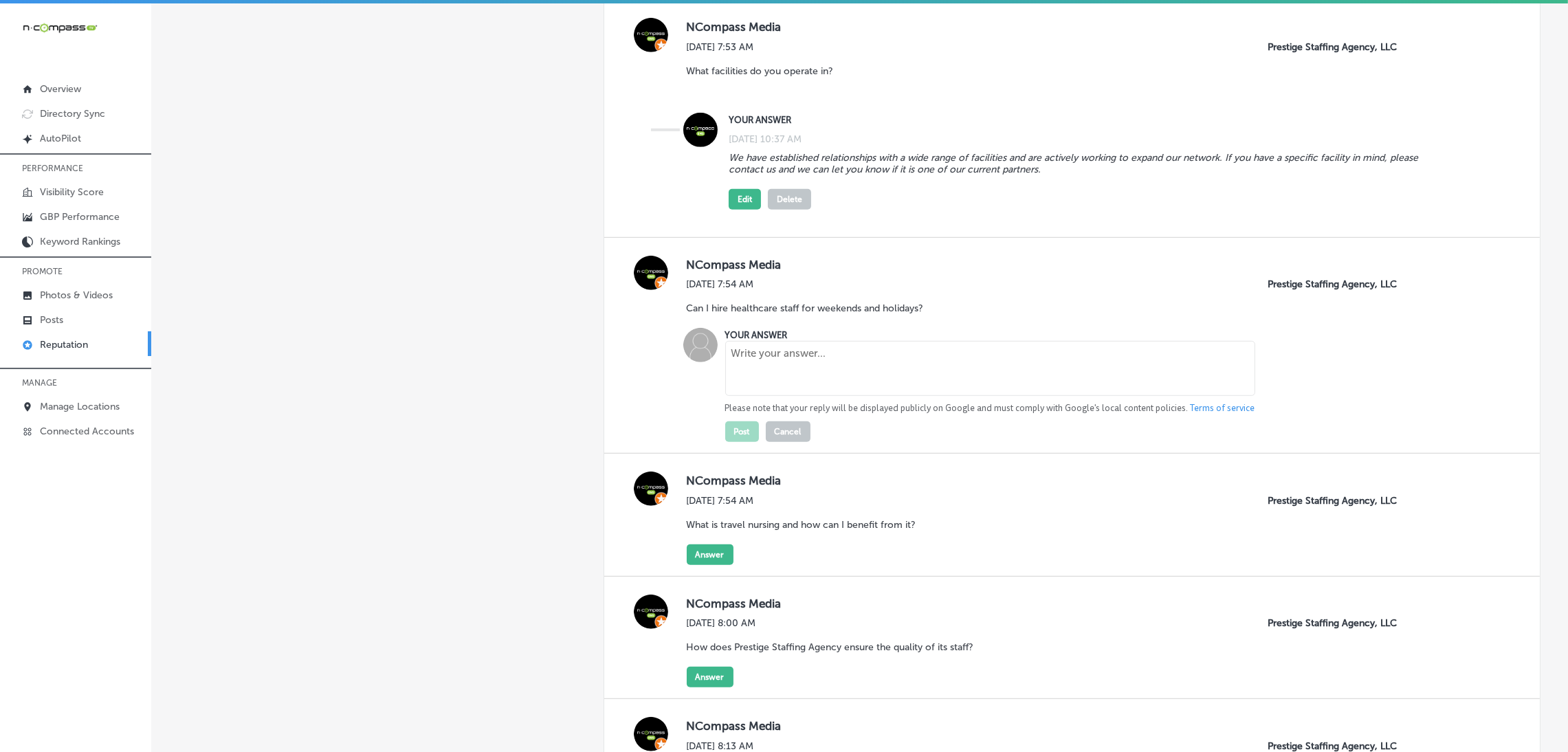
click at [782, 379] on textarea at bounding box center [990, 368] width 530 height 55
paste textarea "Yes! Prestige Staffing Agency offers weekend and holiday staffing coverage to e…"
type textarea "Yes! Prestige Staffing Agency offers weekend and holiday staffing coverage to e…"
click at [754, 428] on button "Post" at bounding box center [742, 431] width 33 height 21
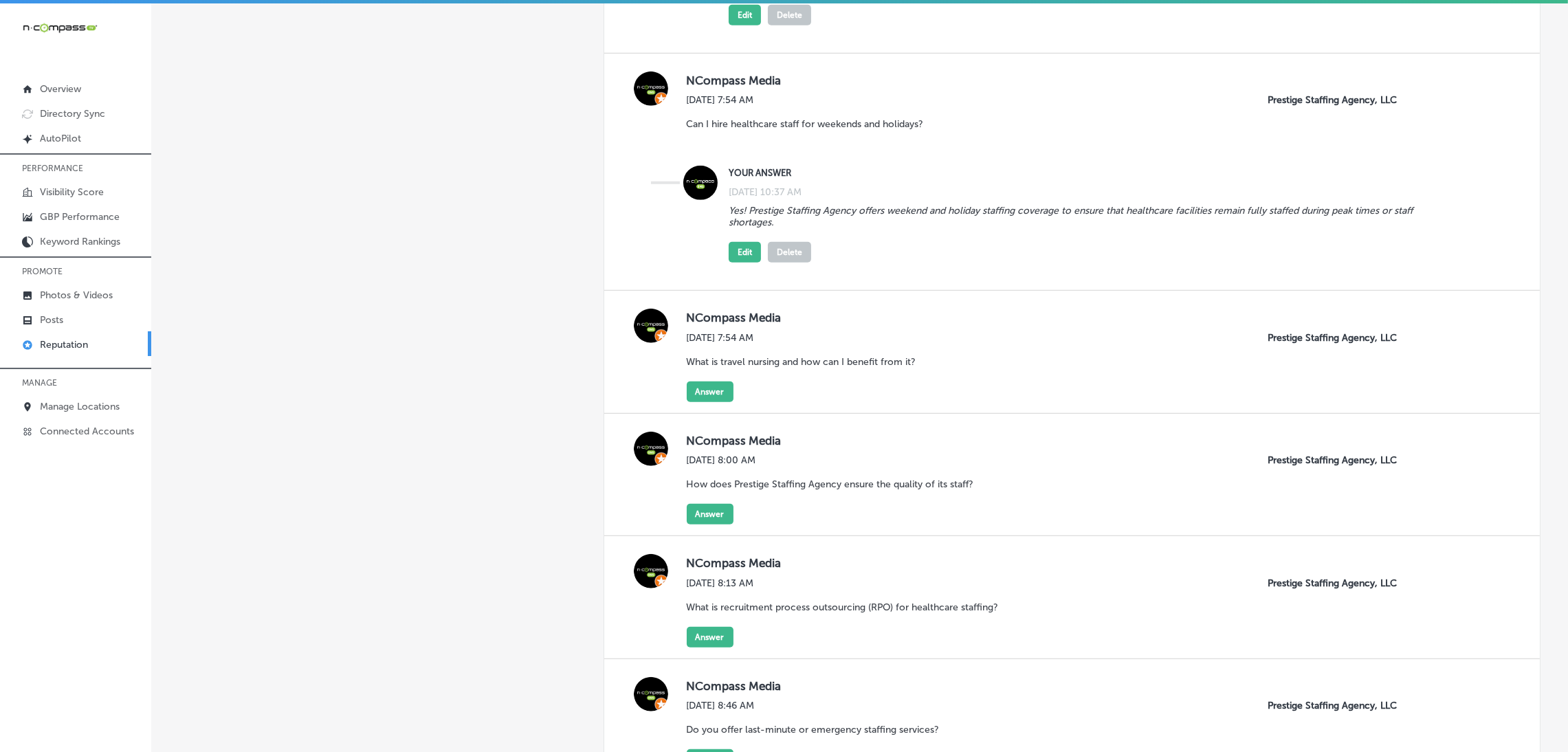
scroll to position [1546, 0]
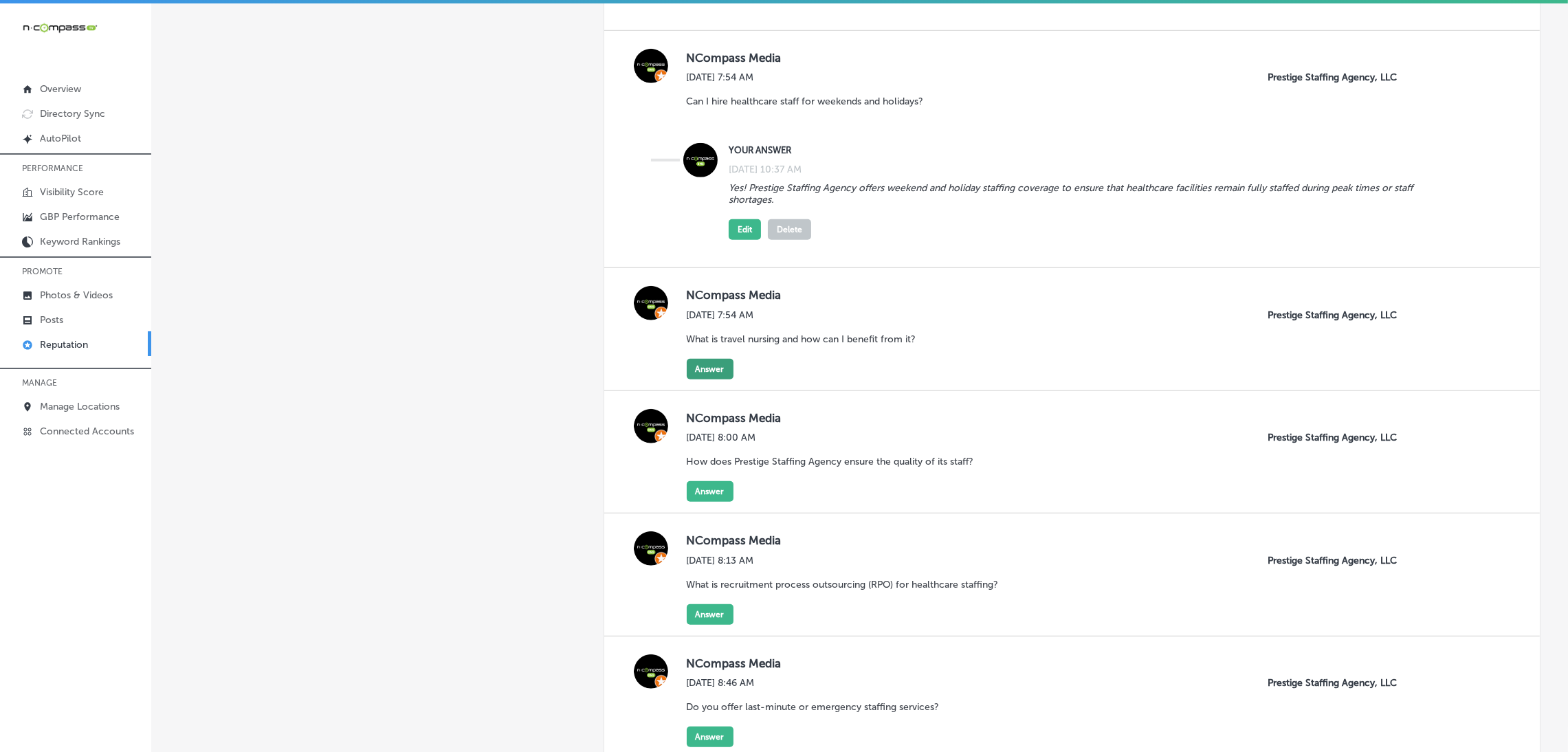
click at [713, 368] on button "Answer" at bounding box center [710, 369] width 46 height 21
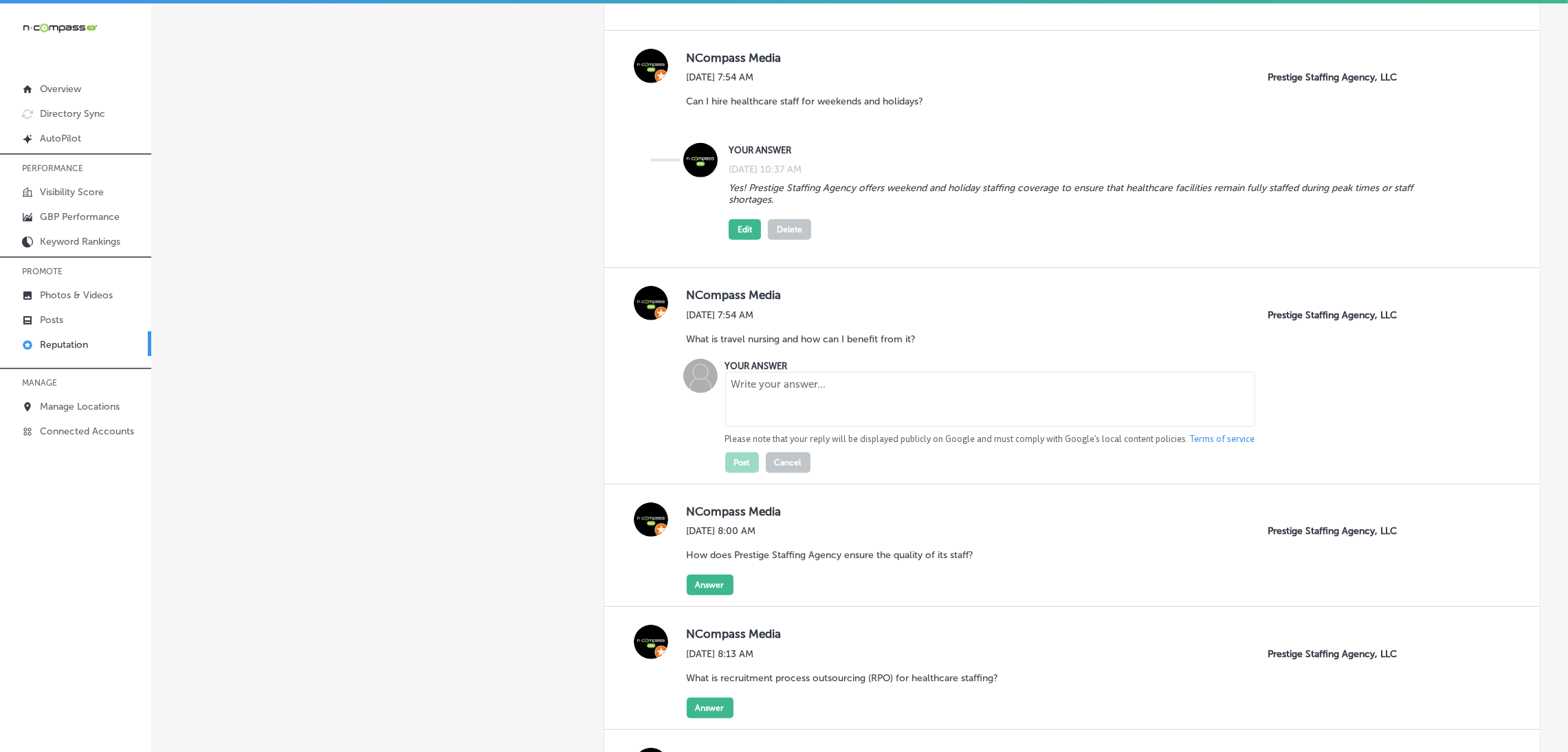
click at [799, 400] on textarea at bounding box center [990, 400] width 530 height 55
paste textarea "Travel nursing allows healthcare professionals to take assignments in various l…"
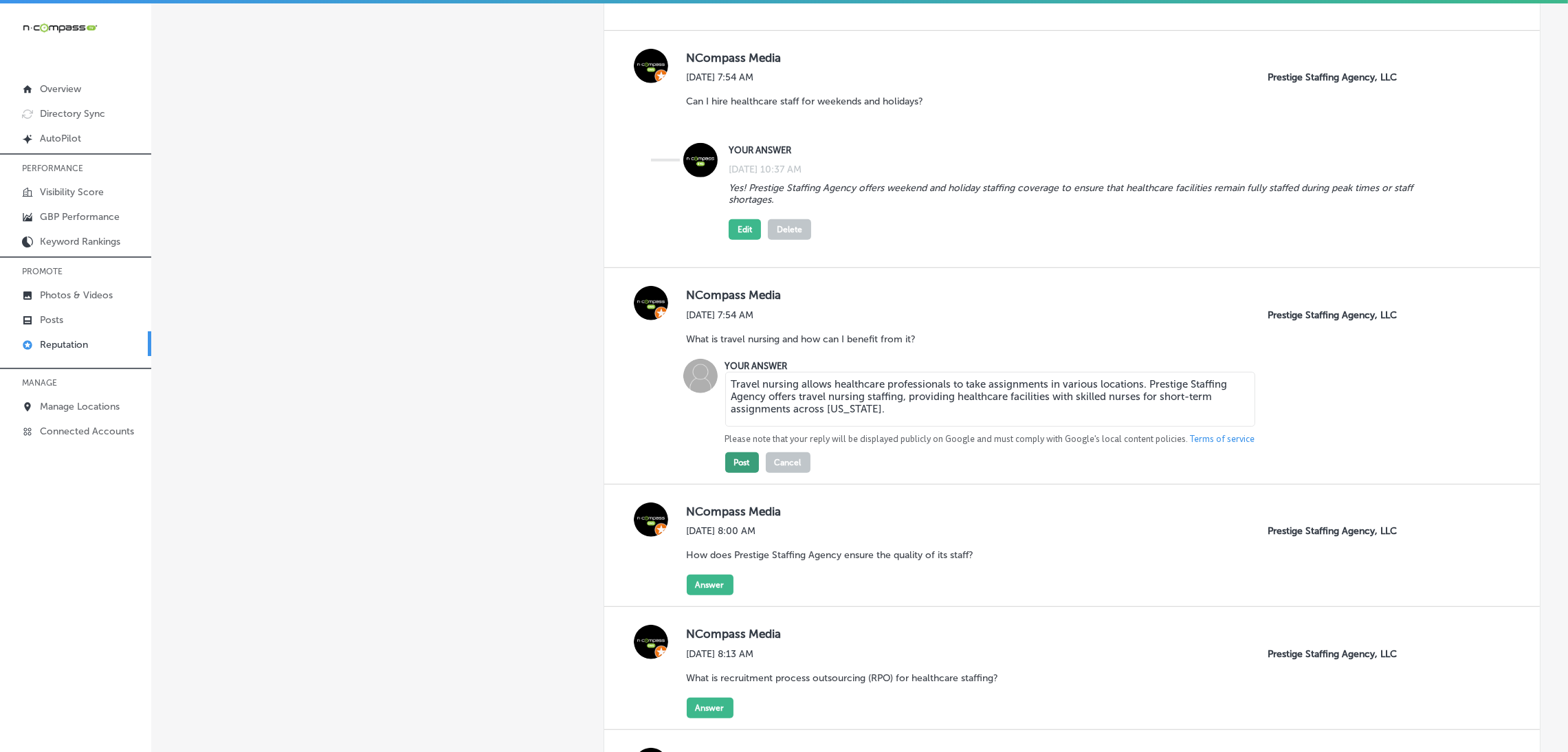
type textarea "Travel nursing allows healthcare professionals to take assignments in various l…"
click at [725, 470] on button "Post" at bounding box center [742, 462] width 33 height 21
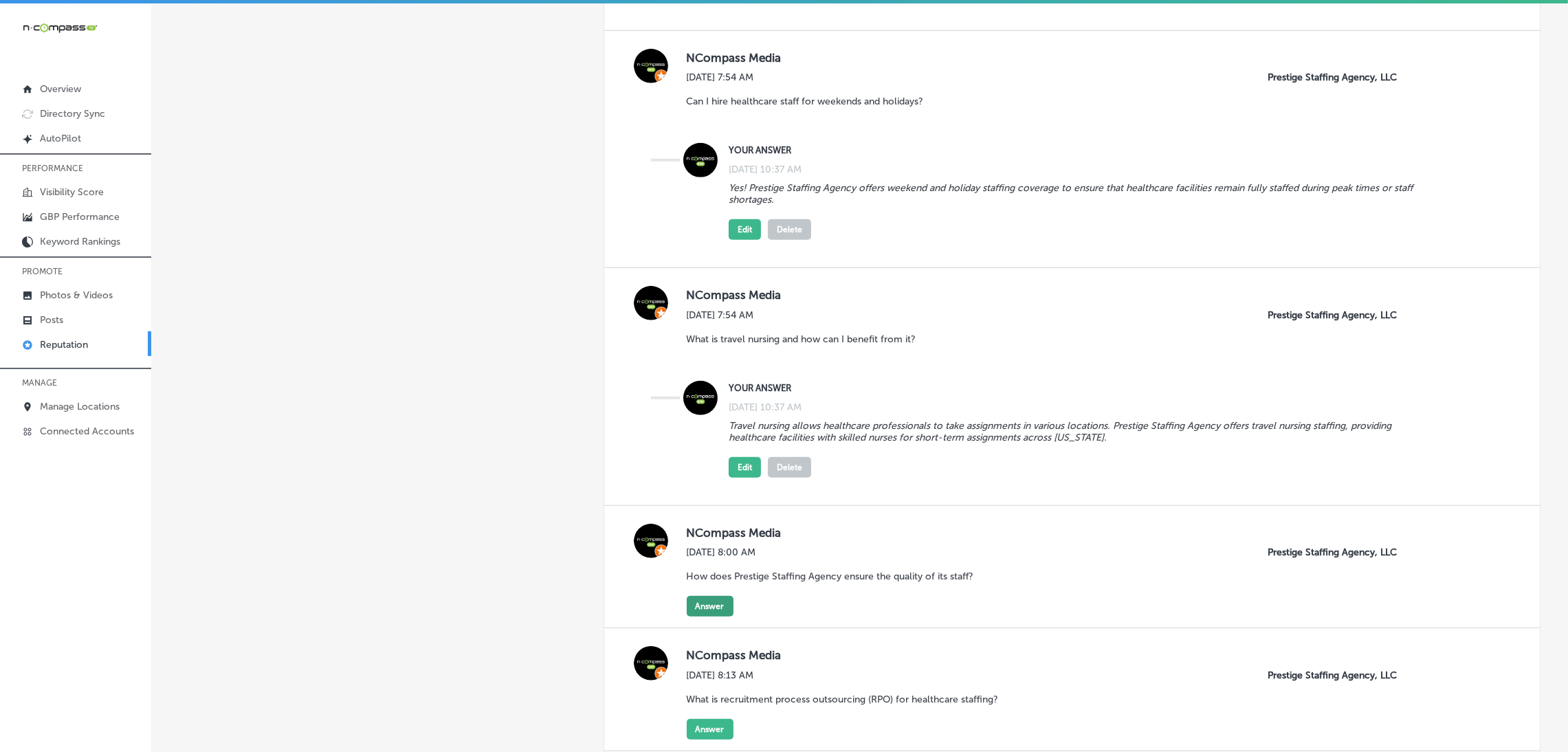
click at [694, 611] on button "Answer" at bounding box center [710, 605] width 46 height 21
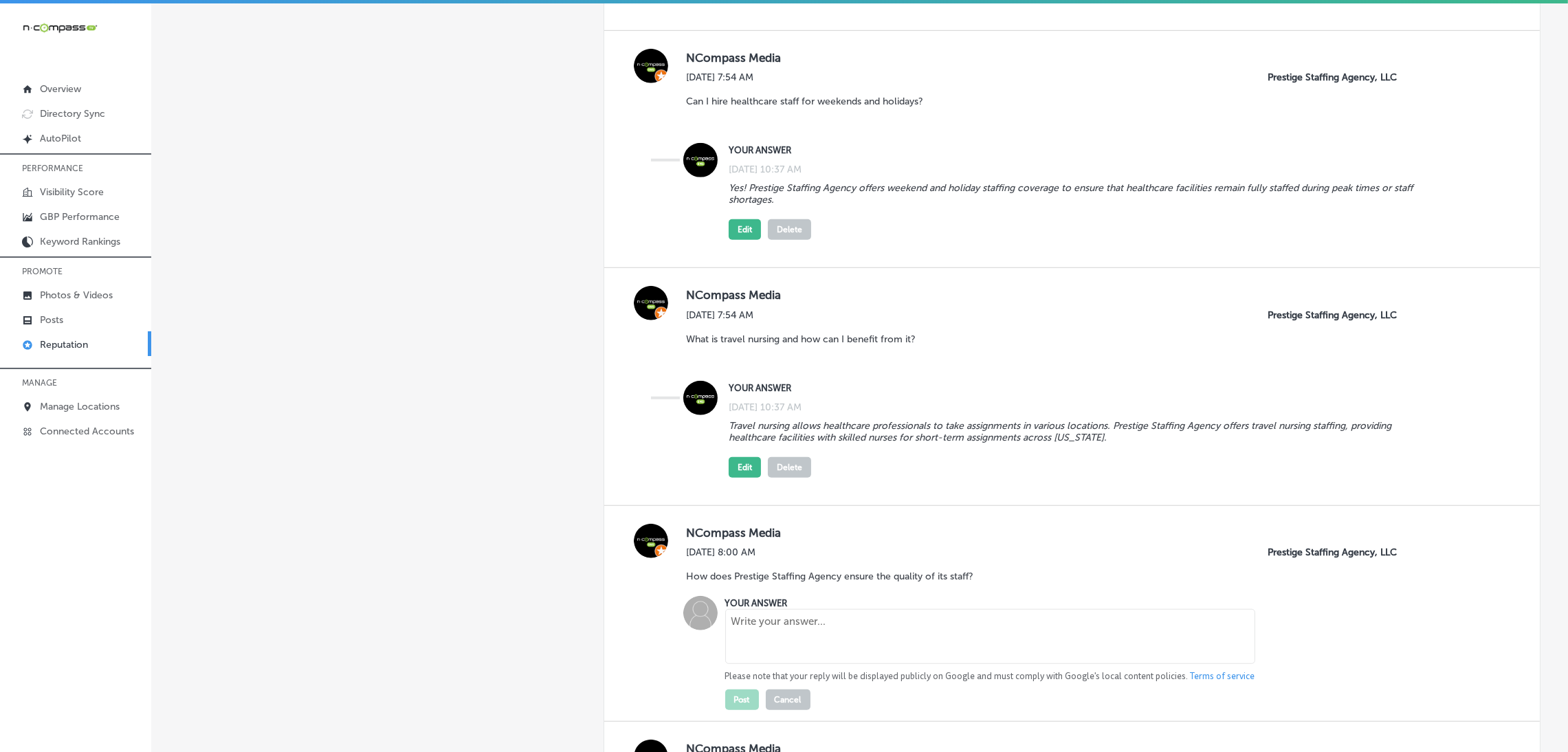
click at [769, 620] on textarea at bounding box center [990, 637] width 530 height 55
paste textarea "We ensure that all our healthcare professionals are highly qualified and experi…"
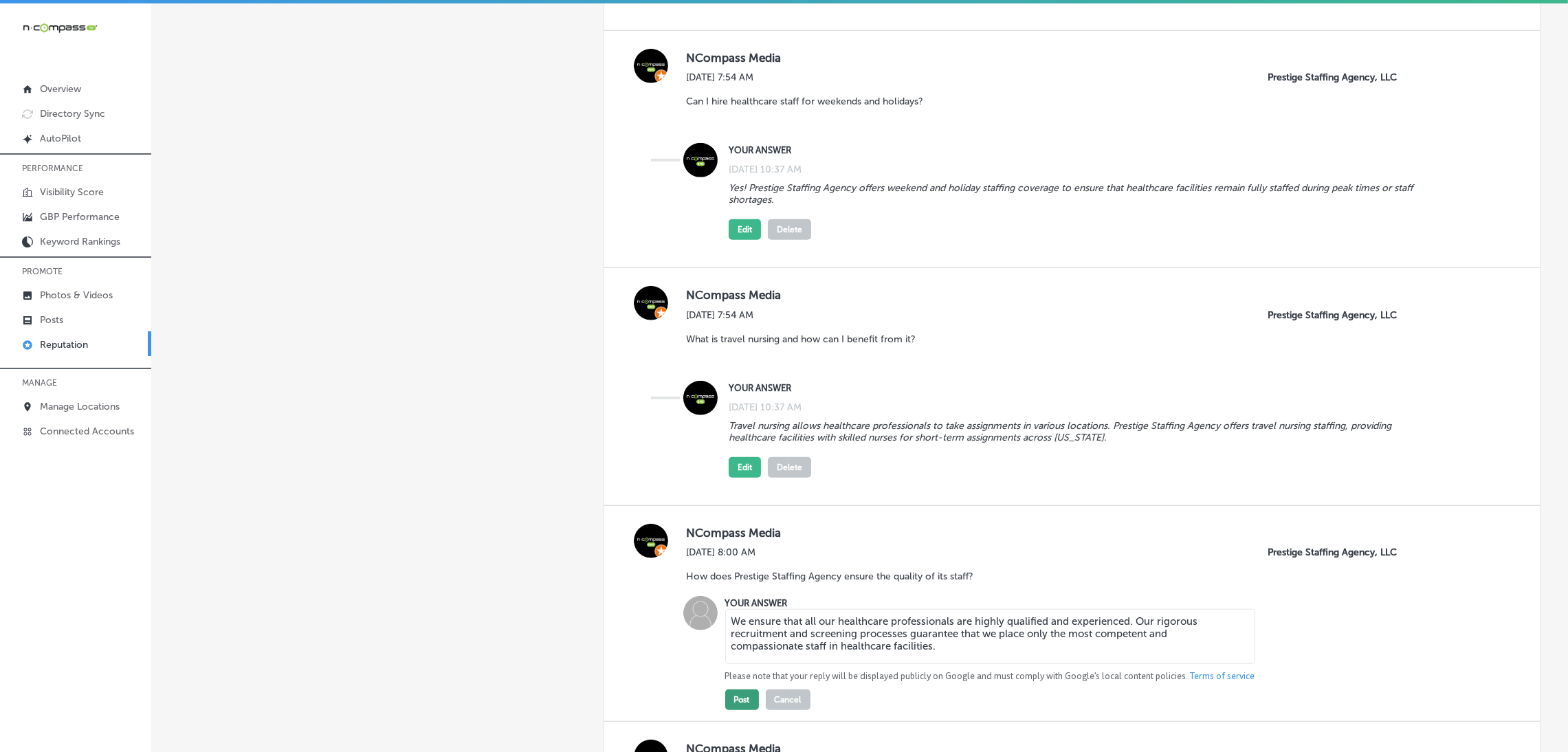
type textarea "We ensure that all our healthcare professionals are highly qualified and experi…"
click at [747, 693] on button "Post" at bounding box center [742, 699] width 33 height 21
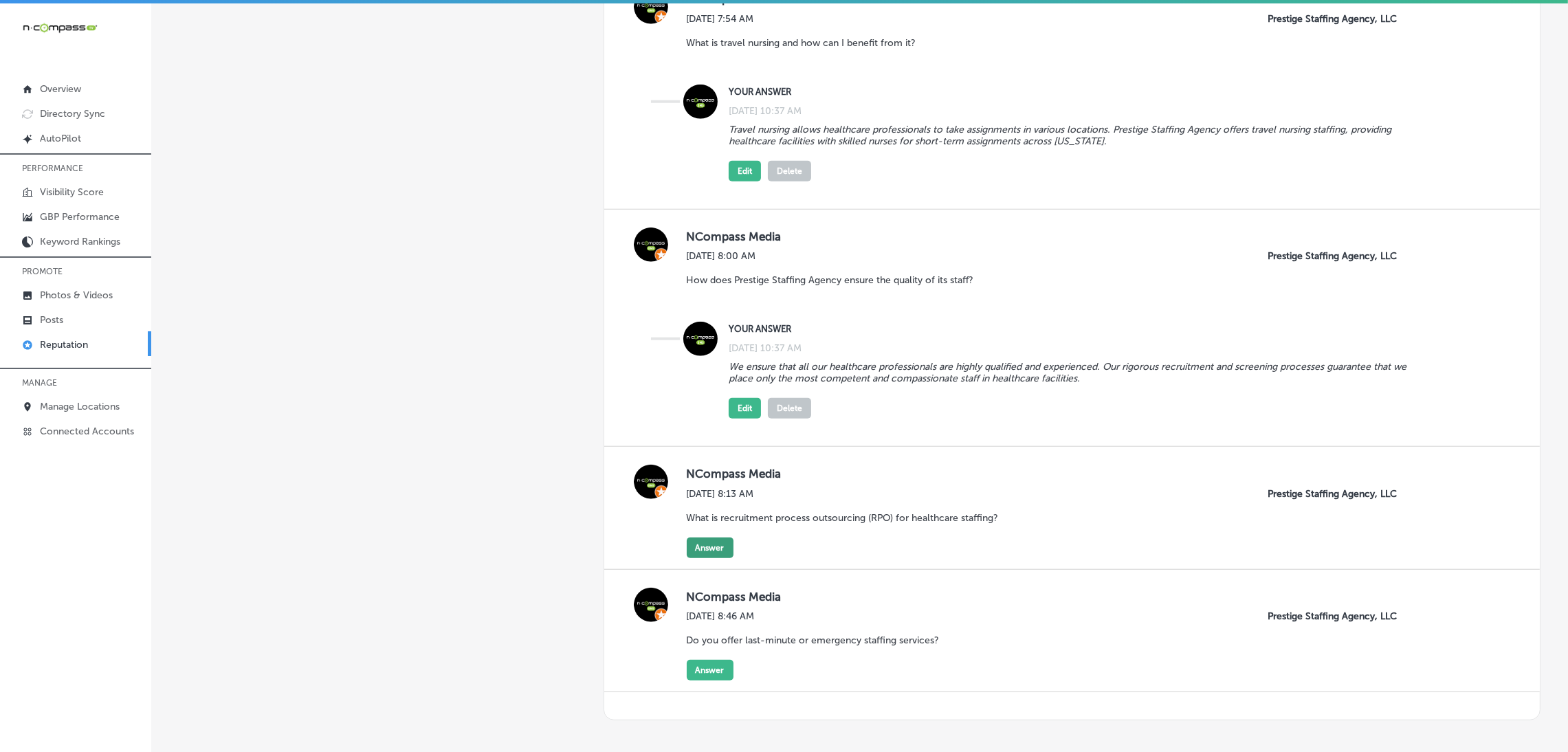
scroll to position [1855, 0]
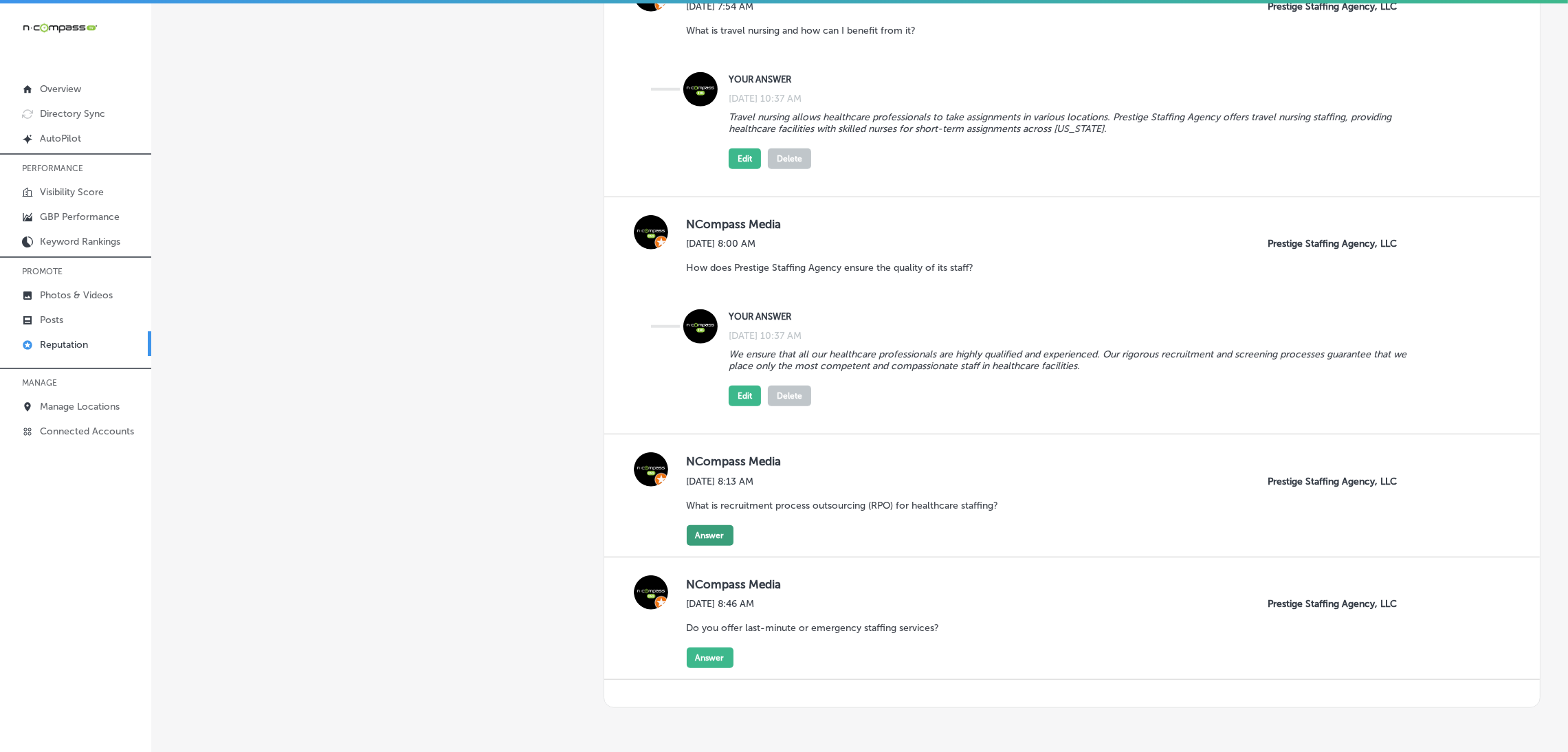
click at [708, 540] on button "Answer" at bounding box center [710, 534] width 46 height 21
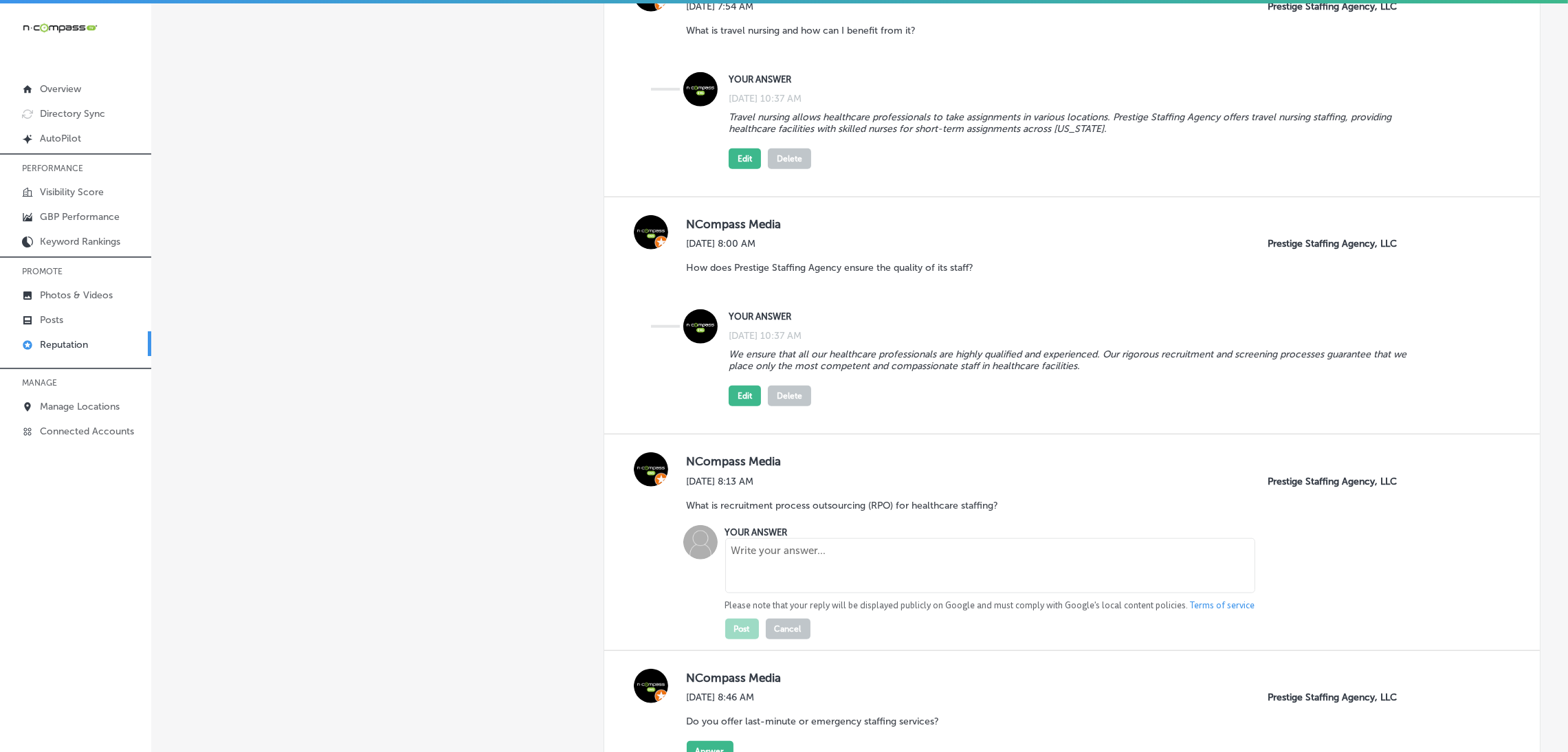
click at [750, 562] on textarea at bounding box center [990, 566] width 530 height 55
paste textarea "Recruitment Process Outsourcing (RPO) is a service where Prestige Staffing Agen…"
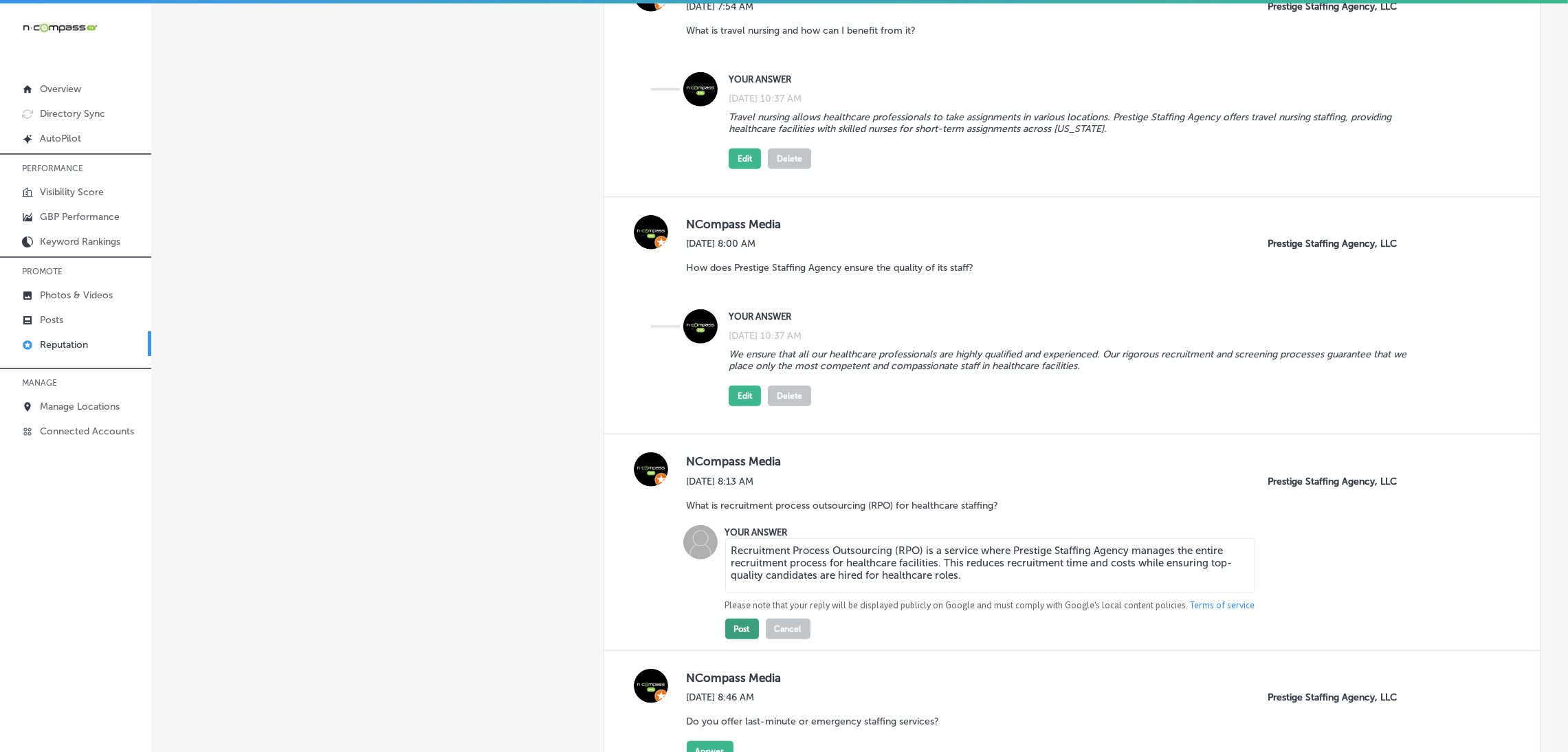
type textarea "Recruitment Process Outsourcing (RPO) is a service where Prestige Staffing Agen…"
click at [744, 635] on button "Post" at bounding box center [742, 628] width 33 height 21
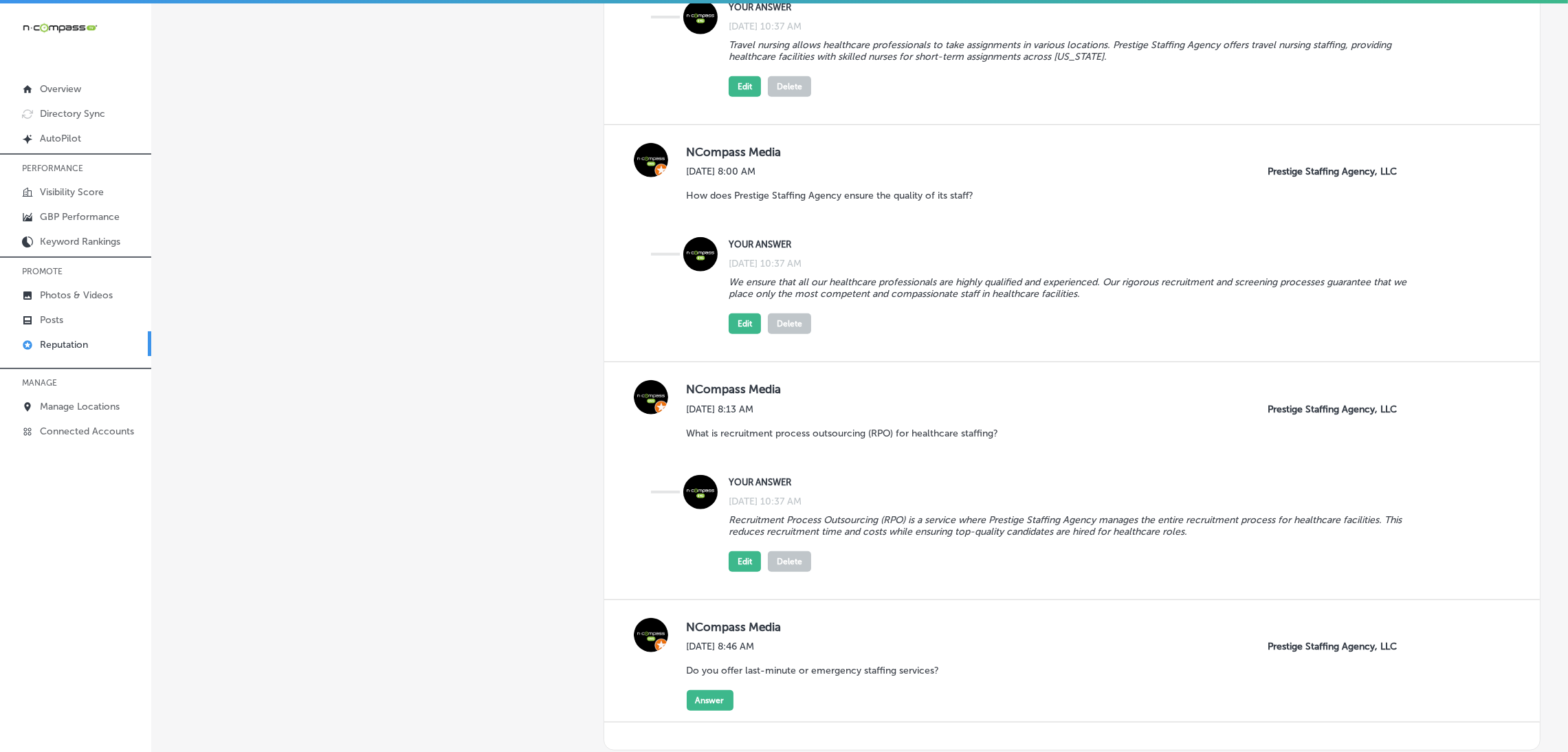
scroll to position [2034, 0]
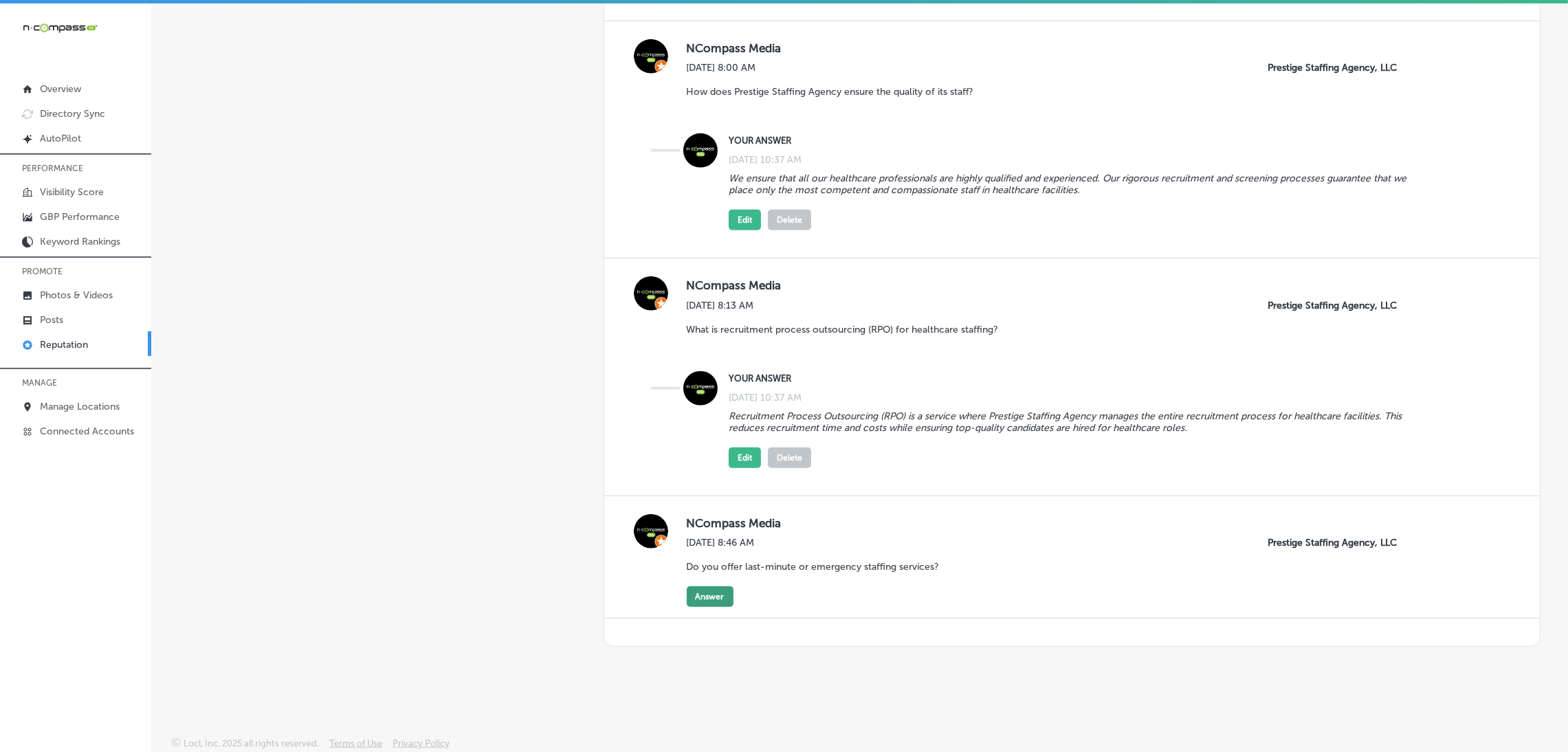
click at [701, 602] on button "Answer" at bounding box center [710, 596] width 46 height 21
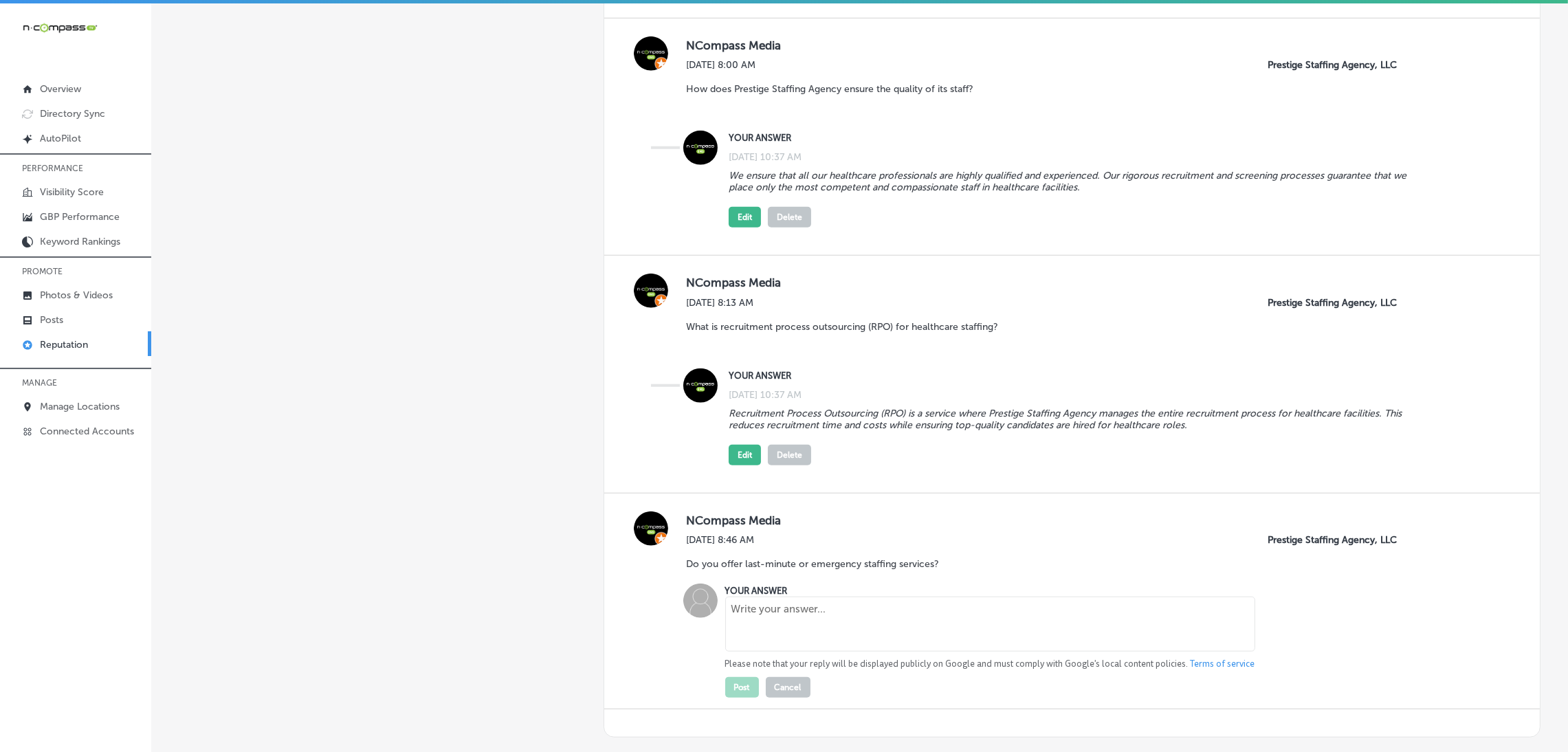
click at [777, 632] on textarea at bounding box center [990, 624] width 530 height 55
paste textarea "Yes, Prestige Staffing Agency offers last-minute call-outs and on-call staffing…"
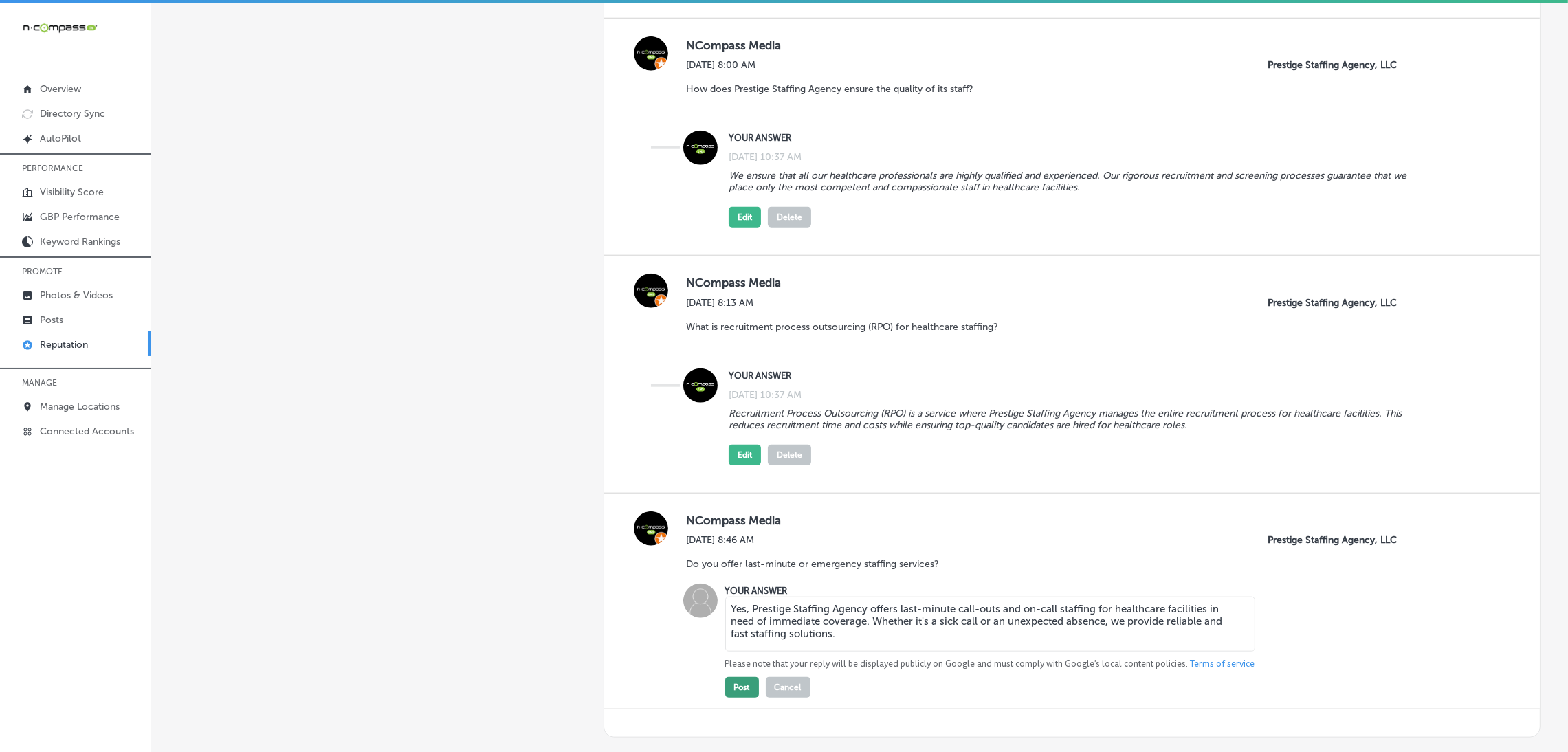
type textarea "Yes, Prestige Staffing Agency offers last-minute call-outs and on-call staffing…"
click at [740, 686] on button "Post" at bounding box center [742, 687] width 33 height 21
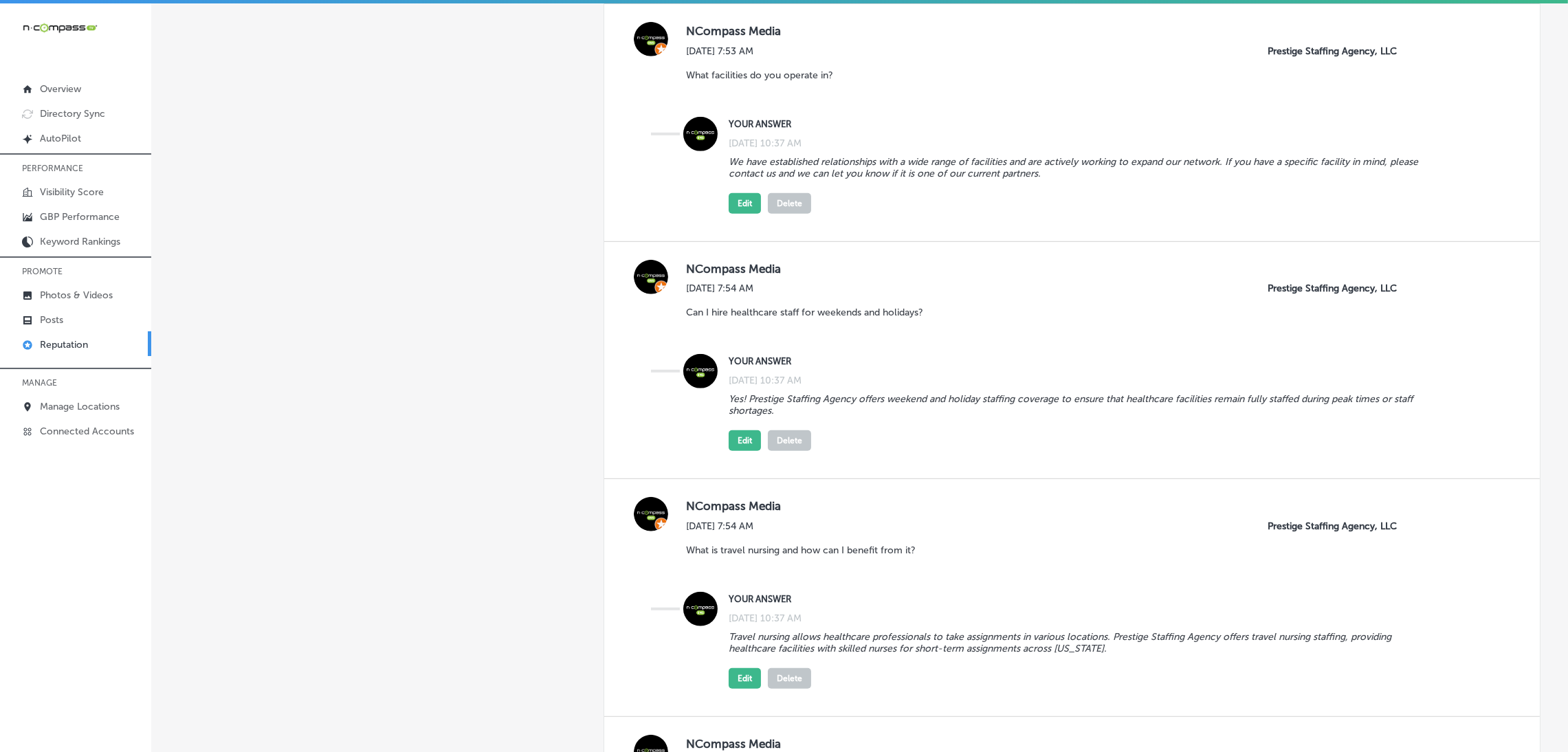
scroll to position [1209, 0]
